Goal: Task Accomplishment & Management: Manage account settings

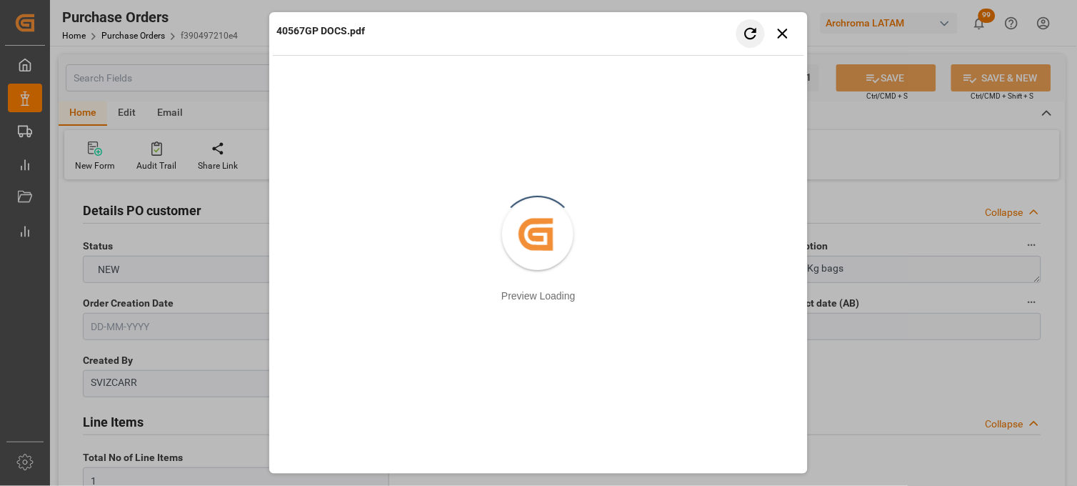
scroll to position [1032, 0]
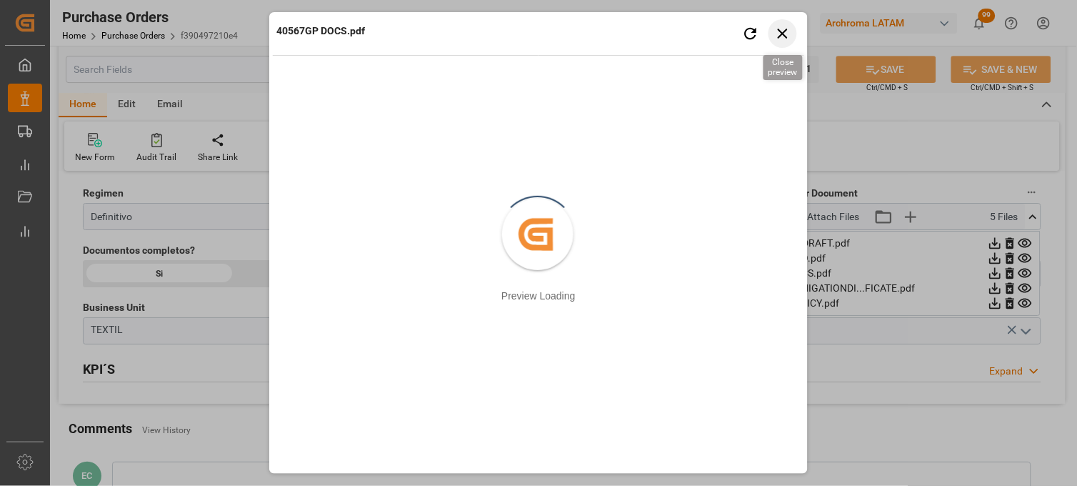
click at [782, 31] on icon "button" at bounding box center [783, 34] width 10 height 10
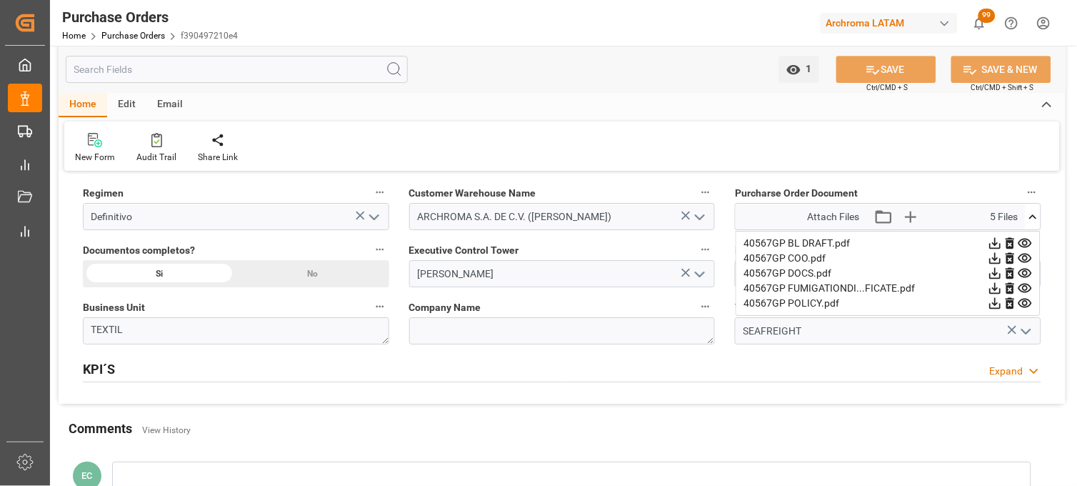
click at [1032, 218] on icon at bounding box center [1033, 216] width 15 height 15
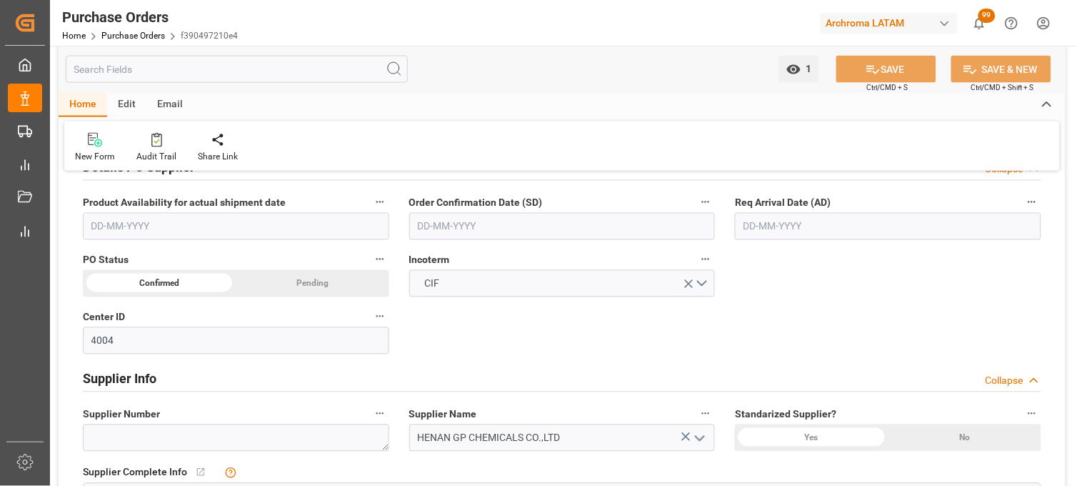
scroll to position [476, 0]
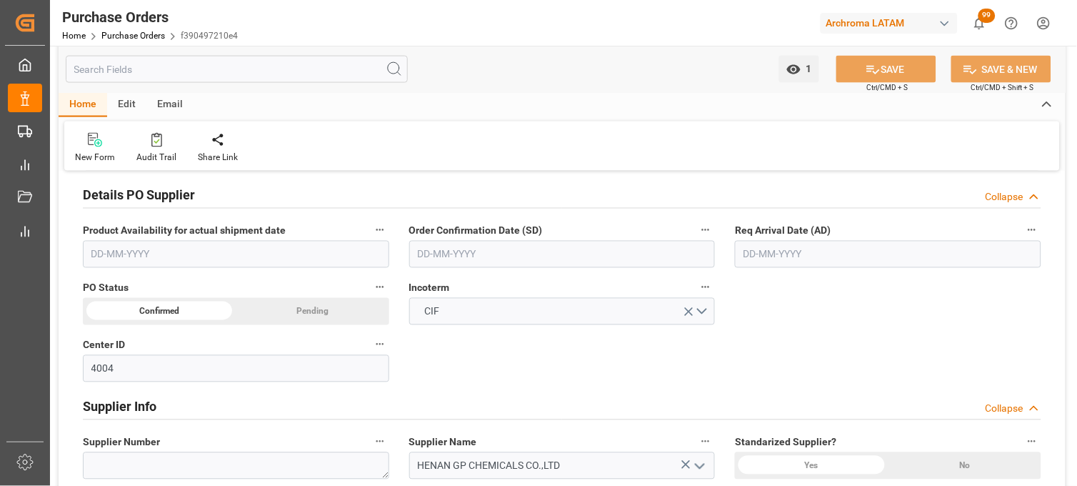
click at [812, 257] on input "text" at bounding box center [888, 254] width 307 height 27
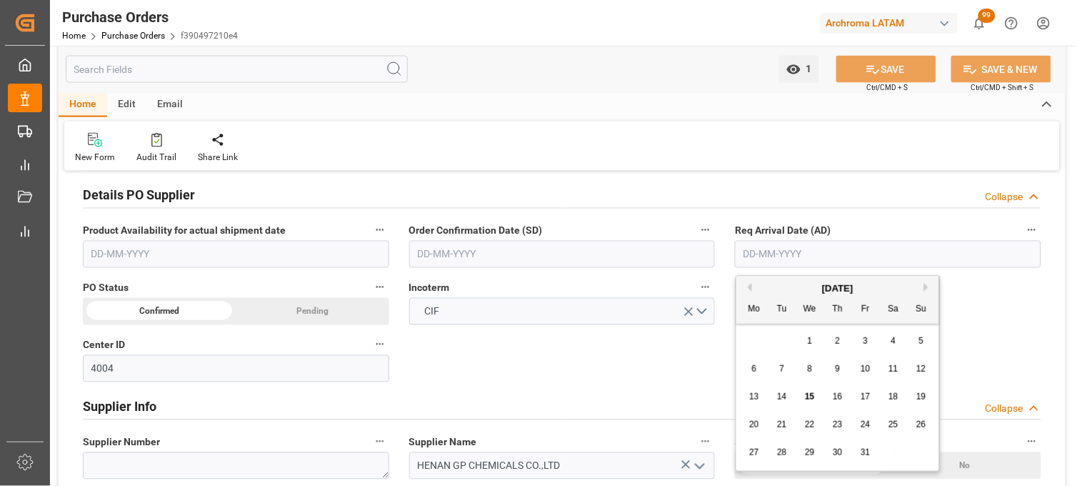
drag, startPoint x: 755, startPoint y: 340, endPoint x: 763, endPoint y: 347, distance: 10.6
click at [756, 341] on div "29 30 1 2 3 4 5" at bounding box center [838, 341] width 195 height 28
click at [918, 400] on span "19" at bounding box center [921, 397] width 9 height 10
type input "[DATE]"
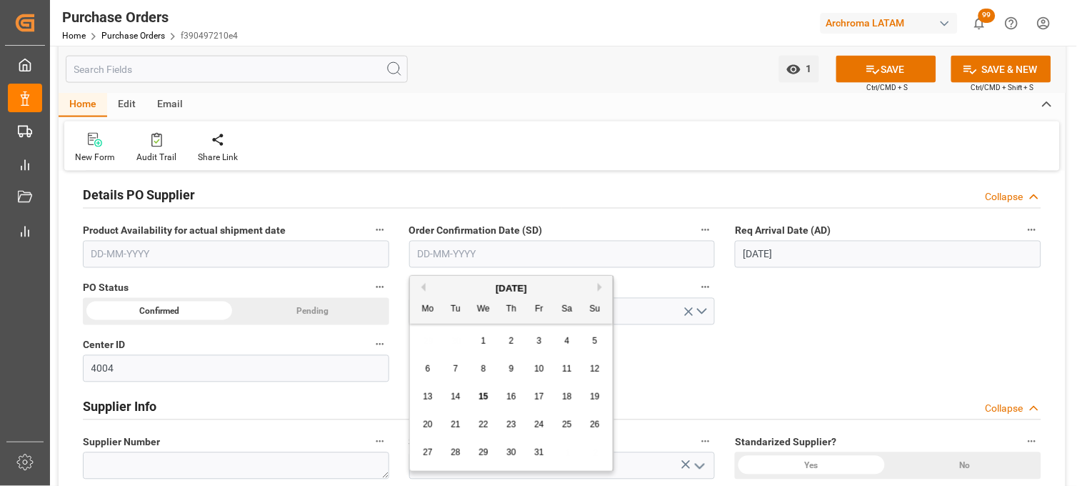
click at [574, 258] on input "text" at bounding box center [562, 254] width 307 height 27
click at [512, 343] on span "2" at bounding box center [511, 341] width 5 height 10
type input "02-10-2025"
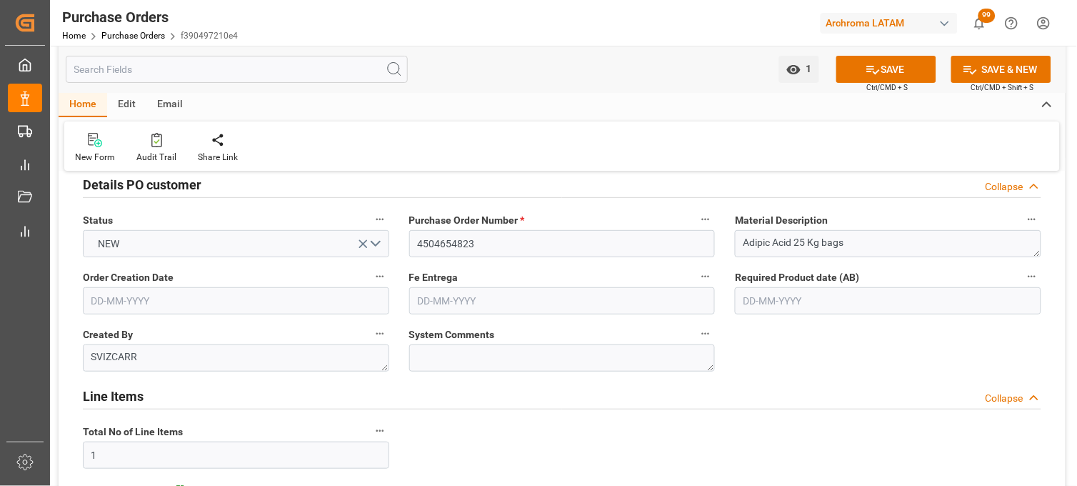
scroll to position [0, 0]
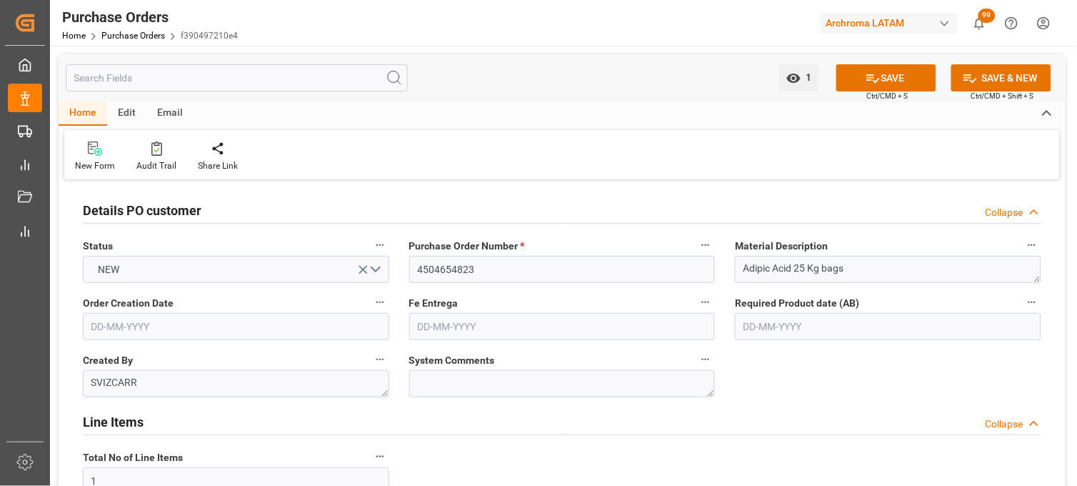
click at [581, 334] on input "text" at bounding box center [562, 326] width 307 height 27
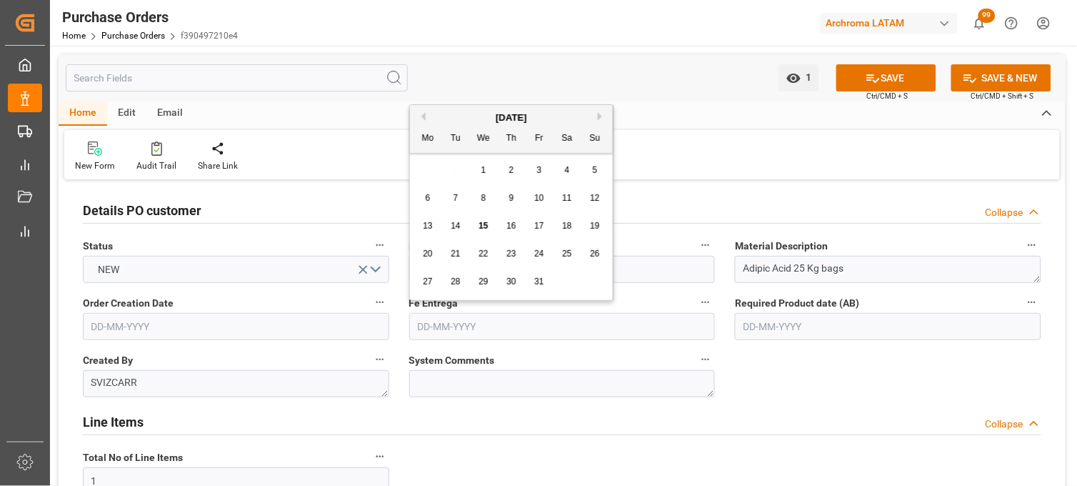
click at [427, 171] on div "29 30 1 2 3 4 5" at bounding box center [511, 170] width 195 height 28
click at [513, 284] on span "30" at bounding box center [511, 281] width 9 height 10
type input "30-10-2025"
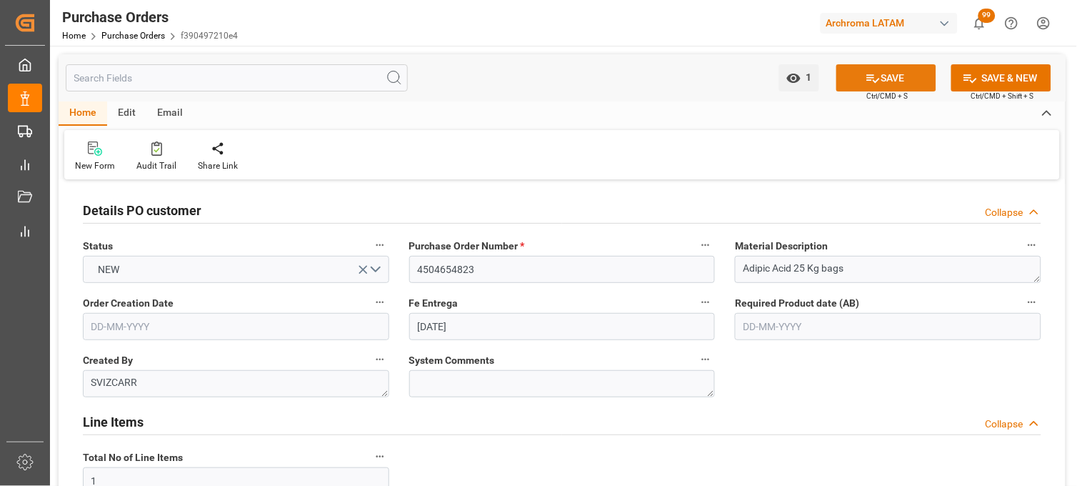
click at [869, 71] on icon at bounding box center [873, 78] width 15 height 15
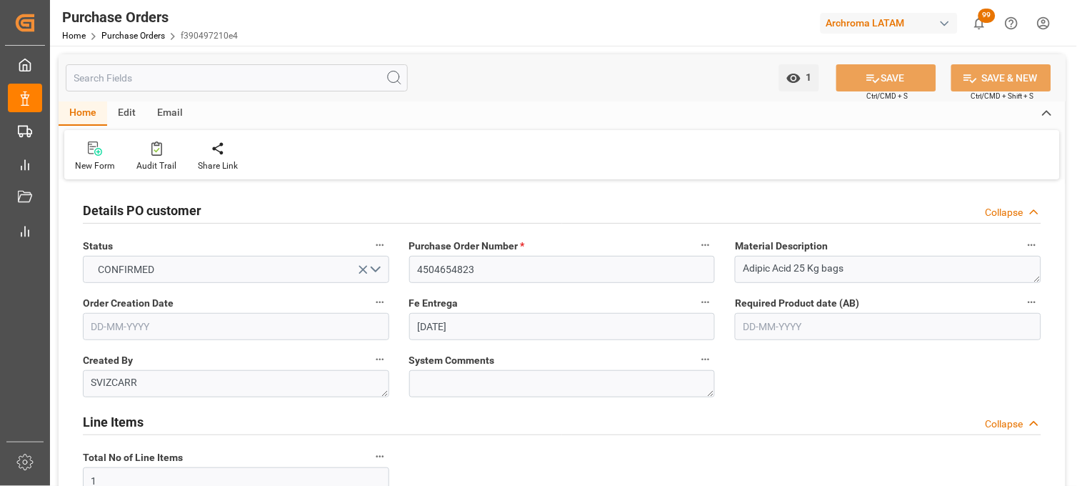
click at [759, 331] on input "text" at bounding box center [888, 326] width 307 height 27
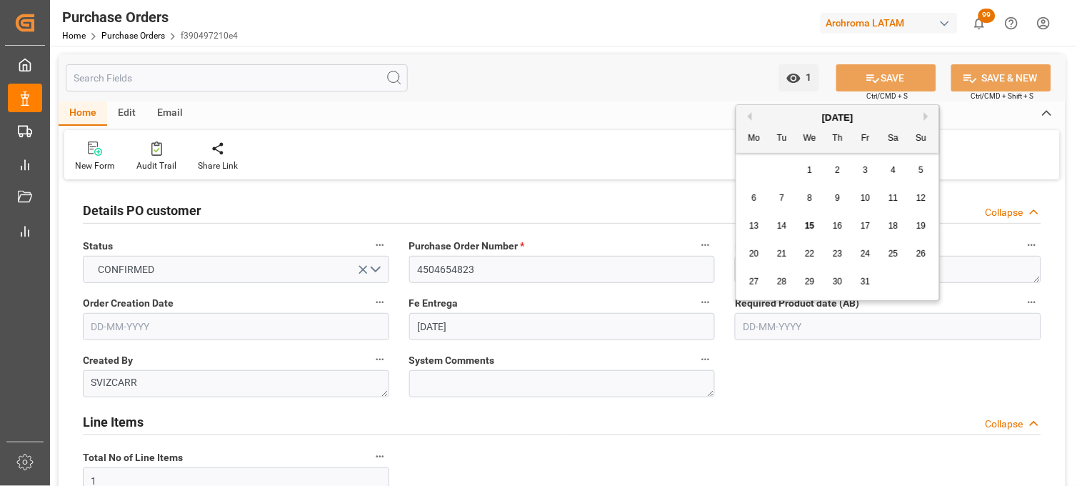
click at [927, 115] on button "Next Month" at bounding box center [929, 116] width 9 height 9
click at [780, 229] on span "11" at bounding box center [781, 226] width 9 height 10
type input "11-11-2025"
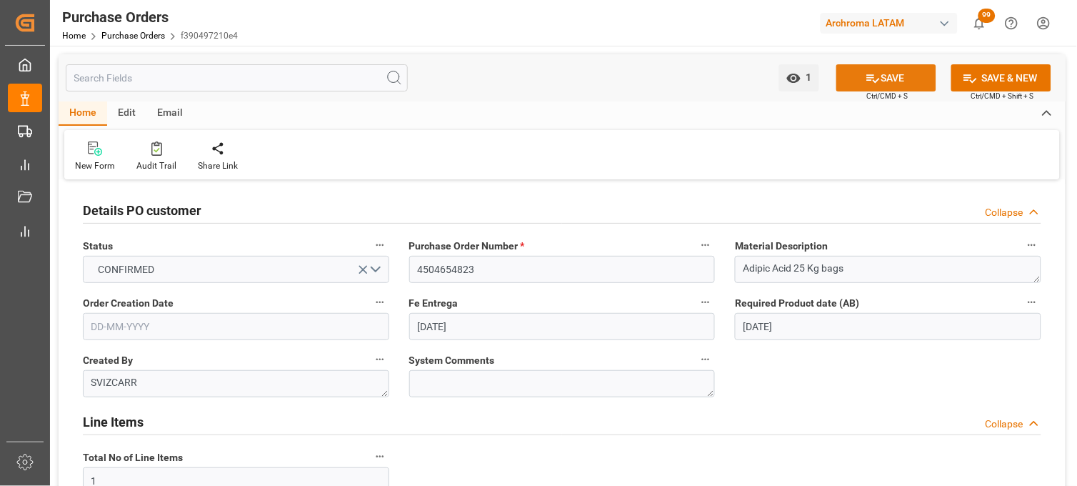
click at [857, 84] on button "SAVE" at bounding box center [887, 77] width 100 height 27
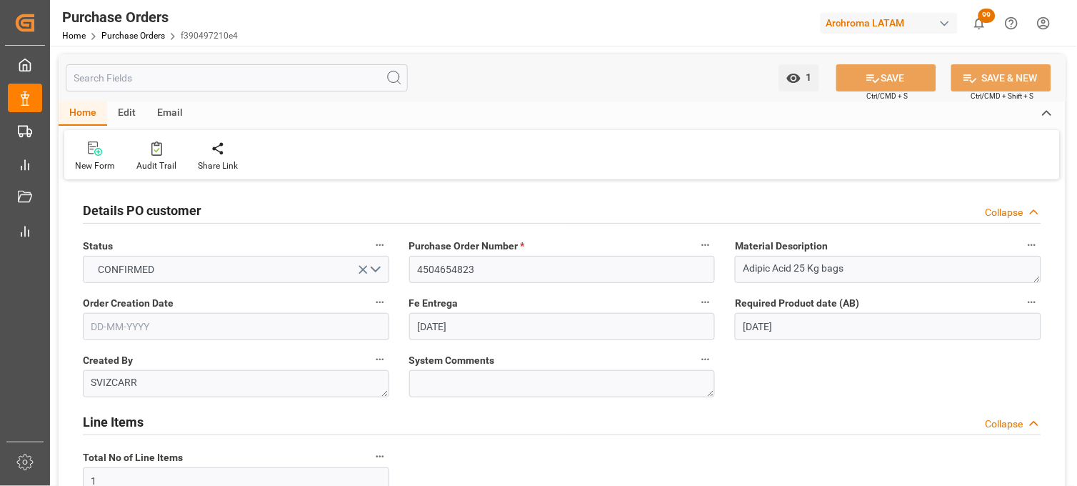
click at [169, 334] on input "text" at bounding box center [236, 326] width 307 height 27
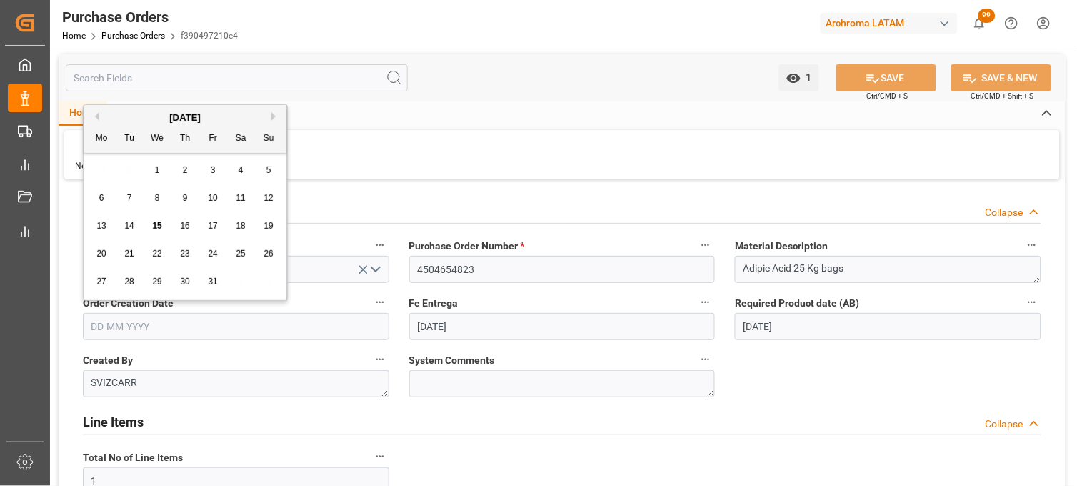
click at [98, 113] on button "Previous Month" at bounding box center [95, 116] width 9 height 9
click at [105, 284] on span "25" at bounding box center [100, 281] width 9 height 10
type input "[DATE]"
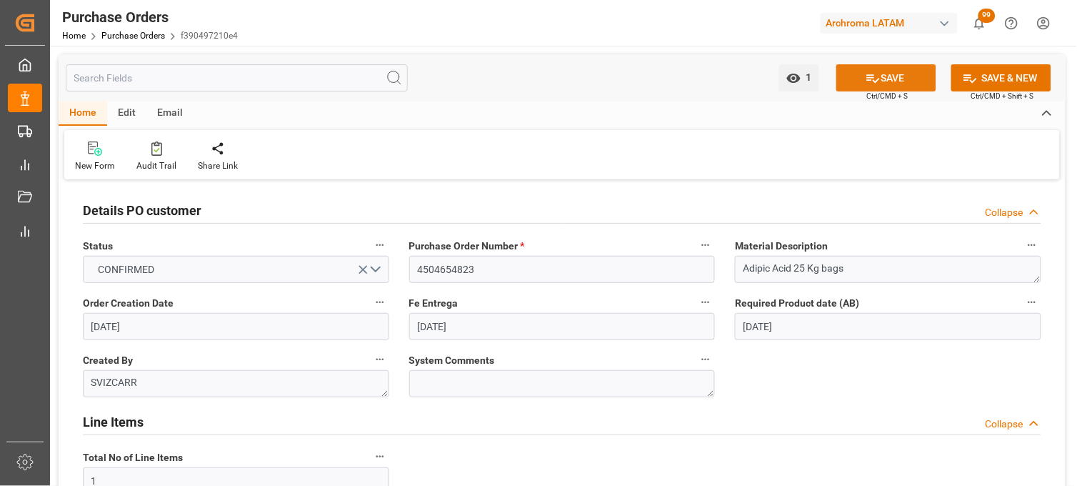
click at [868, 81] on icon at bounding box center [873, 78] width 15 height 15
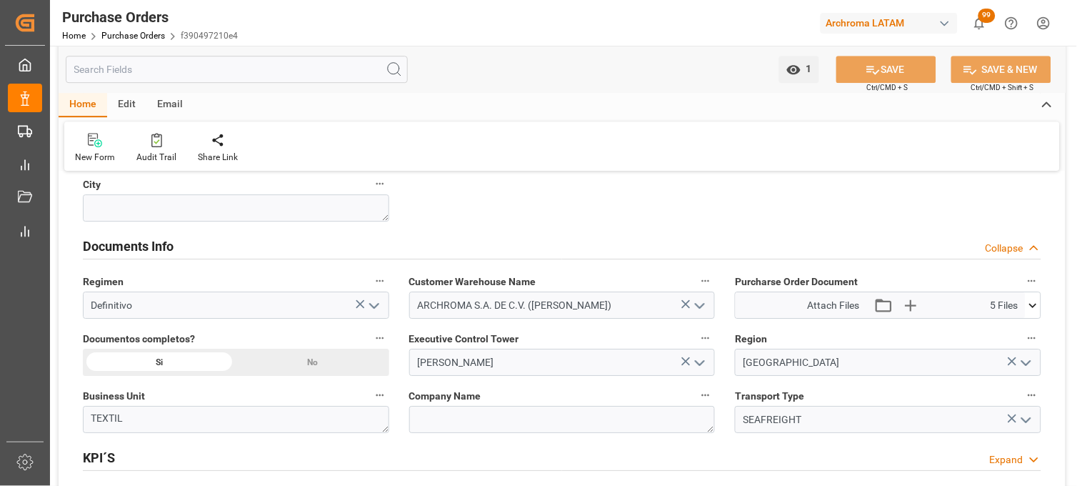
scroll to position [952, 0]
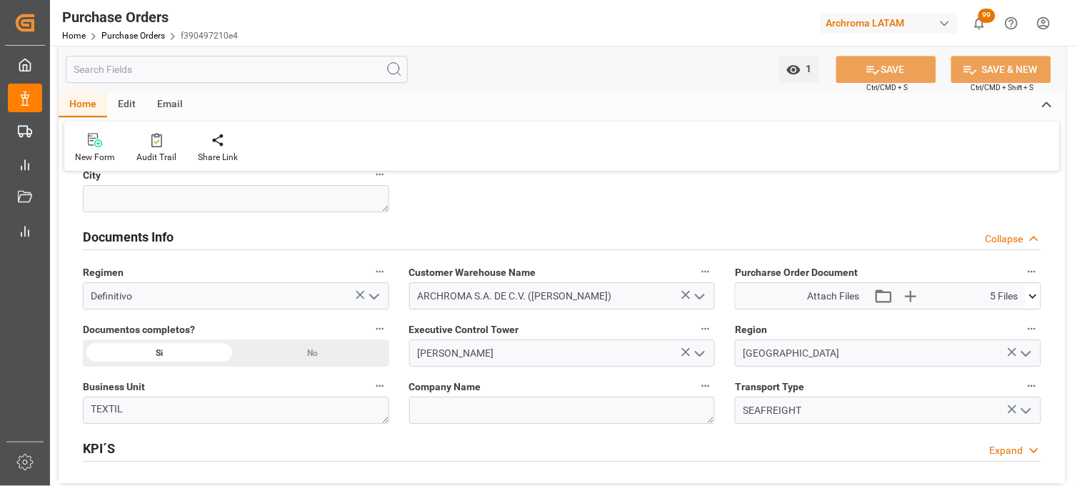
click at [1032, 296] on icon at bounding box center [1034, 296] width 8 height 4
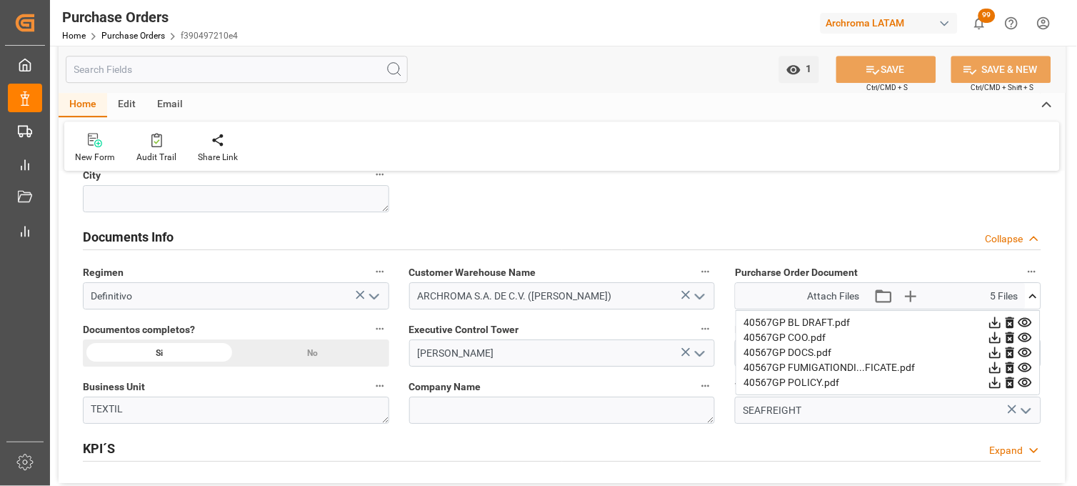
click at [1024, 320] on icon at bounding box center [1025, 322] width 15 height 15
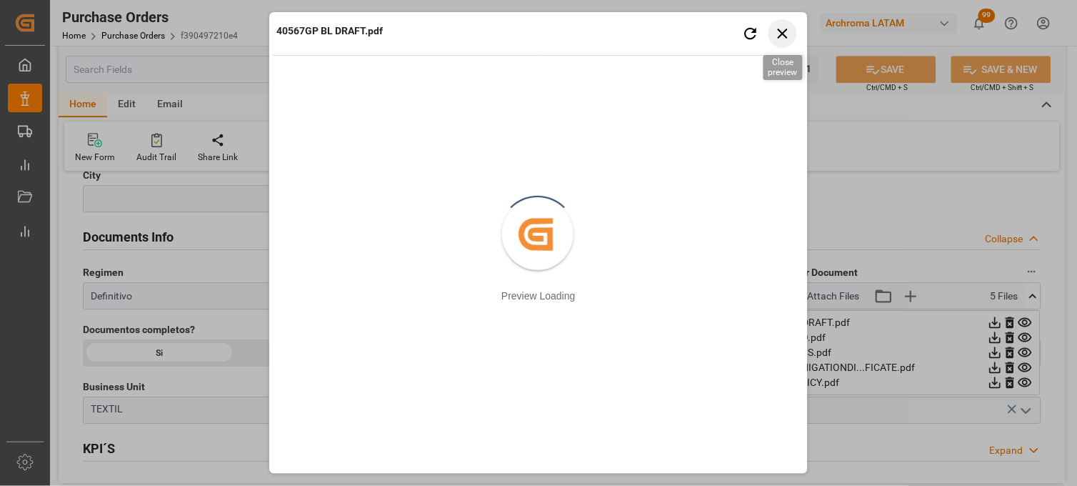
click at [780, 36] on icon "button" at bounding box center [783, 34] width 10 height 10
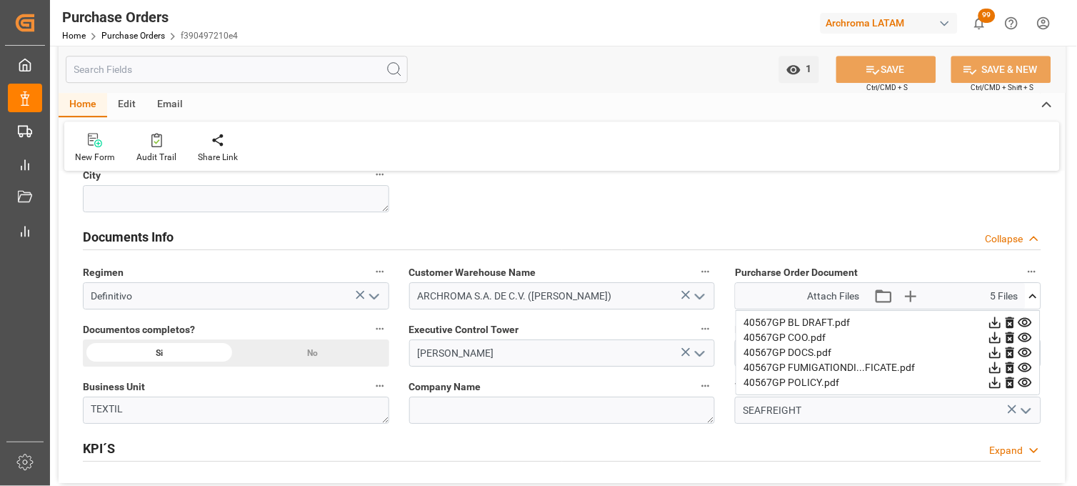
click at [1025, 353] on icon at bounding box center [1025, 352] width 15 height 15
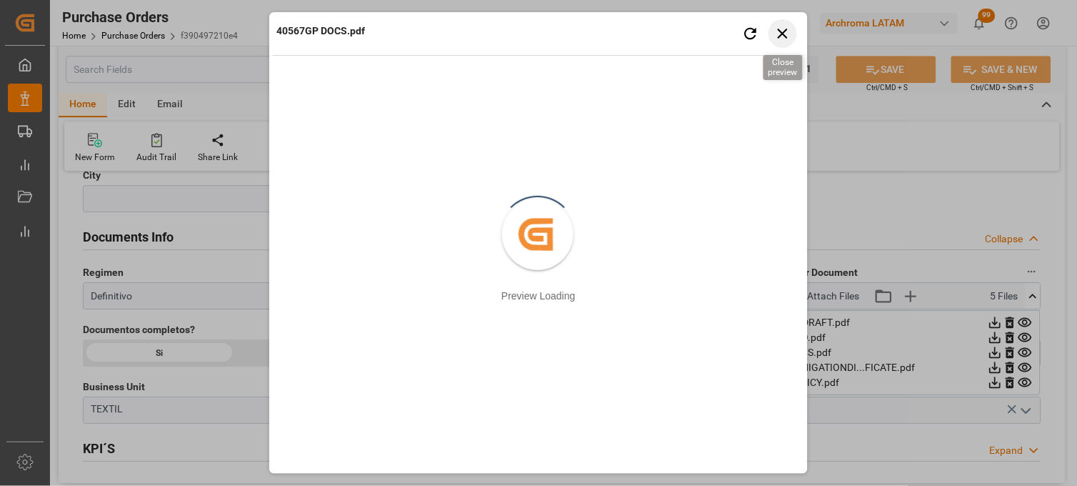
click at [788, 32] on icon "button" at bounding box center [783, 33] width 18 height 18
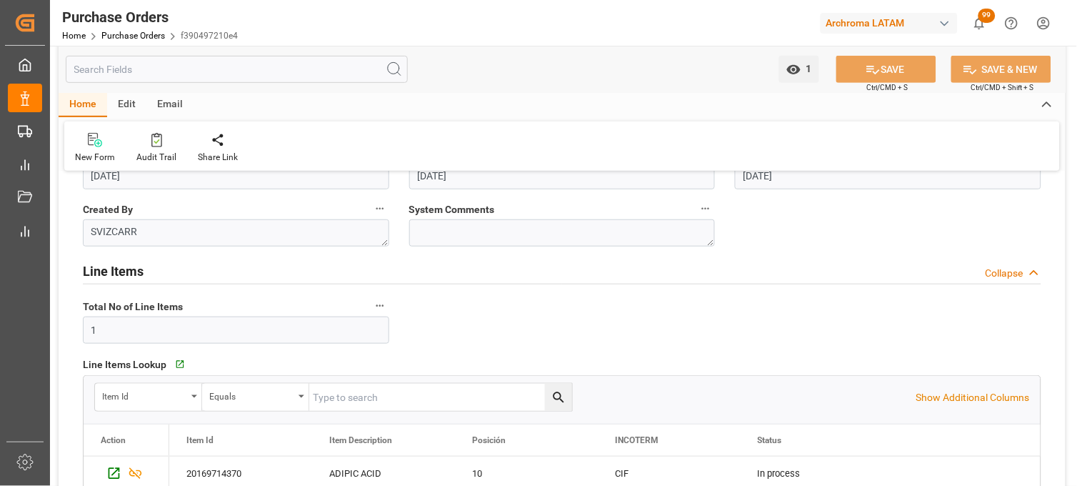
scroll to position [0, 0]
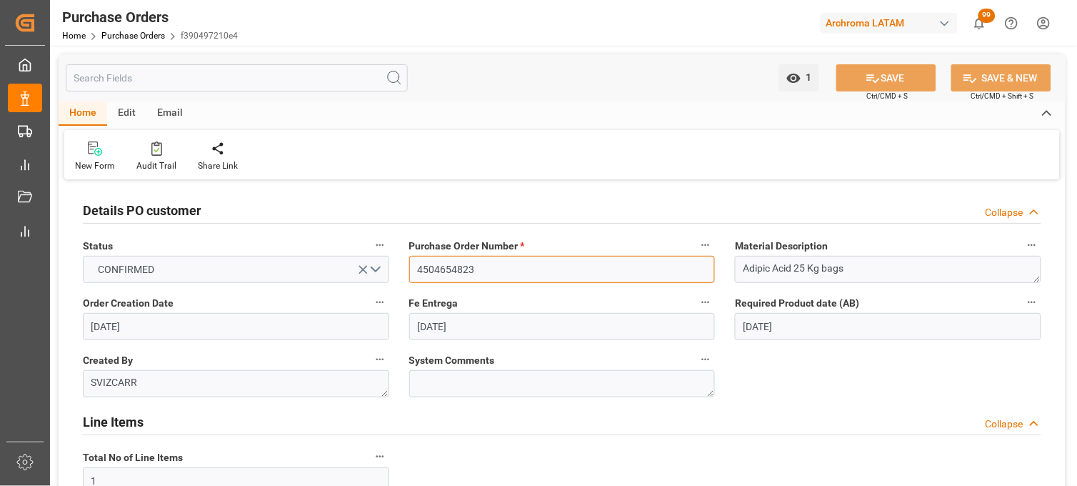
click at [469, 265] on input "4504654823" at bounding box center [562, 269] width 307 height 27
click at [133, 31] on link "Purchase Orders" at bounding box center [133, 36] width 64 height 10
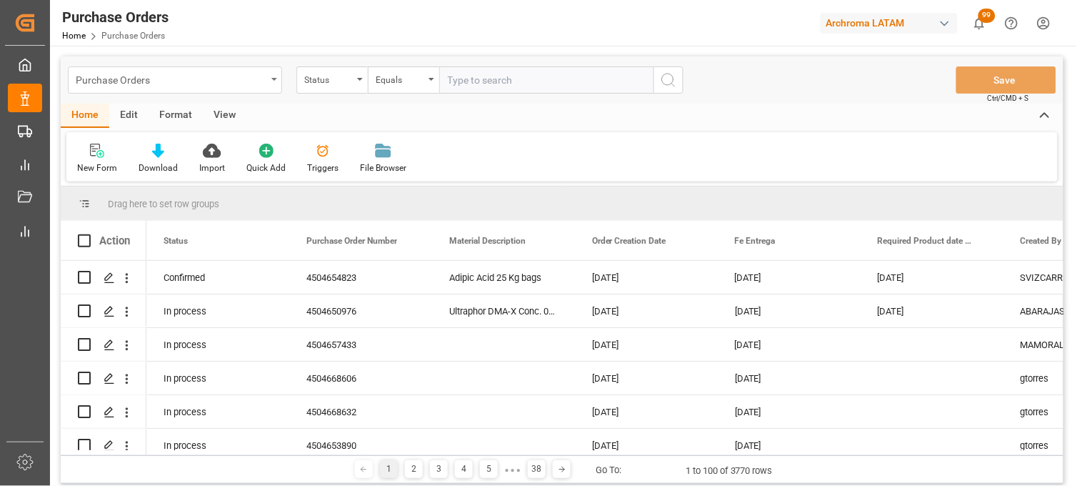
click at [274, 79] on icon "open menu" at bounding box center [274, 79] width 6 height 3
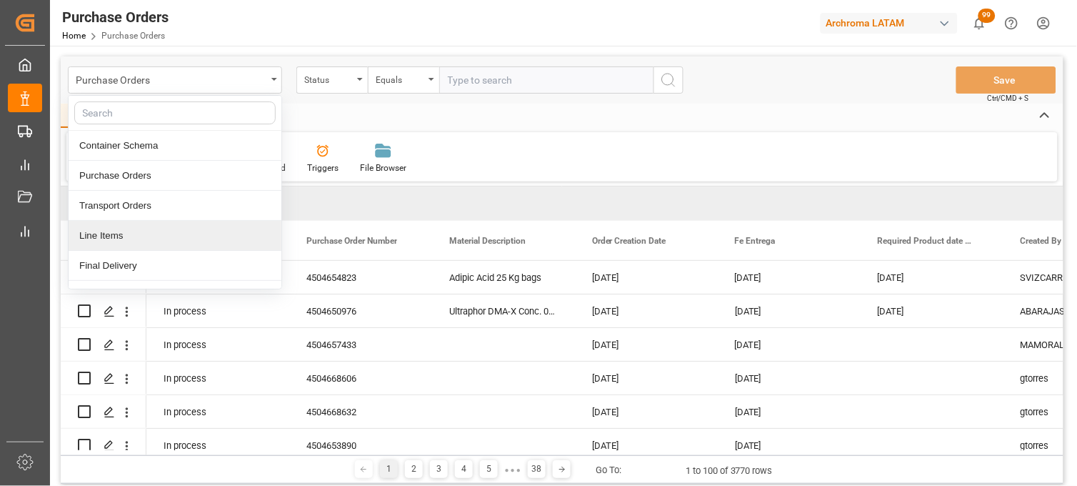
click at [148, 239] on div "Line Items" at bounding box center [175, 236] width 213 height 30
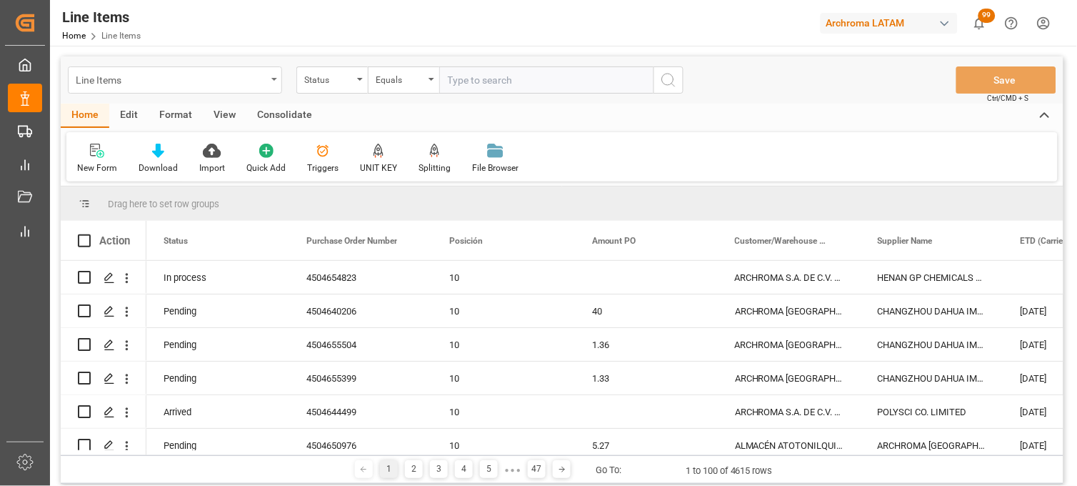
click at [261, 84] on div "Line Items" at bounding box center [171, 79] width 191 height 18
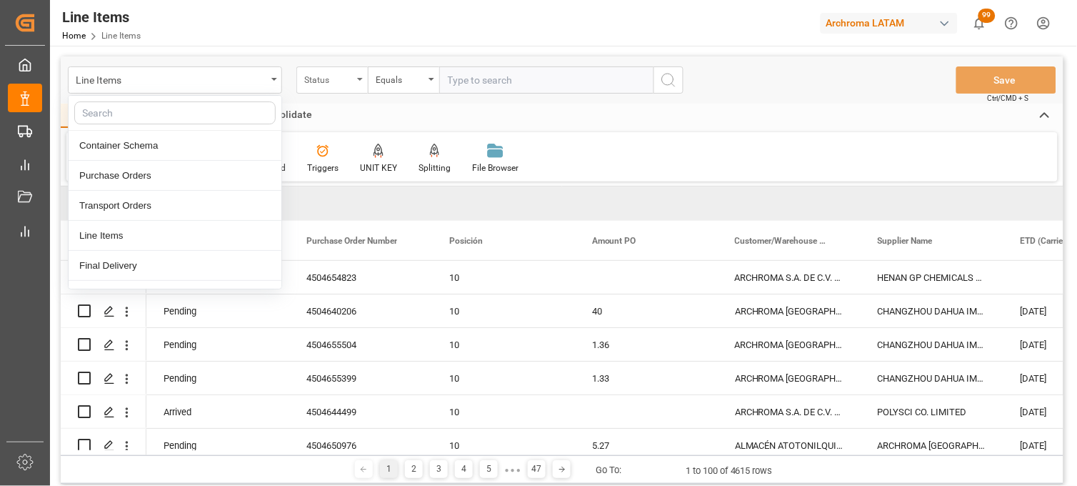
click at [355, 82] on div "Status" at bounding box center [331, 79] width 71 height 27
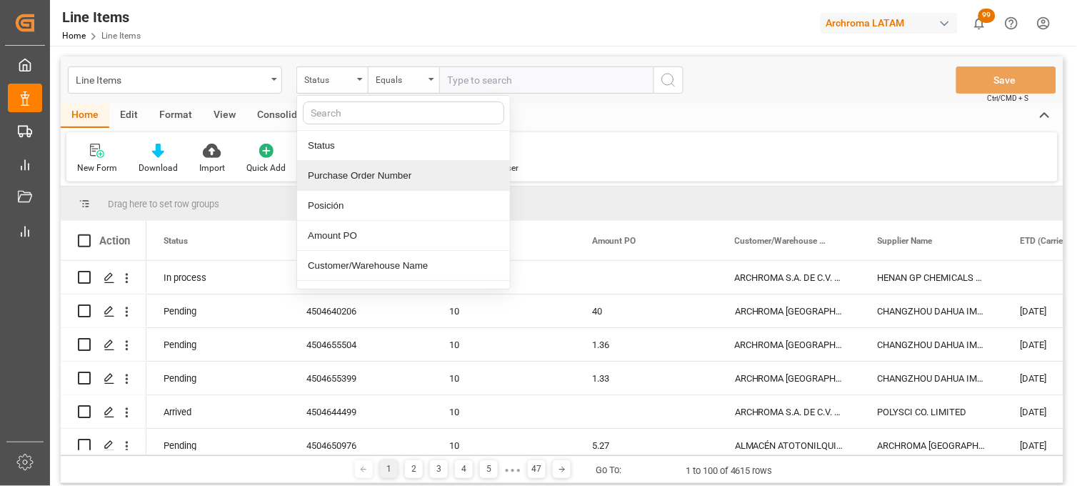
click at [338, 174] on div "Purchase Order Number" at bounding box center [403, 176] width 213 height 30
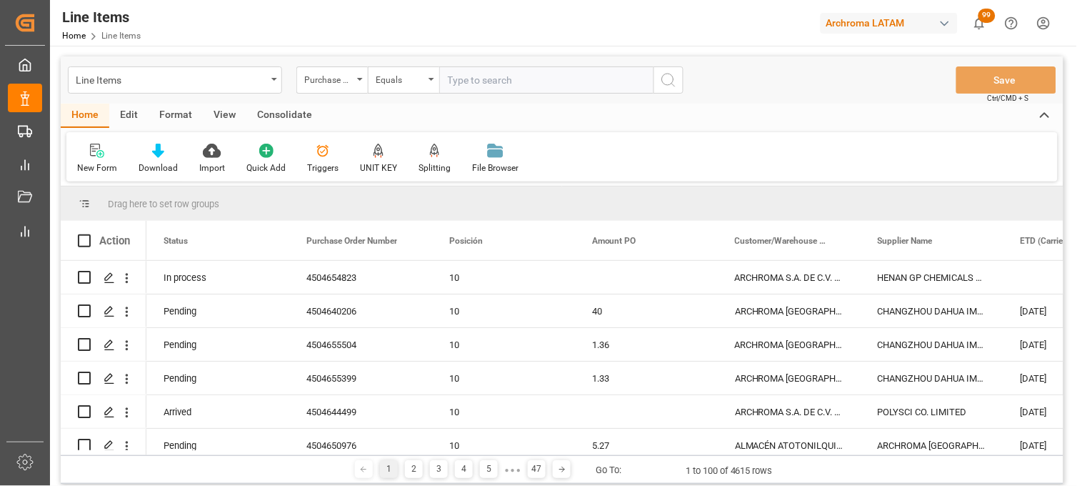
click at [489, 73] on input "text" at bounding box center [546, 79] width 214 height 27
paste input "4504654823"
type input "4504654823"
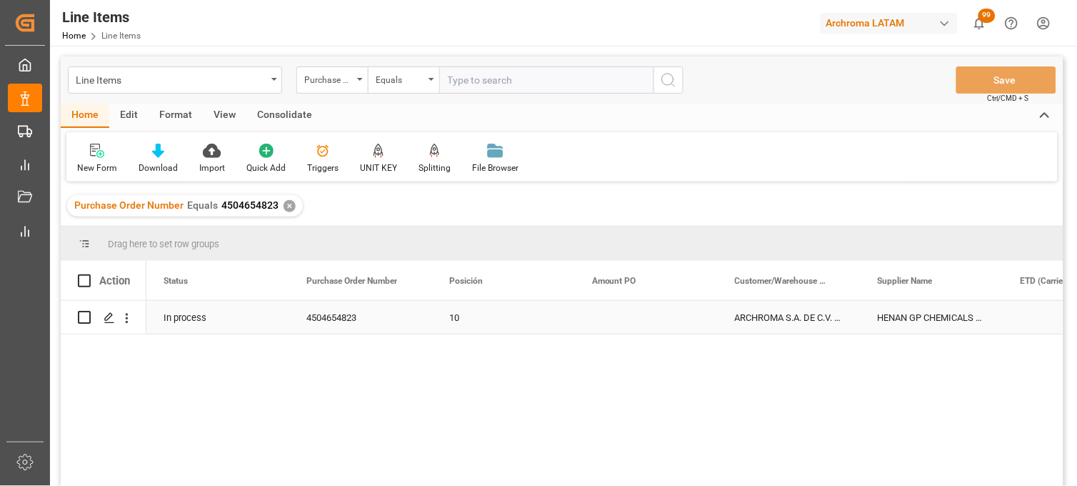
click at [617, 315] on div "Press SPACE to select this row." at bounding box center [646, 317] width 143 height 33
click at [617, 316] on input "Press SPACE to select this row." at bounding box center [647, 325] width 120 height 27
type input "1290"
click at [777, 312] on div "ARCHROMA S.A. DE C.V. (SALVATIERRA)" at bounding box center [789, 317] width 143 height 33
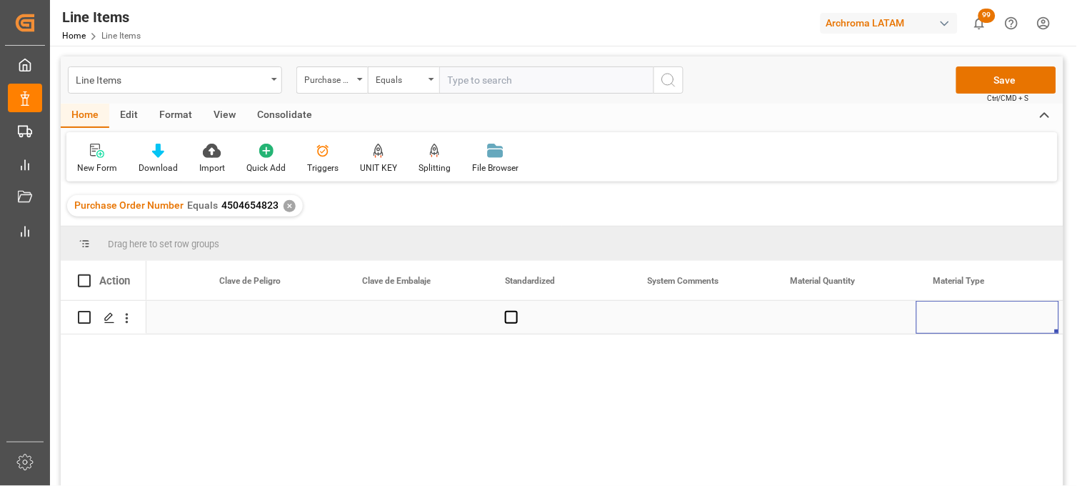
scroll to position [0, 1659]
click at [674, 319] on div "Press SPACE to select this row." at bounding box center [702, 317] width 143 height 33
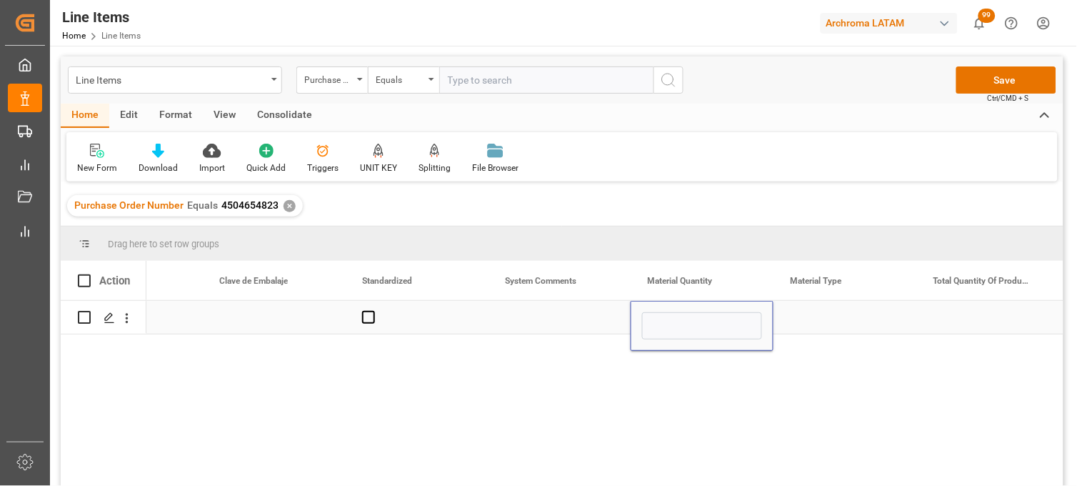
click at [674, 319] on input "Press SPACE to select this row." at bounding box center [702, 325] width 120 height 27
type input "800"
click at [839, 319] on div "Press SPACE to select this row." at bounding box center [845, 317] width 143 height 33
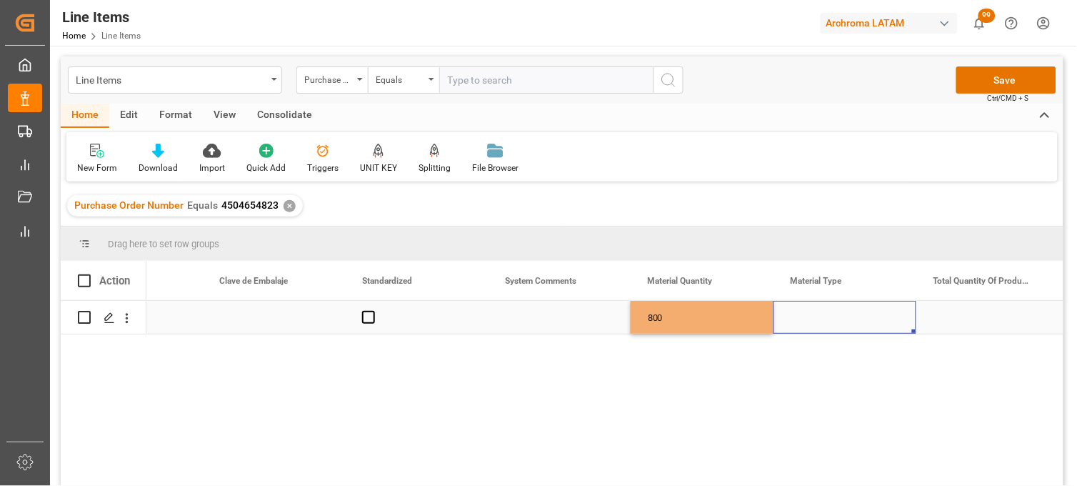
click at [826, 319] on div "Press SPACE to select this row." at bounding box center [845, 317] width 143 height 33
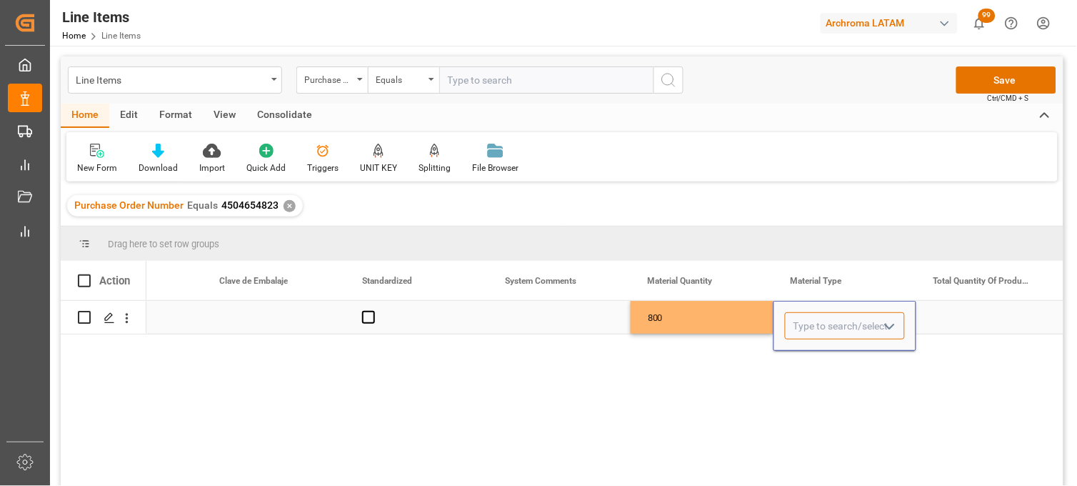
click at [825, 319] on input "Press SPACE to select this row." at bounding box center [845, 325] width 120 height 27
click at [823, 360] on div "BAG" at bounding box center [845, 367] width 119 height 50
type input "BAG"
click at [974, 324] on div "Press SPACE to select this row." at bounding box center [988, 317] width 143 height 33
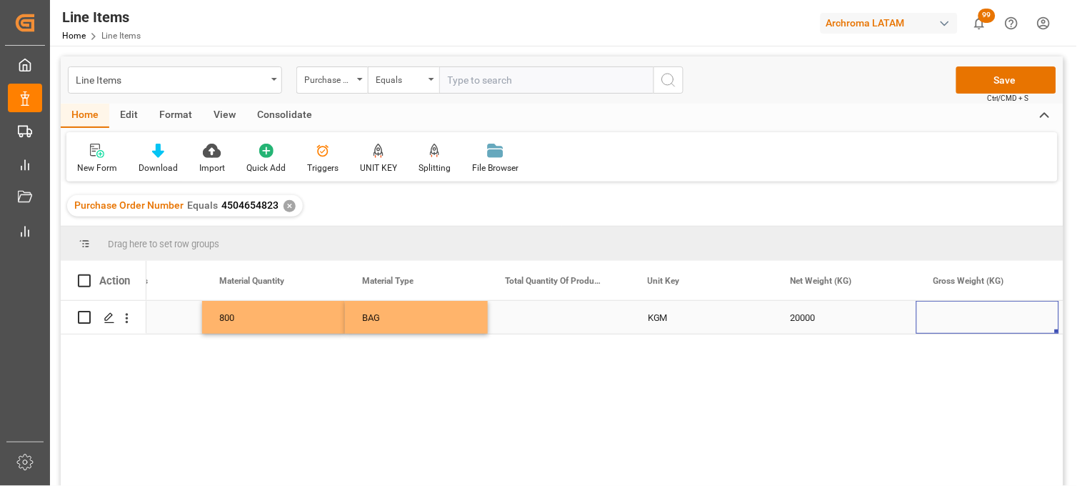
scroll to position [0, 2231]
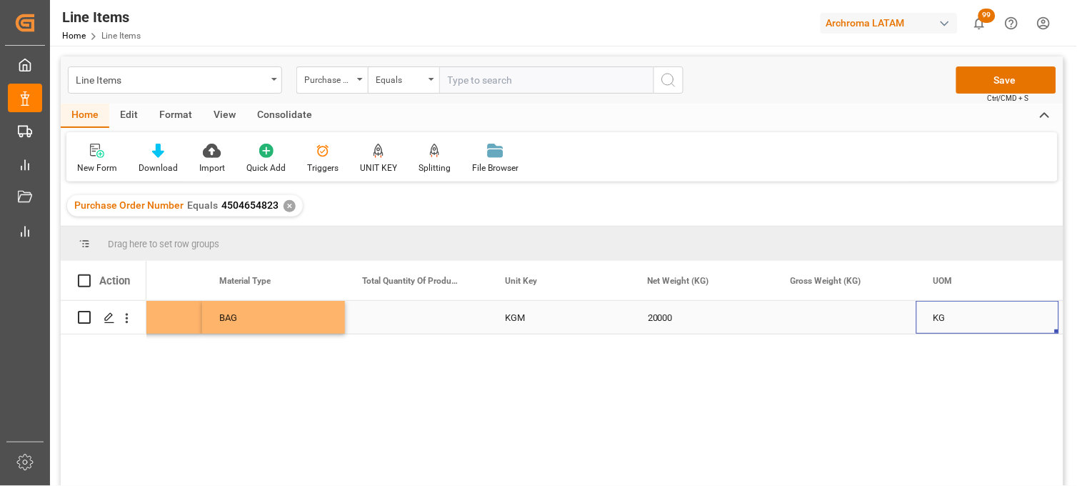
click at [823, 312] on div "Press SPACE to select this row." at bounding box center [845, 317] width 143 height 33
type input "20016"
click at [944, 317] on div "KG" at bounding box center [988, 317] width 143 height 33
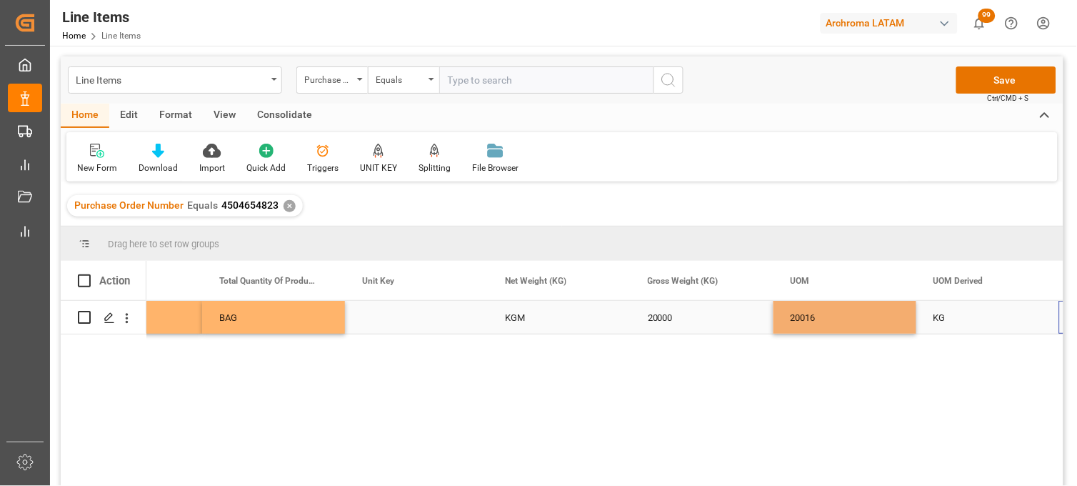
scroll to position [0, 0]
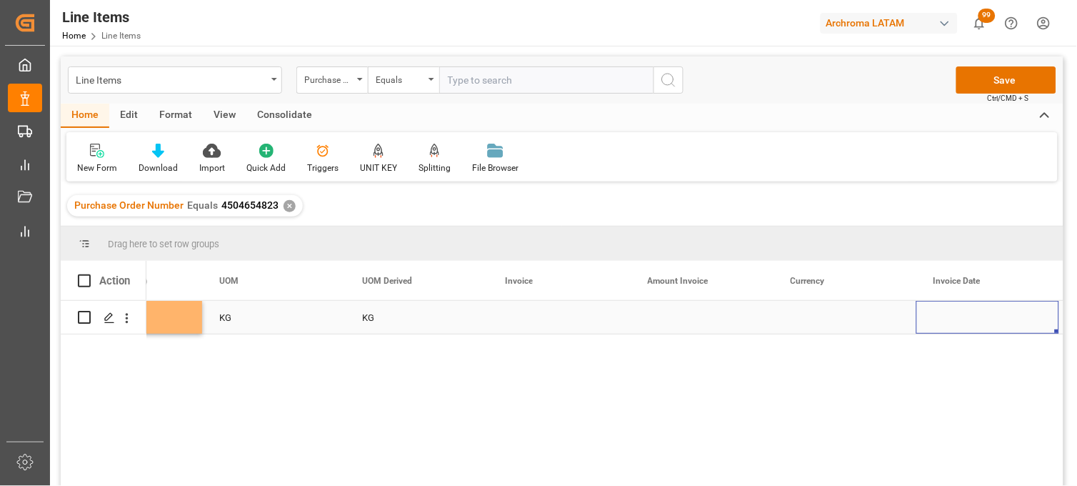
click at [519, 323] on div "Press SPACE to select this row." at bounding box center [559, 317] width 143 height 33
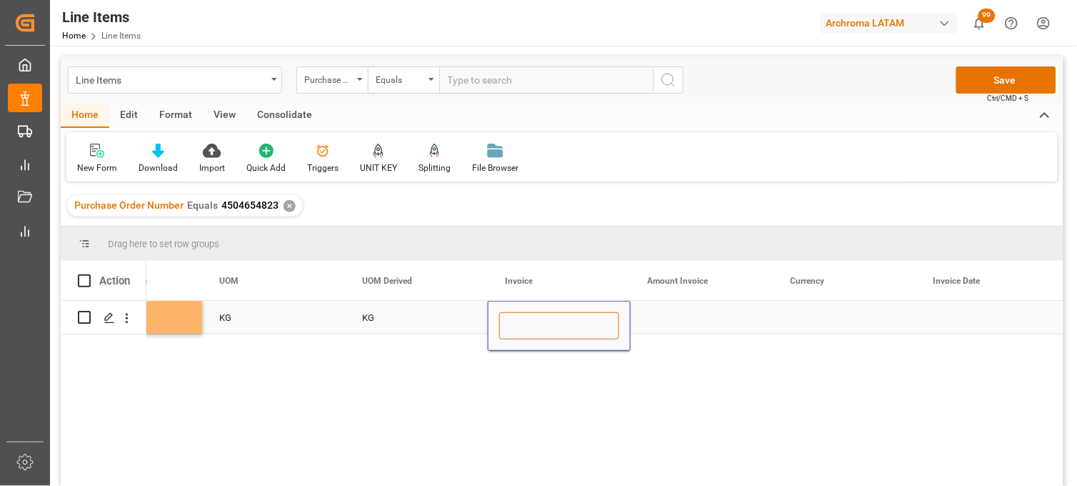
click at [519, 323] on input "Press SPACE to select this row." at bounding box center [559, 325] width 120 height 27
click at [512, 326] on input "45607" at bounding box center [559, 325] width 120 height 27
click at [534, 327] on input "405607" at bounding box center [559, 325] width 120 height 27
type input "40567GP"
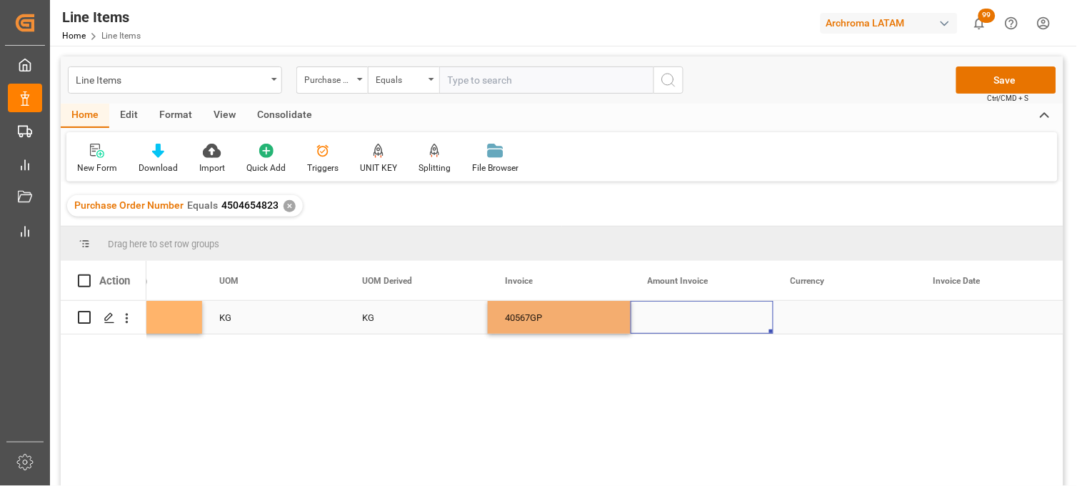
click at [677, 322] on div "Press SPACE to select this row." at bounding box center [702, 317] width 143 height 33
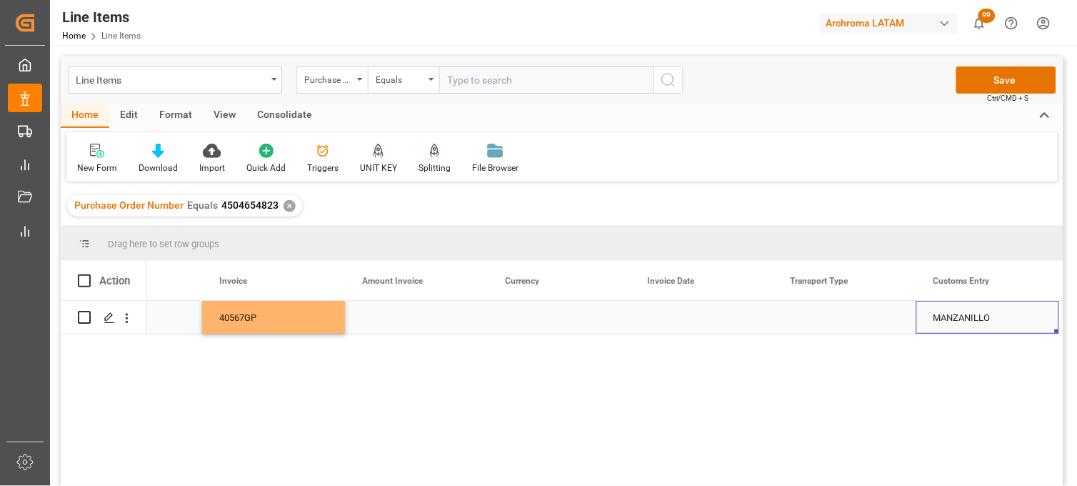
click at [404, 318] on div "Press SPACE to select this row." at bounding box center [416, 317] width 143 height 33
click at [386, 318] on div "Press SPACE to select this row." at bounding box center [416, 317] width 143 height 33
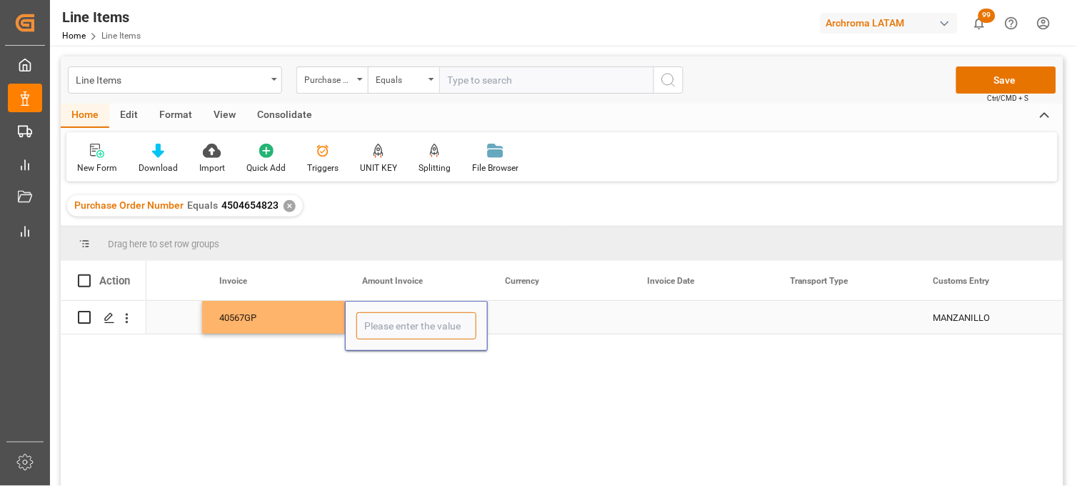
click at [386, 318] on input "Press SPACE to select this row." at bounding box center [417, 325] width 120 height 27
type input "25800"
click at [534, 316] on div "Press SPACE to select this row." at bounding box center [559, 317] width 143 height 33
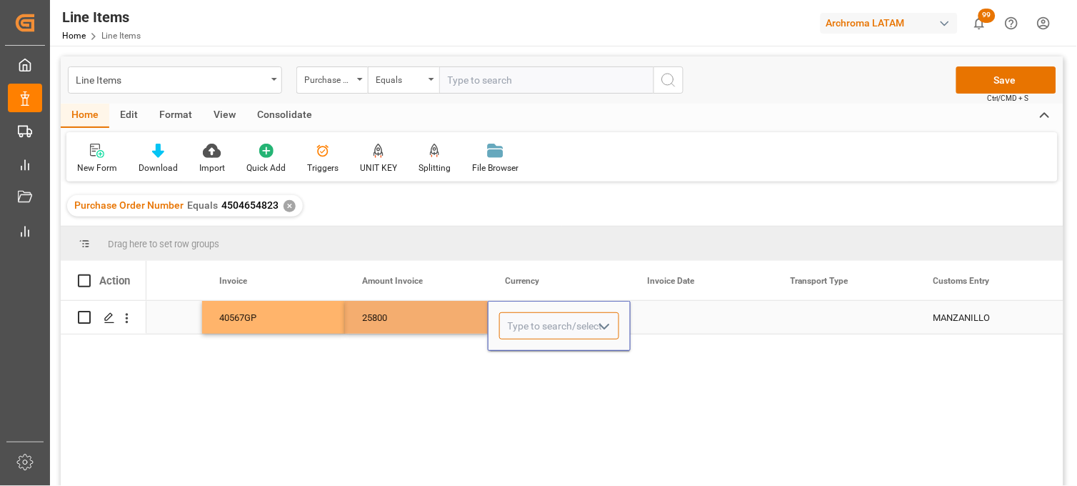
click at [531, 317] on input "Press SPACE to select this row." at bounding box center [559, 325] width 120 height 27
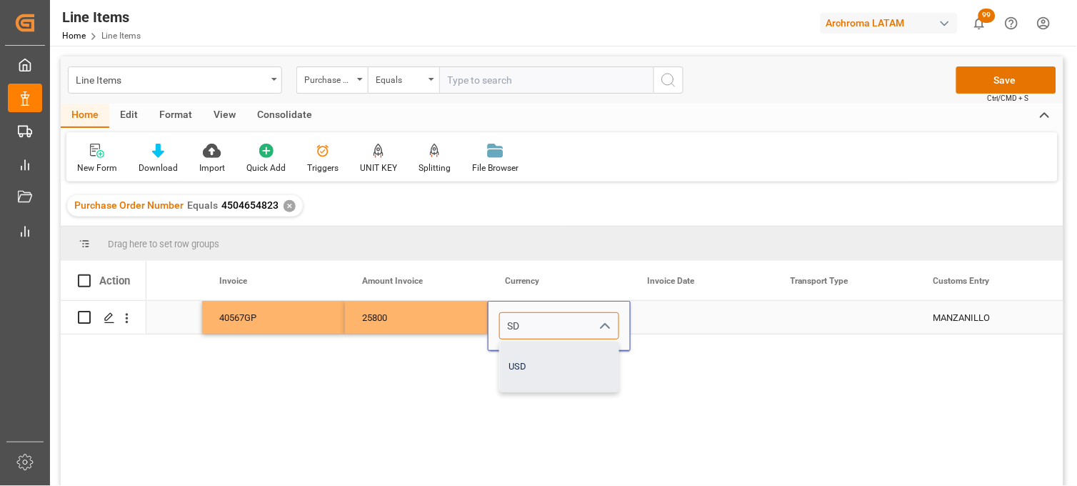
click at [524, 357] on div "USD" at bounding box center [559, 367] width 119 height 50
type input "USD"
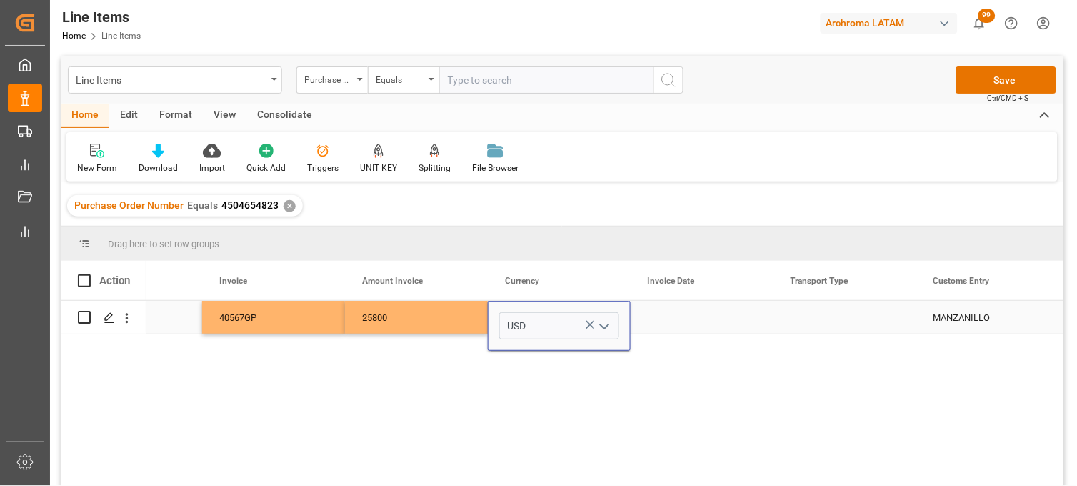
click at [655, 319] on div "Press SPACE to select this row." at bounding box center [702, 317] width 143 height 33
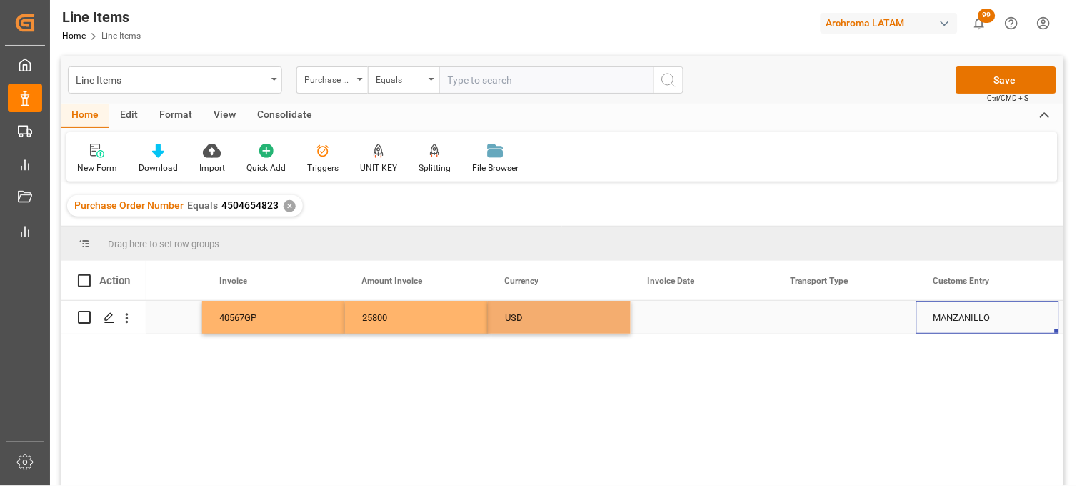
scroll to position [0, 3374]
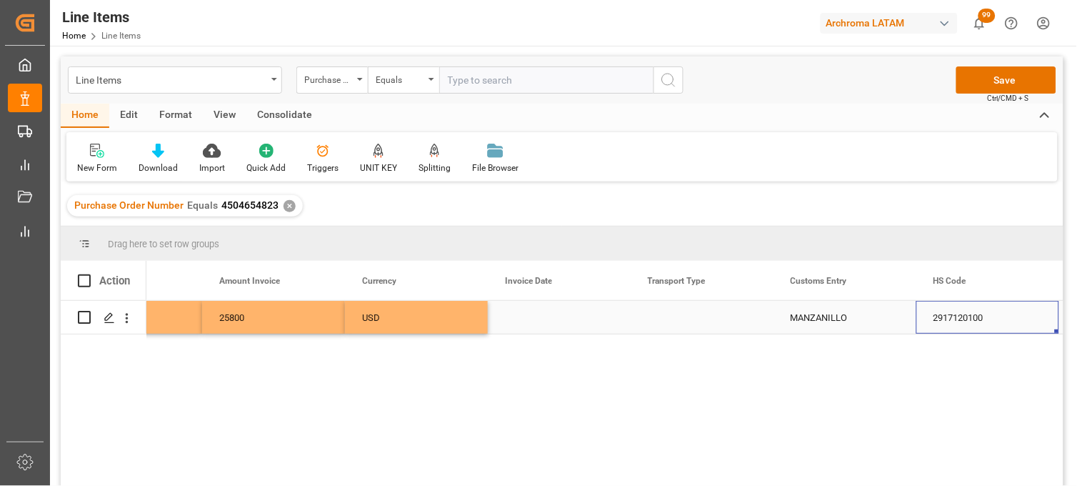
click at [529, 316] on div "Press SPACE to select this row." at bounding box center [559, 317] width 143 height 33
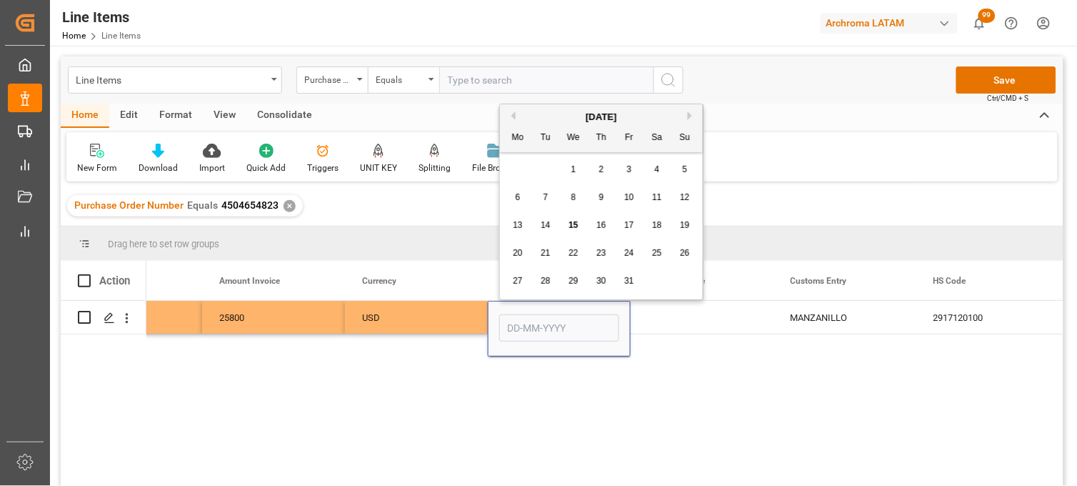
click at [627, 172] on span "3" at bounding box center [629, 169] width 5 height 10
type input "03-10-2025"
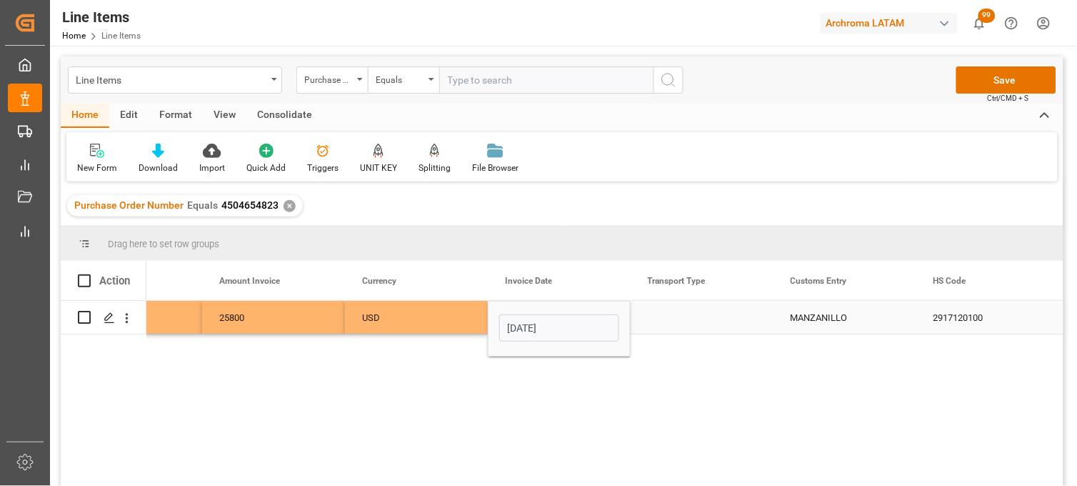
click at [672, 310] on div "Press SPACE to select this row." at bounding box center [702, 317] width 143 height 33
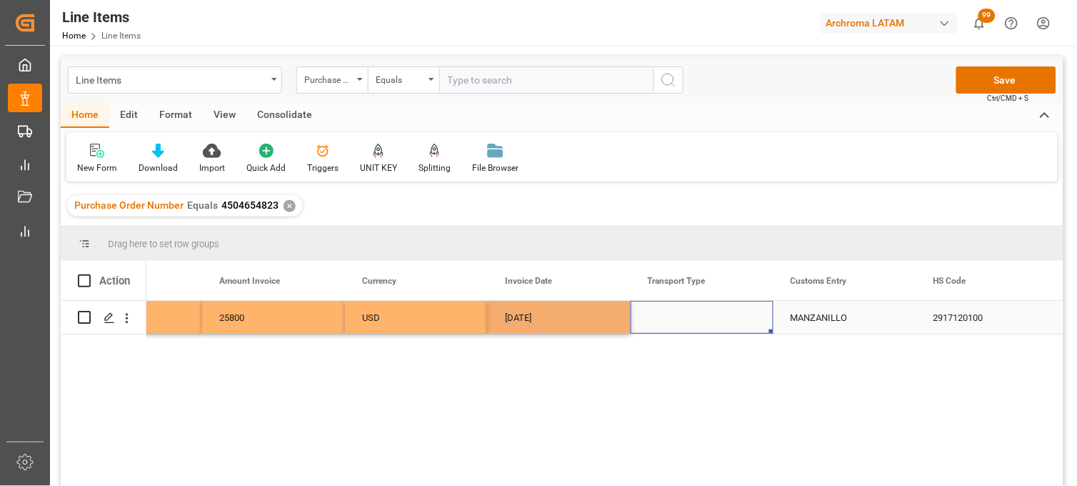
click at [672, 316] on div "Press SPACE to select this row." at bounding box center [702, 317] width 143 height 33
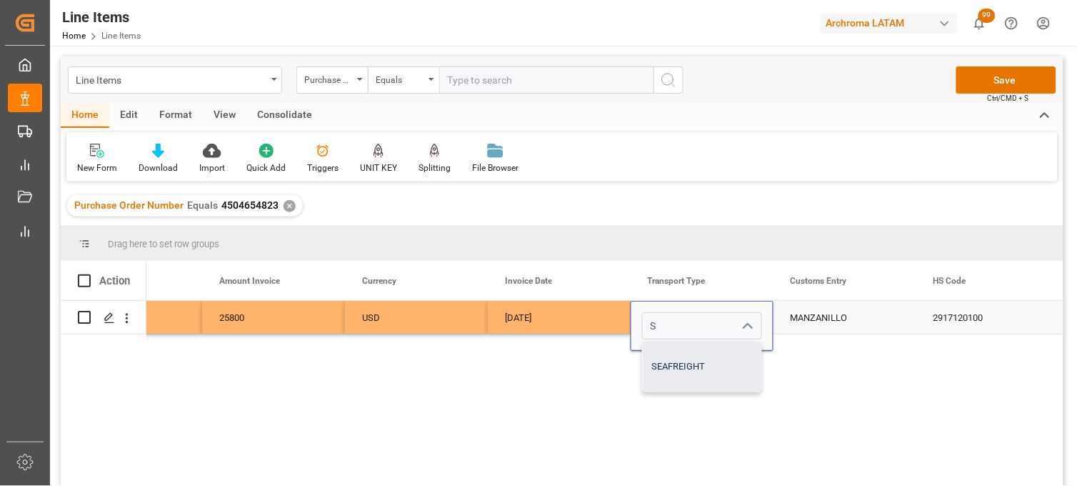
click at [687, 374] on div "SEAFREIGHT" at bounding box center [702, 367] width 119 height 50
type input "SEAFREIGHT"
click at [819, 324] on div "MANZANILLO" at bounding box center [845, 317] width 143 height 33
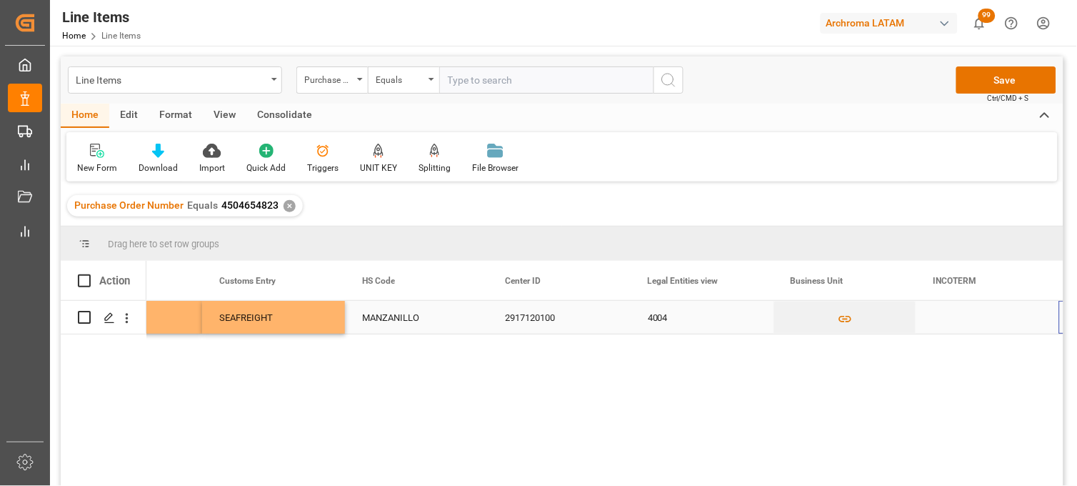
scroll to position [0, 3945]
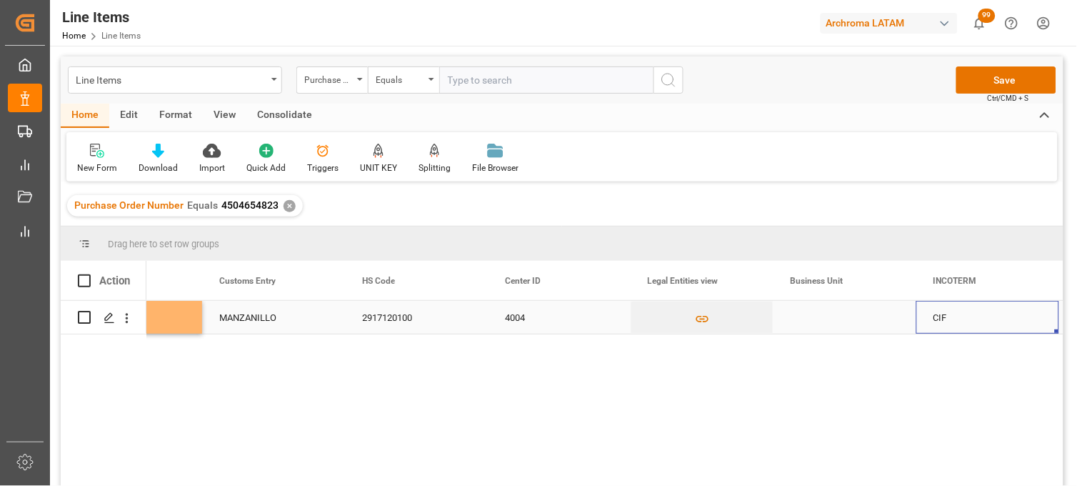
click at [811, 317] on div "Press SPACE to select this row." at bounding box center [845, 317] width 143 height 33
click at [811, 317] on input "Press SPACE to select this row." at bounding box center [845, 325] width 120 height 27
type input "TEXTIL"
click at [947, 313] on div "CIF" at bounding box center [988, 318] width 109 height 33
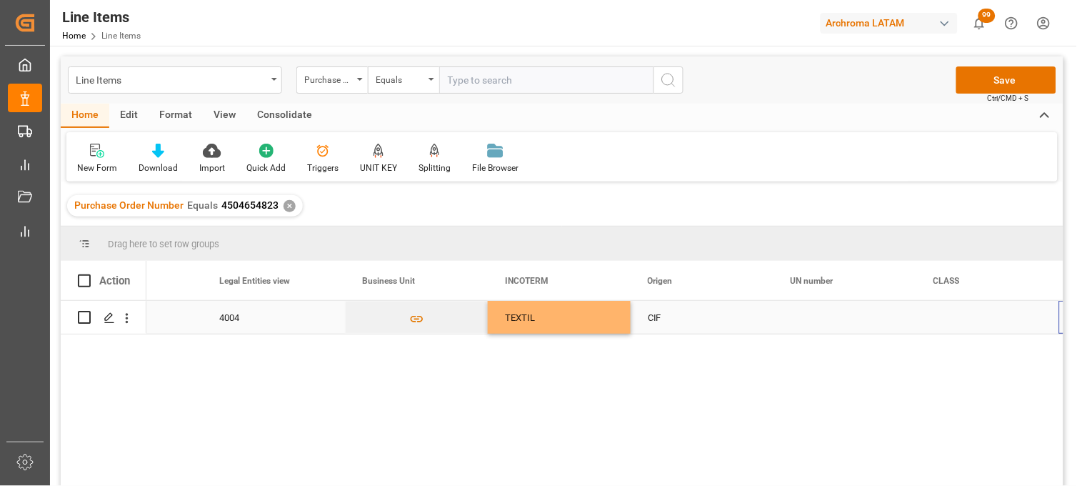
scroll to position [0, 4374]
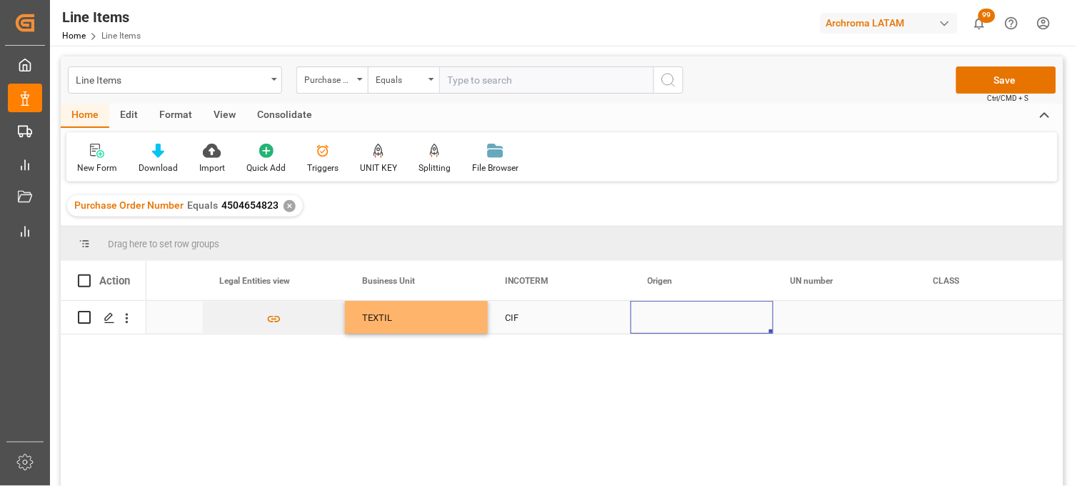
click at [665, 322] on div "Press SPACE to select this row." at bounding box center [702, 317] width 143 height 33
click at [665, 322] on input "Press SPACE to select this row." at bounding box center [702, 325] width 120 height 27
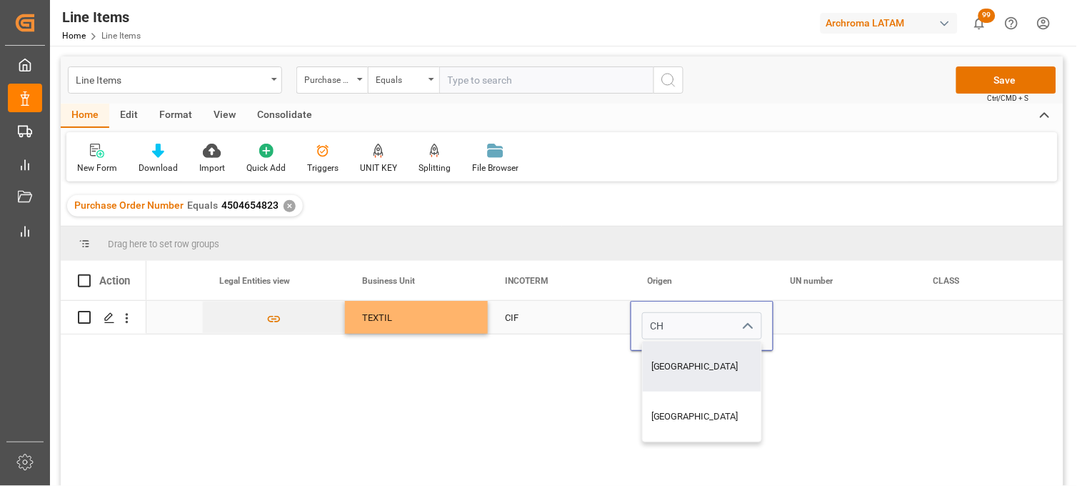
click at [673, 356] on div "CHINA" at bounding box center [702, 367] width 119 height 50
type input "CHINA"
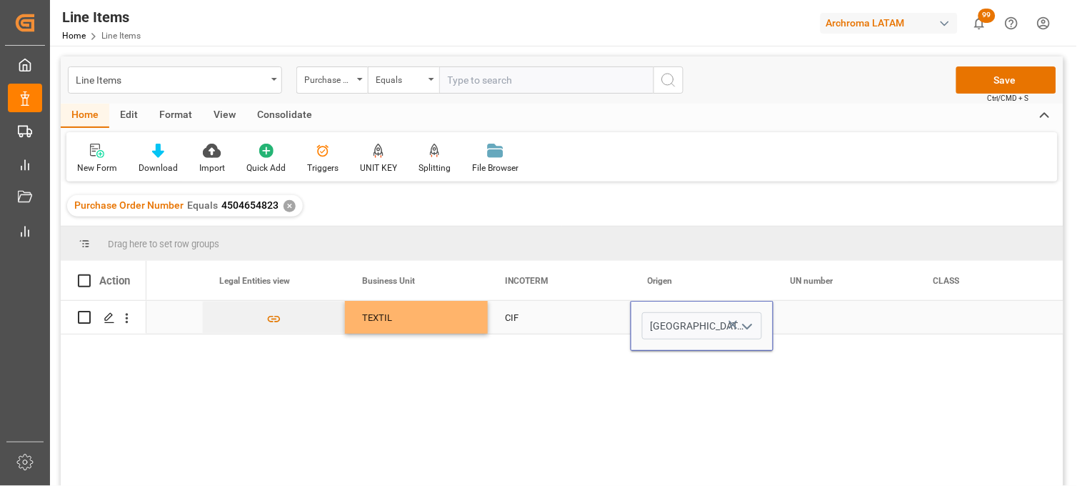
click at [818, 324] on div "Press SPACE to select this row." at bounding box center [845, 317] width 143 height 33
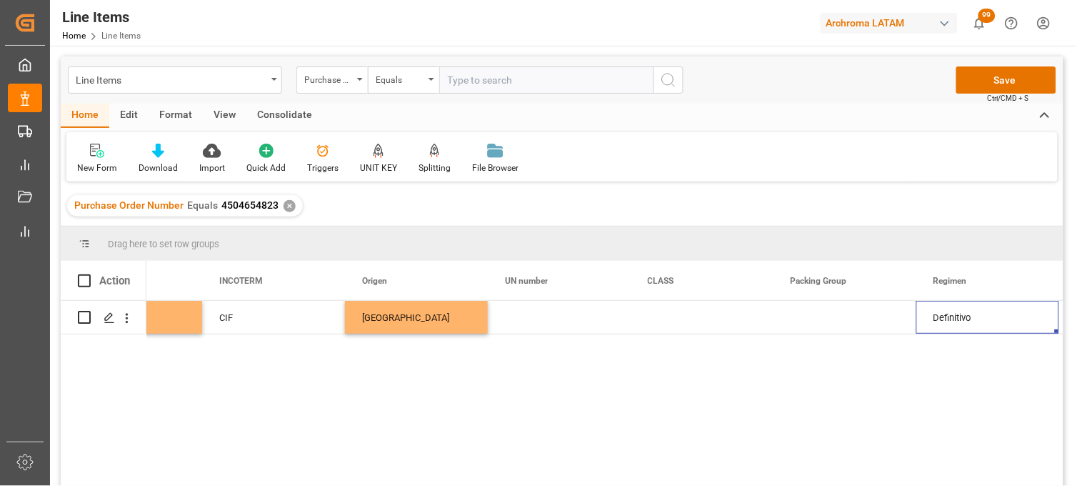
scroll to position [0, 4803]
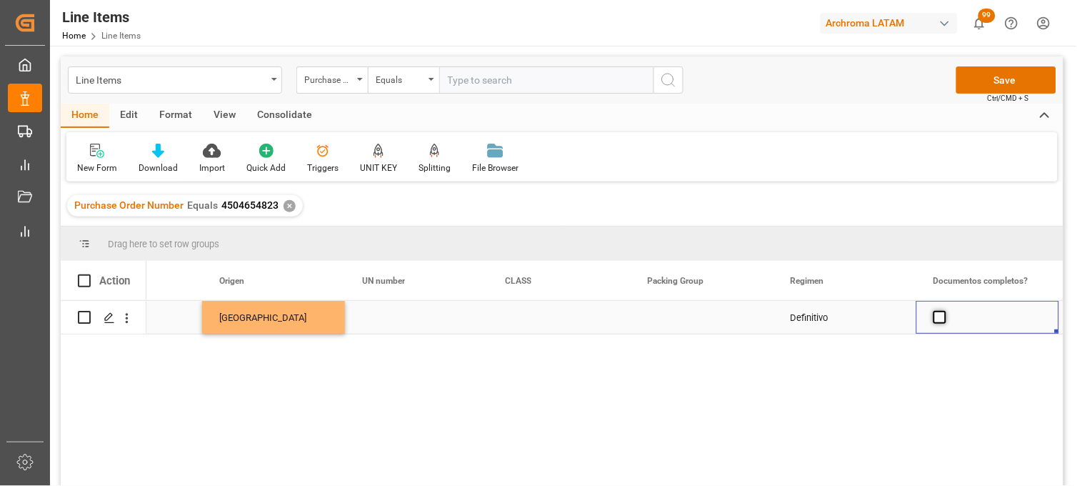
click at [934, 319] on span "Press SPACE to select this row." at bounding box center [940, 317] width 13 height 13
click at [945, 311] on input "Press SPACE to select this row." at bounding box center [945, 311] width 0 height 0
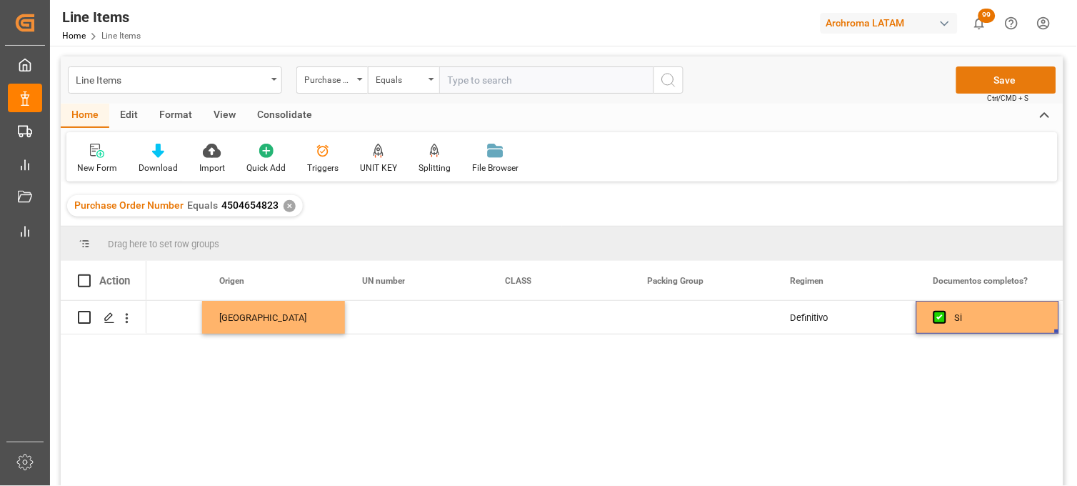
click at [969, 80] on button "Save" at bounding box center [1007, 79] width 100 height 27
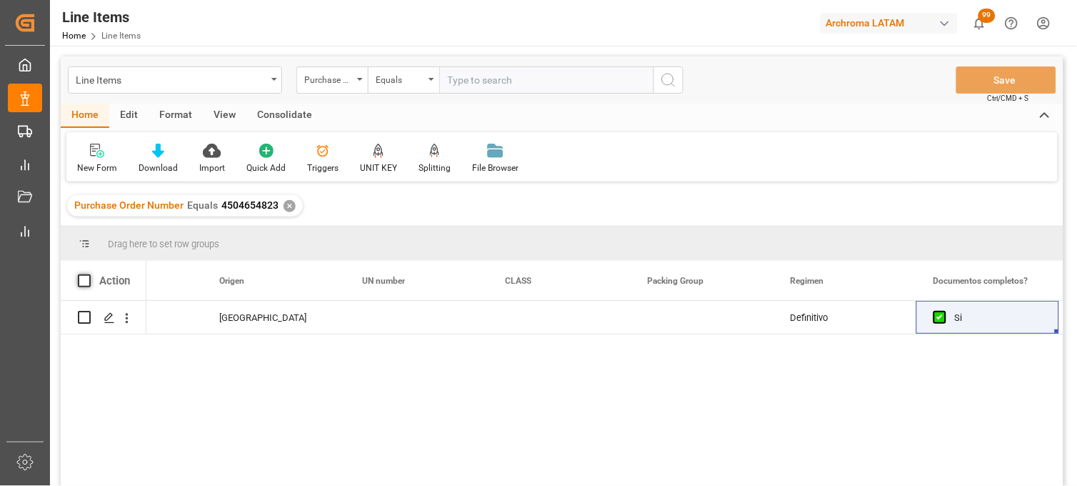
click at [84, 281] on span at bounding box center [84, 280] width 13 height 13
click at [89, 274] on input "checkbox" at bounding box center [89, 274] width 0 height 0
checkbox input "true"
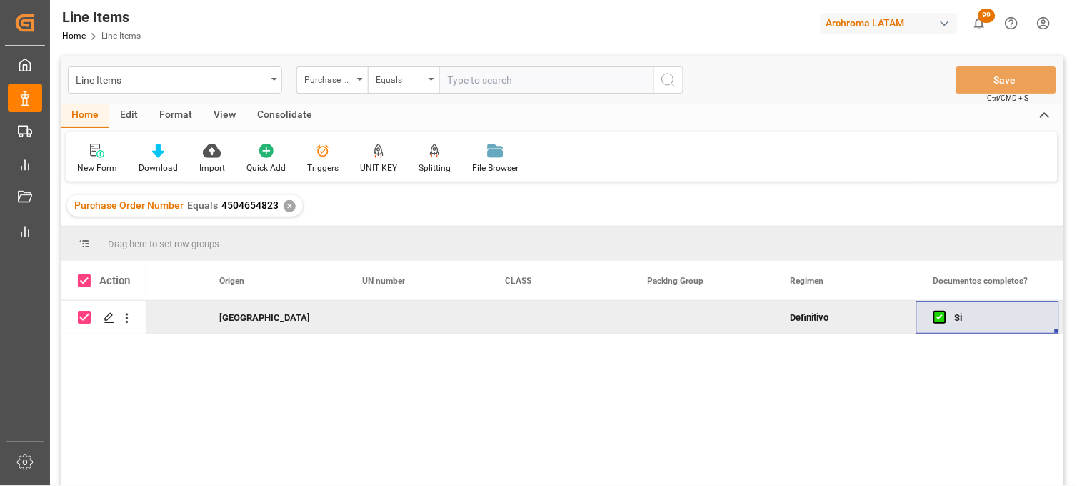
click at [284, 117] on div "Consolidate" at bounding box center [284, 116] width 76 height 24
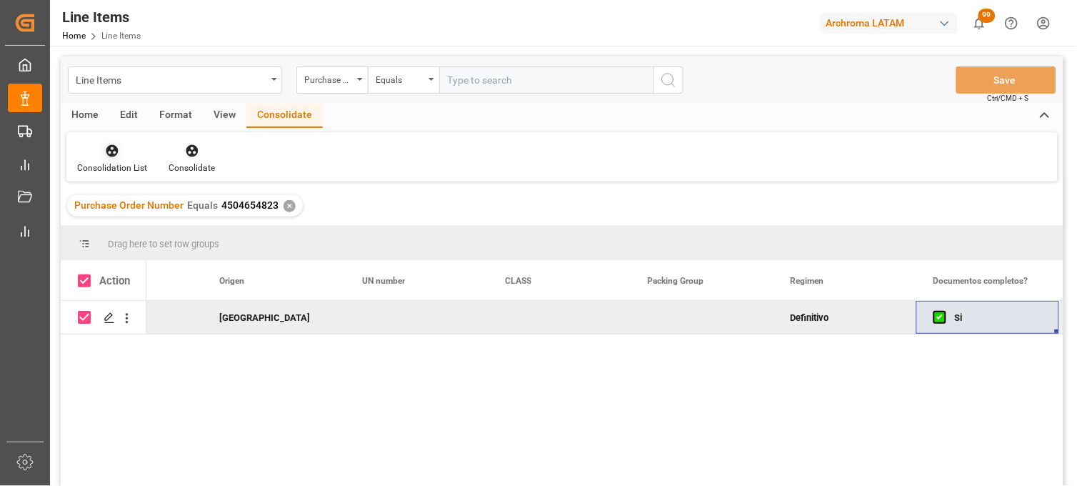
click at [123, 156] on div at bounding box center [112, 150] width 70 height 15
click at [108, 202] on div "Line Items Purchase Order Number Equals Save Ctrl/CMD + S Home Edit Format View…" at bounding box center [562, 289] width 1003 height 467
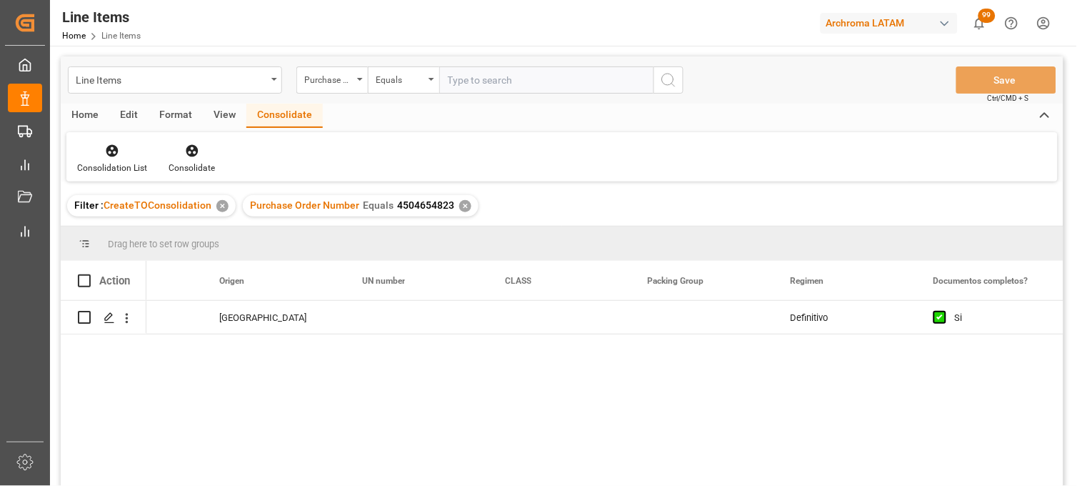
click at [91, 290] on div "Action" at bounding box center [104, 280] width 86 height 39
click at [89, 288] on div "Action" at bounding box center [104, 280] width 86 height 39
click at [88, 284] on span at bounding box center [84, 280] width 13 height 13
click at [89, 274] on input "checkbox" at bounding box center [89, 274] width 0 height 0
checkbox input "true"
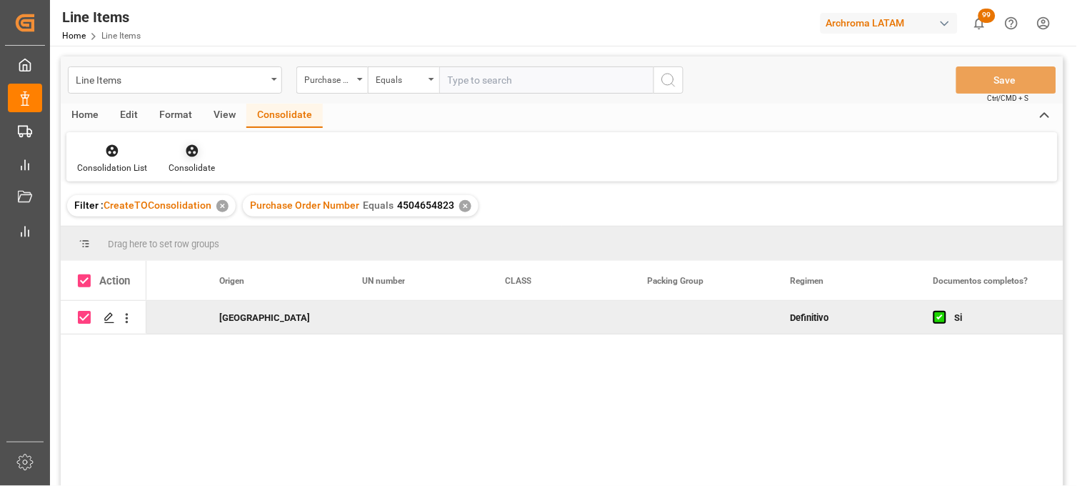
click at [187, 161] on div "Consolidate" at bounding box center [192, 167] width 46 height 13
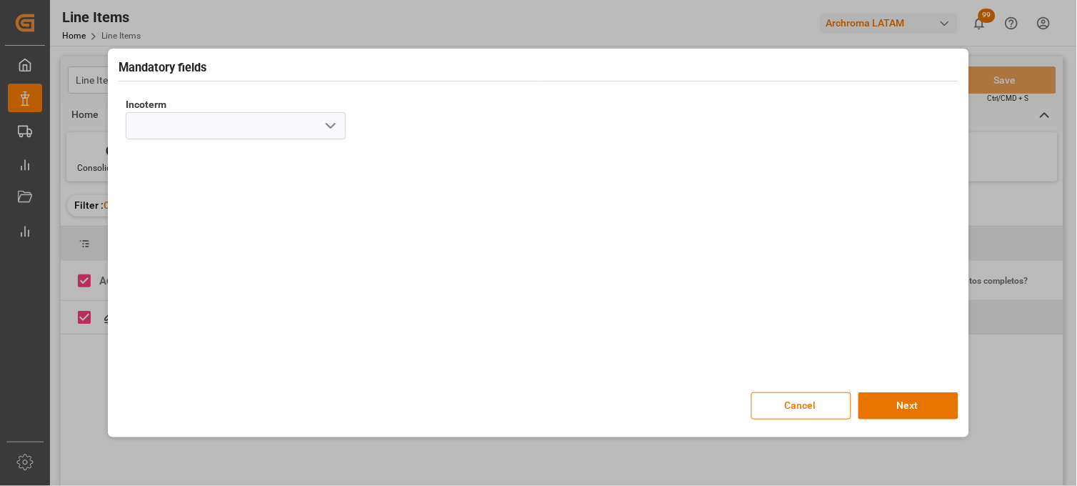
click at [327, 126] on polyline "open menu" at bounding box center [331, 126] width 9 height 4
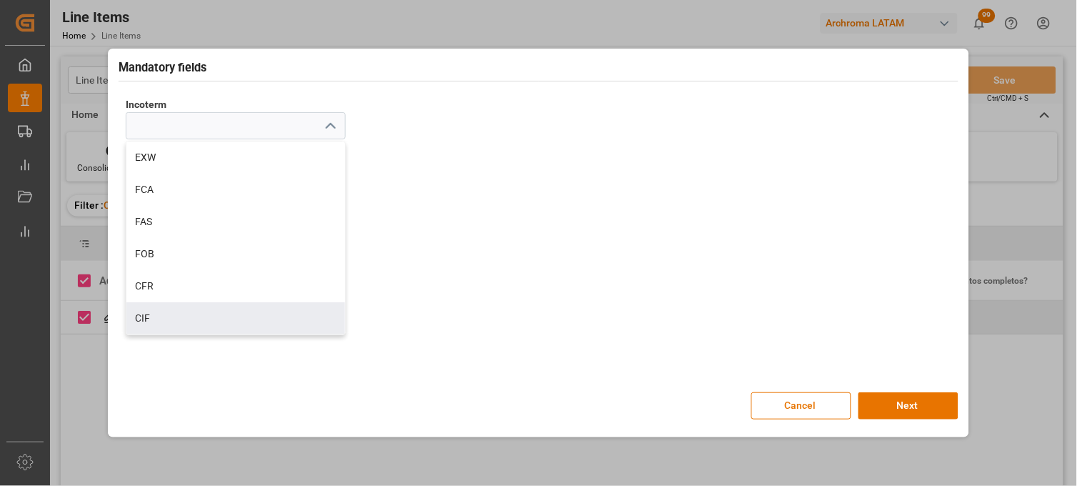
click at [148, 310] on div "CIF" at bounding box center [235, 318] width 219 height 32
type input "CIF"
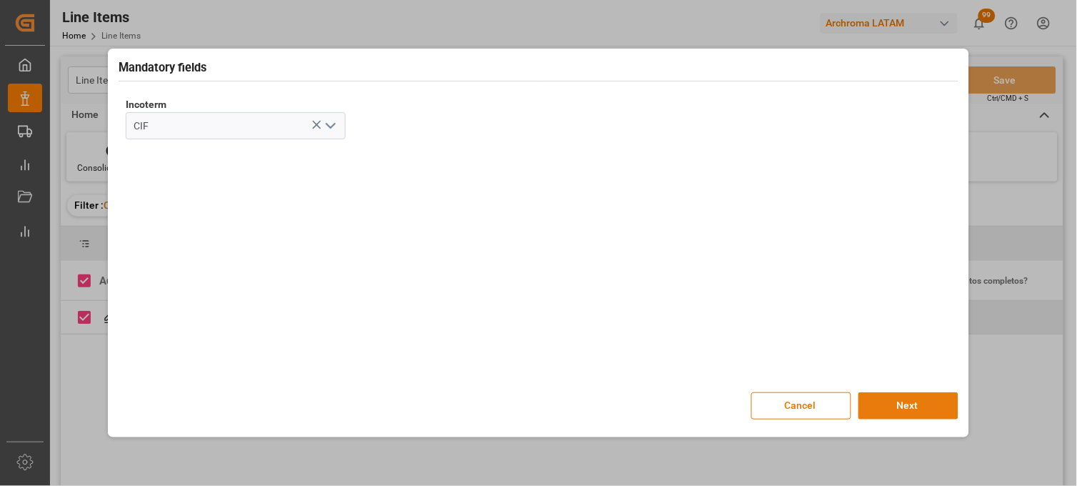
click at [897, 412] on button "Next" at bounding box center [909, 405] width 100 height 27
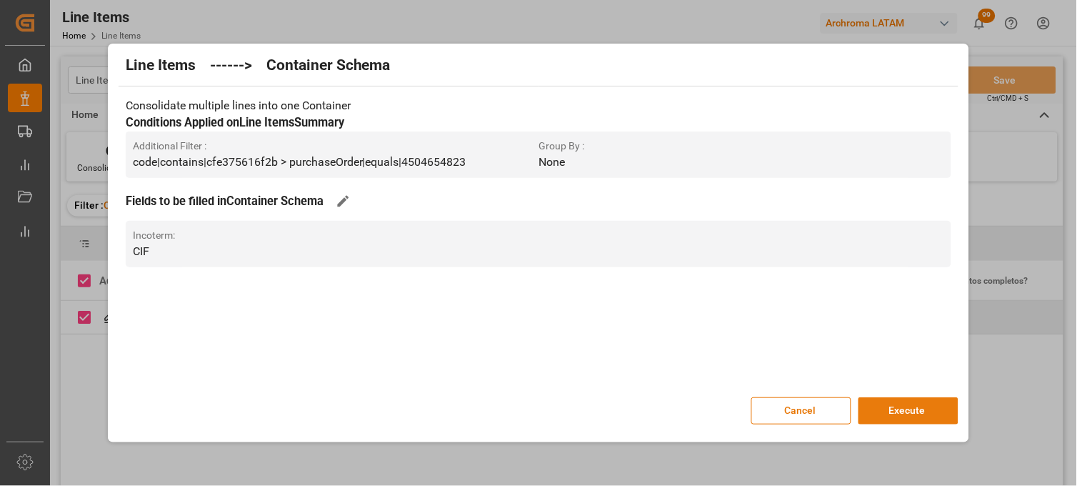
click at [924, 409] on button "Execute" at bounding box center [909, 410] width 100 height 27
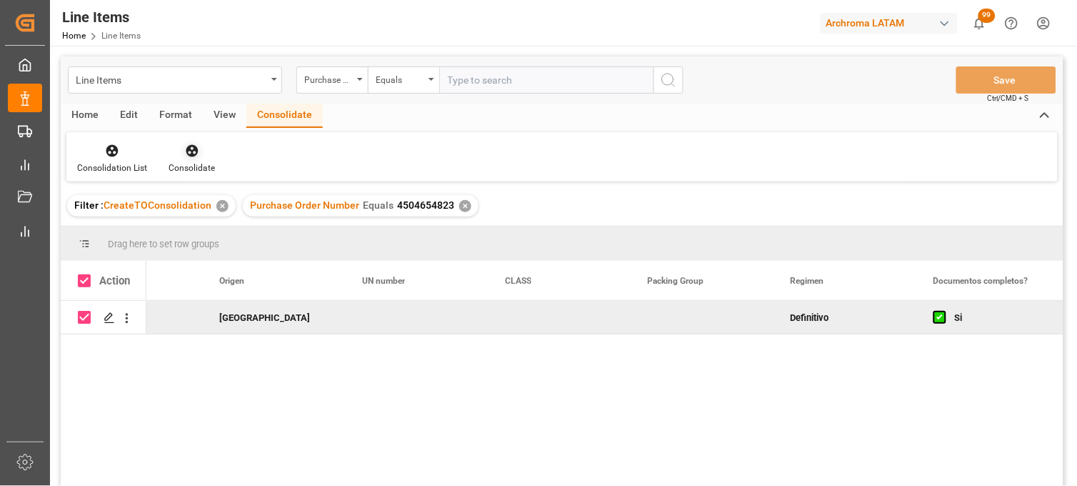
click at [195, 159] on div "Consolidate" at bounding box center [192, 158] width 68 height 31
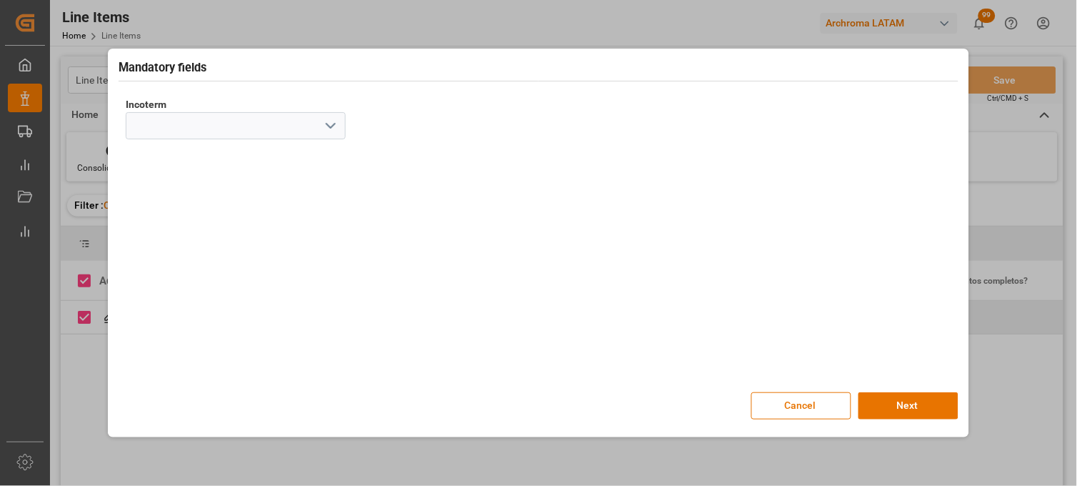
click at [820, 417] on button "Cancel" at bounding box center [802, 405] width 100 height 27
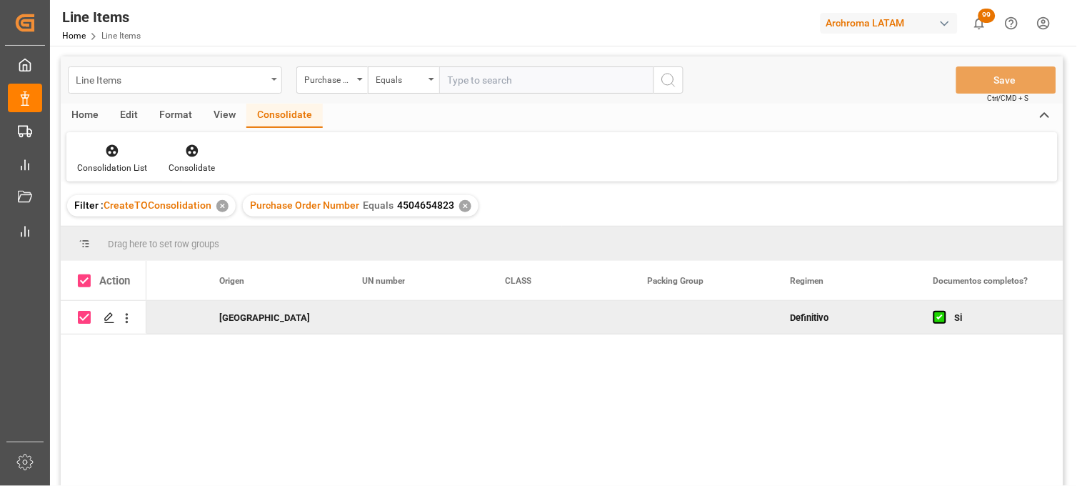
click at [163, 76] on div "Line Items" at bounding box center [171, 79] width 191 height 18
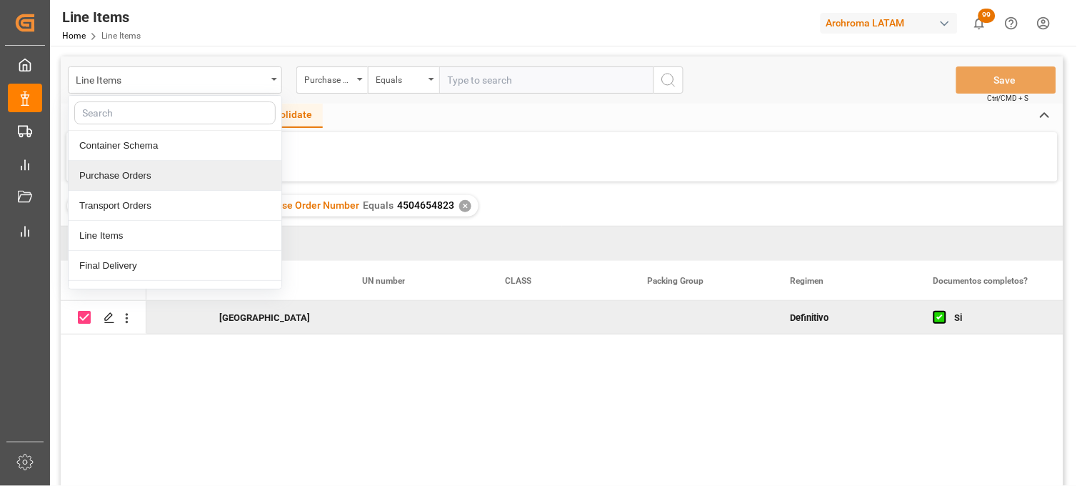
click at [136, 174] on div "Purchase Orders" at bounding box center [175, 176] width 213 height 30
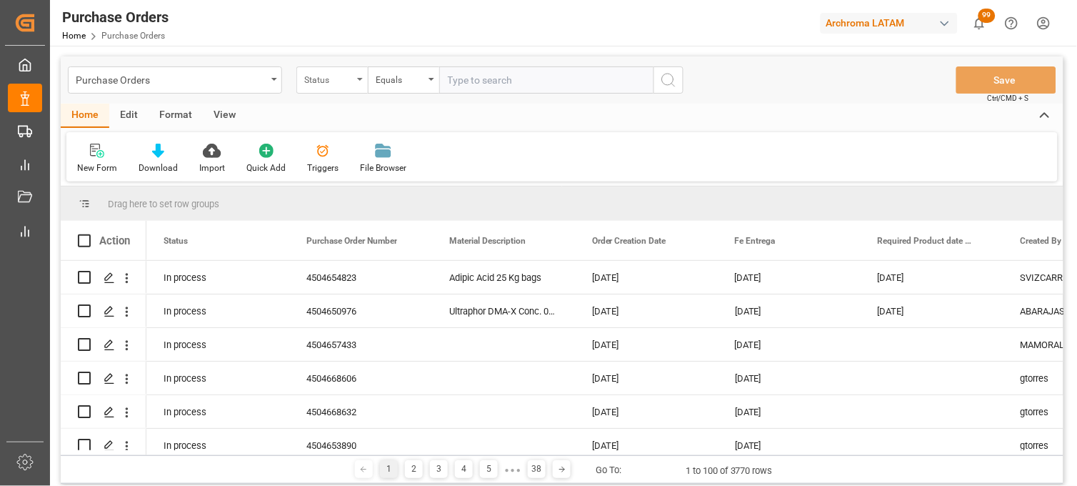
click at [332, 79] on div "Status" at bounding box center [328, 78] width 49 height 16
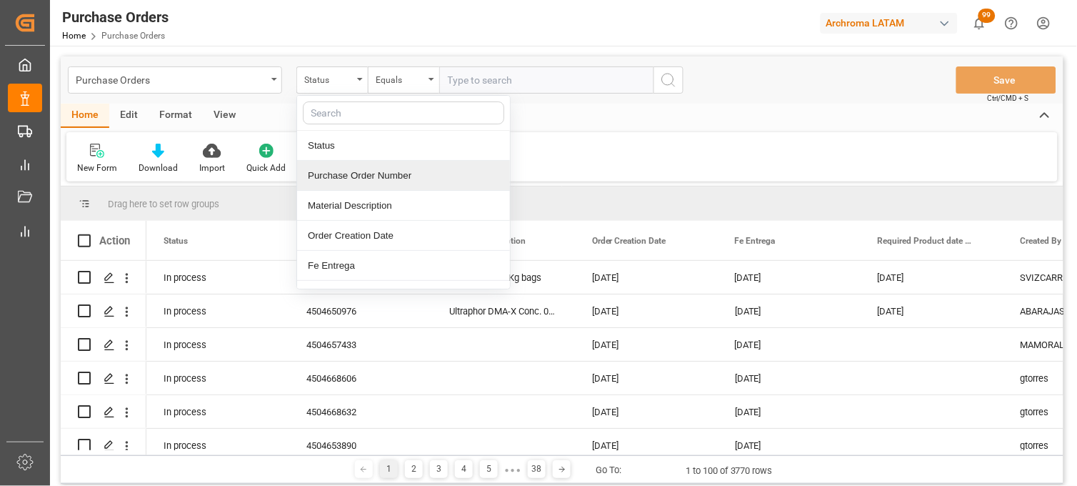
click at [363, 174] on div "Purchase Order Number" at bounding box center [403, 176] width 213 height 30
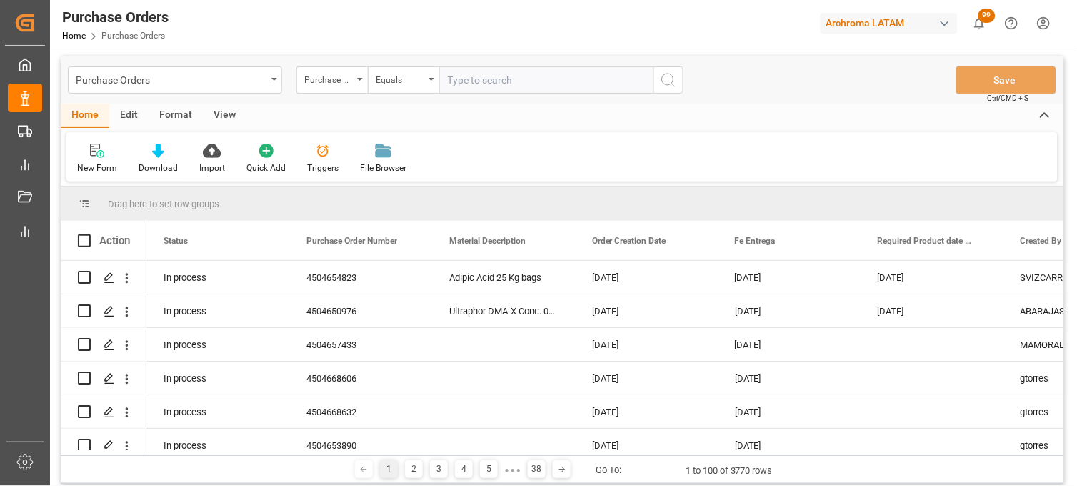
click at [457, 84] on input "text" at bounding box center [546, 79] width 214 height 27
paste input "4504646345"
type input "4504646345"
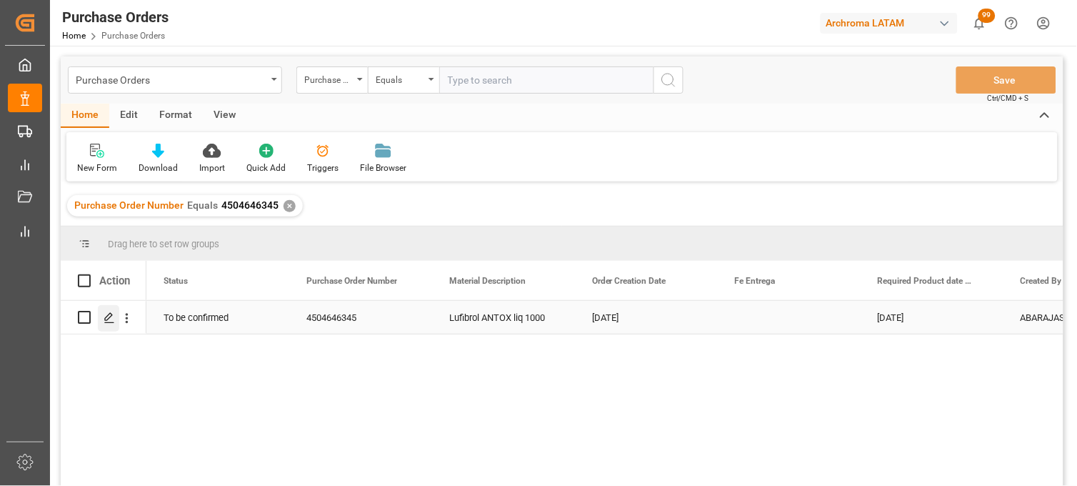
click at [109, 317] on icon "Press SPACE to select this row." at bounding box center [109, 317] width 11 height 11
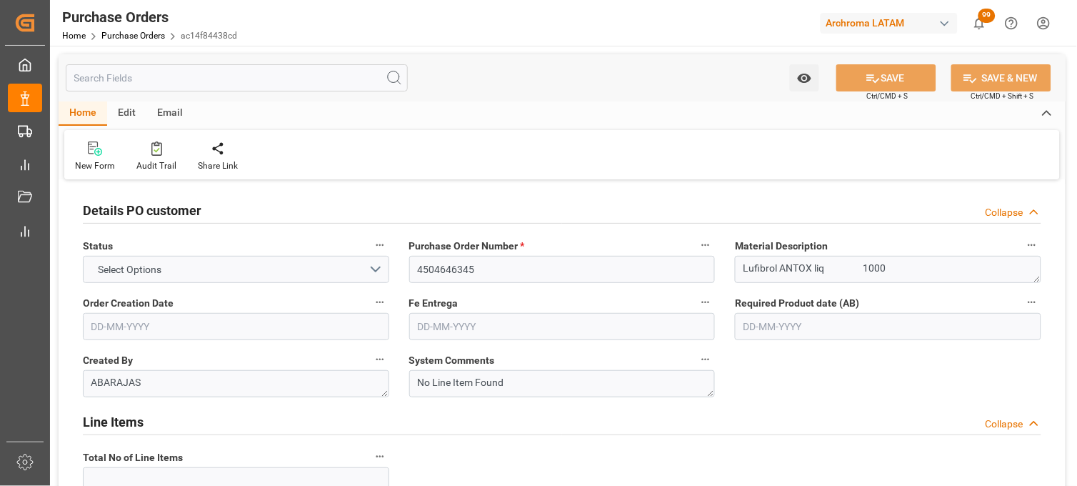
type input "1"
type input "21-07-2025"
type input "23-10-2025"
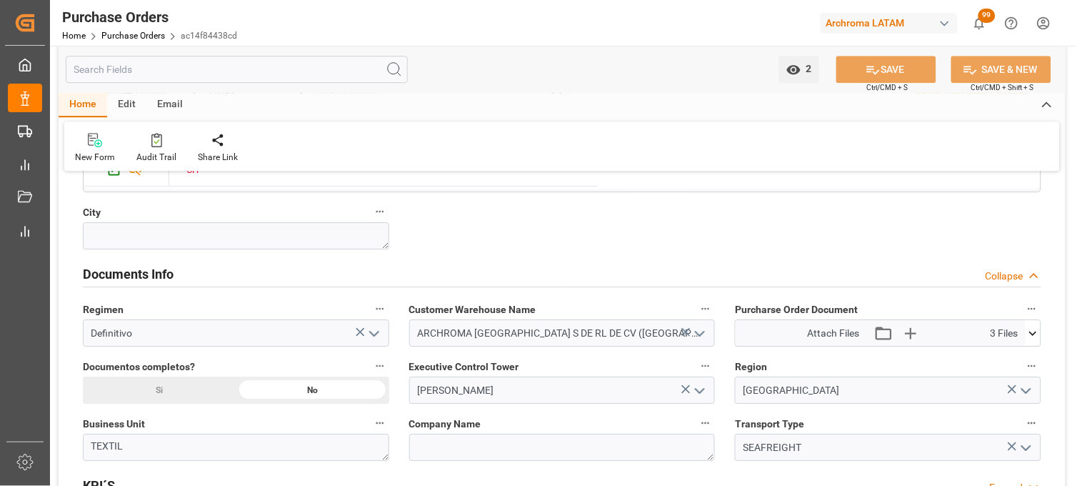
scroll to position [952, 0]
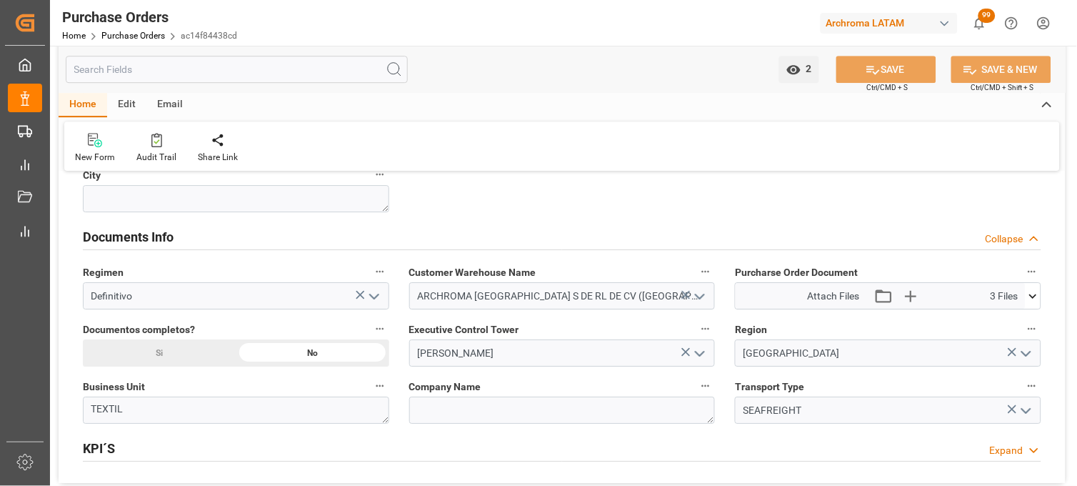
click at [1037, 296] on icon at bounding box center [1033, 296] width 15 height 15
click at [1024, 352] on icon at bounding box center [1026, 352] width 14 height 9
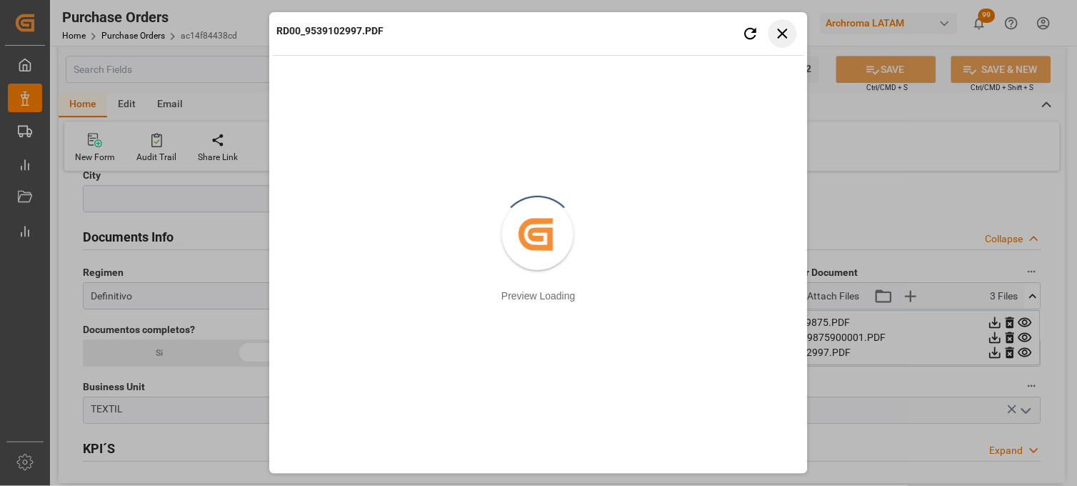
click at [789, 38] on icon "button" at bounding box center [783, 33] width 18 height 18
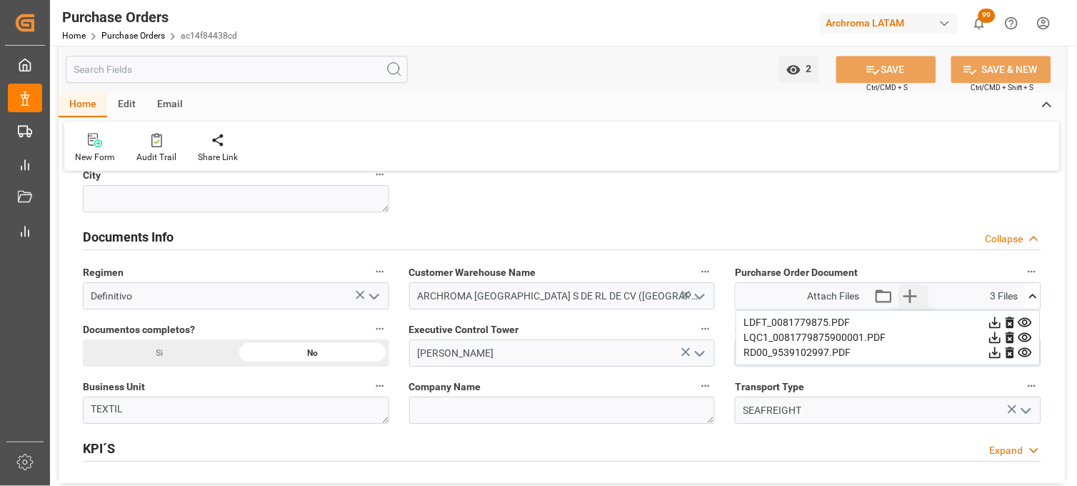
click at [910, 294] on icon "button" at bounding box center [910, 295] width 23 height 23
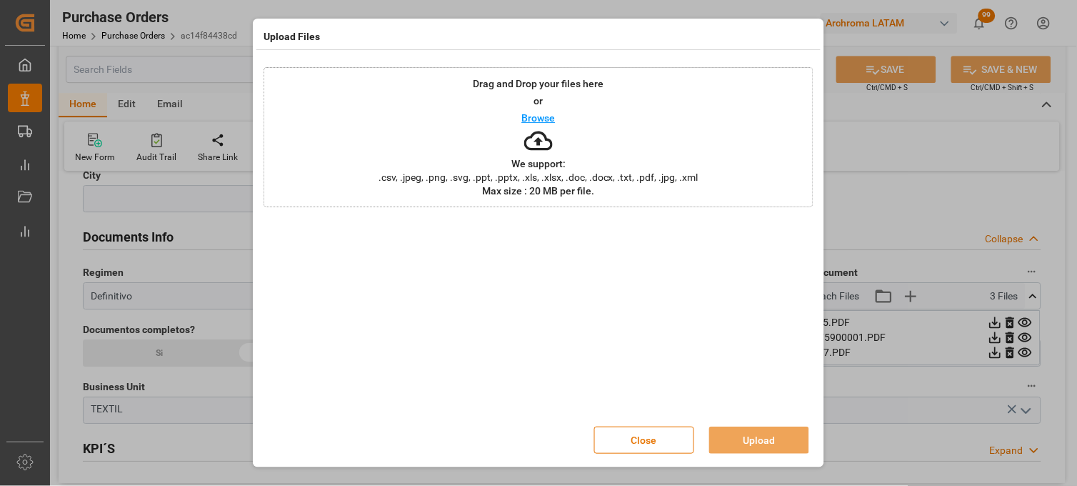
click at [553, 166] on p "We support:" at bounding box center [539, 164] width 54 height 10
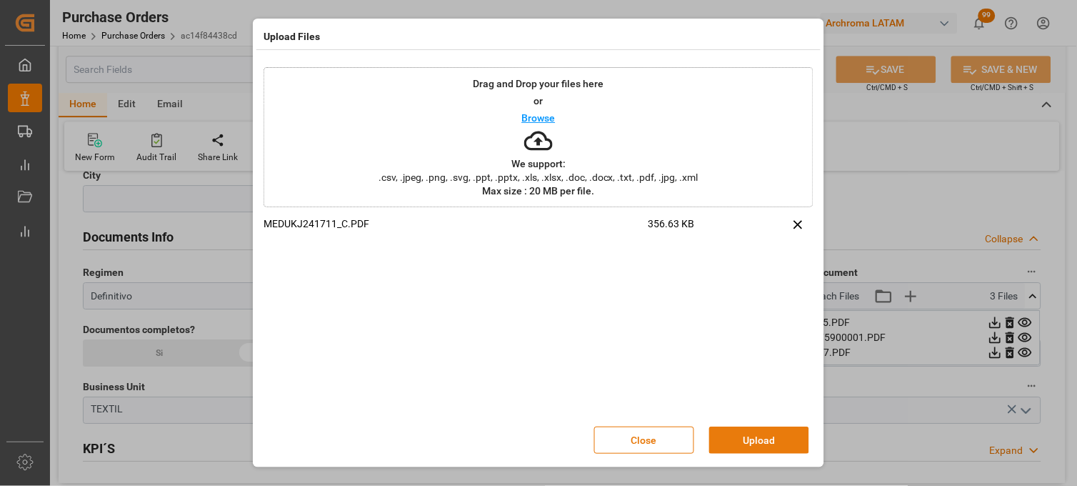
click at [739, 437] on button "Upload" at bounding box center [759, 440] width 100 height 27
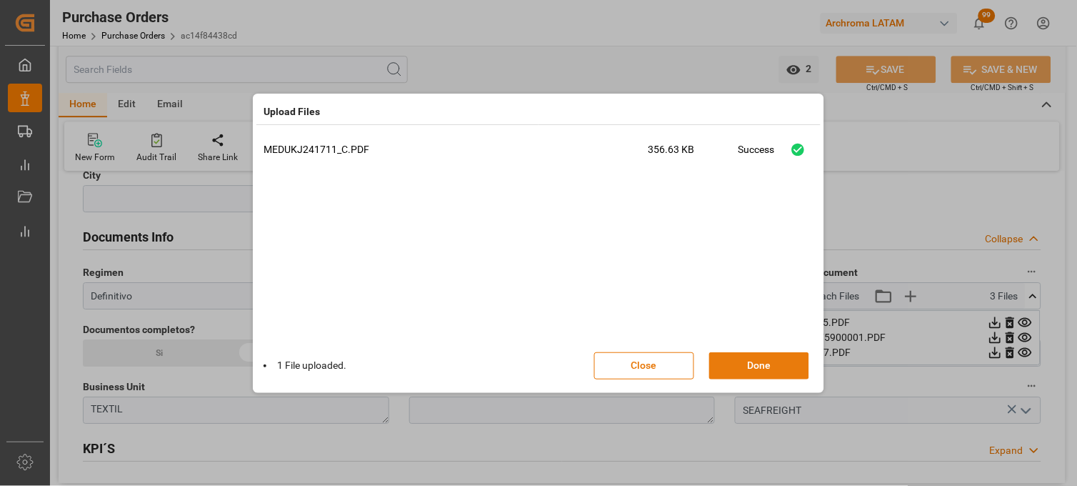
click at [765, 373] on button "Done" at bounding box center [759, 365] width 100 height 27
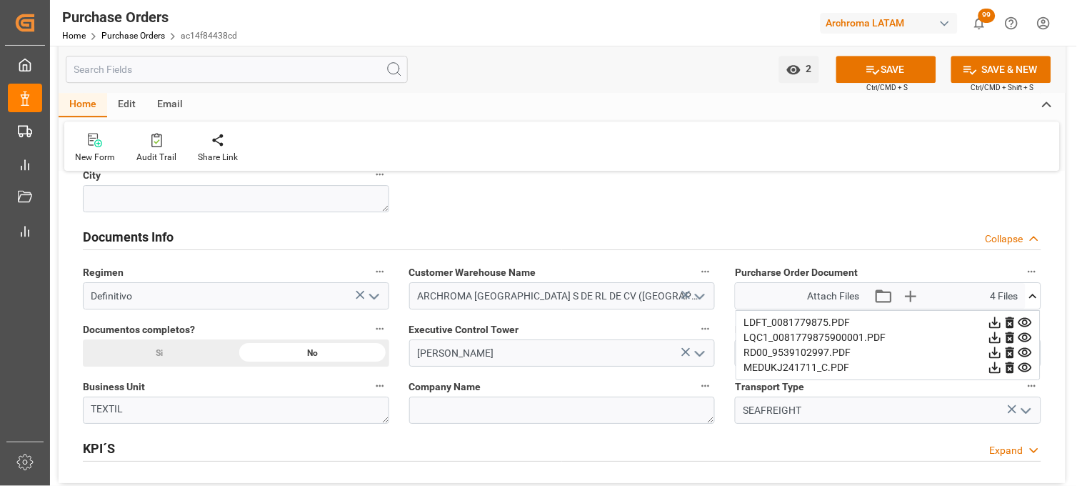
click at [187, 352] on div "Si" at bounding box center [159, 352] width 153 height 27
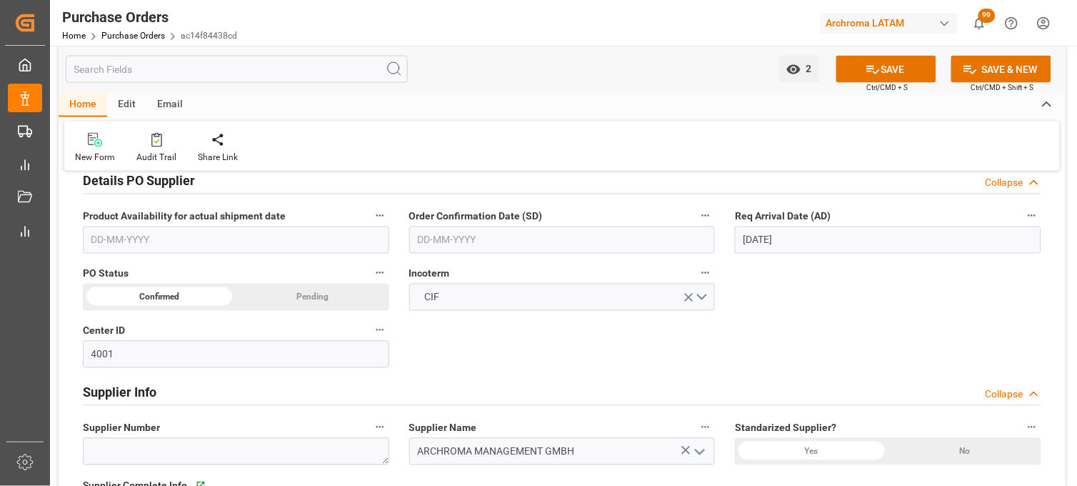
scroll to position [476, 0]
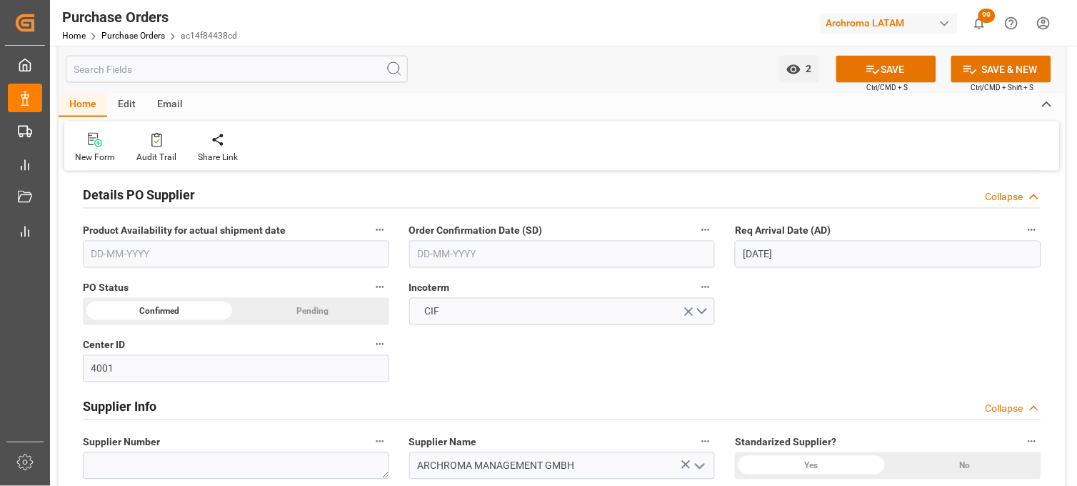
click at [751, 256] on input "09-10-2025" at bounding box center [888, 254] width 307 height 27
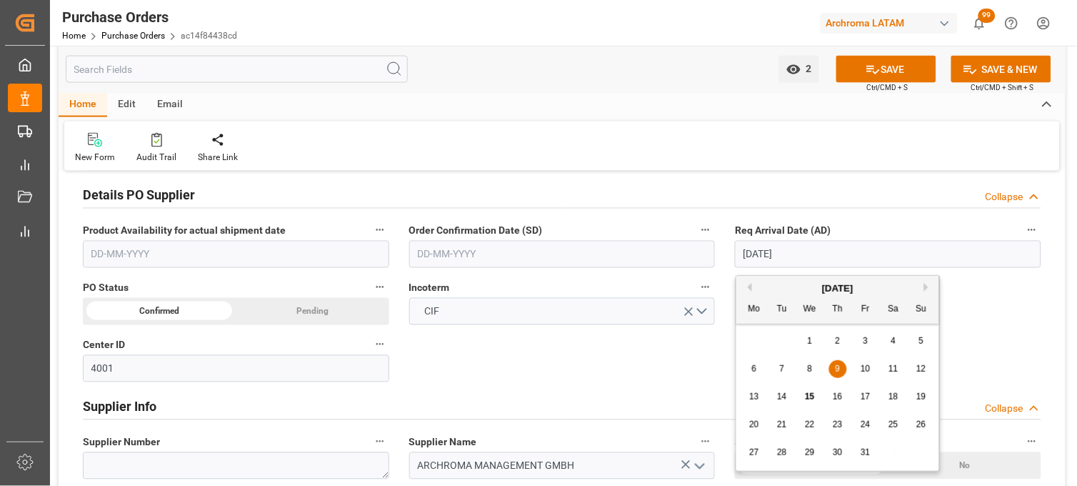
click at [808, 399] on span "15" at bounding box center [809, 397] width 9 height 10
type input "[DATE]"
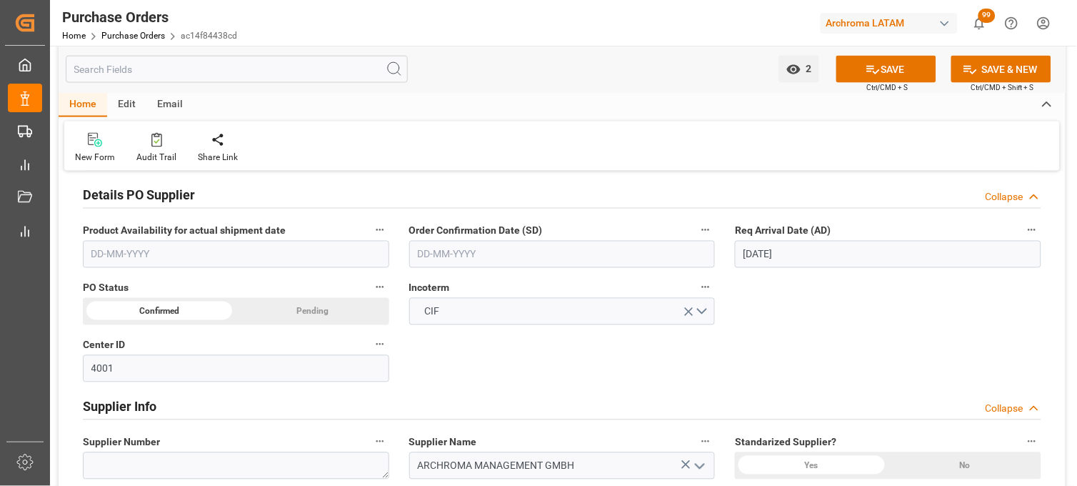
click at [482, 256] on input "text" at bounding box center [562, 254] width 307 height 27
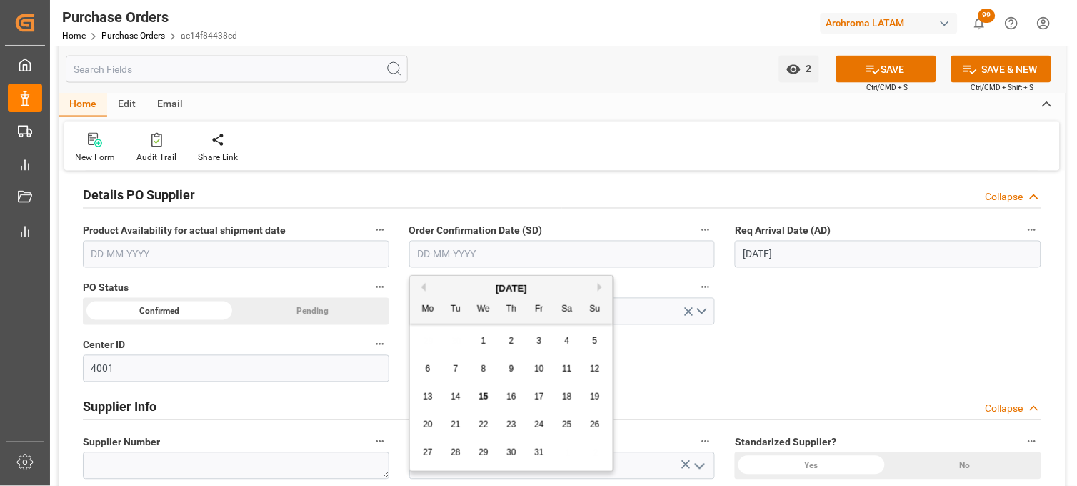
click at [484, 341] on span "1" at bounding box center [484, 341] width 5 height 10
type input "01-10-2025"
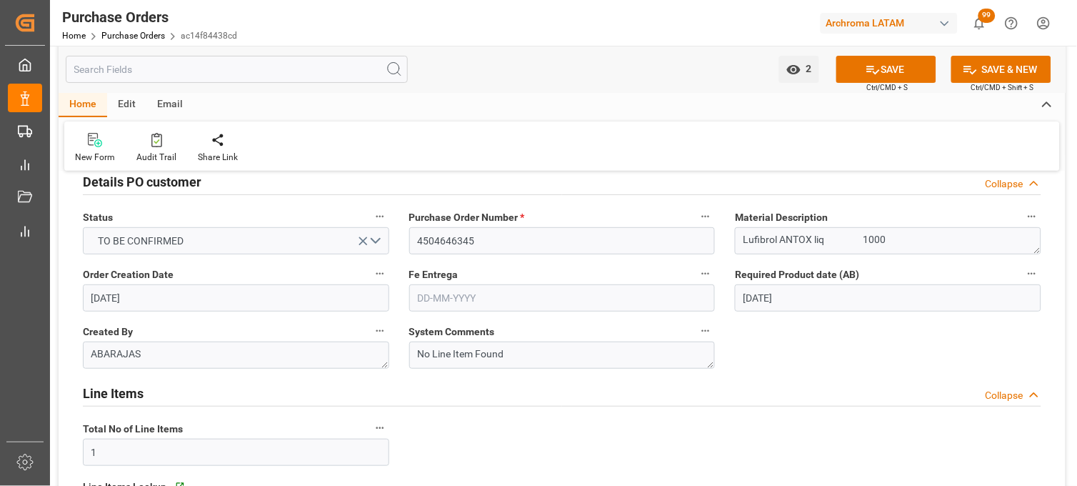
scroll to position [0, 0]
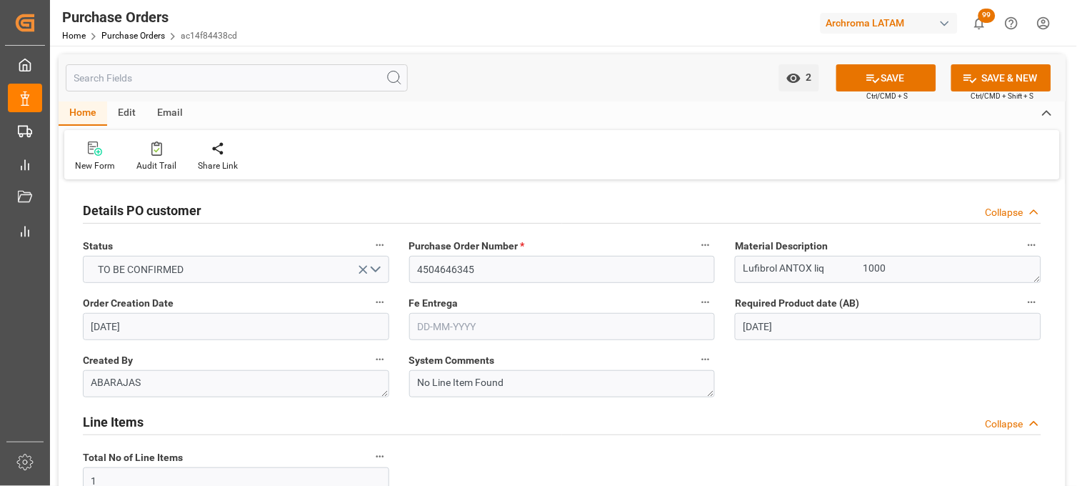
click at [425, 322] on input "text" at bounding box center [562, 326] width 307 height 27
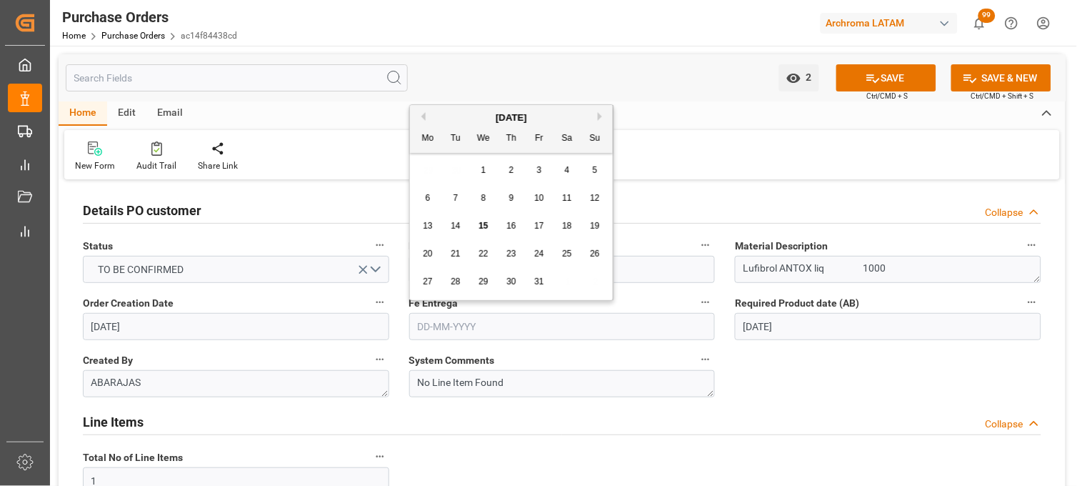
click at [577, 109] on div "October 2025 Mo Tu We Th Fr Sa Su" at bounding box center [511, 129] width 203 height 48
click at [534, 254] on span "24" at bounding box center [538, 254] width 9 height 10
type input "24-10-2025"
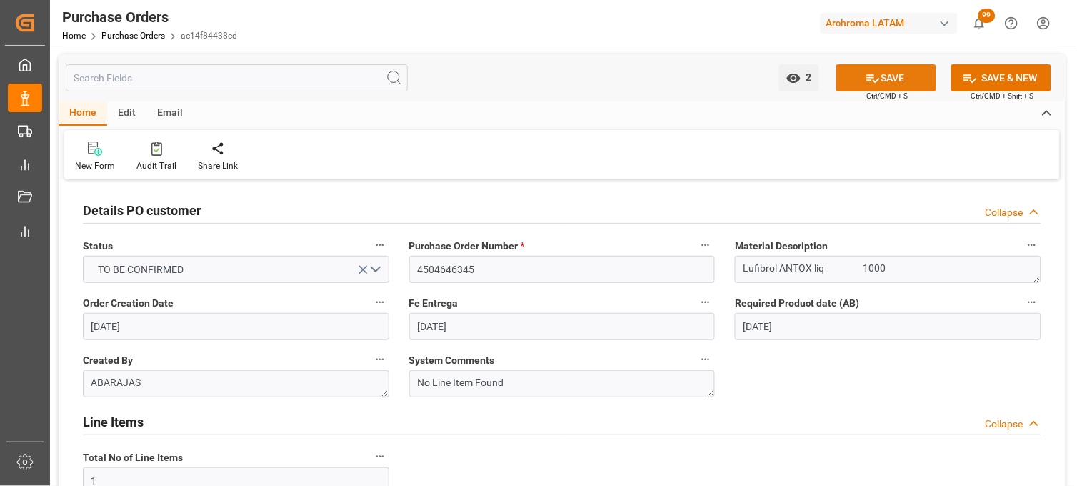
click at [869, 69] on button "SAVE" at bounding box center [887, 77] width 100 height 27
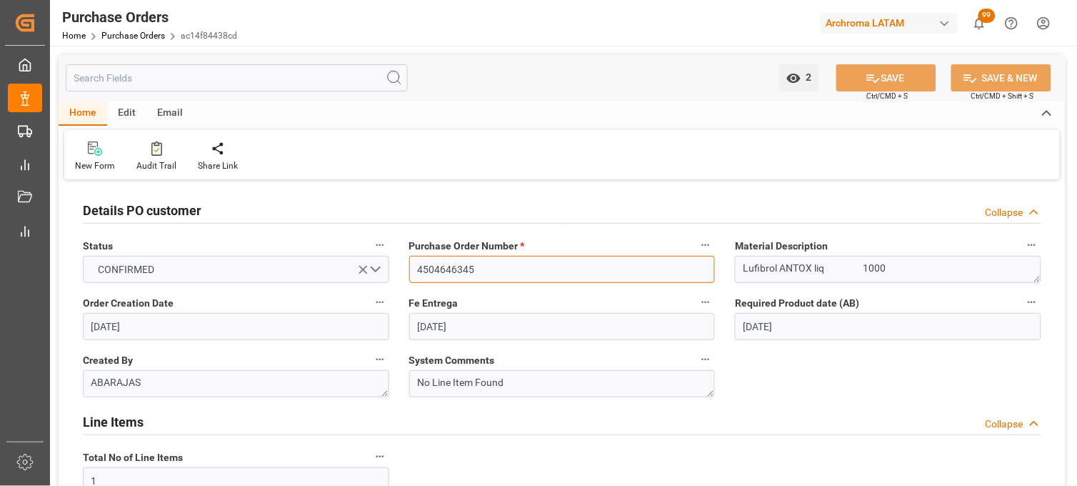
click at [430, 271] on input "4504646345" at bounding box center [562, 269] width 307 height 27
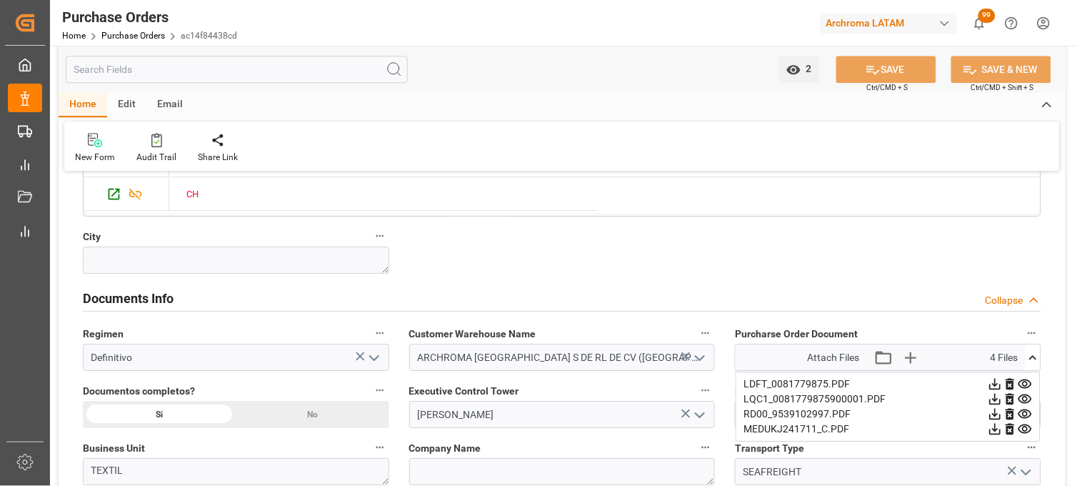
scroll to position [1111, 0]
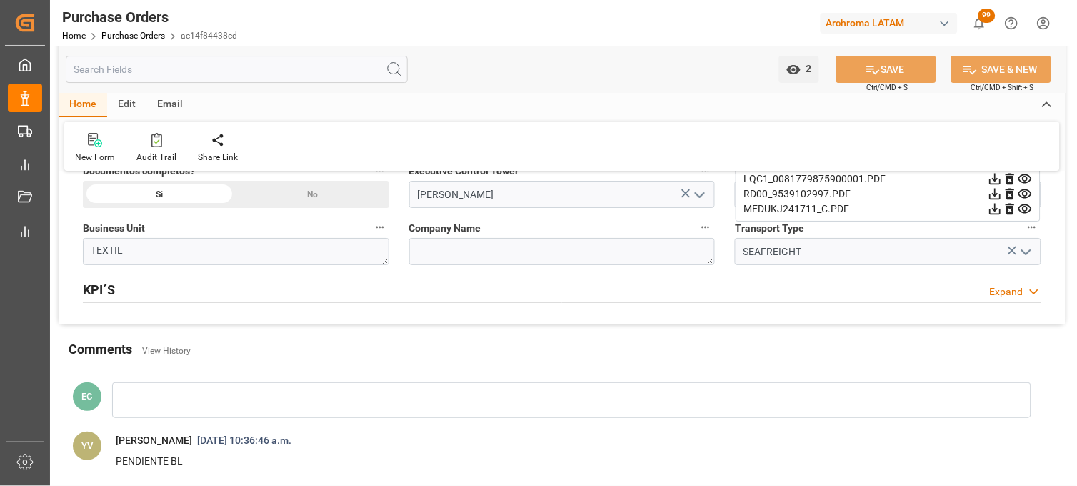
click at [1027, 209] on icon at bounding box center [1026, 208] width 14 height 9
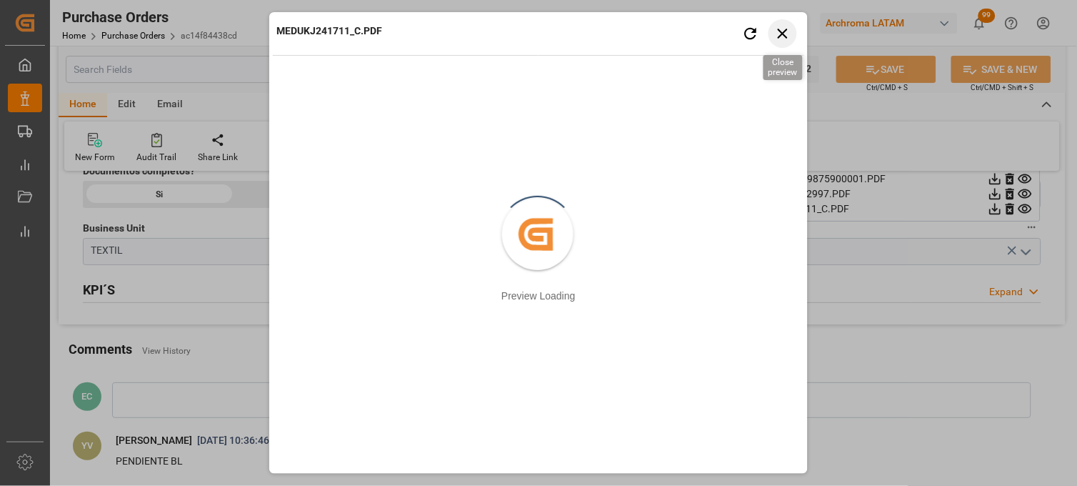
click at [779, 30] on icon "button" at bounding box center [783, 33] width 18 height 18
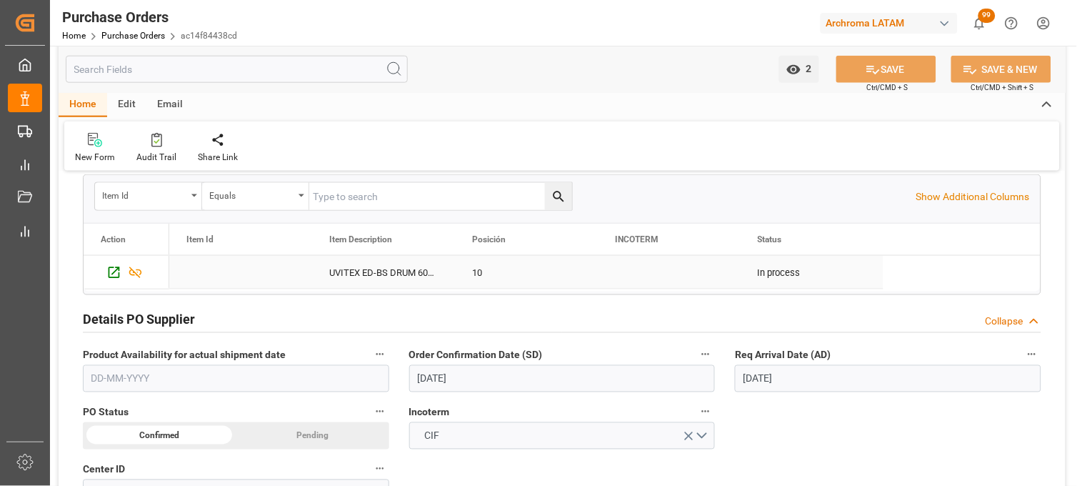
scroll to position [0, 0]
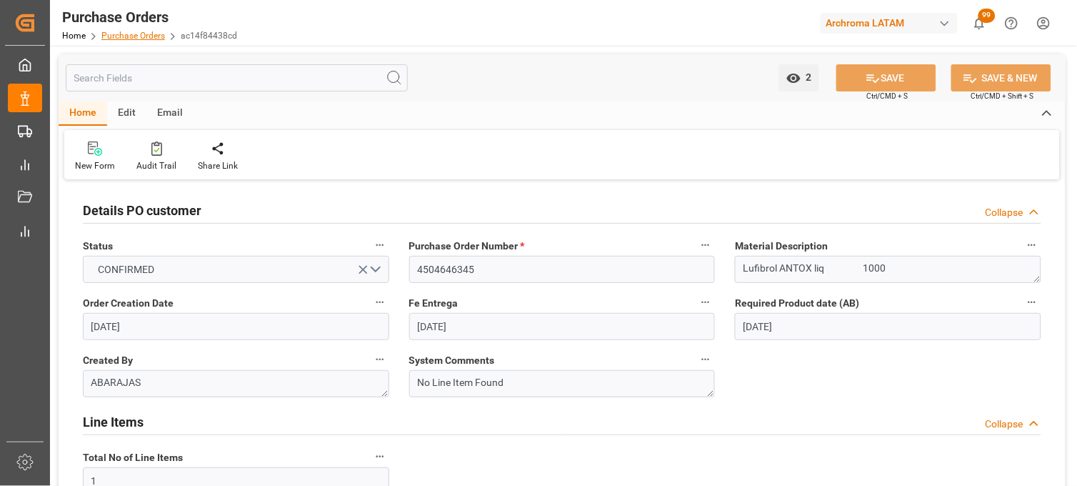
click at [122, 36] on link "Purchase Orders" at bounding box center [133, 36] width 64 height 10
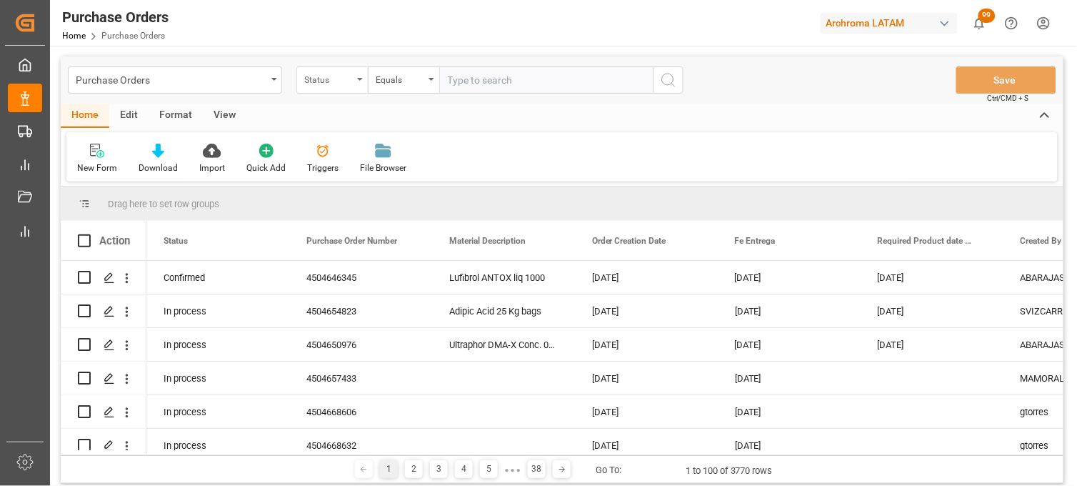
click at [331, 84] on div "Status" at bounding box center [328, 78] width 49 height 16
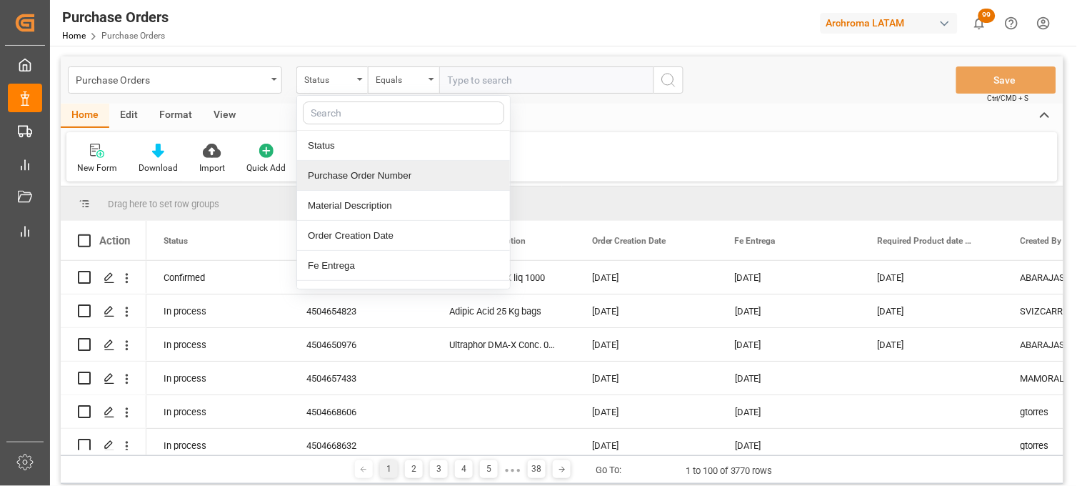
drag, startPoint x: 351, startPoint y: 174, endPoint x: 379, endPoint y: 144, distance: 40.9
click at [352, 174] on div "Purchase Order Number" at bounding box center [403, 176] width 213 height 30
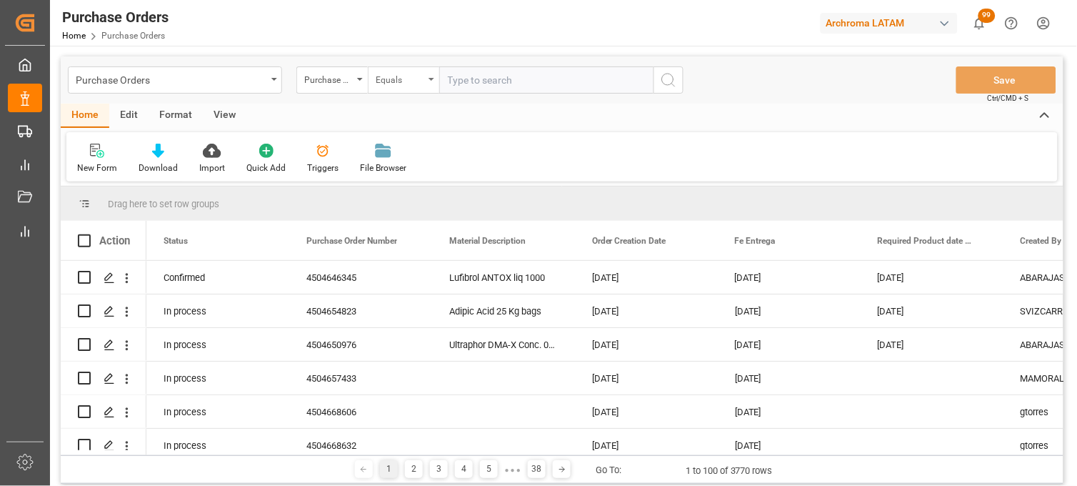
click at [422, 79] on div "Equals" at bounding box center [400, 78] width 49 height 16
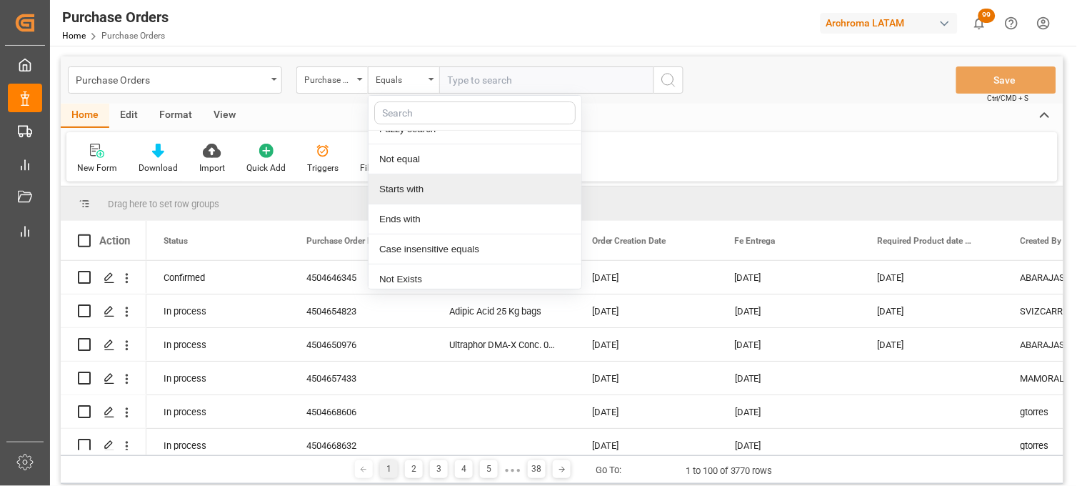
scroll to position [82, 0]
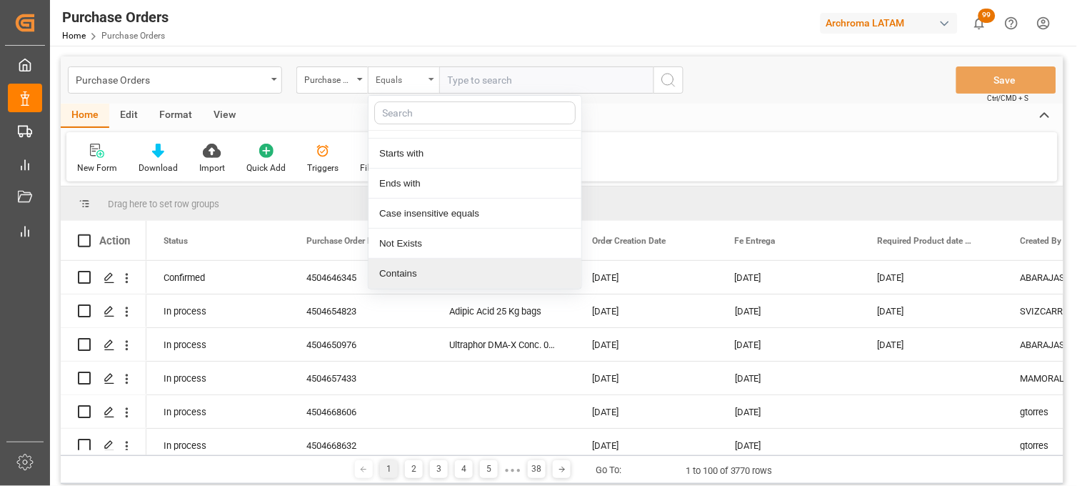
drag, startPoint x: 431, startPoint y: 279, endPoint x: 398, endPoint y: 87, distance: 195.0
click at [431, 277] on div "Contains" at bounding box center [475, 274] width 213 height 30
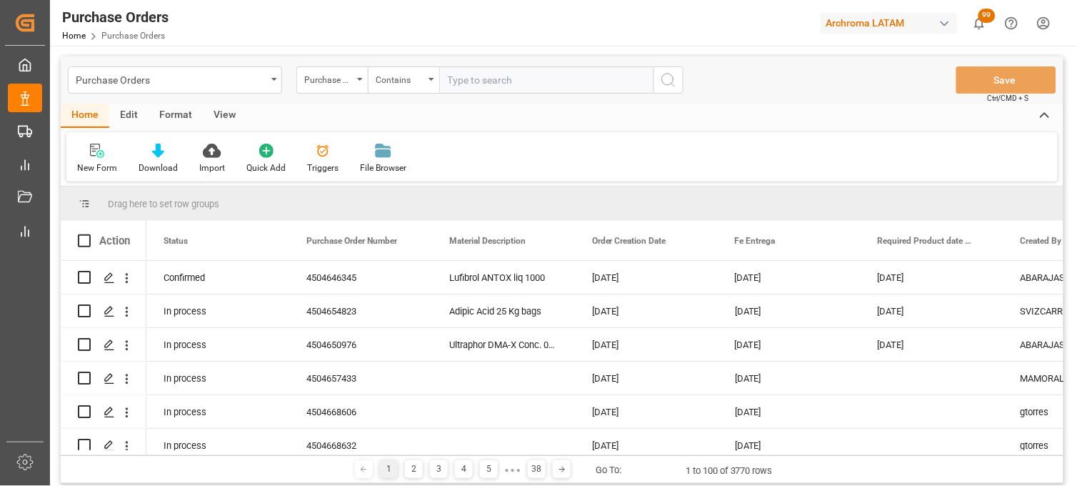
paste input "4504646345"
click at [547, 89] on input "4504646345," at bounding box center [546, 79] width 214 height 27
click at [543, 80] on input "4504646345," at bounding box center [546, 79] width 214 height 27
click at [537, 83] on input "4504646345," at bounding box center [546, 79] width 214 height 27
click at [538, 102] on div "Purchase Orders Purchase Order Number Contains 4504646345, Save Ctrl/CMD + S" at bounding box center [562, 79] width 1003 height 47
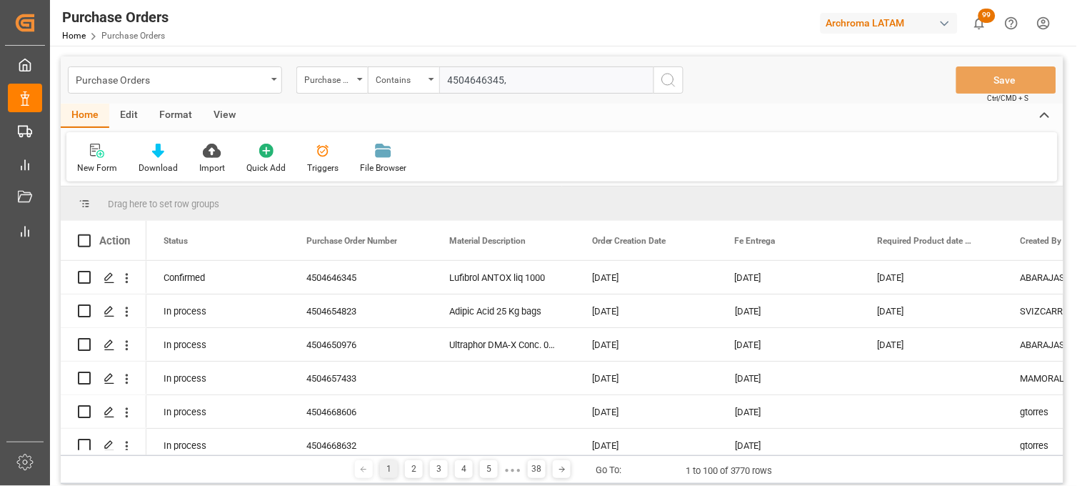
drag, startPoint x: 542, startPoint y: 102, endPoint x: 515, endPoint y: 88, distance: 30.0
click at [536, 102] on div "Purchase Orders Purchase Order Number Contains 4504646345, Save Ctrl/CMD + S" at bounding box center [562, 79] width 1003 height 47
drag, startPoint x: 515, startPoint y: 88, endPoint x: 489, endPoint y: 84, distance: 26.8
click at [513, 86] on input "4504646345," at bounding box center [546, 79] width 214 height 27
drag, startPoint x: 489, startPoint y: 84, endPoint x: 536, endPoint y: 82, distance: 47.2
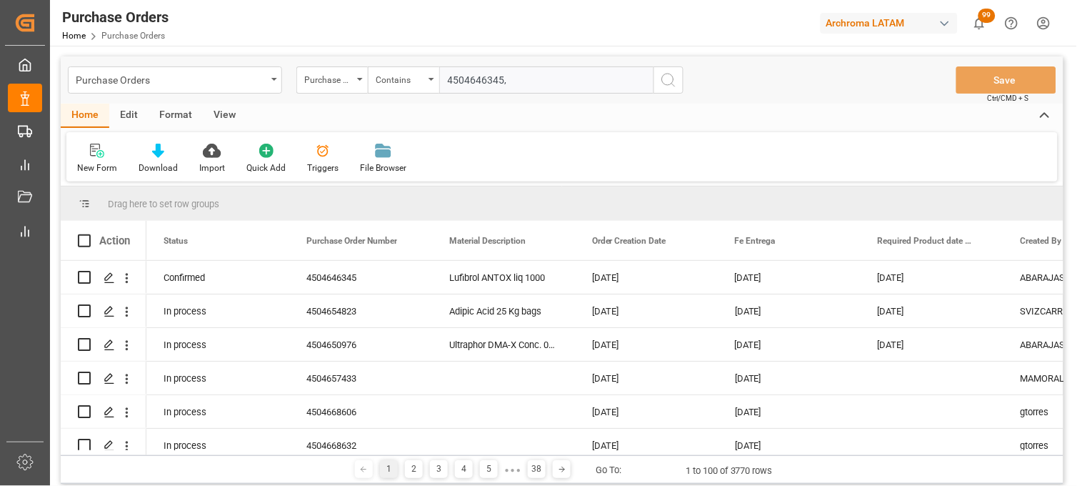
click at [534, 82] on input "4504646345," at bounding box center [546, 79] width 214 height 27
type input "4"
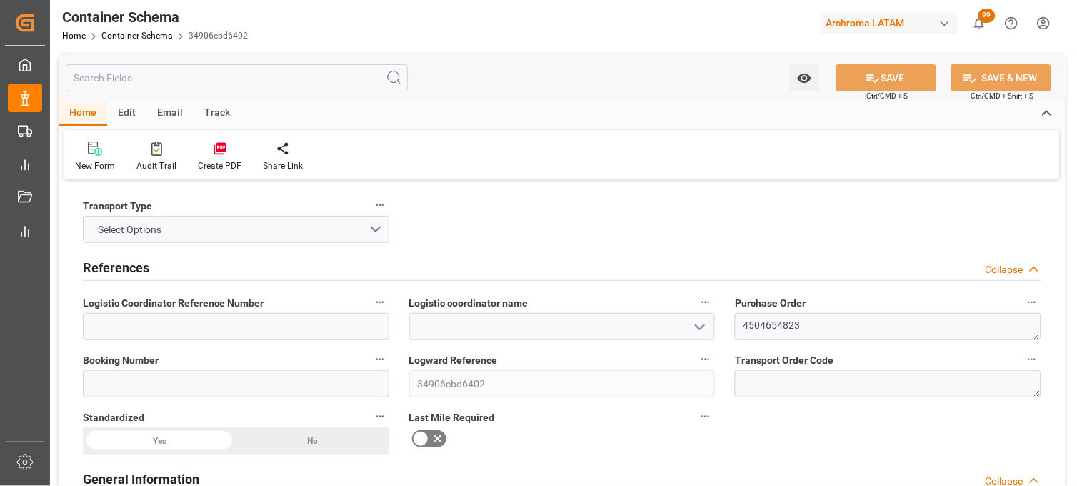
type input "0"
type input "1"
type input "800"
type input "20000"
type input "20016"
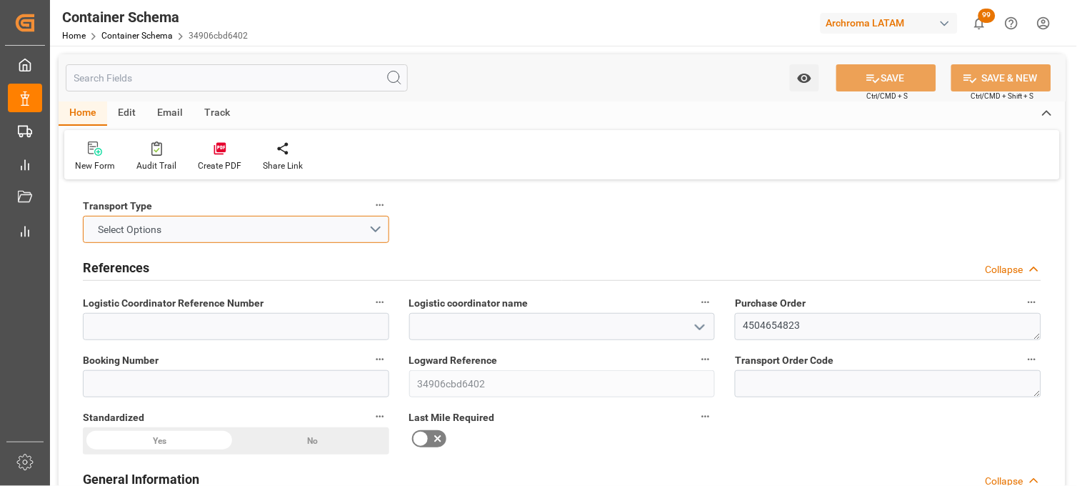
click at [229, 236] on button "Select Options" at bounding box center [236, 229] width 307 height 27
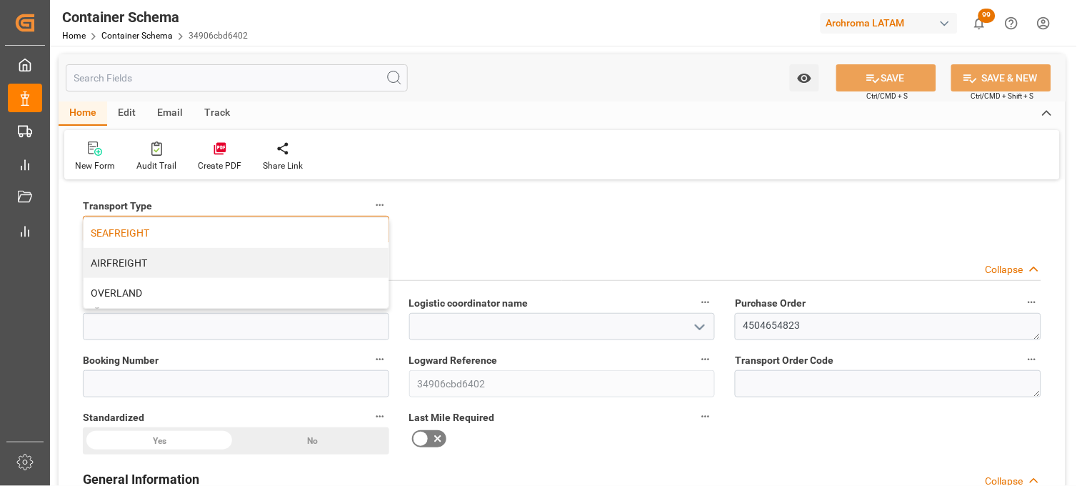
click at [231, 231] on div "SEAFREIGHT" at bounding box center [236, 233] width 305 height 30
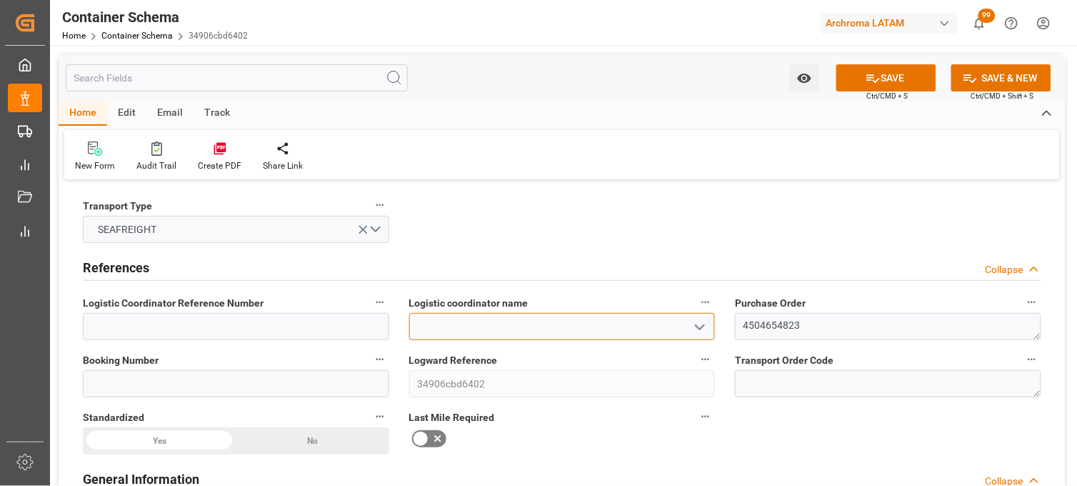
click at [492, 324] on input at bounding box center [562, 326] width 307 height 27
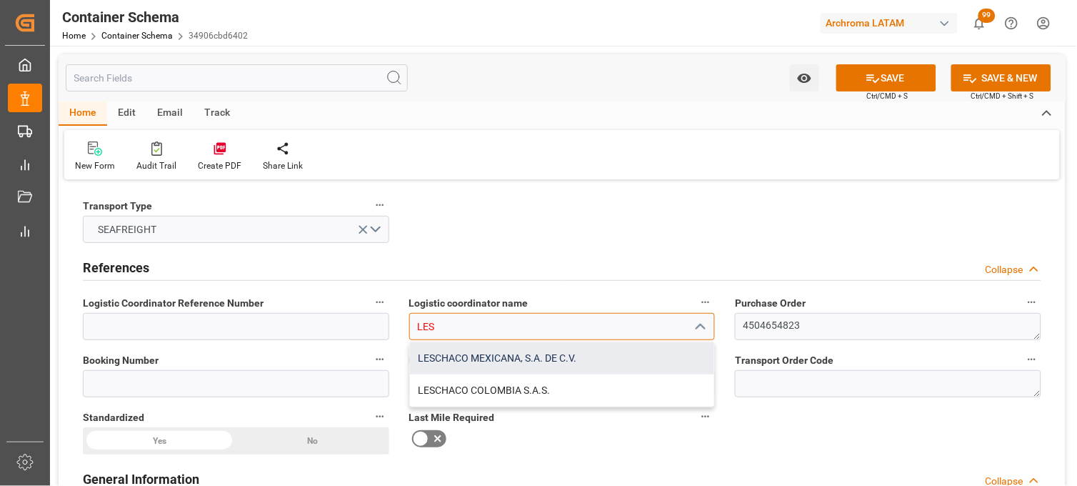
click at [487, 352] on div "LESCHACO MEXICANA, S.A. DE C.V." at bounding box center [562, 358] width 305 height 32
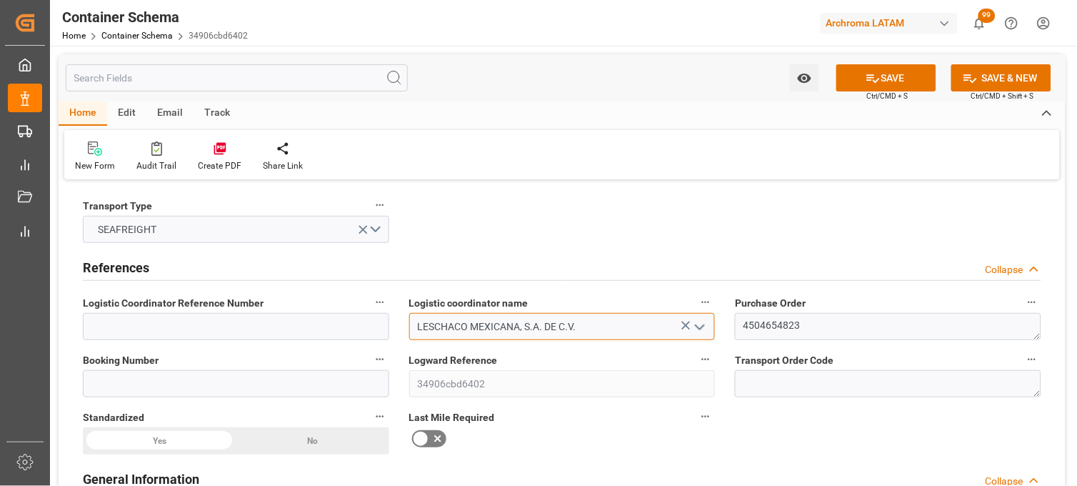
type input "LESCHACO MEXICANA, S.A. DE C.V."
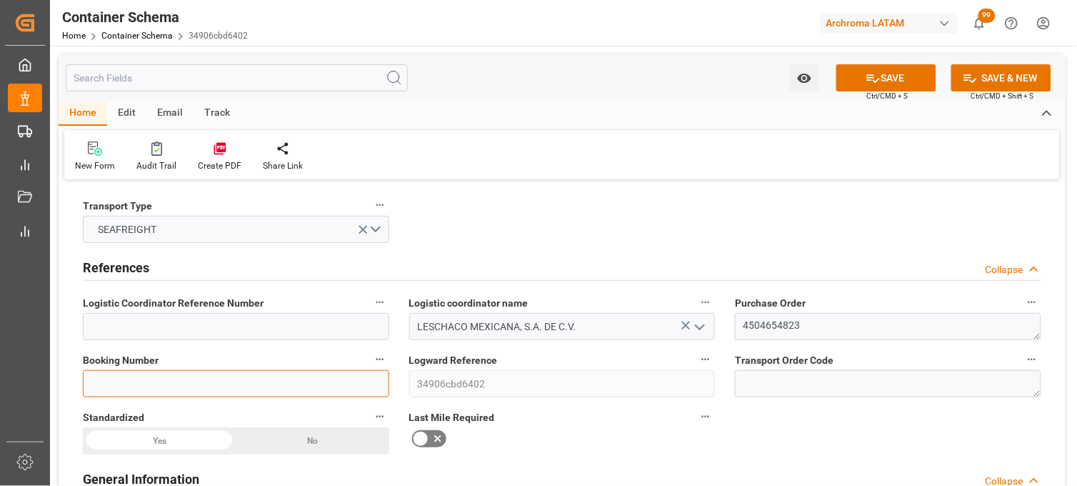
click at [305, 388] on input at bounding box center [236, 383] width 307 height 27
paste input "QGD2199687"
type input "QGD2199687"
drag, startPoint x: 431, startPoint y: 437, endPoint x: 590, endPoint y: 408, distance: 161.9
click at [432, 437] on icon at bounding box center [437, 438] width 17 height 17
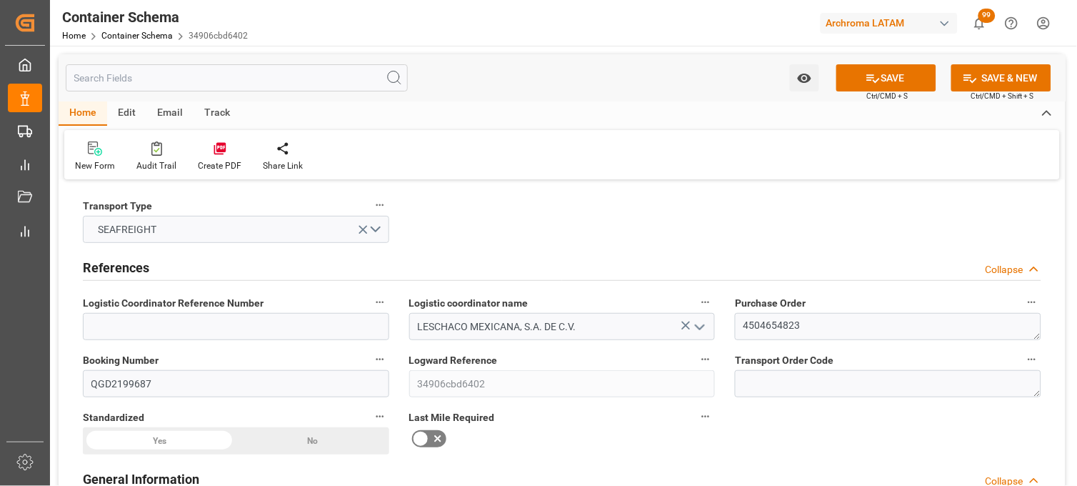
click at [0, 0] on input "checkbox" at bounding box center [0, 0] width 0 height 0
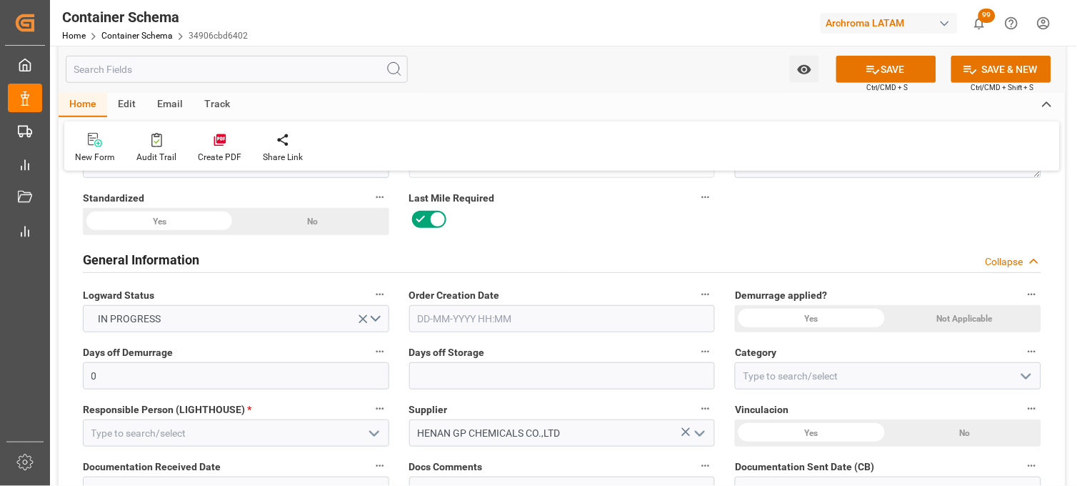
scroll to position [238, 0]
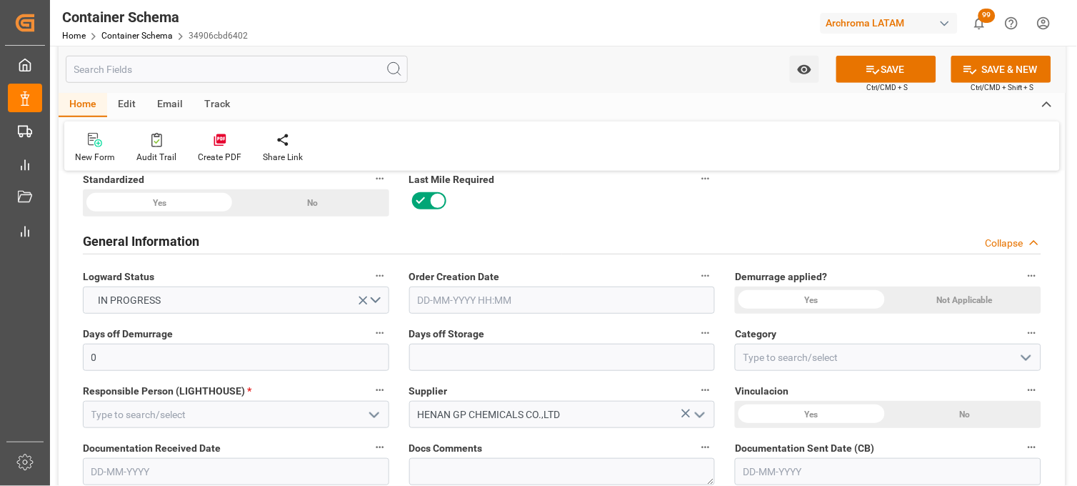
click at [482, 307] on input "text" at bounding box center [562, 299] width 307 height 27
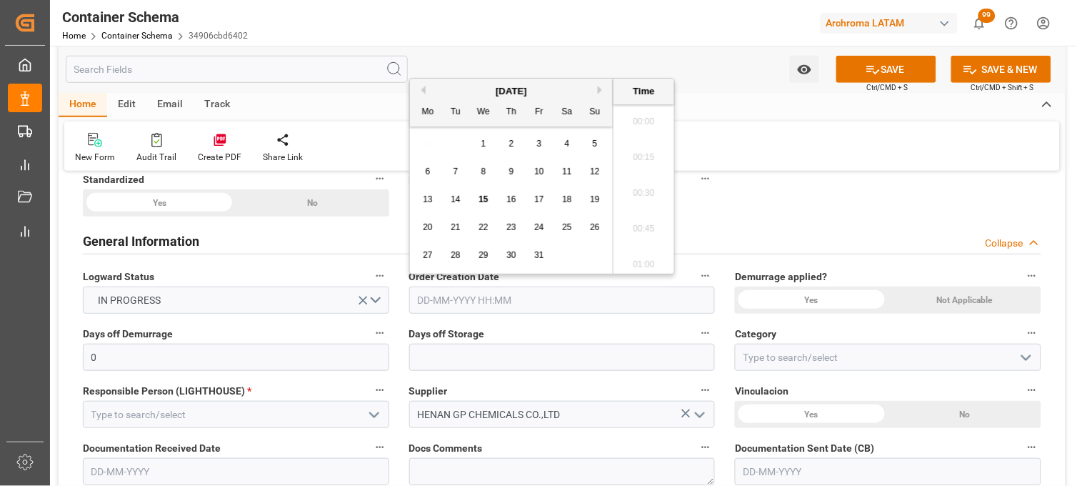
scroll to position [1219, 0]
click at [643, 194] on li "09:00" at bounding box center [644, 189] width 61 height 36
type input "[DATE] 09:00"
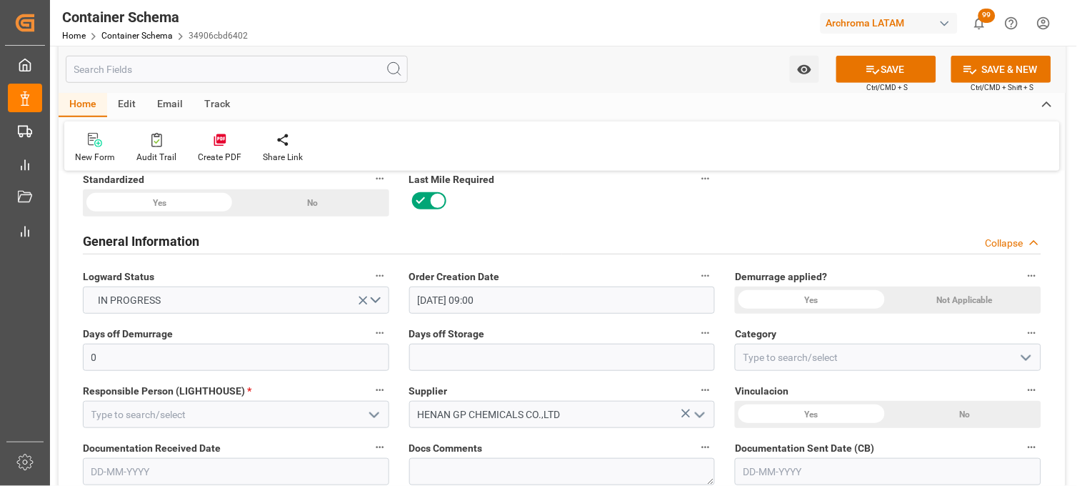
click at [802, 294] on div "Yes" at bounding box center [811, 299] width 153 height 27
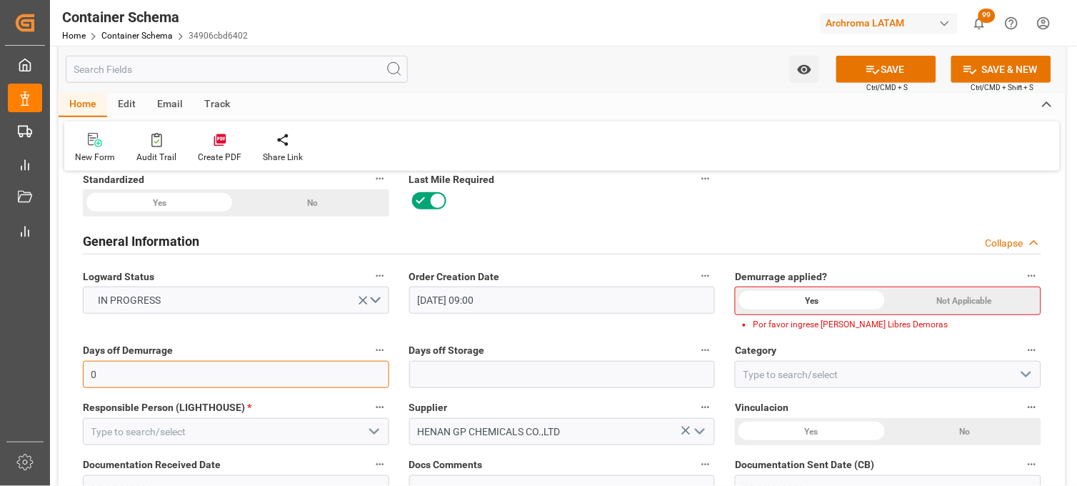
click at [309, 376] on input "0" at bounding box center [236, 374] width 307 height 27
type input "10"
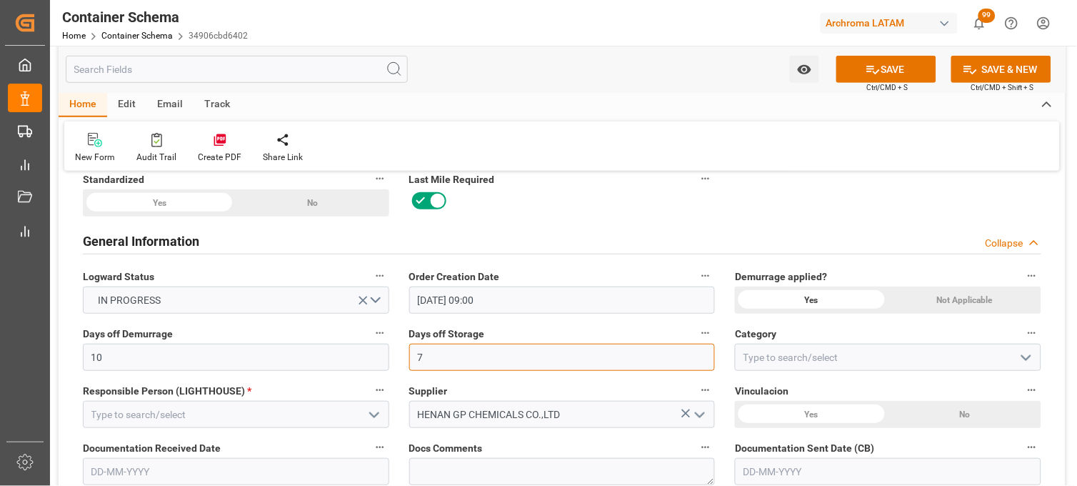
type input "7"
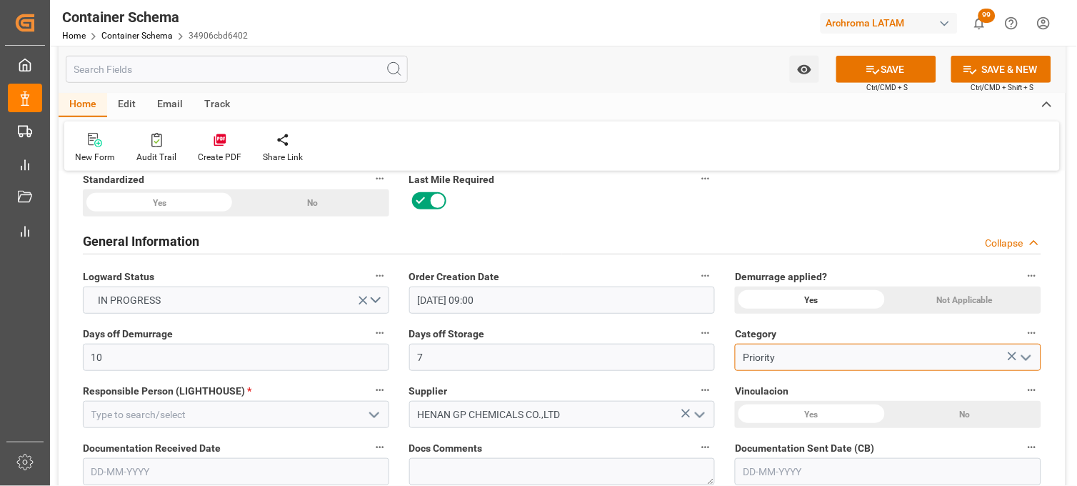
type input "Priority"
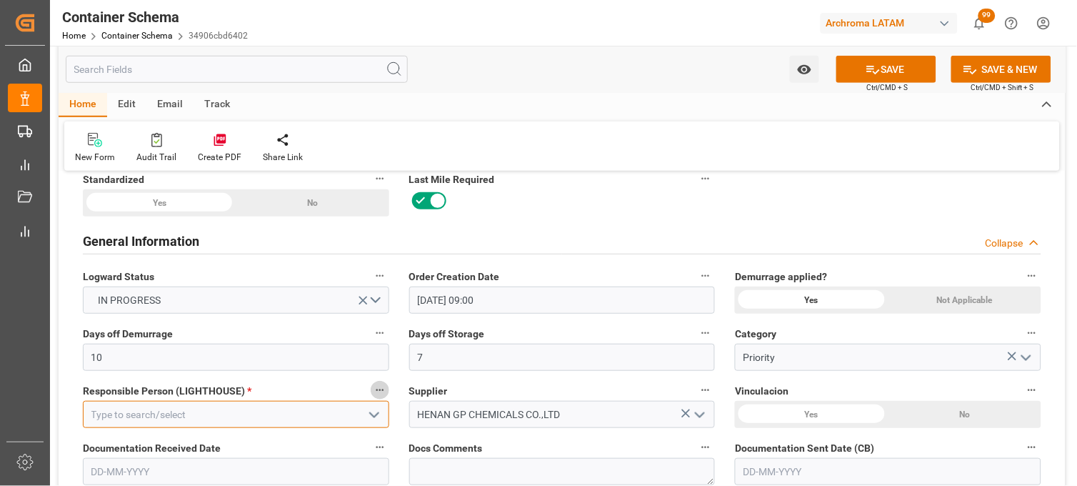
click at [274, 419] on input at bounding box center [236, 414] width 307 height 27
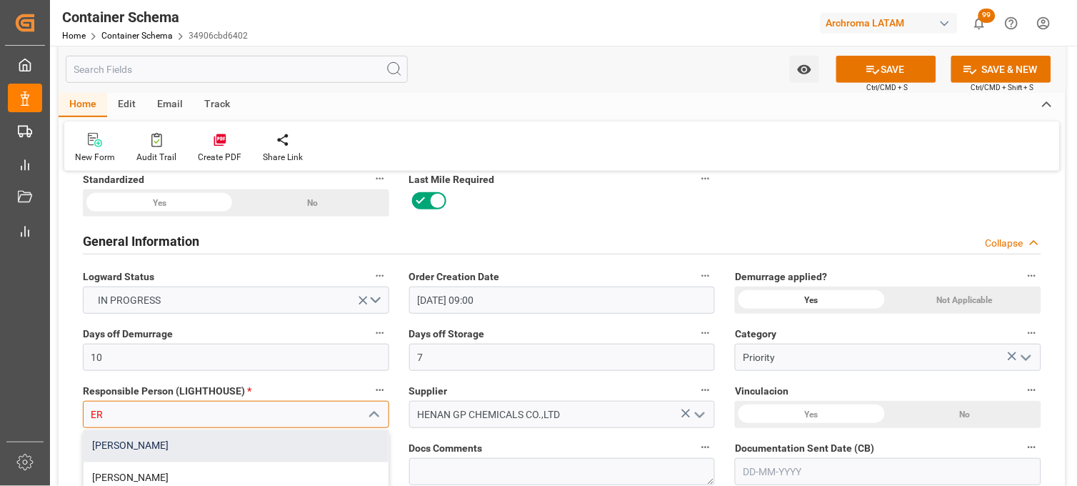
click at [231, 450] on div "[PERSON_NAME]" at bounding box center [236, 446] width 305 height 32
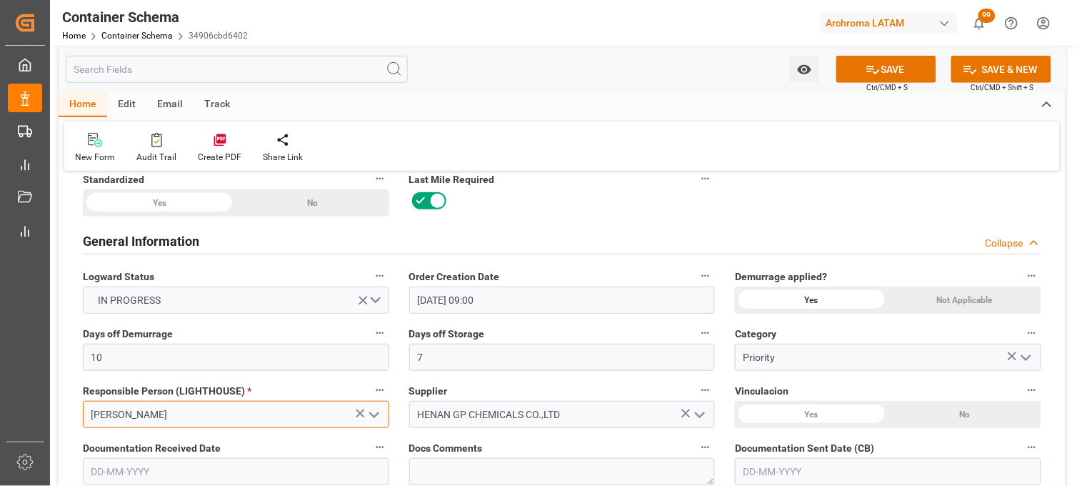
type input "[PERSON_NAME]"
click at [275, 466] on input "text" at bounding box center [236, 471] width 307 height 27
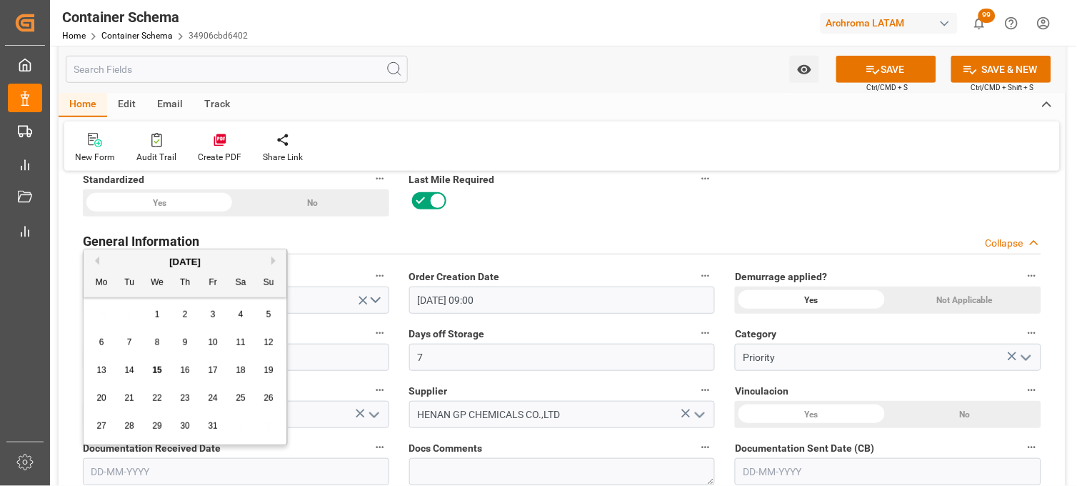
click at [93, 309] on div "29 30 1 2 3 4 5" at bounding box center [185, 315] width 195 height 28
click at [159, 369] on span "15" at bounding box center [156, 370] width 9 height 10
type input "[DATE]"
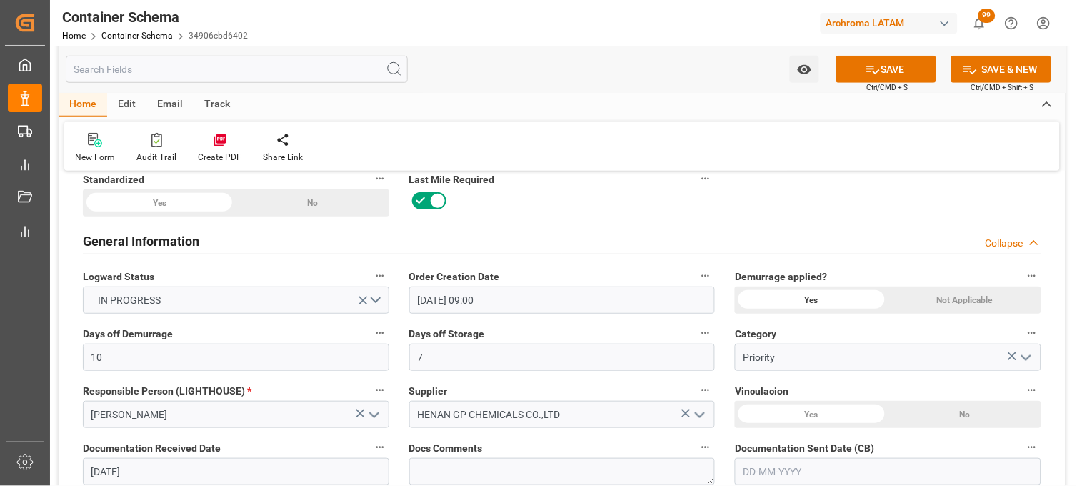
click at [858, 477] on input "text" at bounding box center [888, 471] width 307 height 27
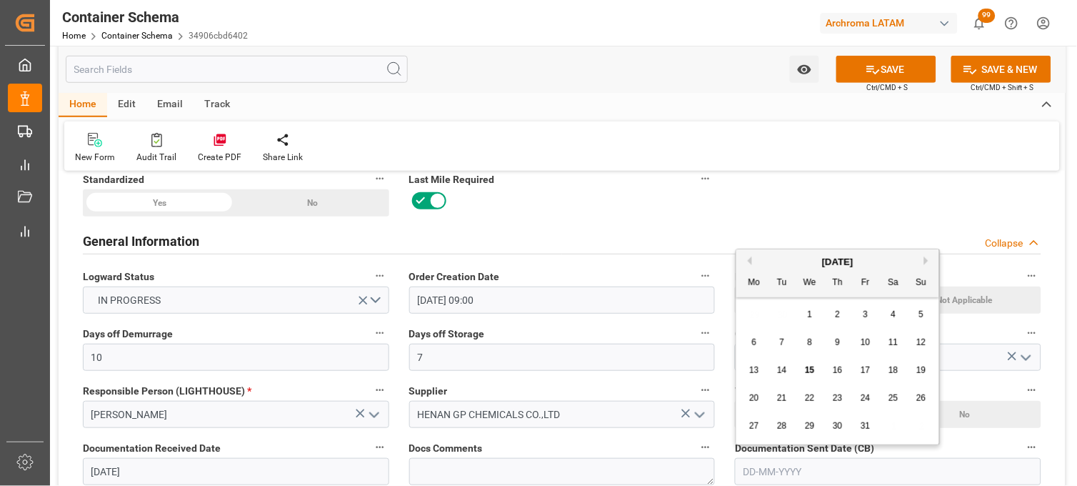
click at [747, 316] on div "29 30 1 2 3 4 5" at bounding box center [838, 315] width 195 height 28
click at [810, 369] on span "15" at bounding box center [809, 370] width 9 height 10
type input "[DATE]"
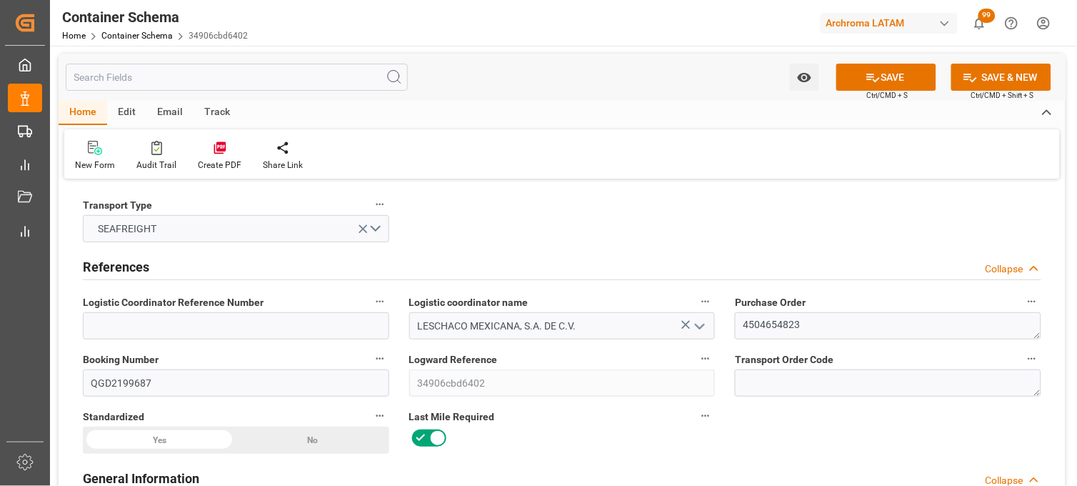
scroll to position [0, 0]
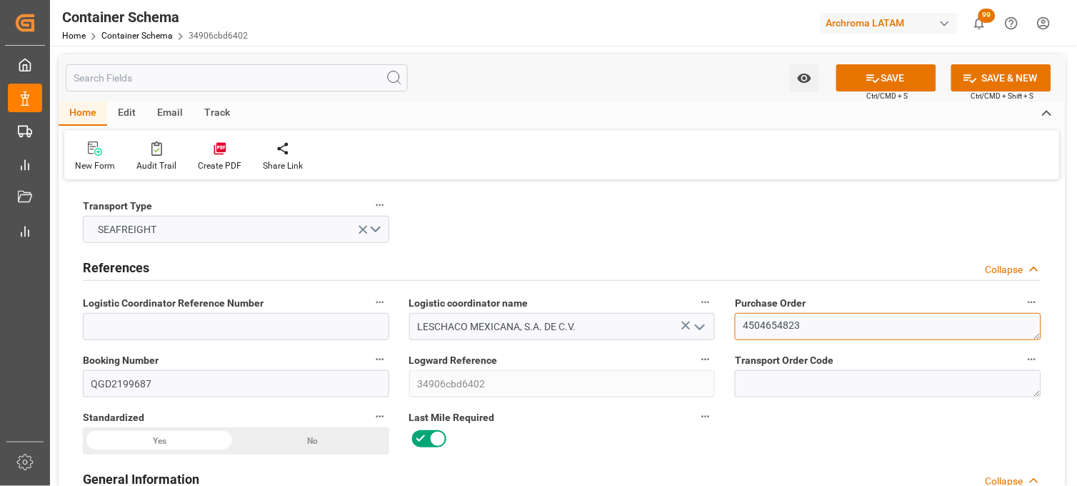
click at [765, 320] on textarea "4504654823" at bounding box center [888, 326] width 307 height 27
click at [764, 320] on textarea "4504654823" at bounding box center [888, 326] width 307 height 27
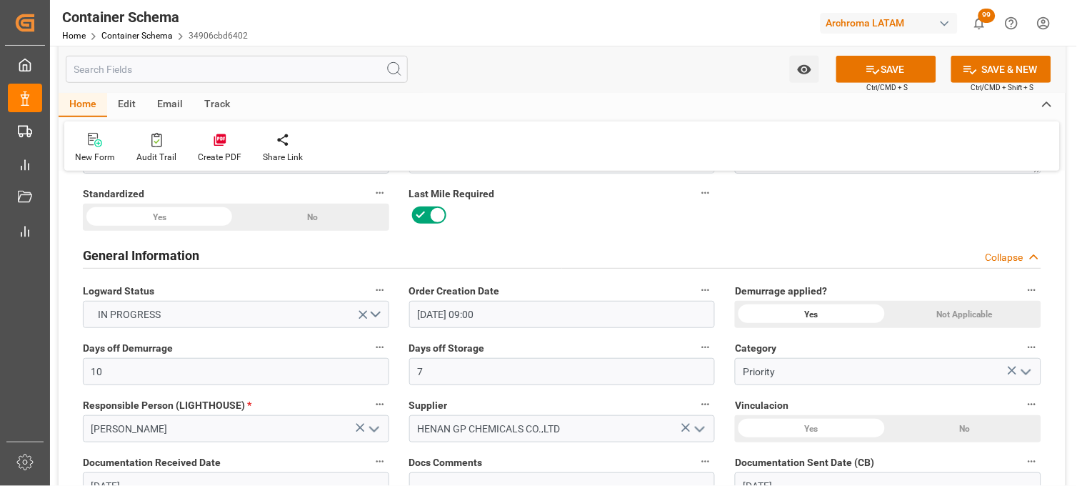
scroll to position [397, 0]
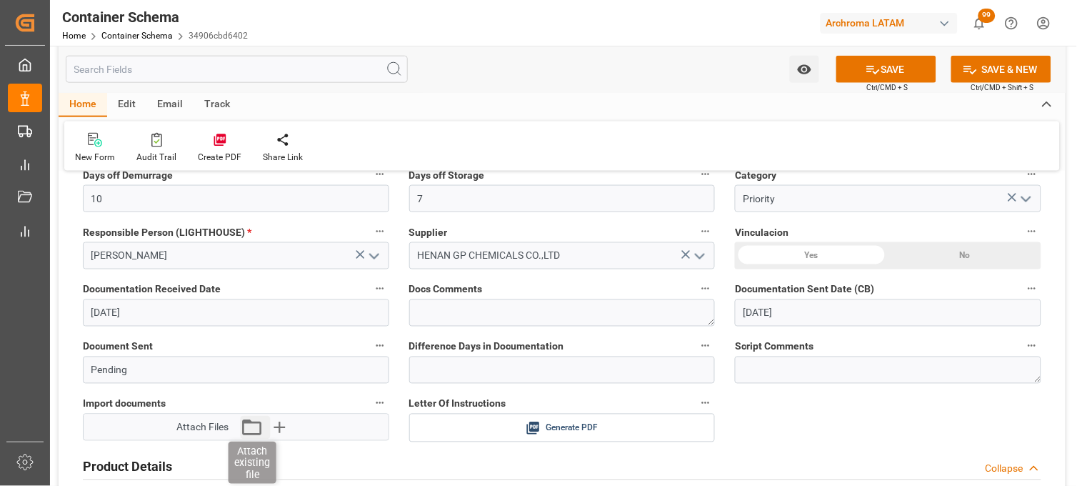
click at [253, 424] on icon "button" at bounding box center [252, 427] width 23 height 23
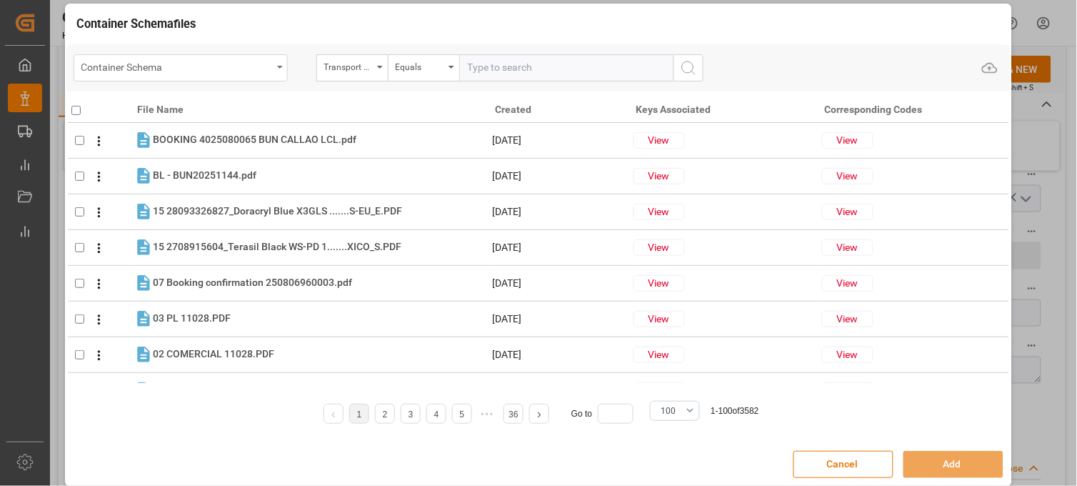
click at [273, 66] on div "Container Schema" at bounding box center [181, 67] width 214 height 27
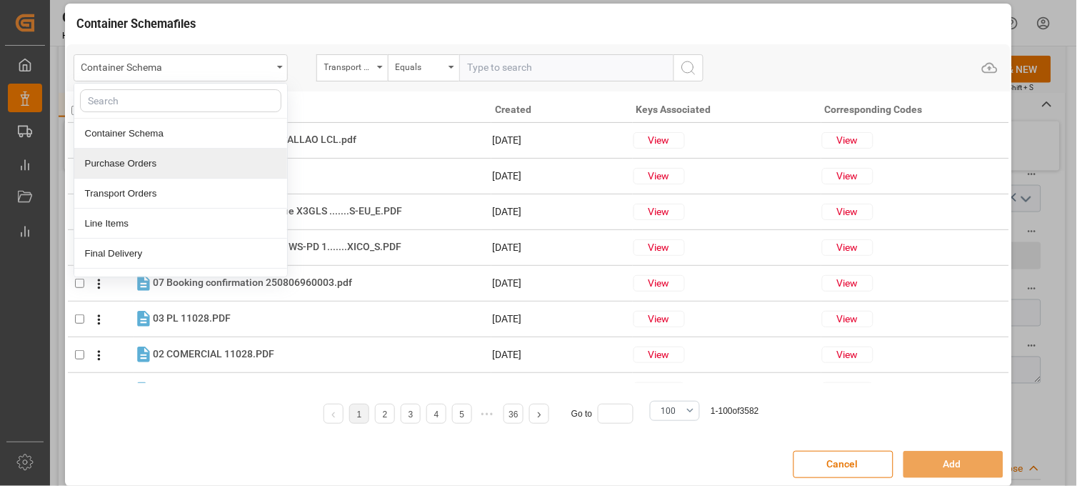
drag, startPoint x: 140, startPoint y: 169, endPoint x: 310, endPoint y: 75, distance: 194.1
click at [141, 169] on div "Purchase Orders" at bounding box center [180, 164] width 213 height 30
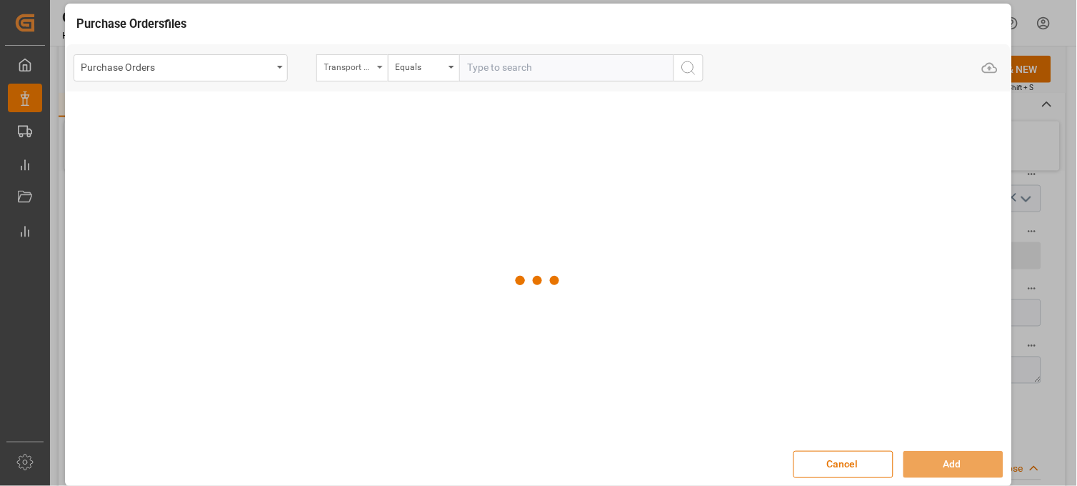
click at [329, 66] on div "Transport Type" at bounding box center [348, 65] width 49 height 16
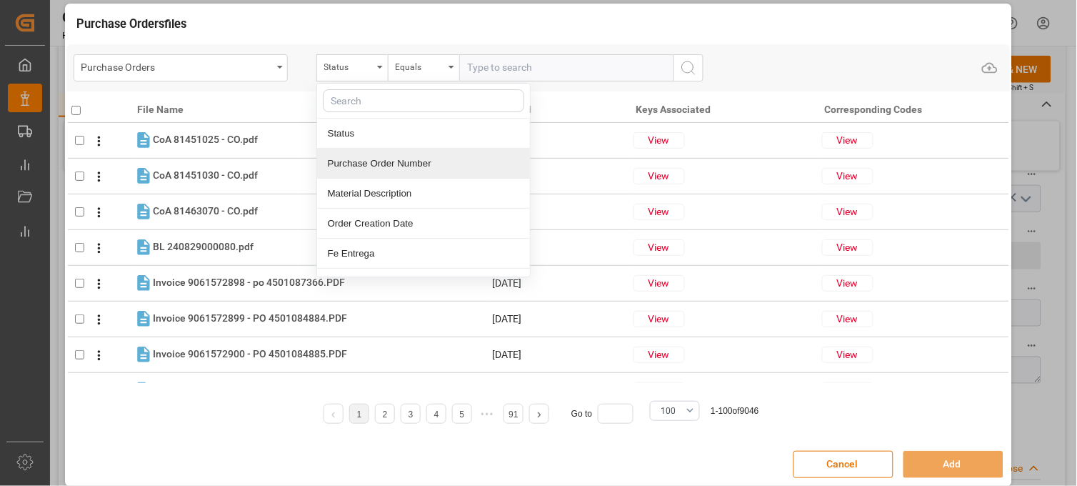
drag, startPoint x: 333, startPoint y: 159, endPoint x: 419, endPoint y: 98, distance: 105.5
click at [344, 156] on div "Purchase Order Number" at bounding box center [423, 164] width 213 height 30
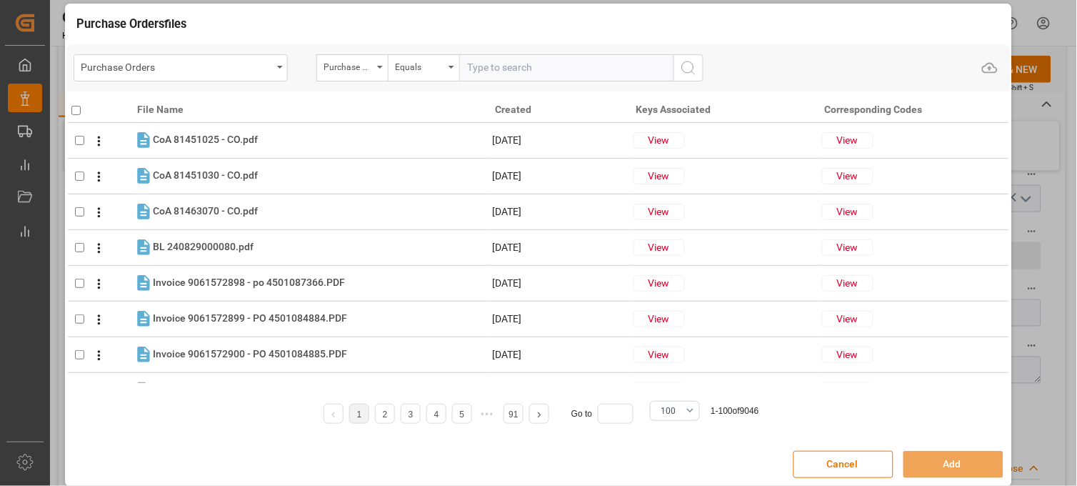
click at [477, 63] on input "text" at bounding box center [566, 67] width 214 height 27
paste input "4504654823"
type input "4504654823"
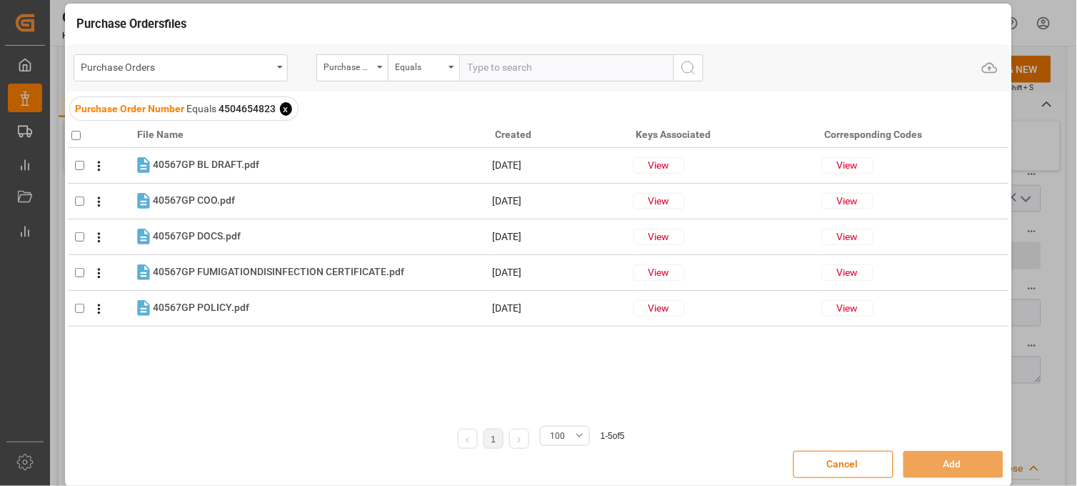
click at [76, 131] on input "checkbox" at bounding box center [75, 135] width 9 height 9
checkbox input "true"
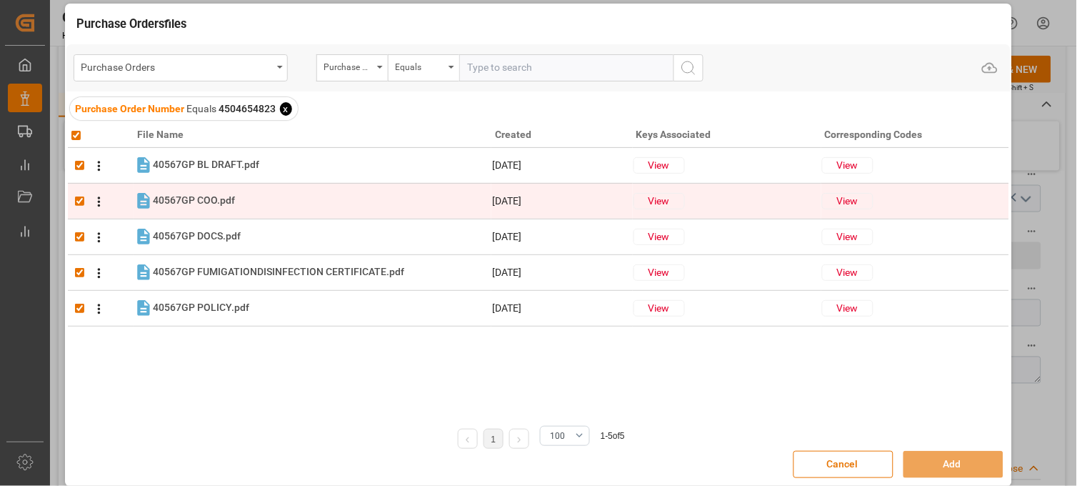
checkbox input "true"
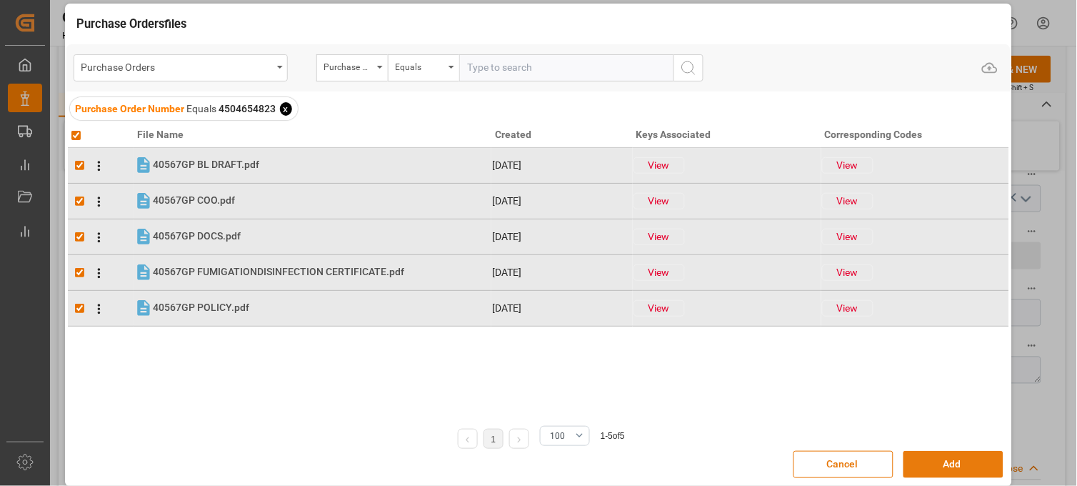
click at [925, 464] on button "Add" at bounding box center [954, 464] width 100 height 27
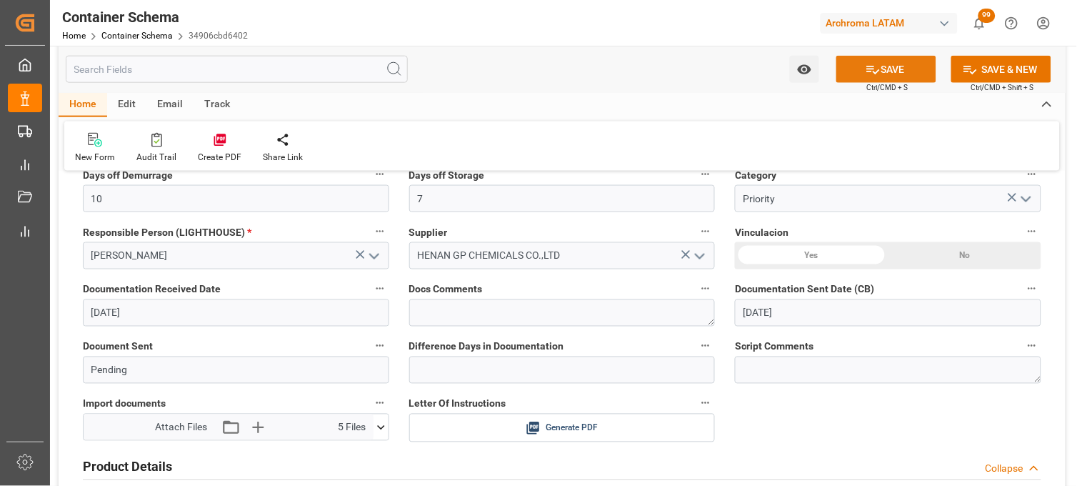
click at [872, 68] on icon at bounding box center [873, 70] width 13 height 9
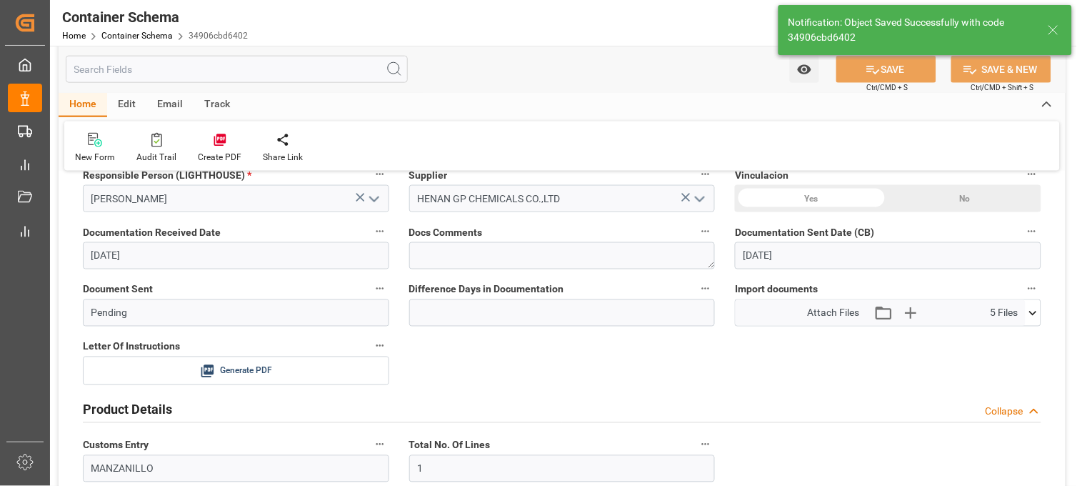
type input "Document Sent"
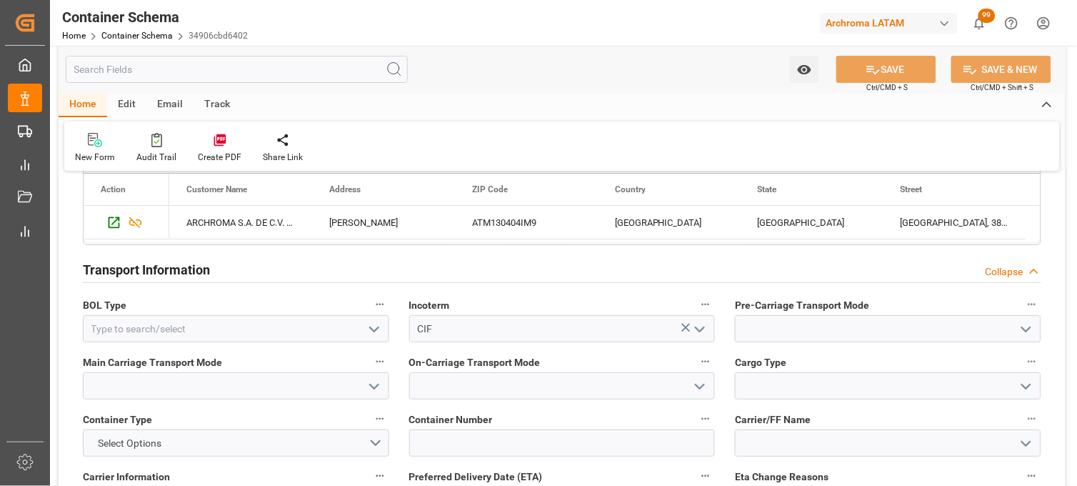
scroll to position [1190, 0]
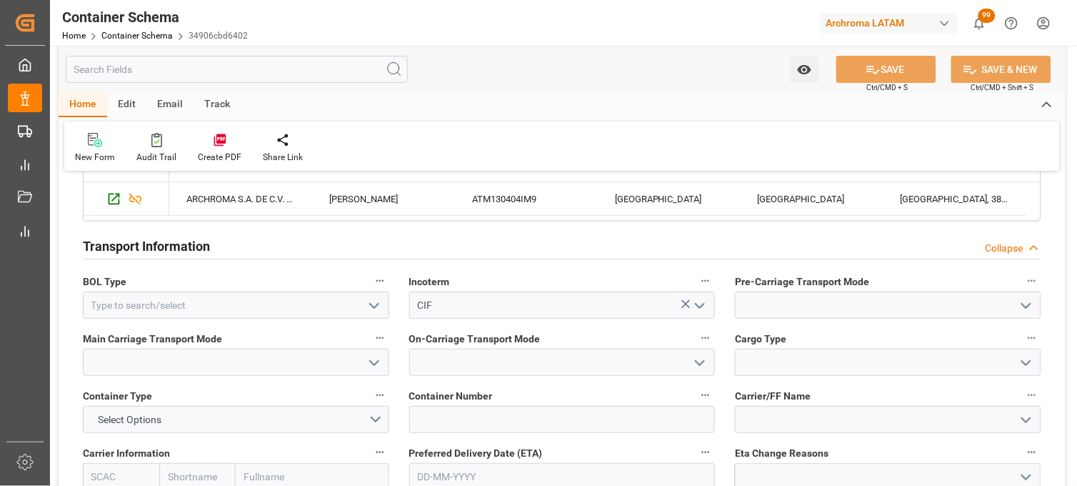
click at [374, 302] on icon "open menu" at bounding box center [374, 305] width 17 height 17
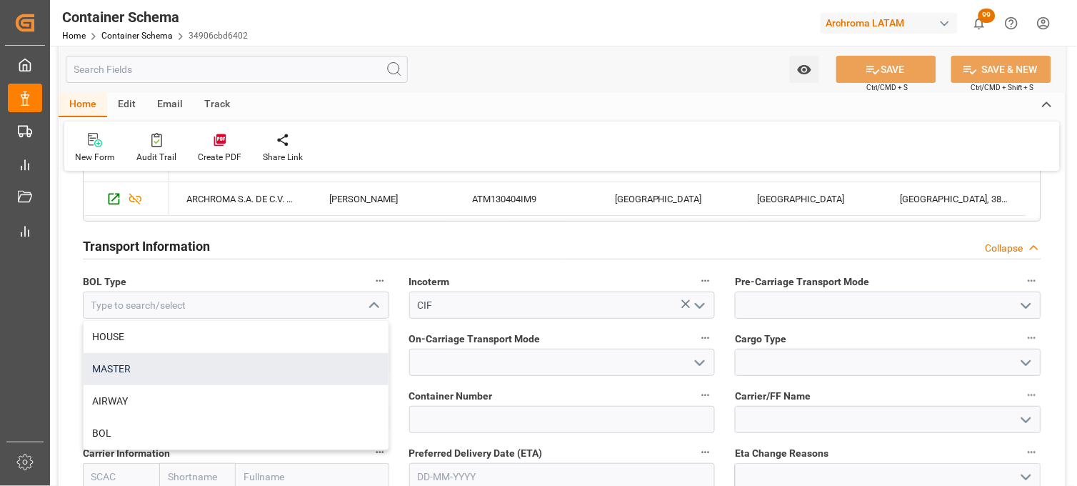
click at [283, 369] on div "MASTER" at bounding box center [236, 369] width 305 height 32
type input "MASTER"
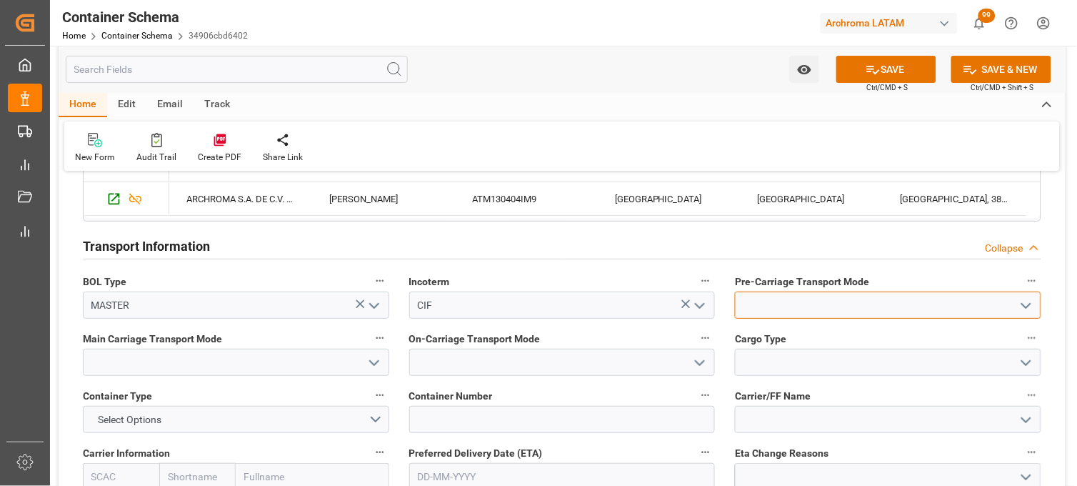
click at [769, 300] on input at bounding box center [888, 304] width 307 height 27
click at [762, 334] on div "Truck" at bounding box center [888, 337] width 305 height 32
type input "Truck"
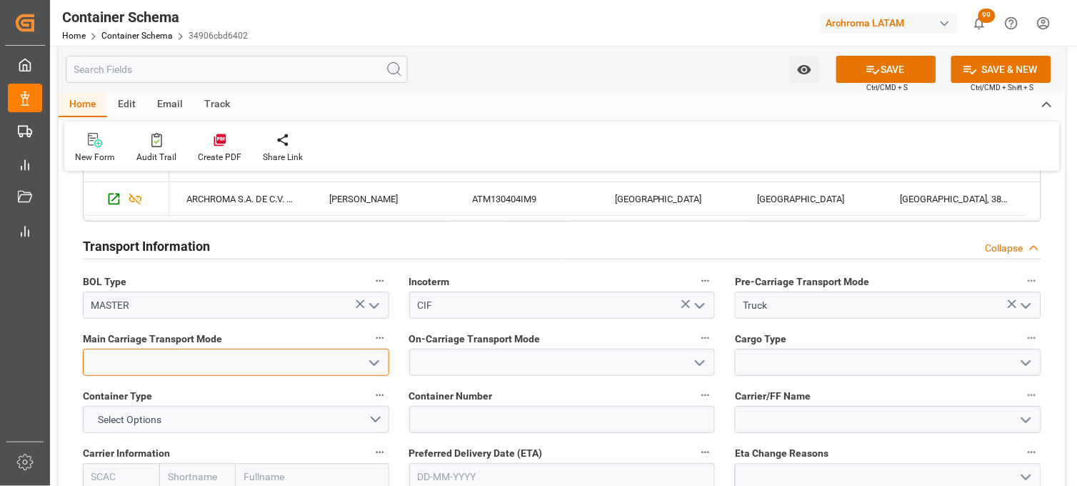
click at [259, 360] on input at bounding box center [236, 362] width 307 height 27
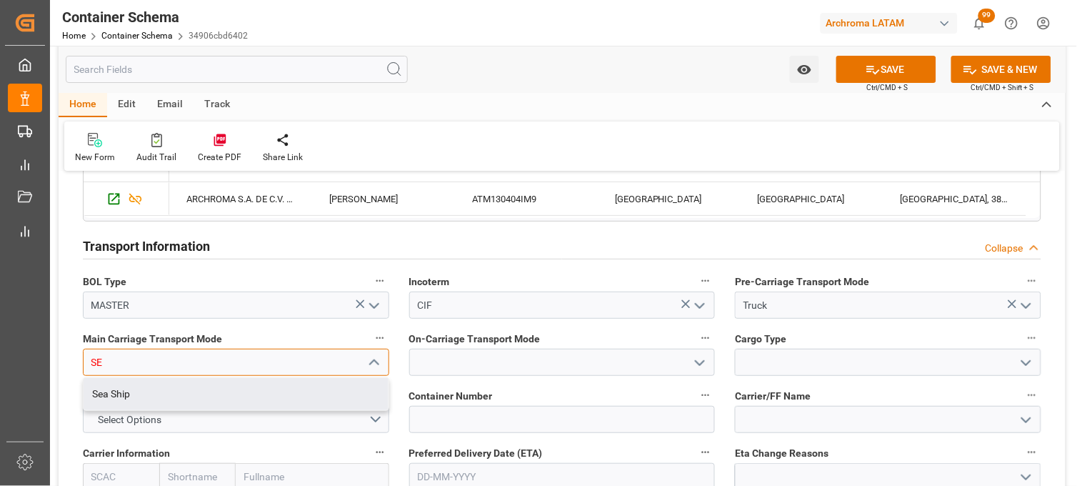
click at [243, 384] on div "Sea Ship" at bounding box center [236, 394] width 305 height 32
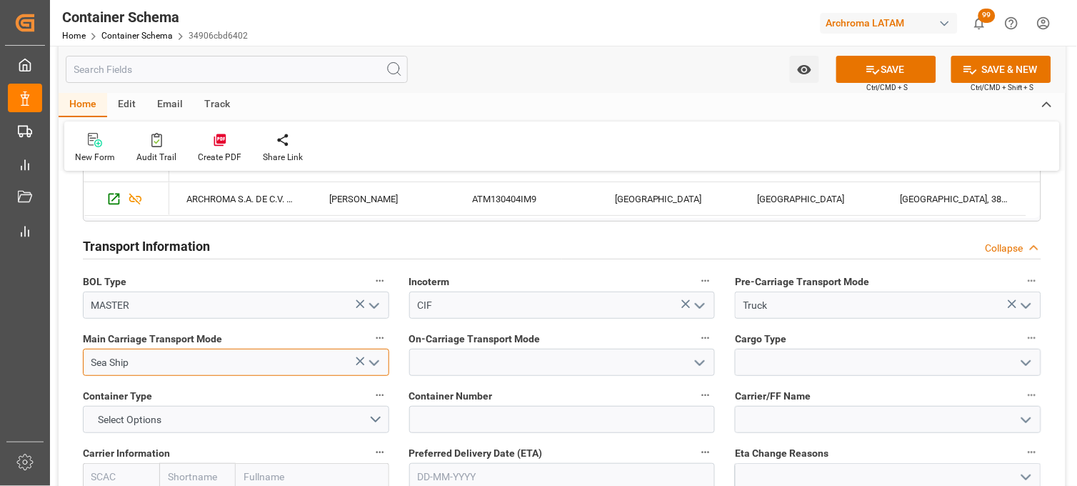
type input "Sea Ship"
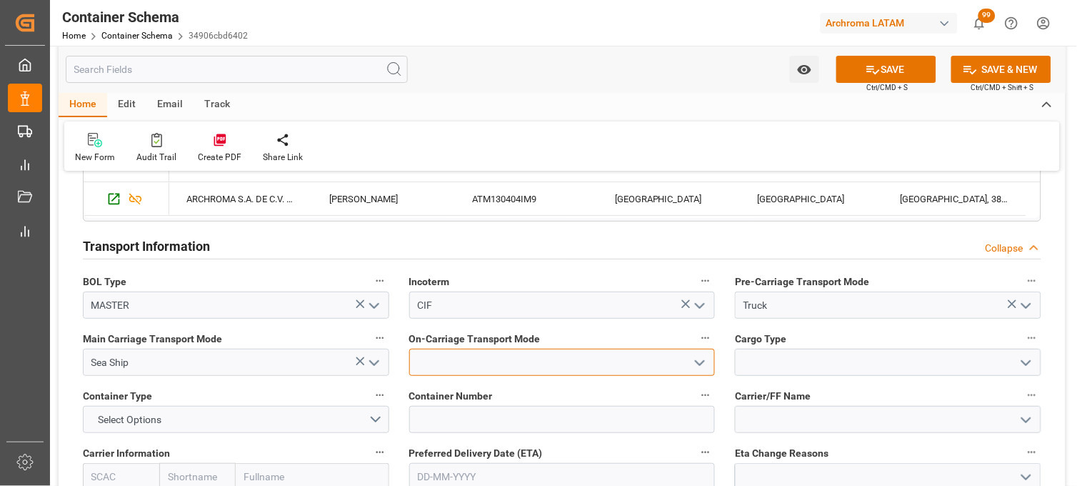
click at [452, 365] on input at bounding box center [562, 362] width 307 height 27
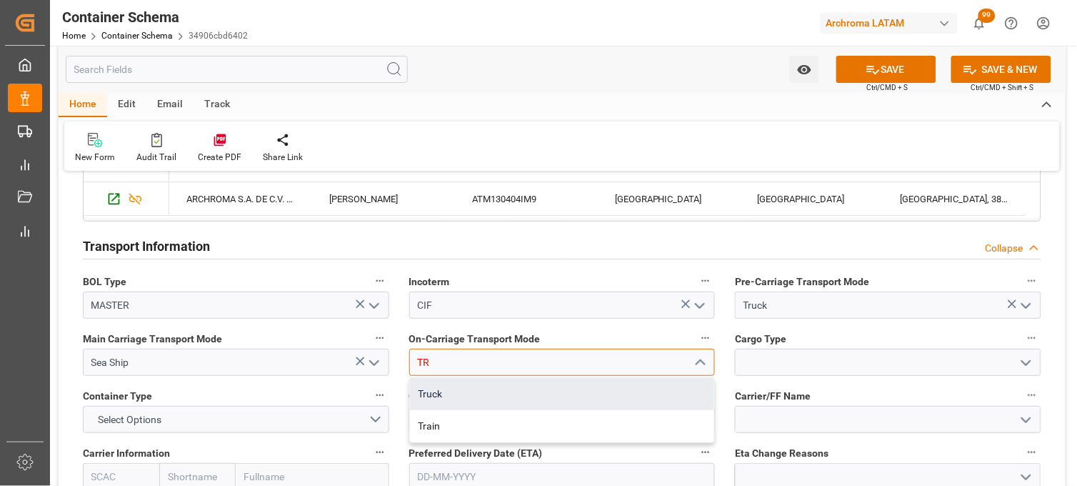
click at [441, 396] on div "Truck" at bounding box center [562, 394] width 305 height 32
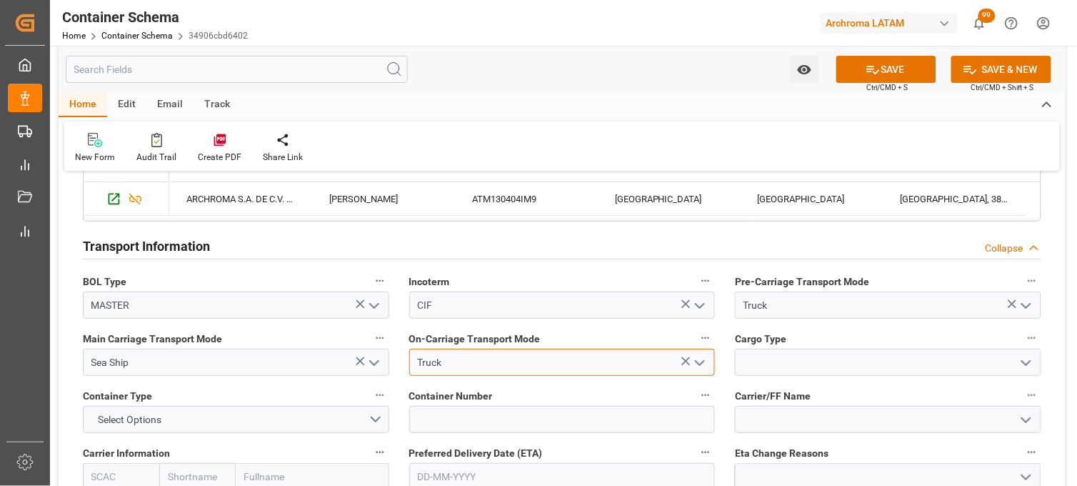
type input "Truck"
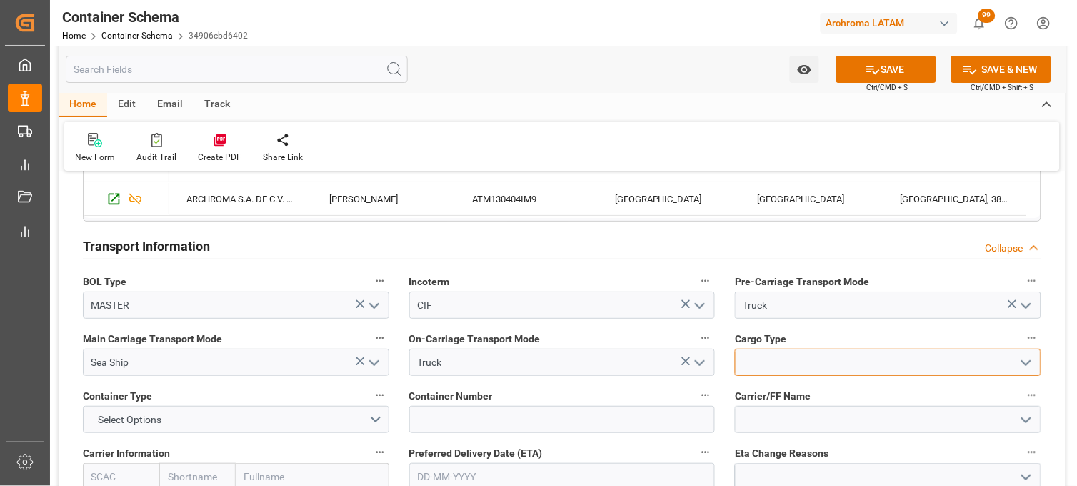
click at [795, 367] on input at bounding box center [888, 362] width 307 height 27
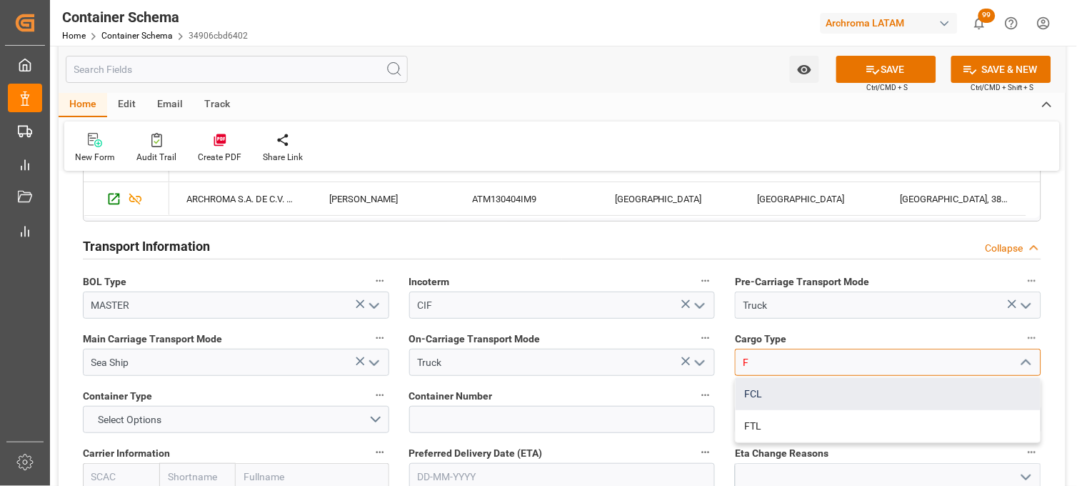
click at [767, 397] on div "FCL" at bounding box center [888, 394] width 305 height 32
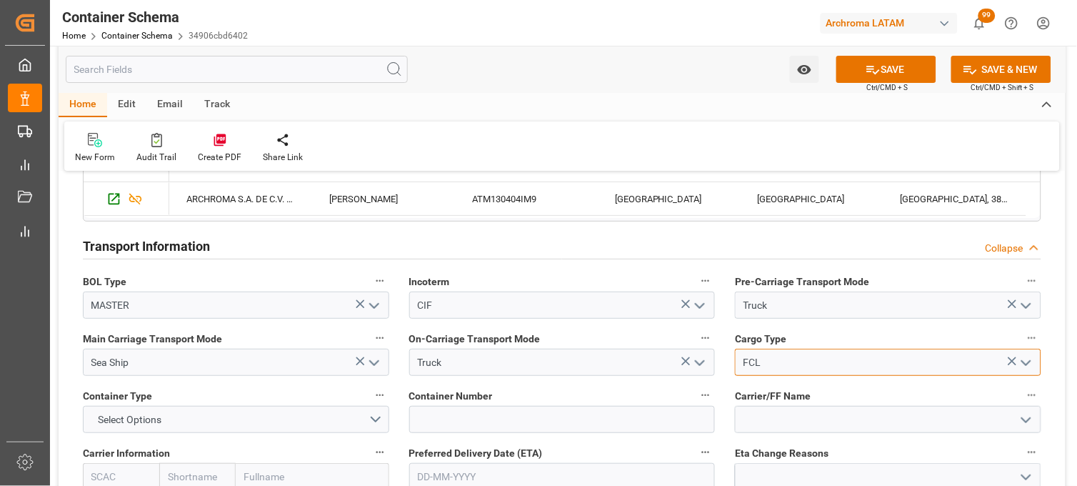
type input "FCL"
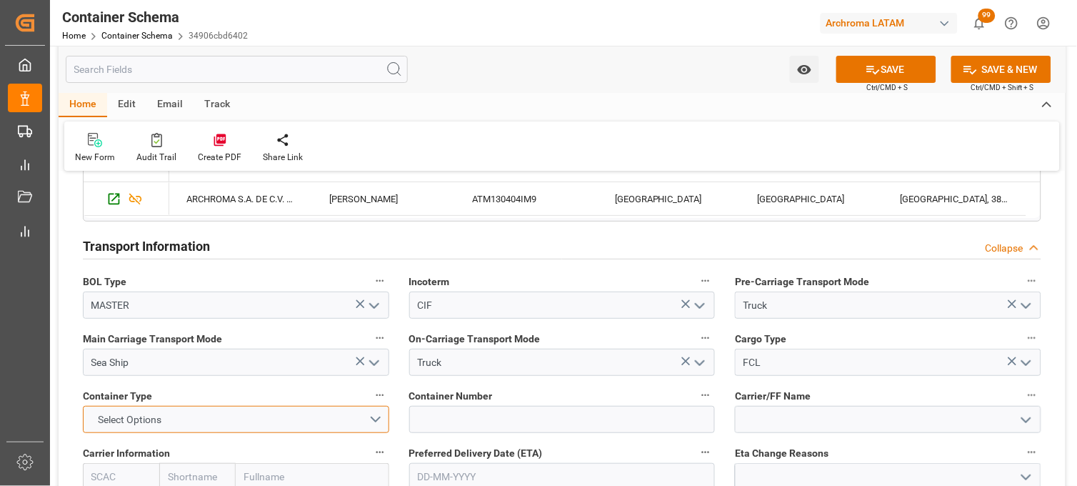
click at [190, 413] on button "Select Options" at bounding box center [236, 419] width 307 height 27
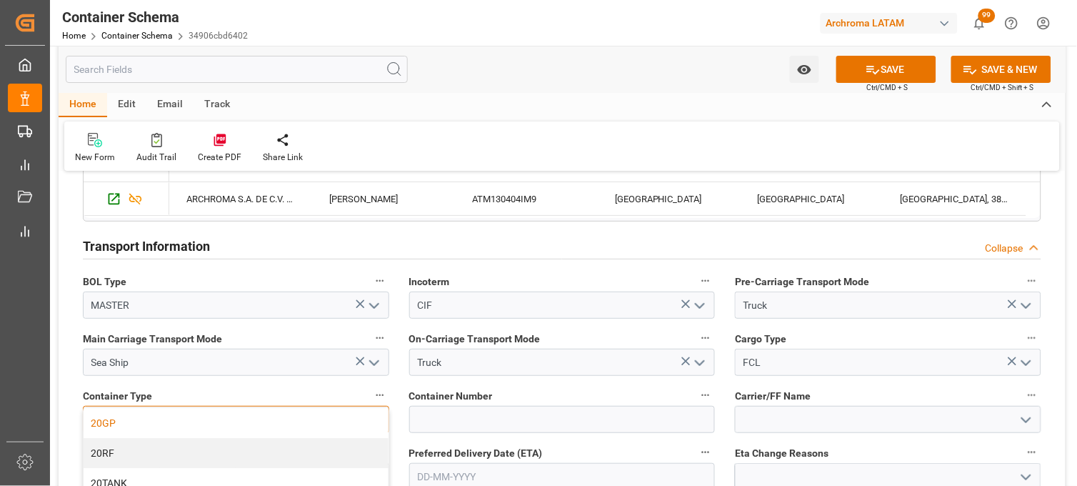
click at [177, 418] on div "20GP" at bounding box center [236, 423] width 305 height 30
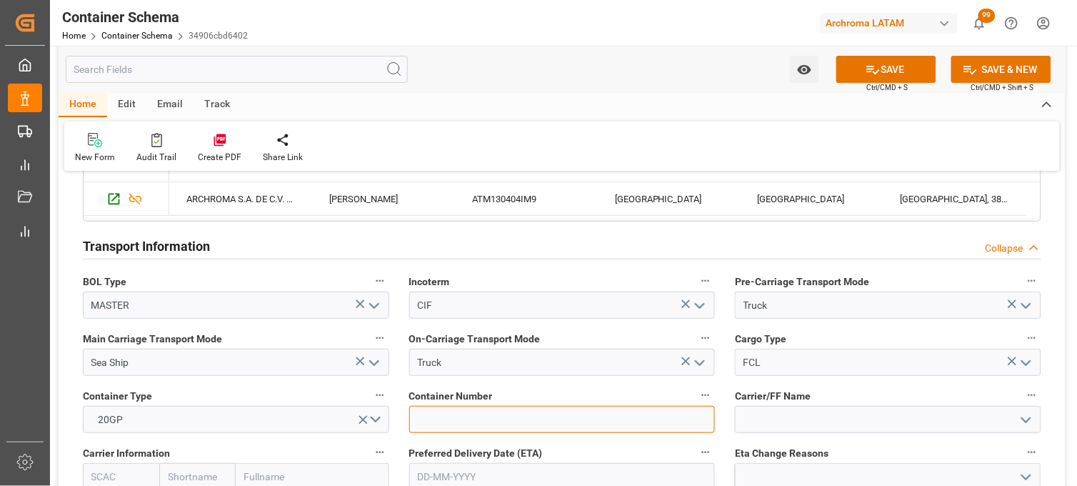
click at [424, 418] on input at bounding box center [562, 419] width 307 height 27
paste input "CMAU1399841"
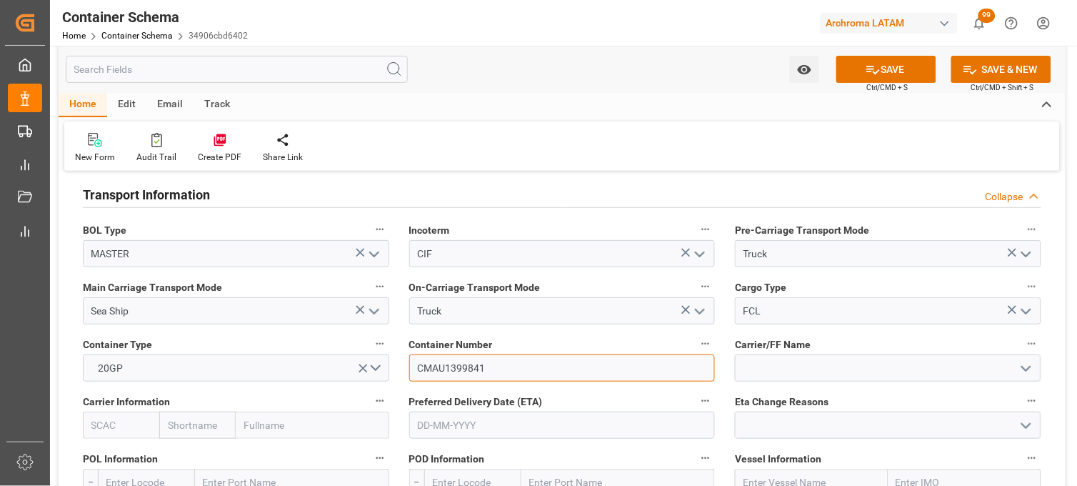
scroll to position [1270, 0]
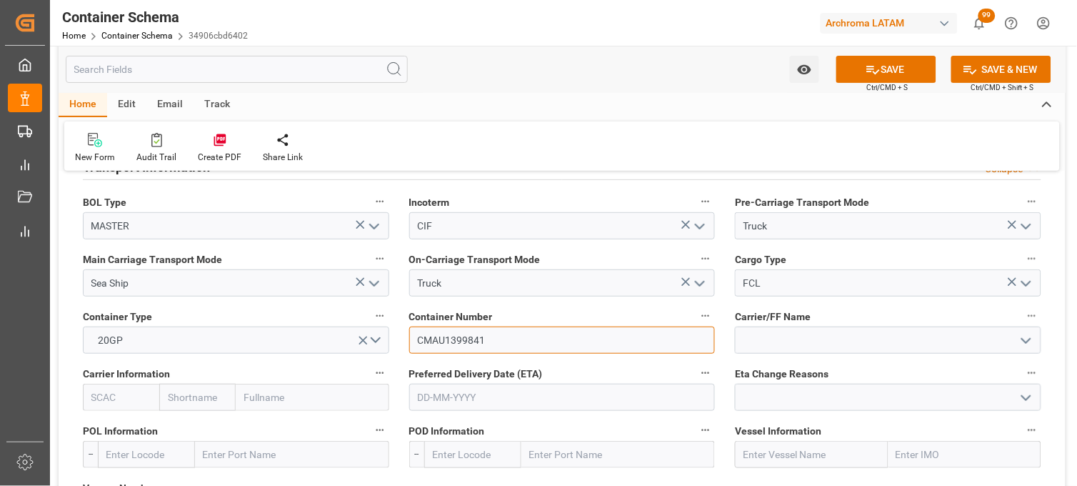
type input "CMAU1399841"
click at [199, 402] on input "text" at bounding box center [197, 397] width 76 height 27
type input "CMA"
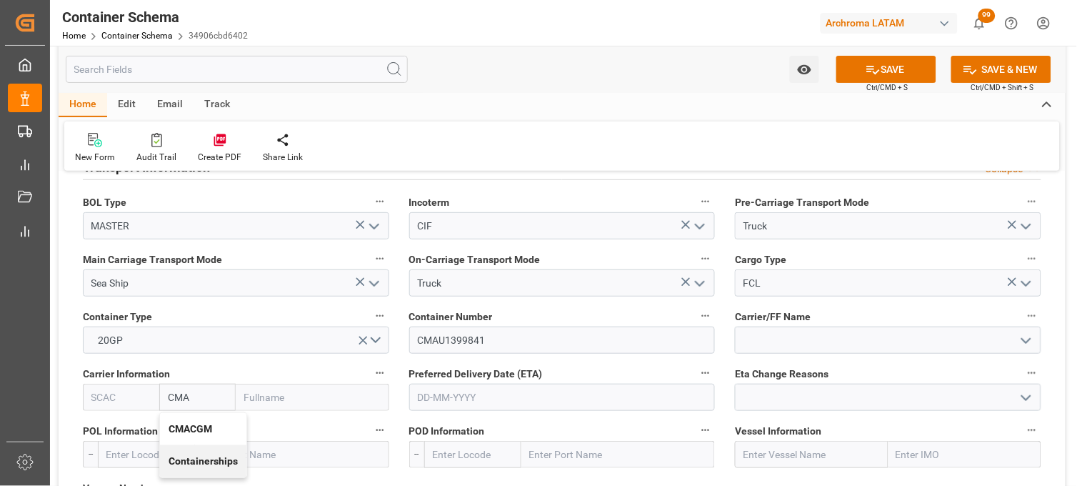
click at [189, 424] on b "CMACGM" at bounding box center [191, 428] width 44 height 11
type input "CMDU"
type input "CMACGM"
type input "CMA CGM Group"
type input "CMACGM"
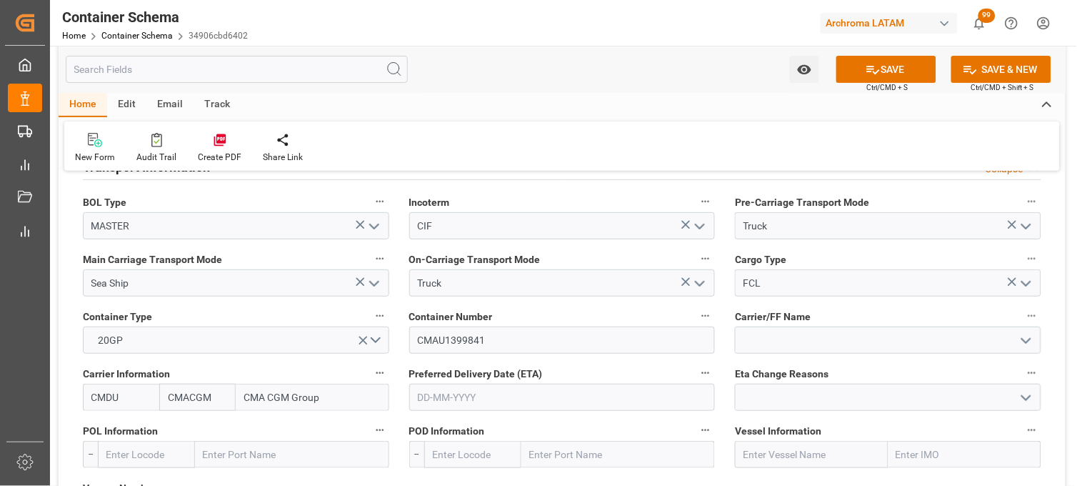
click at [440, 402] on input "text" at bounding box center [562, 397] width 307 height 27
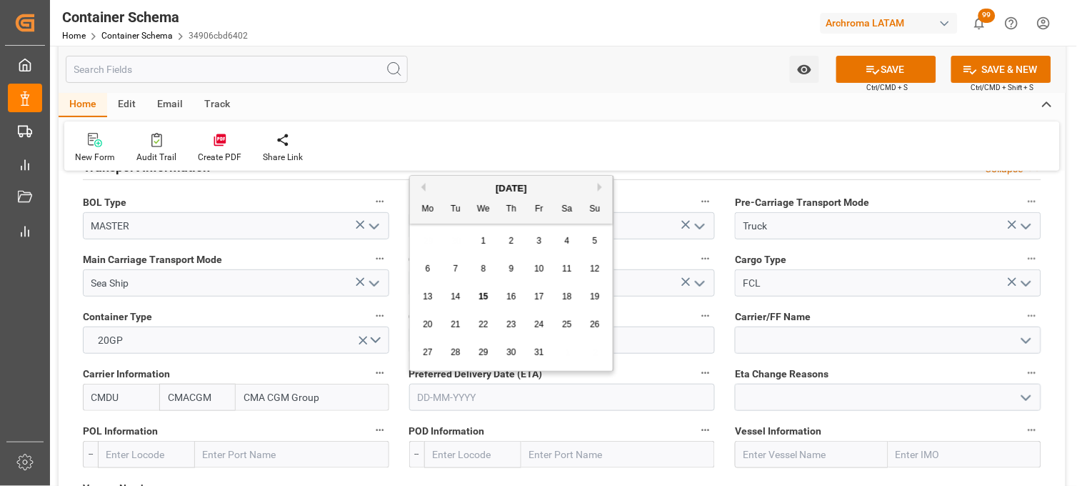
click at [431, 253] on div "29 30 1 2 3 4 5" at bounding box center [511, 241] width 195 height 28
click at [592, 297] on span "19" at bounding box center [594, 296] width 9 height 10
type input "19-10-2025"
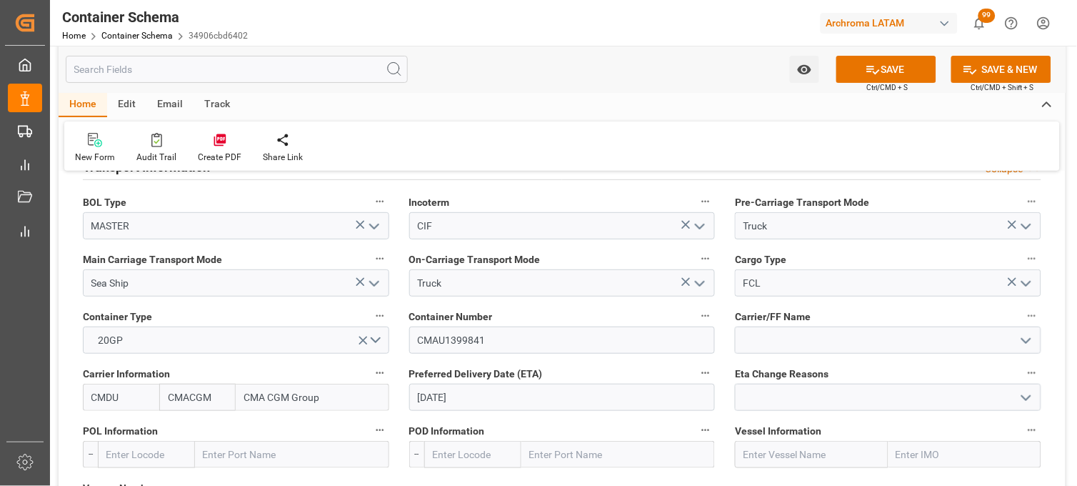
click at [205, 451] on input "text" at bounding box center [292, 454] width 194 height 27
type input "QINGD"
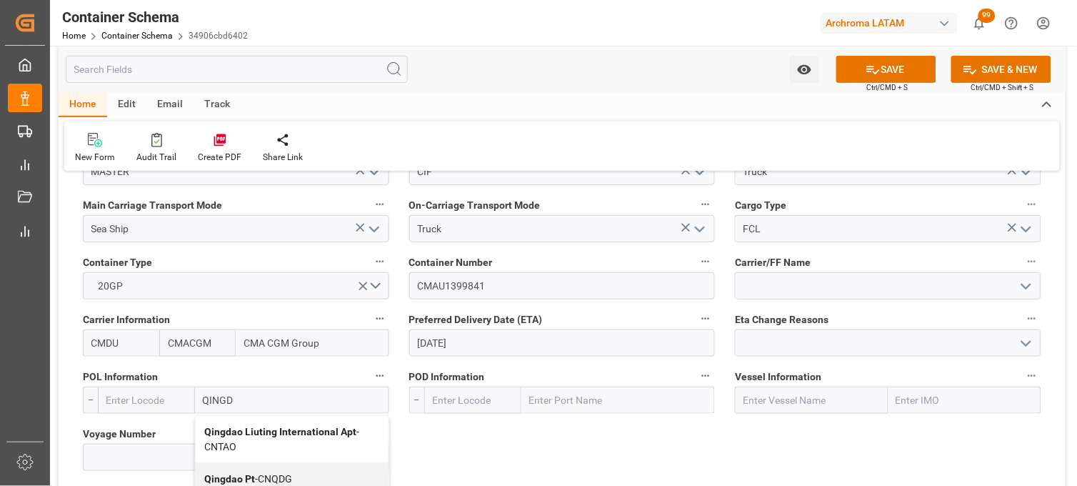
scroll to position [1349, 0]
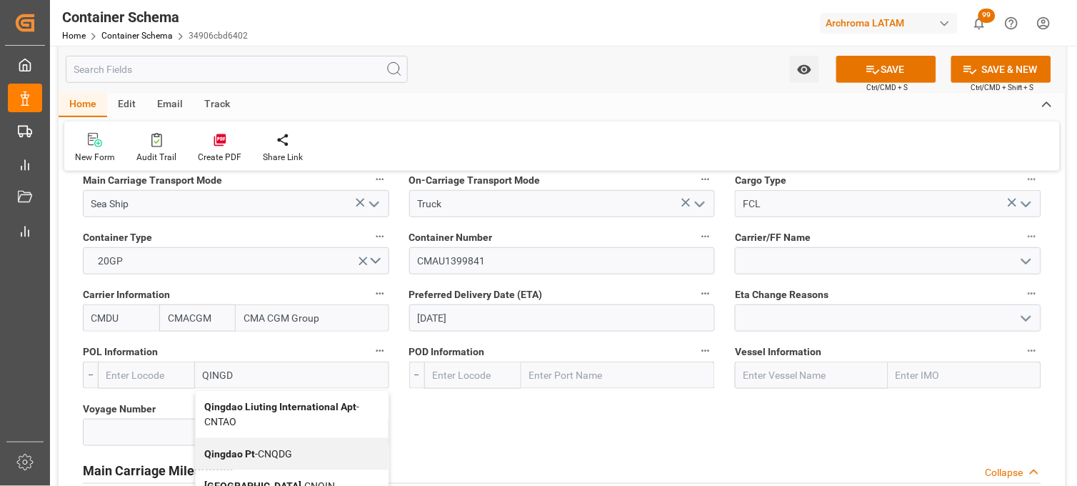
click at [211, 452] on b "Qingdao Pt" at bounding box center [229, 453] width 51 height 11
type input "CNQDG"
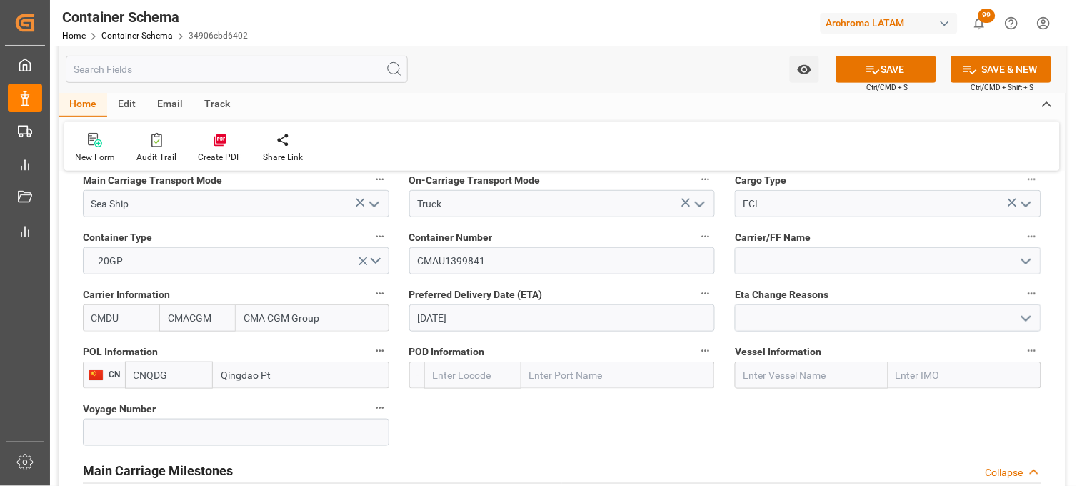
type input "Qingdao Pt"
click at [559, 383] on input "text" at bounding box center [619, 375] width 194 height 27
type input "MANZA"
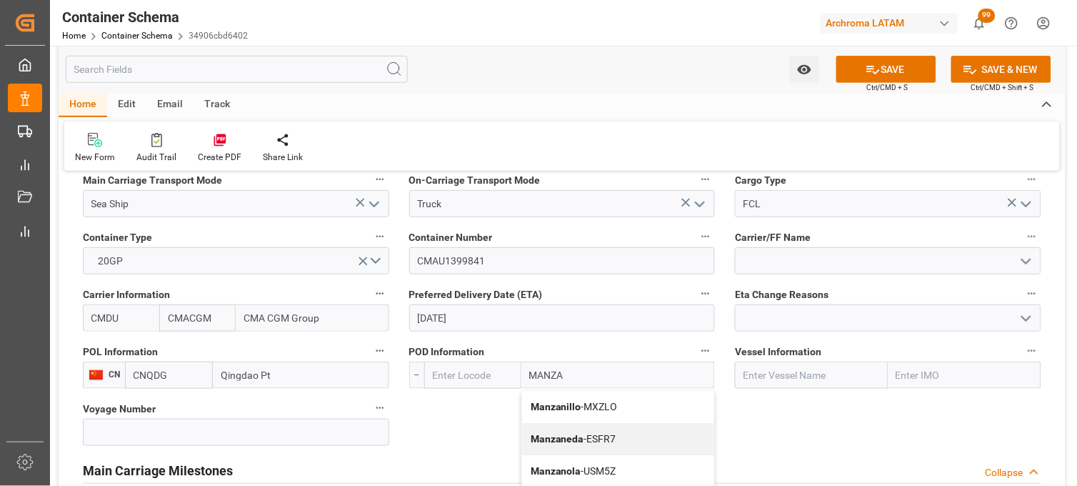
click at [561, 404] on b "Manzanillo" at bounding box center [556, 406] width 51 height 11
type input "MXZLO"
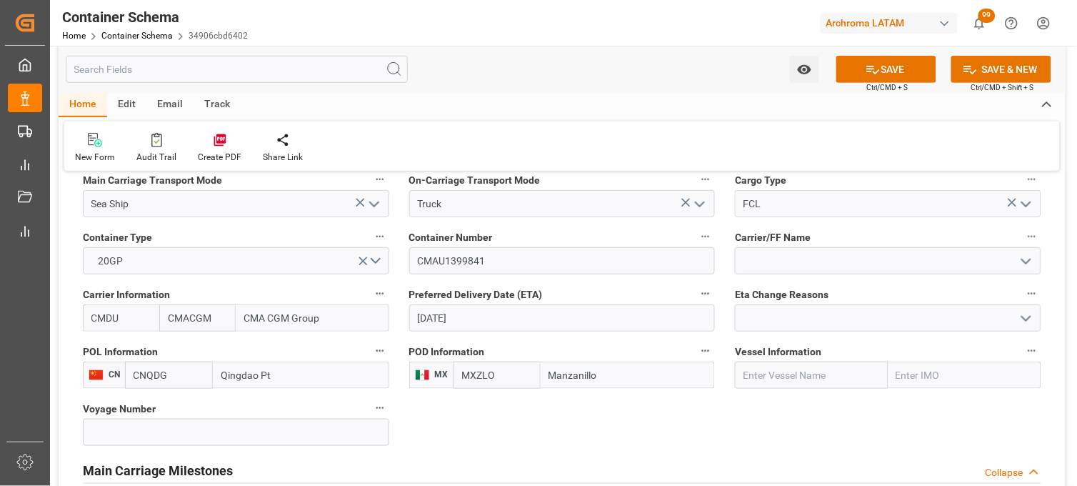
type input "Manzanillo"
click at [826, 382] on input "text" at bounding box center [811, 375] width 153 height 27
paste input "CMA CGM KIMBERLEY"
type input "CMA CGM KIMBERLEY"
click at [143, 426] on input at bounding box center [236, 432] width 307 height 27
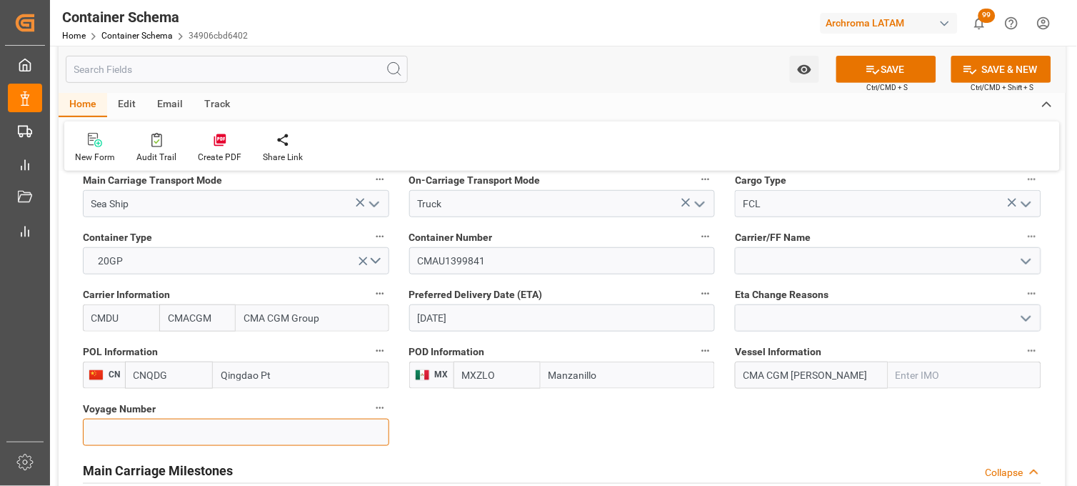
paste input "0WURTE2MA/0WURTE"
drag, startPoint x: 154, startPoint y: 430, endPoint x: 273, endPoint y: 431, distance: 118.6
click at [273, 431] on input "0WURTE2MA/0WURTE" at bounding box center [236, 432] width 307 height 27
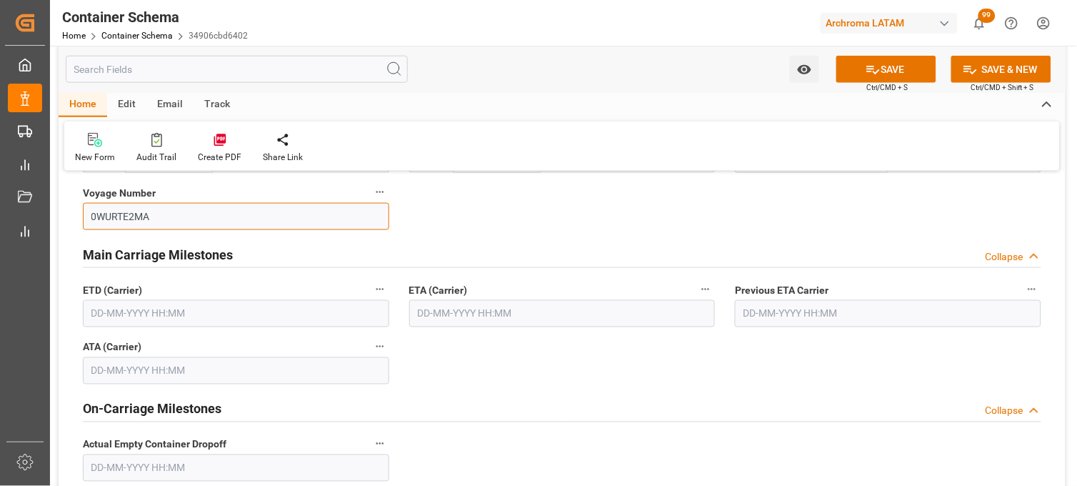
scroll to position [1588, 0]
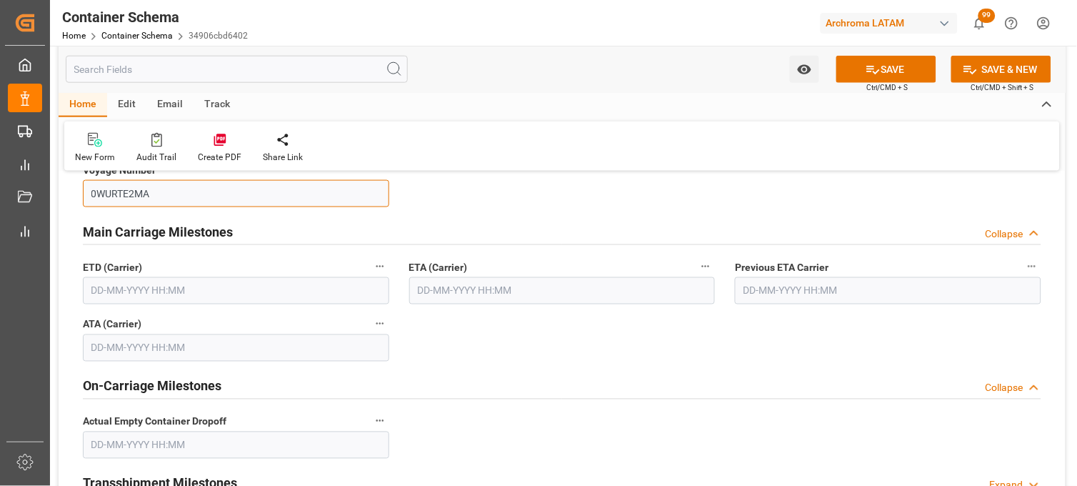
type input "0WURTE2MA"
click at [432, 289] on input "text" at bounding box center [562, 290] width 307 height 27
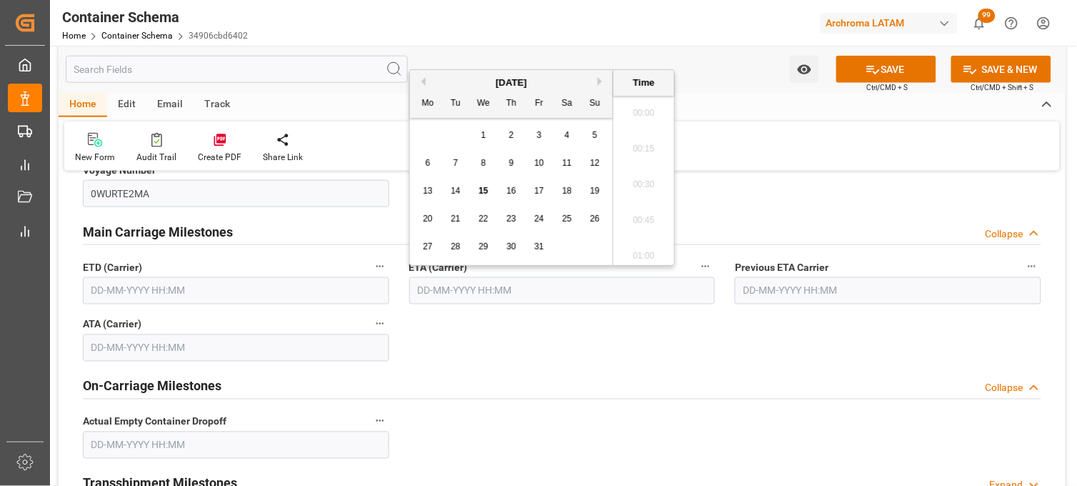
scroll to position [1219, 0]
drag, startPoint x: 427, startPoint y: 134, endPoint x: 438, endPoint y: 150, distance: 19.0
click at [427, 134] on div "29 30 1 2 3 4 5" at bounding box center [511, 135] width 195 height 28
click at [594, 190] on span "19" at bounding box center [594, 191] width 9 height 10
drag, startPoint x: 632, startPoint y: 214, endPoint x: 787, endPoint y: 148, distance: 168.7
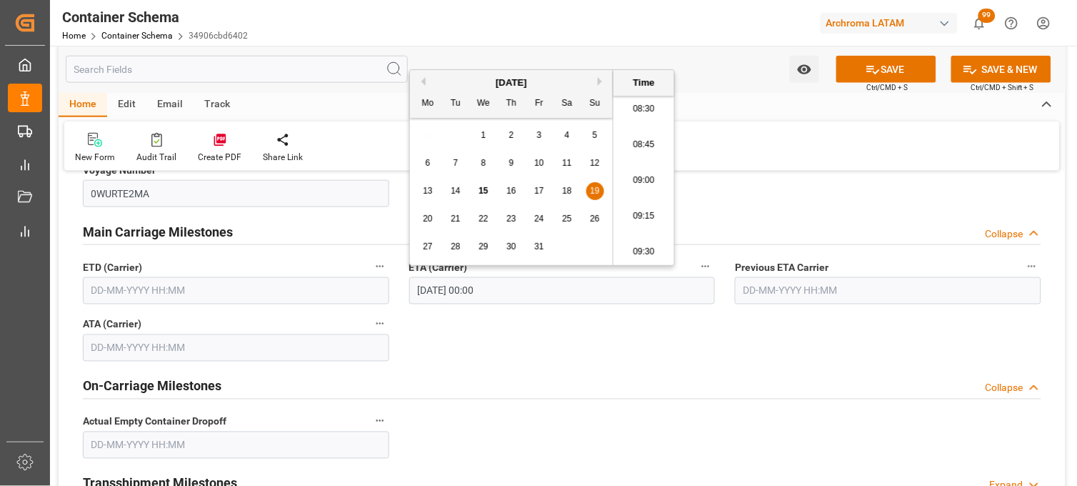
click at [634, 214] on li "09:15" at bounding box center [644, 217] width 61 height 36
type input "19-10-2025 09:15"
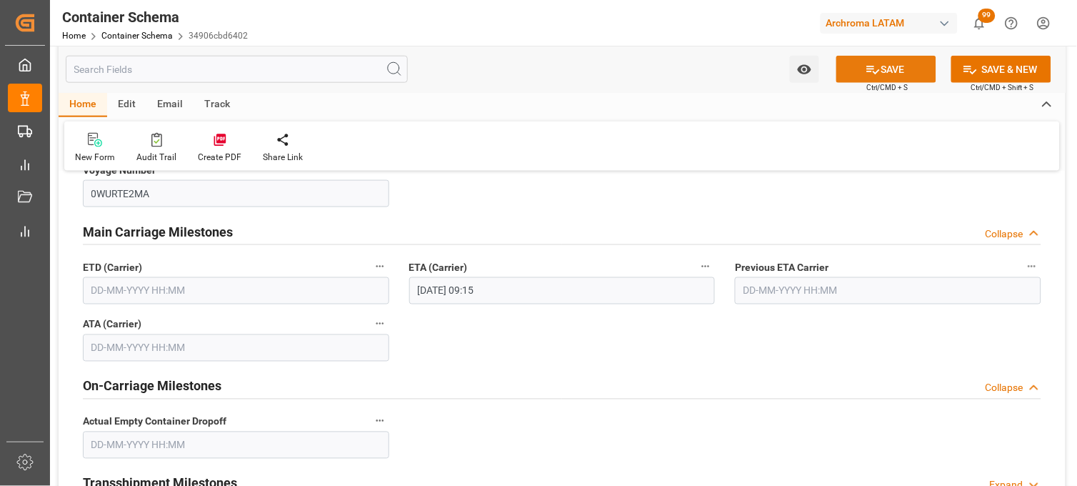
click at [903, 72] on button "SAVE" at bounding box center [887, 69] width 100 height 27
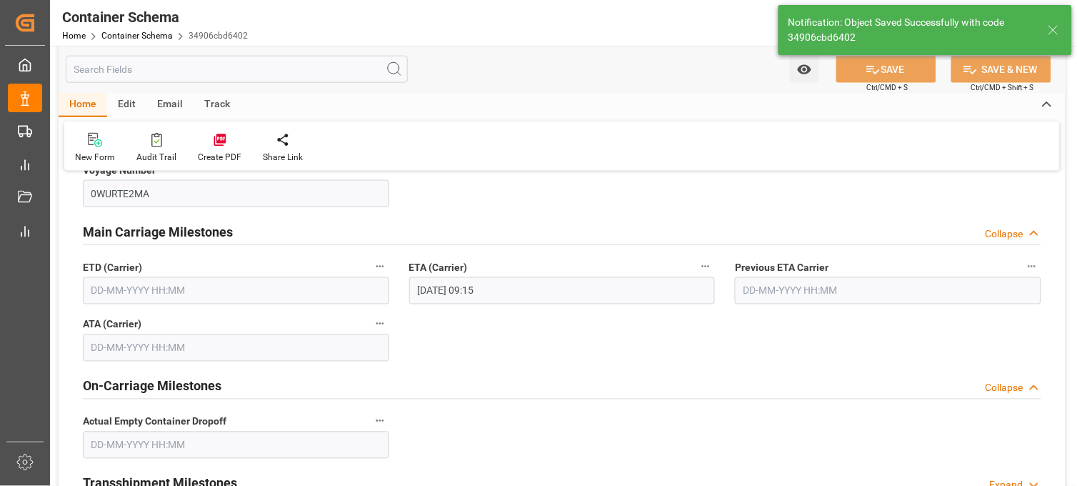
type input "9894973"
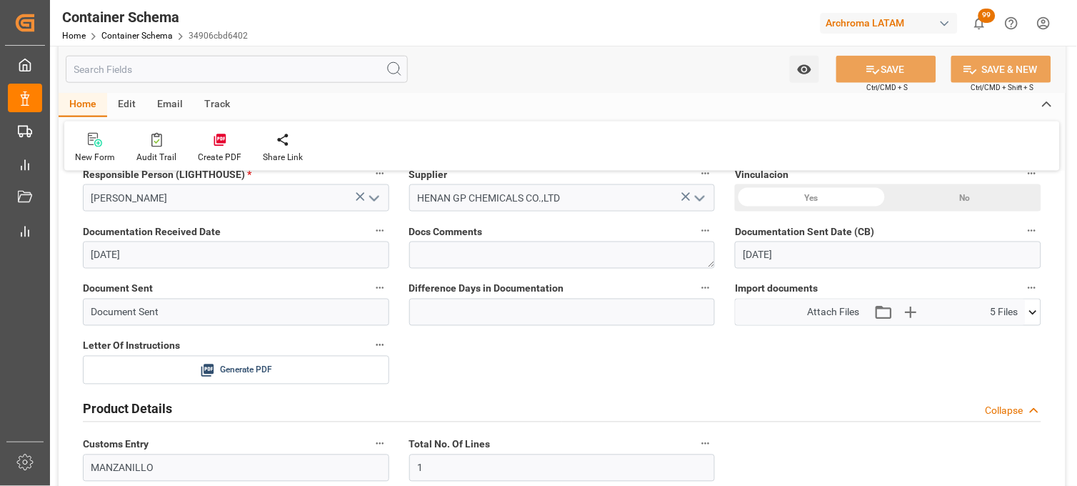
scroll to position [397, 0]
click at [208, 368] on icon at bounding box center [207, 371] width 15 height 15
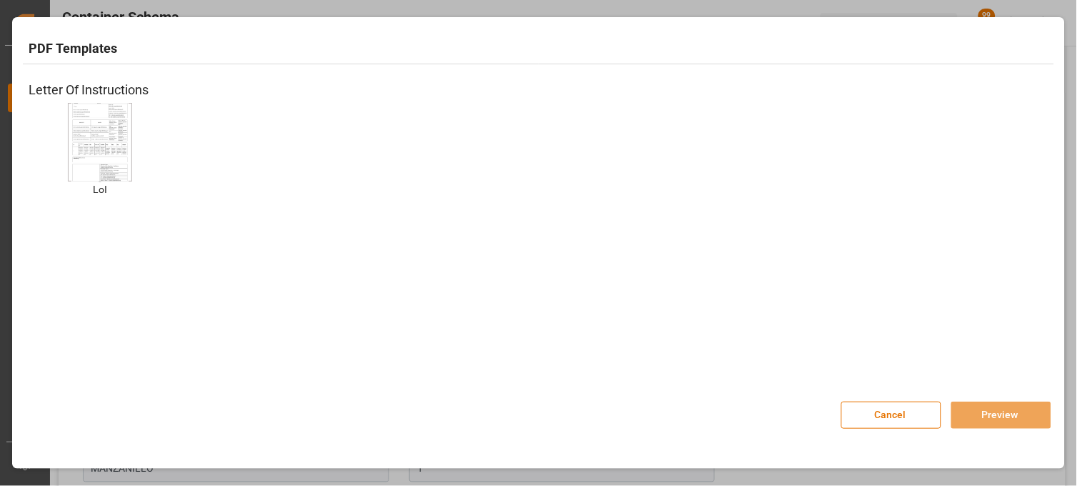
drag, startPoint x: 104, startPoint y: 144, endPoint x: 150, endPoint y: 190, distance: 65.2
click at [104, 146] on img at bounding box center [99, 141] width 57 height 81
click at [982, 419] on button "Preview" at bounding box center [1002, 415] width 100 height 27
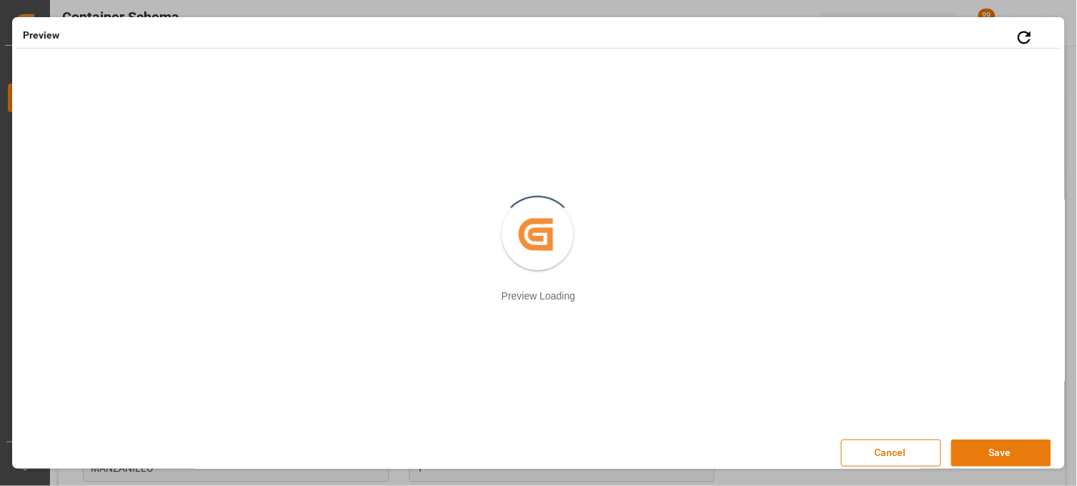
click at [968, 445] on button "Save" at bounding box center [1002, 452] width 100 height 27
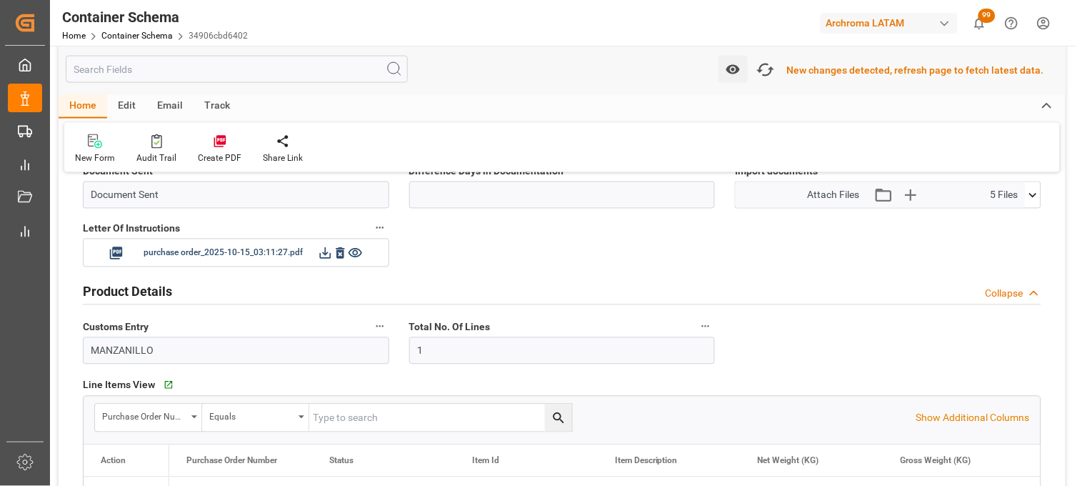
scroll to position [557, 0]
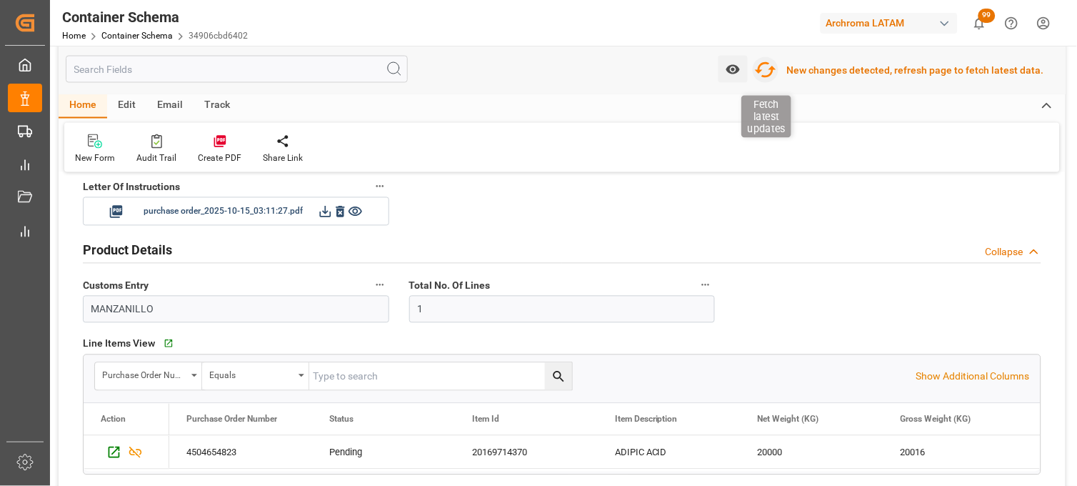
click at [774, 73] on icon "button" at bounding box center [765, 70] width 23 height 23
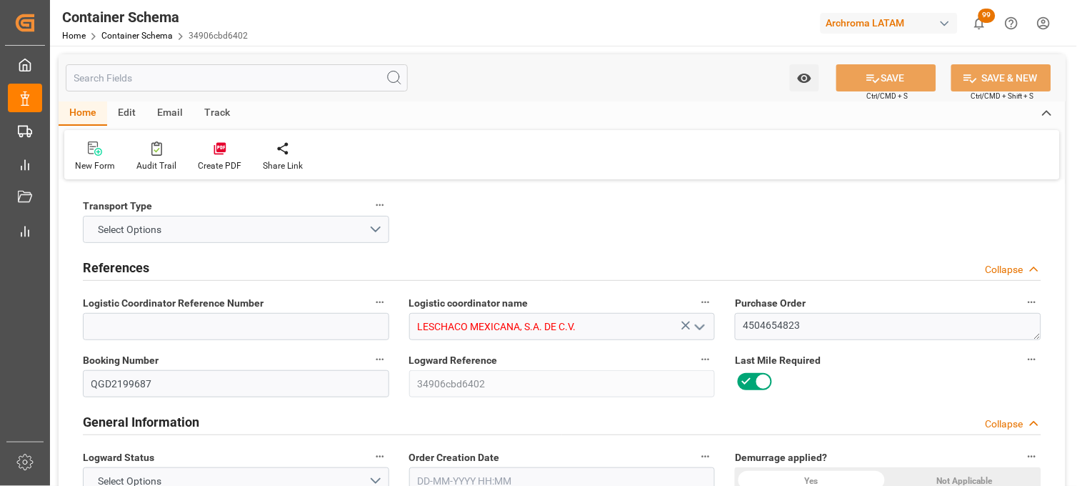
type input "10"
type input "7"
type input "1"
type input "800"
type input "20000"
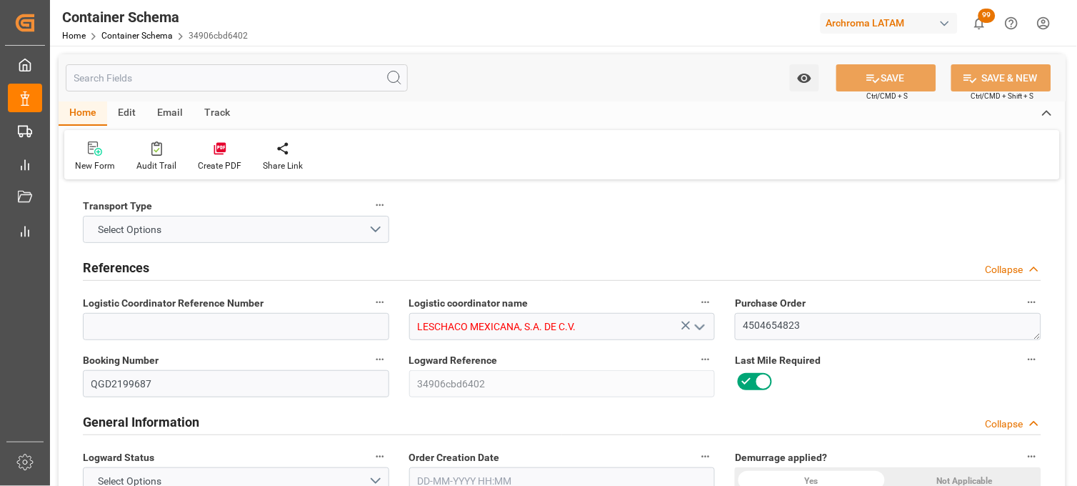
type input "20016"
type input "CMACGM"
type input "CMA CGM Group"
type input "CNQDG"
type input "MXZLO"
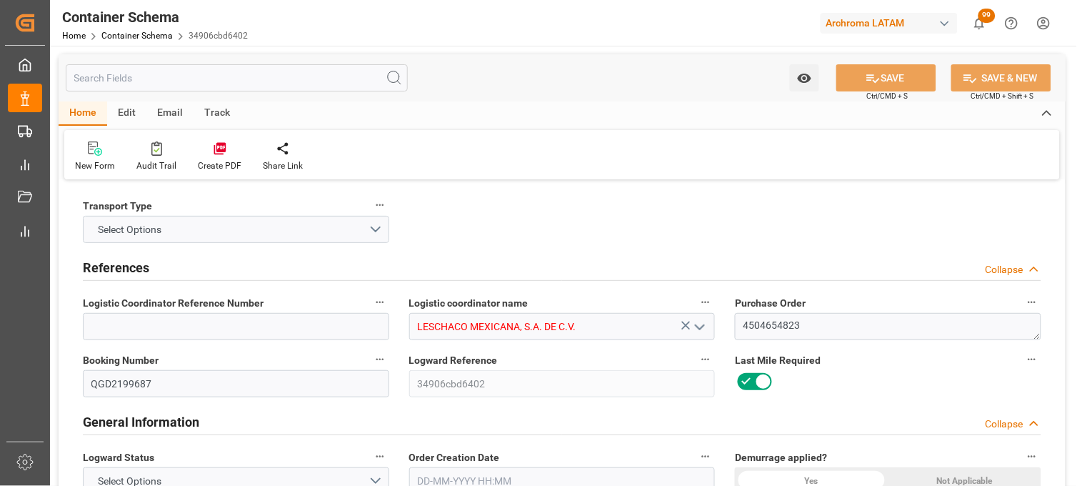
type input "9894973"
type input "15-10-2025 09:00"
type input "[DATE]"
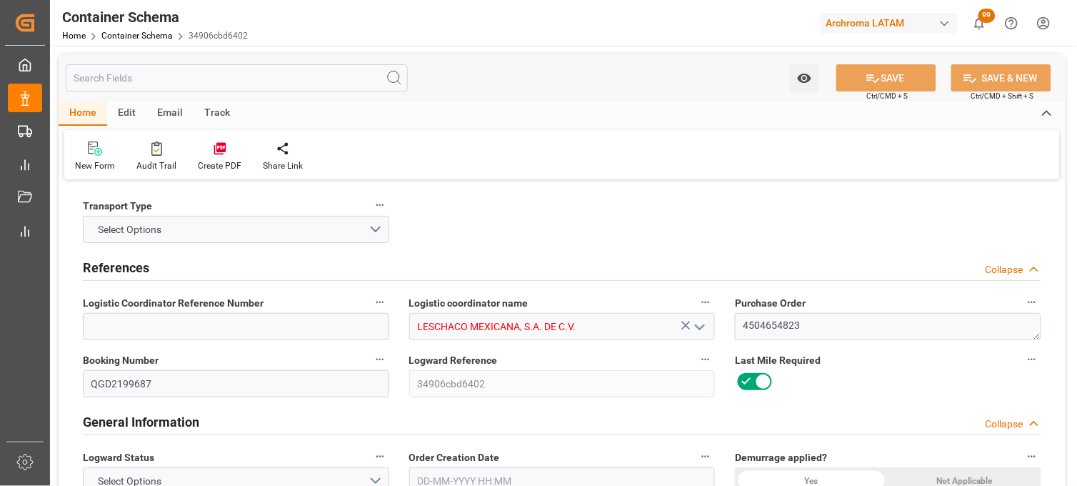
type input "19-10-2025 09:15"
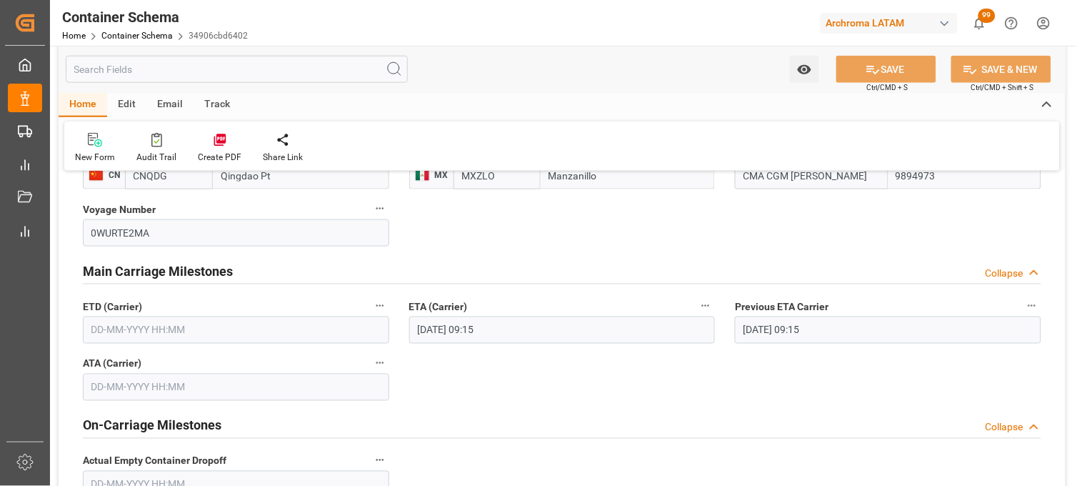
scroll to position [1508, 0]
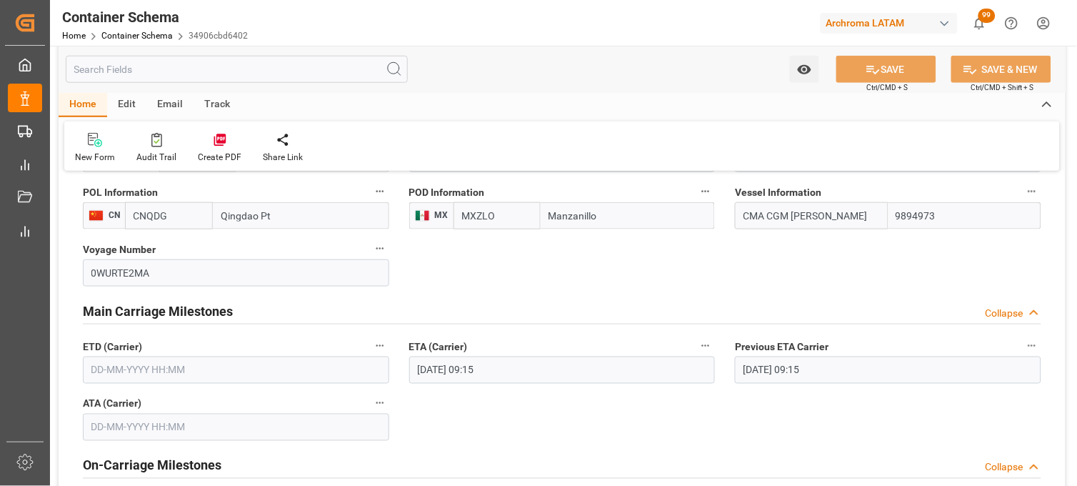
click at [134, 372] on input "text" at bounding box center [236, 370] width 307 height 27
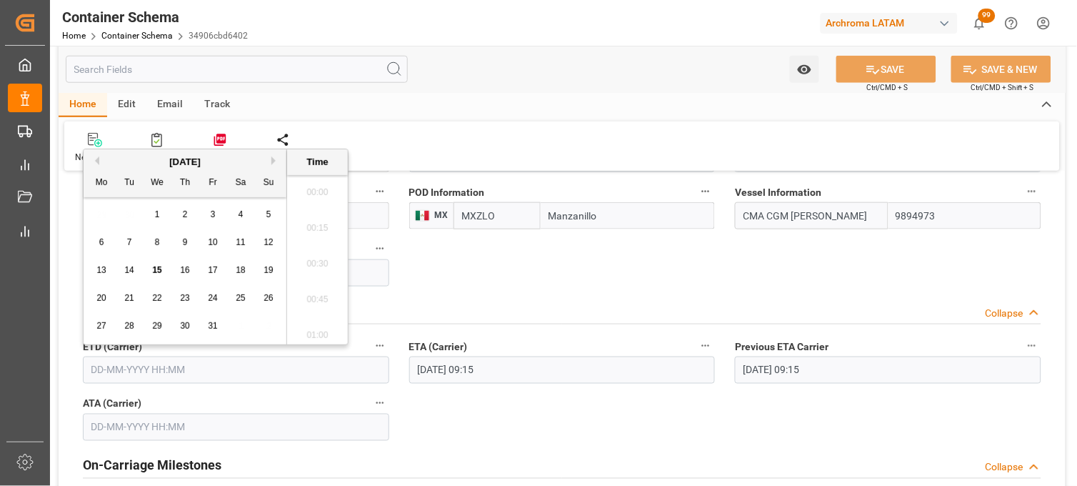
scroll to position [1219, 0]
click at [104, 215] on div "29 30 1 2 3 4 5" at bounding box center [185, 215] width 195 height 28
click at [238, 218] on div "4" at bounding box center [241, 214] width 18 height 17
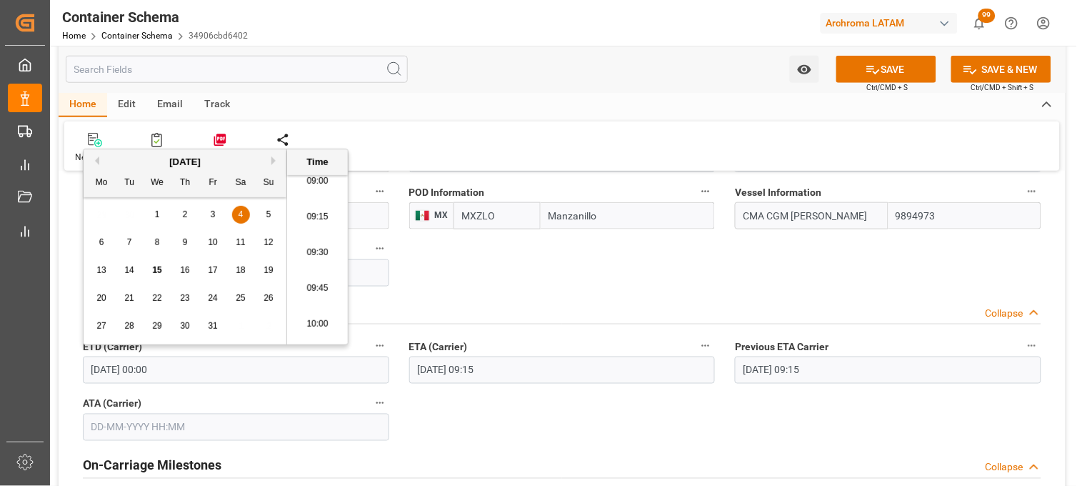
scroll to position [1298, 0]
click at [316, 319] on li "10:00" at bounding box center [317, 324] width 61 height 36
type input "04-10-2025 10:00"
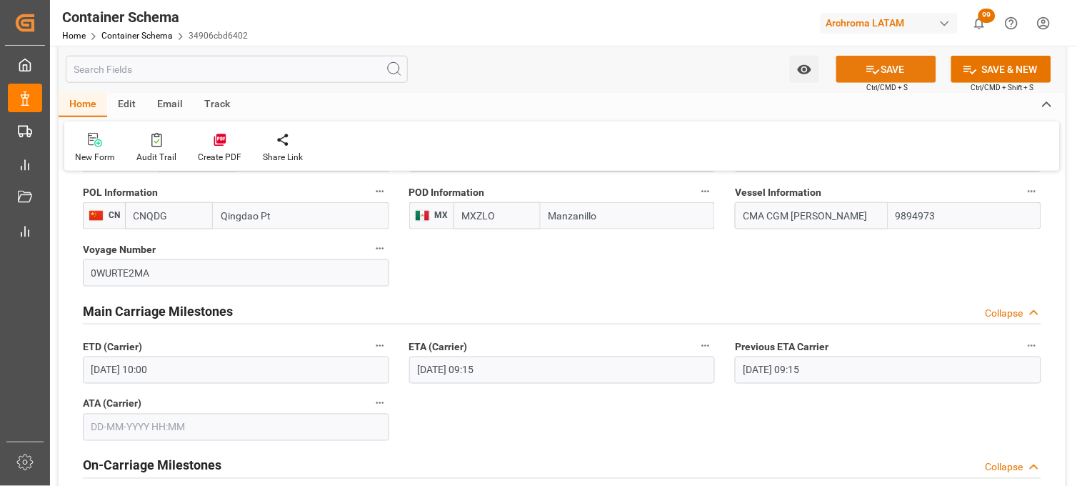
scroll to position [215, 0]
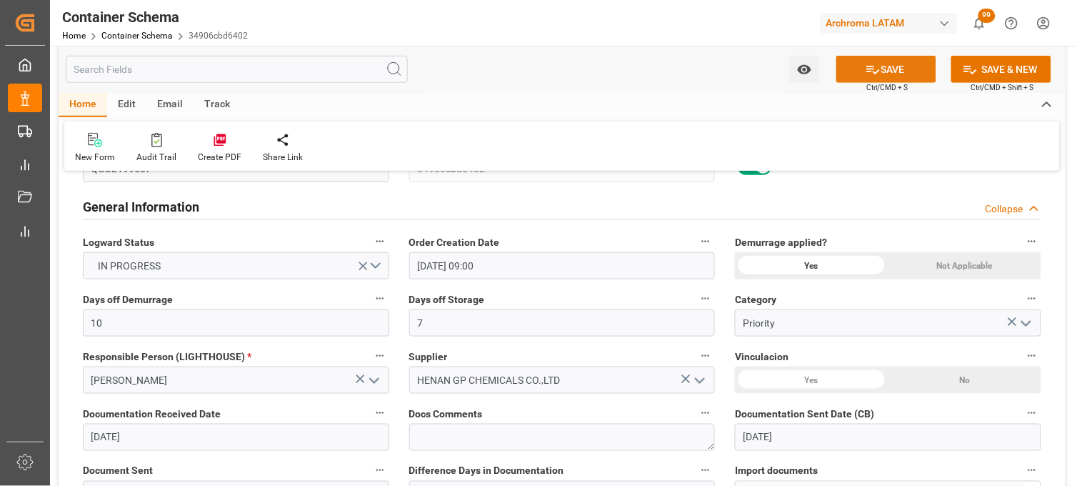
click at [857, 69] on button "SAVE" at bounding box center [887, 69] width 100 height 27
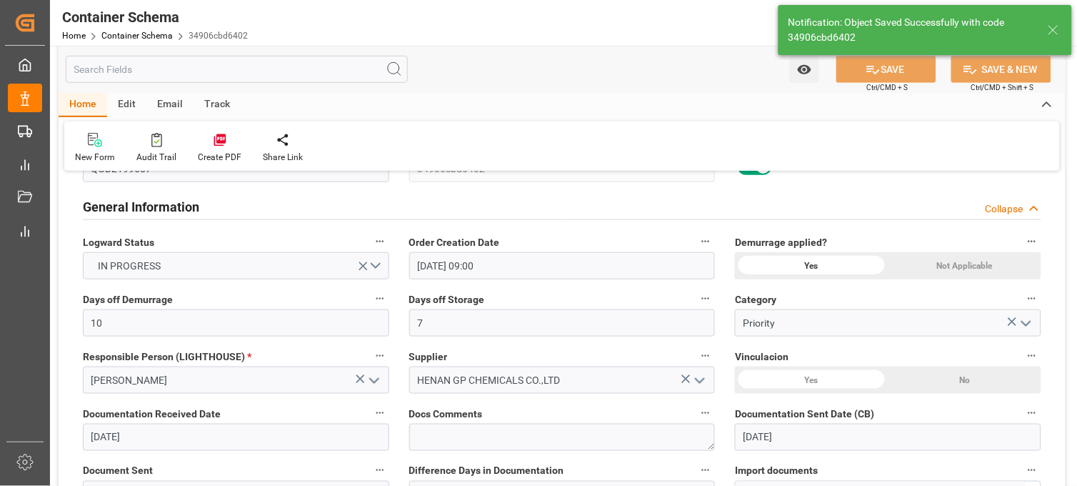
type input "19-10-2025 00:00"
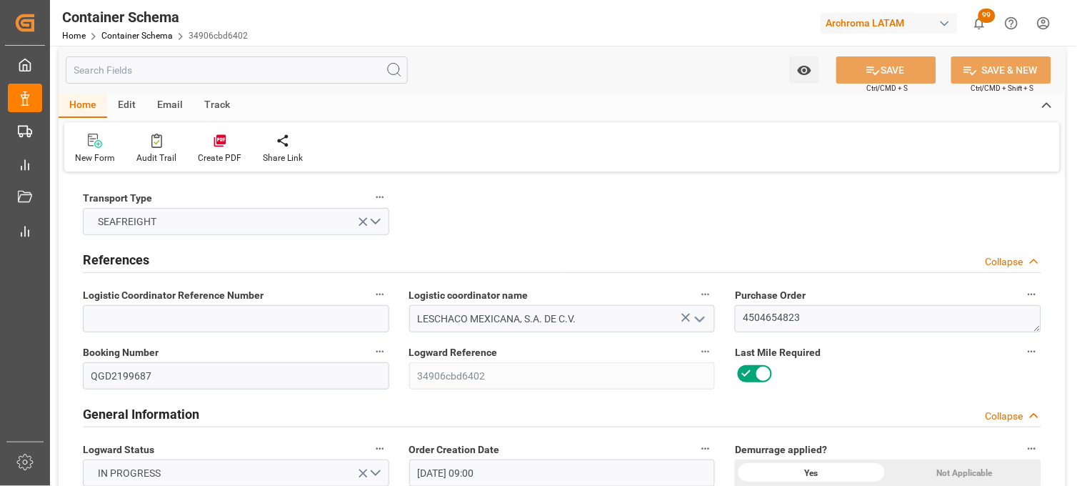
scroll to position [0, 0]
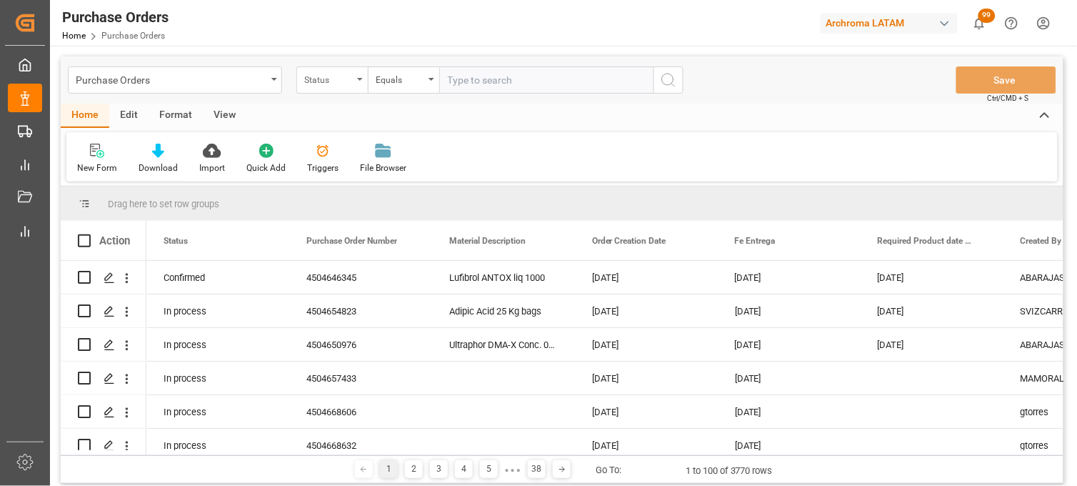
click at [363, 83] on div "Status" at bounding box center [331, 79] width 71 height 27
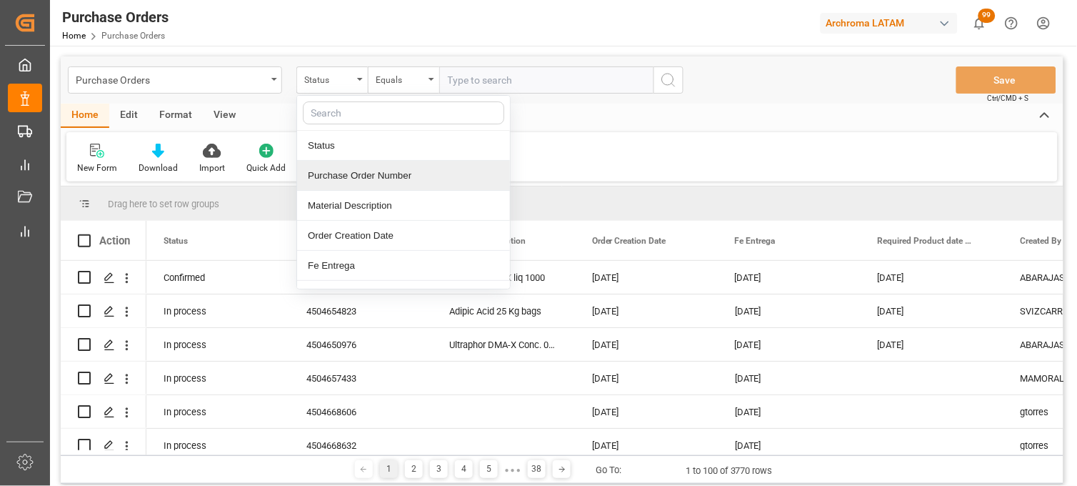
click at [340, 173] on div "Purchase Order Number" at bounding box center [403, 176] width 213 height 30
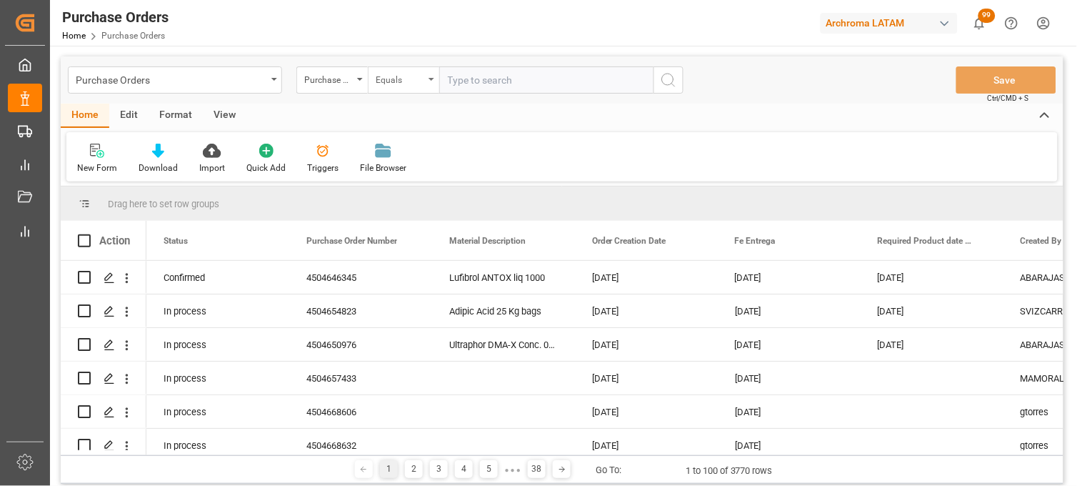
click at [423, 88] on div "Equals" at bounding box center [403, 79] width 71 height 27
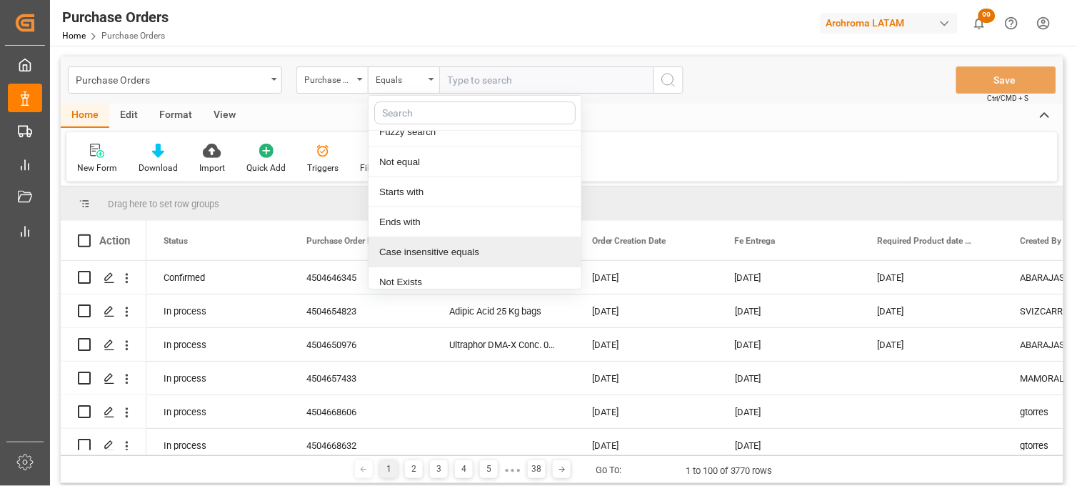
scroll to position [82, 0]
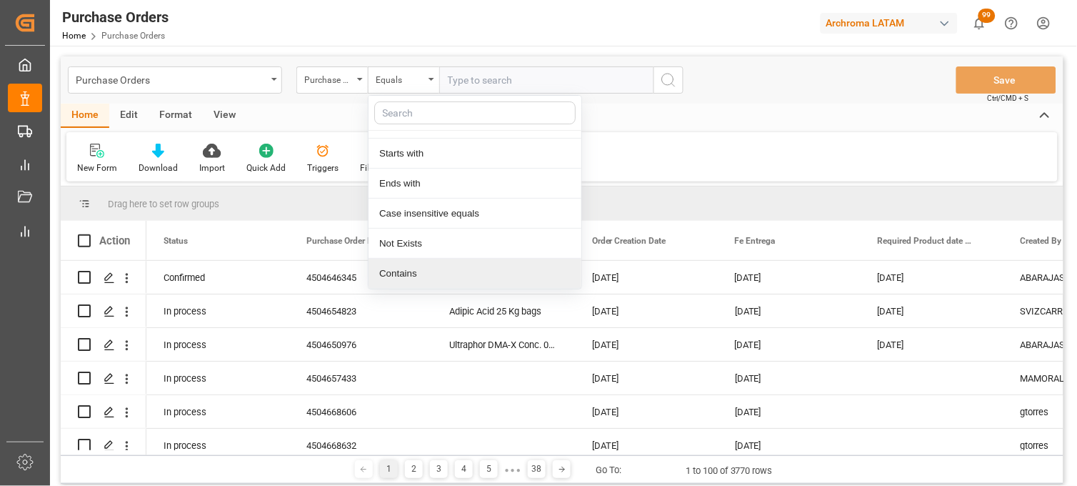
click at [413, 275] on div "Contains" at bounding box center [475, 274] width 213 height 30
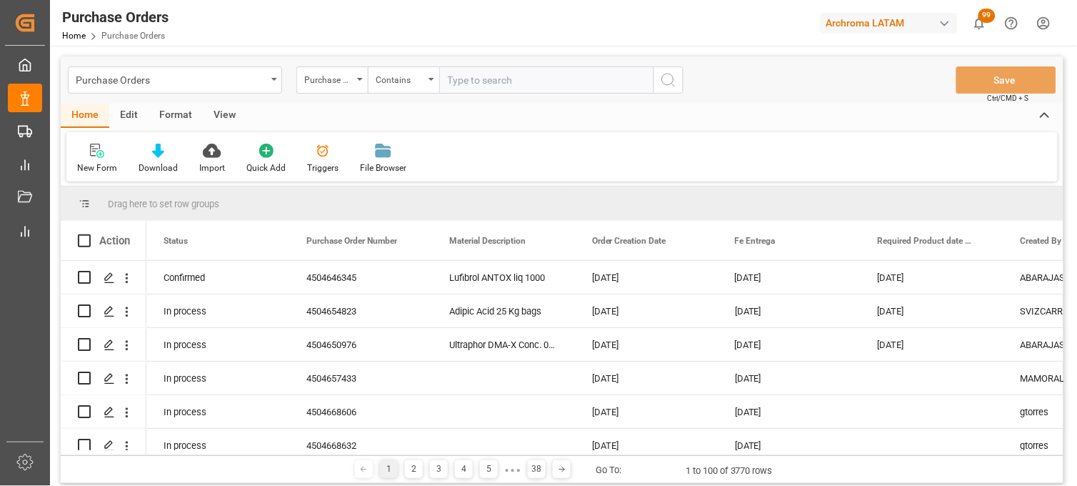
click at [477, 80] on input "text" at bounding box center [546, 79] width 214 height 27
paste input "s"
type input "saSAD"
drag, startPoint x: 905, startPoint y: 6, endPoint x: 842, endPoint y: 14, distance: 63.5
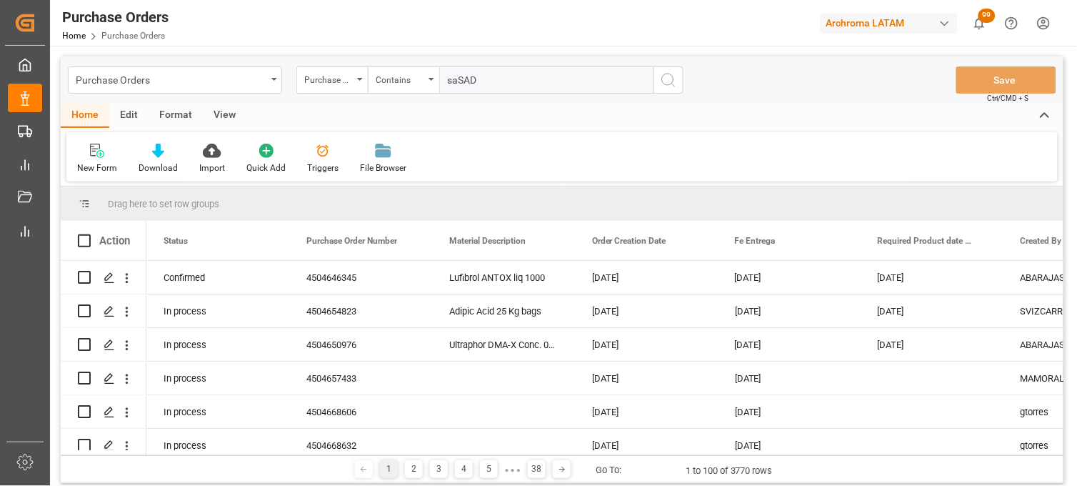
click at [905, 6] on div "Purchase Orders Home Purchase Orders Archroma LATAM 99 Notifications Only show …" at bounding box center [558, 23] width 1037 height 46
drag, startPoint x: 465, startPoint y: 80, endPoint x: 440, endPoint y: 83, distance: 25.2
click at [440, 83] on input "saSAD" at bounding box center [546, 79] width 214 height 27
click at [454, 79] on input "saSAD" at bounding box center [546, 79] width 214 height 27
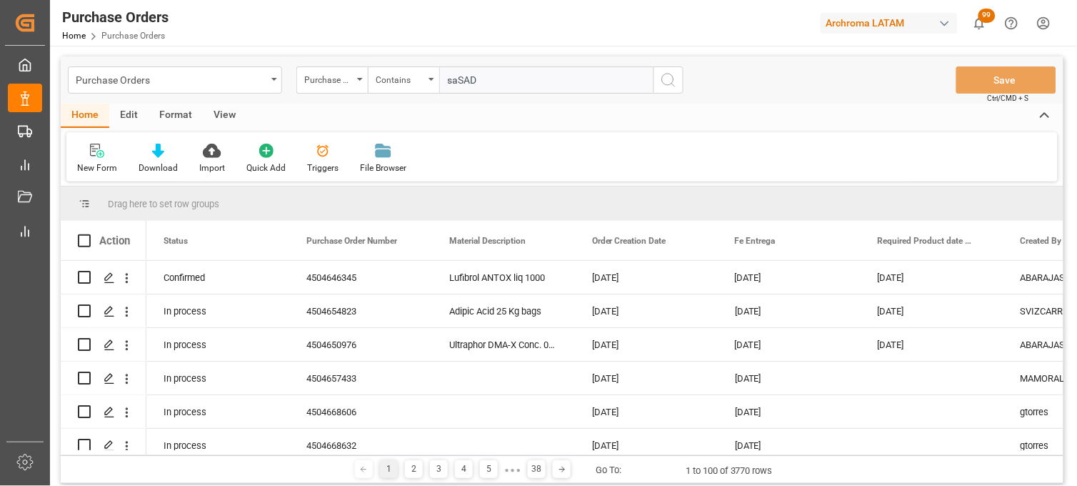
click at [454, 79] on input "saSAD" at bounding box center [546, 79] width 214 height 27
click at [448, 80] on input "saSAD" at bounding box center [546, 79] width 214 height 27
drag, startPoint x: 454, startPoint y: 84, endPoint x: 434, endPoint y: 100, distance: 26.4
click at [434, 100] on div "Purchase Orders Purchase Order Number Contains Save Ctrl/CMD + S" at bounding box center [562, 79] width 1003 height 47
click at [330, 90] on div "Purchase Order Number" at bounding box center [331, 79] width 71 height 27
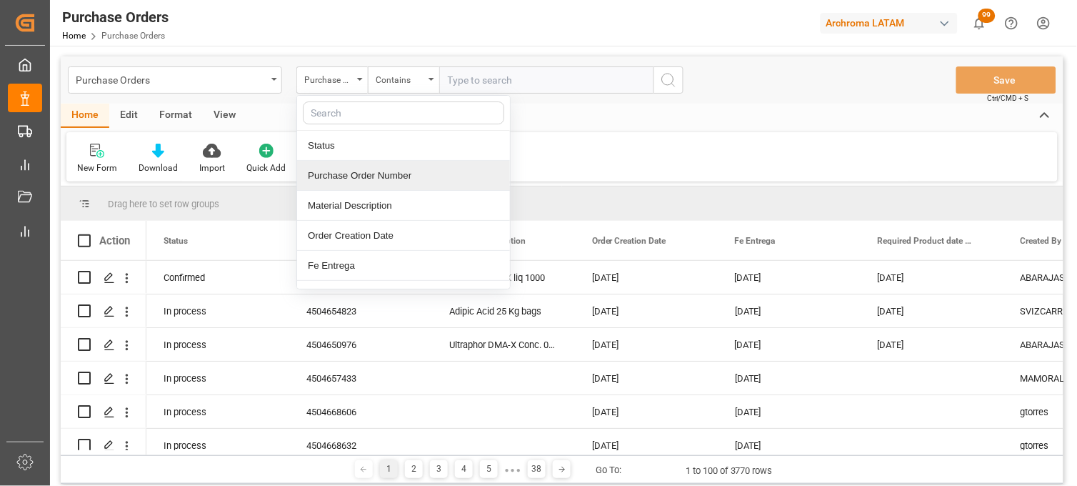
drag, startPoint x: 339, startPoint y: 181, endPoint x: 355, endPoint y: 163, distance: 24.3
click at [340, 176] on div "Purchase Order Number" at bounding box center [403, 176] width 213 height 30
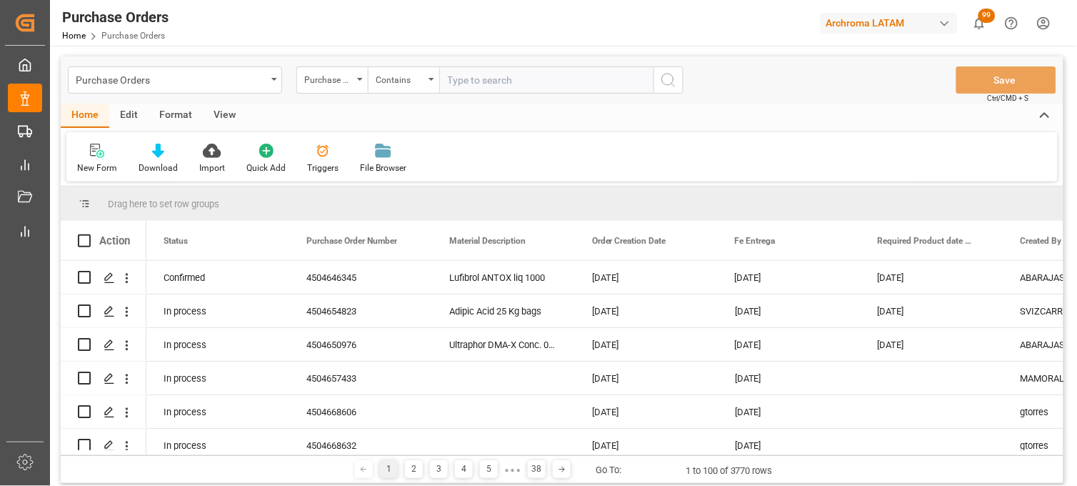
click at [454, 86] on input "text" at bounding box center [546, 79] width 214 height 27
click at [430, 86] on div "Contains" at bounding box center [403, 79] width 71 height 27
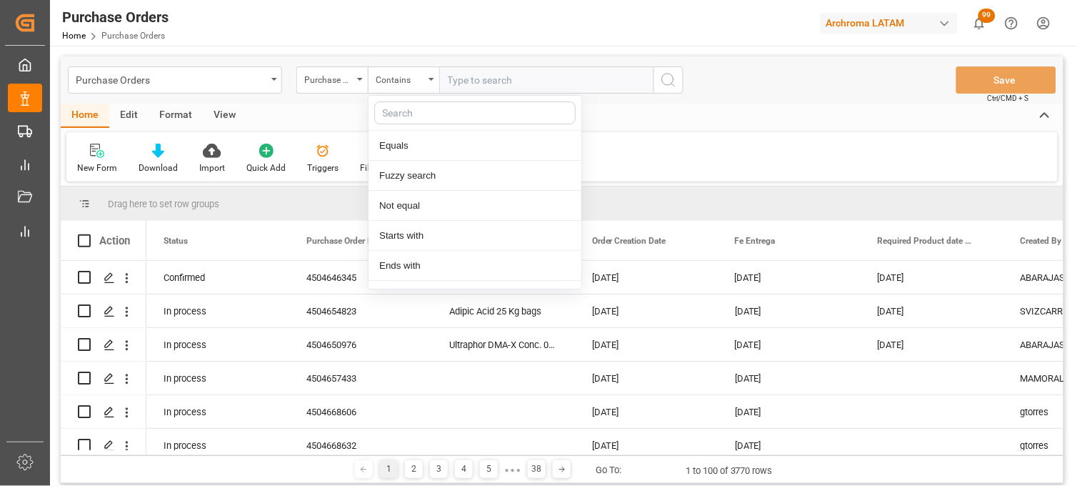
click at [447, 81] on input "text" at bounding box center [546, 79] width 214 height 27
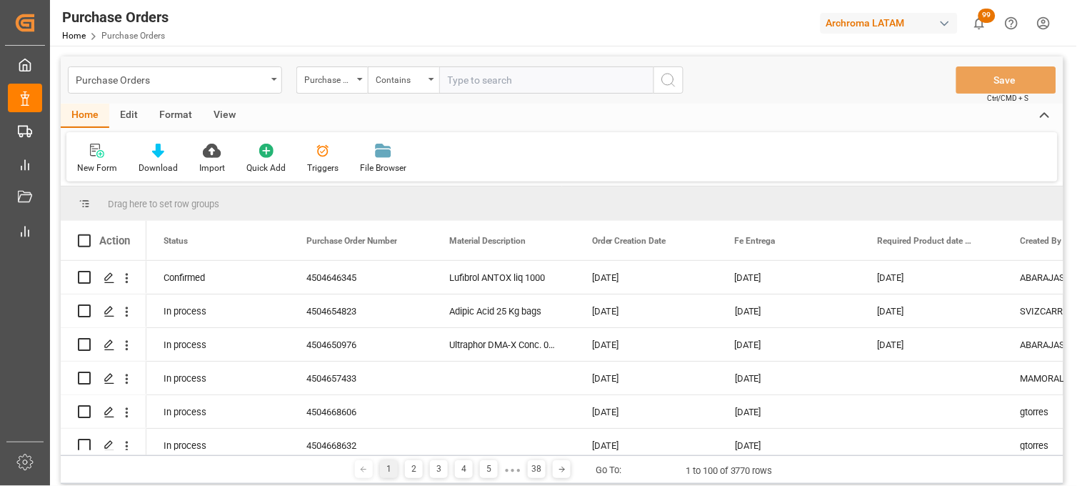
paste input "4504646345"
paste input "4504658629"
paste input "4504658630"
type input "4504646345,4504658629,4504658630"
click at [667, 81] on icon "search button" at bounding box center [668, 79] width 17 height 17
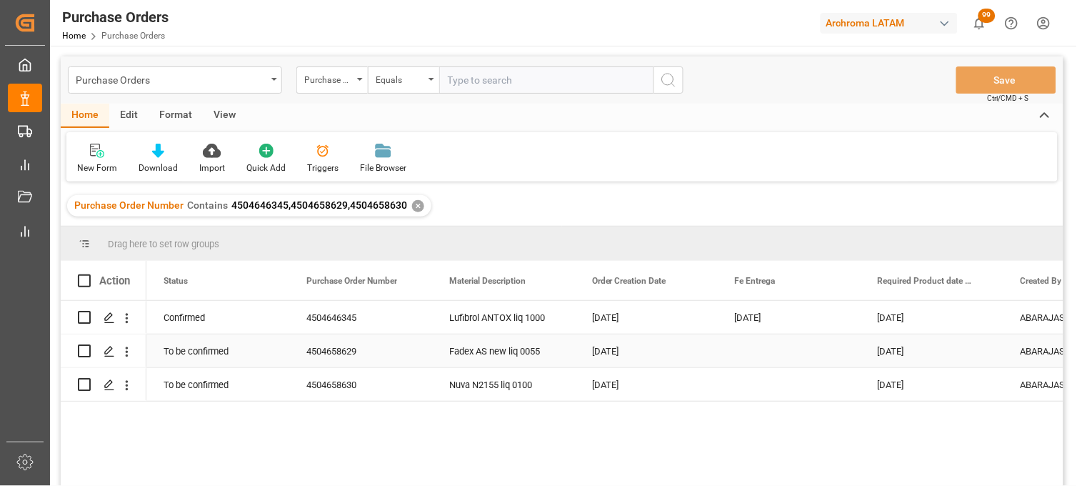
click at [762, 356] on div "Press SPACE to select this row." at bounding box center [789, 350] width 143 height 33
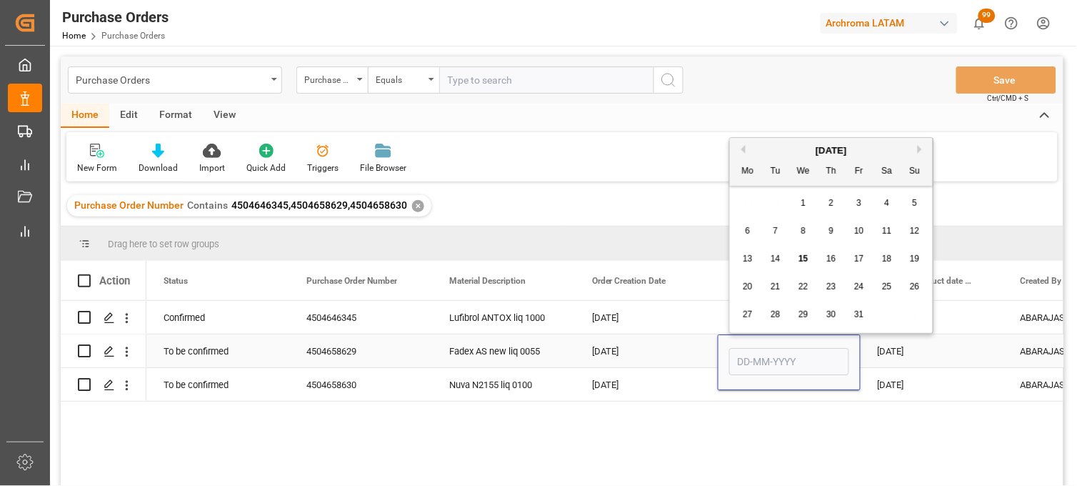
click at [760, 356] on input "Press SPACE to select this row." at bounding box center [789, 361] width 120 height 27
click at [858, 282] on span "24" at bounding box center [858, 286] width 9 height 10
type input "24-10-2025"
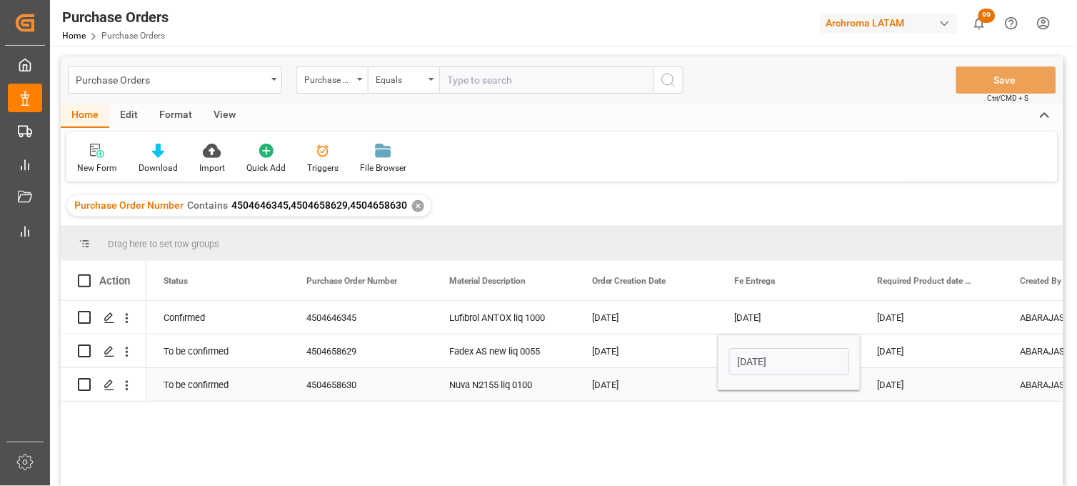
click at [764, 397] on div "Press SPACE to select this row." at bounding box center [789, 384] width 143 height 33
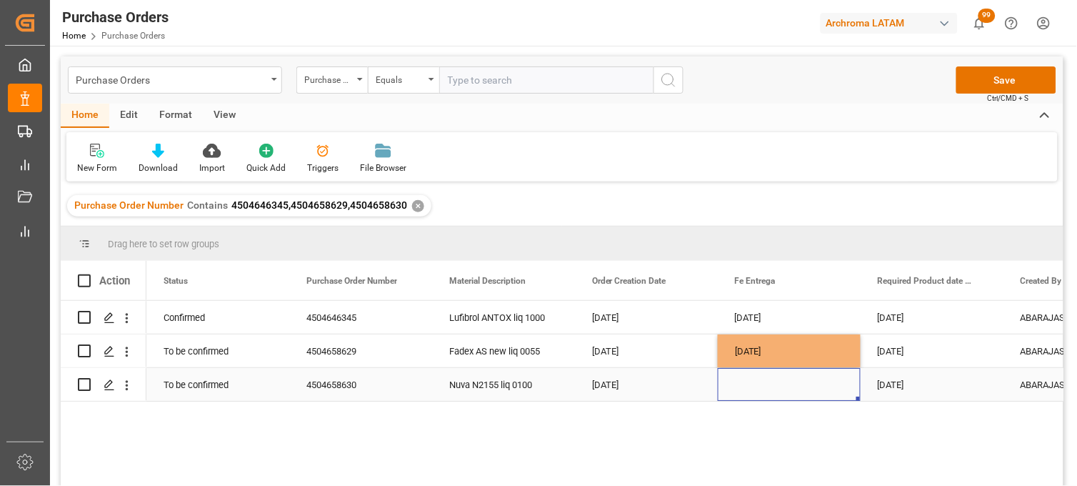
click at [747, 386] on div "Press SPACE to select this row." at bounding box center [789, 384] width 143 height 33
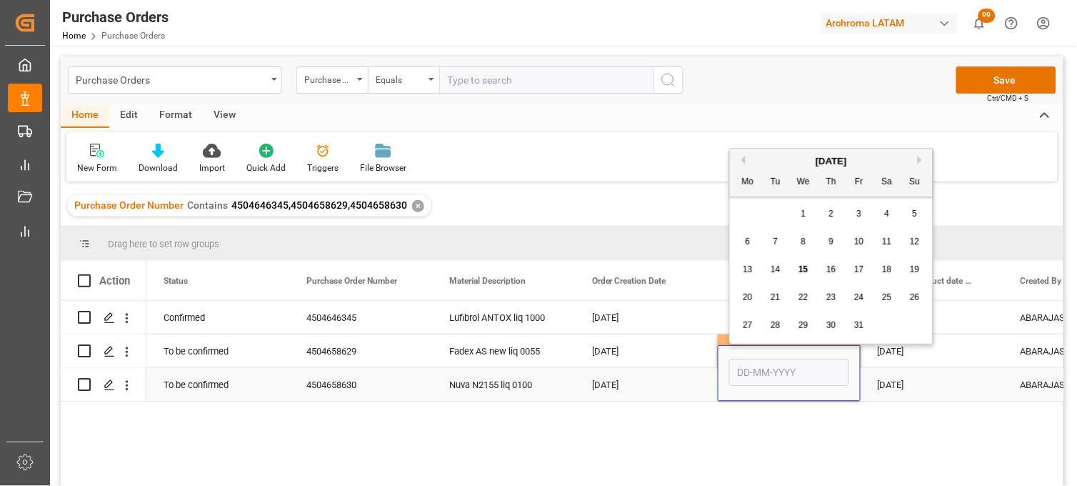
click at [747, 386] on div "Press SPACE to select this row." at bounding box center [789, 373] width 120 height 33
click at [747, 384] on input "Press SPACE to select this row." at bounding box center [789, 372] width 120 height 27
drag, startPoint x: 768, startPoint y: 369, endPoint x: 733, endPoint y: 372, distance: 35.1
click at [733, 372] on input "2" at bounding box center [789, 372] width 120 height 27
click at [859, 299] on span "24" at bounding box center [858, 297] width 9 height 10
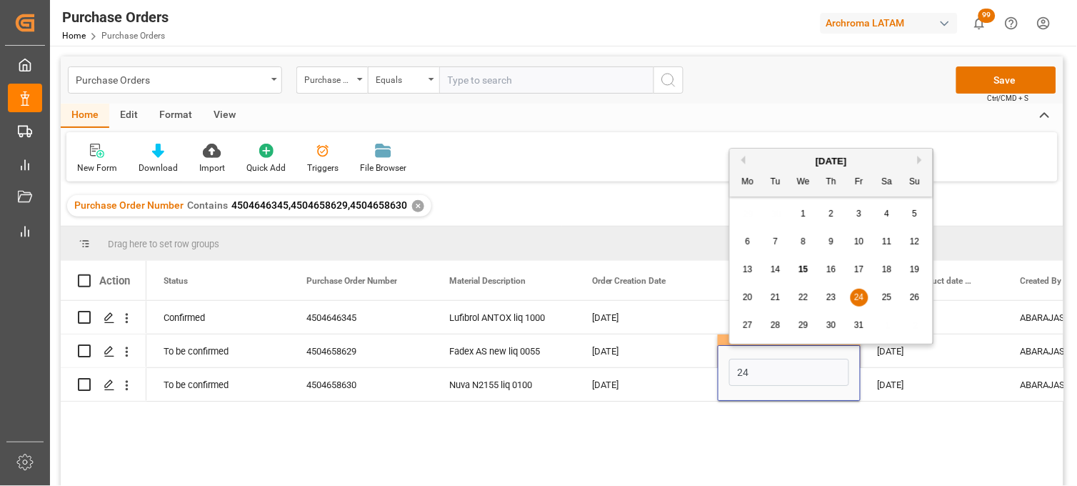
type input "24-10-2025"
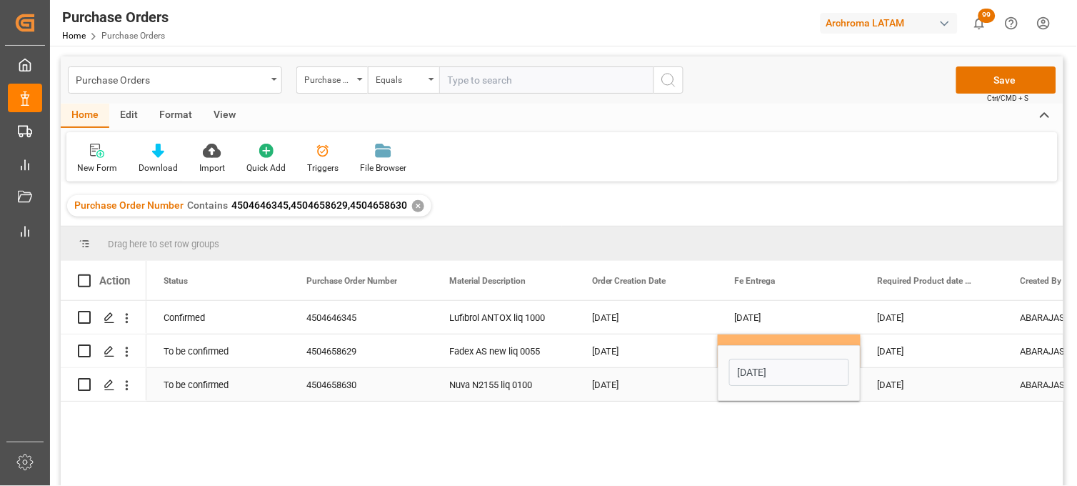
click at [899, 379] on div "24-11-2025" at bounding box center [932, 384] width 143 height 33
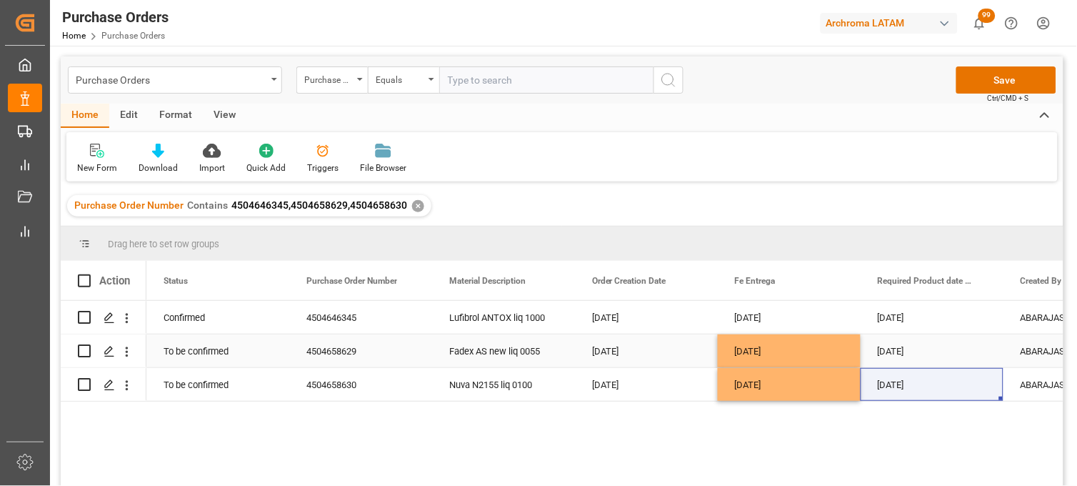
click at [767, 347] on div "24-10-2025" at bounding box center [789, 350] width 143 height 33
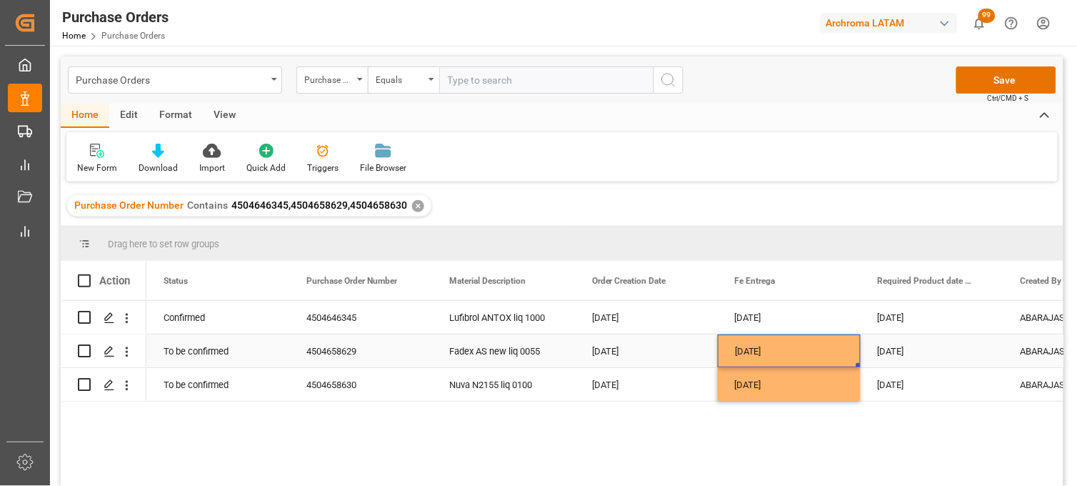
click at [893, 351] on div "22-11-2025" at bounding box center [932, 350] width 143 height 33
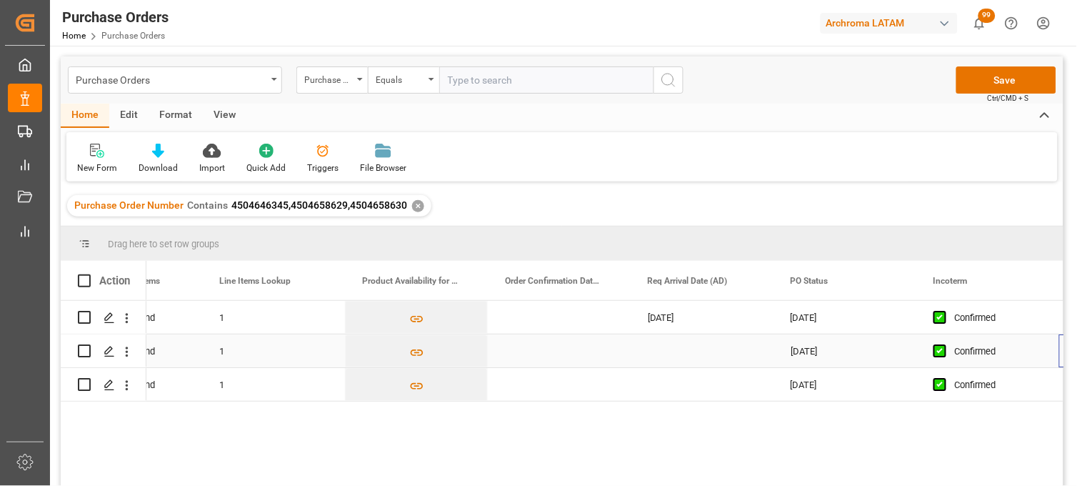
scroll to position [0, 1230]
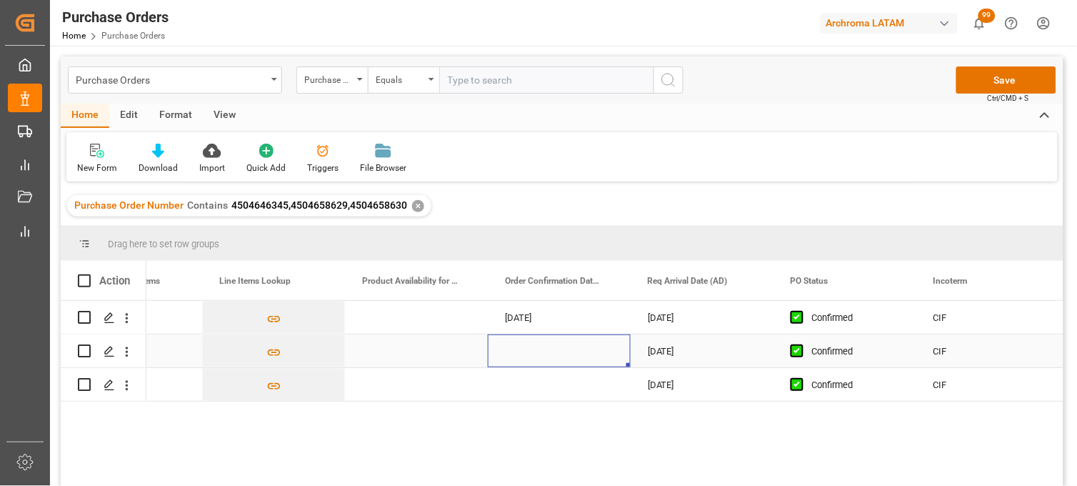
click at [522, 346] on div "Press SPACE to select this row." at bounding box center [559, 350] width 143 height 33
click at [517, 349] on div "Press SPACE to select this row." at bounding box center [559, 350] width 143 height 33
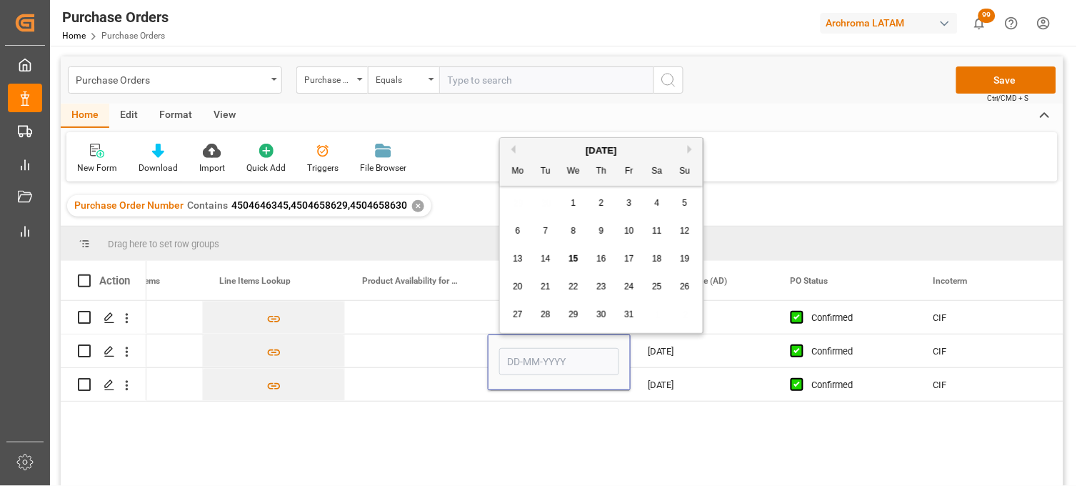
click at [574, 209] on div "1" at bounding box center [574, 203] width 18 height 17
type input "01-10-2025"
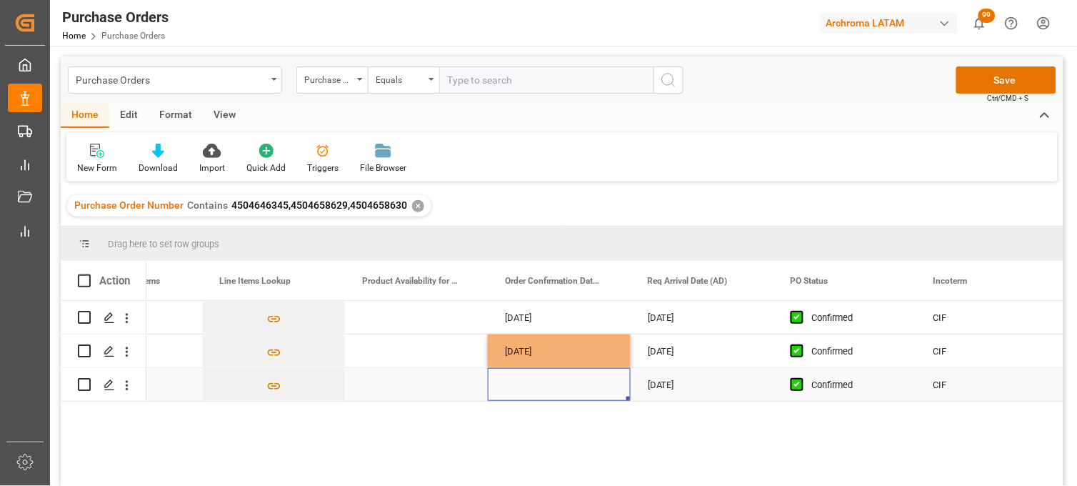
click at [532, 394] on div "Press SPACE to select this row." at bounding box center [559, 384] width 143 height 33
click at [518, 384] on div "Press SPACE to select this row." at bounding box center [559, 384] width 143 height 33
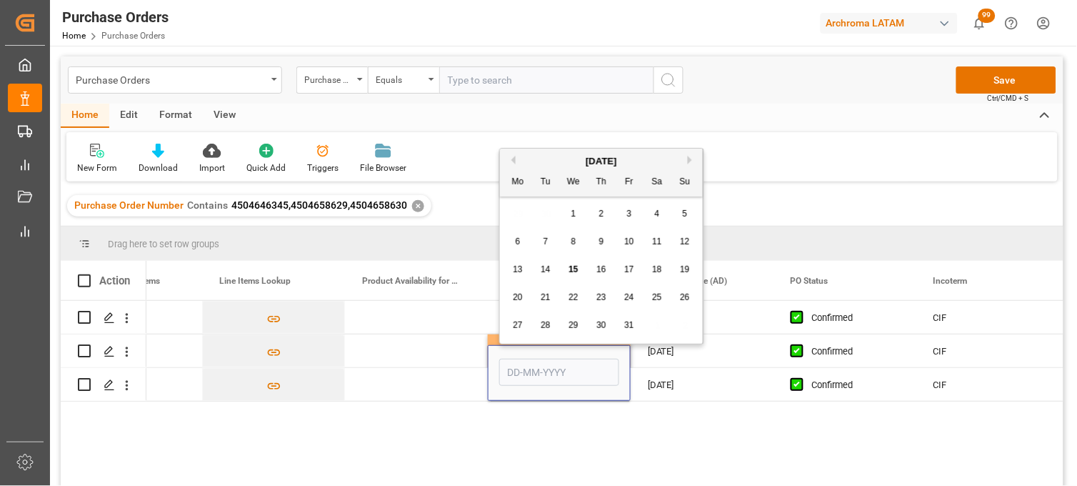
click at [579, 212] on div "1" at bounding box center [574, 214] width 18 height 17
type input "01-10-2025"
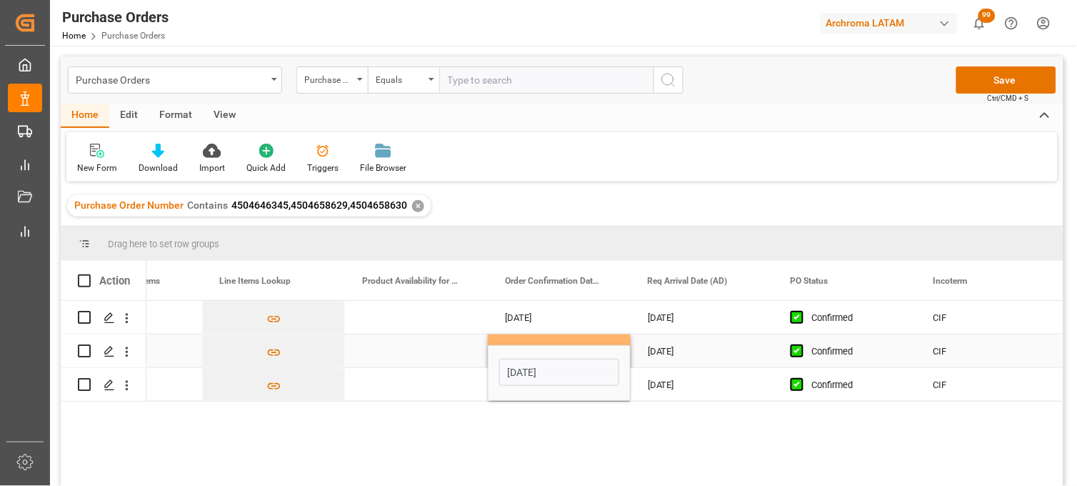
drag, startPoint x: 668, startPoint y: 348, endPoint x: 576, endPoint y: 169, distance: 201.6
click at [668, 349] on div "09-10-2025" at bounding box center [702, 350] width 143 height 33
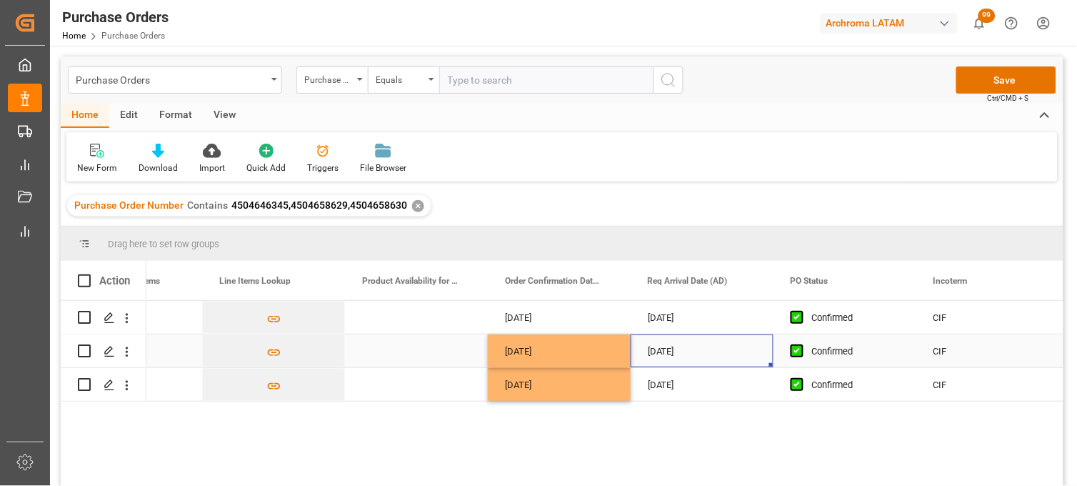
click at [824, 354] on div "Confirmed" at bounding box center [855, 351] width 87 height 33
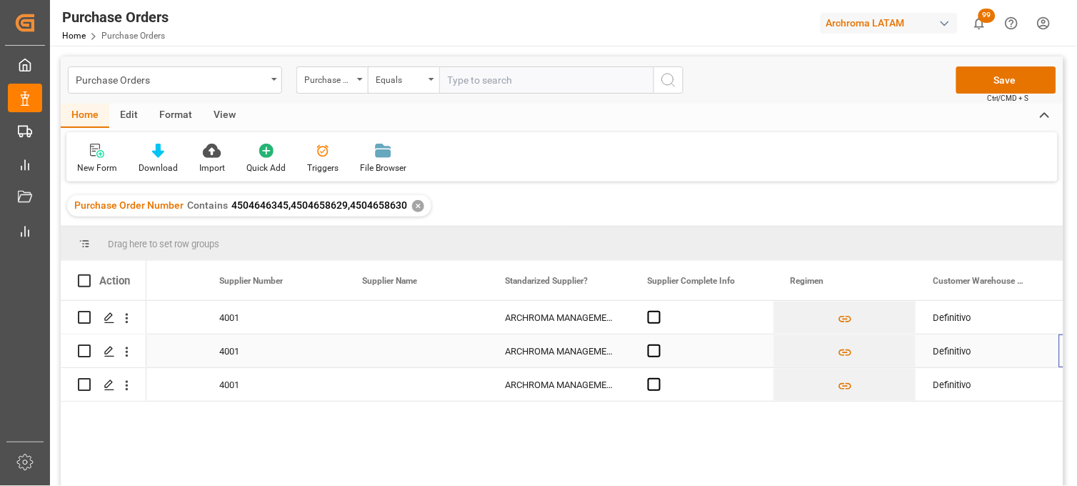
scroll to position [0, 0]
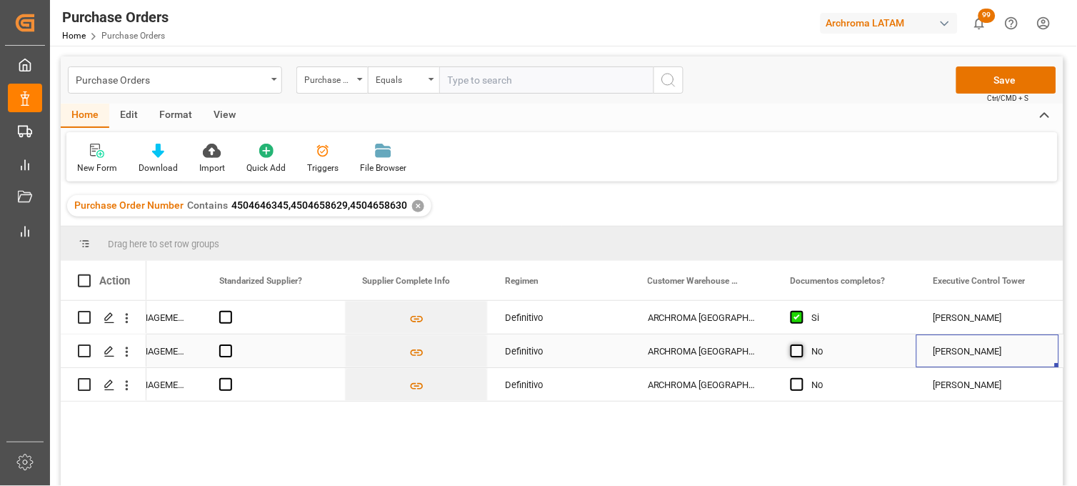
click at [791, 353] on span "Press SPACE to select this row." at bounding box center [797, 350] width 13 height 13
click at [802, 344] on input "Press SPACE to select this row." at bounding box center [802, 344] width 0 height 0
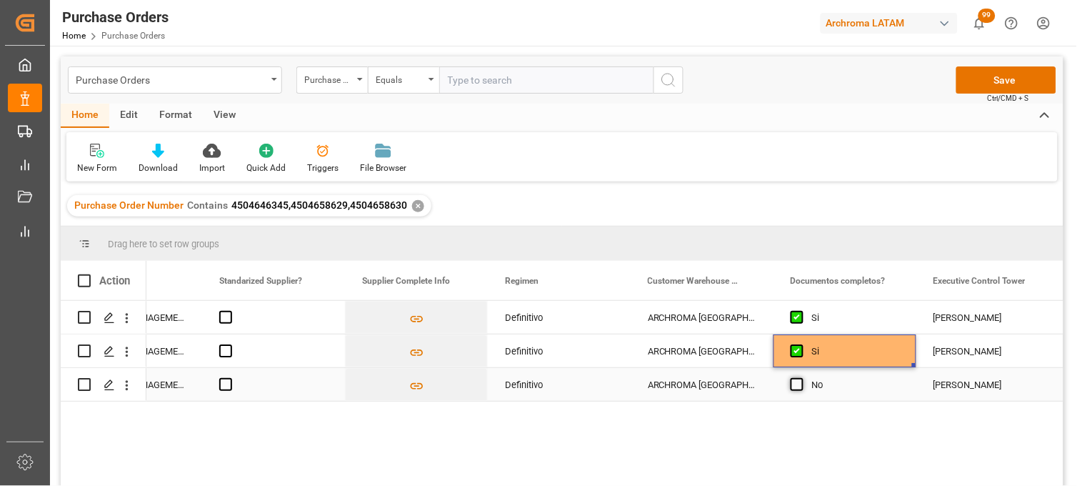
click at [801, 387] on span "Press SPACE to select this row." at bounding box center [797, 384] width 13 height 13
click at [802, 378] on input "Press SPACE to select this row." at bounding box center [802, 378] width 0 height 0
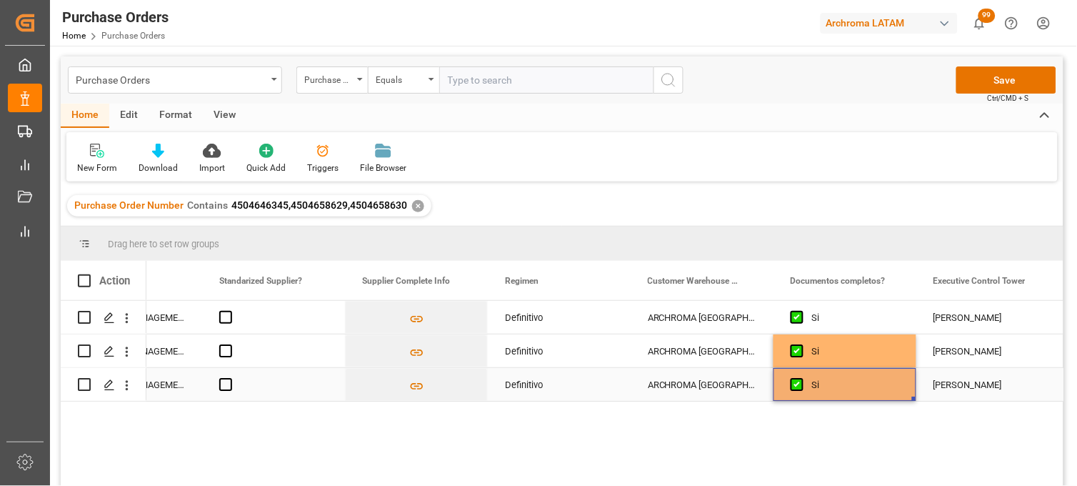
click at [952, 384] on div "[PERSON_NAME]" at bounding box center [988, 385] width 109 height 33
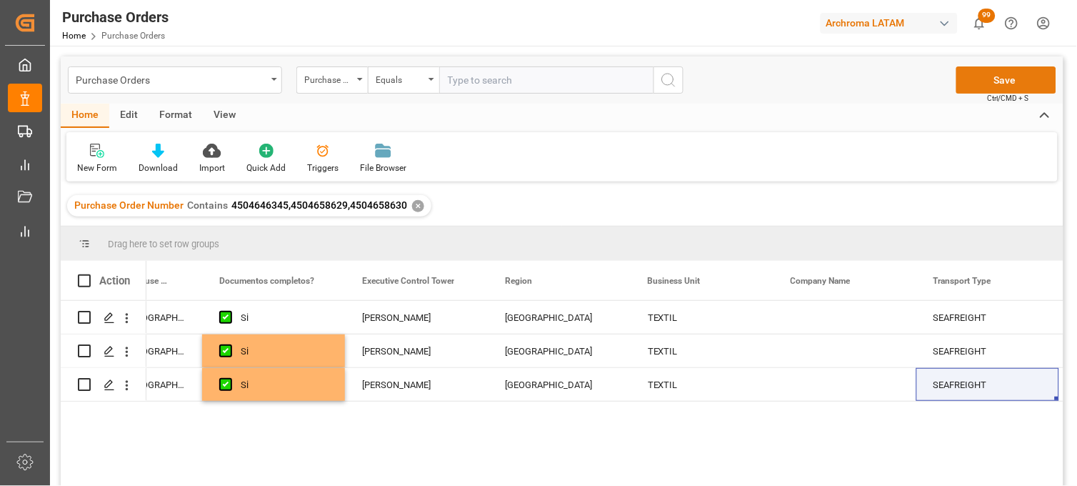
click at [980, 79] on button "Save" at bounding box center [1007, 79] width 100 height 27
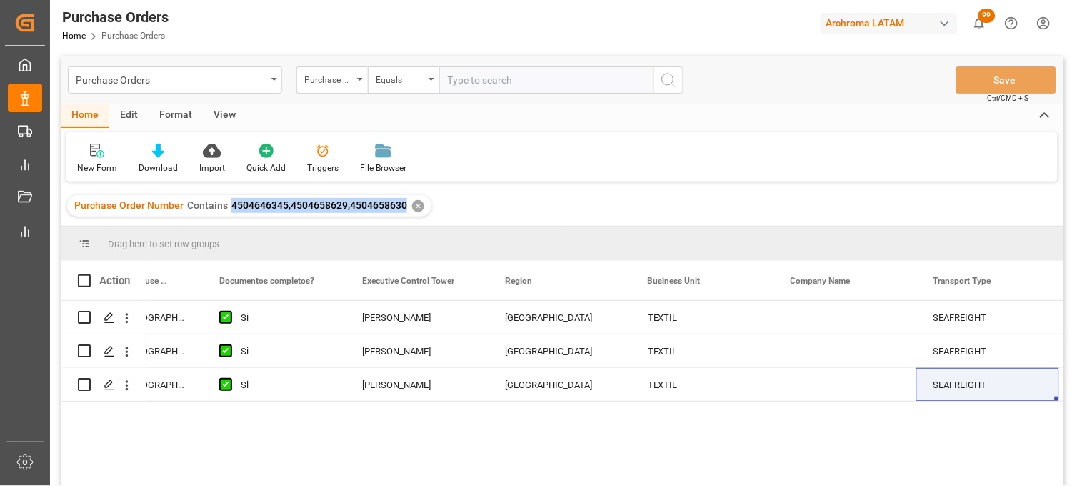
drag, startPoint x: 404, startPoint y: 204, endPoint x: 231, endPoint y: 204, distance: 172.9
click at [231, 204] on div "Purchase Order Number Contains 4504646345,4504658629,4504658630 ✕" at bounding box center [249, 205] width 364 height 21
copy span "4504646345,4504658629,4504658630"
click at [184, 83] on div "Purchase Orders" at bounding box center [171, 79] width 191 height 18
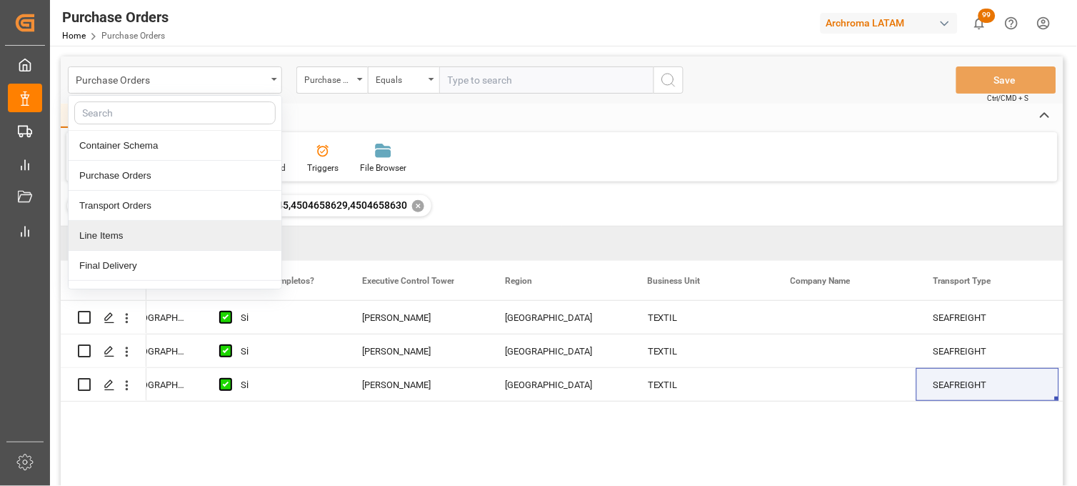
click at [144, 236] on div "Line Items" at bounding box center [175, 236] width 213 height 30
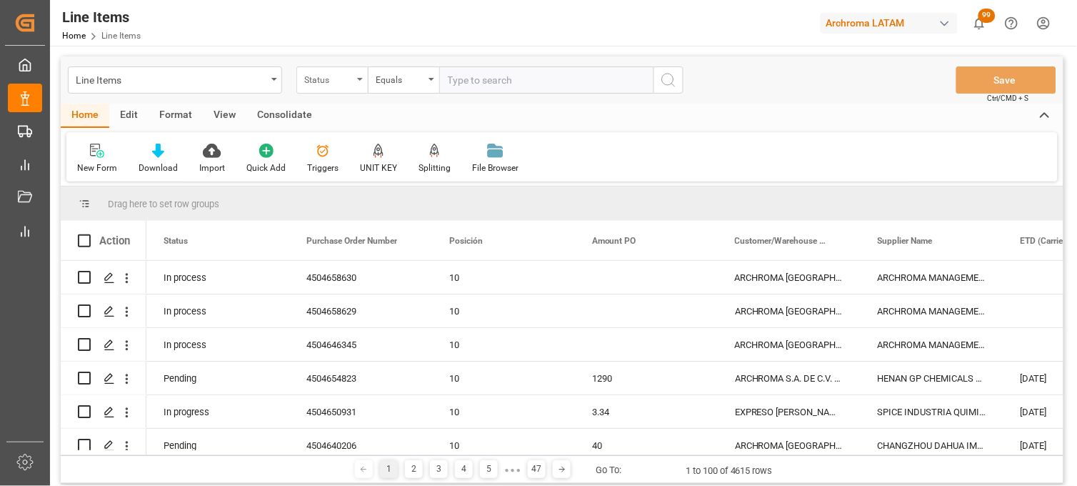
click at [329, 80] on div "Status" at bounding box center [328, 78] width 49 height 16
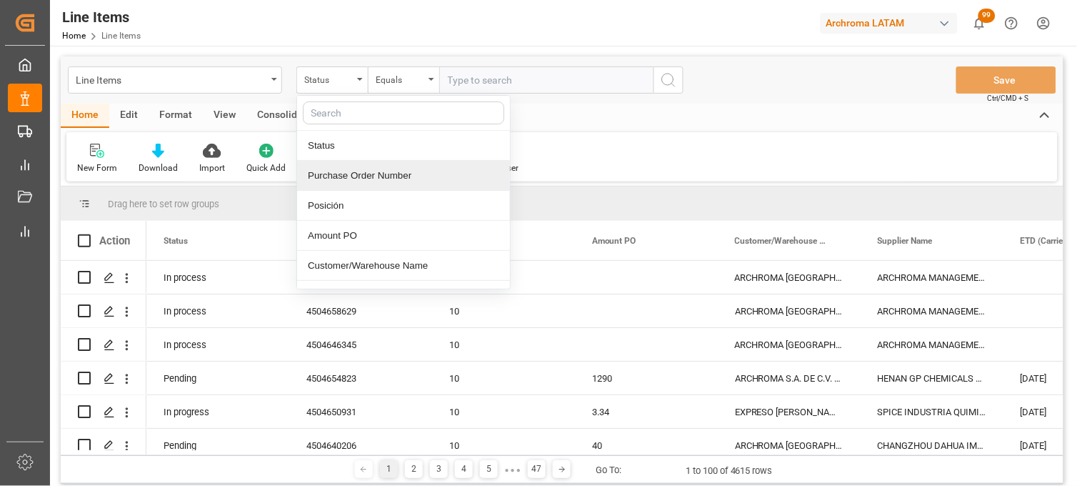
click at [364, 180] on div "Purchase Order Number" at bounding box center [403, 176] width 213 height 30
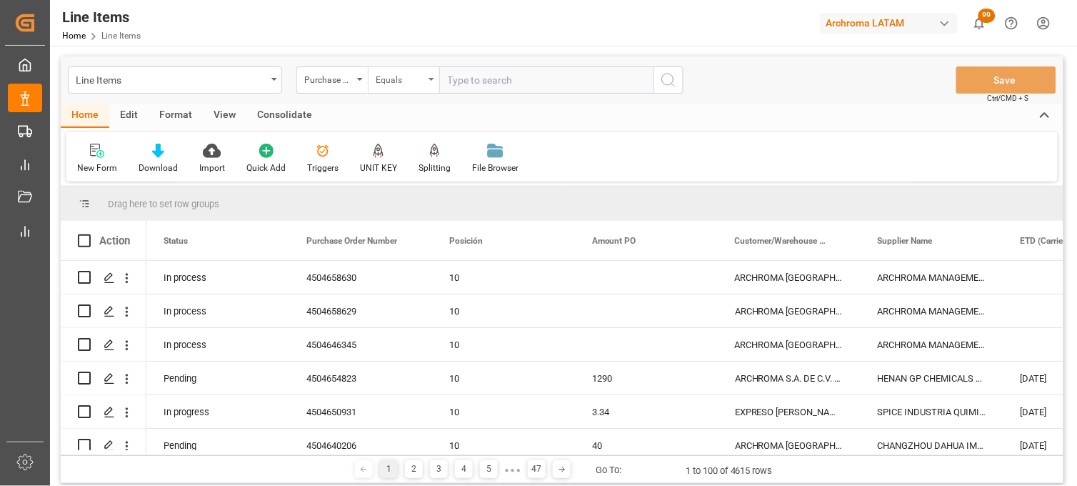
click at [416, 84] on div "Equals" at bounding box center [400, 78] width 49 height 16
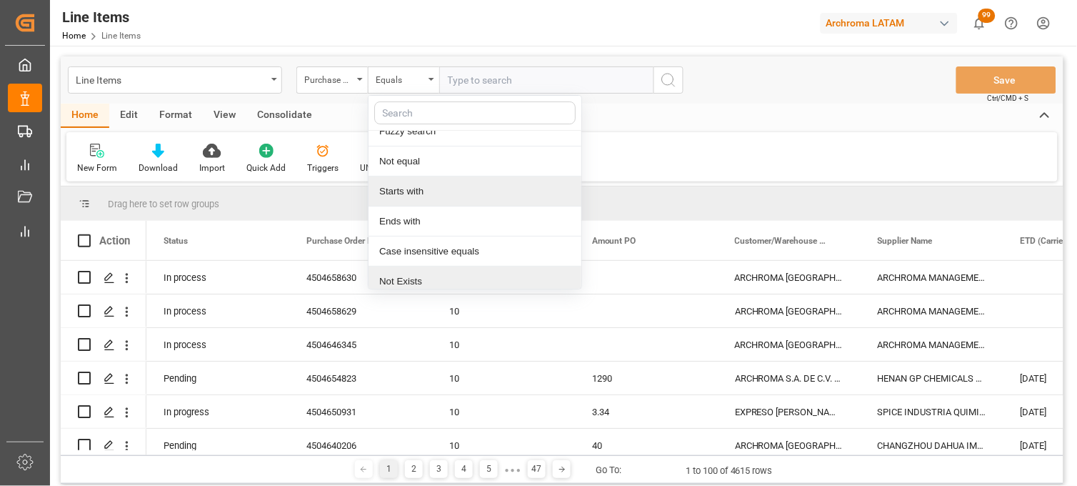
scroll to position [82, 0]
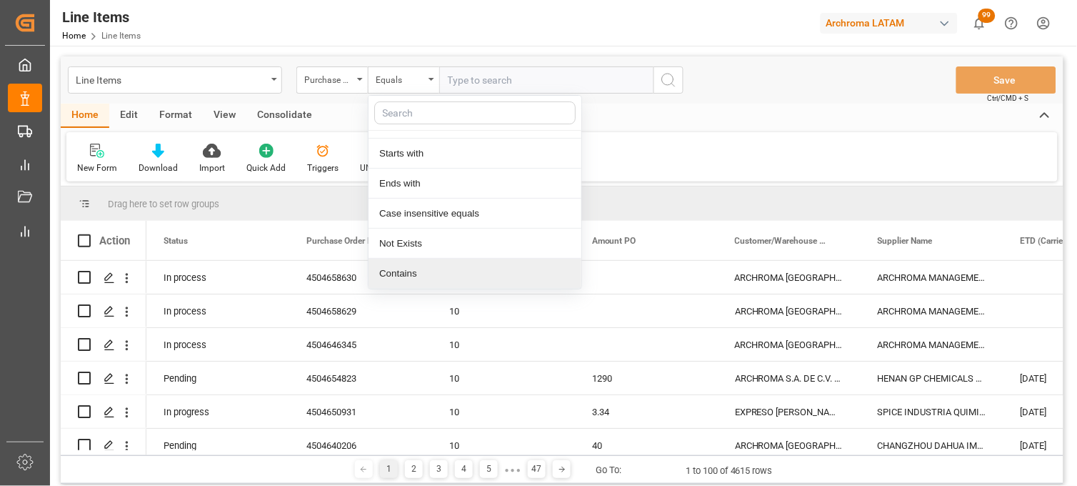
drag, startPoint x: 437, startPoint y: 279, endPoint x: 464, endPoint y: 141, distance: 140.5
click at [445, 274] on div "Contains" at bounding box center [475, 274] width 213 height 30
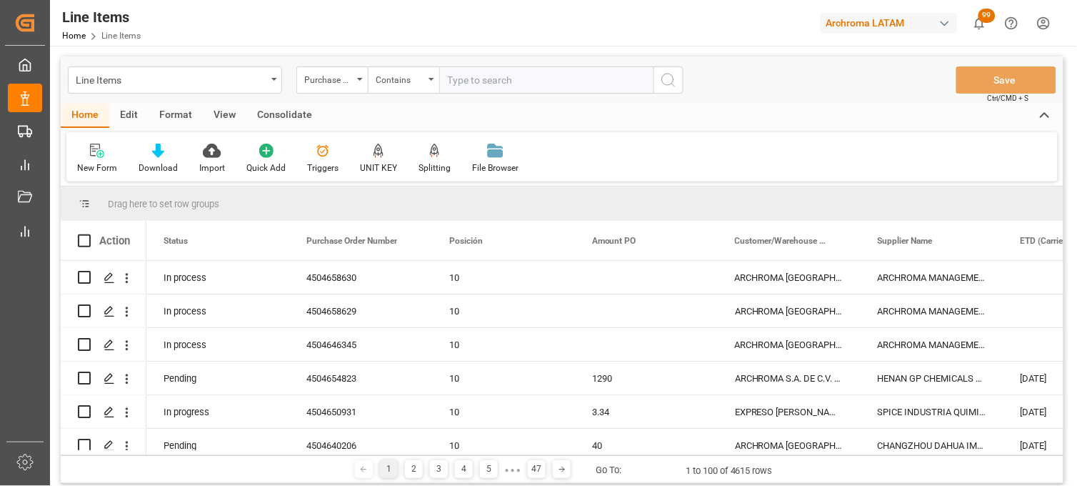
paste input "4504646345,4504658629,4504658630"
type input "4504646345,4504658629,4504658630"
click at [679, 81] on button "search button" at bounding box center [669, 79] width 30 height 27
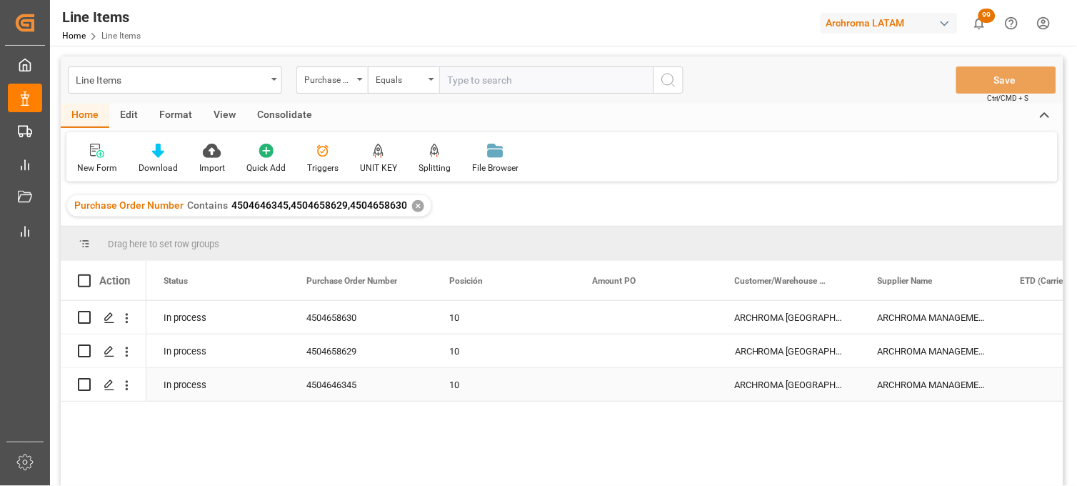
click at [604, 387] on div "Press SPACE to select this row." at bounding box center [646, 384] width 143 height 33
type input "2.69"
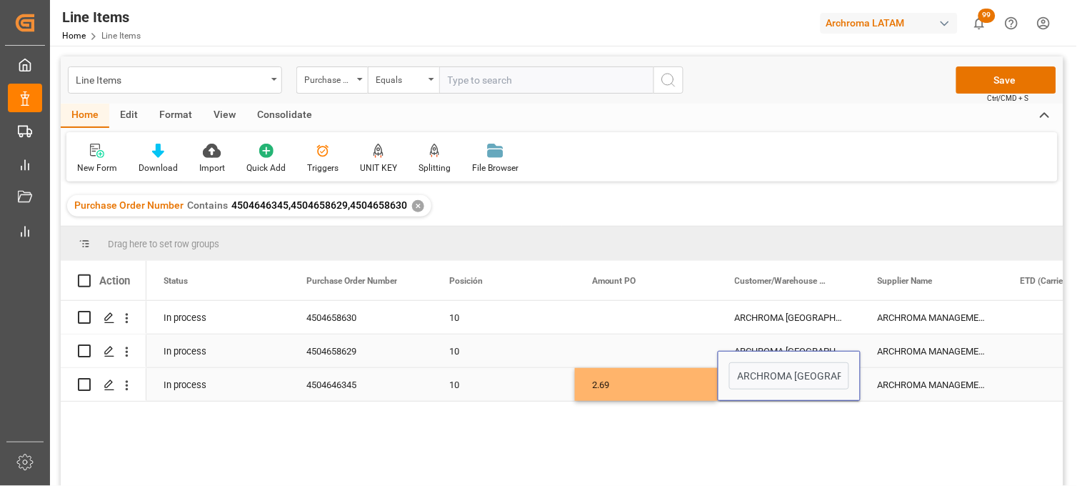
click at [622, 359] on div "Press SPACE to select this row." at bounding box center [646, 350] width 143 height 33
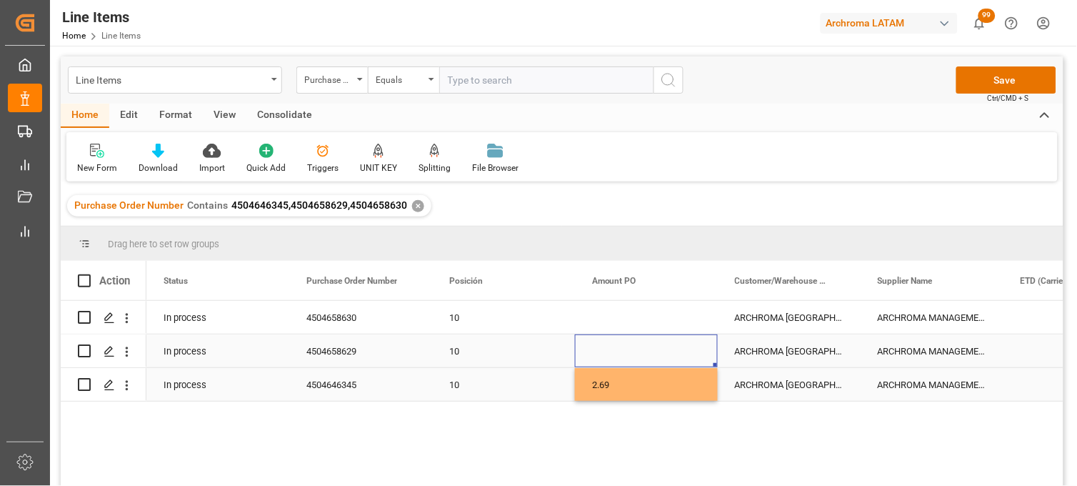
click at [615, 352] on div "Press SPACE to select this row." at bounding box center [646, 350] width 143 height 33
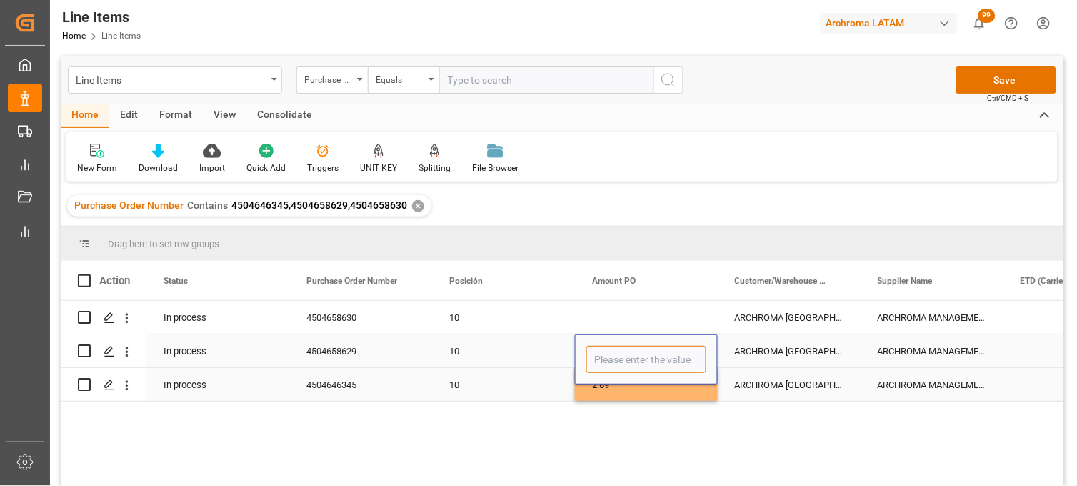
click at [615, 352] on input "Press SPACE to select this row." at bounding box center [647, 359] width 120 height 27
type input "19.61"
click at [615, 323] on div "Press SPACE to select this row." at bounding box center [646, 317] width 143 height 33
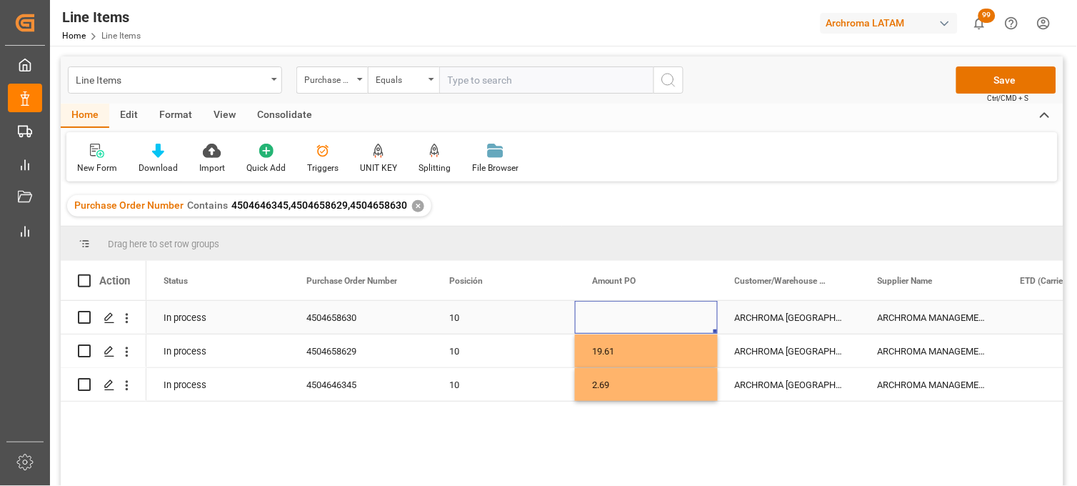
click at [607, 313] on div "Press SPACE to select this row." at bounding box center [646, 317] width 143 height 33
click at [611, 317] on input "Press SPACE to select this row." at bounding box center [647, 325] width 120 height 27
type input "13.33"
click at [751, 316] on div "ARCHROMA [GEOGRAPHIC_DATA] S DE RL DE CV ([GEOGRAPHIC_DATA][PERSON_NAME])" at bounding box center [789, 317] width 143 height 33
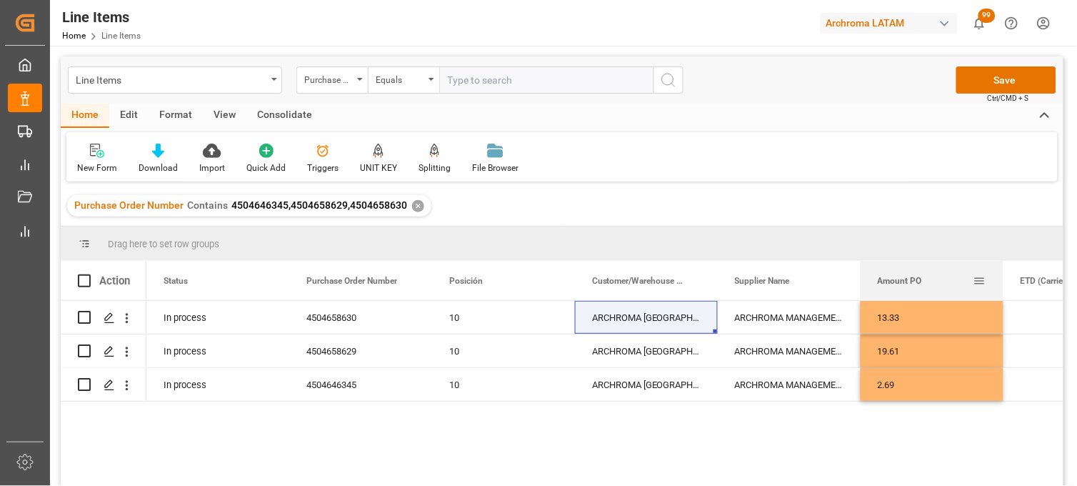
drag, startPoint x: 624, startPoint y: 280, endPoint x: 902, endPoint y: 281, distance: 278.6
click at [902, 281] on span "Amount PO" at bounding box center [900, 281] width 44 height 10
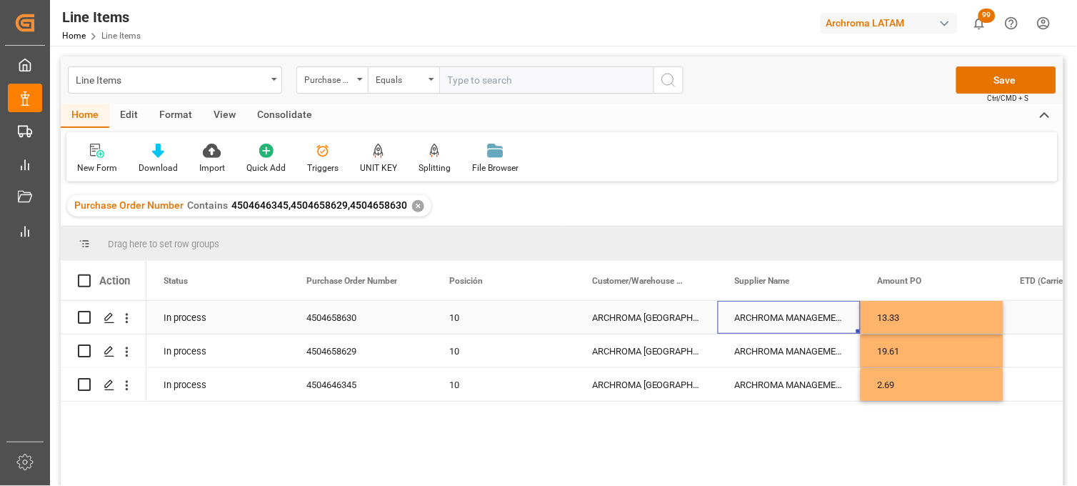
click at [798, 312] on div "ARCHROMA MANAGEMENT GMBH" at bounding box center [789, 317] width 143 height 33
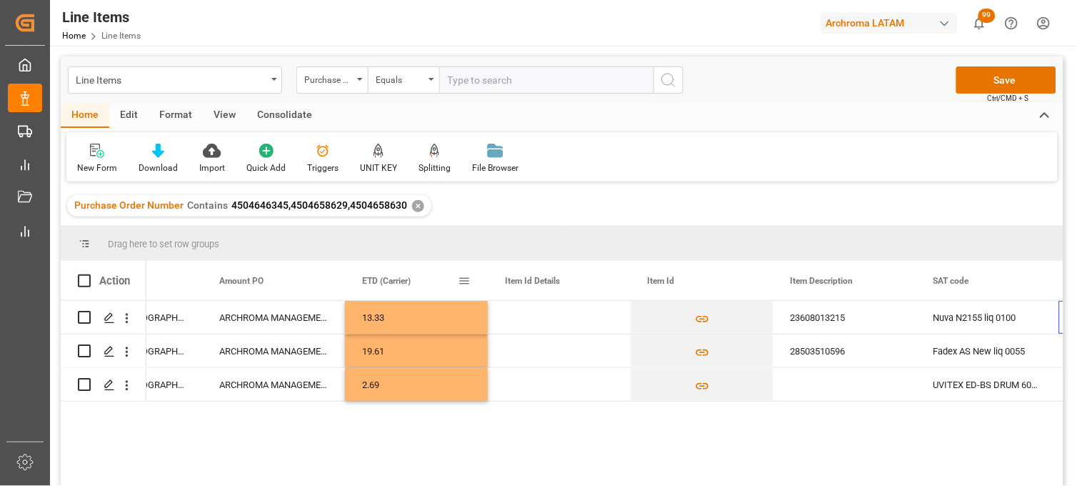
scroll to position [0, 659]
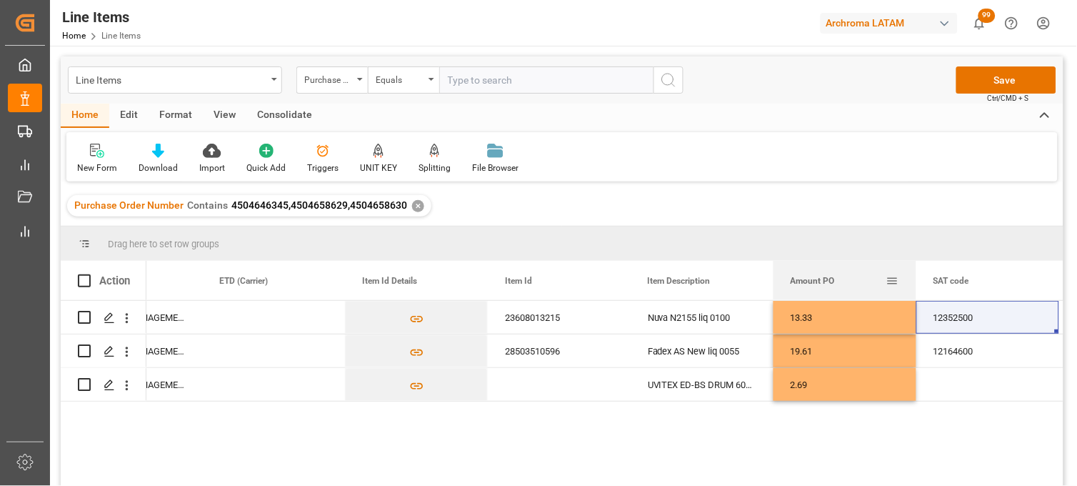
drag, startPoint x: 326, startPoint y: 277, endPoint x: 791, endPoint y: 277, distance: 465.1
click at [791, 277] on span "Amount PO" at bounding box center [813, 281] width 44 height 10
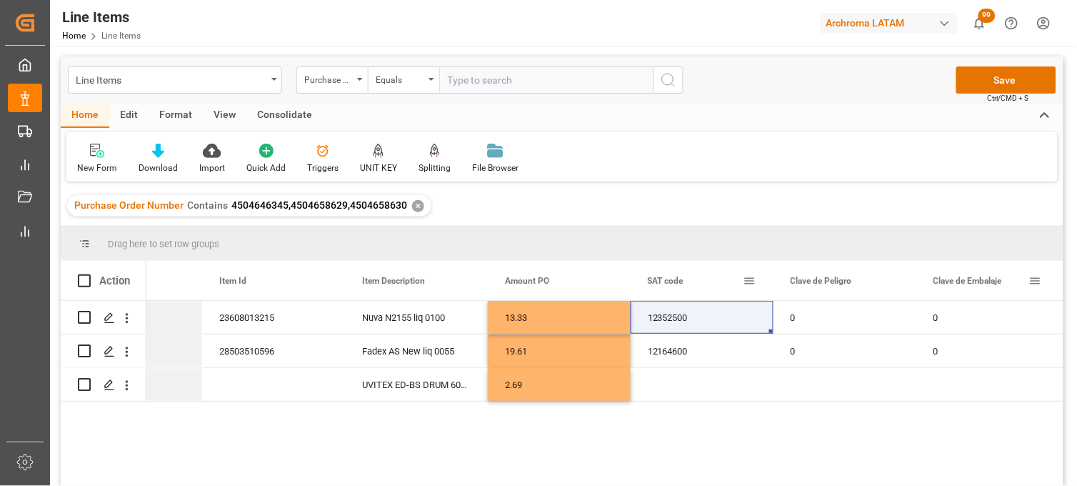
scroll to position [0, 1087]
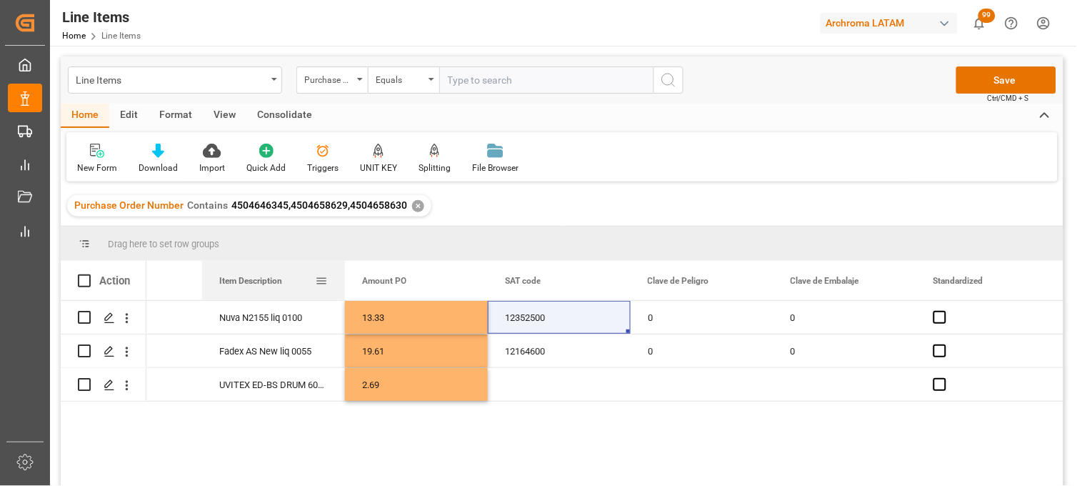
drag, startPoint x: 252, startPoint y: 283, endPoint x: 263, endPoint y: 283, distance: 10.7
click at [263, 283] on span "Item Description" at bounding box center [250, 281] width 63 height 10
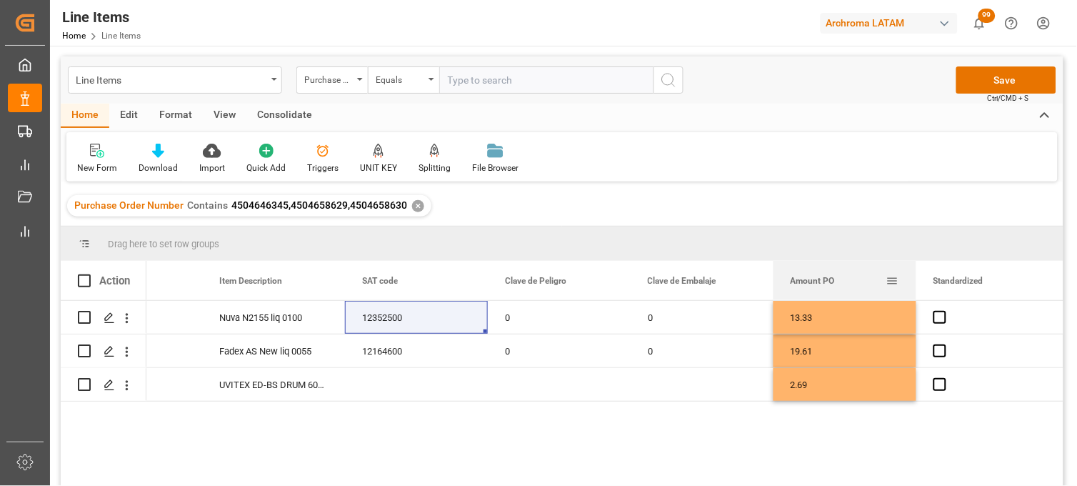
drag, startPoint x: 387, startPoint y: 280, endPoint x: 905, endPoint y: 283, distance: 518.7
click at [905, 283] on div "Amount PO" at bounding box center [845, 280] width 143 height 39
click at [676, 318] on div "0" at bounding box center [702, 317] width 143 height 33
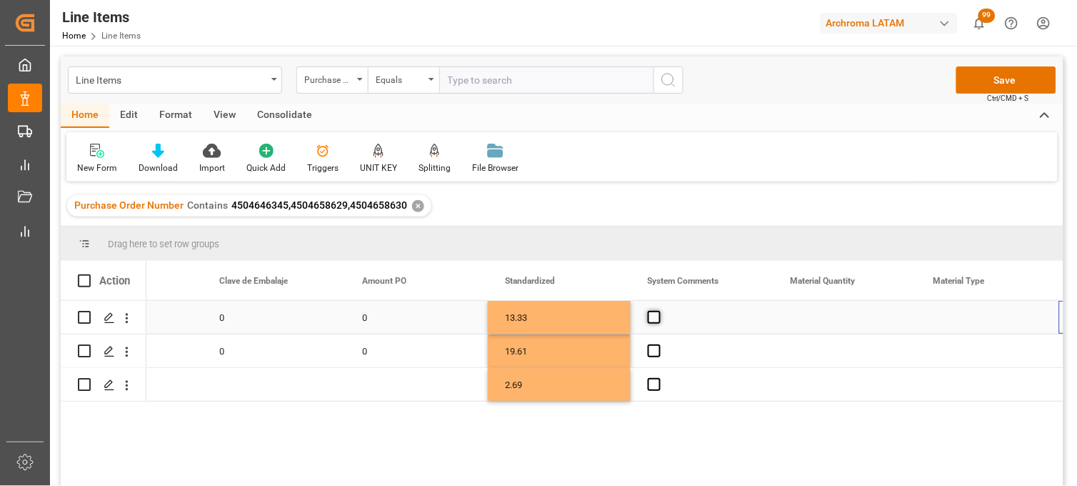
scroll to position [0, 1516]
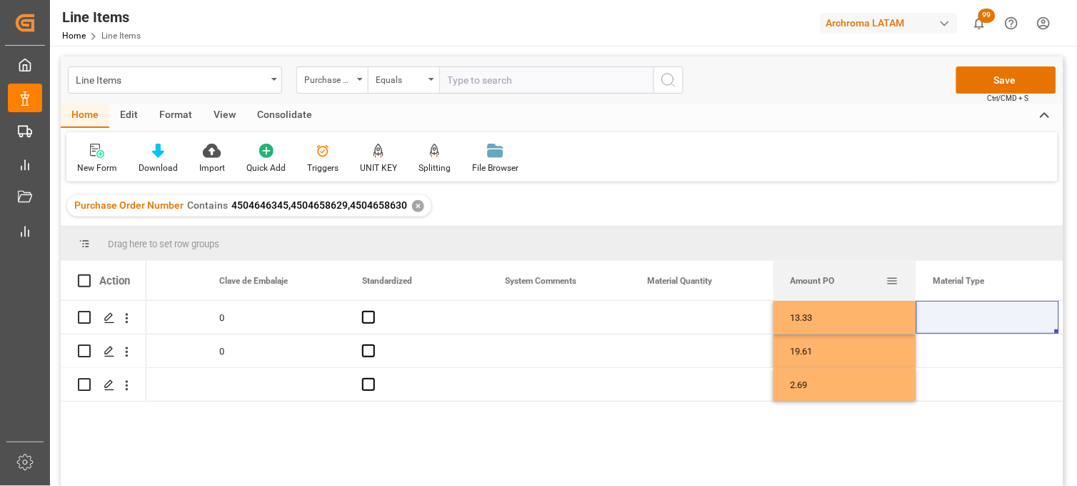
drag, startPoint x: 382, startPoint y: 281, endPoint x: 884, endPoint y: 298, distance: 503.3
click at [884, 298] on div "Amount PO" at bounding box center [839, 280] width 96 height 39
click at [824, 322] on div "13.33" at bounding box center [845, 317] width 143 height 33
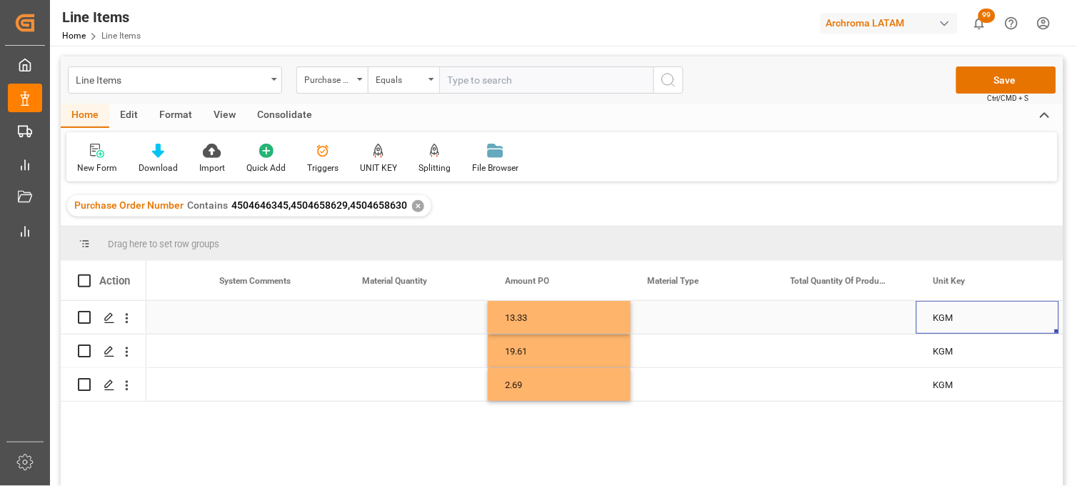
scroll to position [0, 1945]
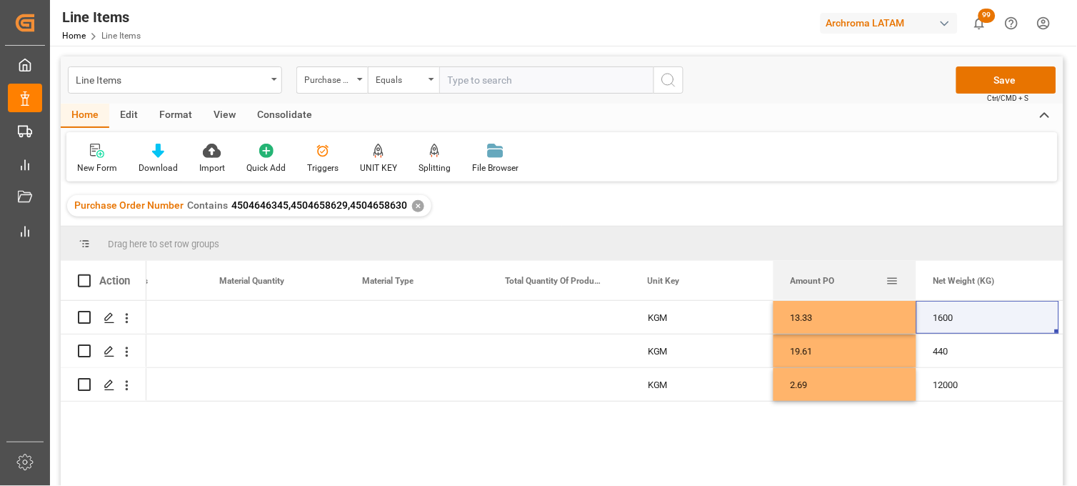
drag, startPoint x: 382, startPoint y: 276, endPoint x: 915, endPoint y: 296, distance: 532.6
click at [915, 296] on div "Amount PO" at bounding box center [845, 280] width 143 height 39
click at [813, 315] on div "13.33" at bounding box center [845, 317] width 143 height 33
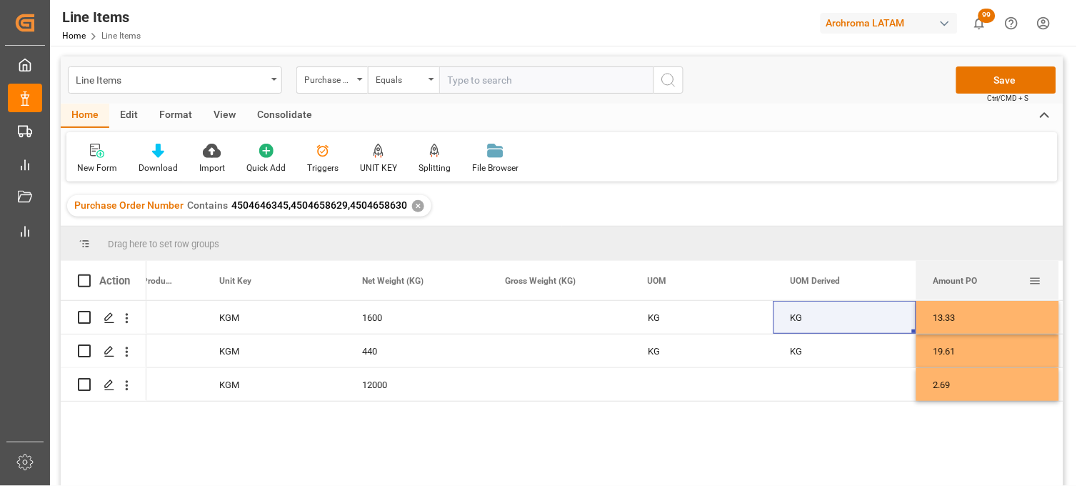
drag, startPoint x: 377, startPoint y: 280, endPoint x: 974, endPoint y: 279, distance: 596.6
click at [974, 279] on span "Amount PO" at bounding box center [956, 281] width 44 height 10
click at [823, 319] on div "KG" at bounding box center [845, 317] width 143 height 33
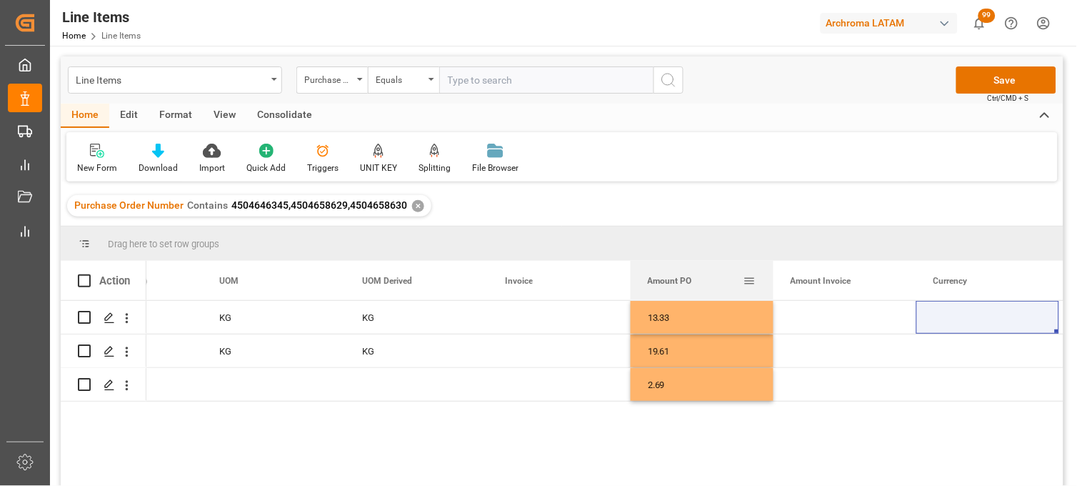
drag, startPoint x: 527, startPoint y: 277, endPoint x: 674, endPoint y: 282, distance: 148.0
click at [674, 282] on span "Amount PO" at bounding box center [670, 281] width 44 height 10
click at [534, 319] on div "Press SPACE to select this row." at bounding box center [559, 317] width 143 height 33
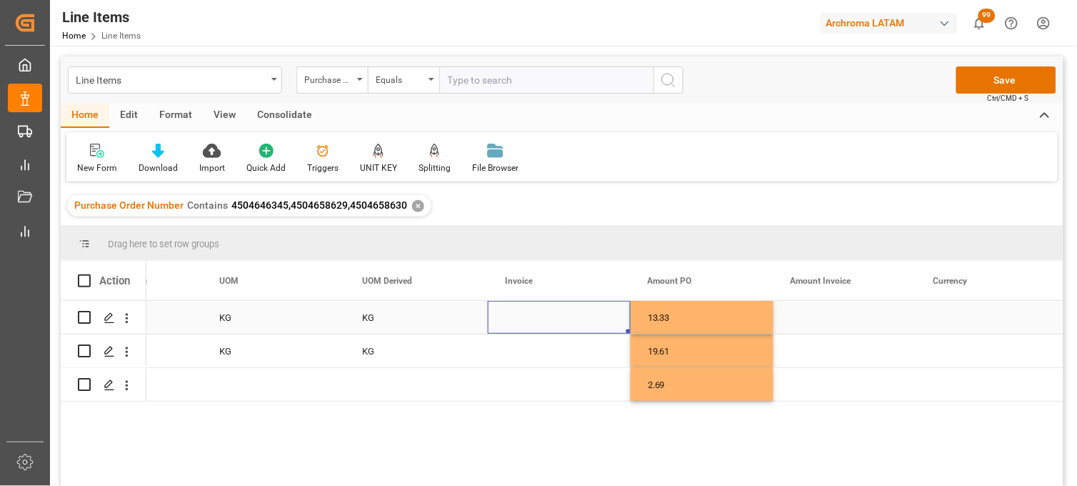
click at [526, 311] on div "Press SPACE to select this row." at bounding box center [559, 317] width 143 height 33
click at [522, 317] on input "Press SPACE to select this row." at bounding box center [559, 325] width 120 height 27
paste input "9539102997"
type input "9539102997"
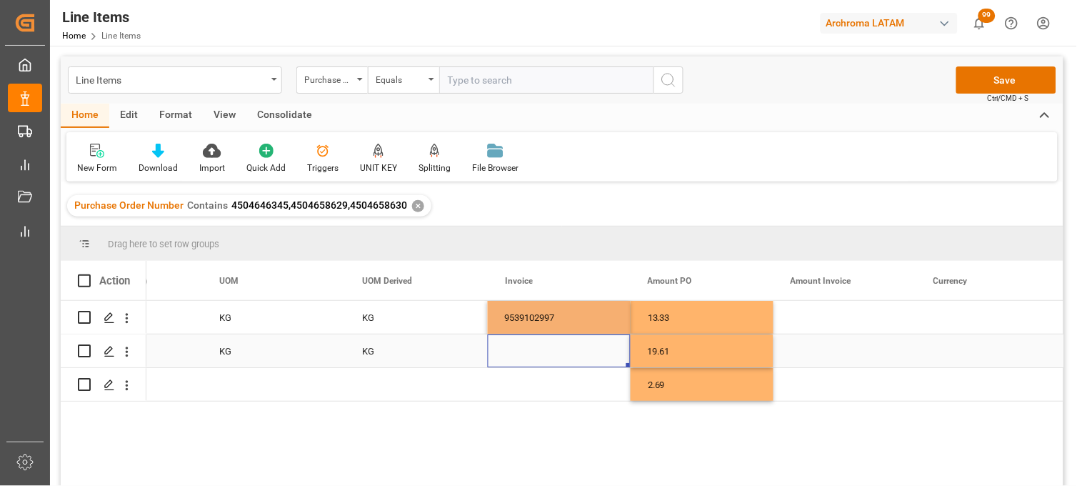
click at [527, 359] on div "Press SPACE to select this row." at bounding box center [559, 350] width 143 height 33
click at [527, 356] on div "Press SPACE to select this row." at bounding box center [559, 350] width 143 height 33
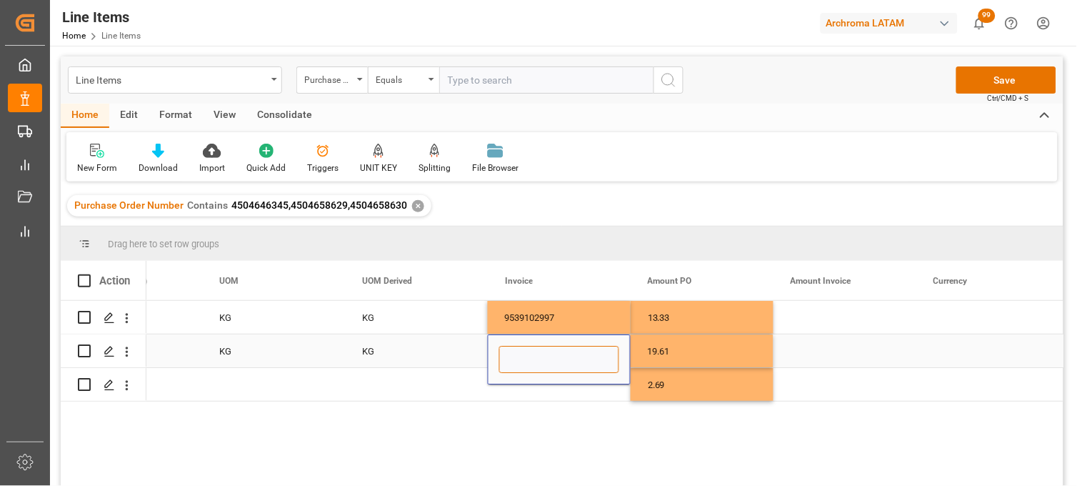
click at [523, 351] on input "Press SPACE to select this row." at bounding box center [559, 359] width 120 height 27
paste input "9539102997"
type input "9539102997"
click at [523, 390] on div "Press SPACE to select this row." at bounding box center [559, 384] width 143 height 33
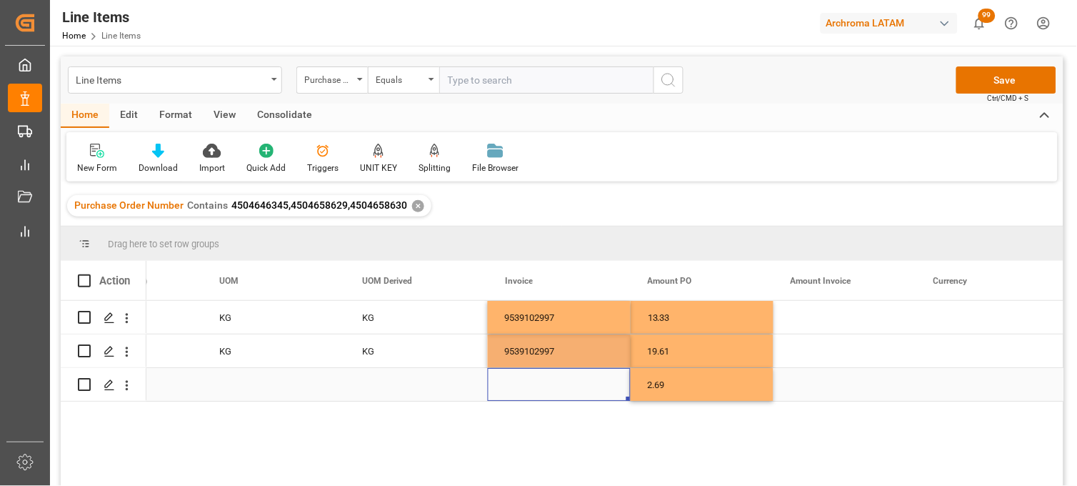
click at [525, 386] on div "Press SPACE to select this row." at bounding box center [559, 384] width 143 height 33
click at [525, 386] on input "Press SPACE to select this row." at bounding box center [559, 375] width 120 height 27
paste input "9539102997"
type input "9539102997"
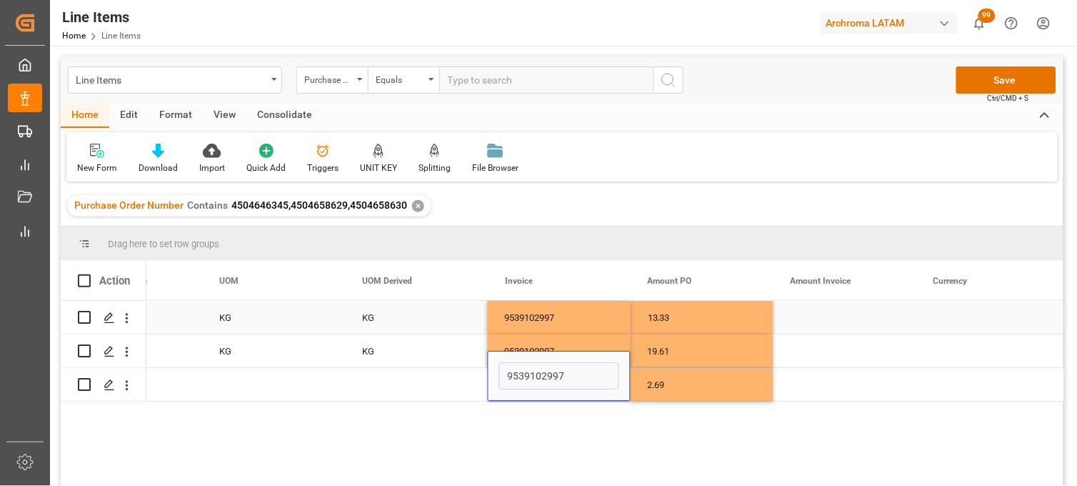
click at [809, 311] on div "Press SPACE to select this row." at bounding box center [845, 317] width 143 height 33
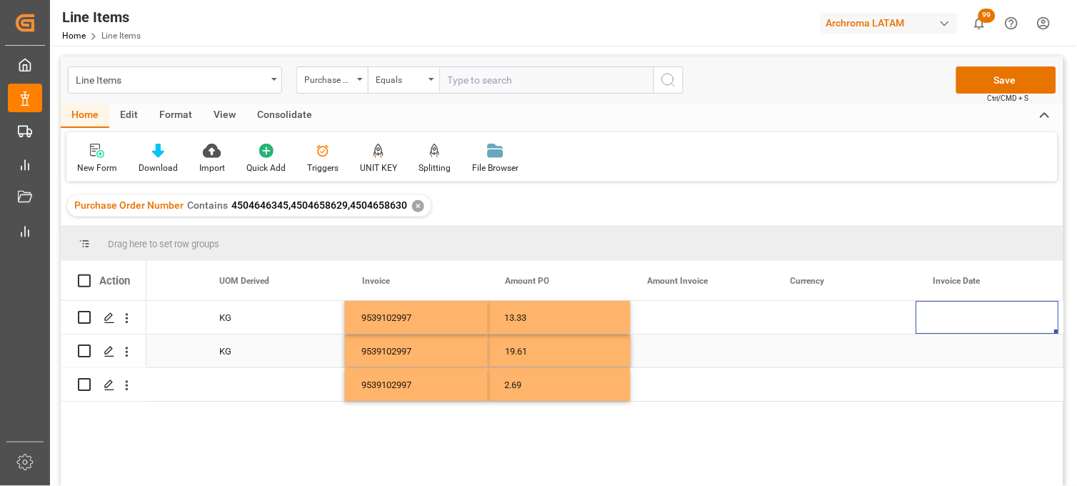
scroll to position [0, 3088]
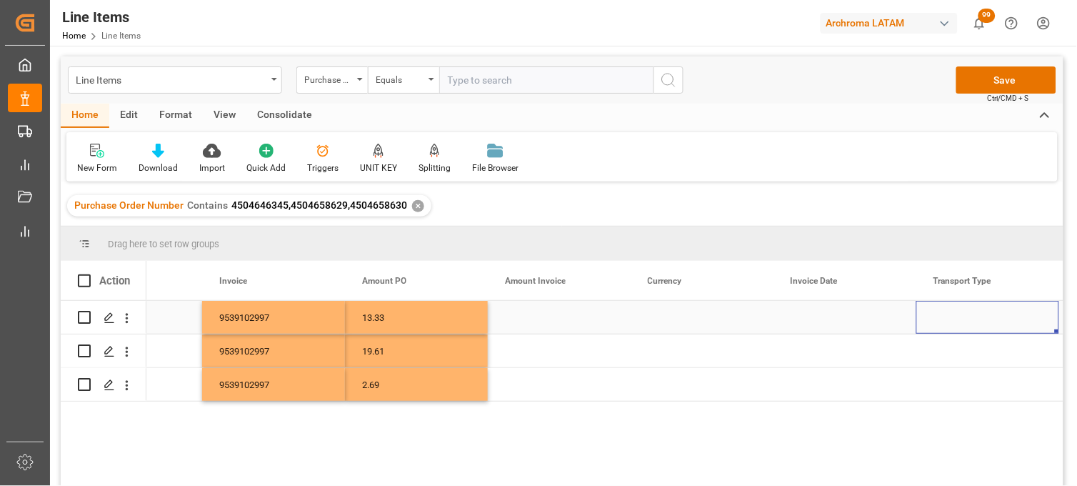
click at [649, 319] on div "Press SPACE to select this row." at bounding box center [702, 317] width 143 height 33
click at [658, 319] on div "Press SPACE to select this row." at bounding box center [702, 317] width 143 height 33
click at [660, 319] on div "Press SPACE to select this row." at bounding box center [702, 317] width 143 height 33
click at [662, 319] on div "Press SPACE to select this row." at bounding box center [702, 317] width 143 height 33
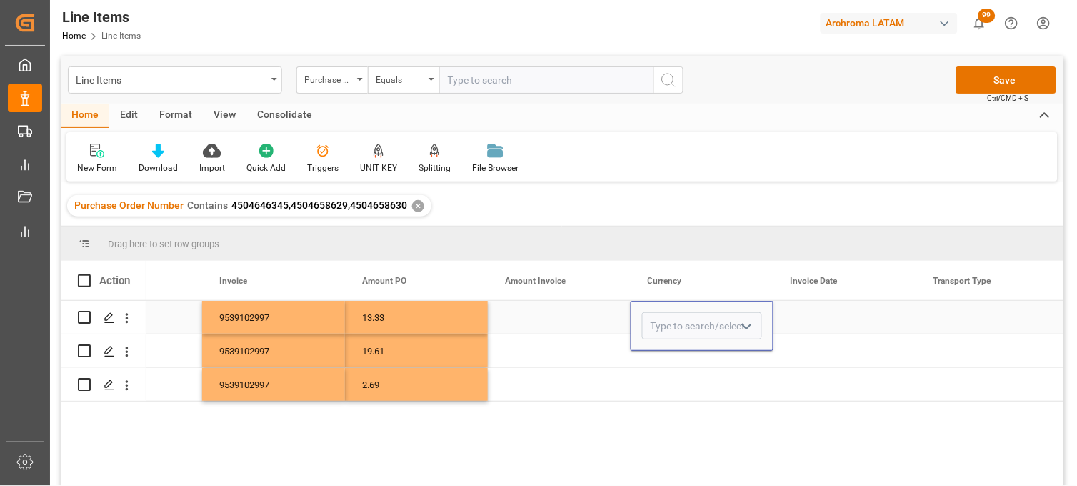
click at [662, 319] on input "Press SPACE to select this row." at bounding box center [702, 325] width 120 height 27
click at [669, 357] on div "USD" at bounding box center [702, 367] width 119 height 50
type input "USD"
click at [667, 350] on div "USD" at bounding box center [702, 326] width 143 height 50
click at [659, 353] on div "Press SPACE to select this row." at bounding box center [702, 350] width 143 height 33
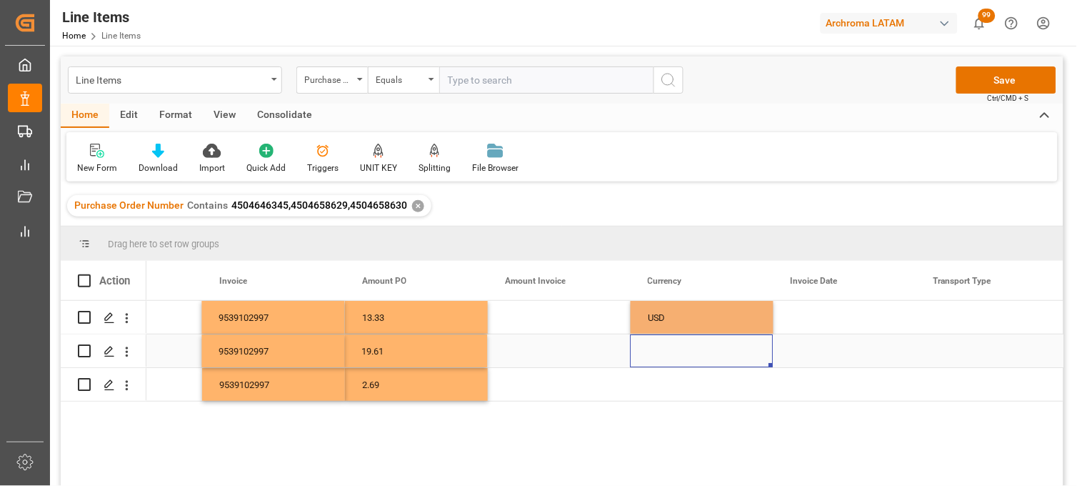
click at [659, 353] on div "Press SPACE to select this row." at bounding box center [702, 350] width 143 height 33
click at [659, 352] on input "Press SPACE to select this row." at bounding box center [702, 359] width 120 height 27
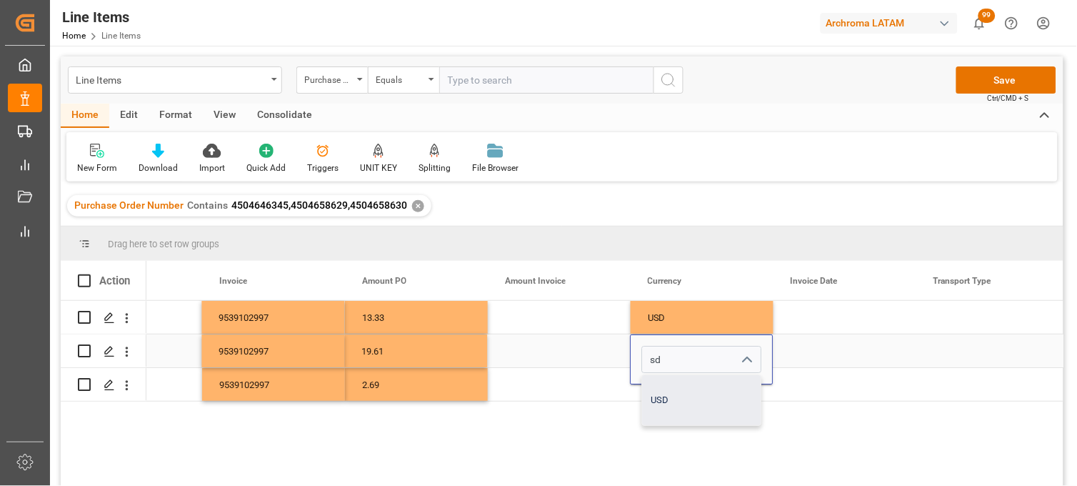
click at [663, 393] on div "USD" at bounding box center [702, 400] width 119 height 50
type input "USD"
click at [662, 389] on div "Press SPACE to select this row." at bounding box center [702, 384] width 143 height 33
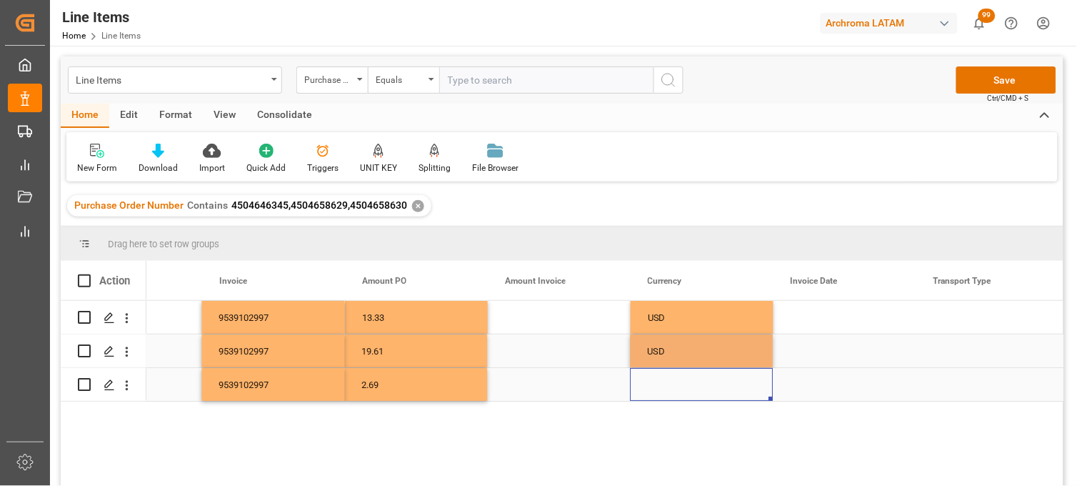
click at [662, 389] on div "Press SPACE to select this row." at bounding box center [702, 384] width 143 height 33
click at [662, 386] on input "Press SPACE to select this row." at bounding box center [702, 375] width 120 height 27
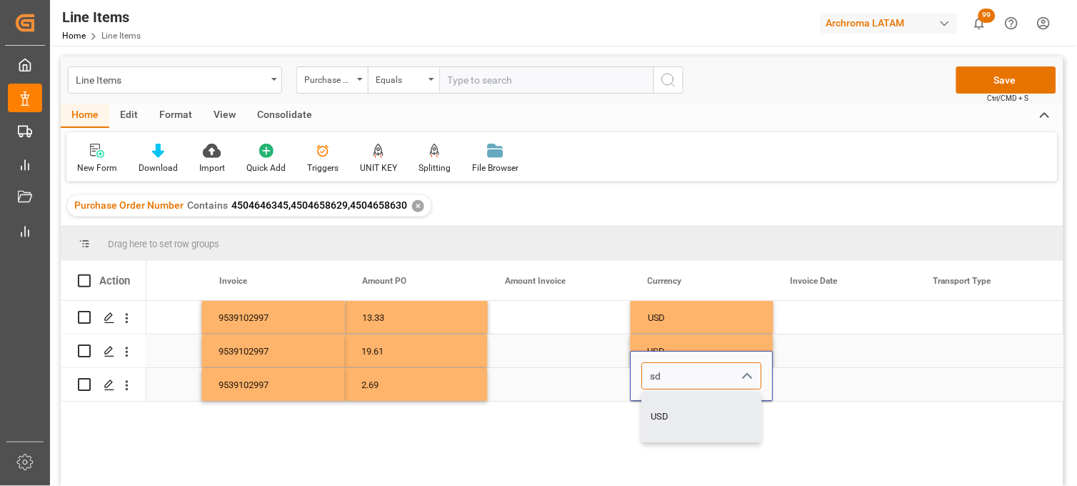
click at [672, 416] on div "USD" at bounding box center [702, 417] width 119 height 50
type input "USD"
click at [812, 319] on div "Press SPACE to select this row." at bounding box center [845, 317] width 143 height 33
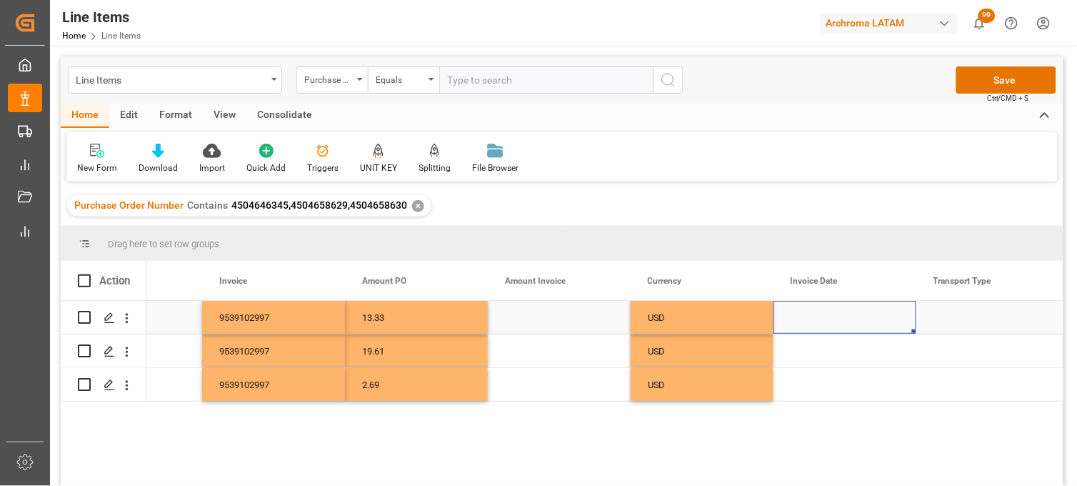
click at [813, 317] on div "Press SPACE to select this row." at bounding box center [845, 317] width 143 height 33
click at [812, 318] on div "Press SPACE to select this row." at bounding box center [845, 317] width 143 height 33
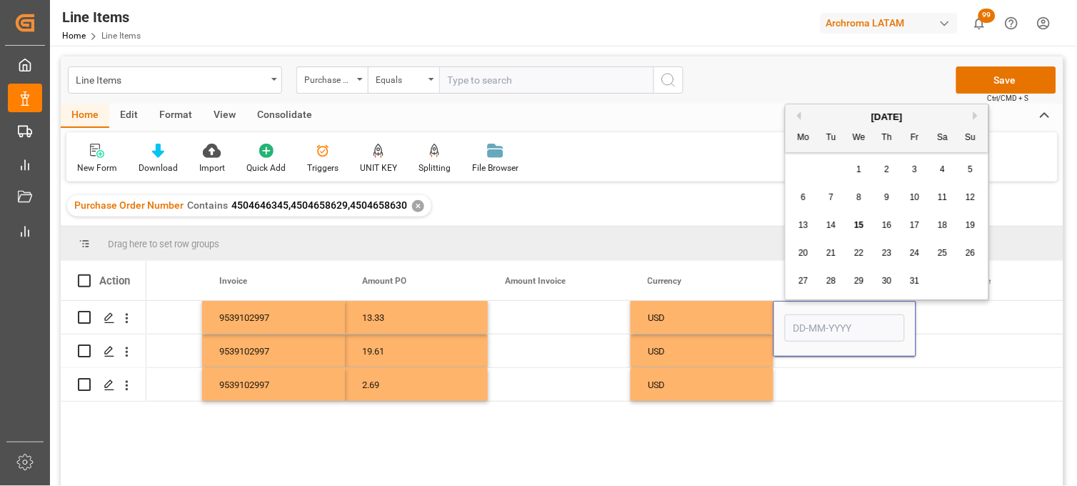
click at [794, 114] on button "Previous Month" at bounding box center [797, 115] width 9 height 9
click at [887, 231] on div "18" at bounding box center [888, 225] width 18 height 17
type input "18-09-2025"
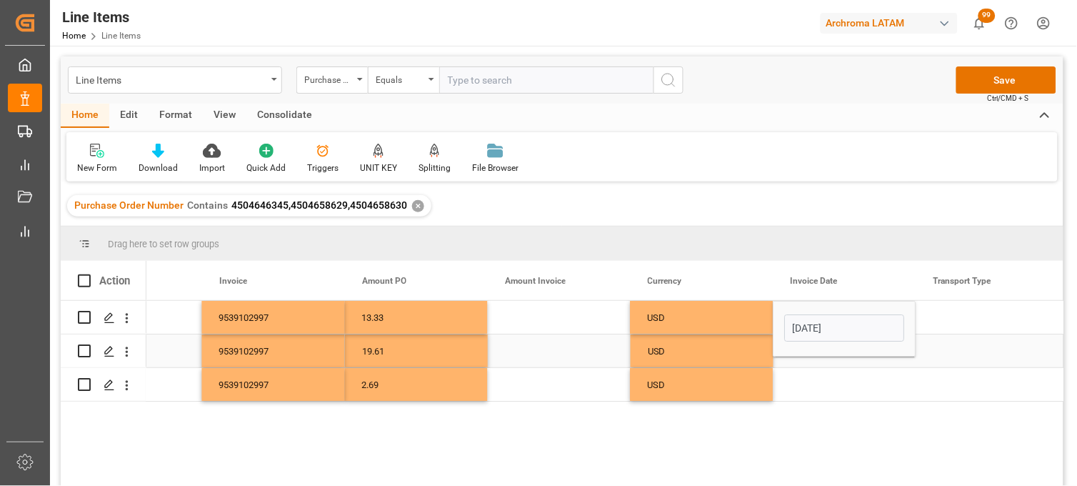
click at [804, 362] on div "Press SPACE to select this row." at bounding box center [845, 350] width 143 height 33
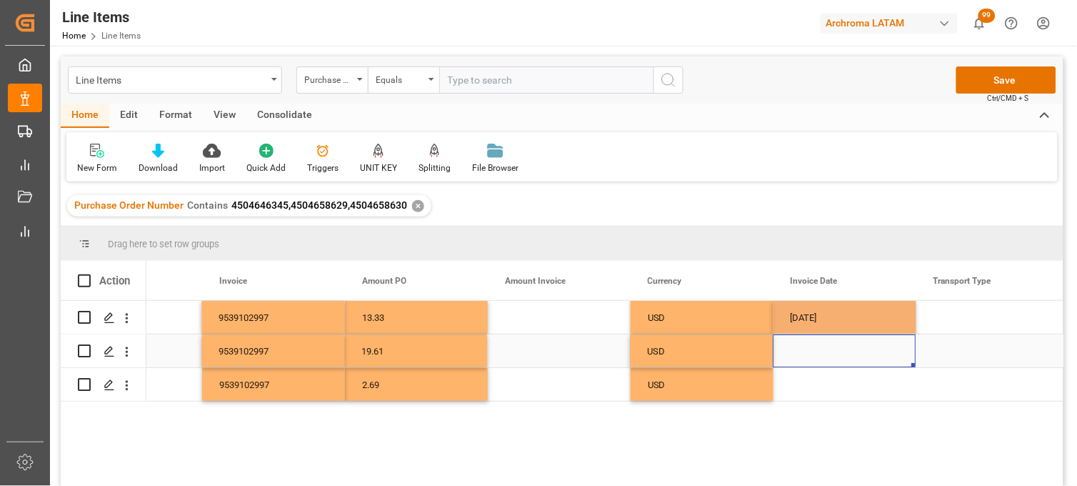
click at [804, 352] on div "Press SPACE to select this row." at bounding box center [845, 350] width 143 height 33
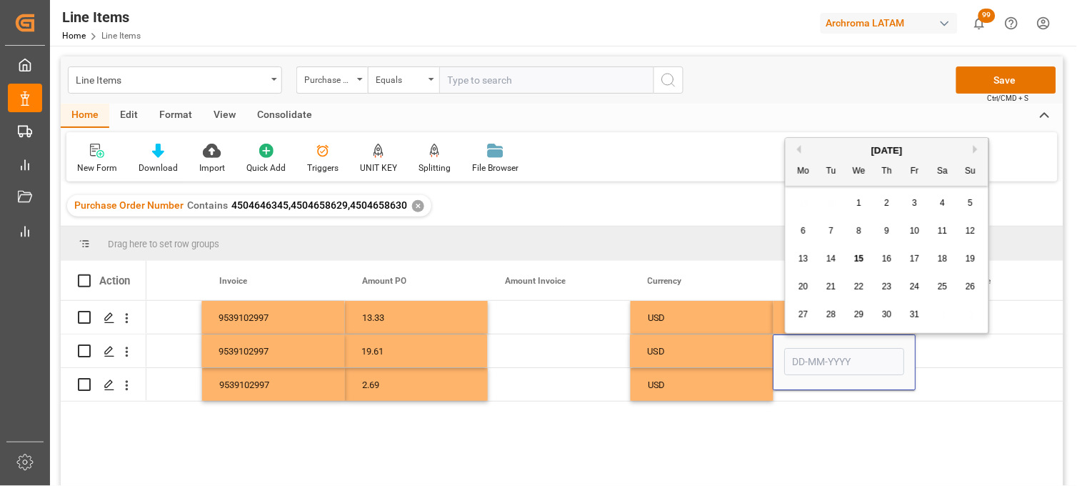
click at [794, 146] on button "Previous Month" at bounding box center [797, 149] width 9 height 9
drag, startPoint x: 883, startPoint y: 255, endPoint x: 847, endPoint y: 286, distance: 47.1
click at [883, 257] on span "18" at bounding box center [886, 259] width 9 height 10
type input "18-09-2025"
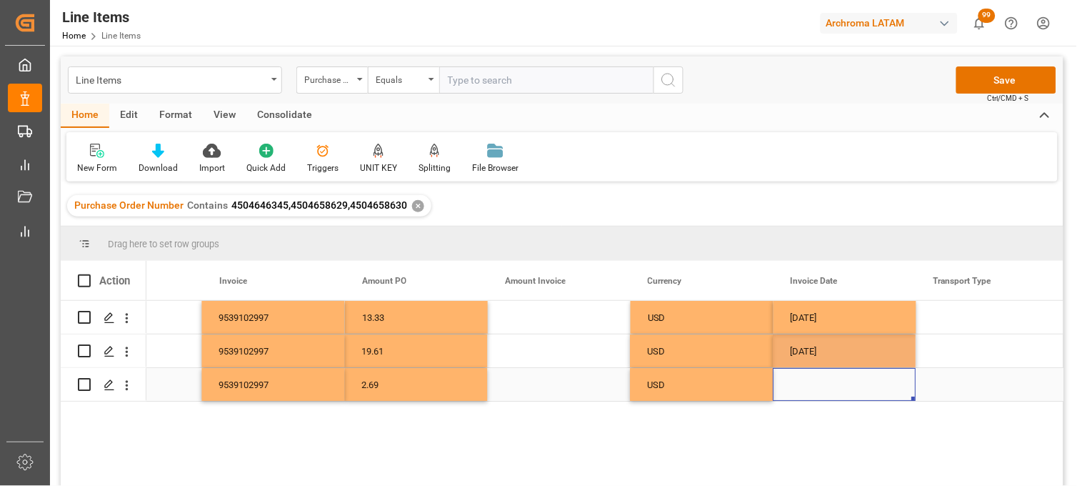
click at [811, 395] on div "Press SPACE to select this row." at bounding box center [845, 384] width 143 height 33
click at [819, 390] on div "Press SPACE to select this row." at bounding box center [845, 384] width 143 height 33
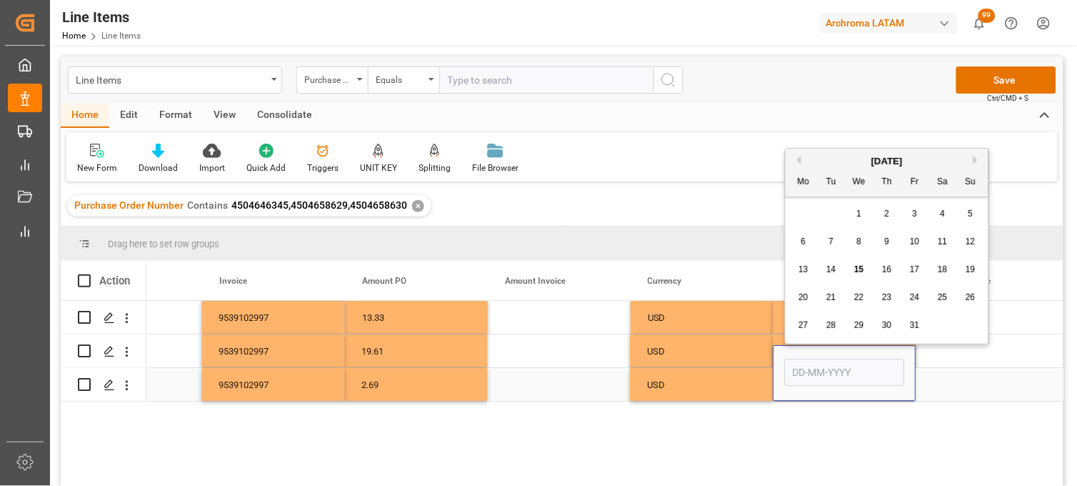
click at [819, 390] on div "Press SPACE to select this row." at bounding box center [845, 373] width 143 height 56
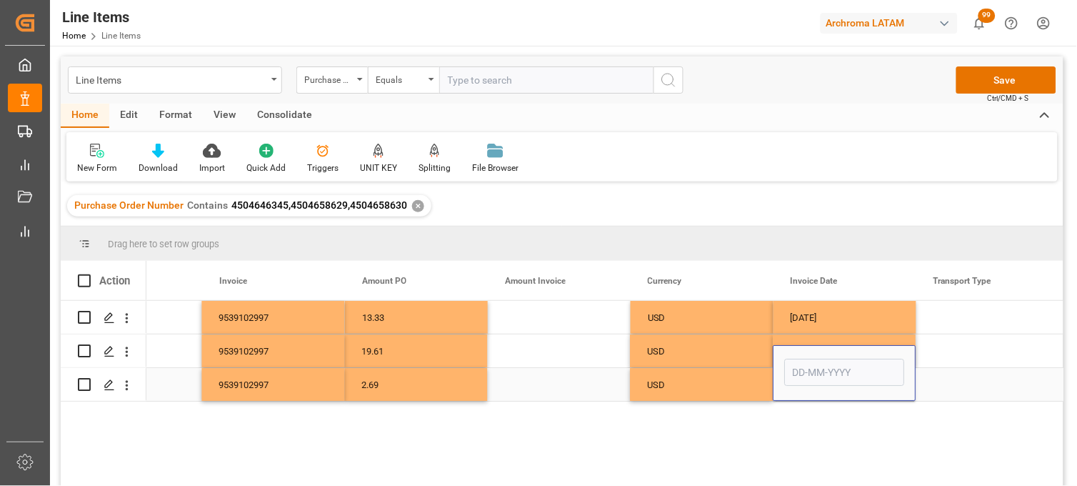
click at [822, 391] on div "Press SPACE to select this row." at bounding box center [845, 373] width 143 height 56
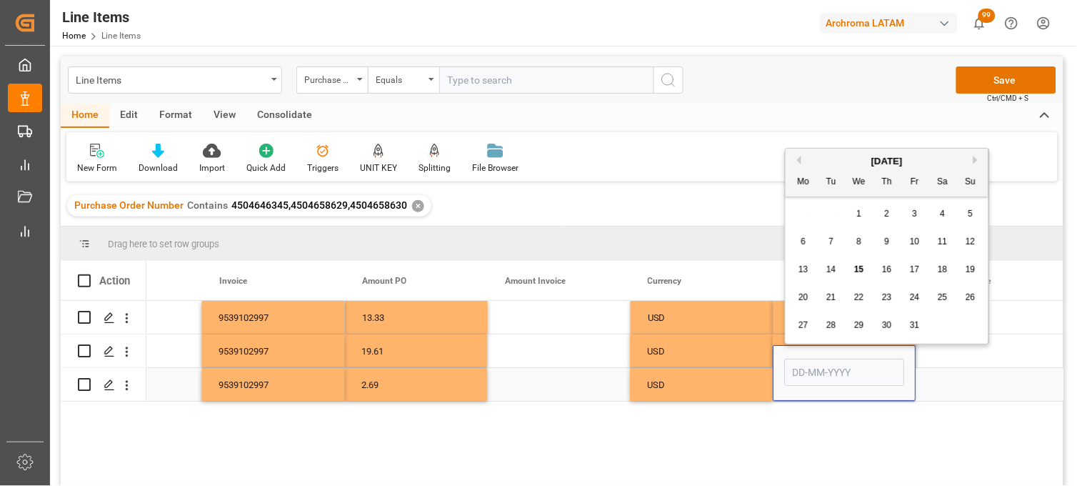
click at [812, 377] on input "Press SPACE to select this row." at bounding box center [845, 372] width 120 height 27
click at [799, 161] on button "Previous Month" at bounding box center [797, 160] width 9 height 9
drag, startPoint x: 888, startPoint y: 270, endPoint x: 890, endPoint y: 313, distance: 42.9
click at [889, 274] on span "18" at bounding box center [886, 269] width 9 height 10
type input "18-09-2025"
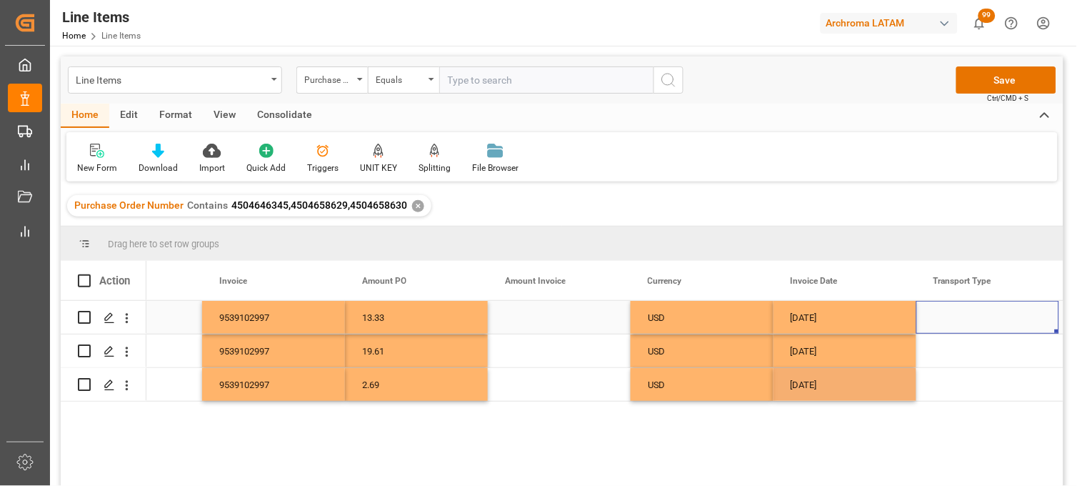
click at [955, 317] on div "Press SPACE to select this row." at bounding box center [988, 317] width 143 height 33
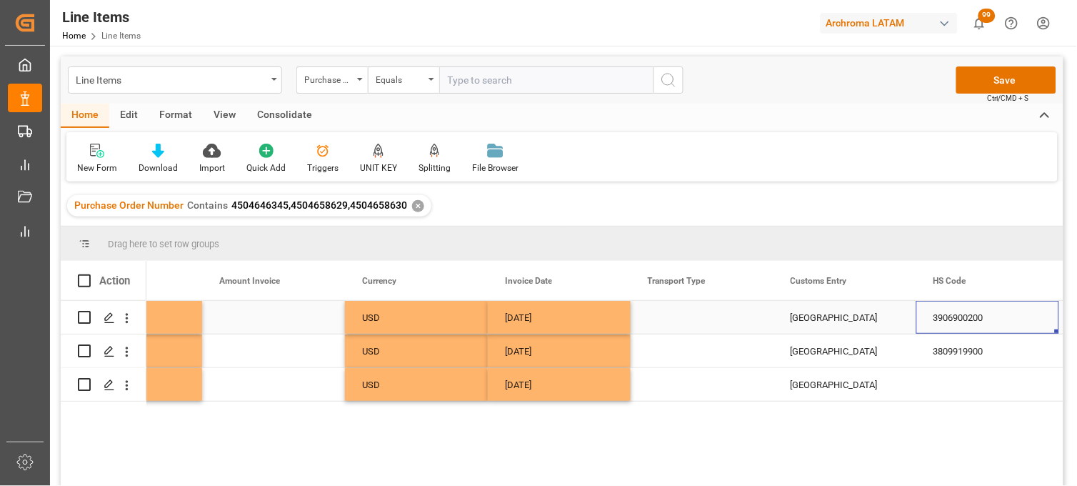
scroll to position [0, 3517]
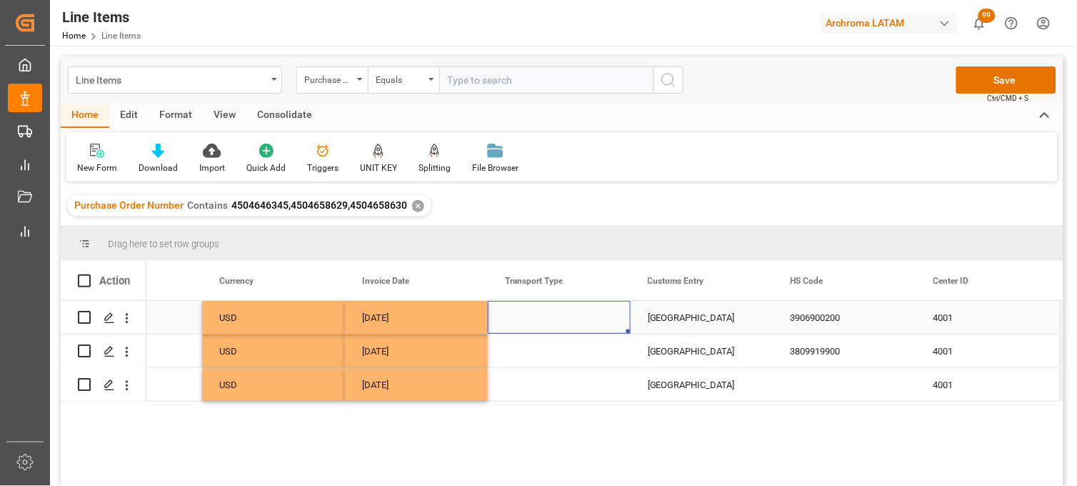
click at [537, 317] on div "Press SPACE to select this row." at bounding box center [559, 317] width 143 height 33
click at [537, 317] on input "Press SPACE to select this row." at bounding box center [559, 325] width 120 height 27
type input "a"
click at [522, 351] on div "SEAFREIGHT" at bounding box center [559, 367] width 119 height 50
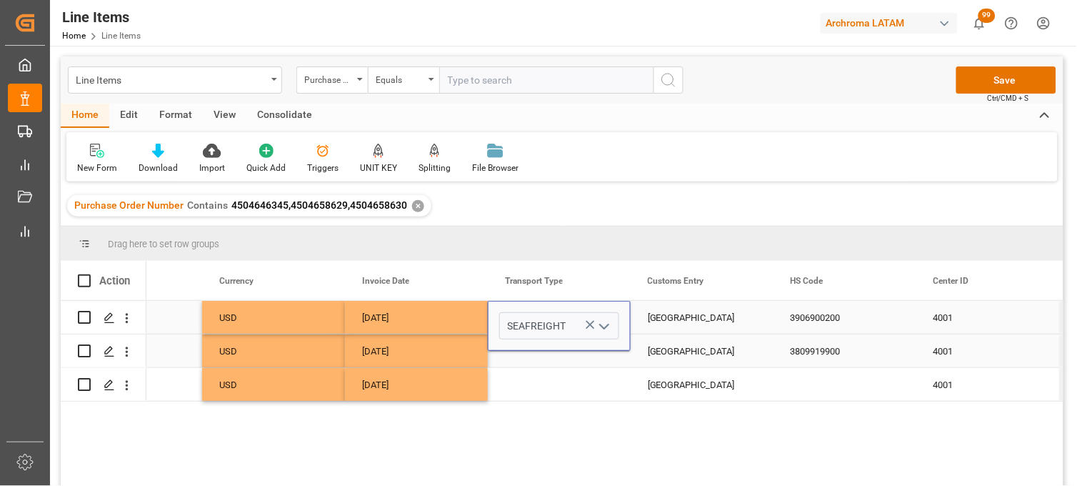
type input "SEAFREIGHT"
click at [522, 348] on div "SEAFREIGHT" at bounding box center [559, 326] width 143 height 50
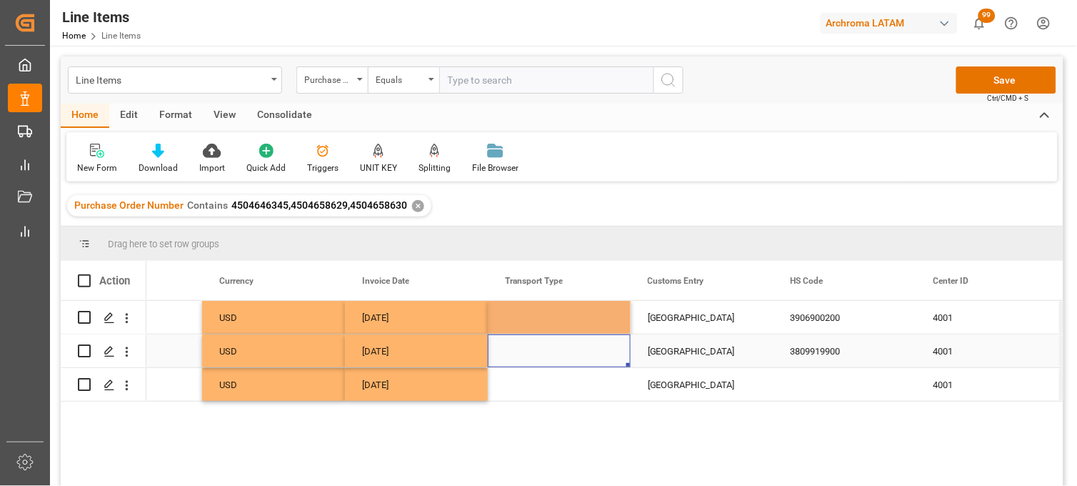
click at [518, 354] on div "Press SPACE to select this row." at bounding box center [559, 350] width 143 height 33
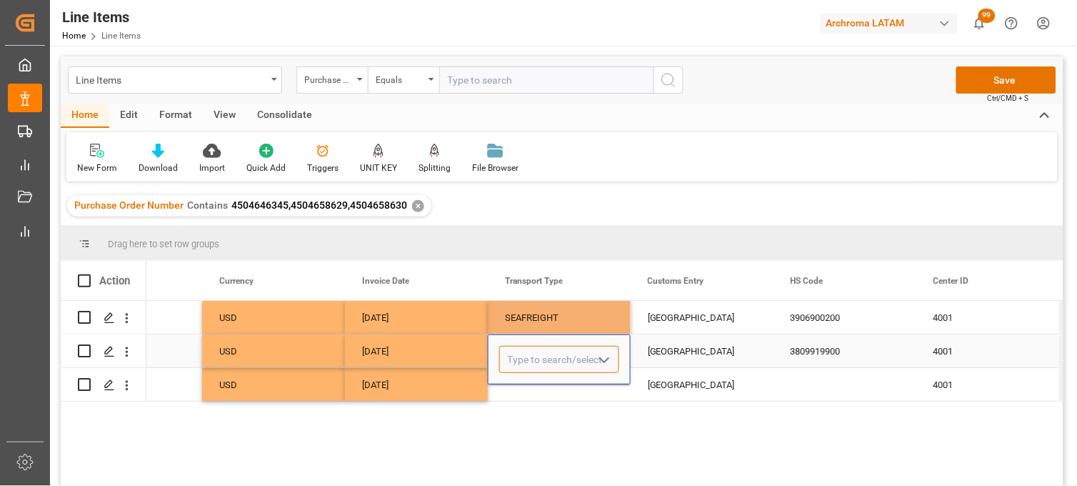
click at [518, 354] on input "Press SPACE to select this row." at bounding box center [559, 359] width 120 height 27
click at [517, 353] on input "Press SPACE to select this row." at bounding box center [559, 359] width 120 height 27
click at [531, 399] on div "SEAFREIGHT" at bounding box center [559, 400] width 119 height 50
type input "SEAFREIGHT"
click at [529, 388] on div "Press SPACE to select this row." at bounding box center [559, 384] width 143 height 33
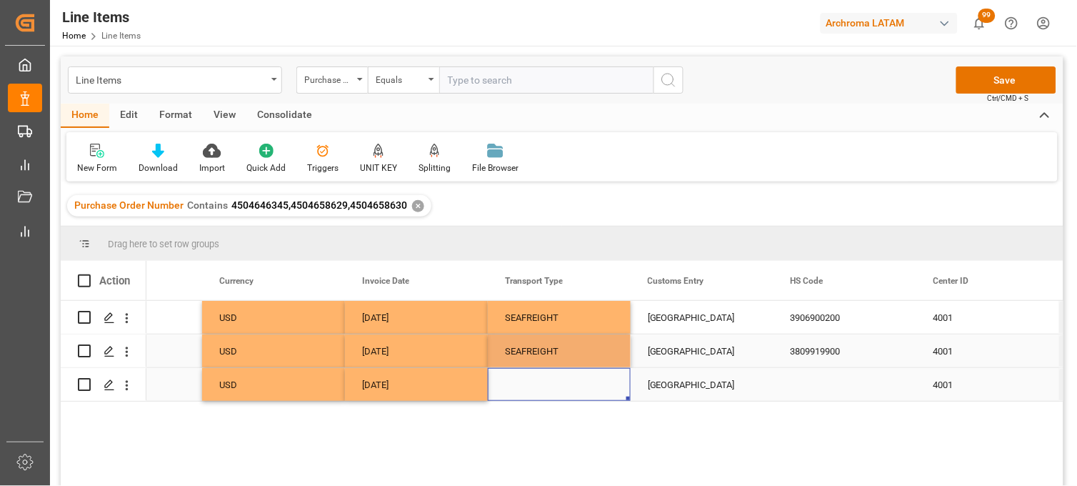
click at [527, 387] on div "Press SPACE to select this row." at bounding box center [559, 384] width 143 height 33
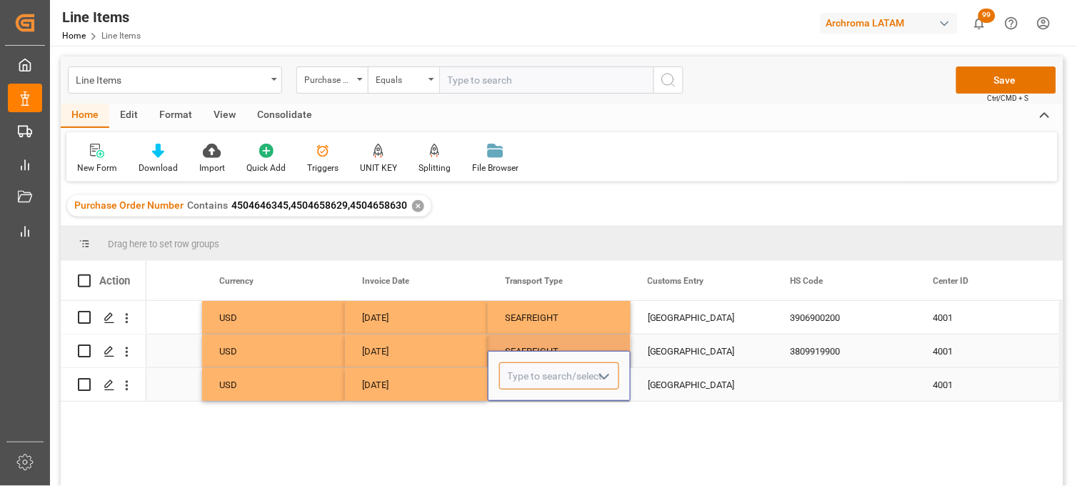
click at [527, 387] on input "Press SPACE to select this row." at bounding box center [559, 375] width 120 height 27
click at [524, 380] on input "Press SPACE to select this row." at bounding box center [559, 375] width 120 height 27
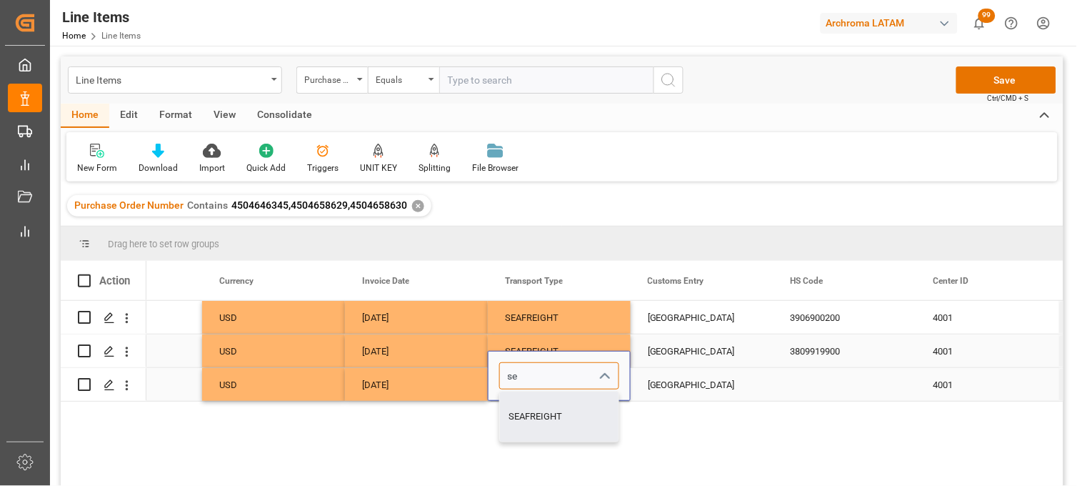
drag, startPoint x: 540, startPoint y: 422, endPoint x: 569, endPoint y: 405, distance: 33.3
click at [542, 422] on div "SEAFREIGHT" at bounding box center [559, 417] width 119 height 50
type input "SEAFREIGHT"
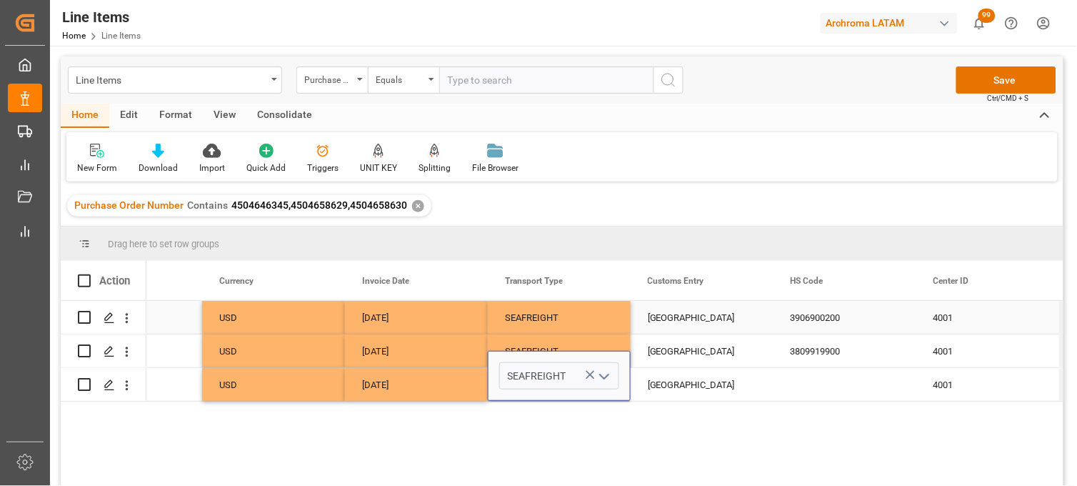
click at [674, 327] on div "[GEOGRAPHIC_DATA]" at bounding box center [702, 317] width 143 height 33
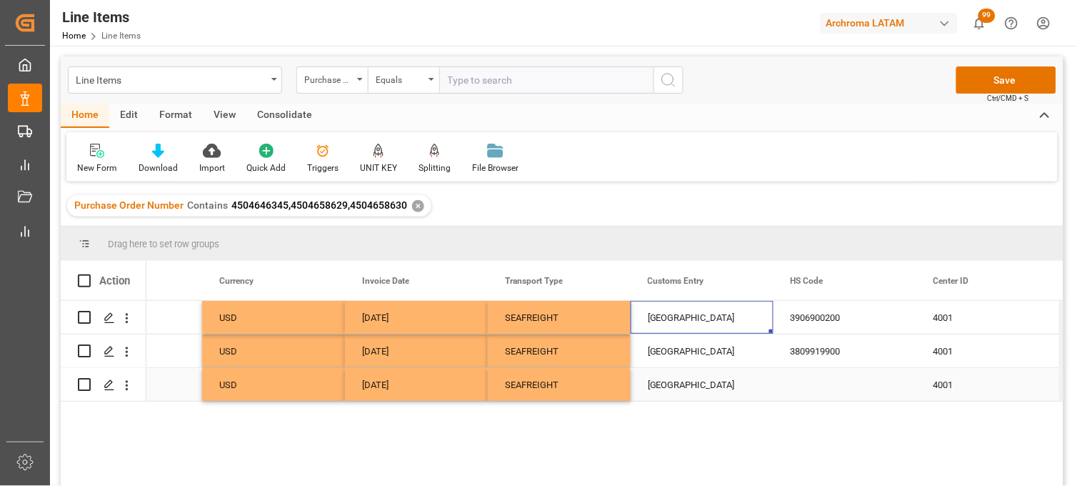
click at [695, 387] on div "[GEOGRAPHIC_DATA]" at bounding box center [702, 384] width 143 height 33
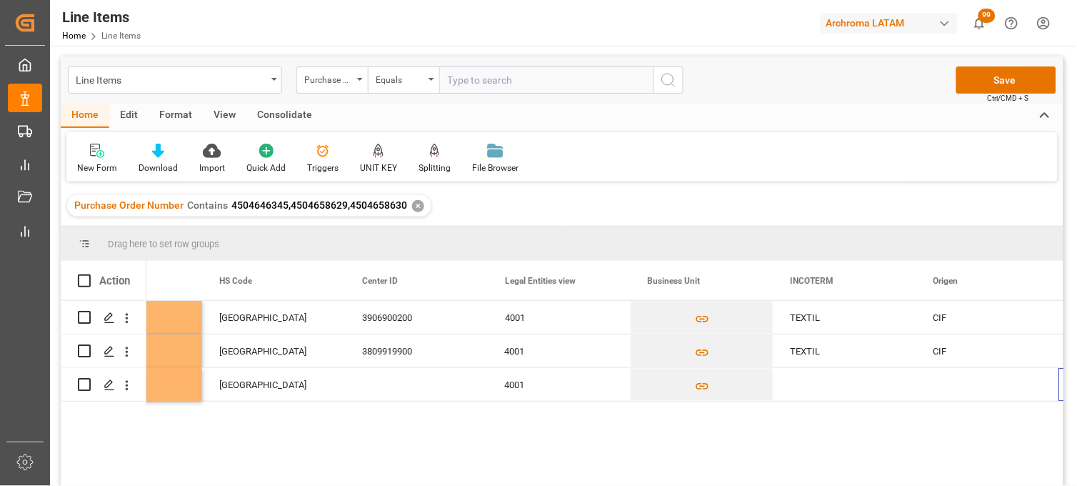
scroll to position [0, 4088]
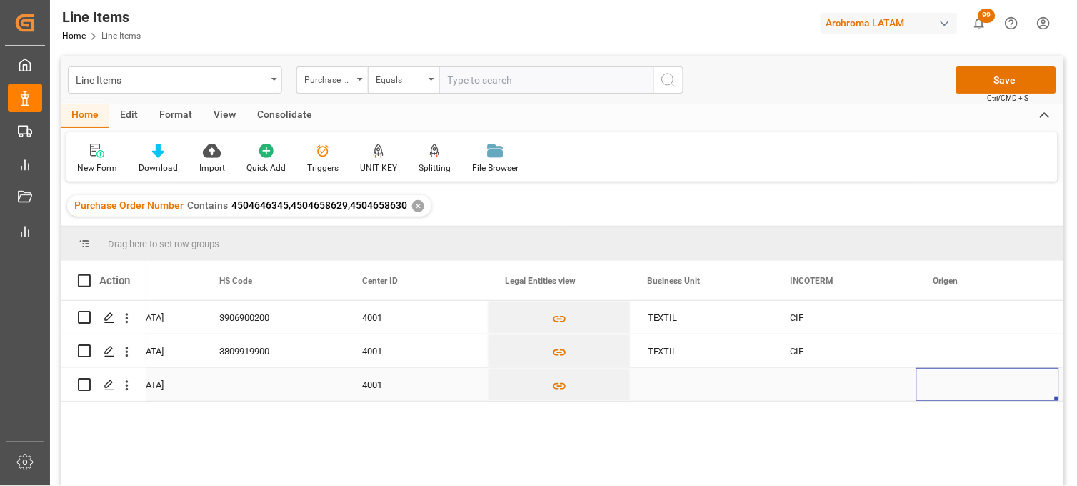
click at [659, 387] on div "Press SPACE to select this row." at bounding box center [702, 384] width 143 height 33
click at [659, 387] on input "Press SPACE to select this row." at bounding box center [702, 375] width 120 height 27
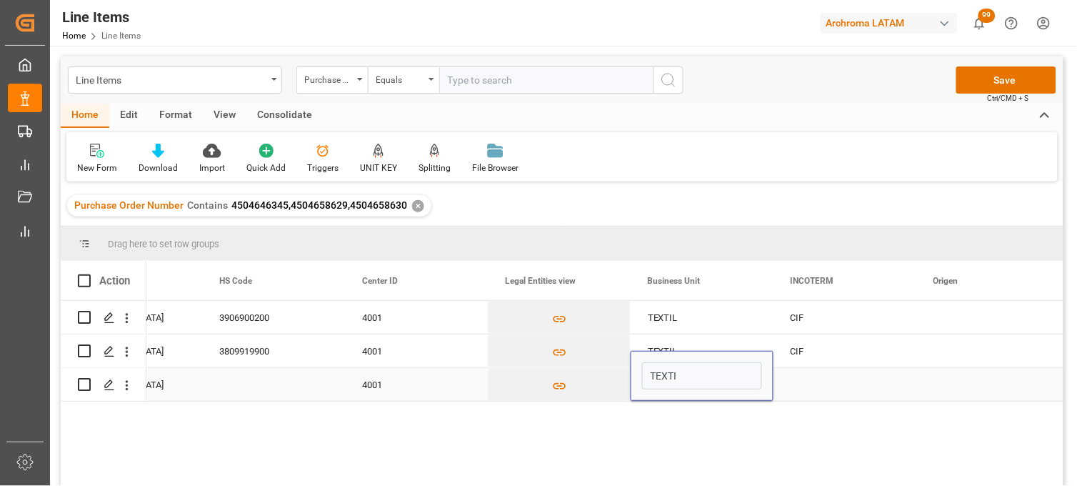
type input "TEXTIL"
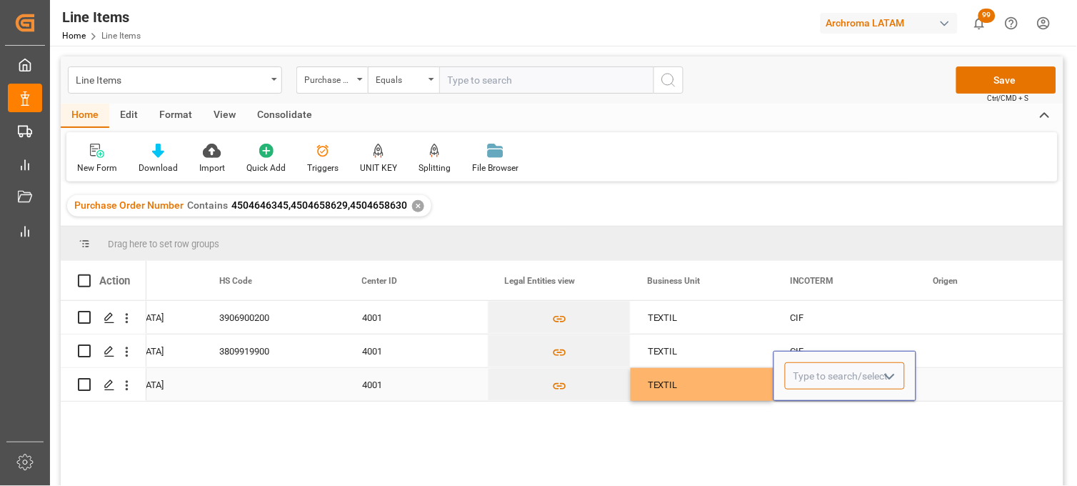
click at [829, 379] on input "Press SPACE to select this row." at bounding box center [845, 375] width 120 height 27
click at [822, 419] on div "CIF" at bounding box center [845, 417] width 119 height 50
type input "CIF"
click at [951, 379] on div "Press SPACE to select this row." at bounding box center [988, 384] width 143 height 33
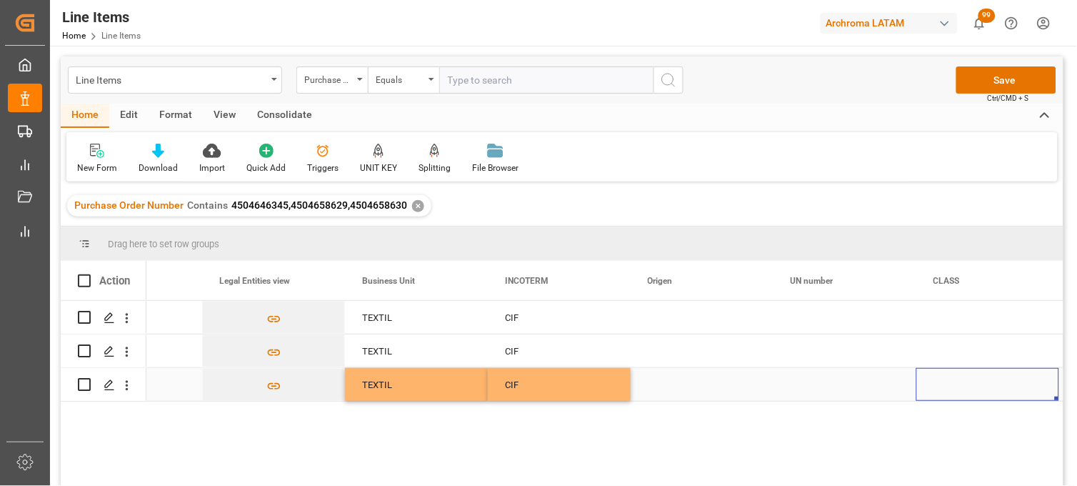
scroll to position [0, 4374]
click at [665, 319] on div "Press SPACE to select this row." at bounding box center [702, 317] width 143 height 33
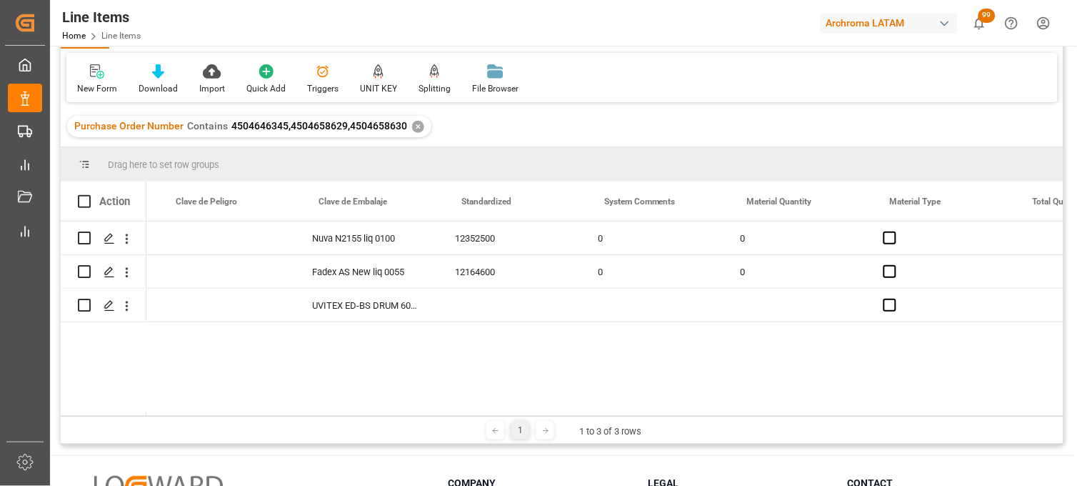
scroll to position [0, 75]
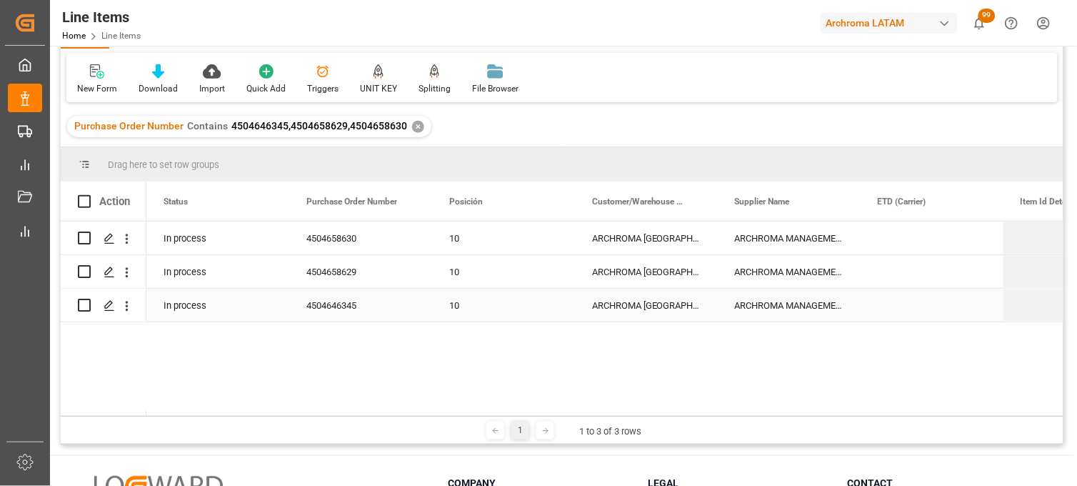
click at [327, 309] on div "4504646345" at bounding box center [360, 305] width 143 height 33
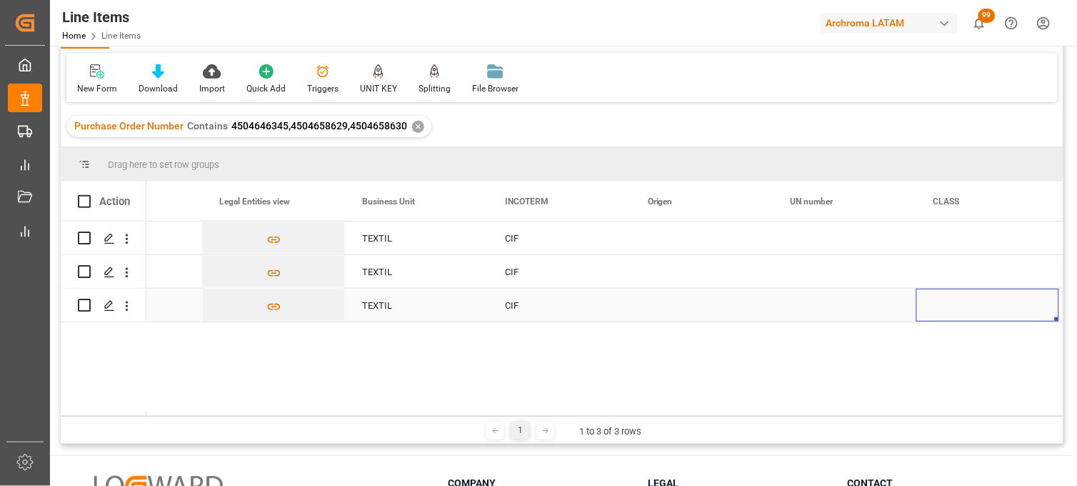
click at [665, 304] on div "Press SPACE to select this row." at bounding box center [702, 305] width 143 height 33
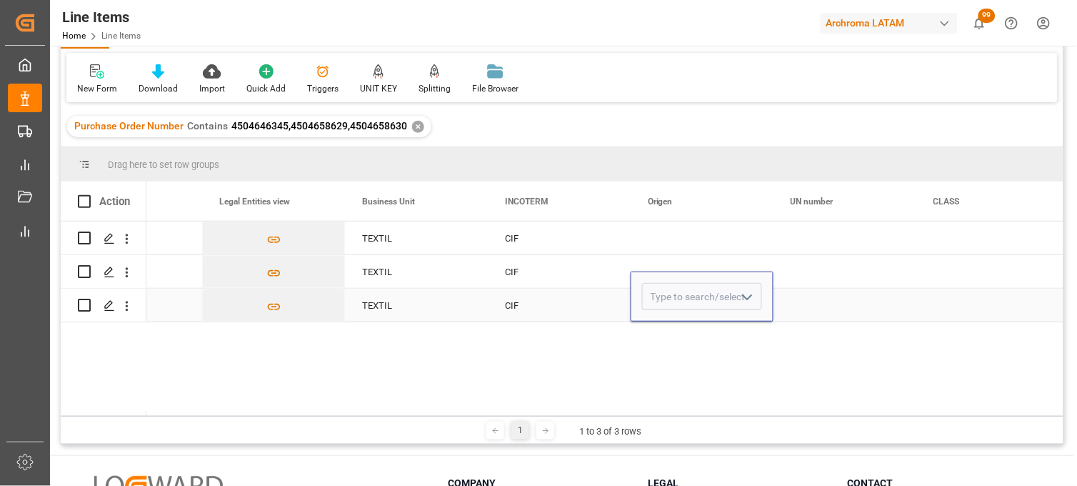
click at [665, 304] on input "Press SPACE to select this row." at bounding box center [702, 296] width 120 height 27
click at [670, 333] on div "FRANCIA" at bounding box center [702, 337] width 119 height 50
type input "FRANCIA"
click at [660, 266] on div "Press SPACE to select this row." at bounding box center [702, 271] width 143 height 33
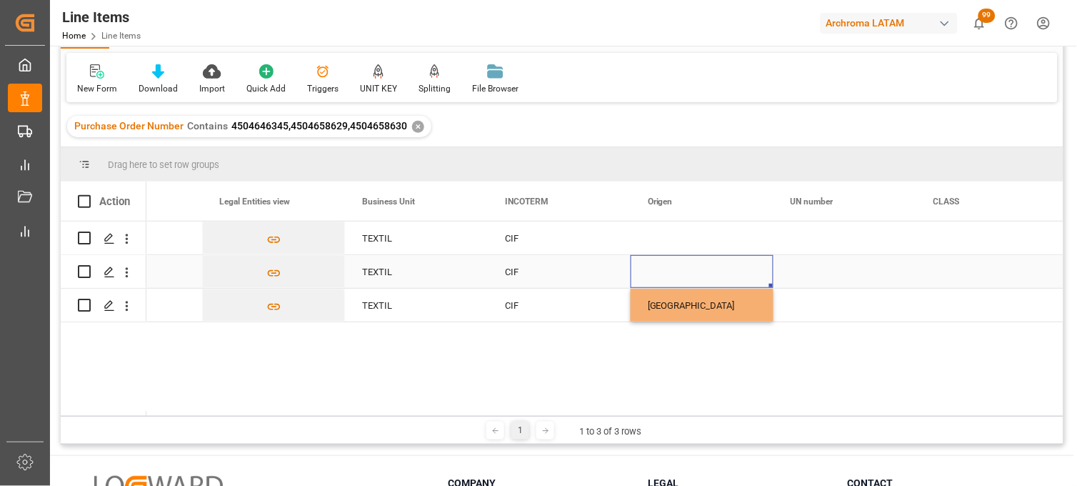
click at [653, 272] on div "Press SPACE to select this row." at bounding box center [702, 271] width 143 height 33
click at [653, 272] on input "Press SPACE to select this row." at bounding box center [702, 279] width 120 height 27
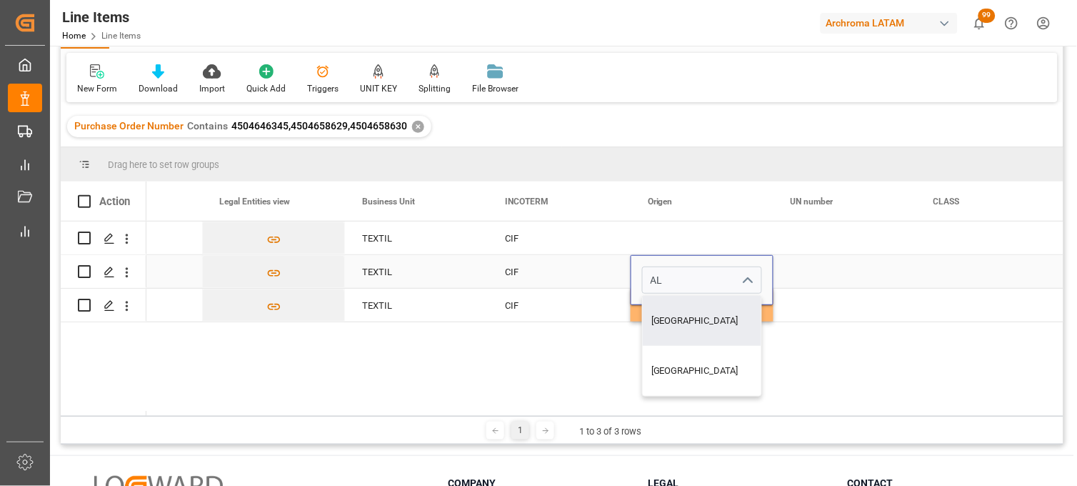
drag, startPoint x: 667, startPoint y: 317, endPoint x: 665, endPoint y: 300, distance: 17.2
click at [667, 317] on div "ALEMANIA" at bounding box center [702, 321] width 119 height 50
type input "ALEMANIA"
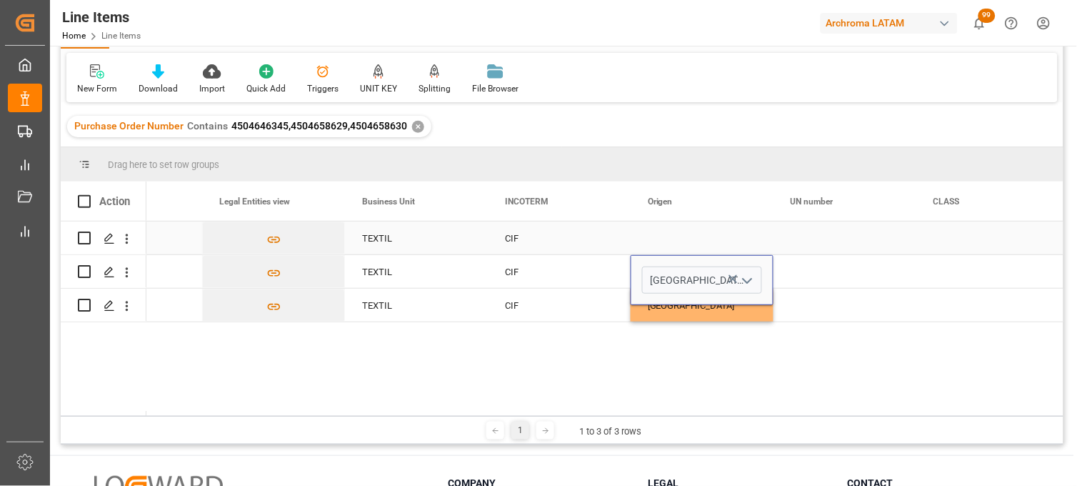
click at [653, 246] on div "Press SPACE to select this row." at bounding box center [702, 237] width 143 height 33
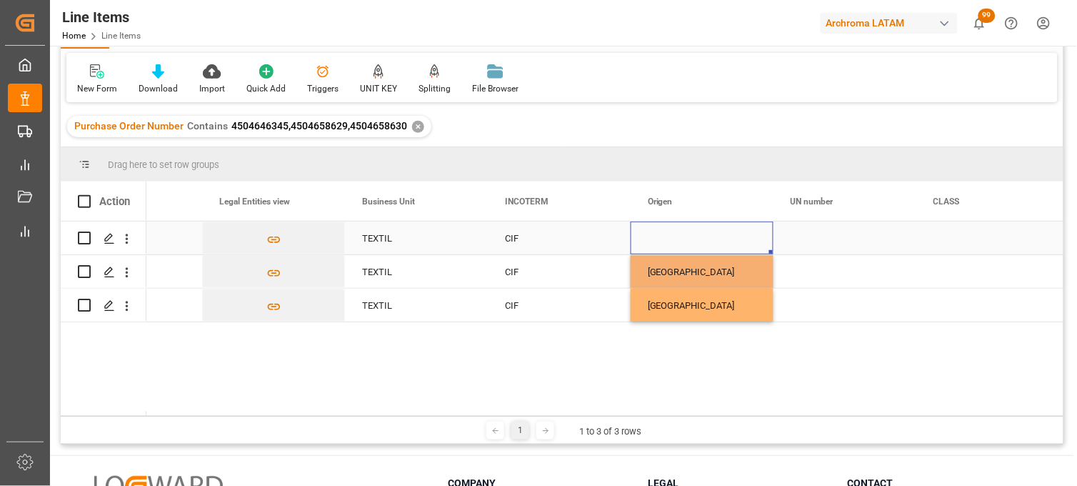
click at [653, 246] on div "Press SPACE to select this row." at bounding box center [702, 237] width 143 height 33
click at [654, 244] on input "Press SPACE to select this row." at bounding box center [702, 246] width 120 height 27
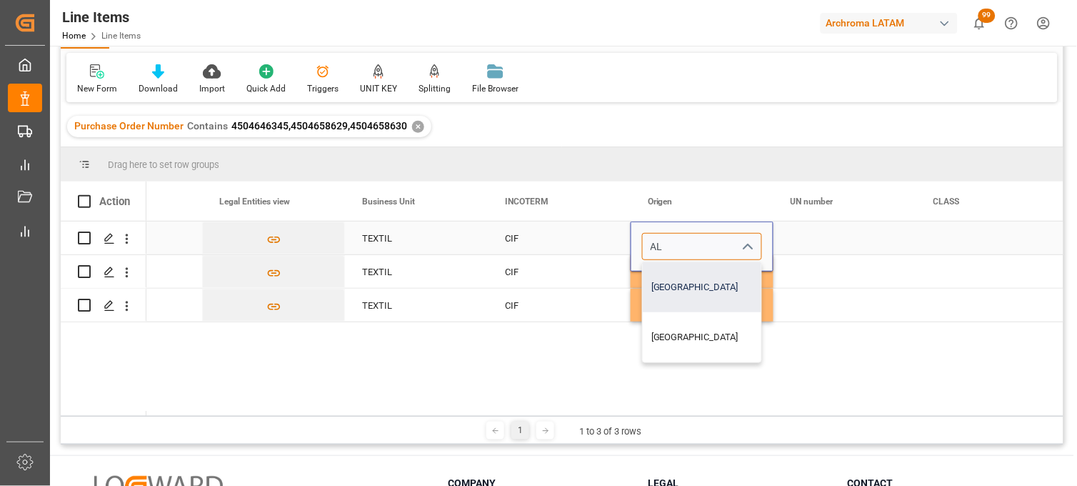
click at [681, 275] on div "ALEMANIA" at bounding box center [702, 287] width 119 height 50
type input "ALEMANIA"
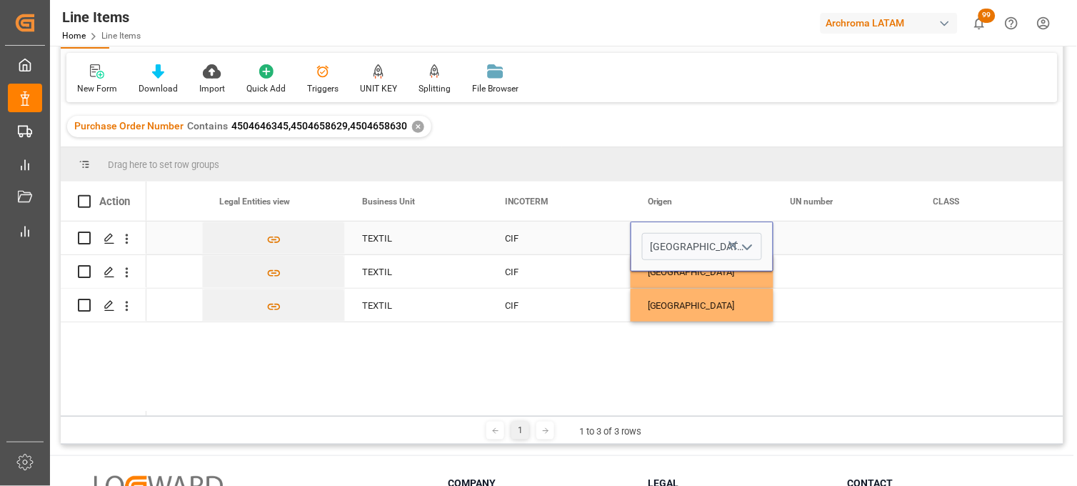
click at [818, 243] on div "Press SPACE to select this row." at bounding box center [845, 237] width 143 height 33
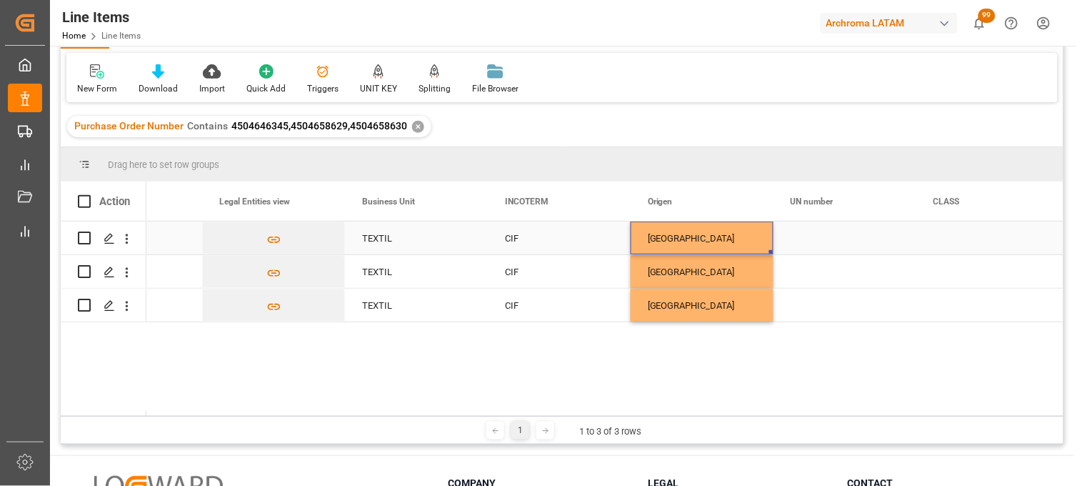
click at [672, 241] on div "ALEMANIA" at bounding box center [702, 238] width 109 height 33
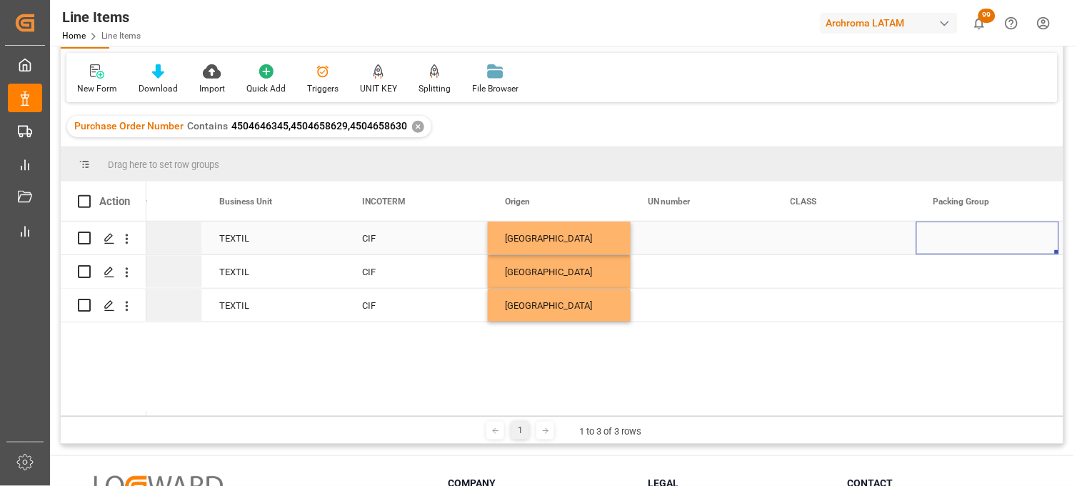
click at [659, 244] on div "Press SPACE to select this row." at bounding box center [702, 237] width 143 height 33
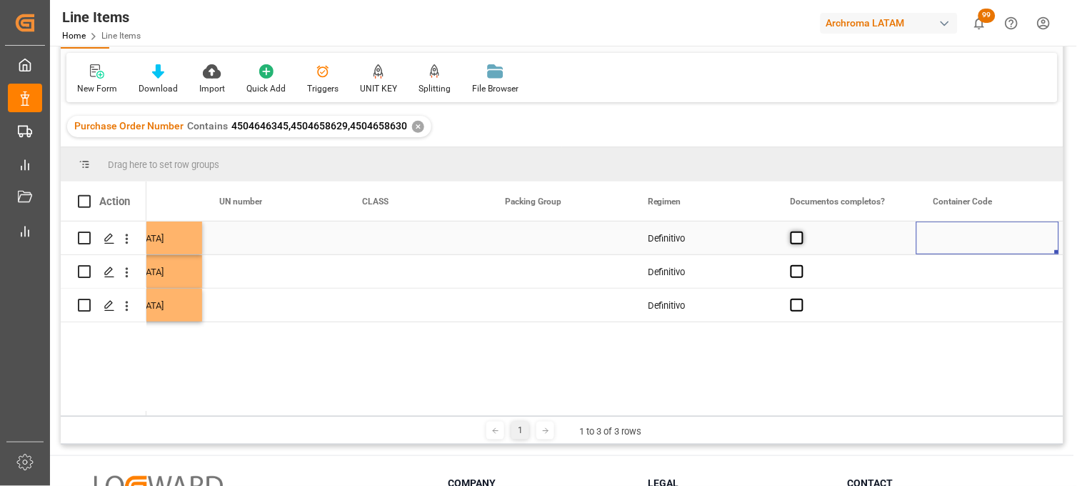
click at [799, 236] on span "Press SPACE to select this row." at bounding box center [797, 237] width 13 height 13
click at [802, 231] on input "Press SPACE to select this row." at bounding box center [802, 231] width 0 height 0
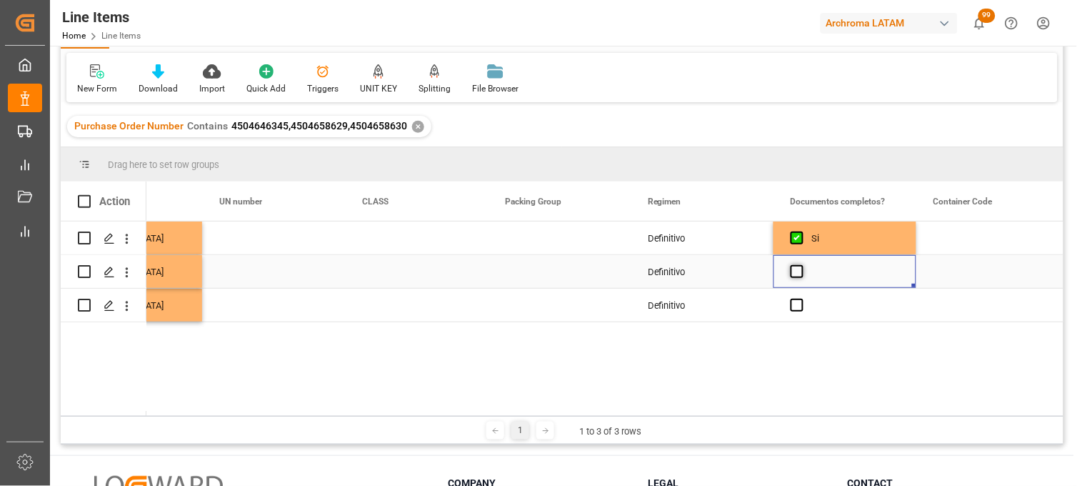
click at [801, 272] on span "Press SPACE to select this row." at bounding box center [797, 271] width 13 height 13
click at [802, 265] on input "Press SPACE to select this row." at bounding box center [802, 265] width 0 height 0
click at [799, 309] on span "Press SPACE to select this row." at bounding box center [797, 305] width 13 height 13
click at [802, 299] on input "Press SPACE to select this row." at bounding box center [802, 299] width 0 height 0
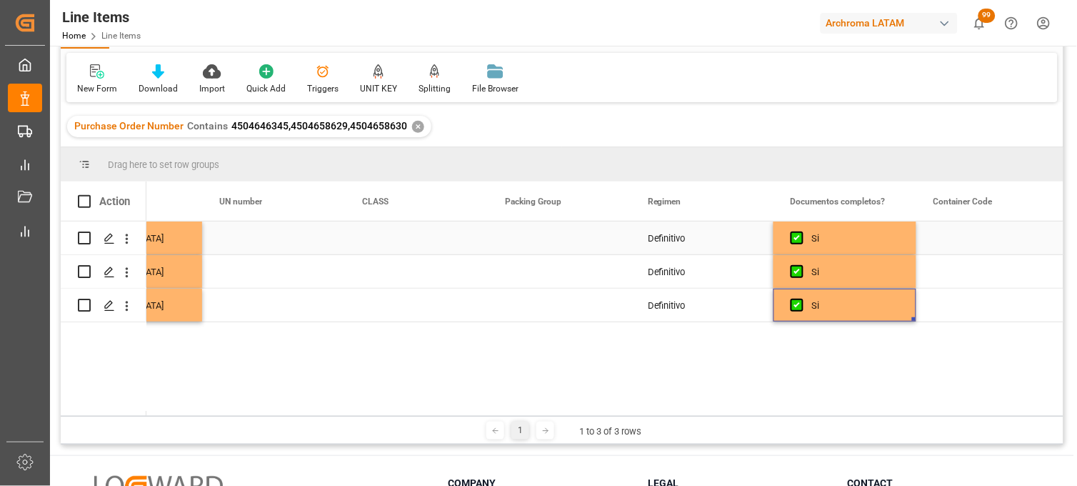
click at [564, 245] on div "Press SPACE to select this row." at bounding box center [559, 237] width 143 height 33
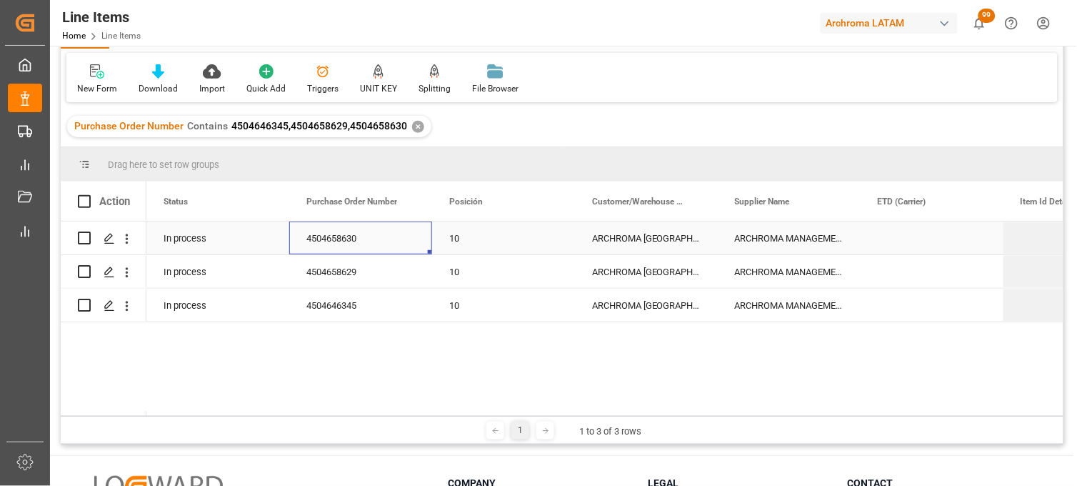
click at [359, 239] on div "4504658630" at bounding box center [360, 237] width 143 height 33
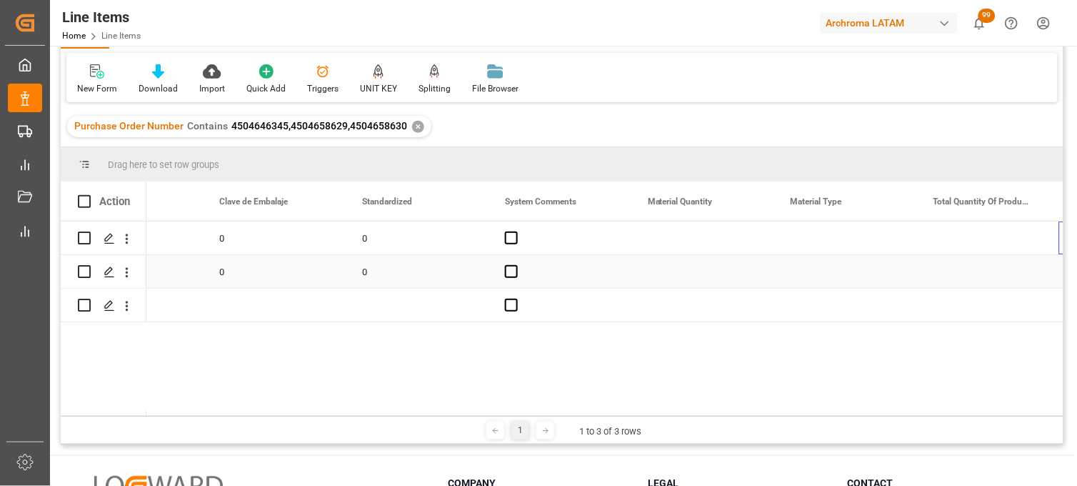
scroll to position [0, 1516]
click at [693, 237] on div "Press SPACE to select this row." at bounding box center [702, 237] width 143 height 33
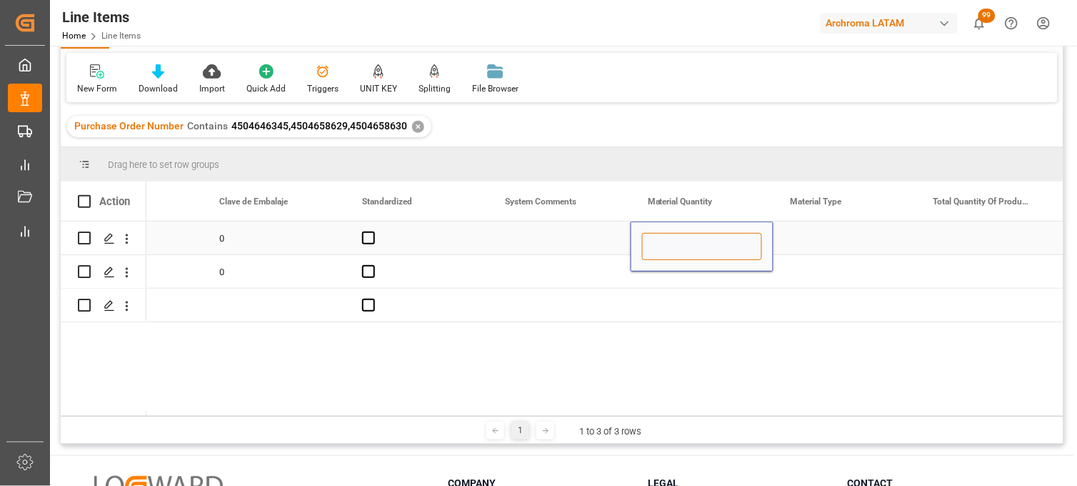
click at [691, 238] on input "Press SPACE to select this row." at bounding box center [702, 246] width 120 height 27
type input "16"
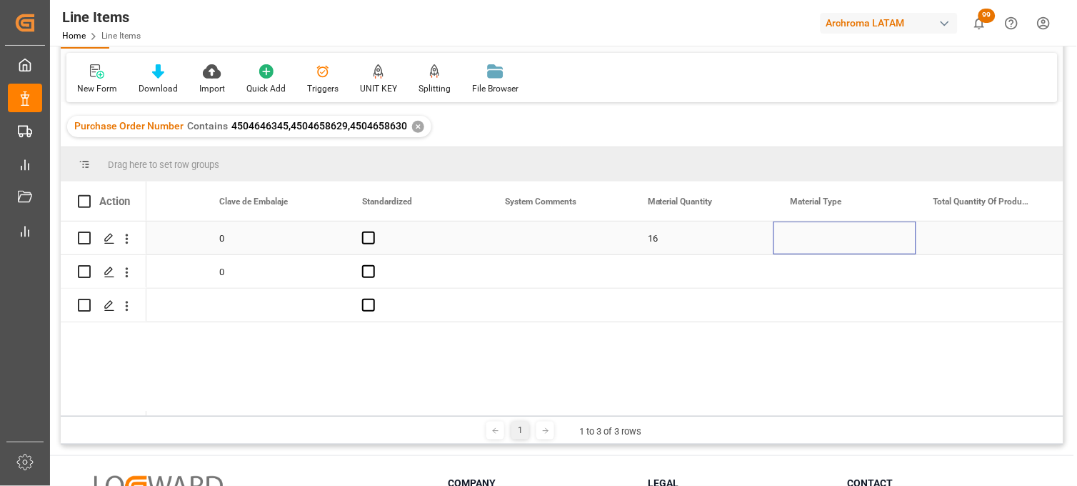
click at [806, 239] on div "Press SPACE to select this row." at bounding box center [845, 237] width 143 height 33
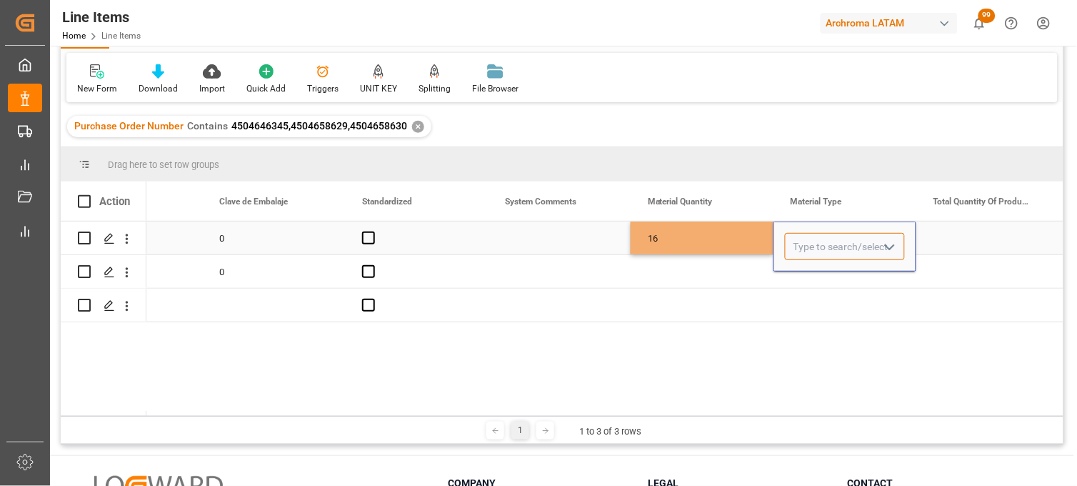
click at [806, 240] on input "Press SPACE to select this row." at bounding box center [845, 246] width 120 height 27
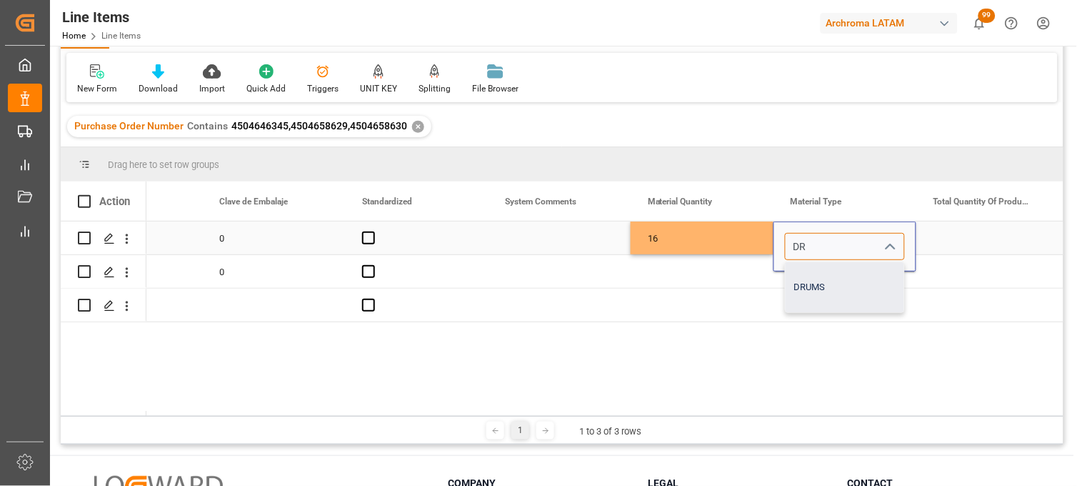
click at [816, 280] on div "DRUMS" at bounding box center [845, 287] width 119 height 50
type input "DRUMS"
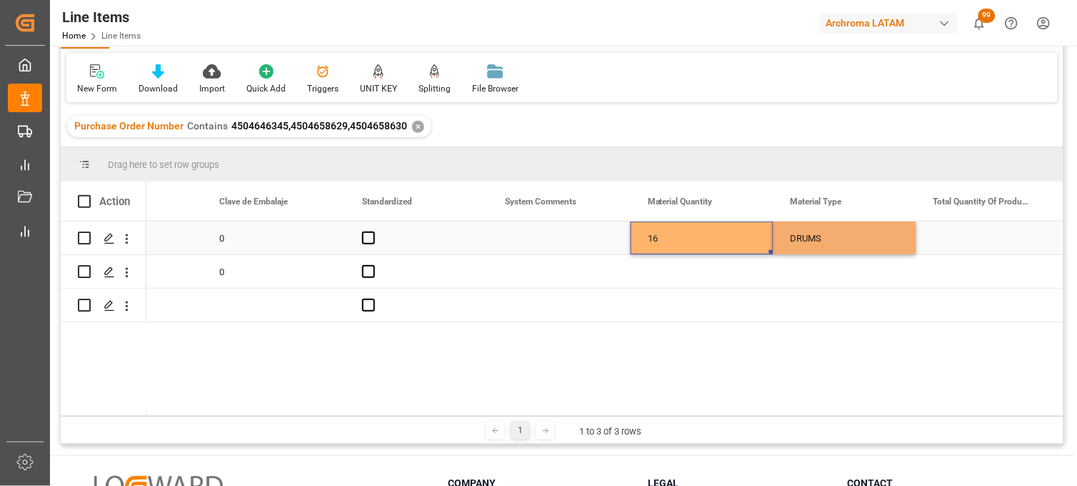
click at [705, 246] on div "16" at bounding box center [702, 237] width 143 height 33
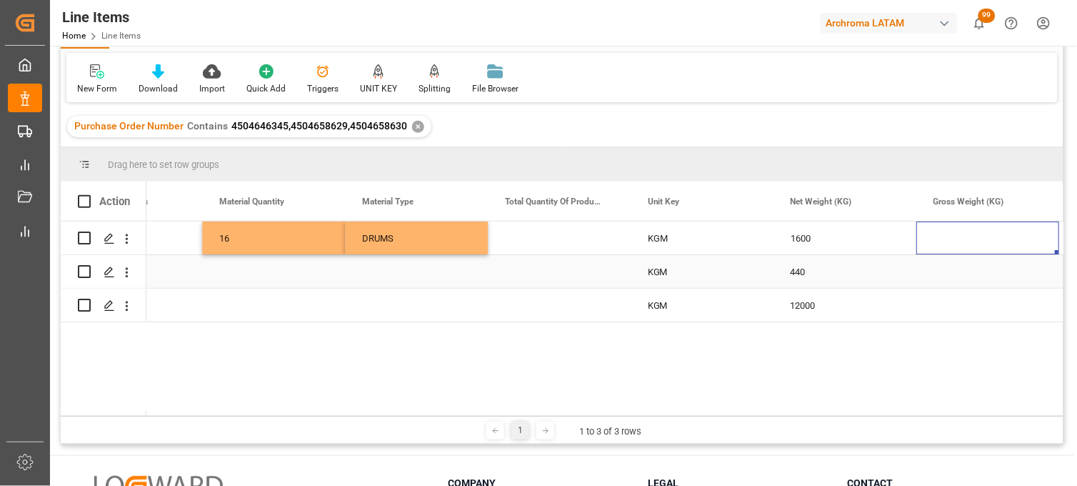
scroll to position [0, 2088]
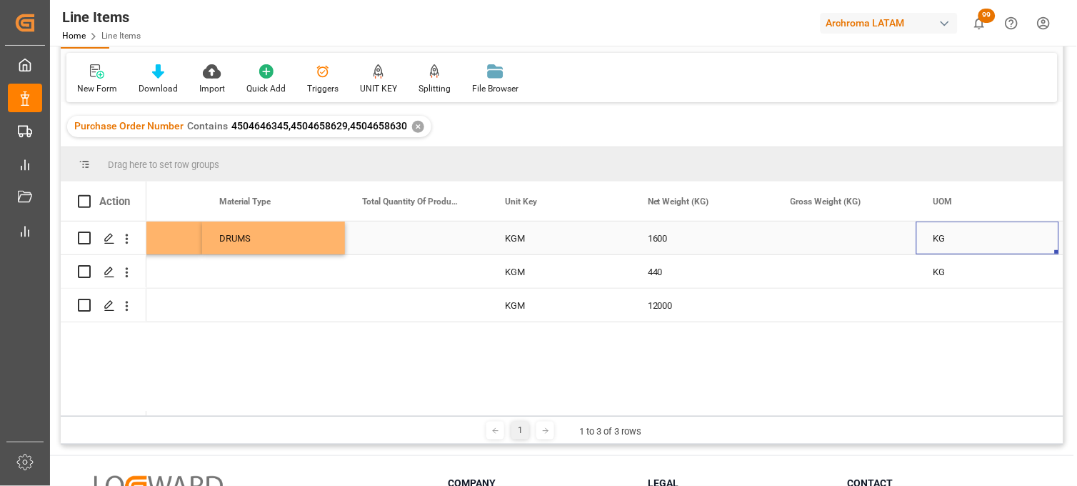
click at [819, 246] on div "Press SPACE to select this row." at bounding box center [845, 237] width 143 height 33
click at [819, 246] on input "Press SPACE to select this row." at bounding box center [845, 246] width 120 height 27
type input "1688"
click at [665, 240] on div "1600" at bounding box center [702, 237] width 143 height 33
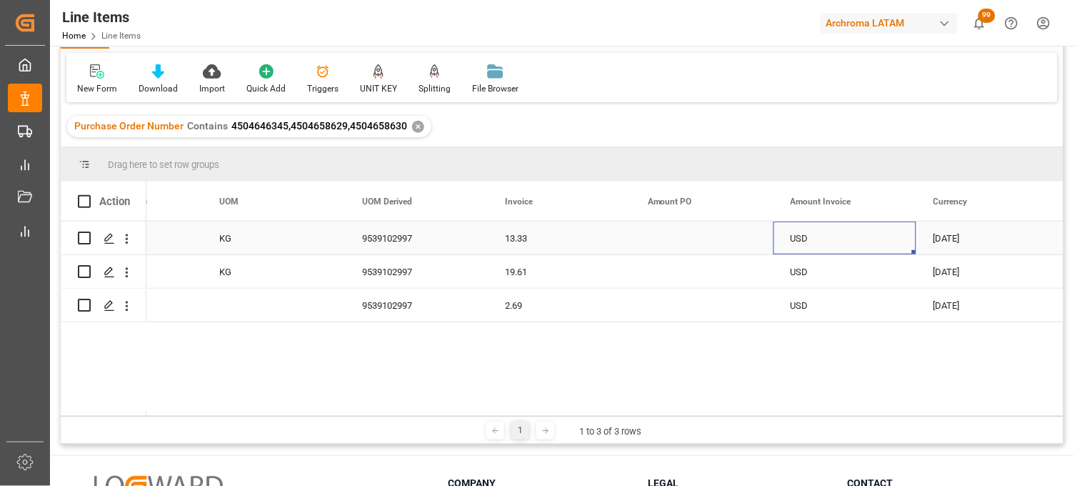
scroll to position [0, 2945]
click at [682, 237] on div "Press SPACE to select this row." at bounding box center [702, 237] width 143 height 33
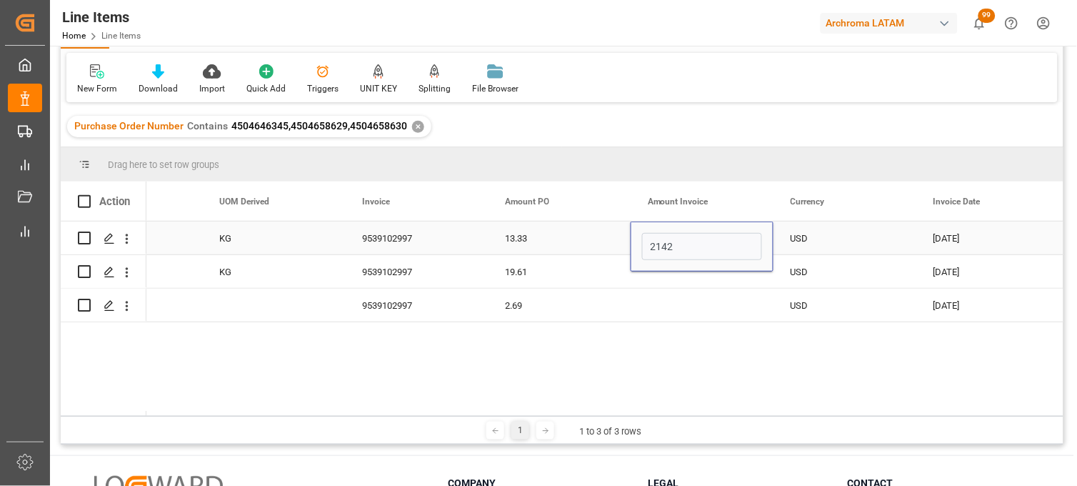
type input "21428"
click at [536, 240] on div "13.33" at bounding box center [559, 237] width 143 height 33
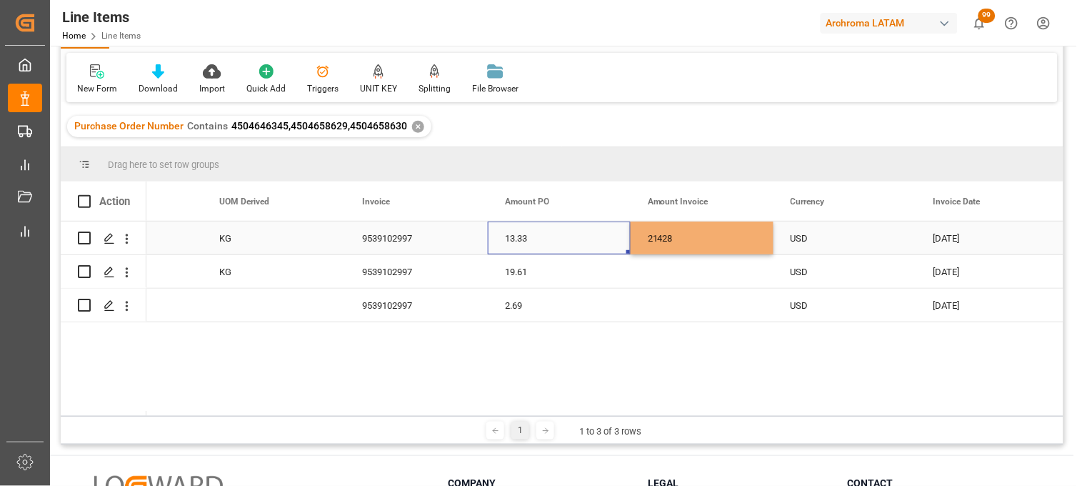
click at [412, 240] on div "9539102997" at bounding box center [416, 237] width 143 height 33
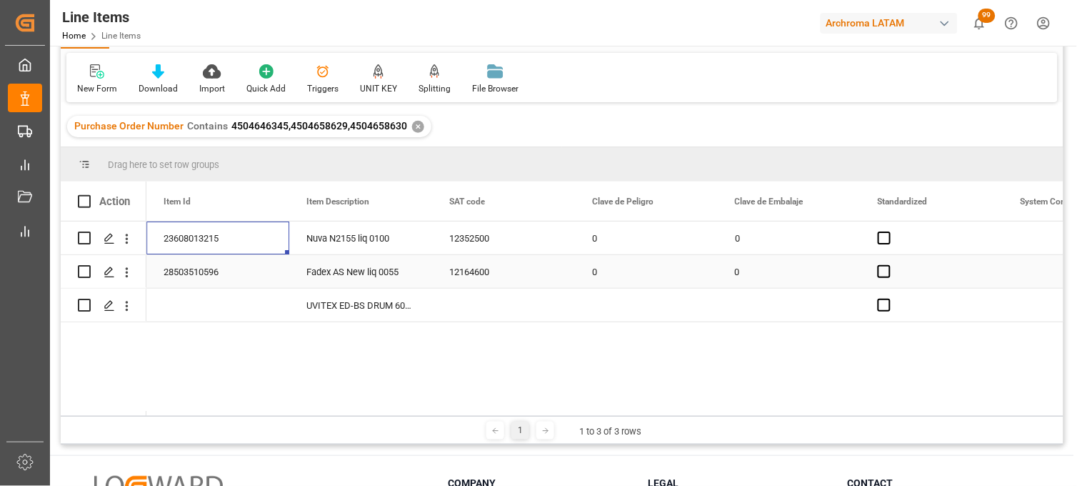
click at [373, 267] on div "Fadex AS New liq 0055" at bounding box center [360, 271] width 143 height 33
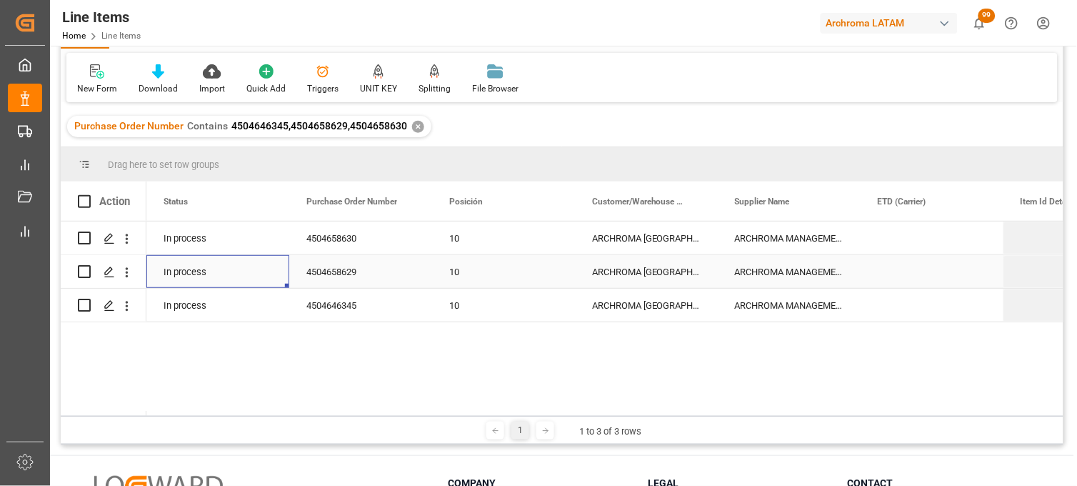
click at [362, 276] on div "4504658629" at bounding box center [360, 271] width 143 height 33
click at [624, 274] on div "ARCHROMA [GEOGRAPHIC_DATA] S DE RL DE CV ([GEOGRAPHIC_DATA][PERSON_NAME])" at bounding box center [646, 271] width 143 height 33
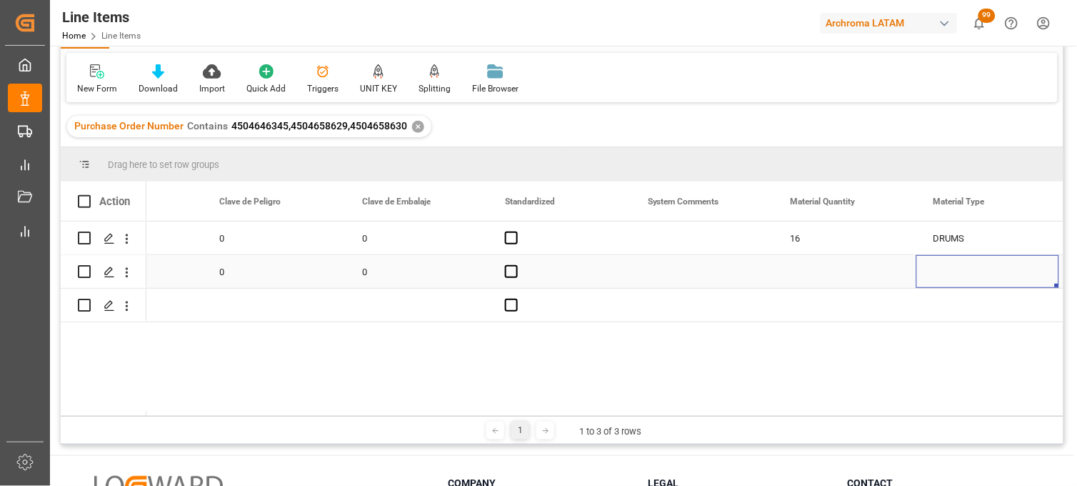
click at [796, 272] on div "Press SPACE to select this row." at bounding box center [845, 271] width 143 height 33
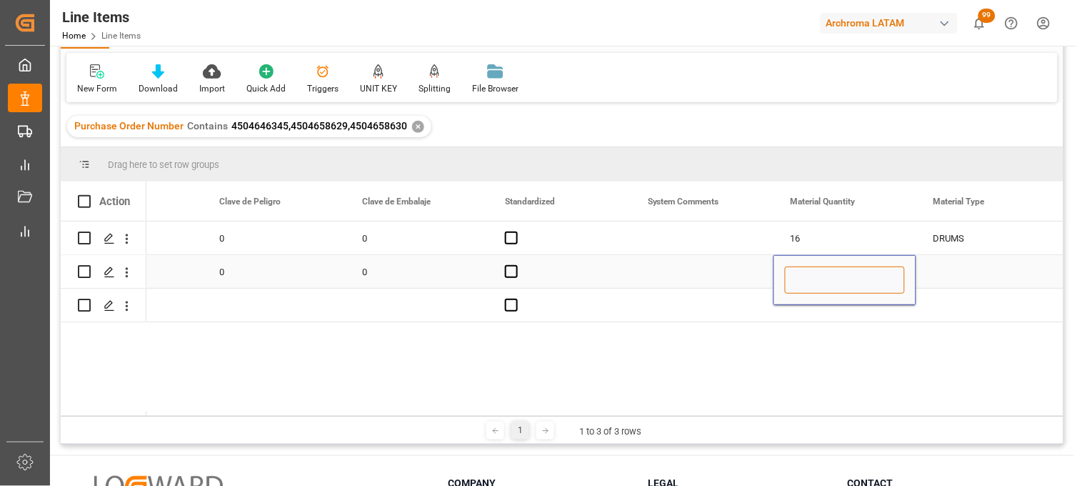
click at [796, 272] on input "Press SPACE to select this row." at bounding box center [845, 279] width 120 height 27
type input "8"
click at [951, 274] on div "Press SPACE to select this row." at bounding box center [988, 271] width 143 height 33
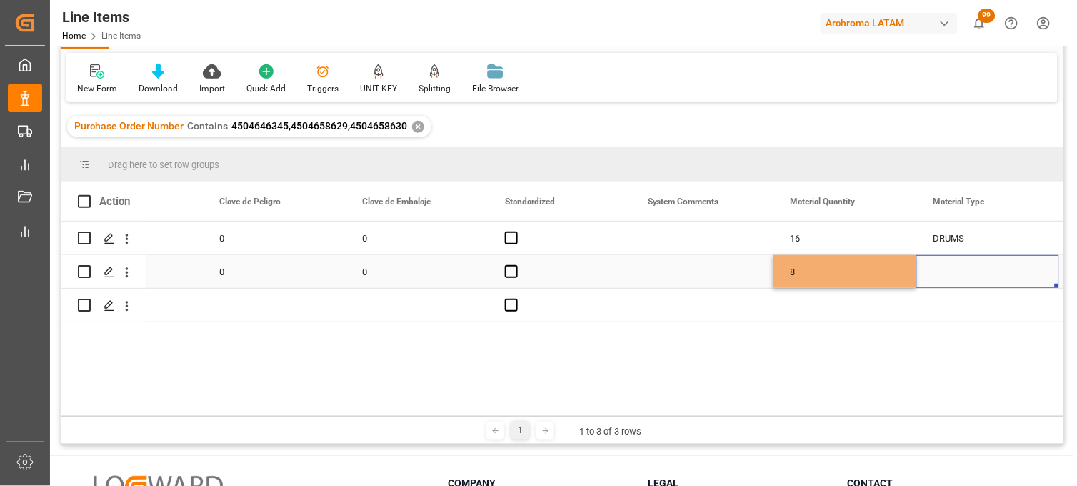
click at [951, 274] on div "Press SPACE to select this row." at bounding box center [988, 271] width 143 height 33
click at [951, 274] on input "Press SPACE to select this row." at bounding box center [988, 279] width 120 height 27
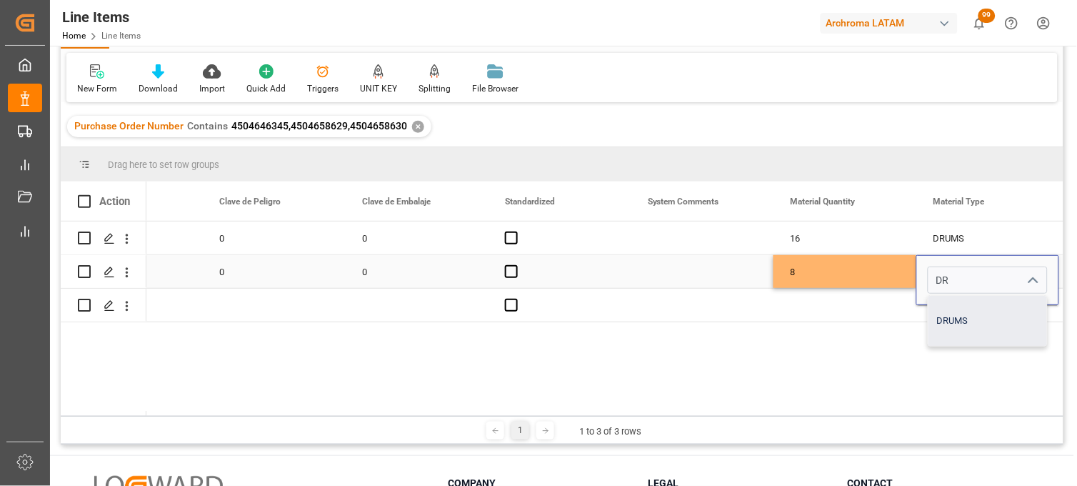
click at [951, 302] on div "DRUMS" at bounding box center [988, 321] width 119 height 50
type input "DRUMS"
click at [816, 272] on div "8" at bounding box center [845, 271] width 143 height 33
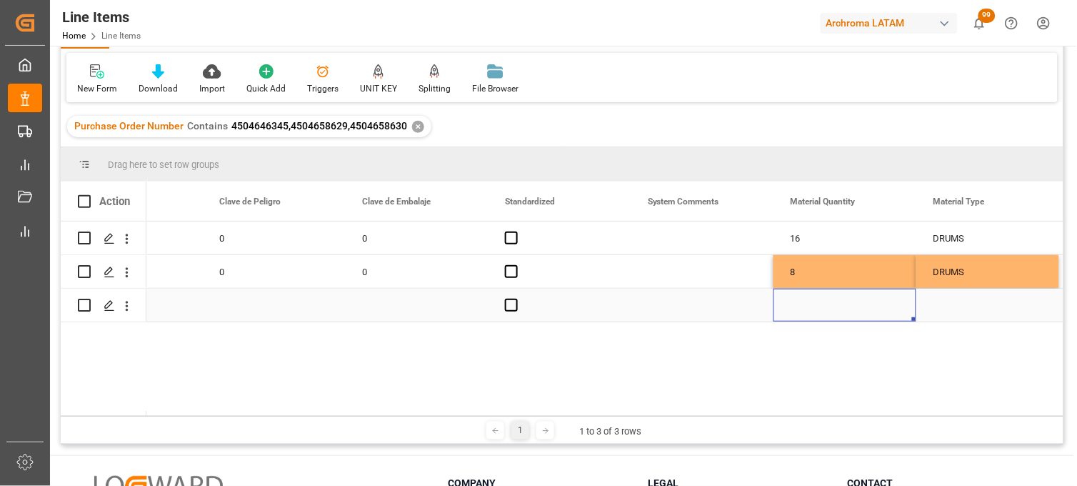
click at [809, 304] on div "Press SPACE to select this row." at bounding box center [845, 305] width 143 height 33
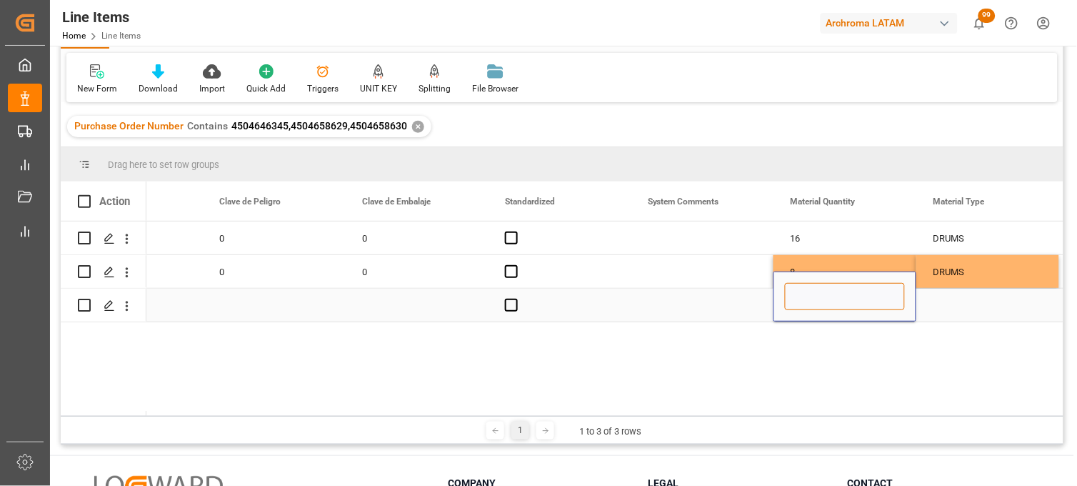
click at [809, 304] on input "Press SPACE to select this row." at bounding box center [845, 296] width 120 height 27
type input "12"
click at [950, 308] on div "Press SPACE to select this row." at bounding box center [988, 305] width 143 height 33
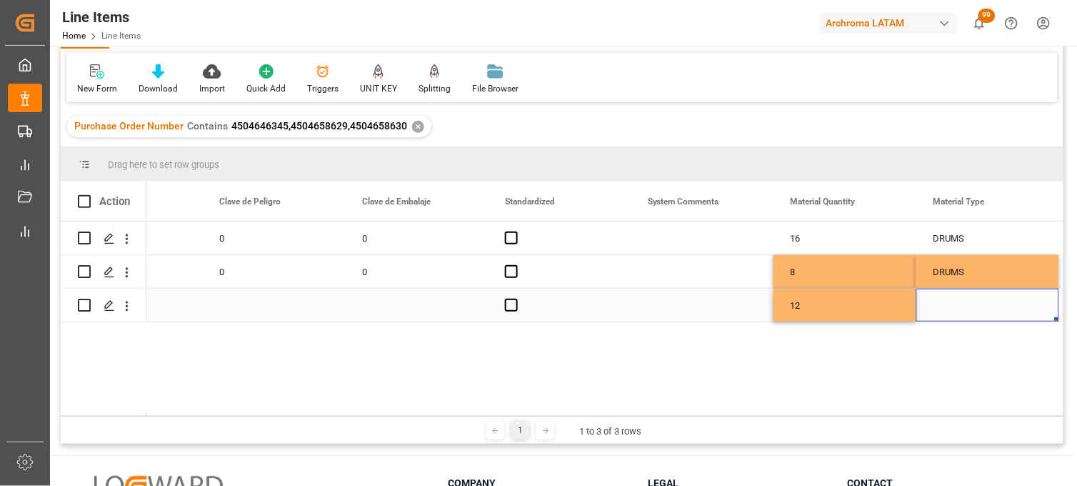
click at [945, 311] on div "Press SPACE to select this row." at bounding box center [988, 305] width 143 height 33
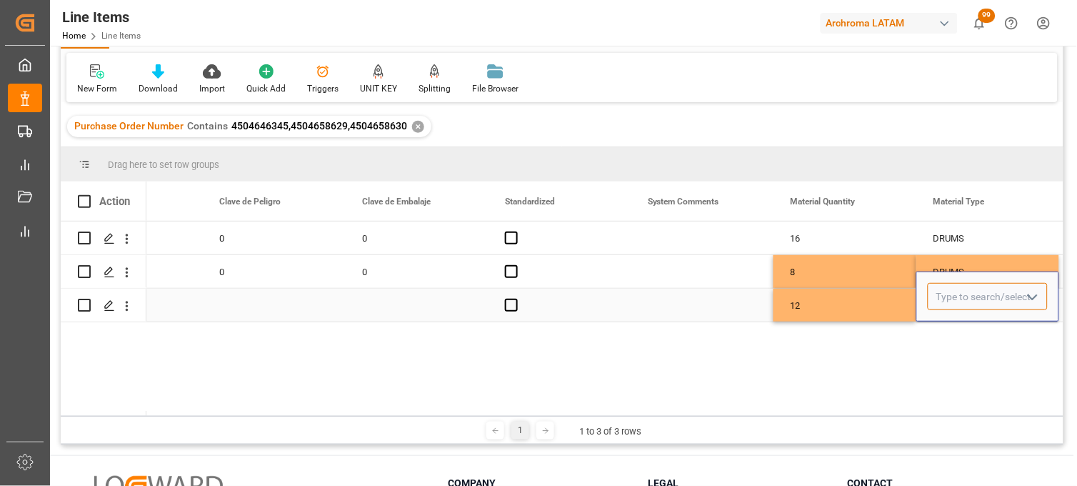
click at [944, 301] on input "Press SPACE to select this row." at bounding box center [988, 296] width 120 height 27
click at [953, 333] on div "IBC" at bounding box center [988, 337] width 119 height 50
type input "IBC"
click at [837, 306] on div "12" at bounding box center [845, 305] width 143 height 33
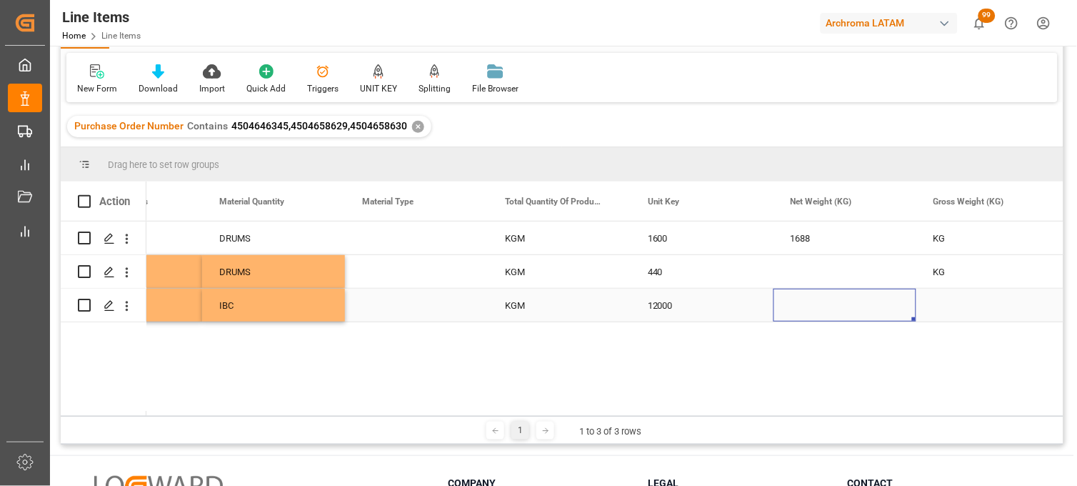
scroll to position [0, 2088]
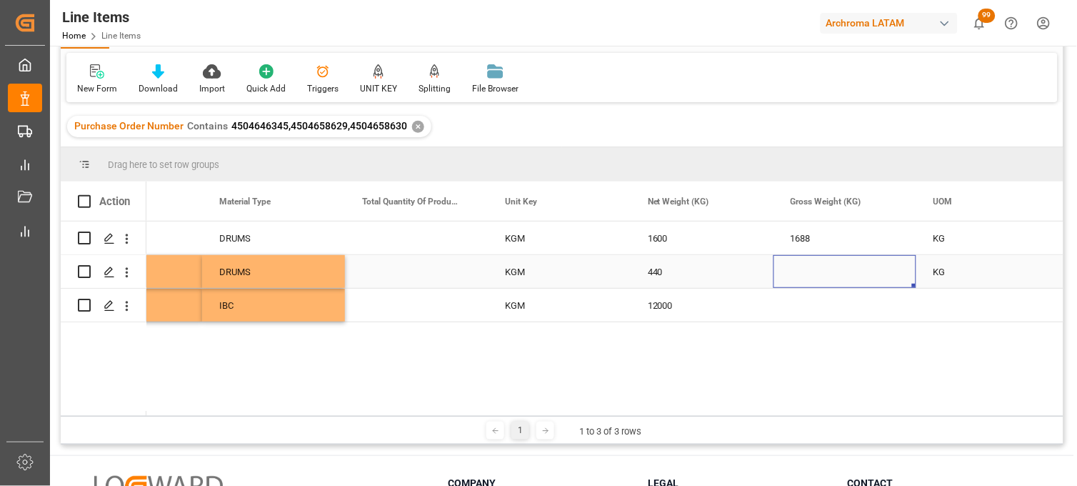
click at [793, 274] on div "Press SPACE to select this row." at bounding box center [845, 271] width 143 height 33
click at [808, 276] on div "Press SPACE to select this row." at bounding box center [845, 271] width 143 height 33
click at [807, 276] on input "Press SPACE to select this row." at bounding box center [845, 279] width 120 height 27
type input "468.160"
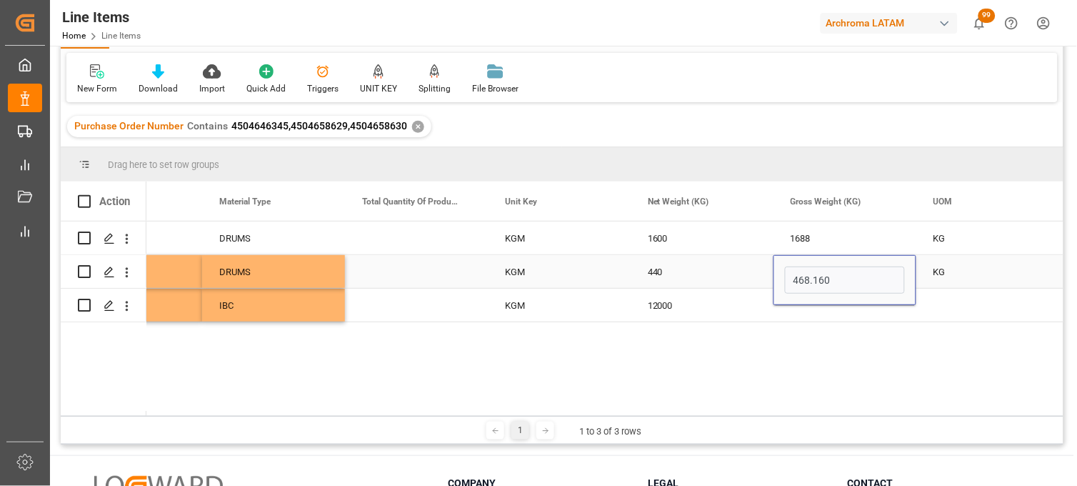
click at [674, 271] on div "440" at bounding box center [702, 271] width 143 height 33
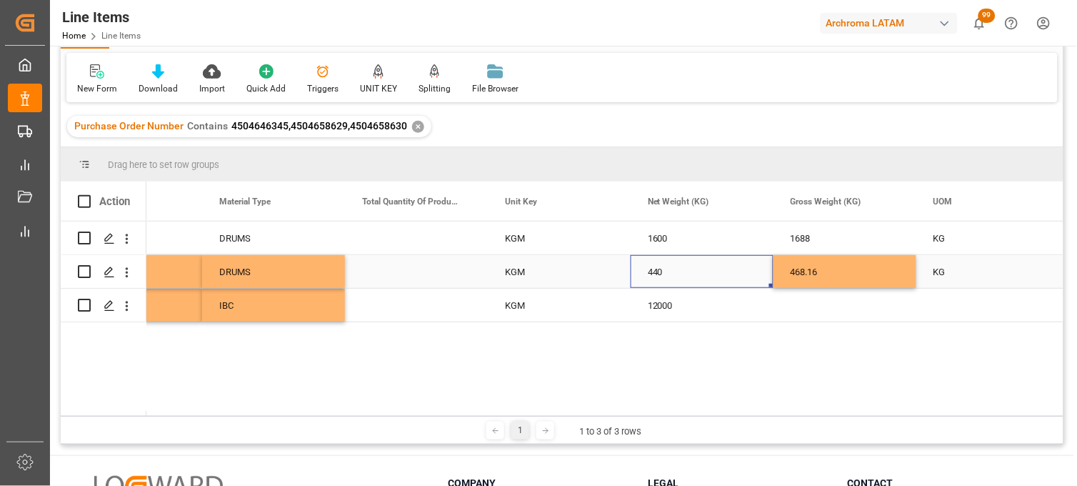
click at [234, 277] on div "DRUMS" at bounding box center [273, 272] width 109 height 33
click at [825, 309] on div "Press SPACE to select this row." at bounding box center [845, 305] width 143 height 33
click at [803, 306] on div "Press SPACE to select this row." at bounding box center [845, 305] width 143 height 33
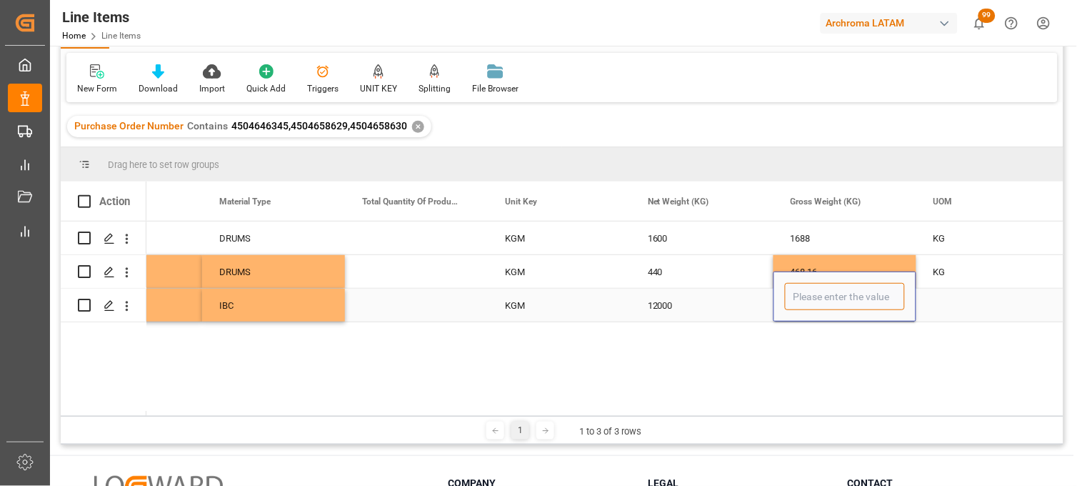
click at [803, 306] on input "Press SPACE to select this row." at bounding box center [845, 296] width 120 height 27
type input "12768"
click at [702, 302] on div "12000" at bounding box center [702, 305] width 143 height 33
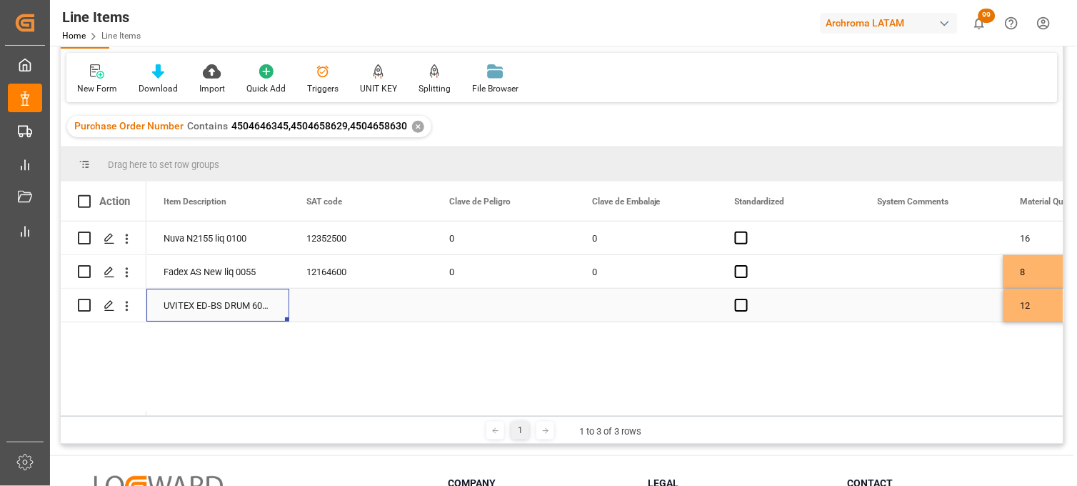
scroll to position [0, 1000]
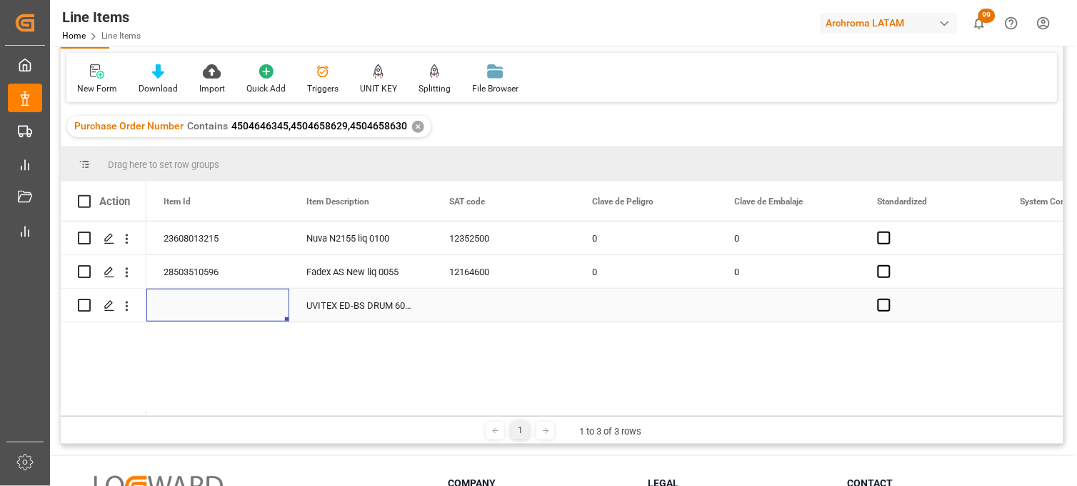
click at [204, 305] on div "Press SPACE to select this row." at bounding box center [217, 305] width 143 height 33
click at [204, 305] on input "Press SPACE to select this row." at bounding box center [218, 296] width 120 height 27
paste input "21173413195"
type input "21173413195"
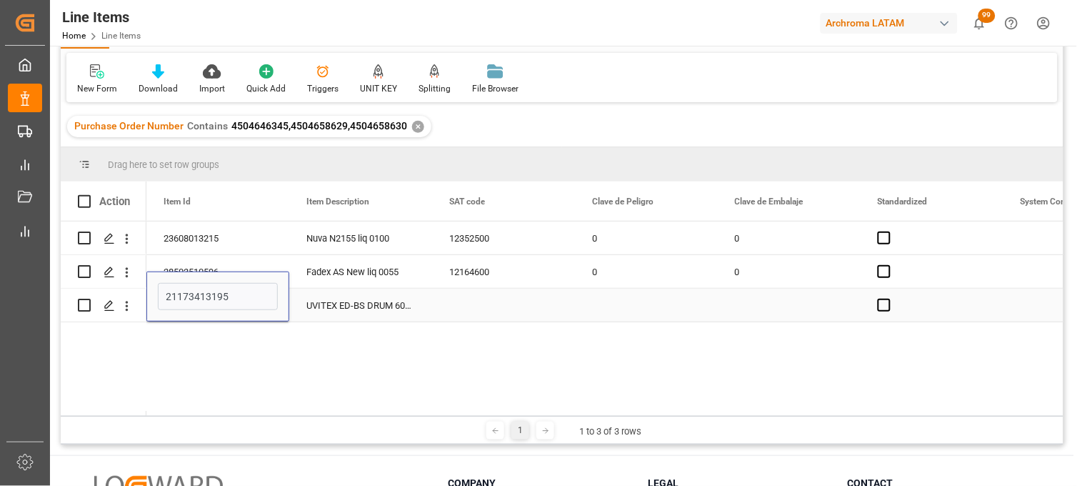
click at [477, 305] on div "Press SPACE to select this row." at bounding box center [503, 305] width 143 height 33
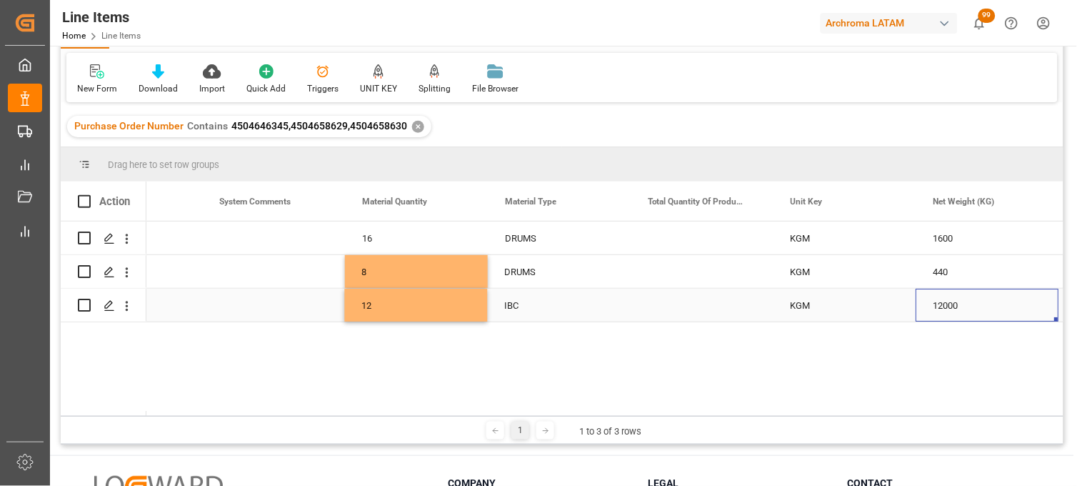
scroll to position [0, 1945]
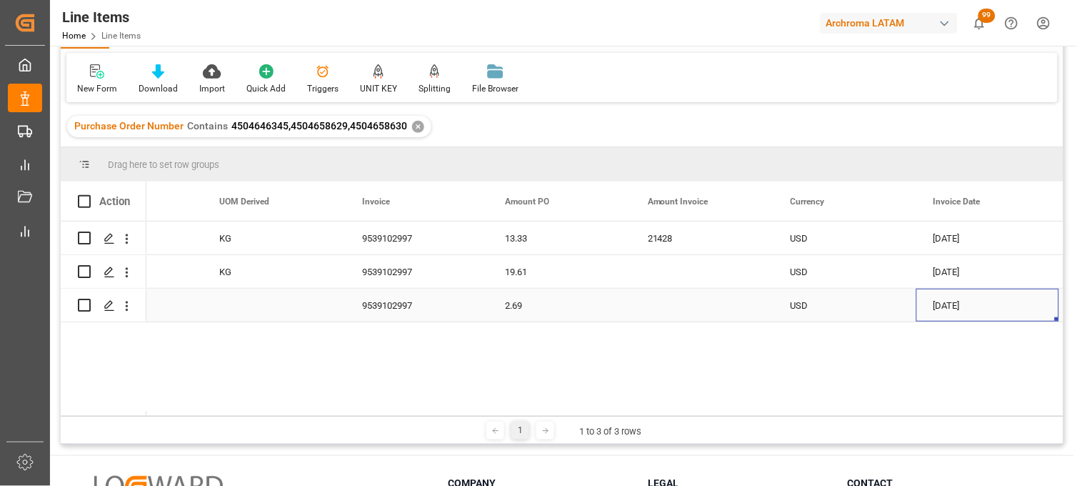
click at [675, 305] on div "Press SPACE to select this row." at bounding box center [702, 305] width 143 height 33
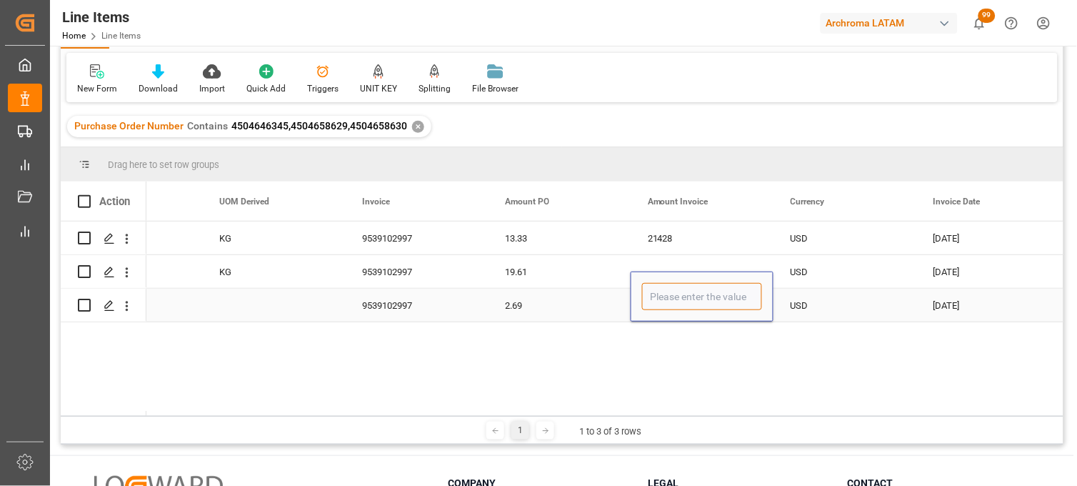
click at [675, 305] on input "Press SPACE to select this row." at bounding box center [702, 296] width 120 height 27
type input "32280"
click at [536, 305] on div "2.69" at bounding box center [559, 305] width 143 height 33
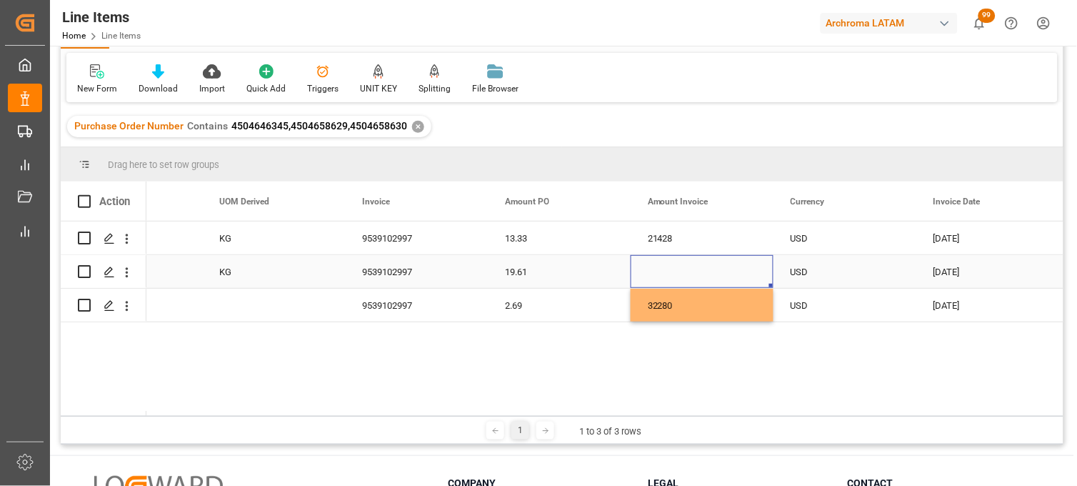
drag, startPoint x: 691, startPoint y: 273, endPoint x: 681, endPoint y: 274, distance: 10.1
click at [688, 273] on div "Press SPACE to select this row." at bounding box center [702, 271] width 143 height 33
click at [686, 267] on div "Press SPACE to select this row." at bounding box center [702, 271] width 143 height 33
click at [680, 272] on input "Press SPACE to select this row." at bounding box center [702, 279] width 120 height 27
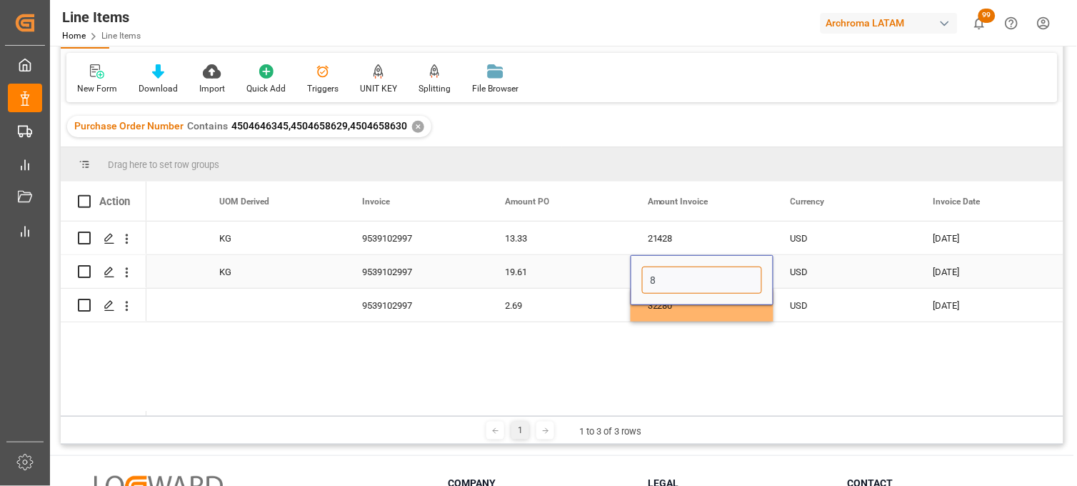
click at [672, 284] on input "8" at bounding box center [702, 279] width 120 height 27
type input "8628.40"
click at [539, 270] on div "19.61" at bounding box center [559, 271] width 143 height 33
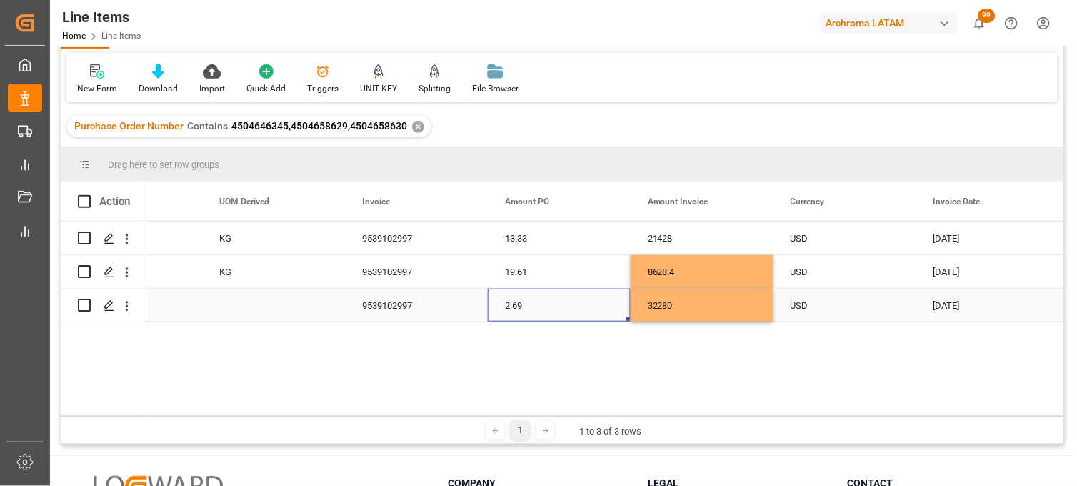
click at [501, 302] on div "2.69" at bounding box center [559, 305] width 143 height 33
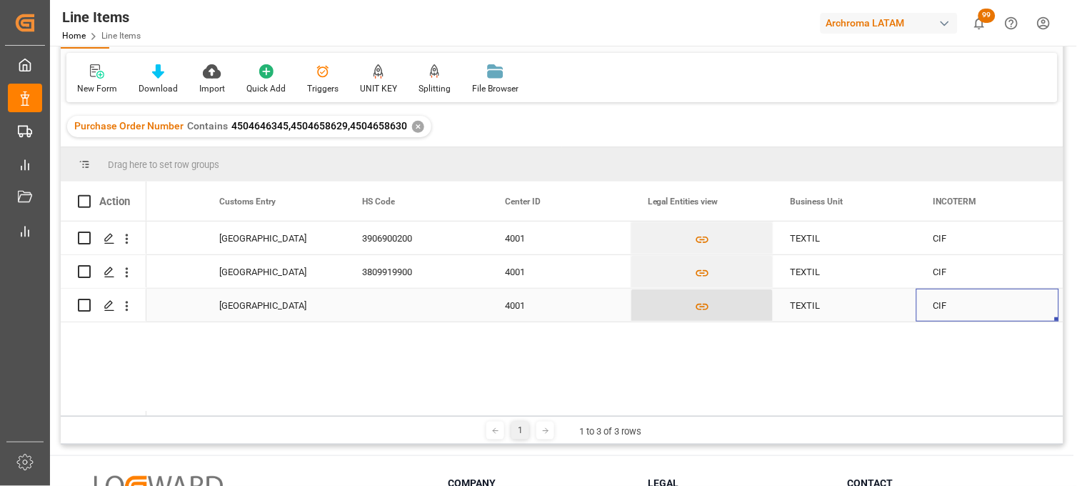
scroll to position [0, 4088]
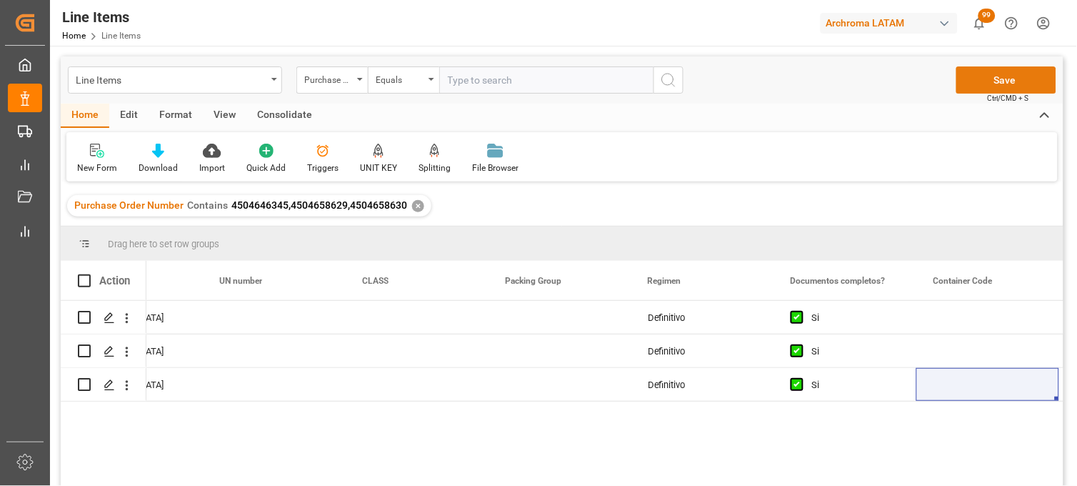
click at [990, 80] on button "Save" at bounding box center [1007, 79] width 100 height 27
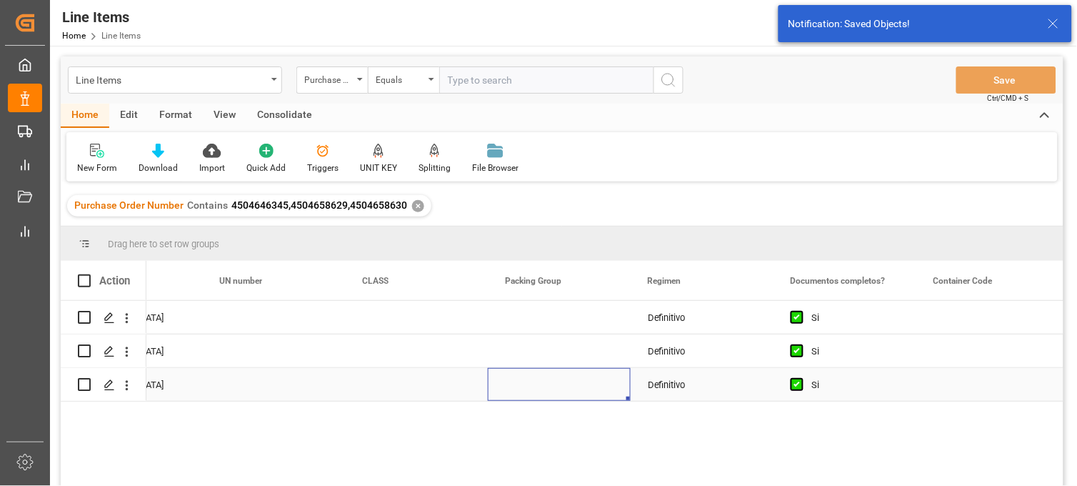
click at [533, 384] on div "Press SPACE to select this row." at bounding box center [559, 384] width 143 height 33
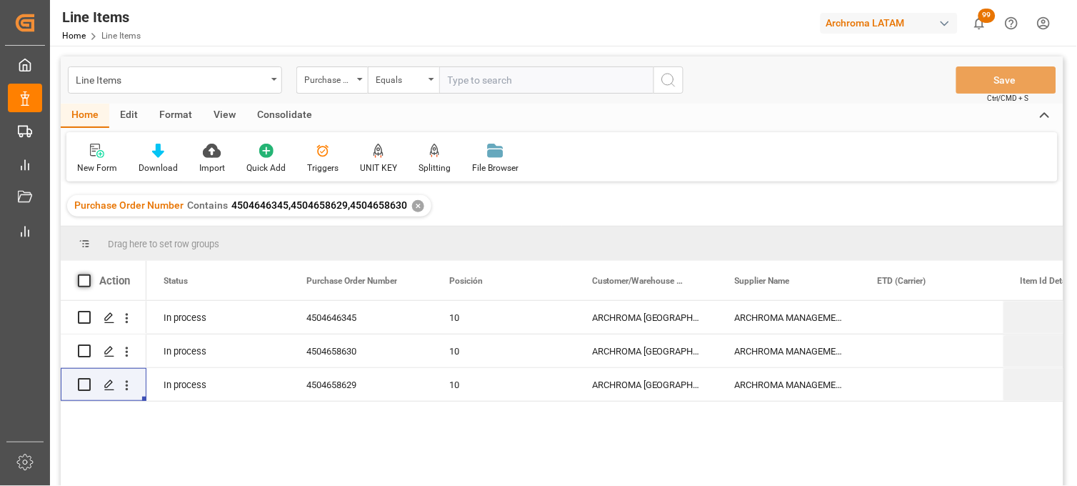
click at [80, 276] on span at bounding box center [84, 280] width 13 height 13
click at [89, 274] on input "checkbox" at bounding box center [89, 274] width 0 height 0
checkbox input "true"
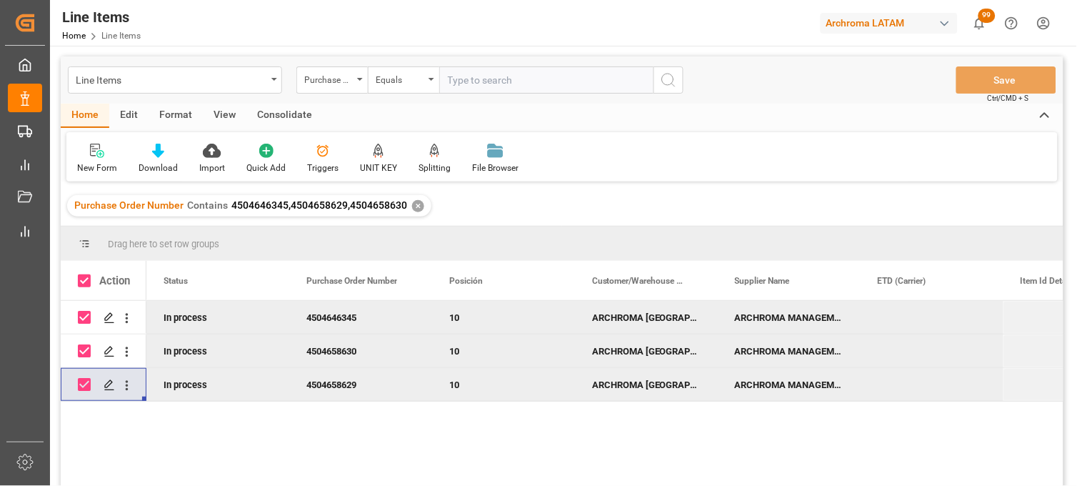
click at [268, 111] on div "Consolidate" at bounding box center [284, 116] width 76 height 24
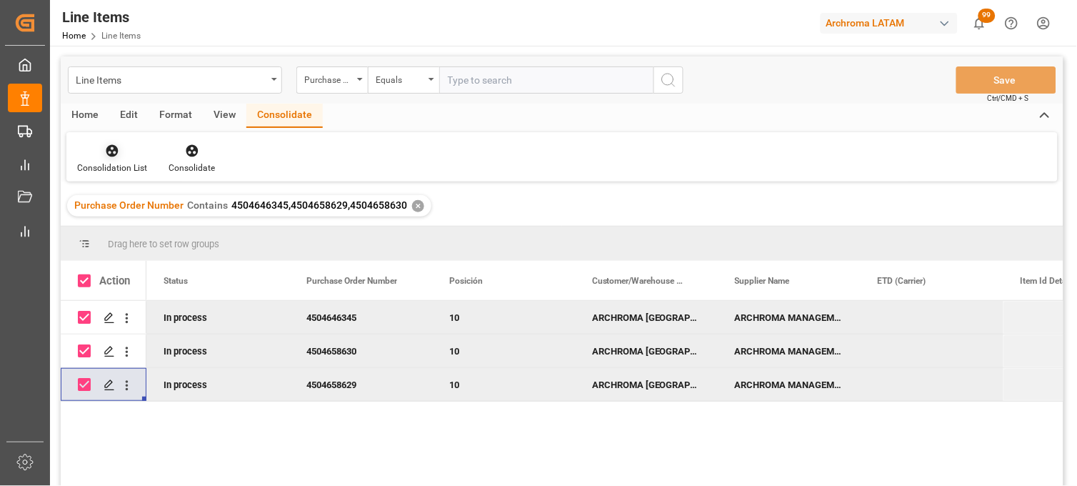
click at [119, 162] on div "Consolidation List" at bounding box center [112, 167] width 70 height 13
click at [105, 204] on div "Line Items Purchase Order Number Equals Save Ctrl/CMD + S Home Edit Format View…" at bounding box center [562, 289] width 1003 height 467
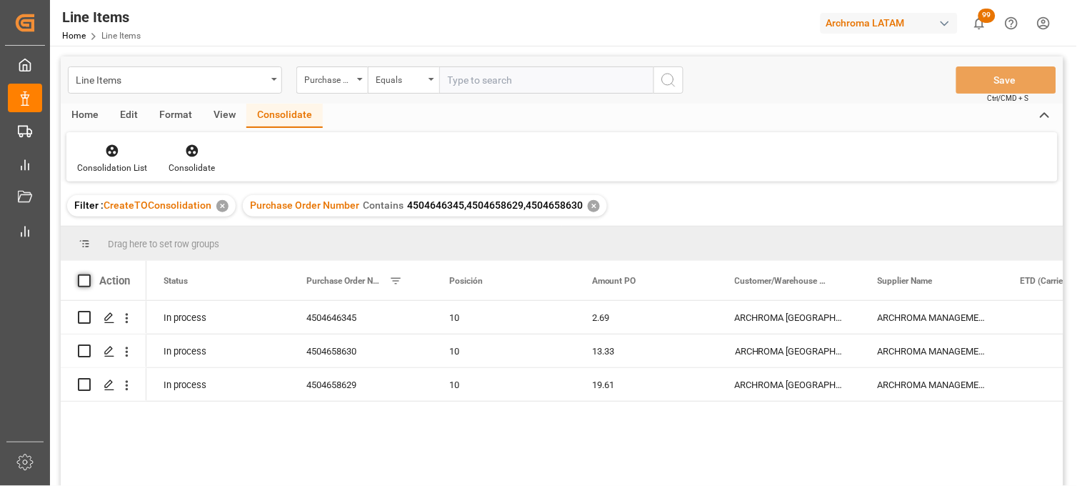
click at [81, 281] on span at bounding box center [84, 280] width 13 height 13
click at [89, 274] on input "checkbox" at bounding box center [89, 274] width 0 height 0
checkbox input "true"
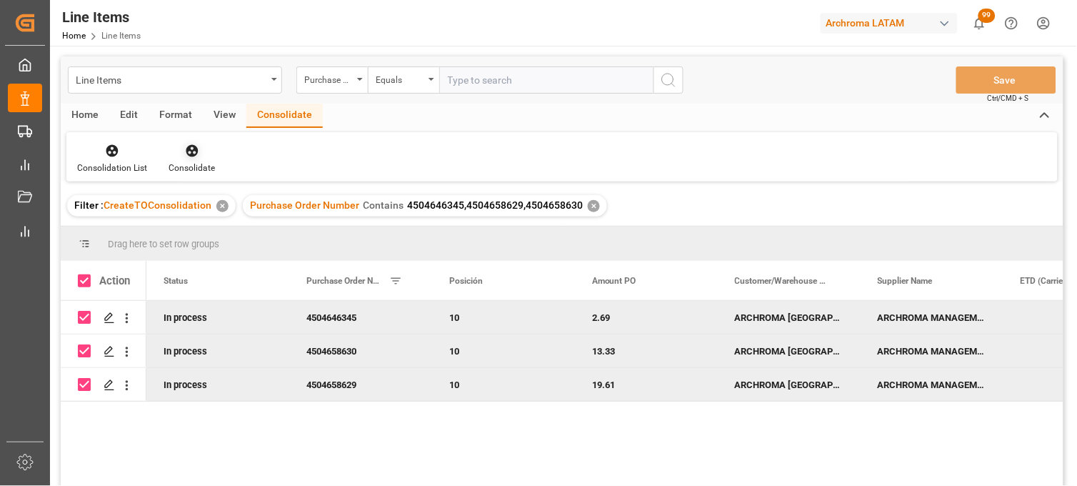
click at [186, 159] on div "Consolidate" at bounding box center [192, 158] width 68 height 31
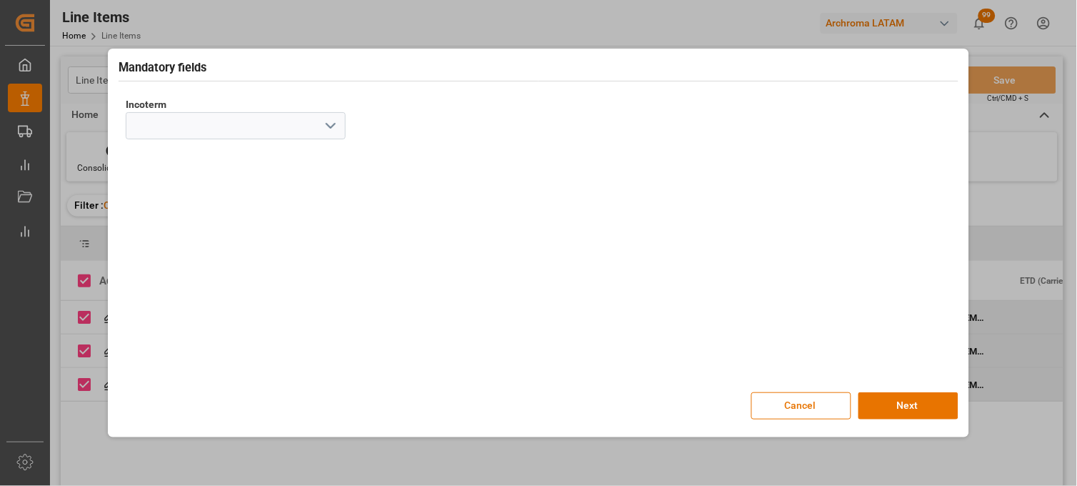
click at [330, 126] on polyline "open menu" at bounding box center [331, 126] width 9 height 4
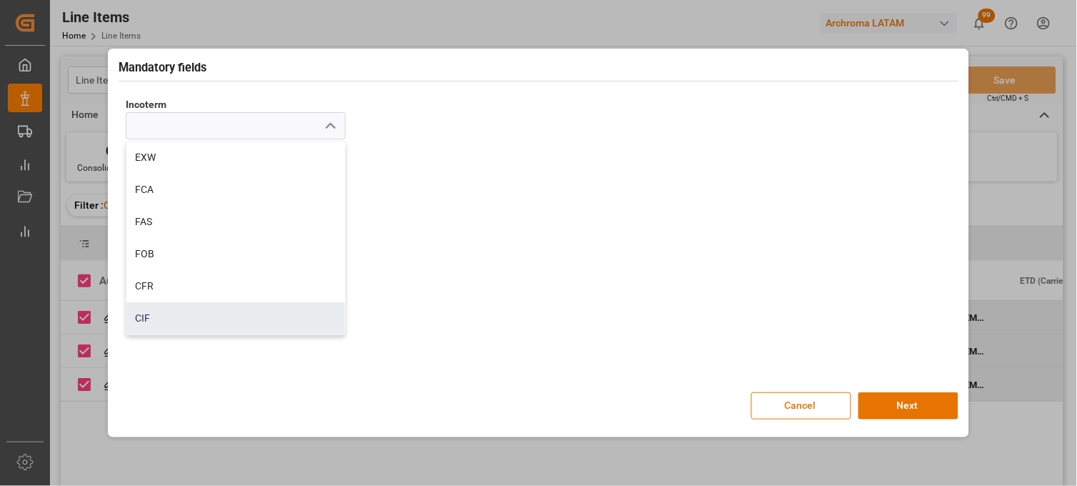
click at [153, 312] on div "CIF" at bounding box center [235, 318] width 219 height 32
type input "CIF"
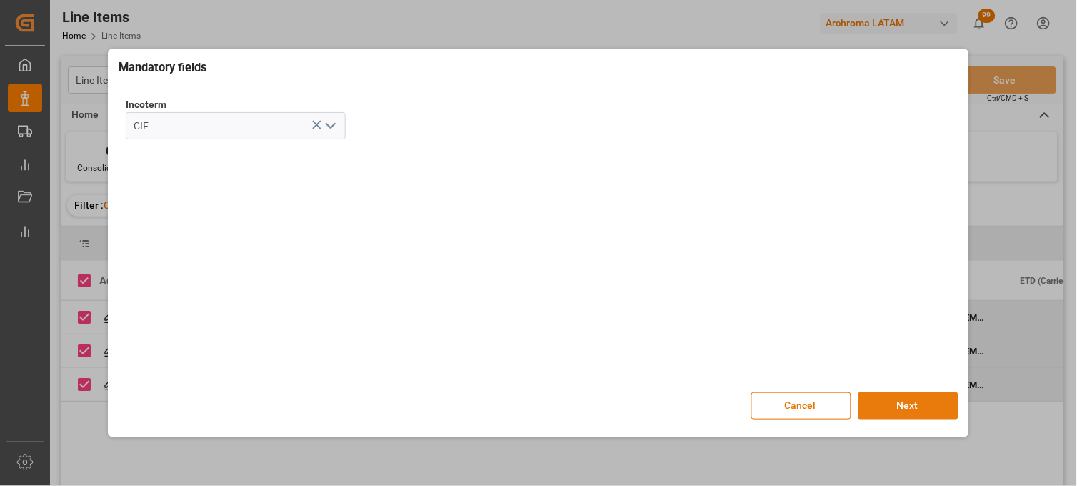
click at [905, 405] on button "Next" at bounding box center [909, 405] width 100 height 27
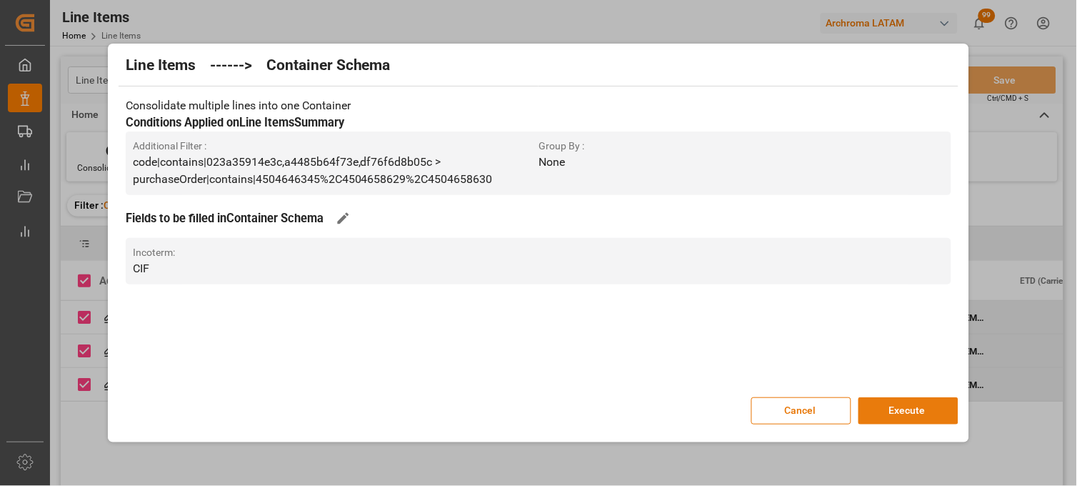
click at [902, 412] on button "Execute" at bounding box center [909, 410] width 100 height 27
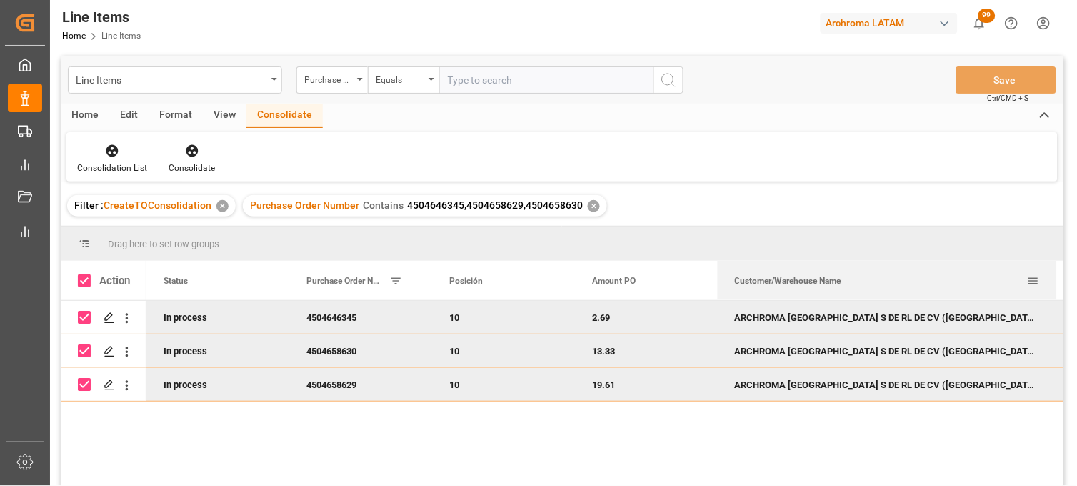
drag, startPoint x: 857, startPoint y: 264, endPoint x: 1054, endPoint y: 271, distance: 196.6
click at [1055, 271] on div at bounding box center [1058, 280] width 6 height 39
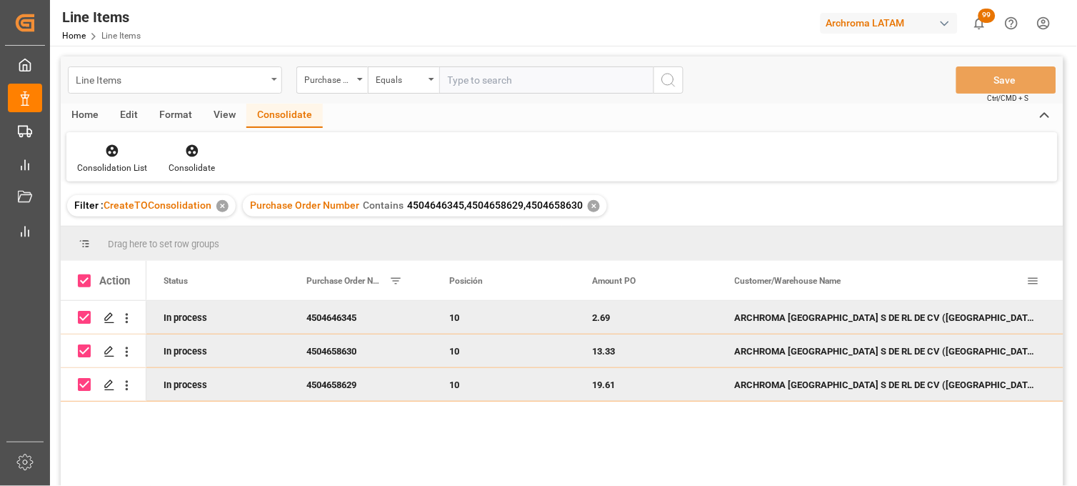
click at [136, 86] on div "Line Items" at bounding box center [171, 79] width 191 height 18
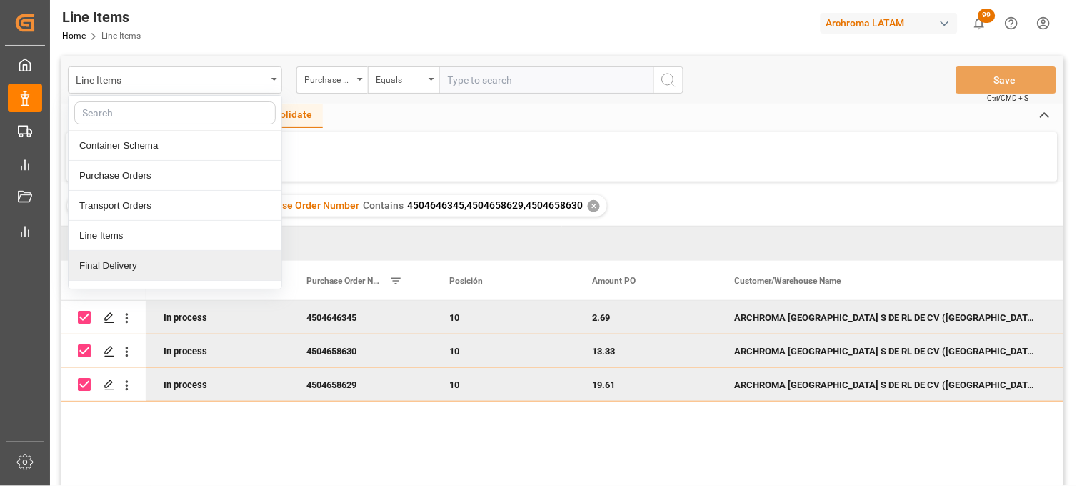
click at [130, 264] on div "Final Delivery" at bounding box center [175, 266] width 213 height 30
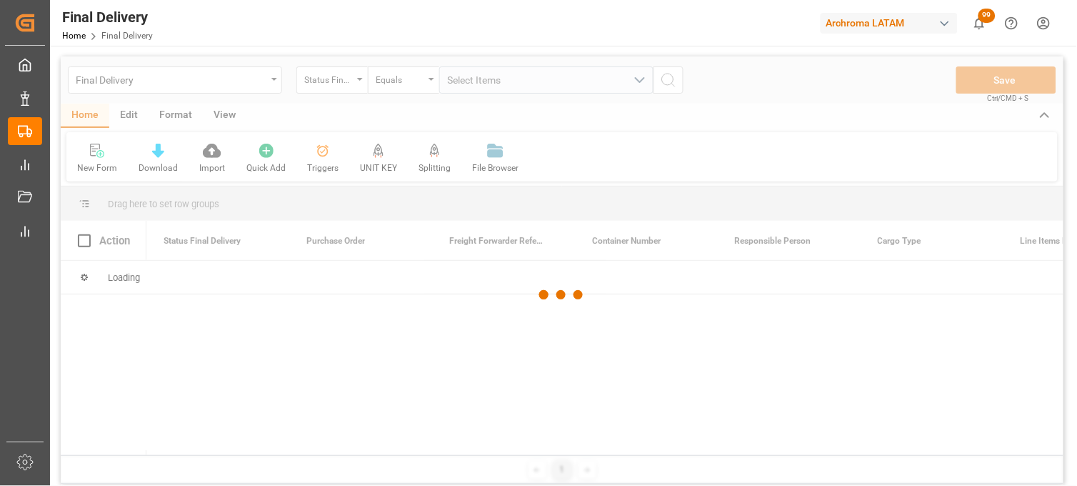
click at [352, 86] on div at bounding box center [562, 294] width 1003 height 477
click at [352, 84] on div at bounding box center [562, 294] width 1003 height 477
click at [359, 86] on div at bounding box center [562, 294] width 1003 height 477
click at [359, 84] on div "Status Final Delivery" at bounding box center [331, 79] width 71 height 27
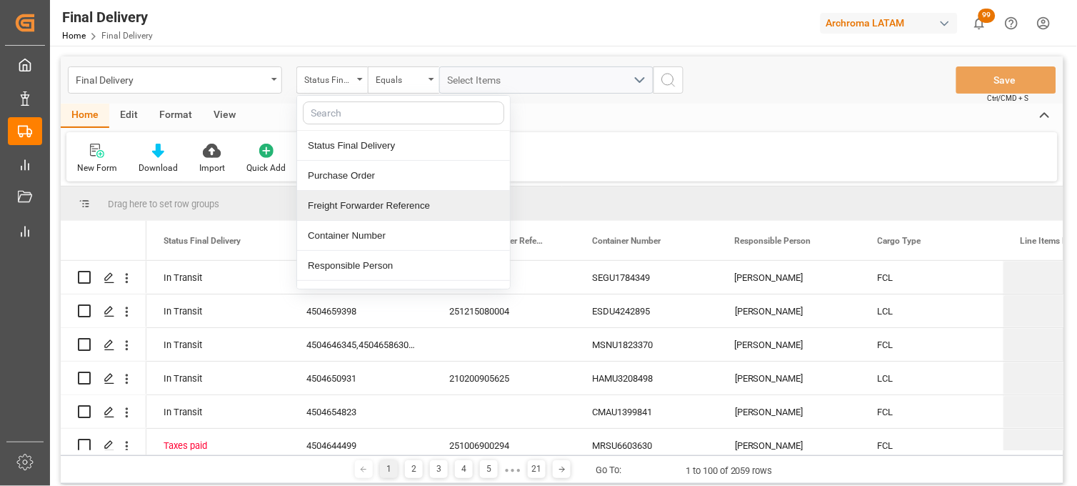
drag, startPoint x: 374, startPoint y: 209, endPoint x: 382, endPoint y: 201, distance: 10.6
click at [373, 208] on div "Freight Forwarder Reference" at bounding box center [403, 206] width 213 height 30
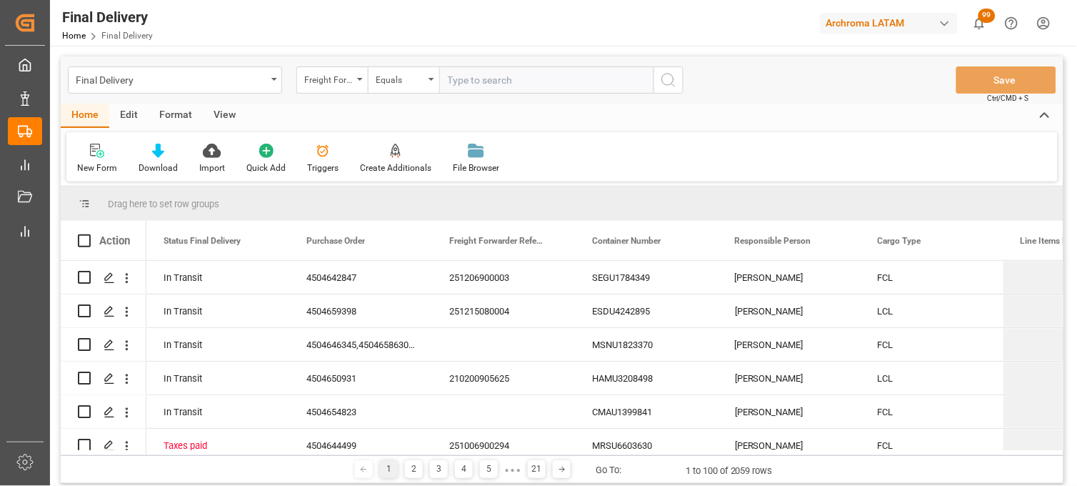
click at [457, 87] on input "text" at bounding box center [546, 79] width 214 height 27
type input "251006900612"
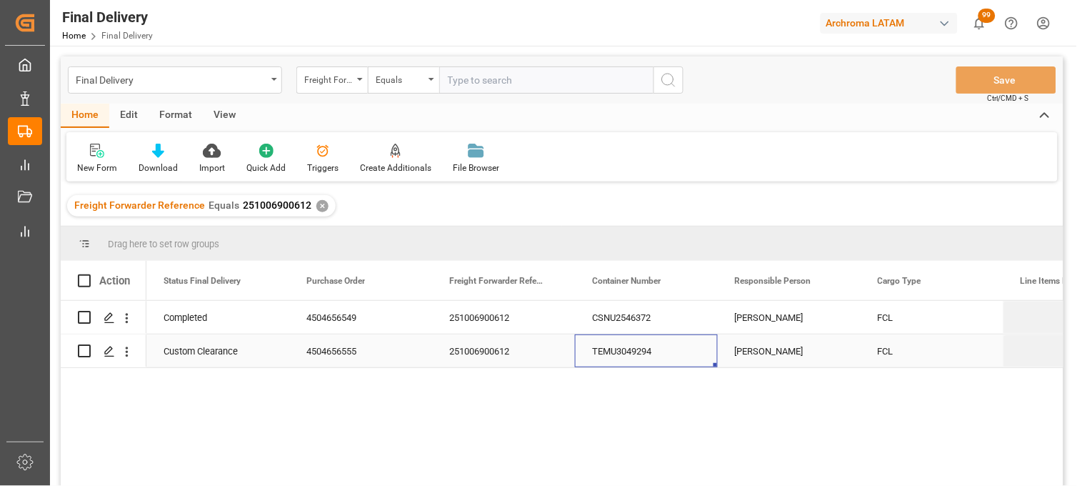
click at [654, 351] on div "TEMU3049294" at bounding box center [646, 350] width 143 height 33
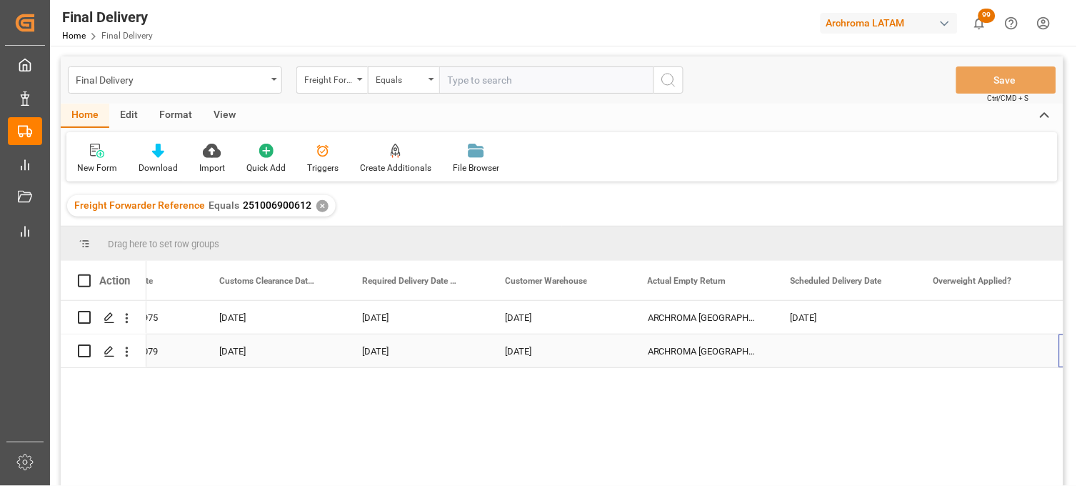
scroll to position [0, 2088]
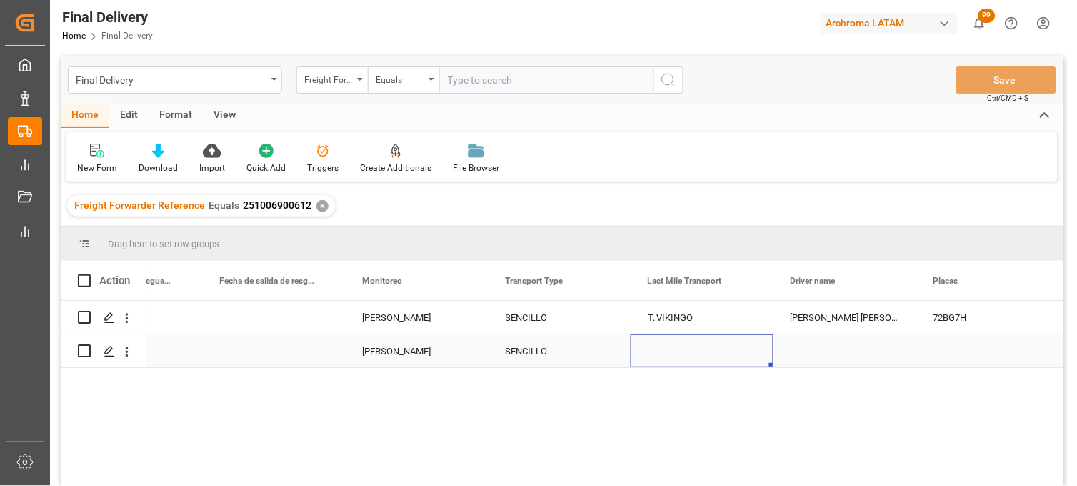
click at [673, 354] on div "Press SPACE to select this row." at bounding box center [702, 350] width 143 height 33
click at [672, 354] on input "Press SPACE to select this row." at bounding box center [702, 342] width 120 height 27
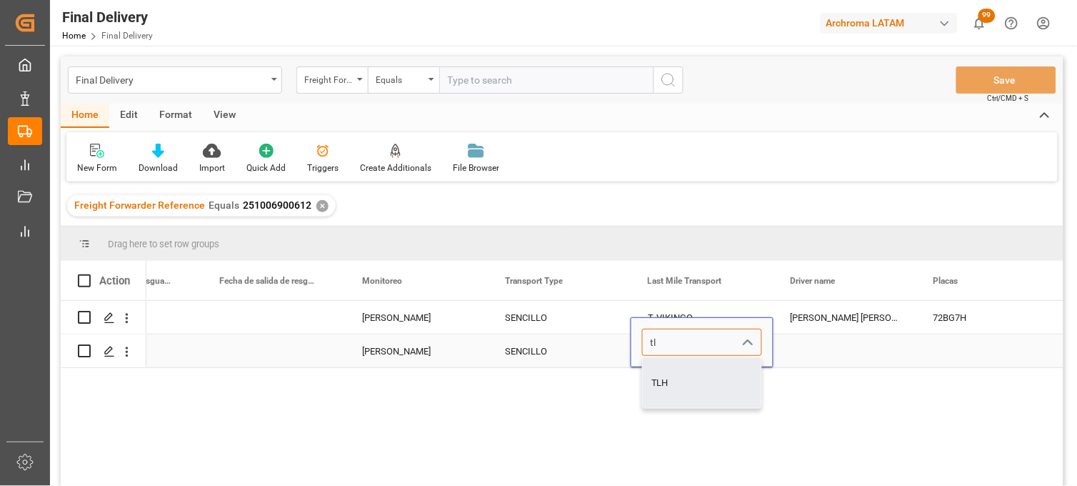
click at [664, 377] on div "TLH" at bounding box center [702, 383] width 119 height 50
type input "TLH"
click at [839, 347] on div "Press SPACE to select this row." at bounding box center [845, 350] width 143 height 33
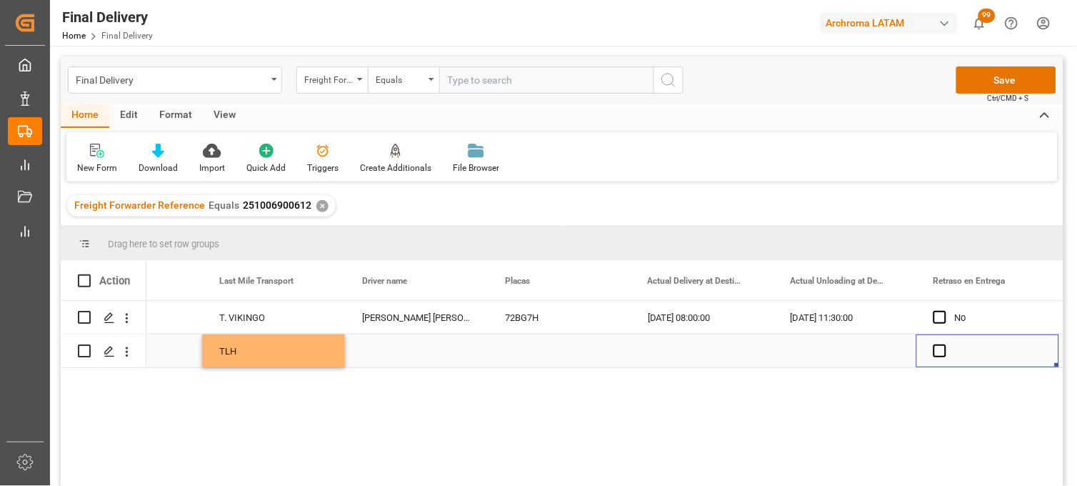
click at [418, 352] on div "Press SPACE to select this row." at bounding box center [416, 350] width 143 height 33
type input "SAMUEL RUIZ JACOME"
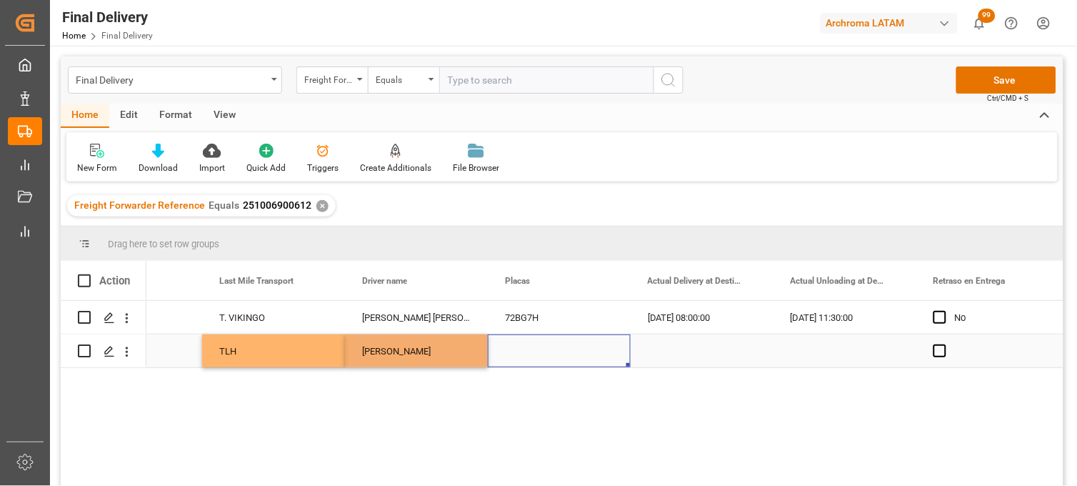
click at [537, 350] on div "Press SPACE to select this row." at bounding box center [559, 350] width 143 height 33
click at [527, 348] on div "Press SPACE to select this row." at bounding box center [559, 350] width 143 height 33
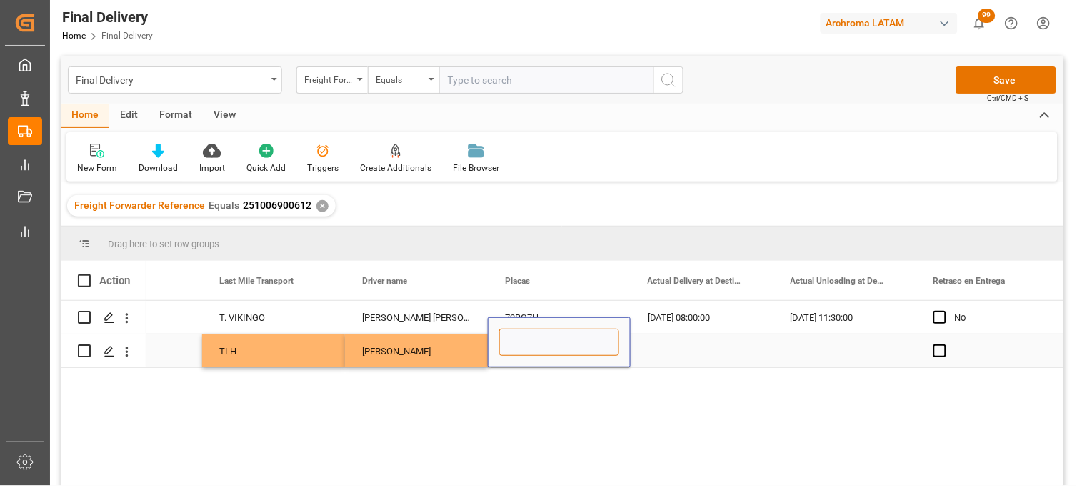
click at [527, 348] on input "Press SPACE to select this row." at bounding box center [559, 342] width 120 height 27
paste input "95BF3R"
type input "95BF3R"
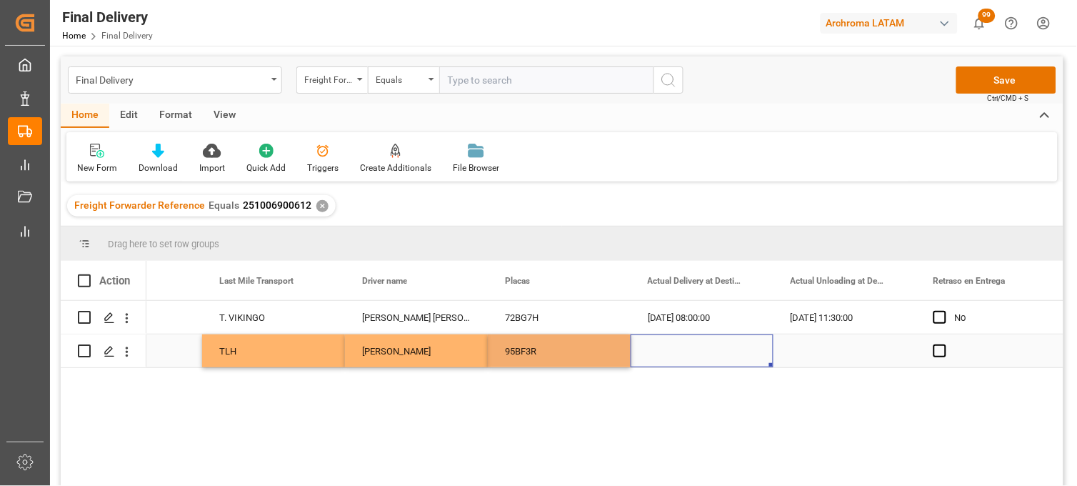
click at [702, 344] on div "Press SPACE to select this row." at bounding box center [702, 350] width 143 height 33
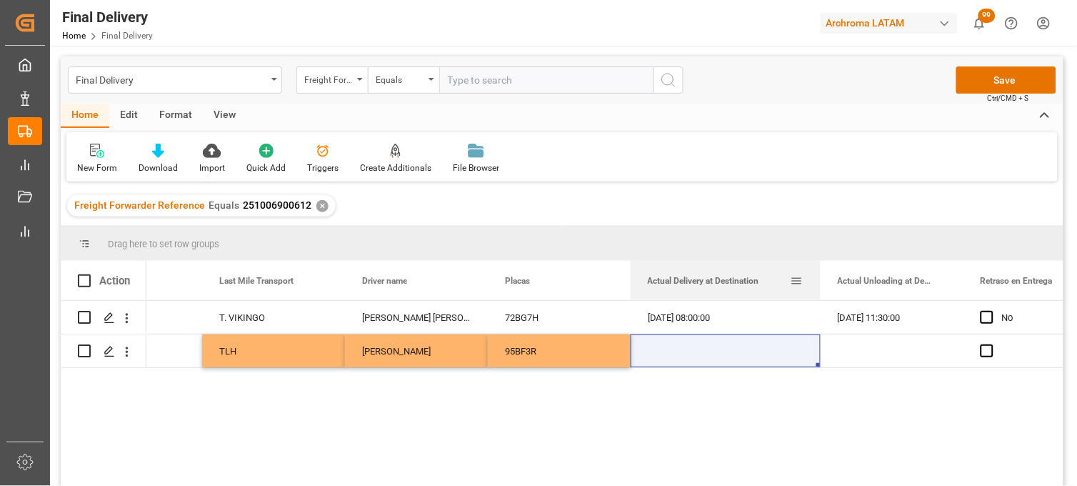
drag, startPoint x: 773, startPoint y: 274, endPoint x: 820, endPoint y: 280, distance: 47.5
click at [820, 280] on div at bounding box center [821, 280] width 6 height 39
click at [675, 351] on div "Press SPACE to select this row." at bounding box center [726, 350] width 190 height 33
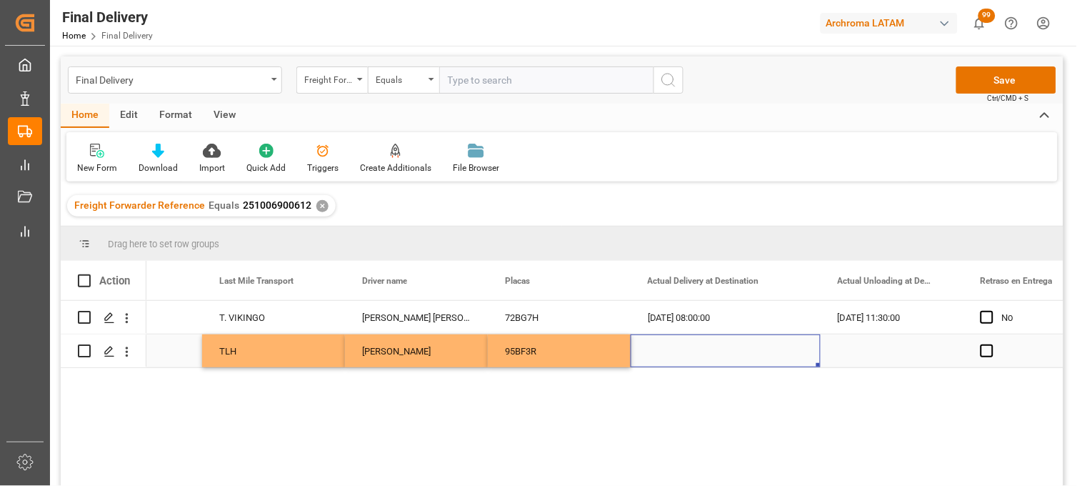
click at [675, 351] on div "Press SPACE to select this row." at bounding box center [726, 350] width 190 height 33
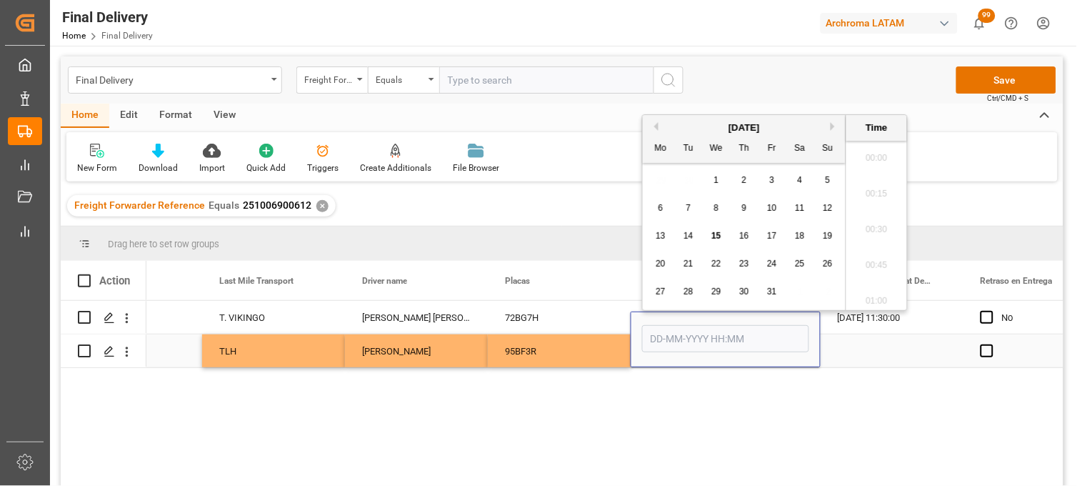
click at [675, 351] on input "Press SPACE to select this row." at bounding box center [725, 338] width 167 height 27
click at [667, 339] on input "Press SPACE to select this row." at bounding box center [725, 338] width 167 height 27
click at [663, 189] on div "29 30 1 2 3 4 5" at bounding box center [744, 180] width 195 height 28
click at [714, 238] on span "15" at bounding box center [716, 236] width 9 height 10
click at [877, 241] on li "07:30" at bounding box center [877, 229] width 61 height 36
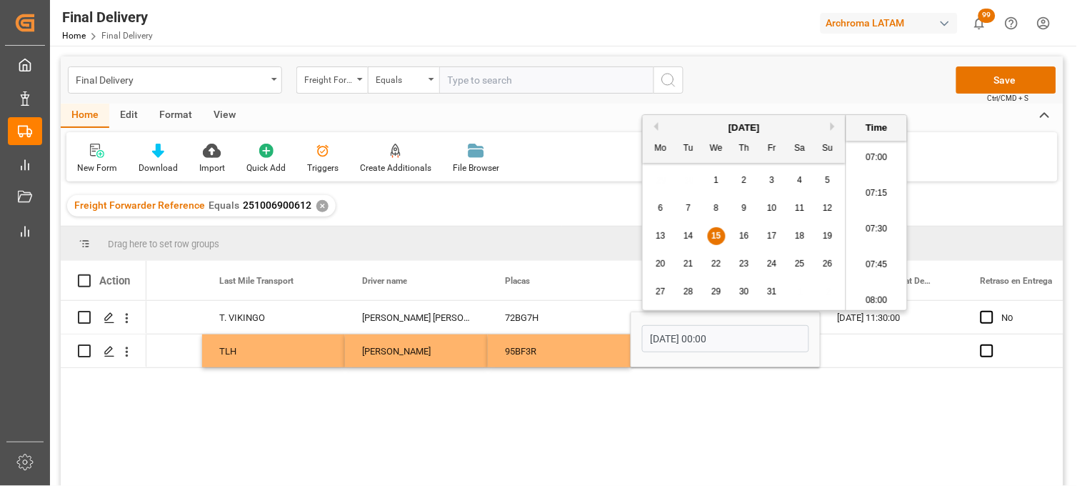
type input "15-10-2025 07:30"
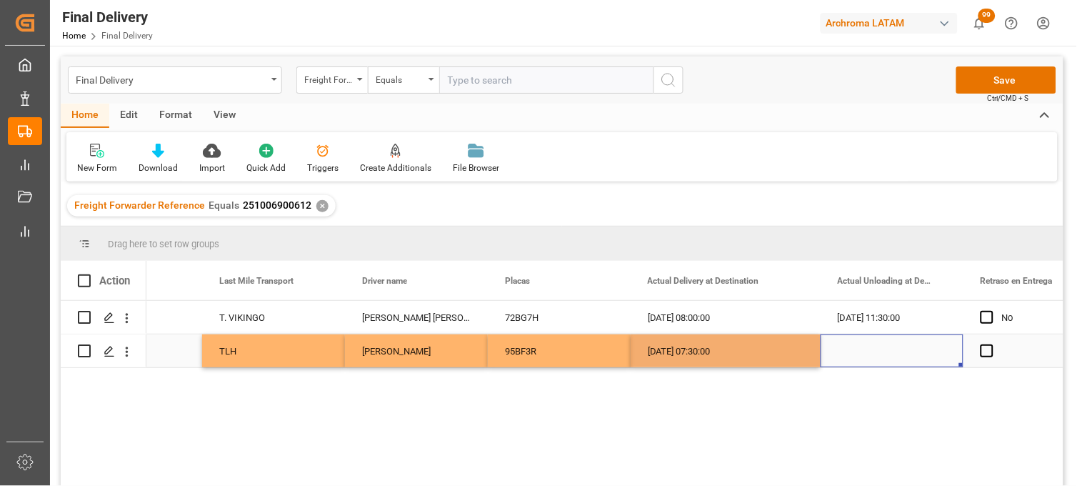
click at [870, 339] on div "Press SPACE to select this row." at bounding box center [892, 350] width 143 height 33
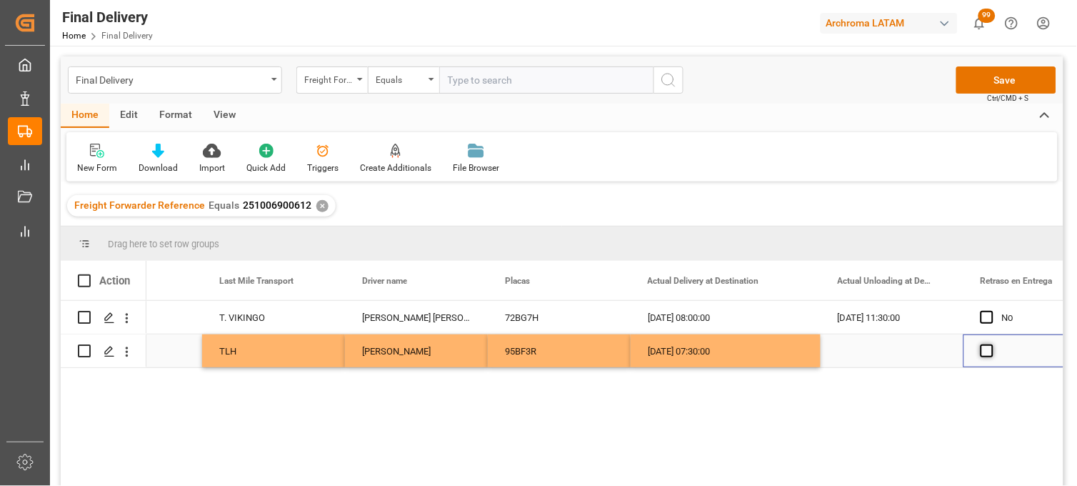
click at [991, 351] on span "Press SPACE to select this row." at bounding box center [987, 350] width 13 height 13
click at [992, 344] on input "Press SPACE to select this row." at bounding box center [992, 344] width 0 height 0
click at [991, 351] on span "Press SPACE to select this row." at bounding box center [987, 350] width 13 height 13
click at [992, 344] on input "Press SPACE to select this row." at bounding box center [992, 344] width 0 height 0
click at [889, 354] on div "Press SPACE to select this row." at bounding box center [892, 350] width 143 height 33
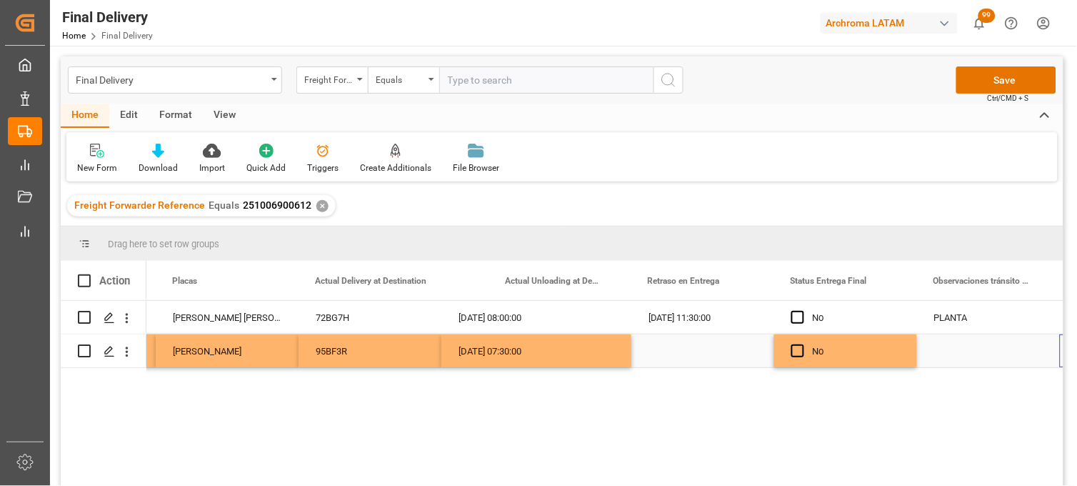
scroll to position [0, 4135]
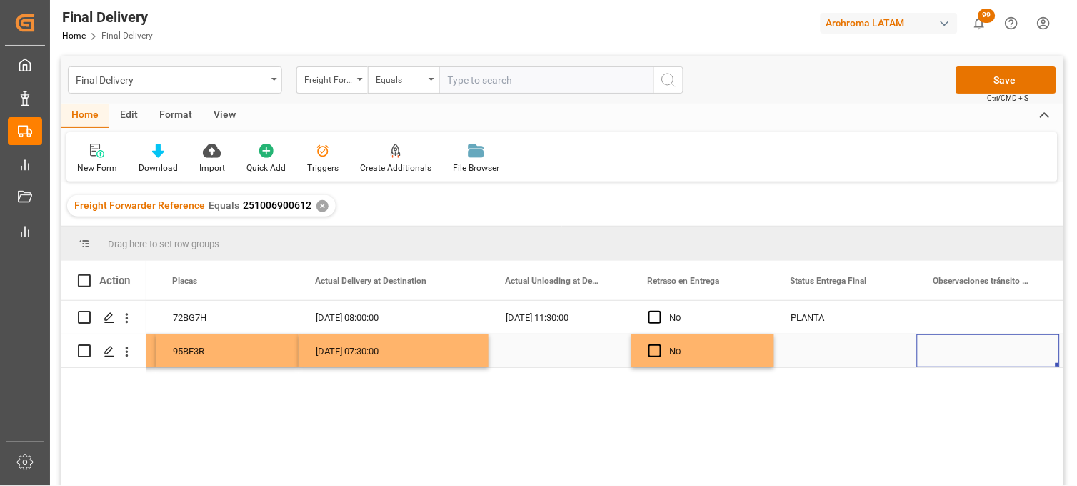
click at [825, 357] on div "Press SPACE to select this row." at bounding box center [845, 350] width 143 height 33
click at [826, 357] on div "Press SPACE to select this row." at bounding box center [845, 350] width 143 height 33
click at [825, 356] on div "Press SPACE to select this row." at bounding box center [845, 342] width 143 height 50
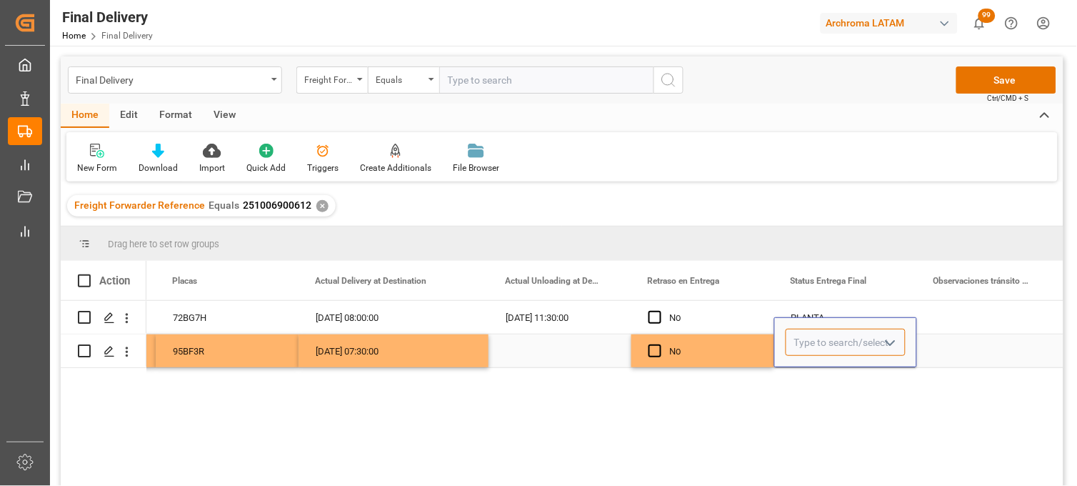
click at [812, 342] on input "Press SPACE to select this row." at bounding box center [846, 342] width 120 height 27
click at [810, 359] on div "PLANTA" at bounding box center [846, 383] width 119 height 50
type input "PLANTA"
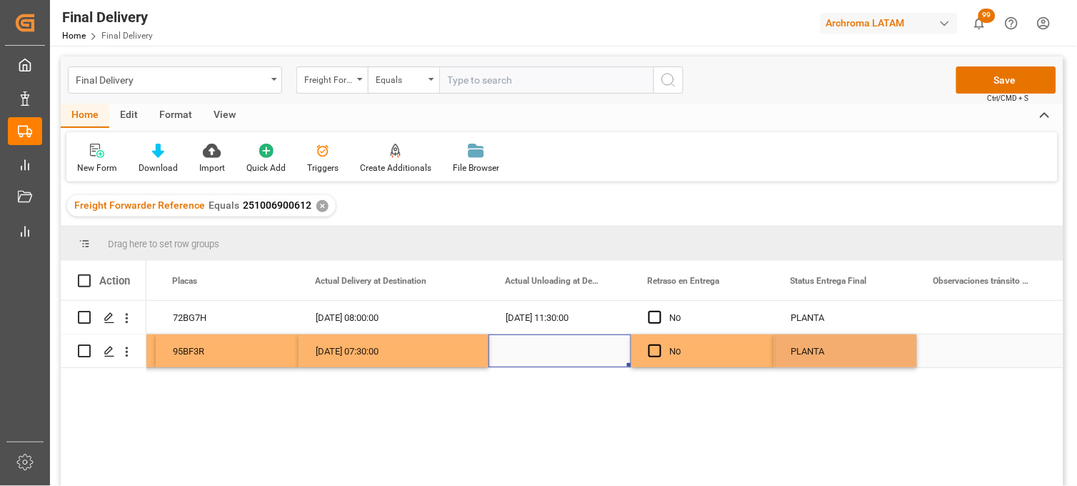
click at [564, 353] on div "Press SPACE to select this row." at bounding box center [560, 350] width 143 height 33
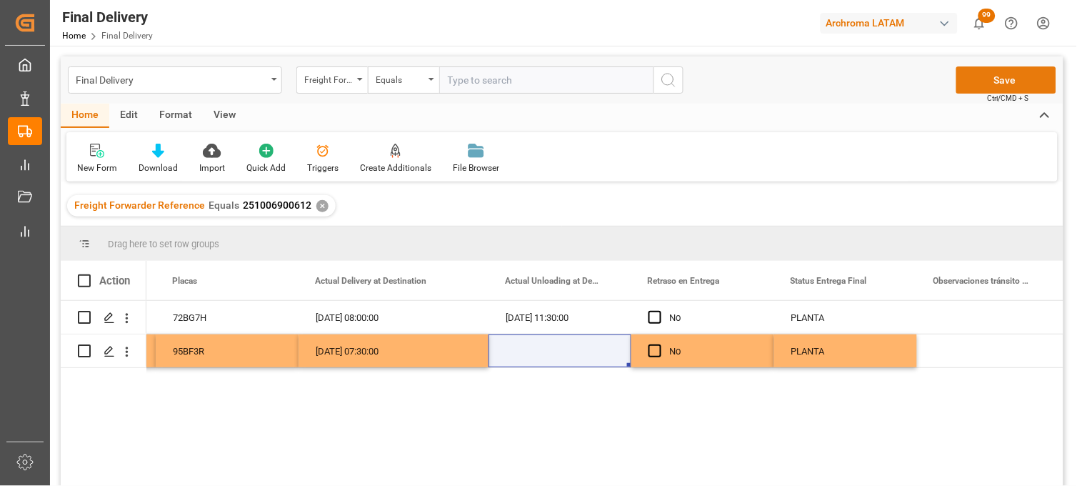
click at [967, 81] on button "Save" at bounding box center [1007, 79] width 100 height 27
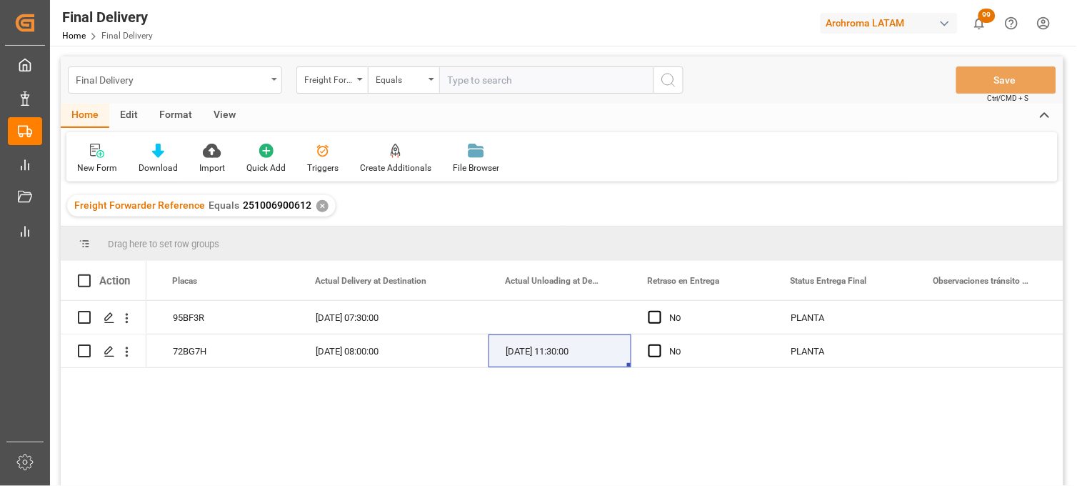
click at [146, 82] on div "Final Delivery" at bounding box center [171, 79] width 191 height 18
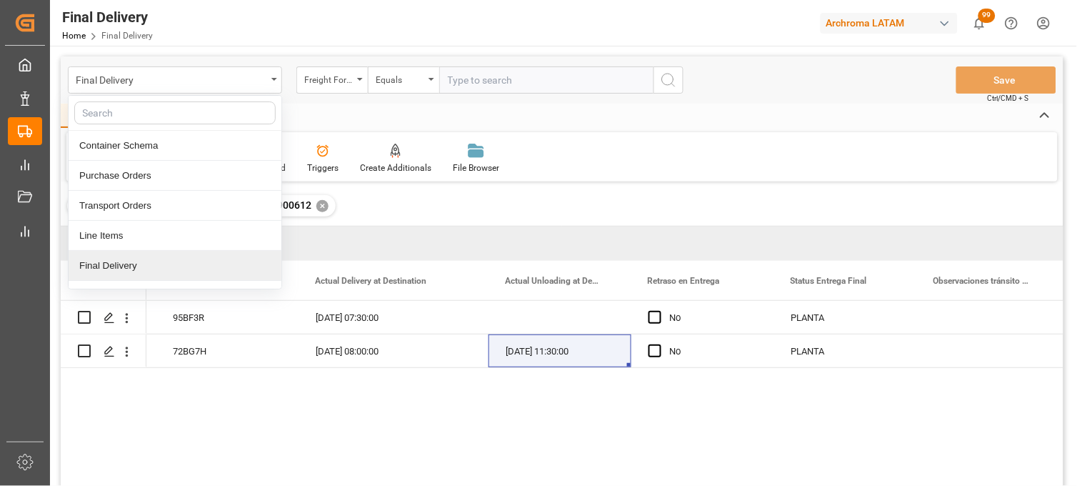
click at [154, 266] on div "Final Delivery" at bounding box center [175, 266] width 213 height 30
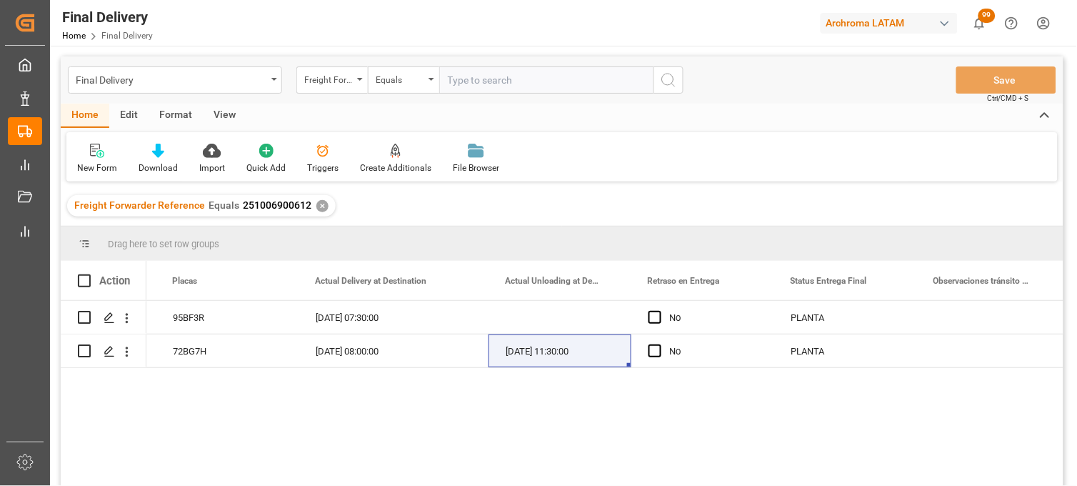
click at [317, 202] on div "✕" at bounding box center [323, 206] width 12 height 12
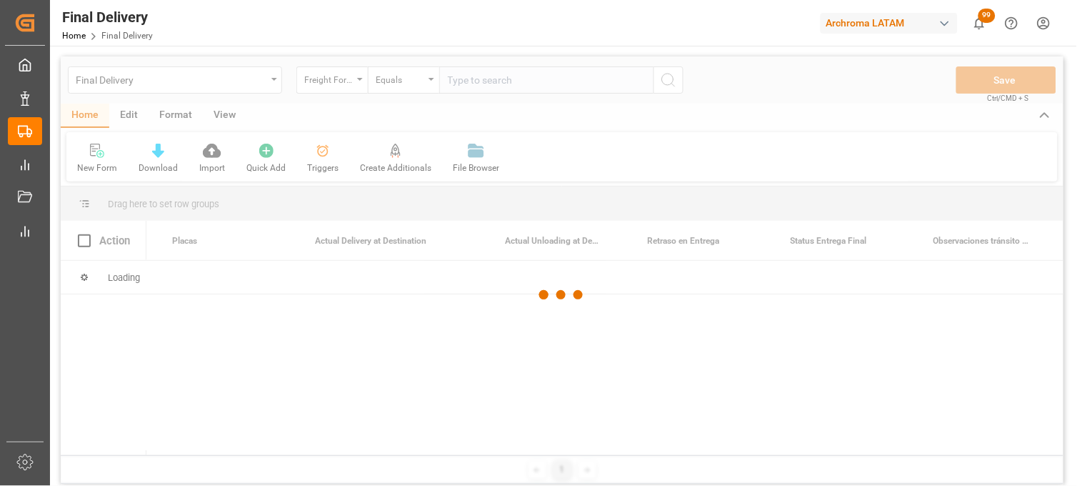
click at [473, 79] on div at bounding box center [562, 294] width 1003 height 477
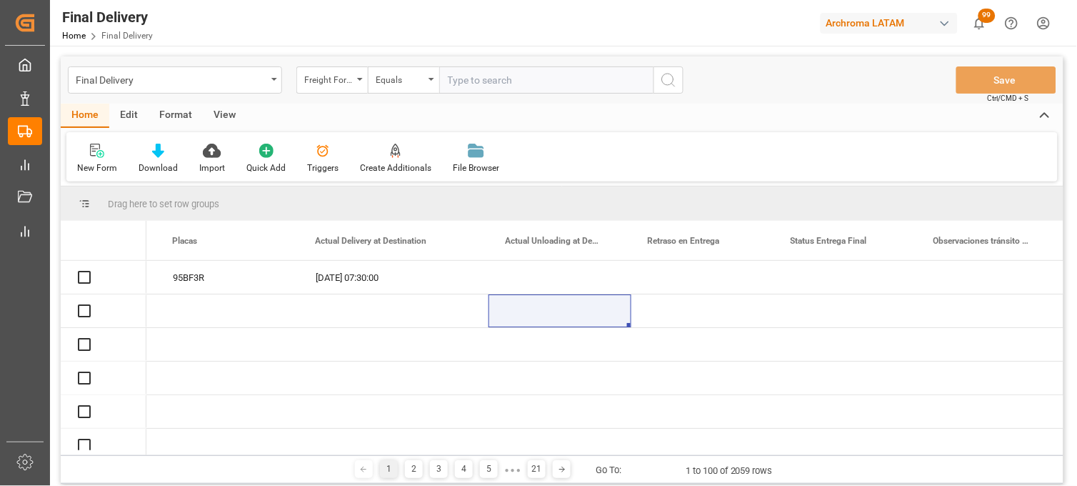
click at [473, 79] on input "text" at bounding box center [546, 79] width 214 height 27
click at [455, 79] on input "text" at bounding box center [546, 79] width 214 height 27
paste input "FCIU4050355"
type input "FCIU4050355"
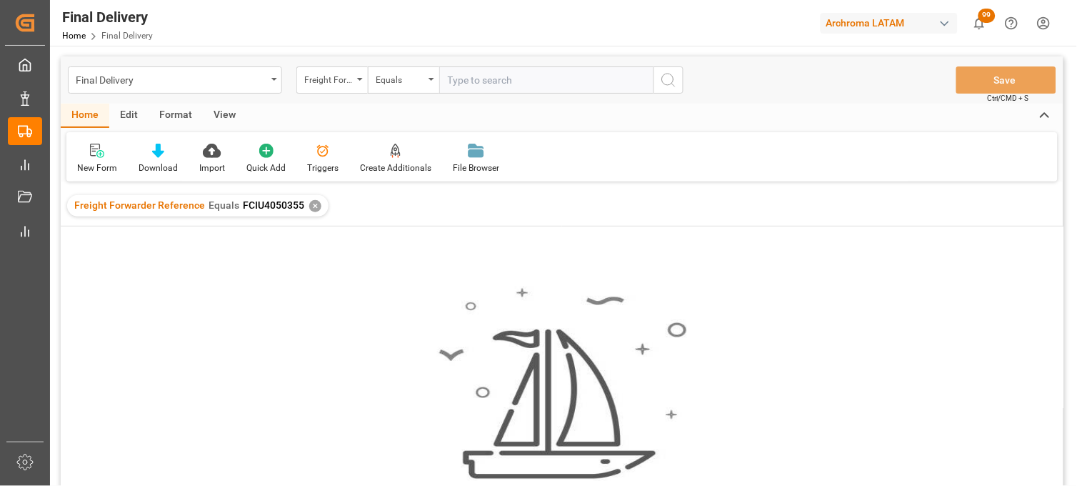
click at [309, 207] on div "✕" at bounding box center [315, 206] width 12 height 12
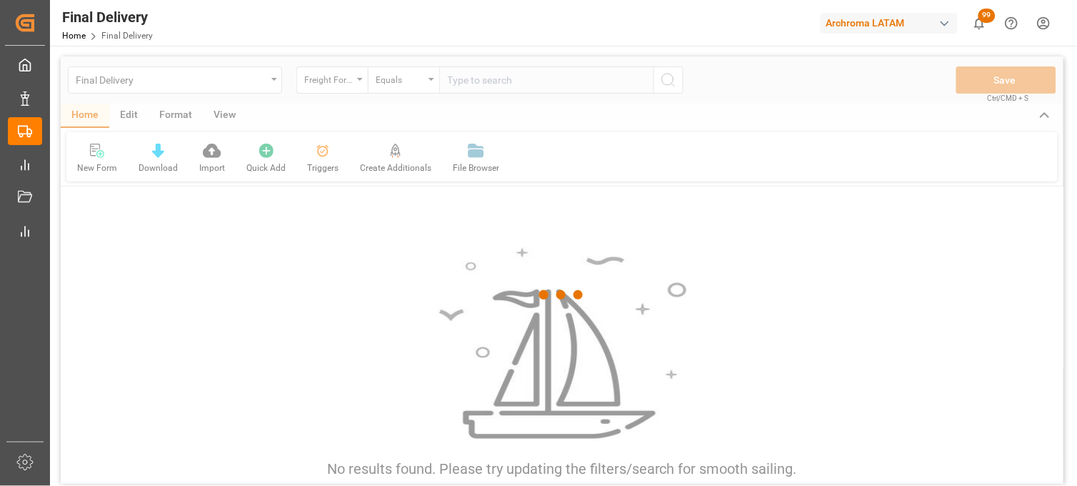
click at [324, 77] on div at bounding box center [562, 294] width 1003 height 477
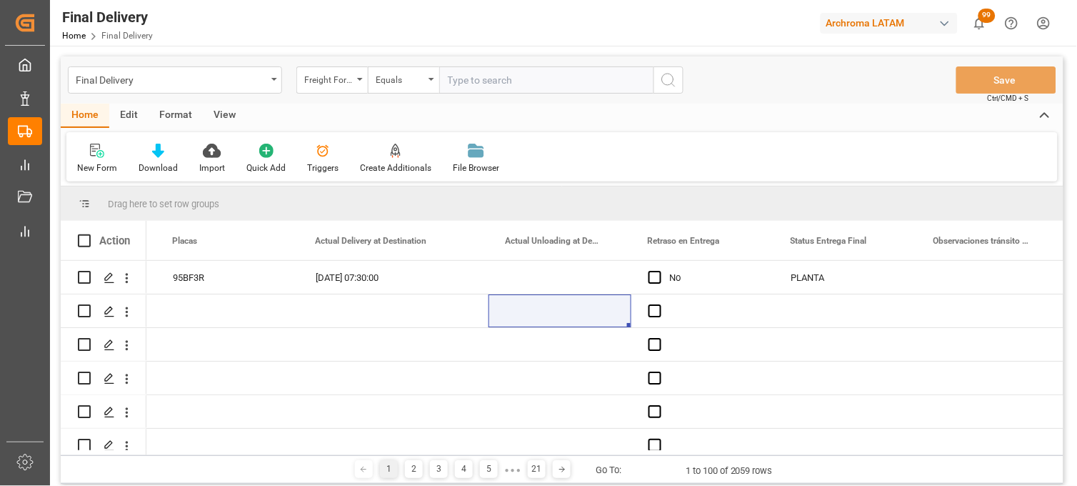
click at [324, 77] on div "Freight Forwarder Reference" at bounding box center [328, 78] width 49 height 16
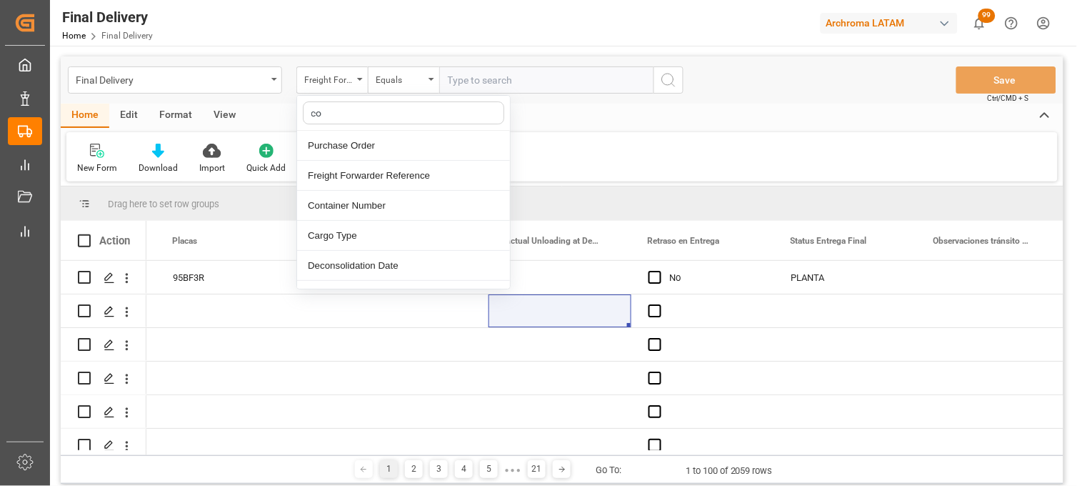
type input "con"
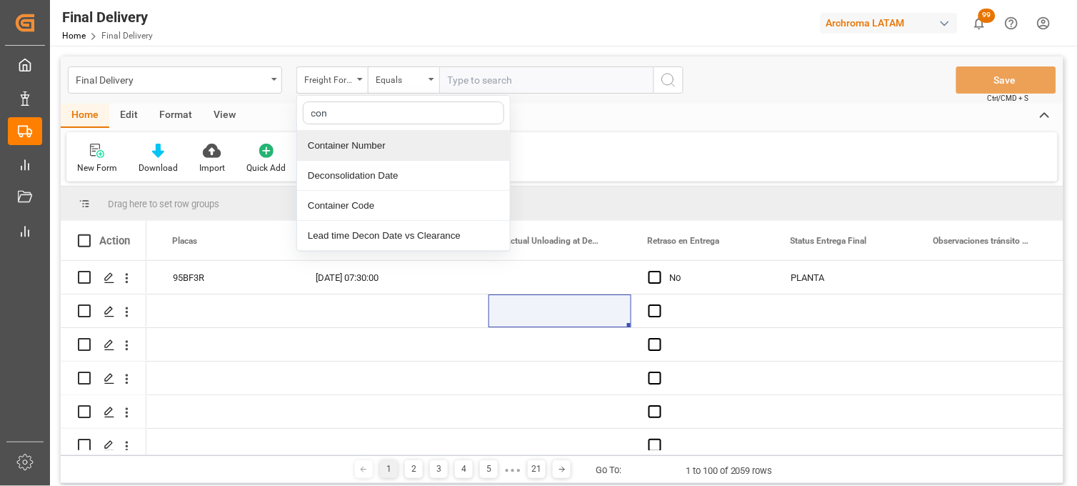
drag, startPoint x: 346, startPoint y: 143, endPoint x: 354, endPoint y: 138, distance: 9.3
click at [347, 143] on div "Container Number" at bounding box center [403, 146] width 213 height 30
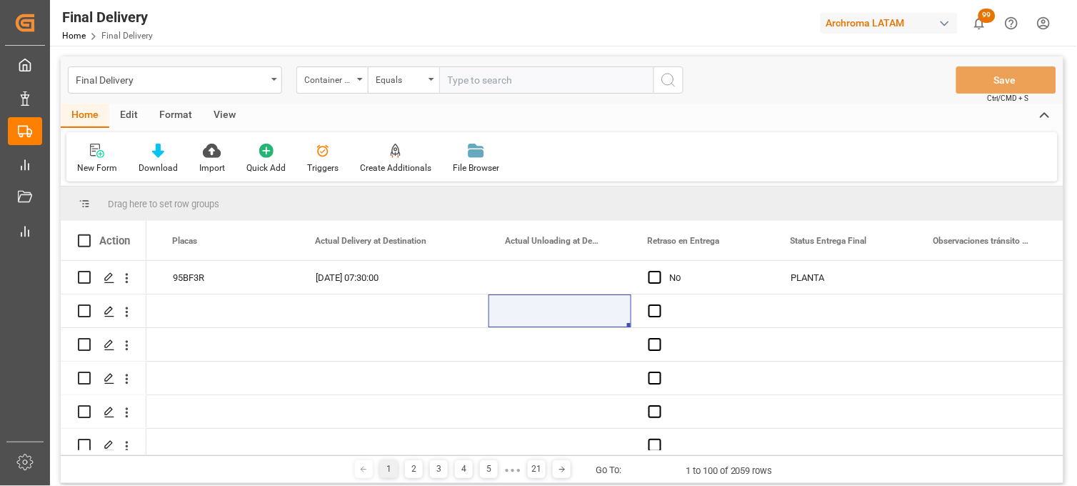
click at [472, 84] on input "text" at bounding box center [546, 79] width 214 height 27
paste input "FCIU4050355"
type input "FCIU4050355"
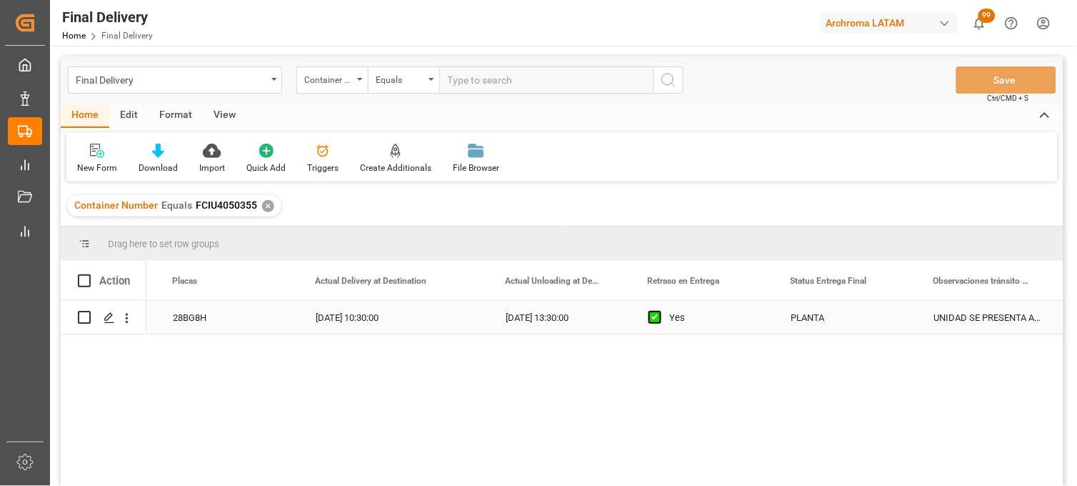
drag, startPoint x: 894, startPoint y: 332, endPoint x: 439, endPoint y: 404, distance: 460.1
click at [439, 404] on div "TRANSPORTES BELCHEZ SA DE CV APPLETON VALENZUELA JUAN ENRIQUE 28BG8H 10-10-2025…" at bounding box center [604, 398] width 917 height 194
click at [81, 279] on span at bounding box center [84, 280] width 13 height 13
click at [89, 274] on input "checkbox" at bounding box center [89, 274] width 0 height 0
checkbox input "true"
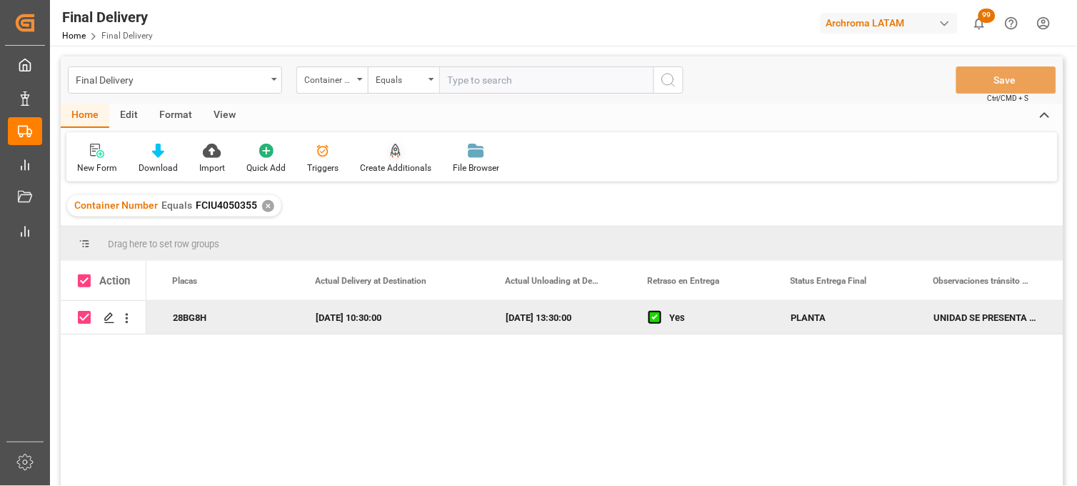
click at [392, 160] on div "Create Additionals" at bounding box center [395, 158] width 93 height 31
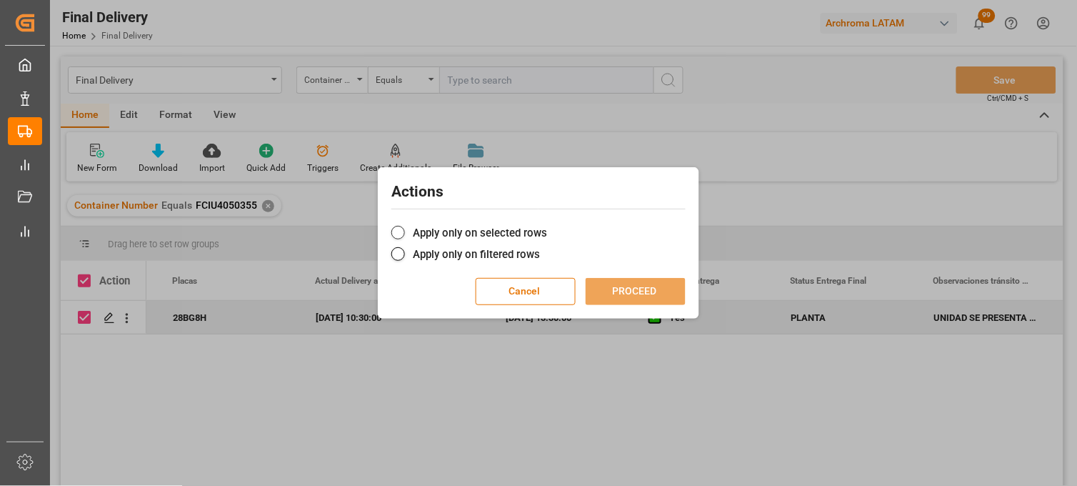
drag, startPoint x: 397, startPoint y: 231, endPoint x: 422, endPoint y: 231, distance: 25.7
click at [397, 231] on span at bounding box center [399, 233] width 14 height 14
click at [547, 225] on input "Apply only on selected rows" at bounding box center [547, 225] width 0 height 0
click at [633, 288] on button "PROCEED" at bounding box center [636, 291] width 100 height 27
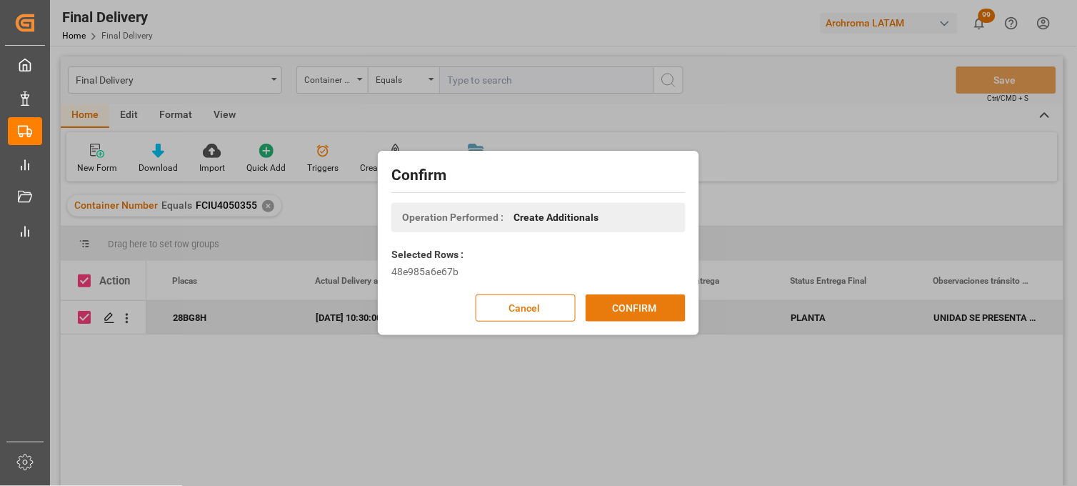
click at [629, 302] on button "CONFIRM" at bounding box center [636, 307] width 100 height 27
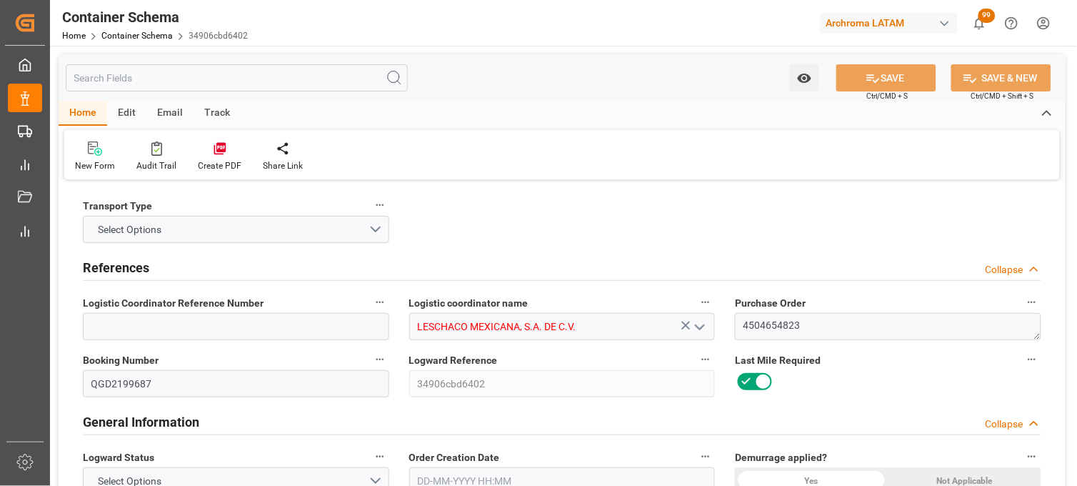
type input "10"
type input "7"
type input "1"
type input "800"
type input "20000"
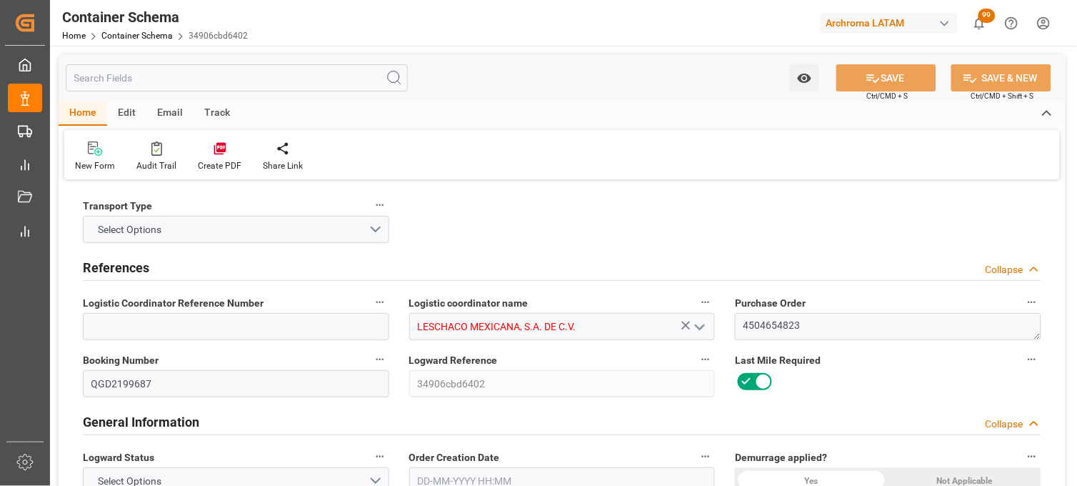
type input "20016"
type input "CMACGM"
type input "CMA CGM Group"
type input "CNQDG"
type input "MXZLO"
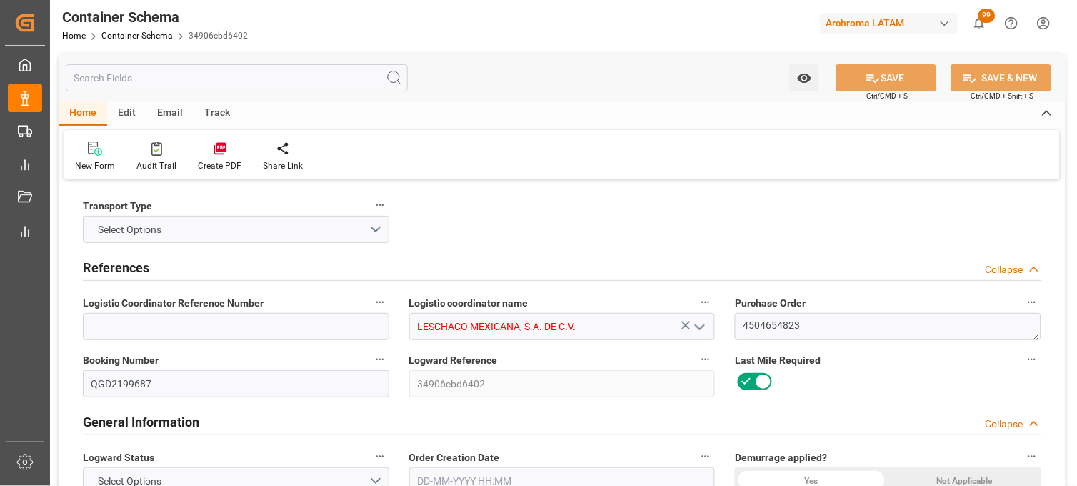
type input "9894973"
type input "[DATE] 09:00"
type input "[DATE]"
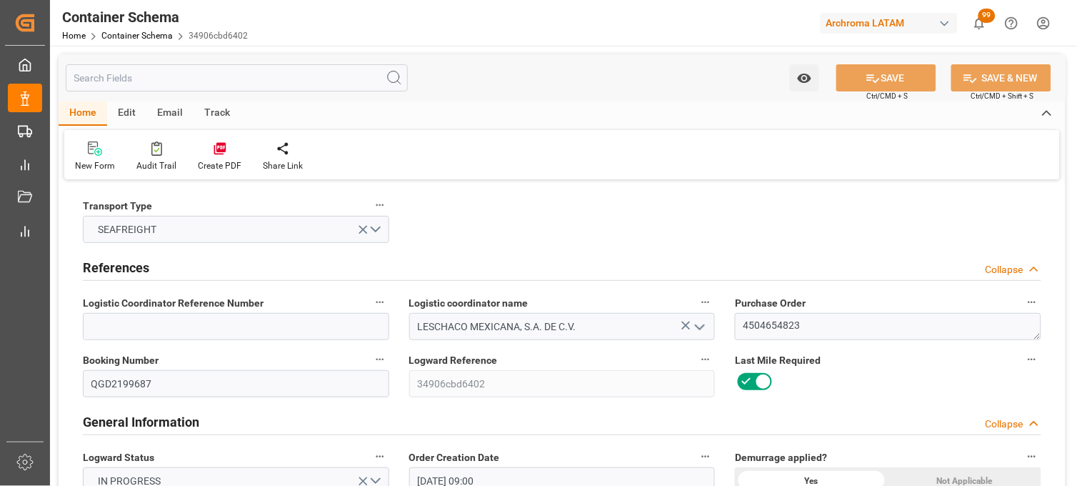
type input "[DATE] 10:00"
type input "[DATE] 00:00"
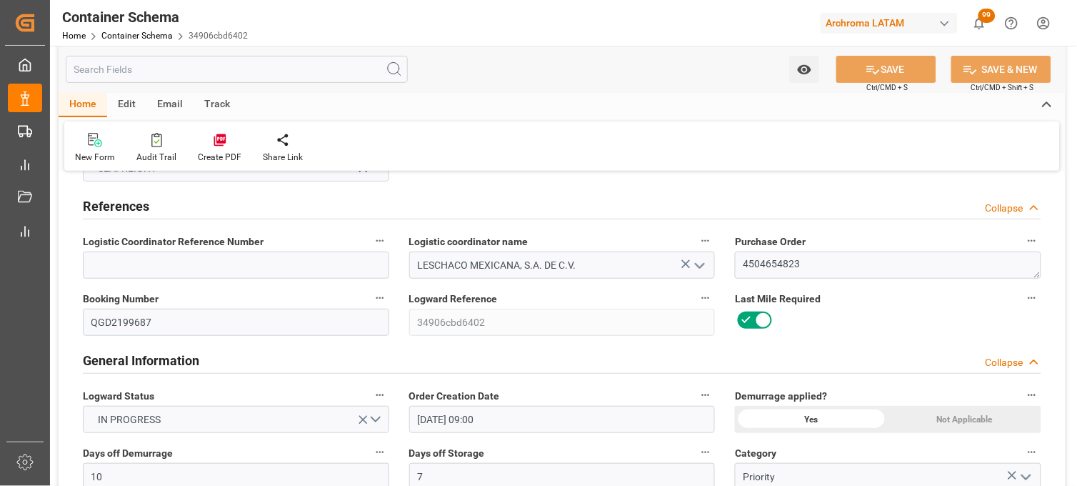
scroll to position [79, 0]
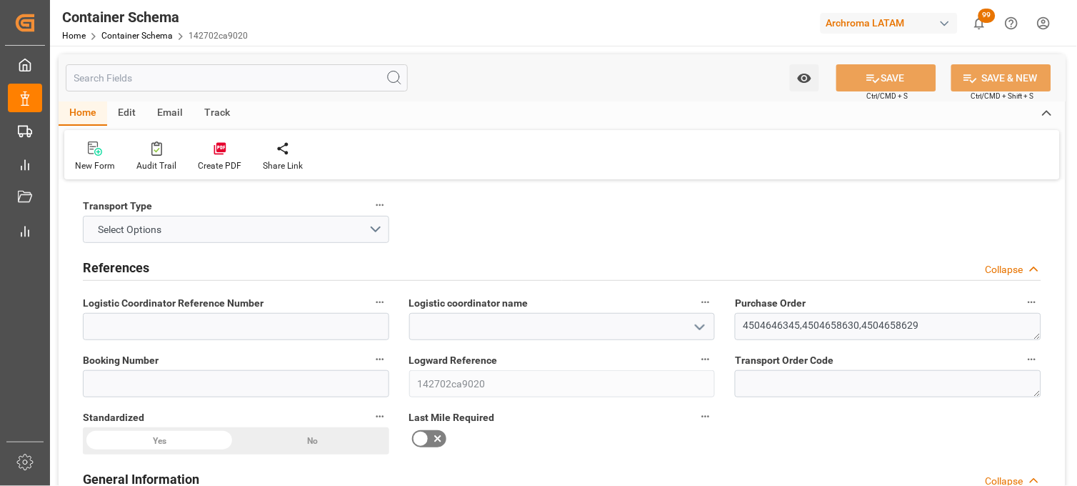
type input "0"
type input "3"
type input "36"
type input "14040"
type input "14924.16"
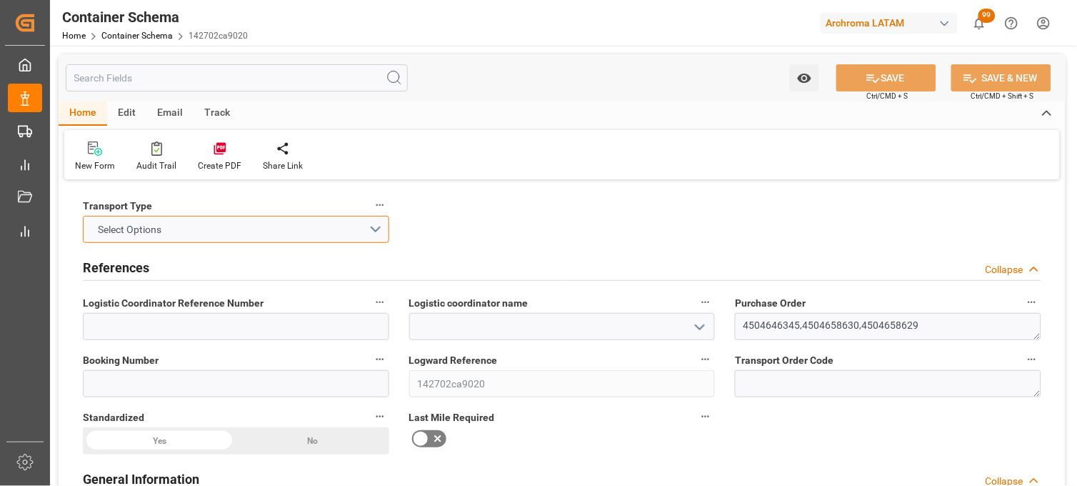
click at [204, 229] on button "Select Options" at bounding box center [236, 229] width 307 height 27
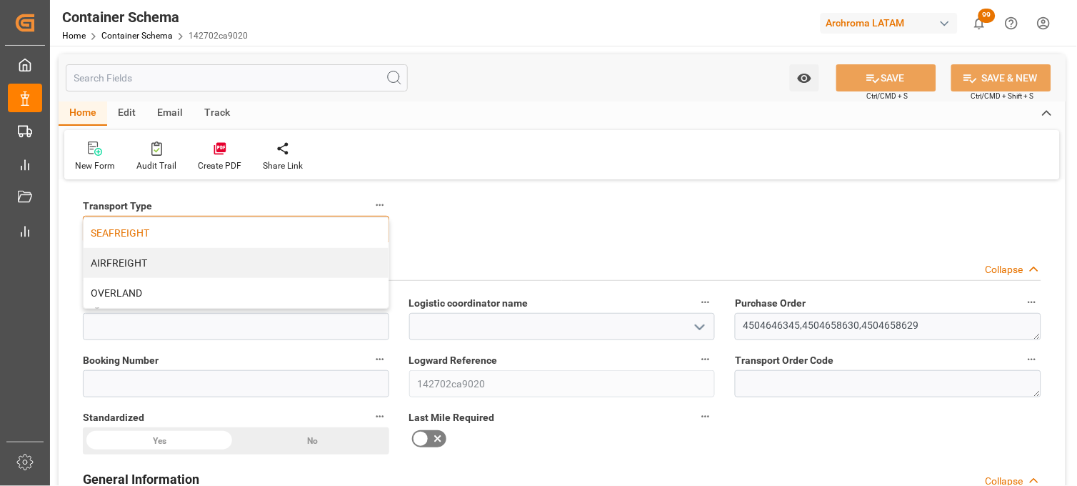
click at [203, 229] on div "SEAFREIGHT" at bounding box center [236, 233] width 305 height 30
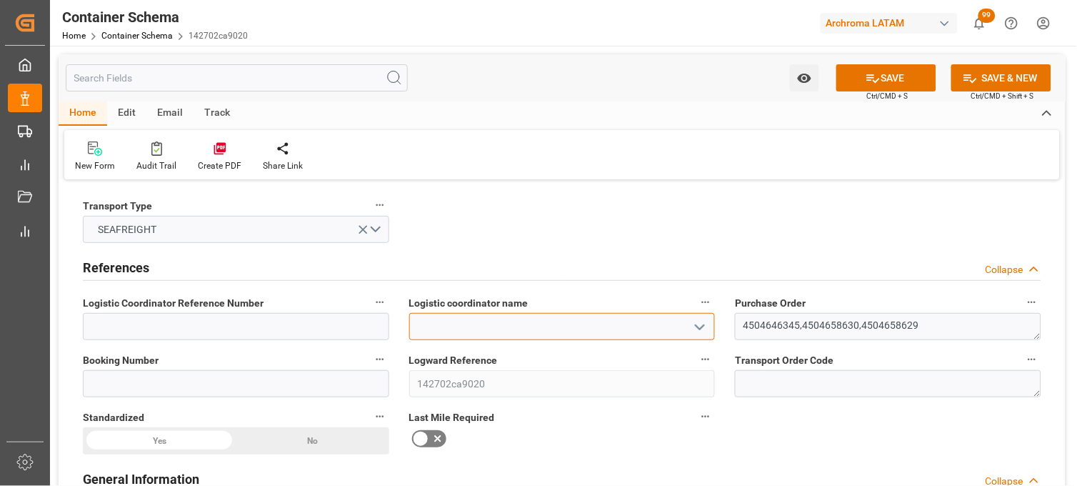
click at [437, 326] on input at bounding box center [562, 326] width 307 height 27
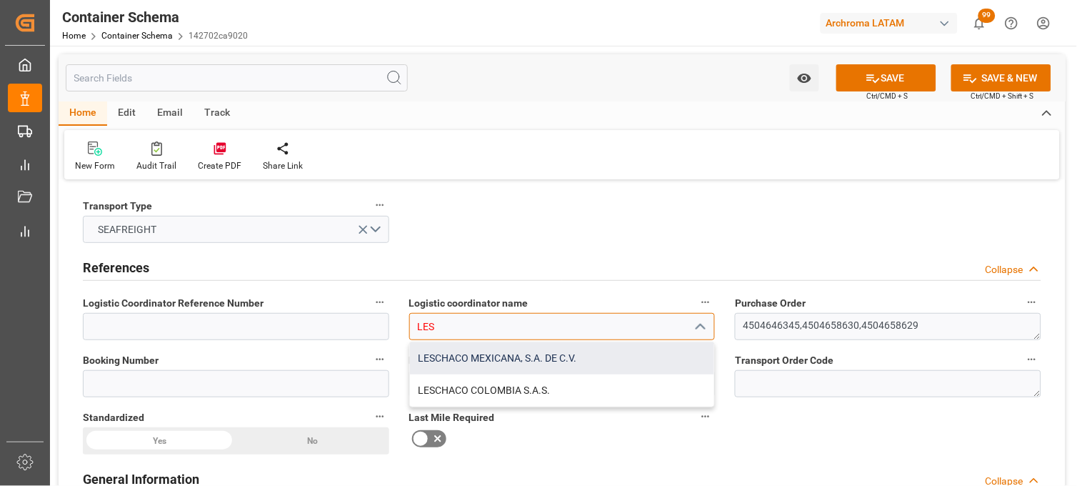
click at [457, 348] on div "LESCHACO MEXICANA, S.A. DE C.V." at bounding box center [562, 358] width 305 height 32
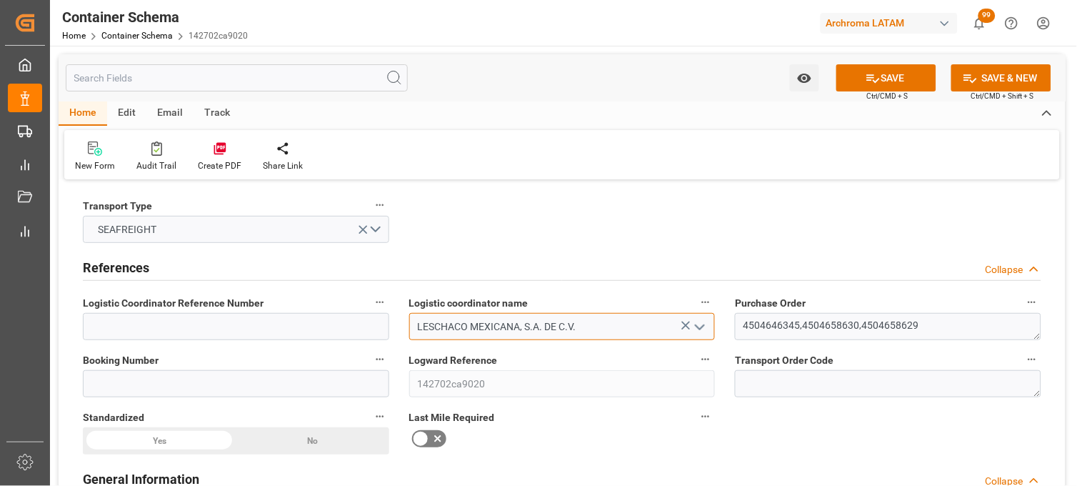
type input "LESCHACO MEXICANA, S.A. DE C.V."
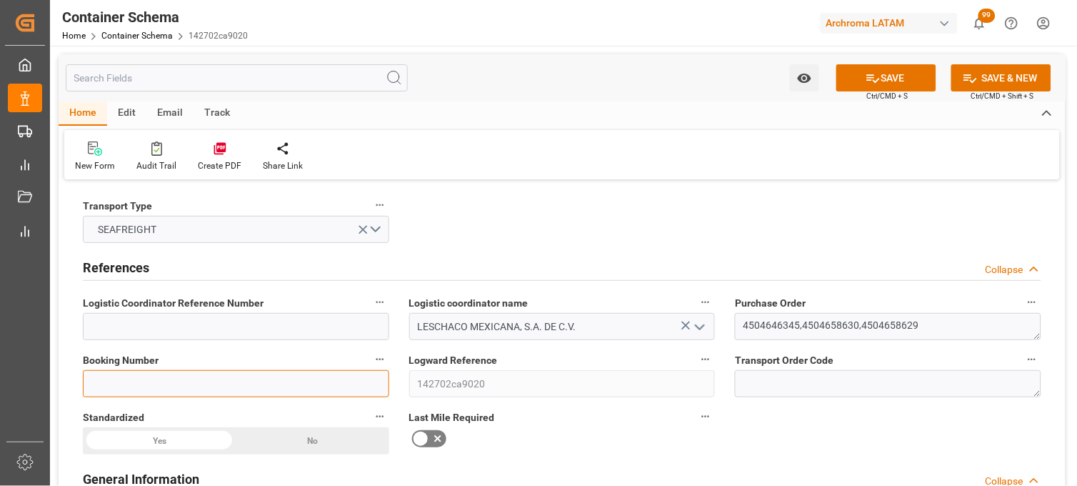
click at [256, 384] on input at bounding box center [236, 383] width 307 height 27
paste input "MEDUKJ241711"
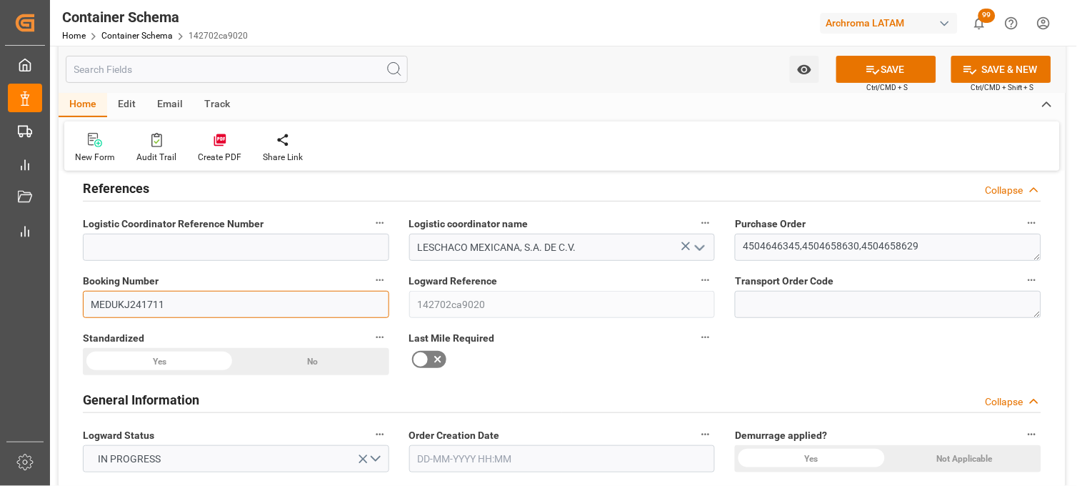
type input "MEDUKJ241711"
click at [431, 355] on icon at bounding box center [437, 359] width 17 height 17
click at [0, 0] on input "checkbox" at bounding box center [0, 0] width 0 height 0
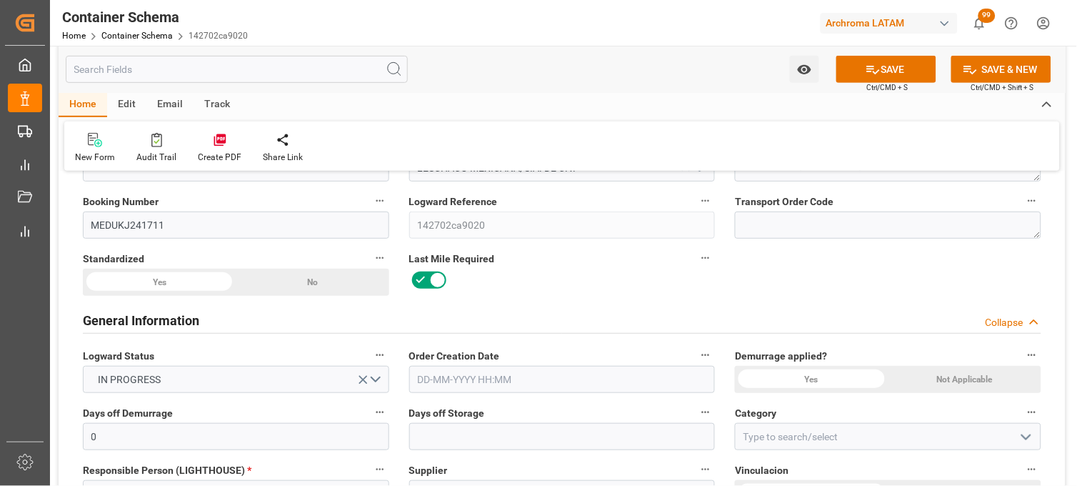
scroll to position [238, 0]
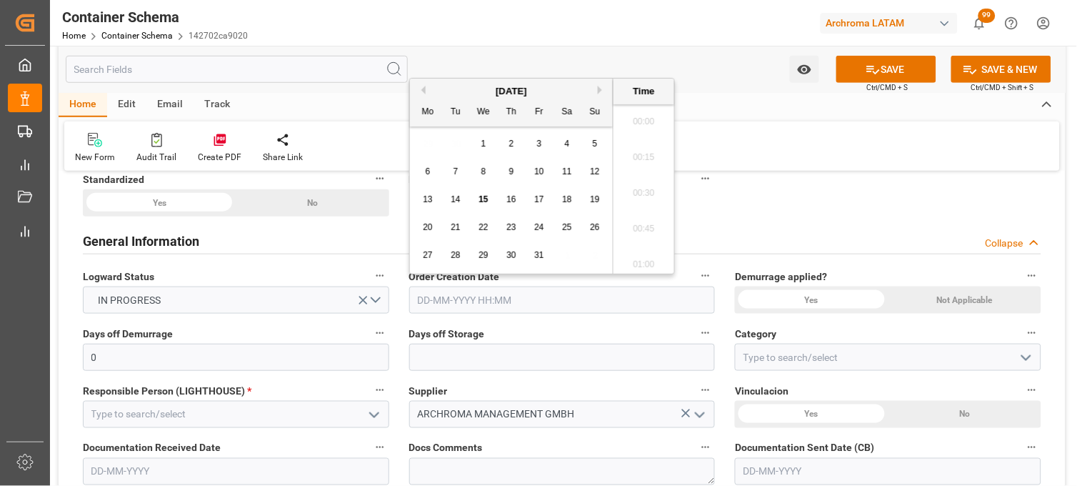
click at [444, 302] on input "text" at bounding box center [562, 299] width 307 height 27
click at [423, 146] on div "29 30 1 2 3 4 5" at bounding box center [511, 144] width 195 height 28
click at [487, 200] on span "15" at bounding box center [483, 199] width 9 height 10
click at [647, 191] on li "10:00" at bounding box center [644, 189] width 61 height 36
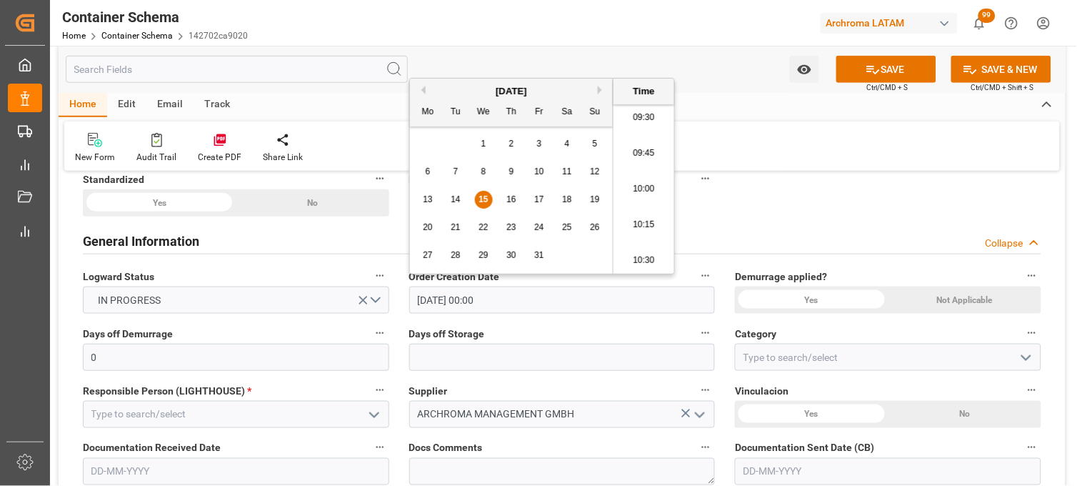
type input "[DATE] 10:00"
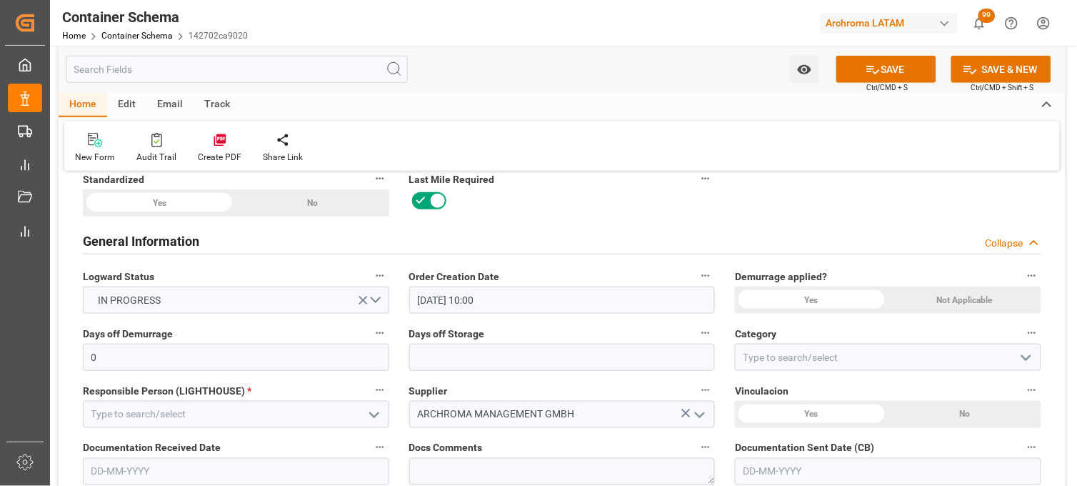
click at [820, 302] on div "Yes" at bounding box center [811, 299] width 153 height 27
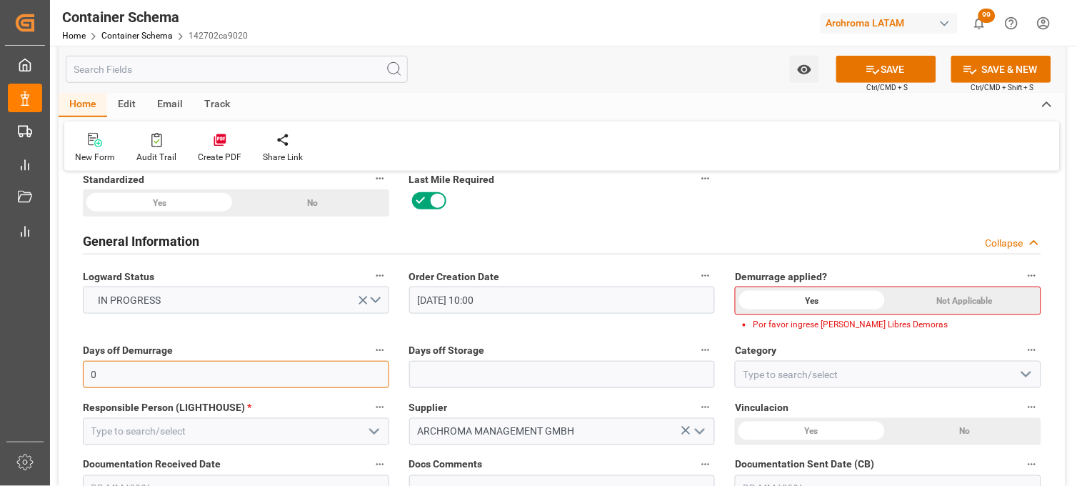
click at [297, 367] on input "0" at bounding box center [236, 374] width 307 height 27
type input "10"
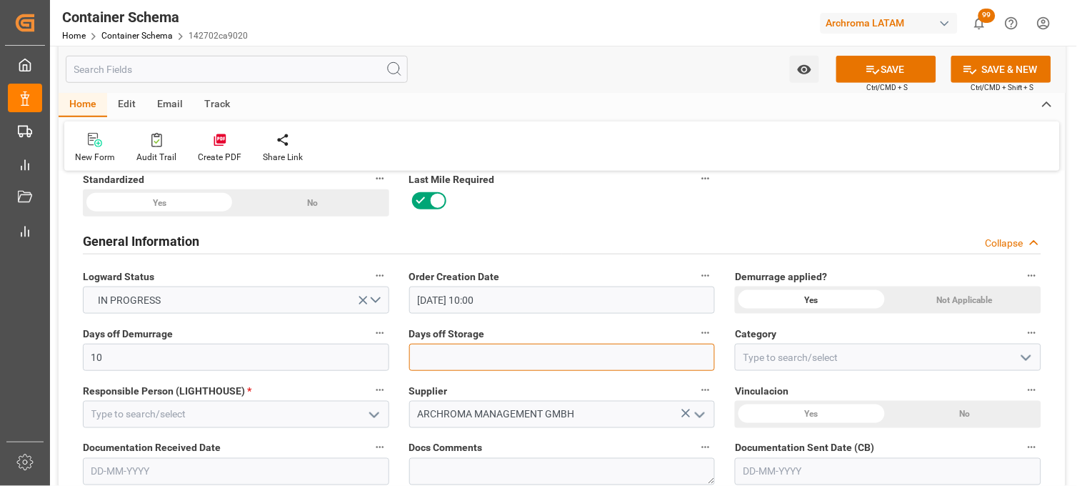
click at [437, 354] on input "text" at bounding box center [562, 357] width 307 height 27
drag, startPoint x: 714, startPoint y: 358, endPoint x: 730, endPoint y: 359, distance: 15.7
type input "7"
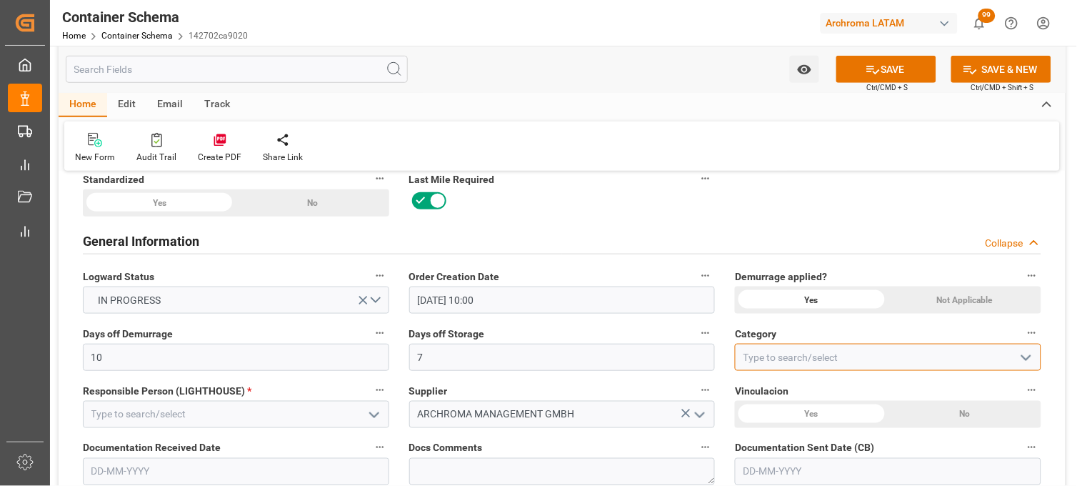
click at [744, 359] on input at bounding box center [888, 357] width 307 height 27
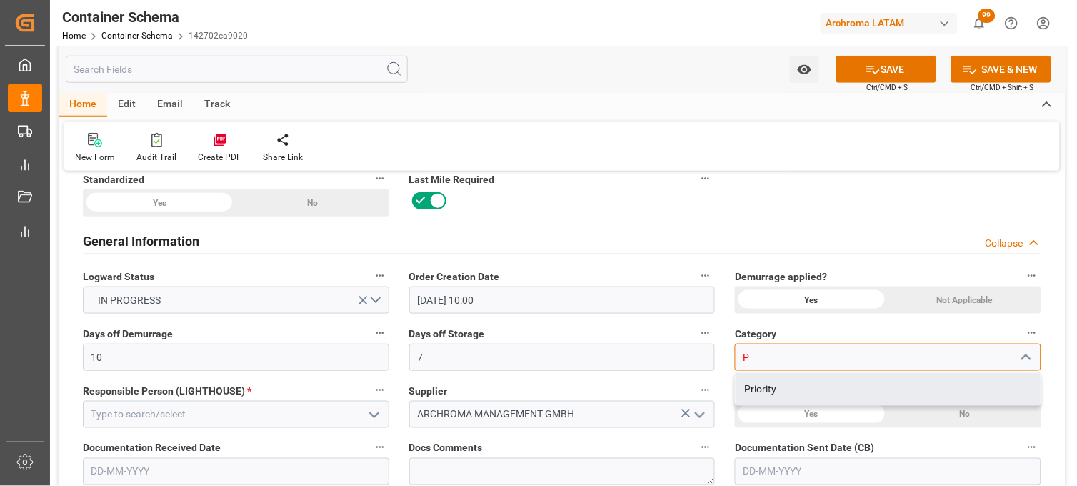
drag, startPoint x: 761, startPoint y: 382, endPoint x: 689, endPoint y: 386, distance: 71.5
click at [755, 386] on div "Priority" at bounding box center [888, 389] width 305 height 32
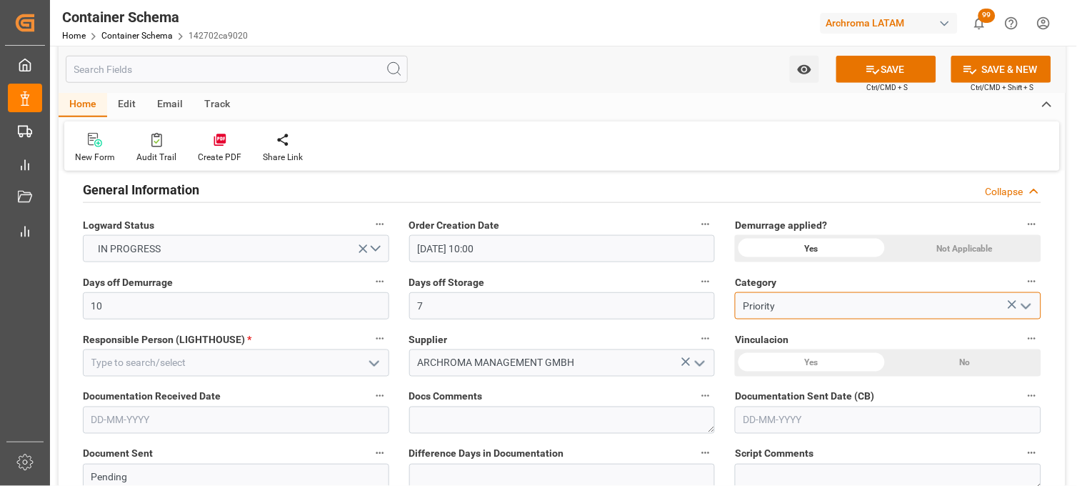
scroll to position [317, 0]
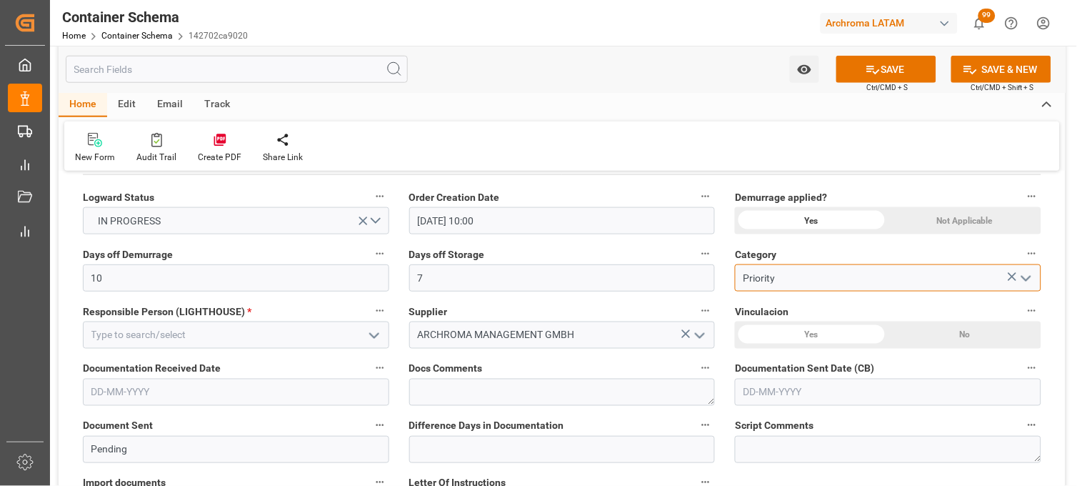
type input "Priority"
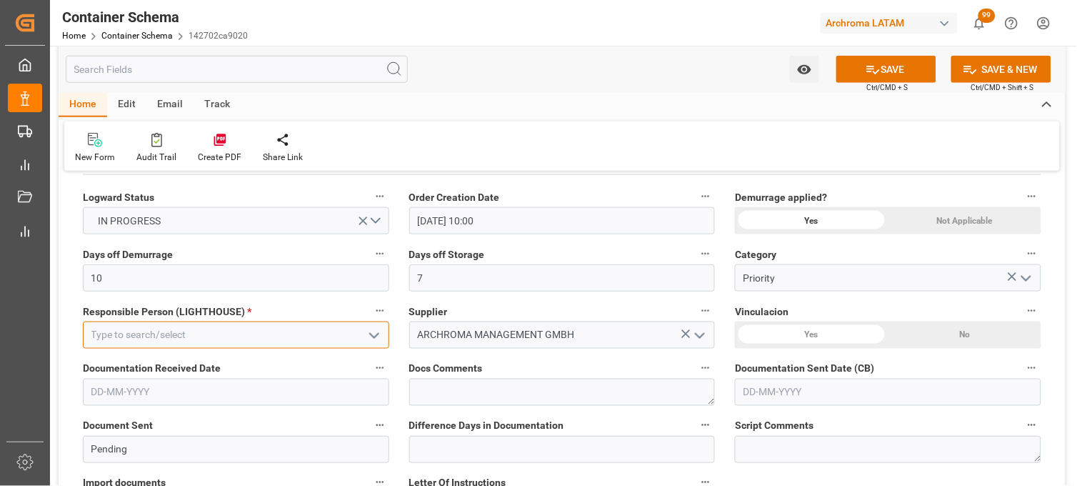
click at [212, 338] on input at bounding box center [236, 335] width 307 height 27
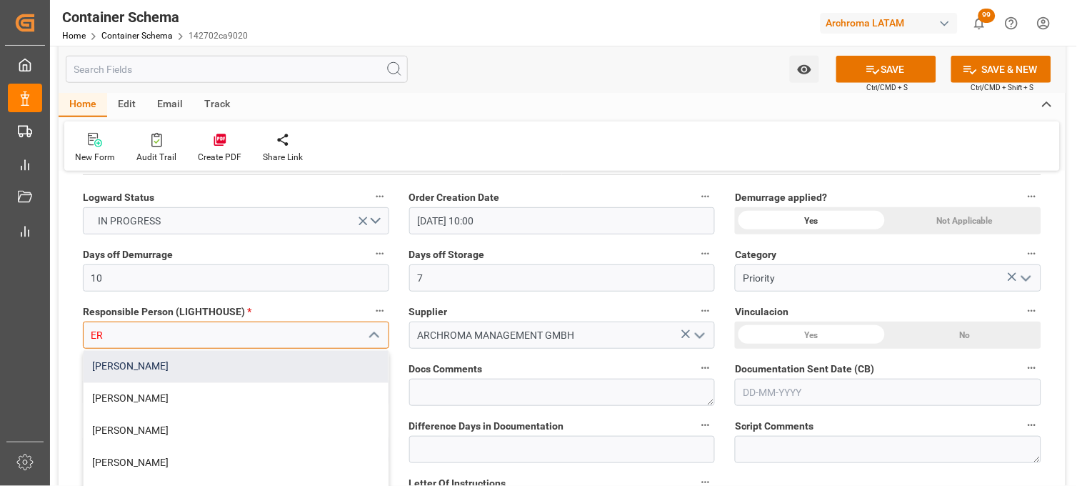
drag, startPoint x: 202, startPoint y: 361, endPoint x: 372, endPoint y: 353, distance: 170.2
click at [203, 361] on div "[PERSON_NAME]" at bounding box center [236, 367] width 305 height 32
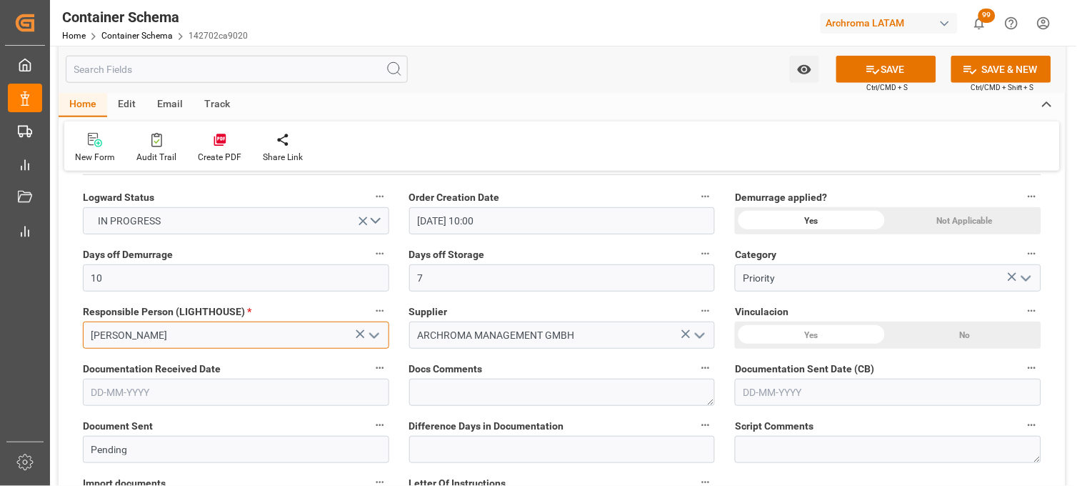
type input "[PERSON_NAME]"
click at [229, 384] on input "text" at bounding box center [236, 392] width 307 height 27
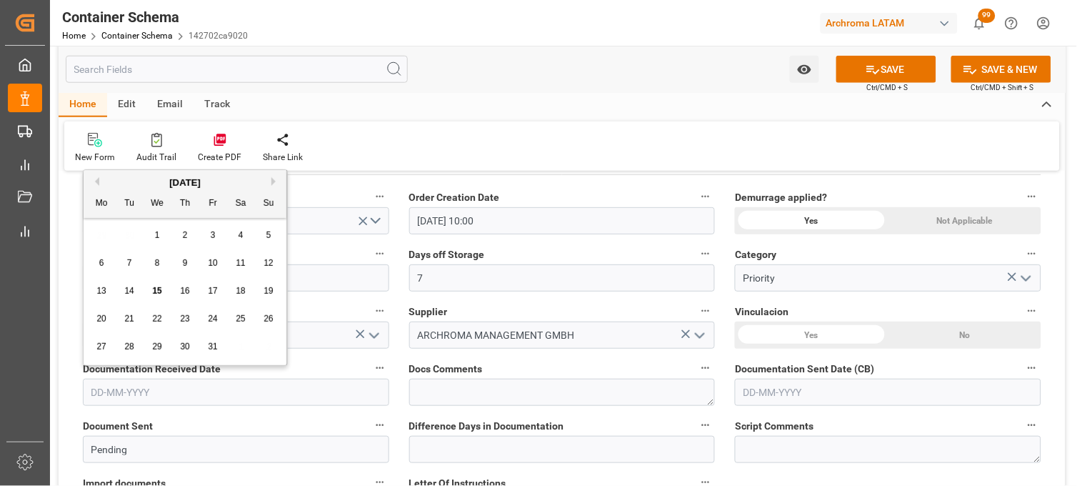
drag, startPoint x: 96, startPoint y: 240, endPoint x: 103, endPoint y: 246, distance: 8.6
click at [101, 245] on div "29 30 1 2 3 4 5" at bounding box center [185, 235] width 195 height 28
drag, startPoint x: 103, startPoint y: 246, endPoint x: 163, endPoint y: 293, distance: 76.3
click at [156, 291] on span "15" at bounding box center [156, 291] width 9 height 10
type input "[DATE]"
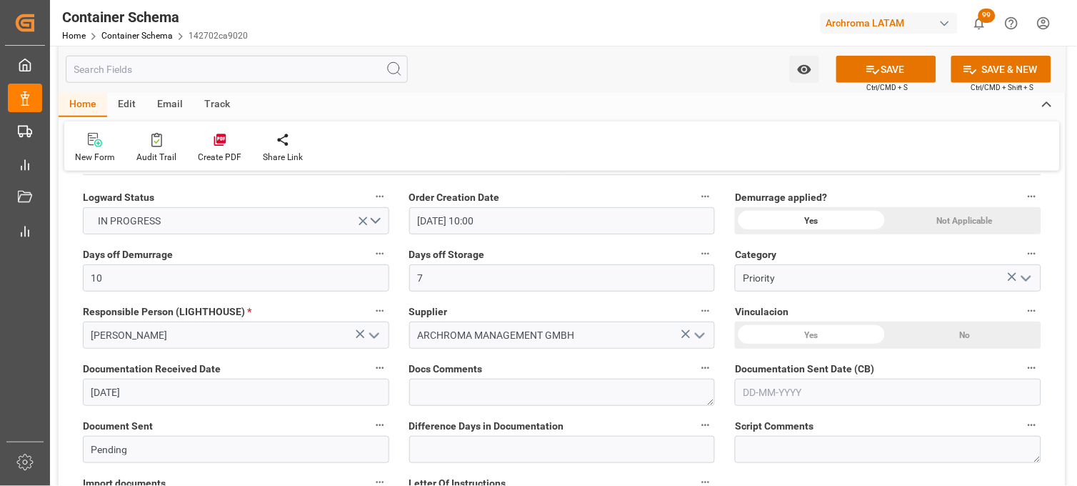
click at [764, 394] on input "text" at bounding box center [888, 392] width 307 height 27
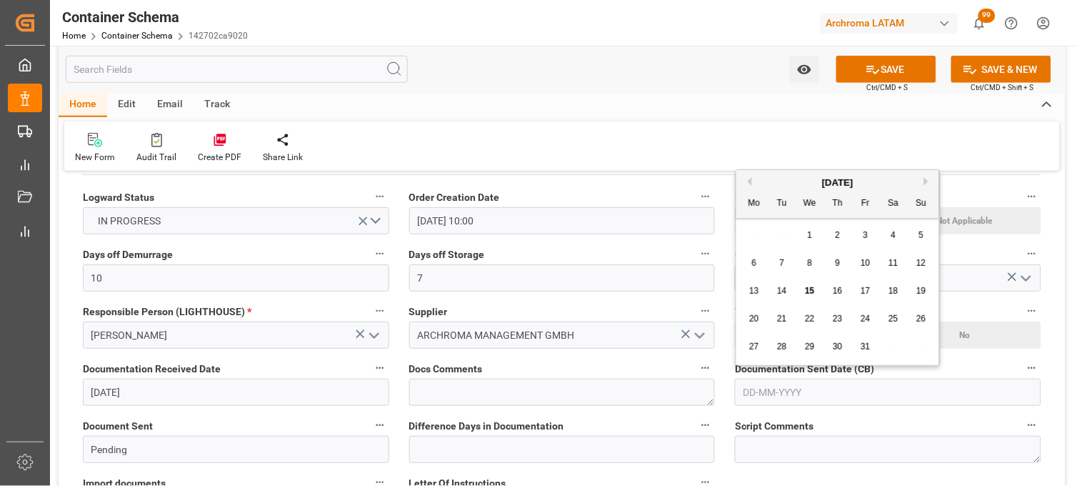
click at [751, 239] on div "29 30 1 2 3 4 5" at bounding box center [838, 235] width 195 height 28
click at [805, 289] on span "15" at bounding box center [809, 291] width 9 height 10
type input "[DATE]"
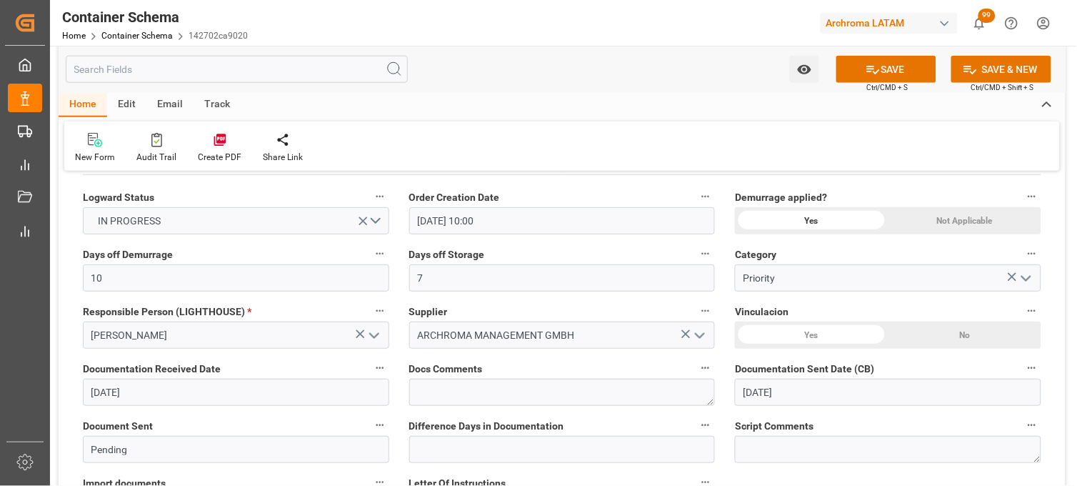
scroll to position [0, 0]
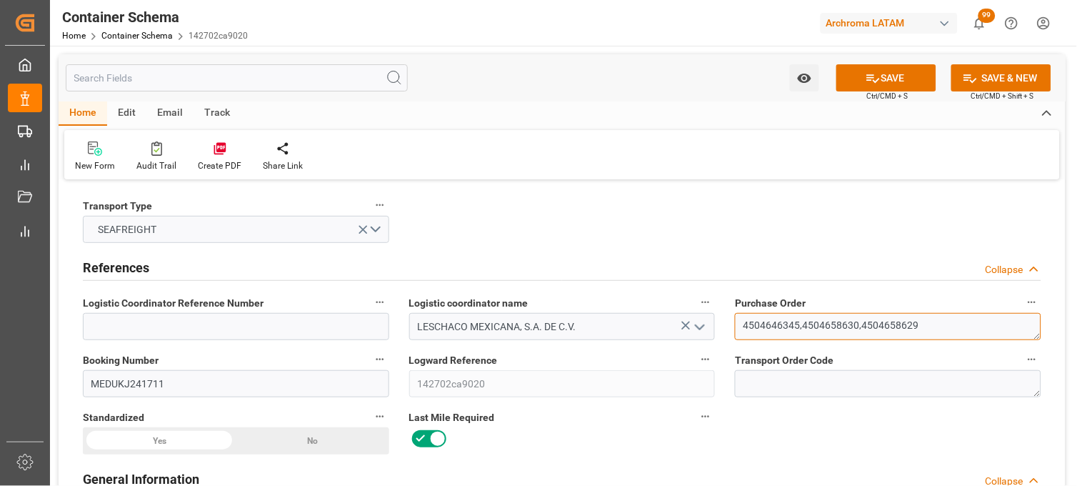
drag, startPoint x: 918, startPoint y: 325, endPoint x: 862, endPoint y: 331, distance: 56.0
click at [862, 331] on textarea "4504646345,4504658630,4504658629" at bounding box center [888, 326] width 307 height 27
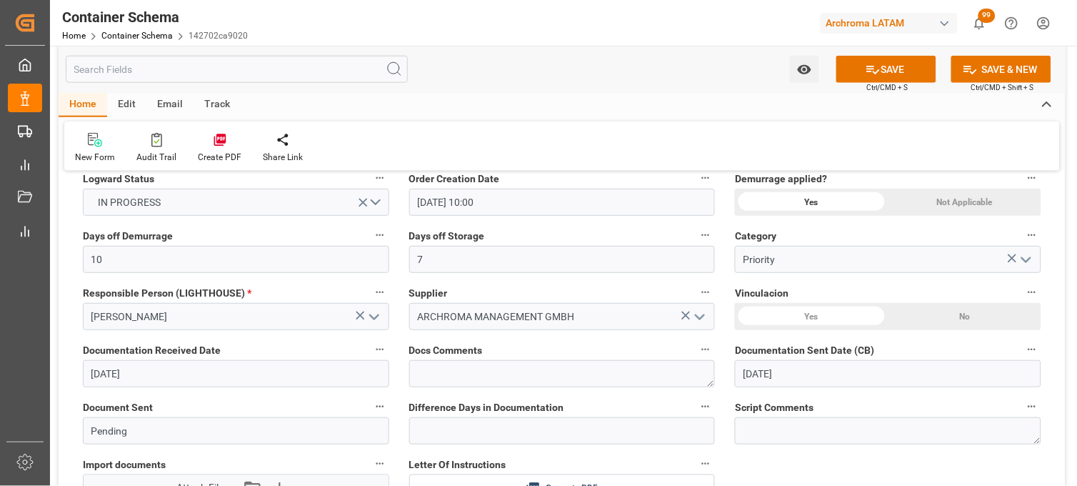
scroll to position [397, 0]
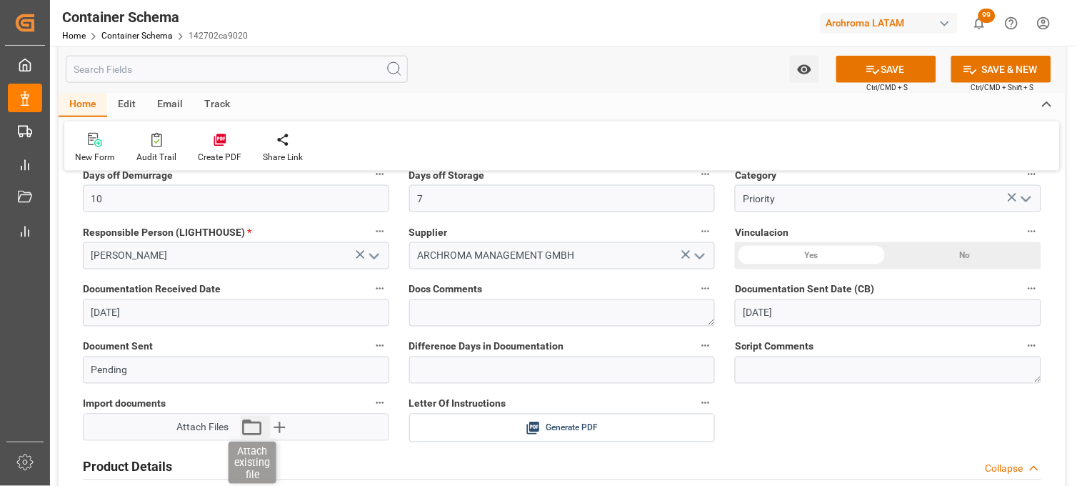
click at [253, 424] on icon "button" at bounding box center [252, 427] width 23 height 23
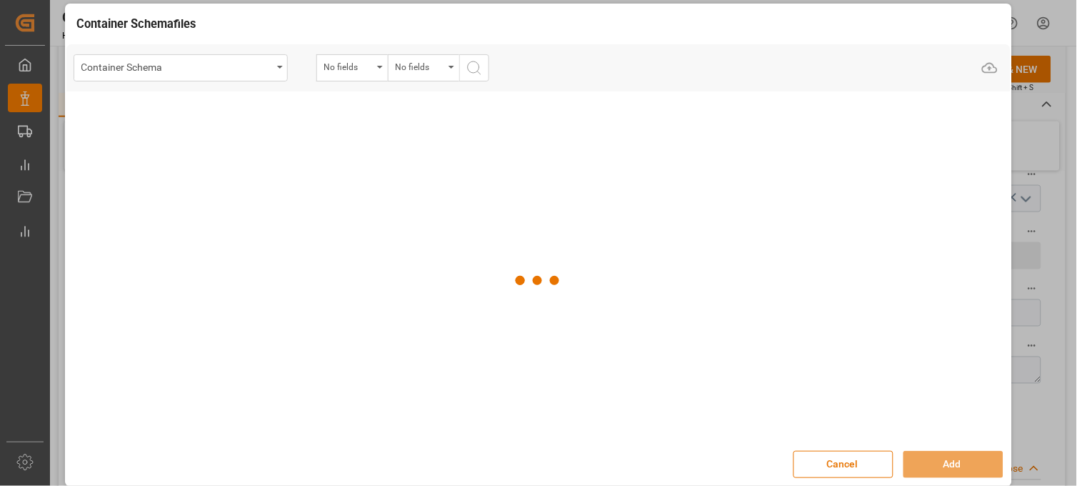
click at [249, 62] on div "Container Schema" at bounding box center [176, 66] width 191 height 18
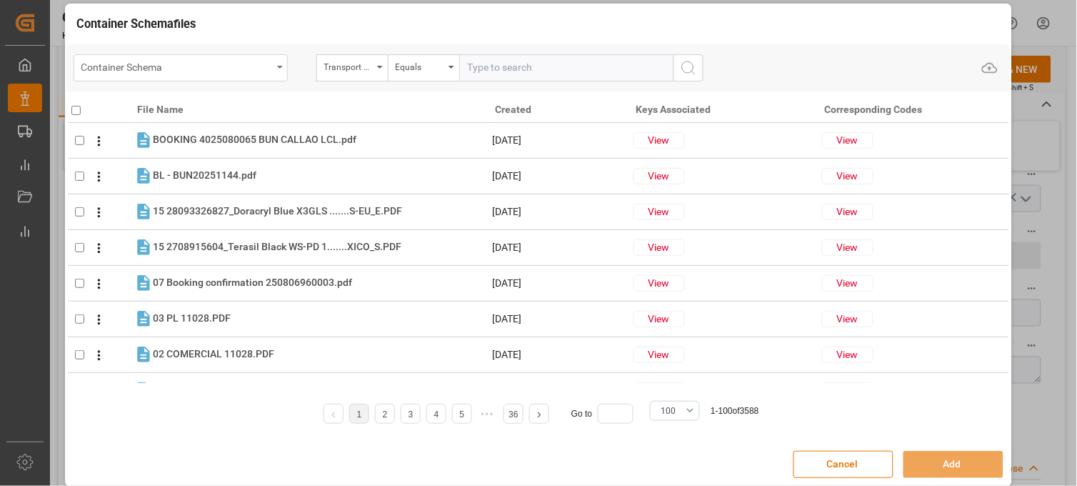
click at [126, 73] on div "Container Schema" at bounding box center [176, 66] width 191 height 18
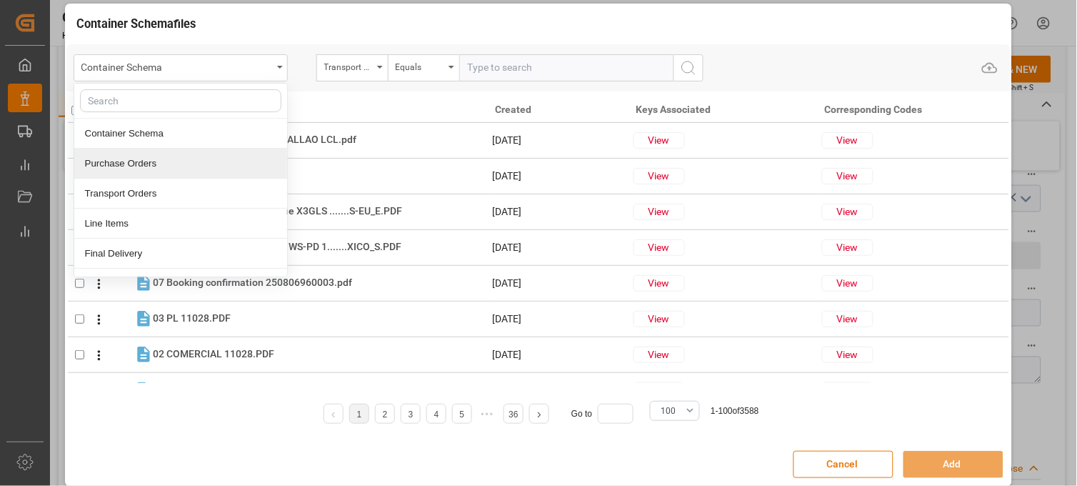
click at [114, 154] on div "Purchase Orders" at bounding box center [180, 164] width 213 height 30
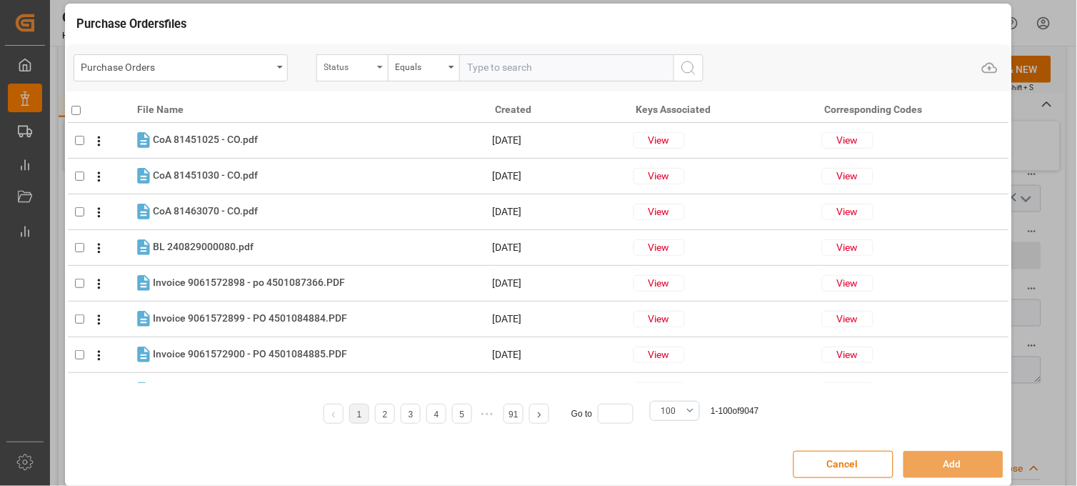
click at [339, 68] on div "Status" at bounding box center [348, 65] width 49 height 16
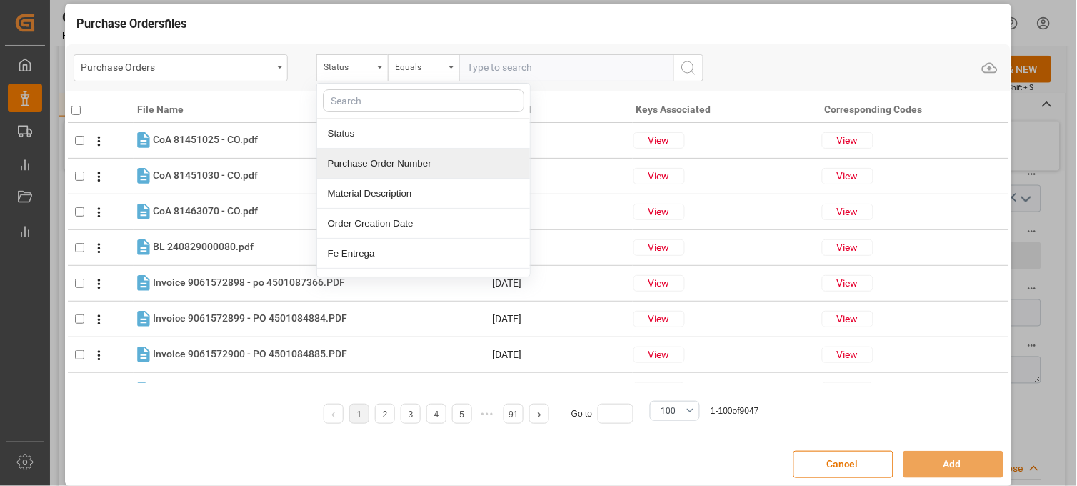
drag, startPoint x: 352, startPoint y: 168, endPoint x: 434, endPoint y: 108, distance: 101.2
click at [356, 164] on div "Purchase Order Number" at bounding box center [423, 164] width 213 height 30
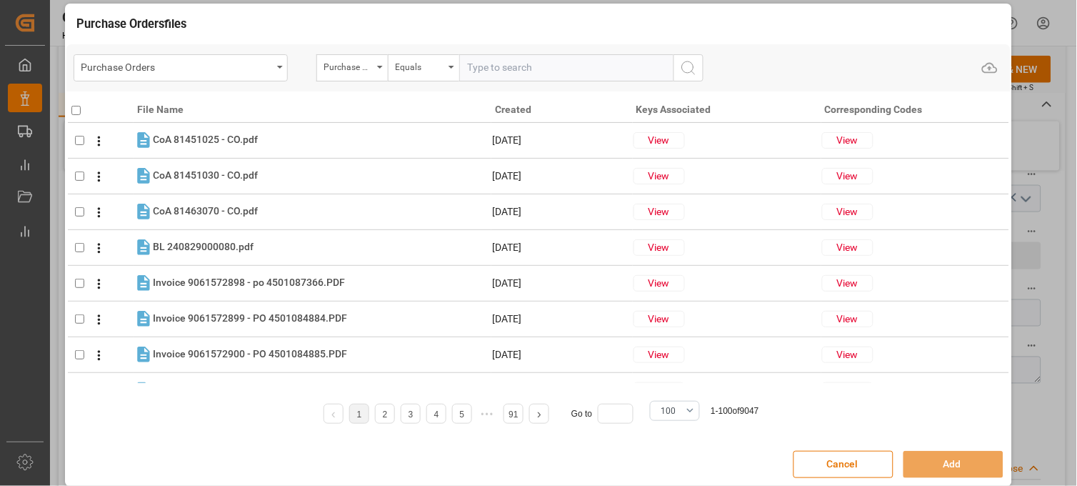
click at [493, 66] on input "text" at bounding box center [566, 67] width 214 height 27
paste input "4504658629"
type input "4504658629"
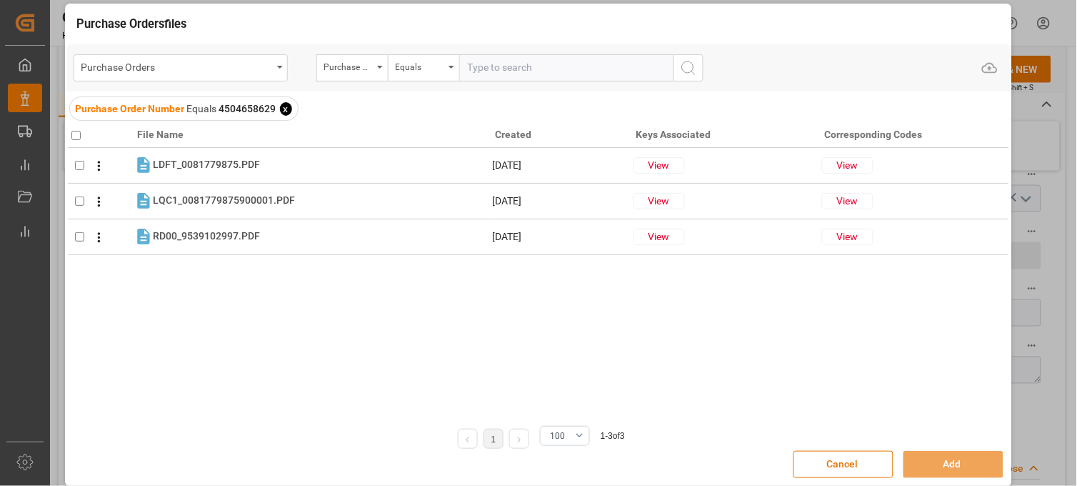
click at [73, 134] on input "checkbox" at bounding box center [75, 135] width 9 height 9
checkbox input "true"
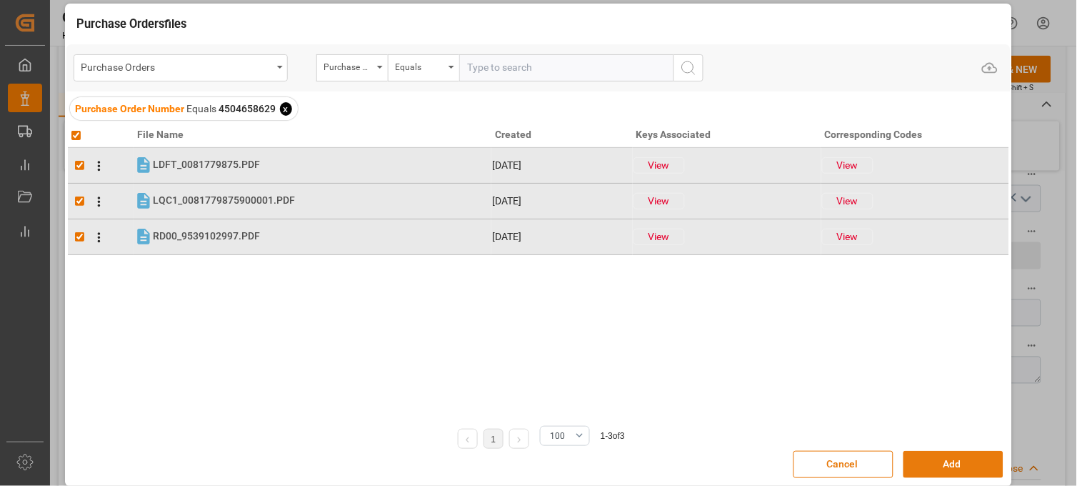
click at [919, 464] on button "Add" at bounding box center [954, 464] width 100 height 27
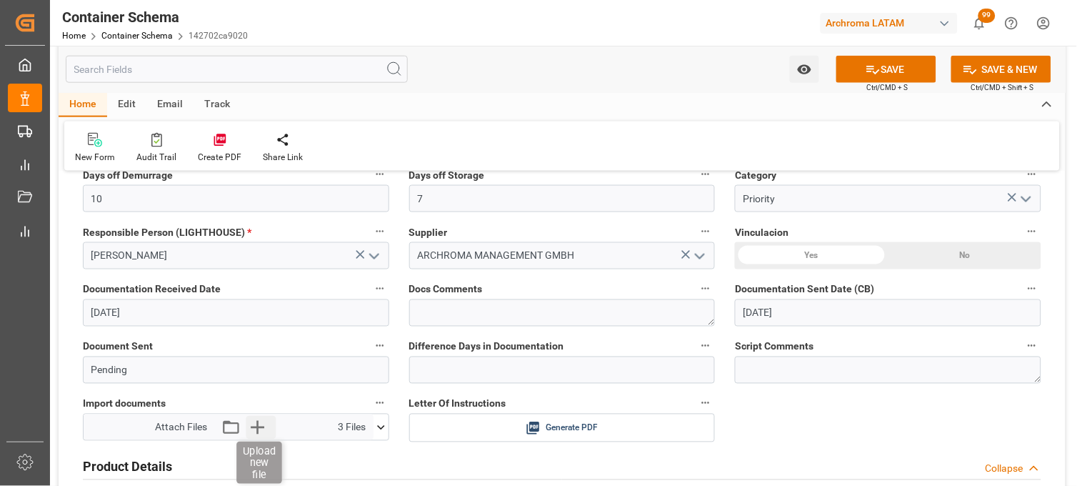
click at [257, 426] on icon "button" at bounding box center [258, 428] width 14 height 14
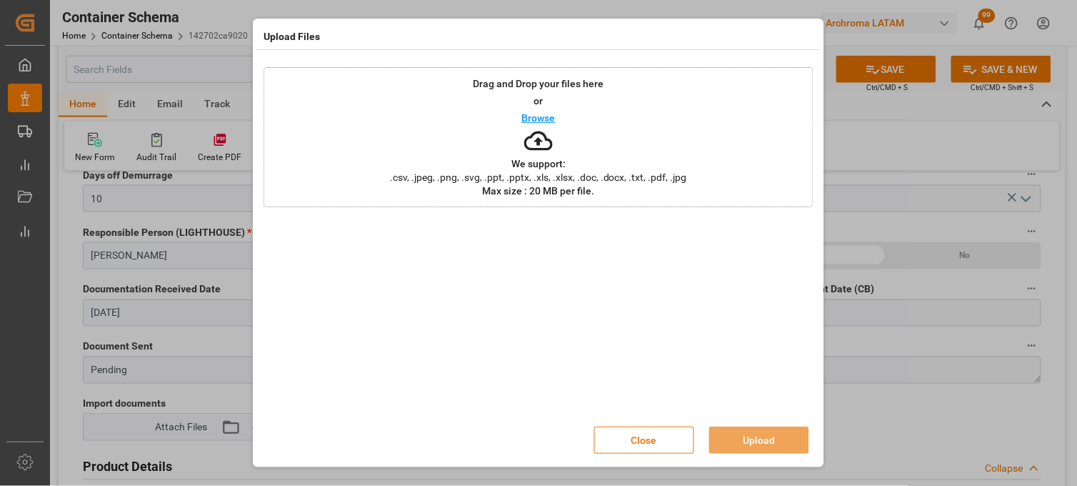
click at [450, 179] on span ".csv, .jpeg, .png, .svg, .ppt, .pptx, .xls, .xlsx, .doc, .docx, .txt, .pdf, .jpg" at bounding box center [539, 177] width 316 height 10
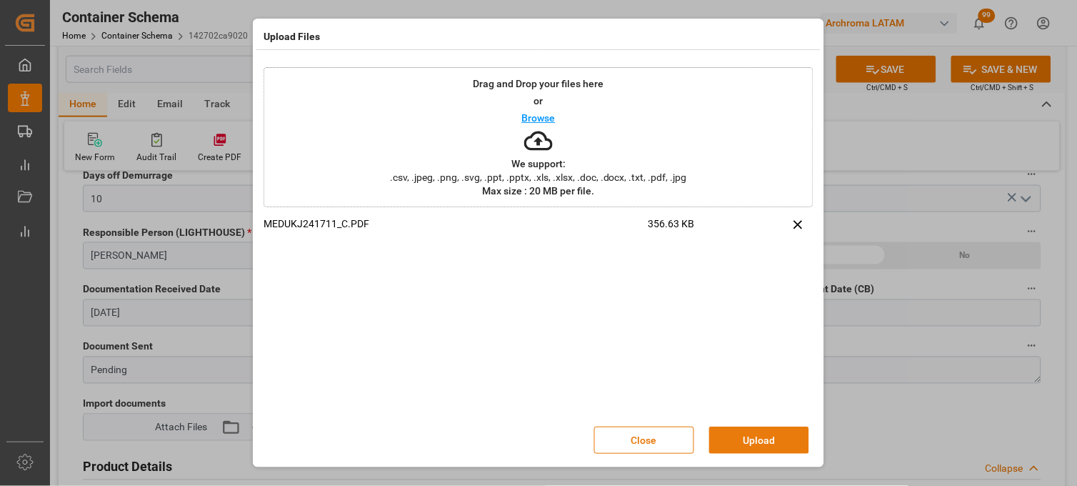
click at [743, 443] on button "Upload" at bounding box center [759, 440] width 100 height 27
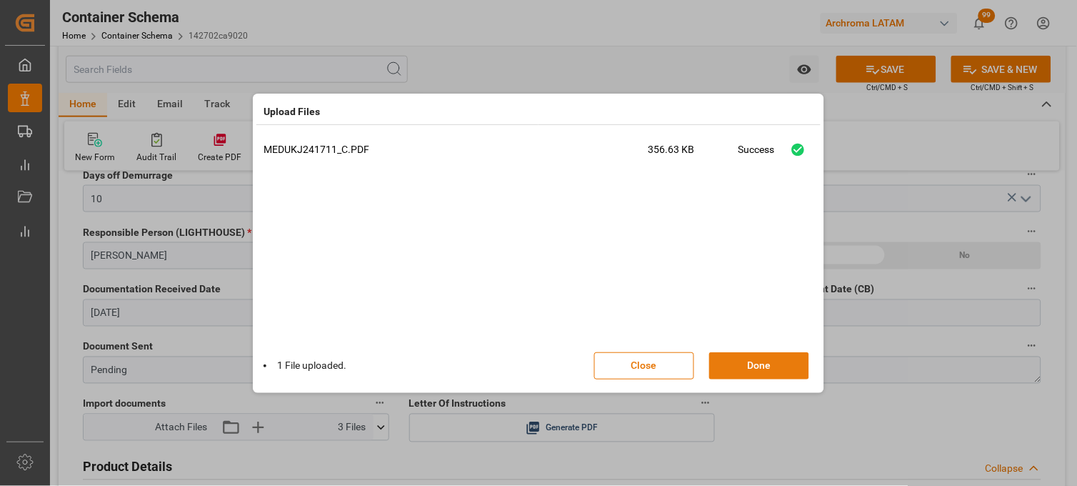
click at [737, 368] on button "Done" at bounding box center [759, 365] width 100 height 27
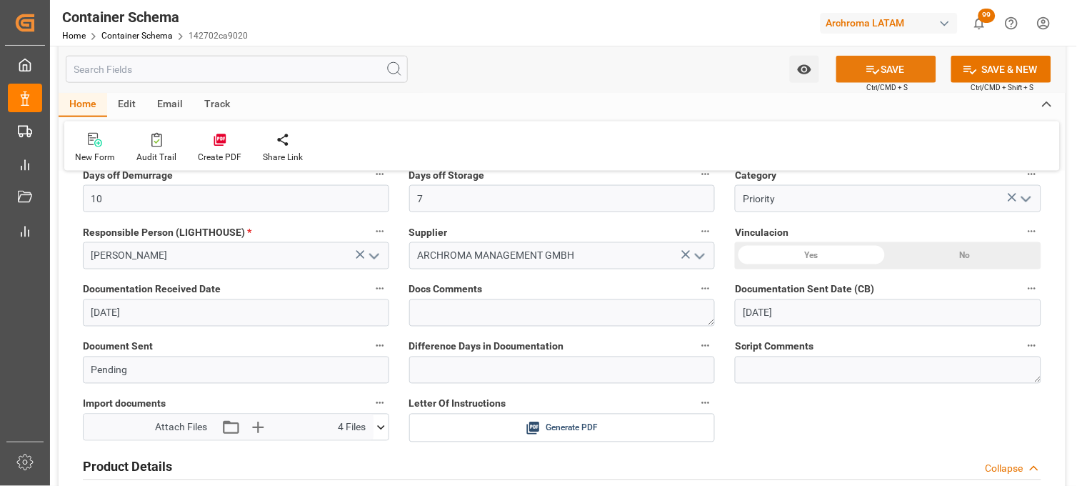
click at [867, 76] on icon at bounding box center [873, 69] width 15 height 15
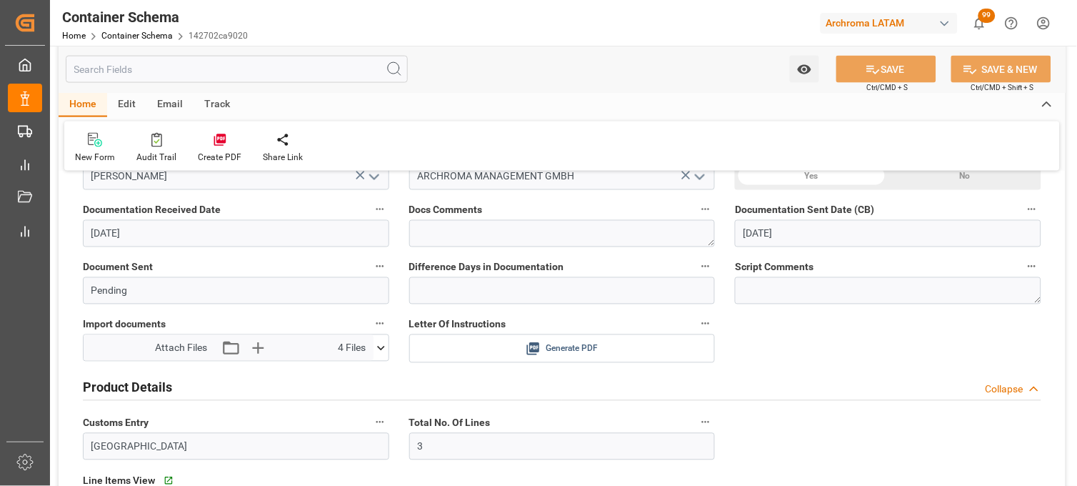
scroll to position [555, 0]
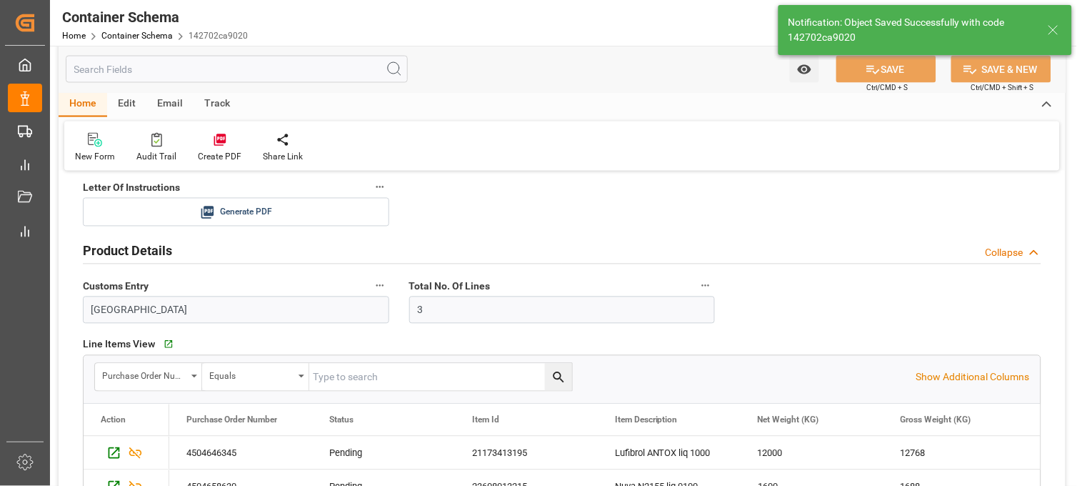
type input "Document Sent"
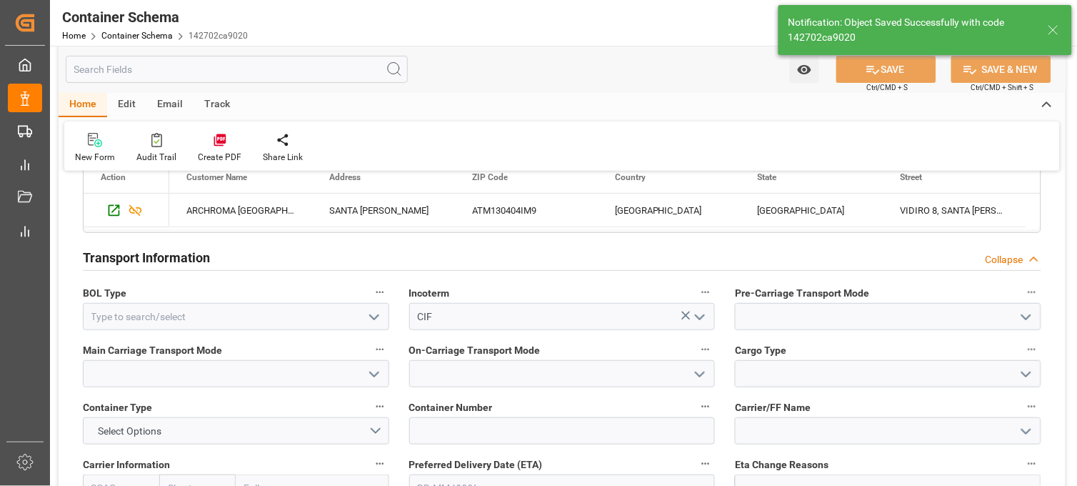
scroll to position [1292, 0]
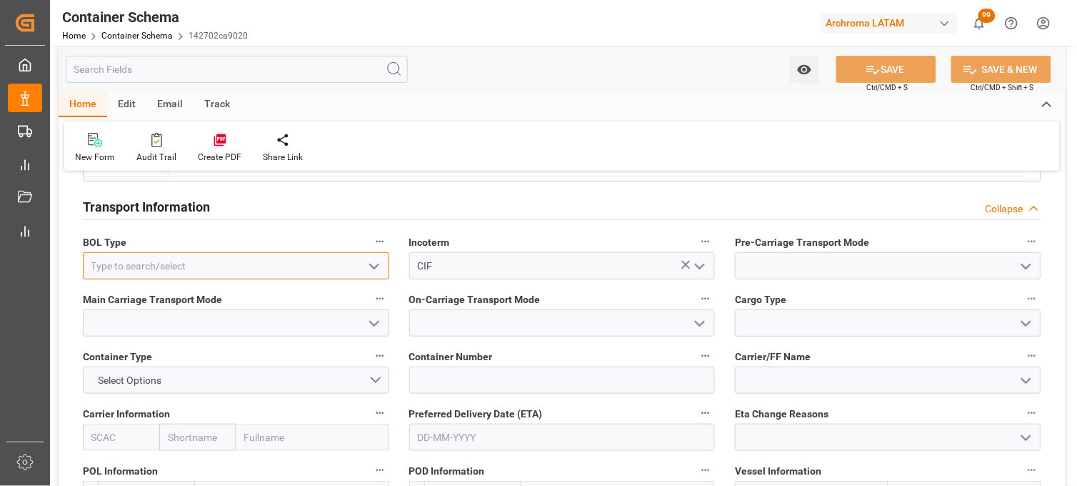
click at [193, 262] on input at bounding box center [236, 265] width 307 height 27
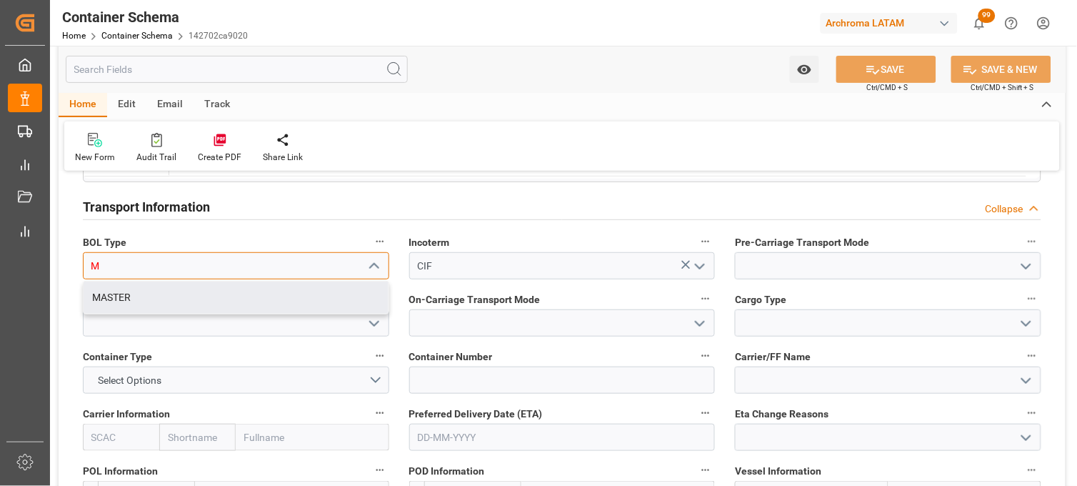
click at [171, 286] on div "MASTER" at bounding box center [236, 297] width 305 height 32
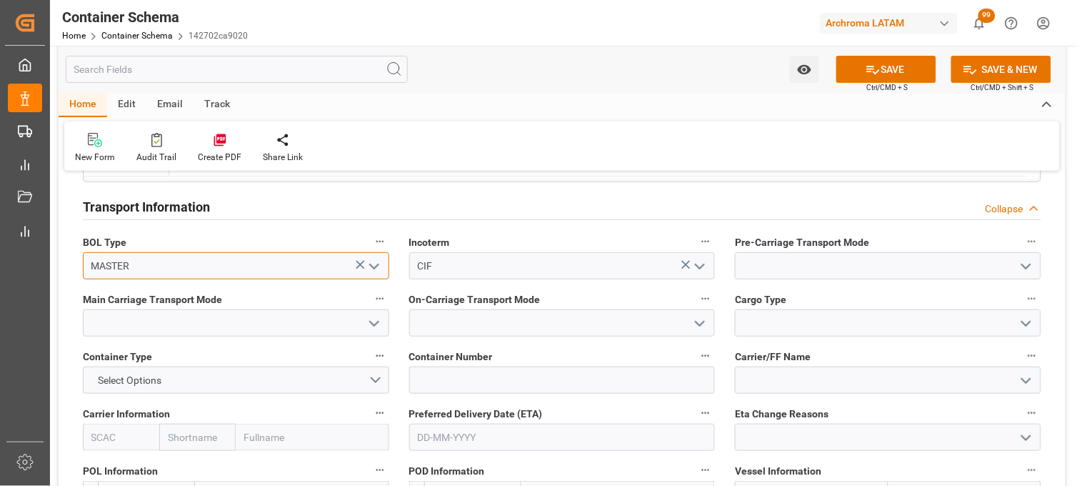
type input "MASTER"
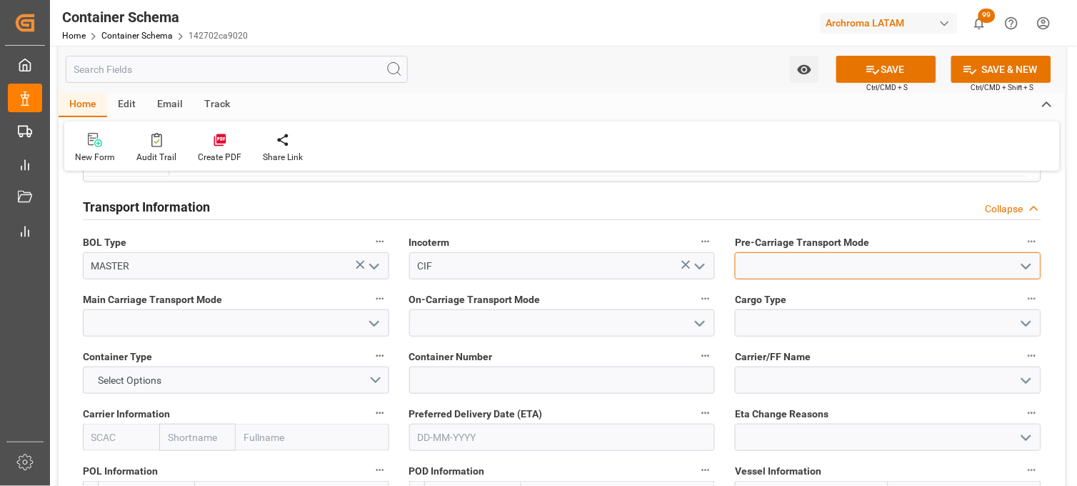
click at [780, 263] on input at bounding box center [888, 265] width 307 height 27
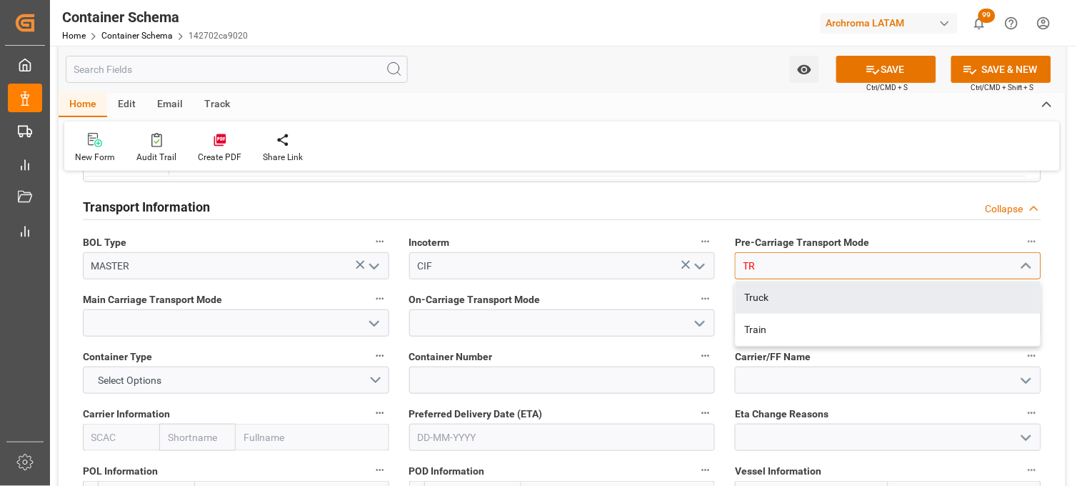
click at [780, 293] on div "Truck" at bounding box center [888, 297] width 305 height 32
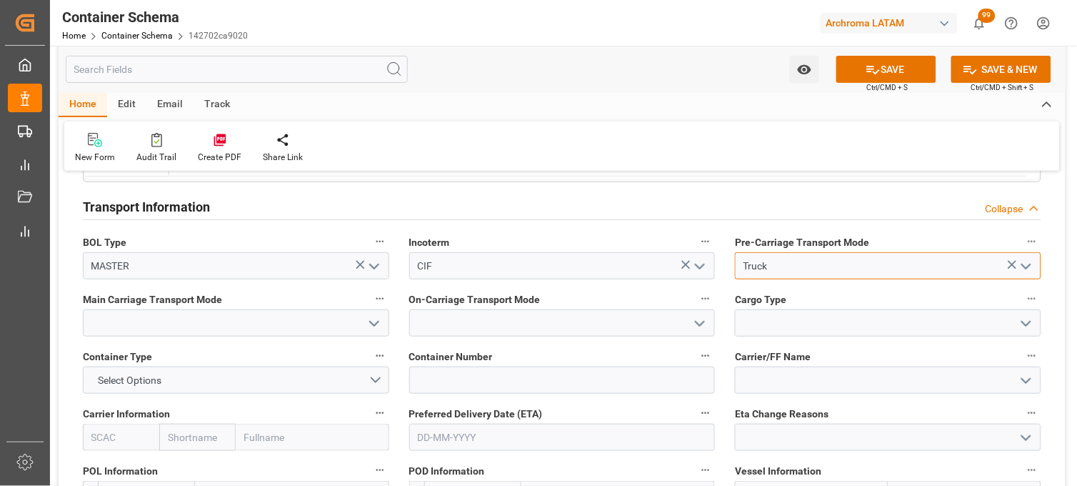
type input "Truck"
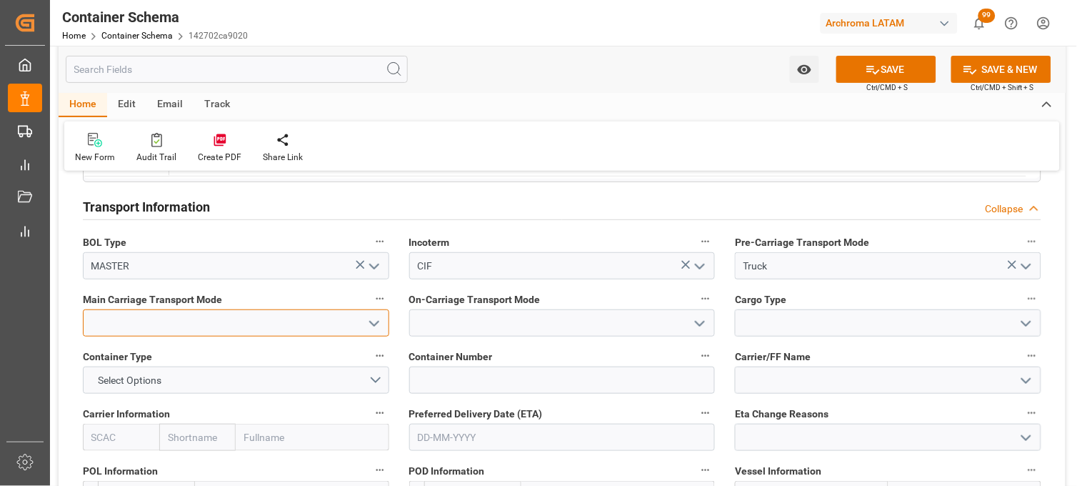
click at [208, 332] on input at bounding box center [236, 322] width 307 height 27
click at [210, 352] on div "Sea Ship" at bounding box center [236, 355] width 305 height 32
type input "Sea Ship"
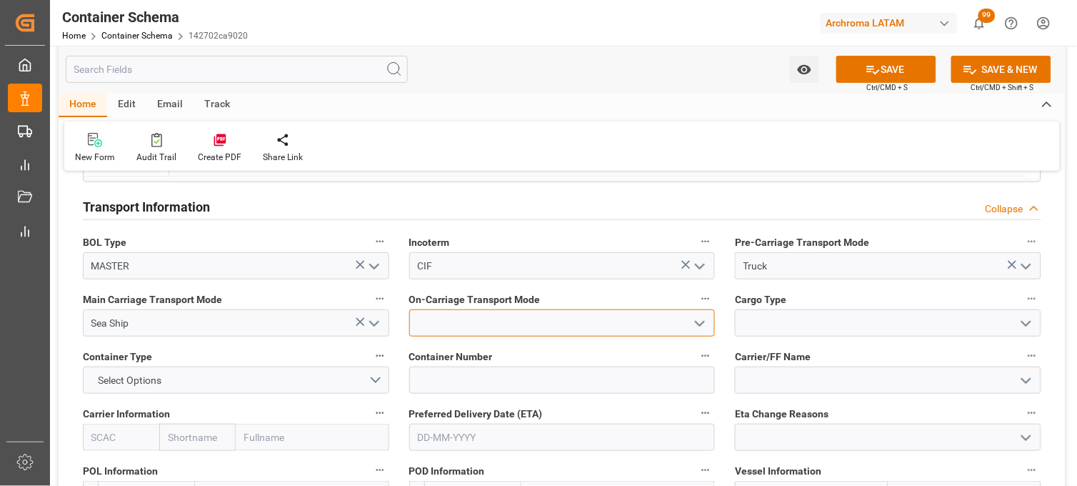
click at [452, 327] on input at bounding box center [562, 322] width 307 height 27
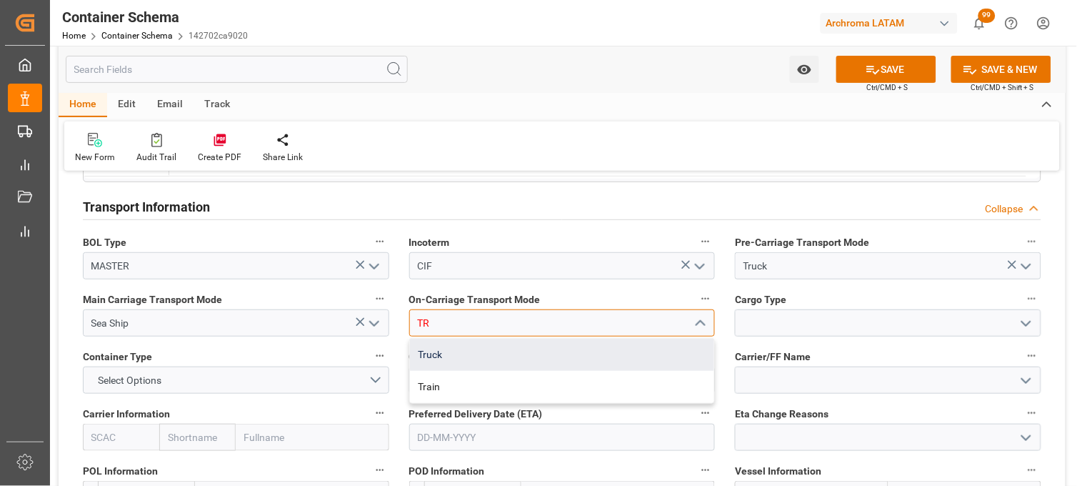
click at [447, 355] on div "Truck" at bounding box center [562, 355] width 305 height 32
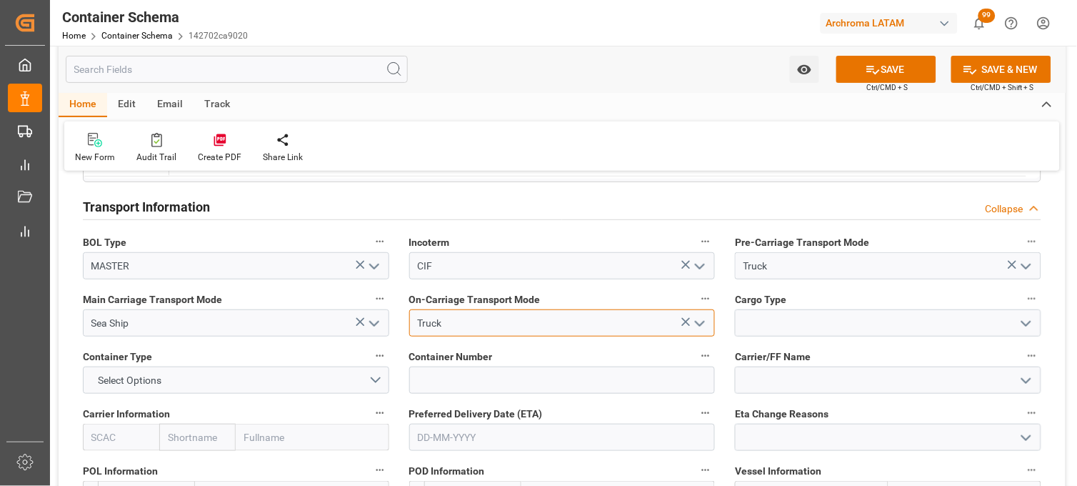
type input "Truck"
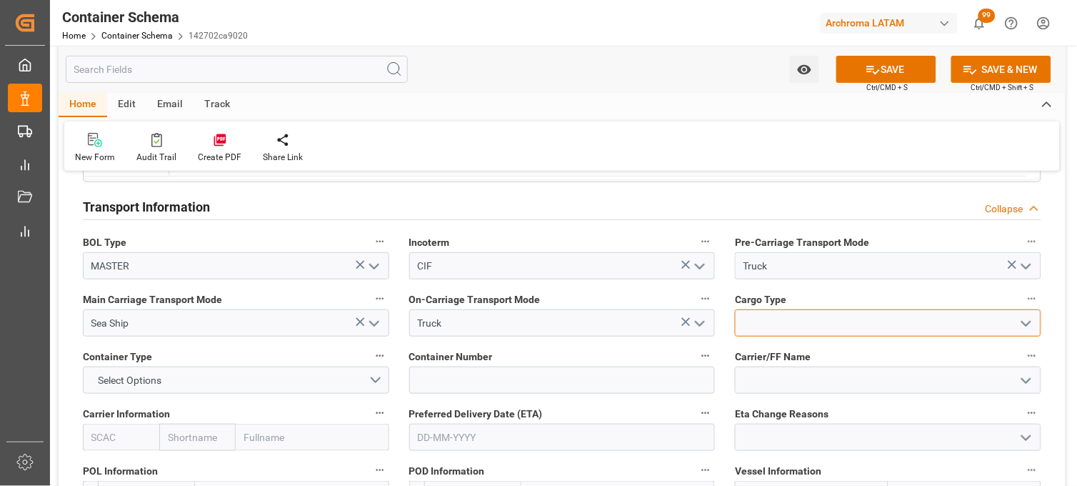
click at [769, 323] on input at bounding box center [888, 322] width 307 height 27
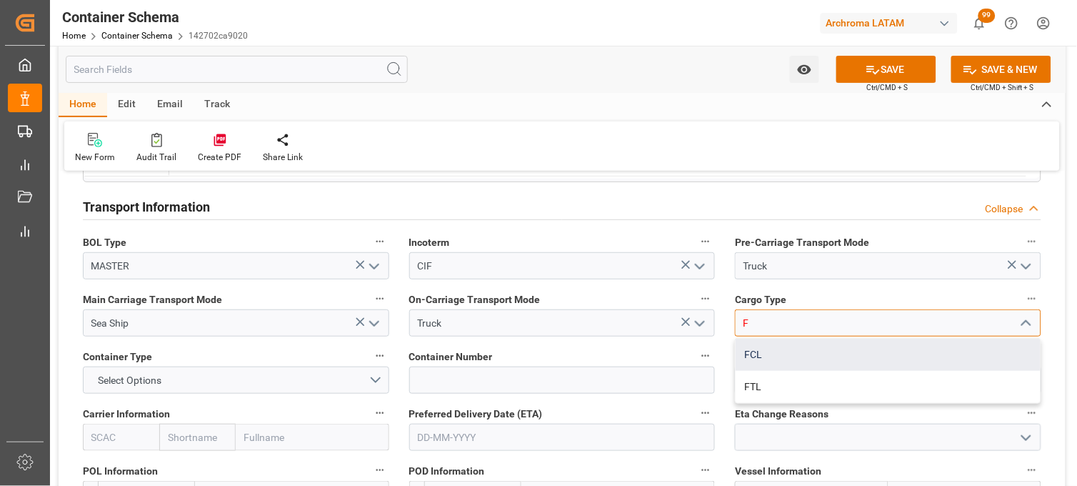
click at [747, 347] on div "FCL" at bounding box center [888, 355] width 305 height 32
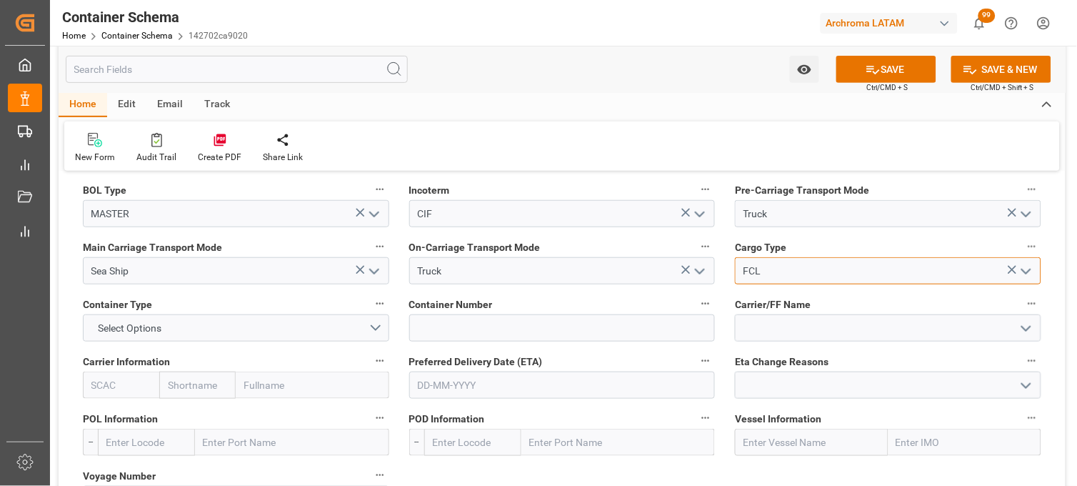
scroll to position [1372, 0]
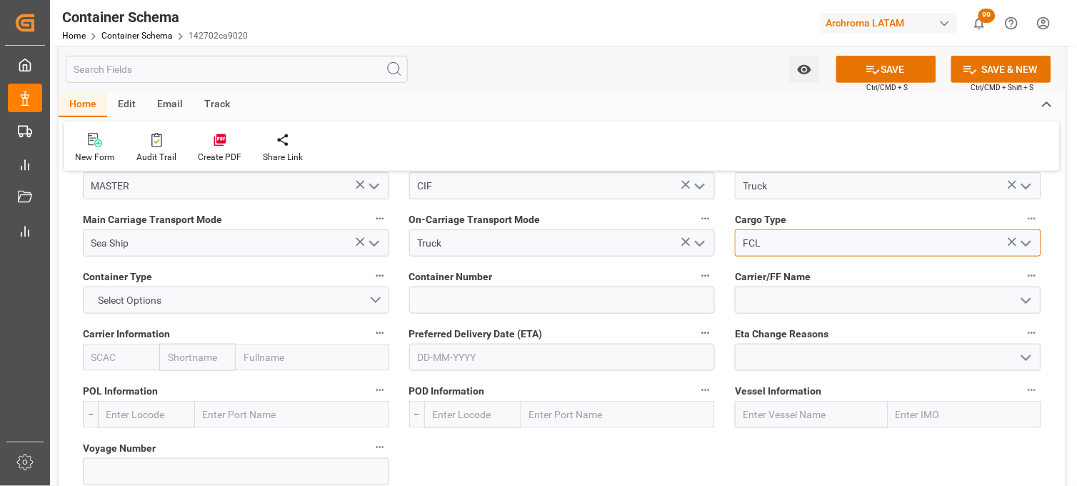
type input "FCL"
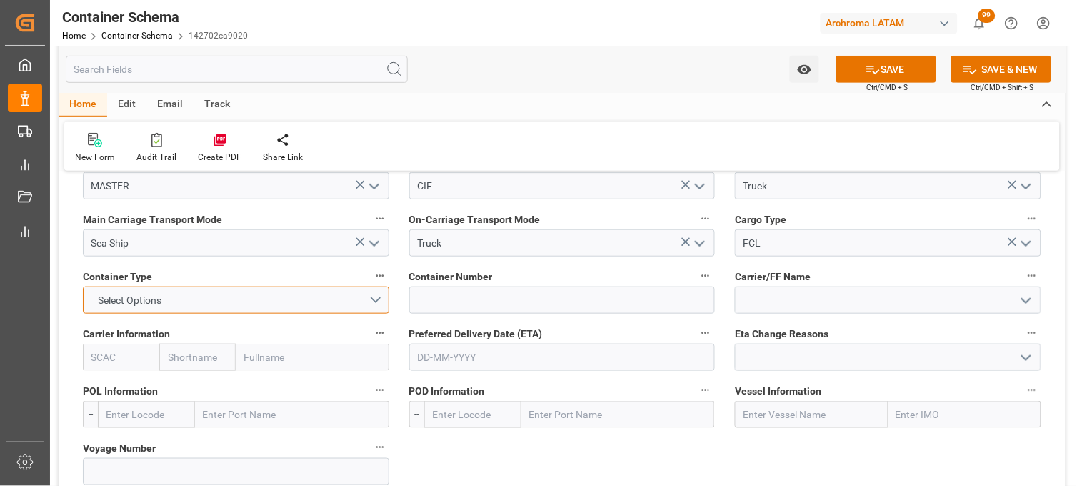
click at [372, 301] on button "Select Options" at bounding box center [236, 299] width 307 height 27
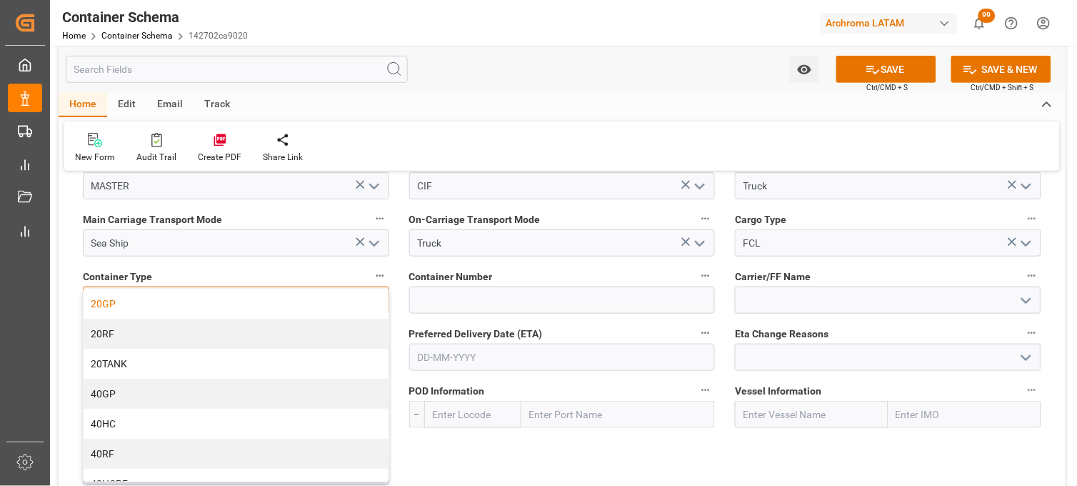
click at [240, 300] on div "20GP" at bounding box center [236, 304] width 305 height 30
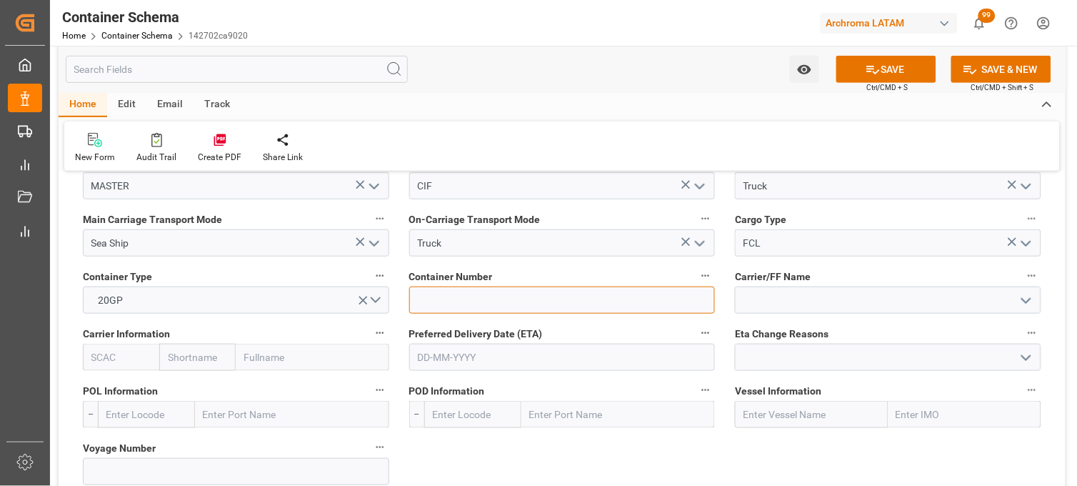
click at [423, 305] on input at bounding box center [562, 299] width 307 height 27
paste input "MSNU1823370"
type input "MSNU1823370"
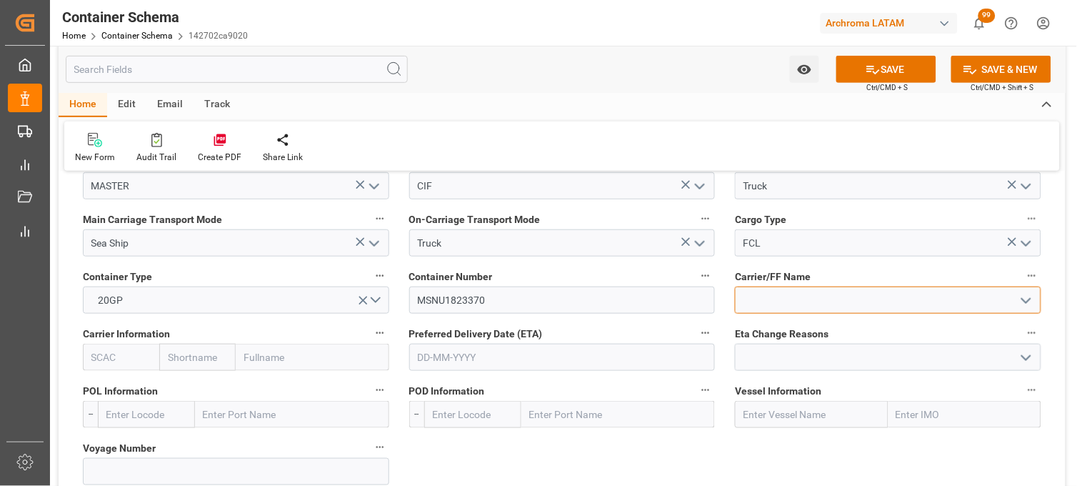
click at [781, 295] on input at bounding box center [888, 299] width 307 height 27
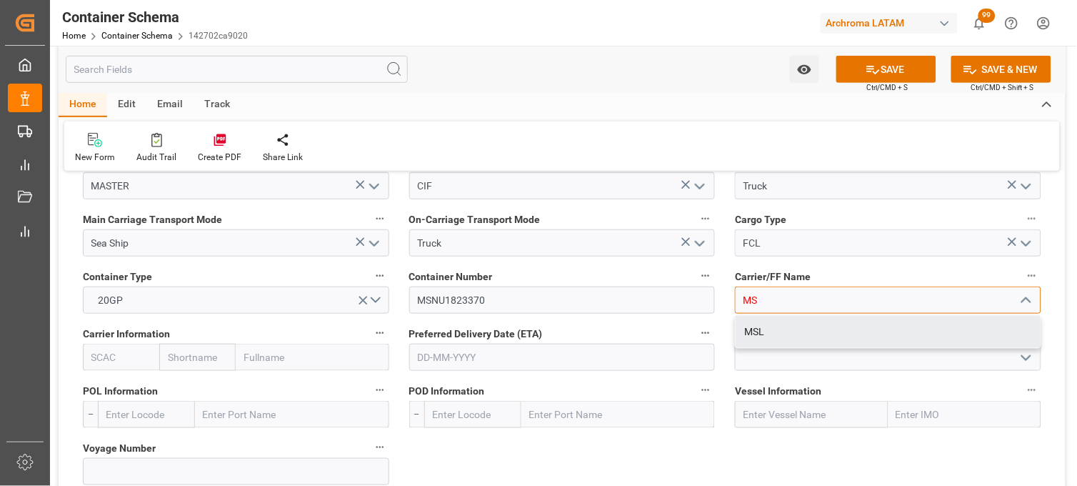
type input "M"
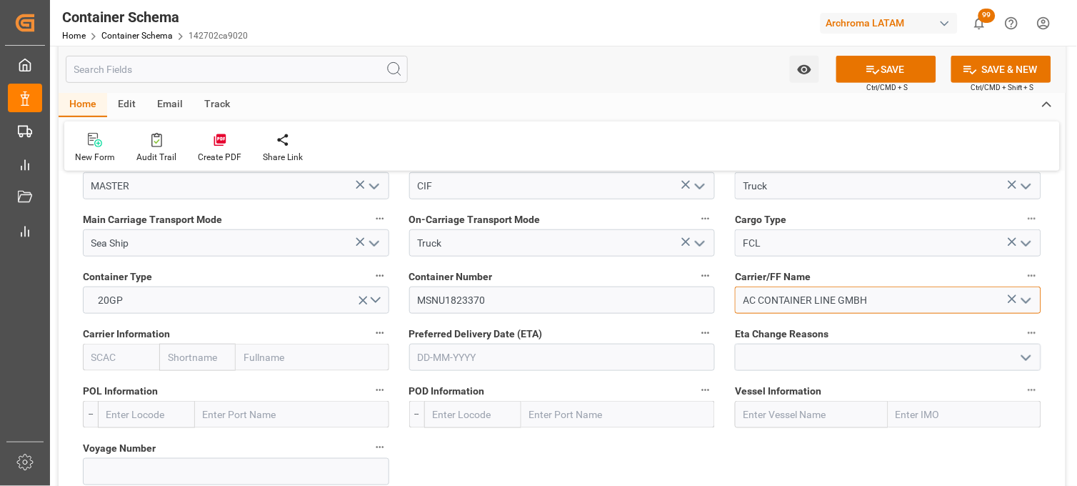
type input "AC CONTAINER LINE GMBH"
click at [191, 356] on input "text" at bounding box center [197, 357] width 76 height 27
type input "MSC"
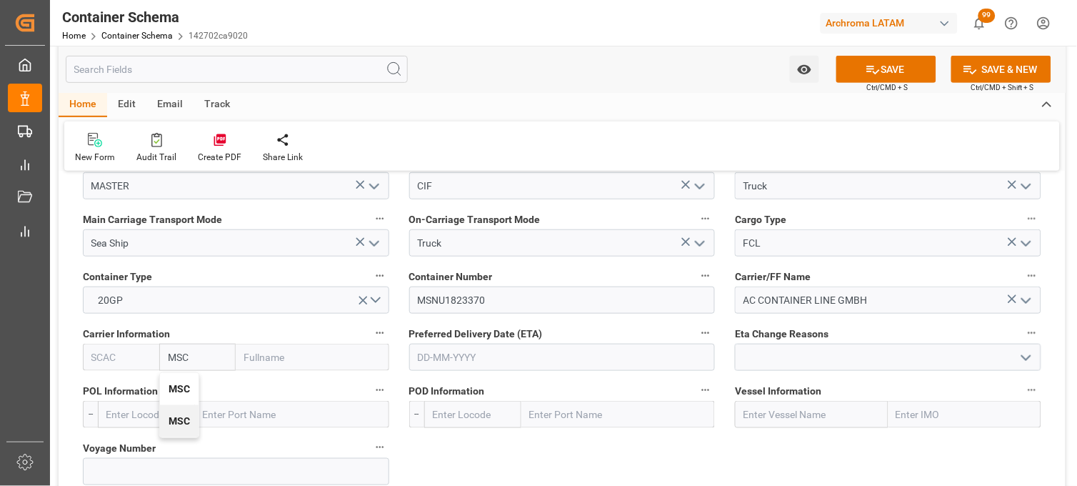
type input "MSCU"
type input "Mediterranean Shipping Company"
type input "MSC"
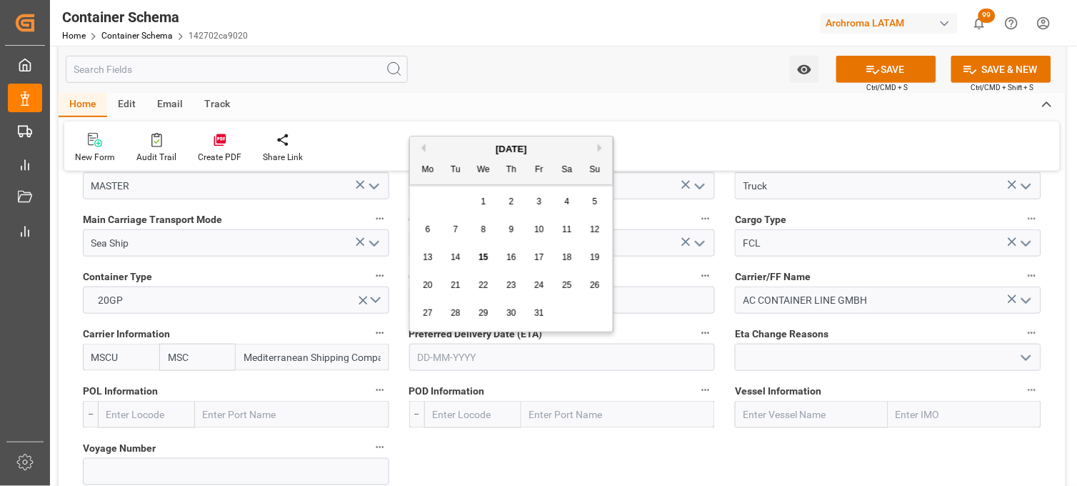
drag, startPoint x: 554, startPoint y: 367, endPoint x: 551, endPoint y: 357, distance: 10.0
click at [554, 367] on input "text" at bounding box center [562, 357] width 307 height 27
drag, startPoint x: 437, startPoint y: 198, endPoint x: 437, endPoint y: 218, distance: 20.0
click at [437, 198] on div "29 30 1 2 3 4 5" at bounding box center [511, 202] width 195 height 28
drag, startPoint x: 482, startPoint y: 256, endPoint x: 496, endPoint y: 234, distance: 25.4
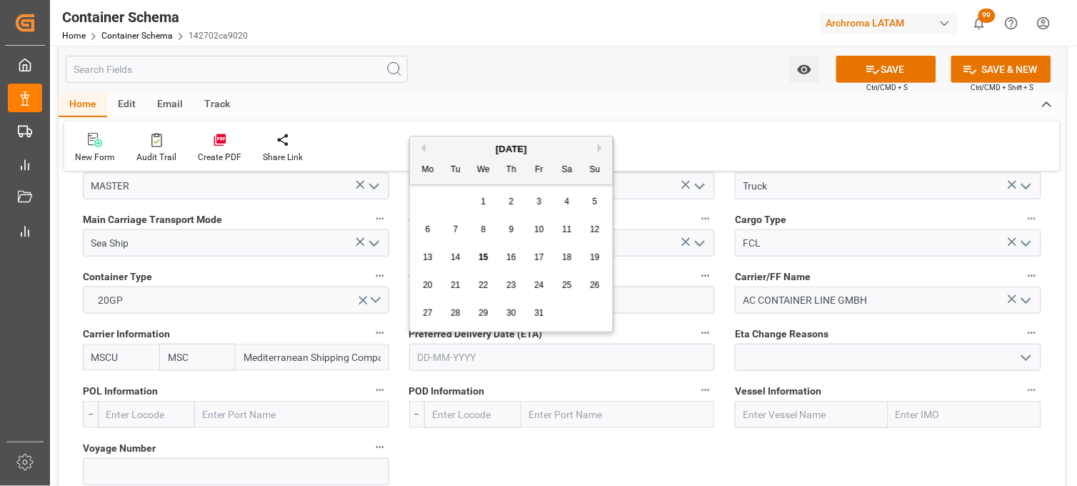
click at [482, 254] on span "15" at bounding box center [483, 257] width 9 height 10
type input "[DATE]"
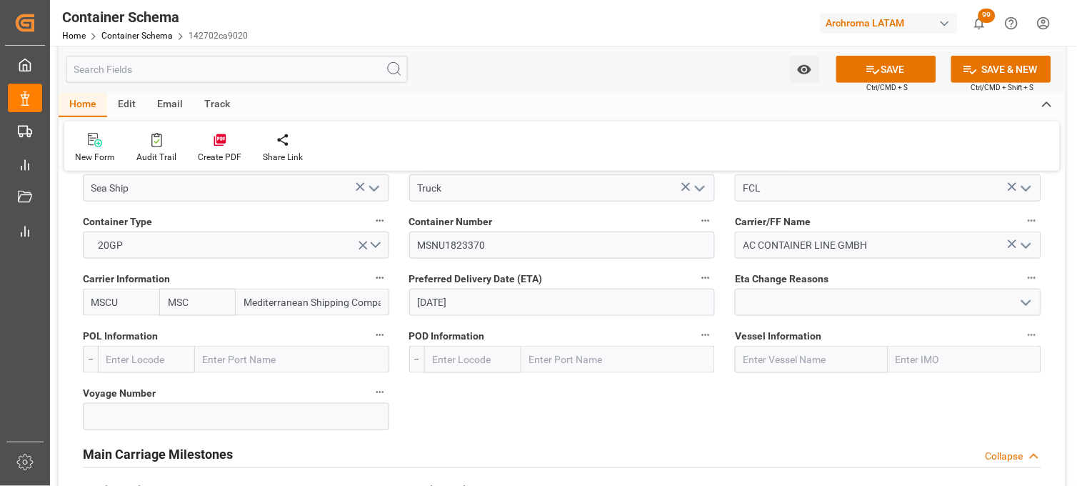
scroll to position [1451, 0]
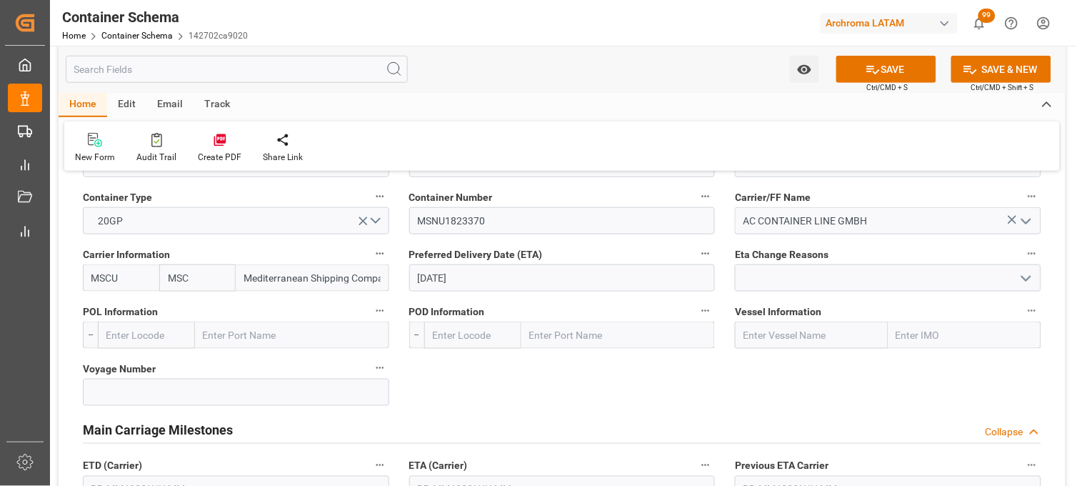
click at [211, 334] on input "text" at bounding box center [292, 335] width 194 height 27
type input "BREMER"
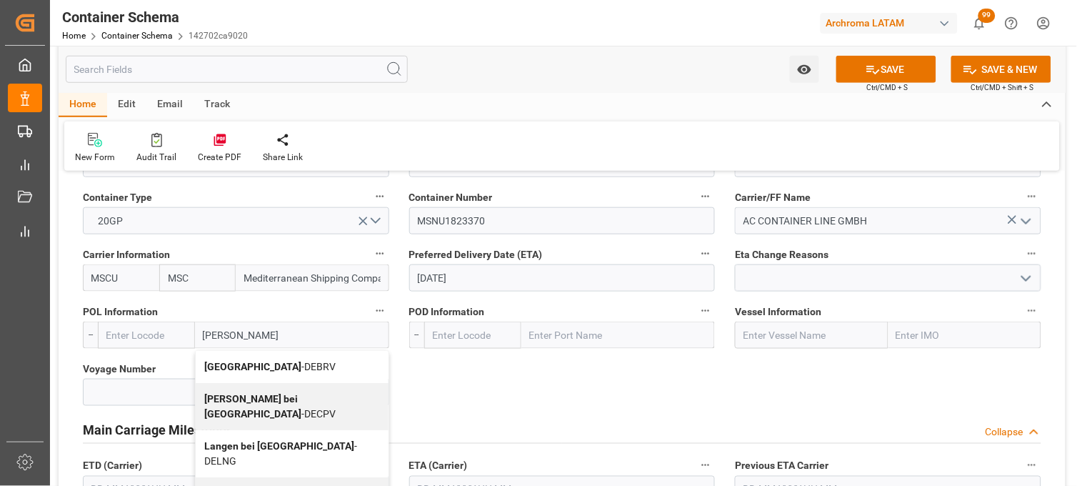
click at [226, 369] on b "[GEOGRAPHIC_DATA]" at bounding box center [252, 366] width 97 height 11
type input "DEBRV"
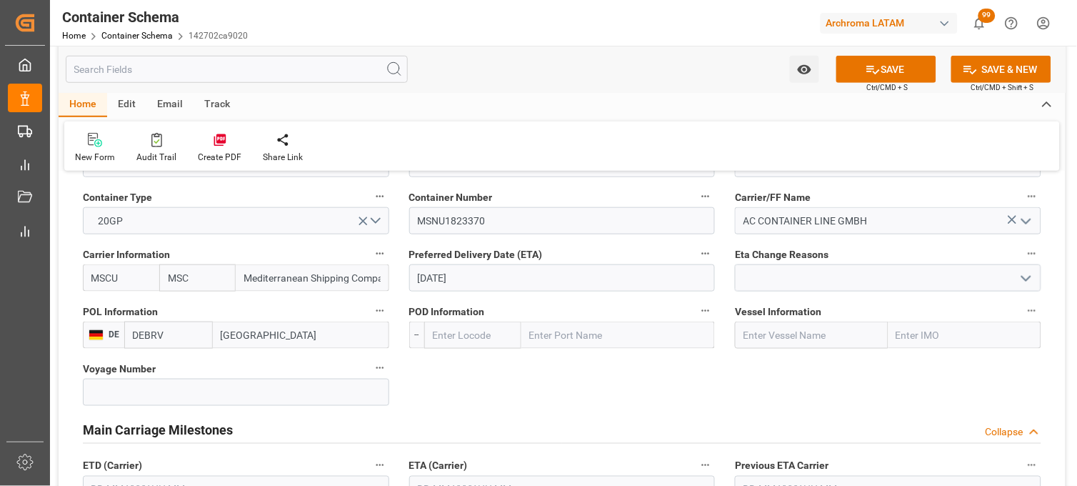
type input "[GEOGRAPHIC_DATA]"
click at [537, 337] on input "text" at bounding box center [619, 335] width 194 height 27
type input "VERACR"
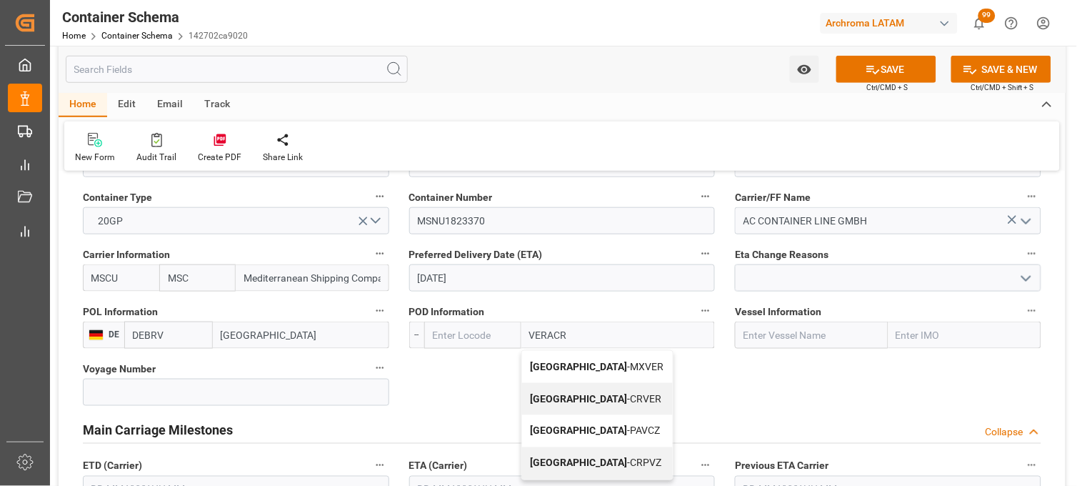
click at [547, 369] on b "Veracruz" at bounding box center [579, 366] width 97 height 11
type input "MXVER"
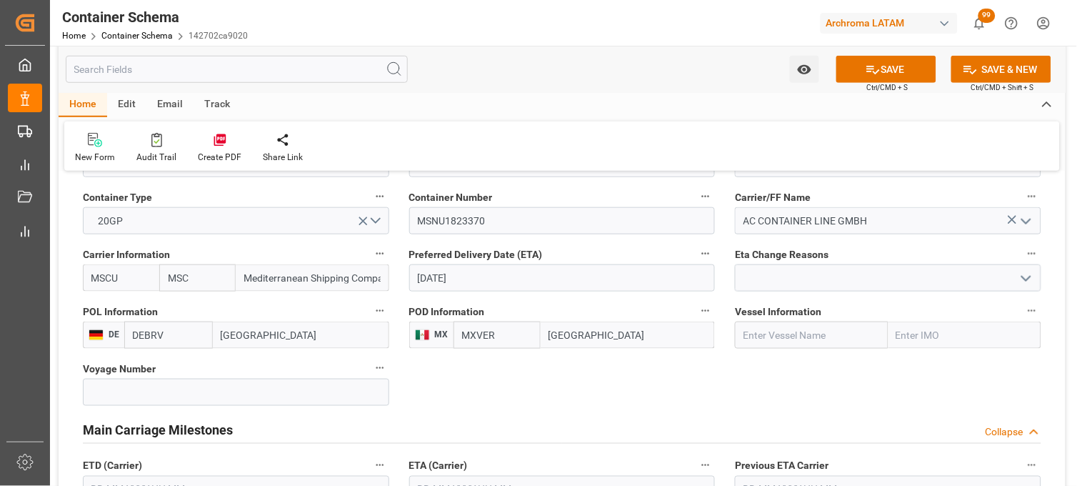
type input "Veracruz"
click at [751, 324] on input "text" at bounding box center [811, 335] width 153 height 27
paste input "MSC SHANGHAI V"
type input "MSC SHANGHAI V"
click at [761, 367] on b "MSC SHANGHAI V" at bounding box center [785, 366] width 83 height 11
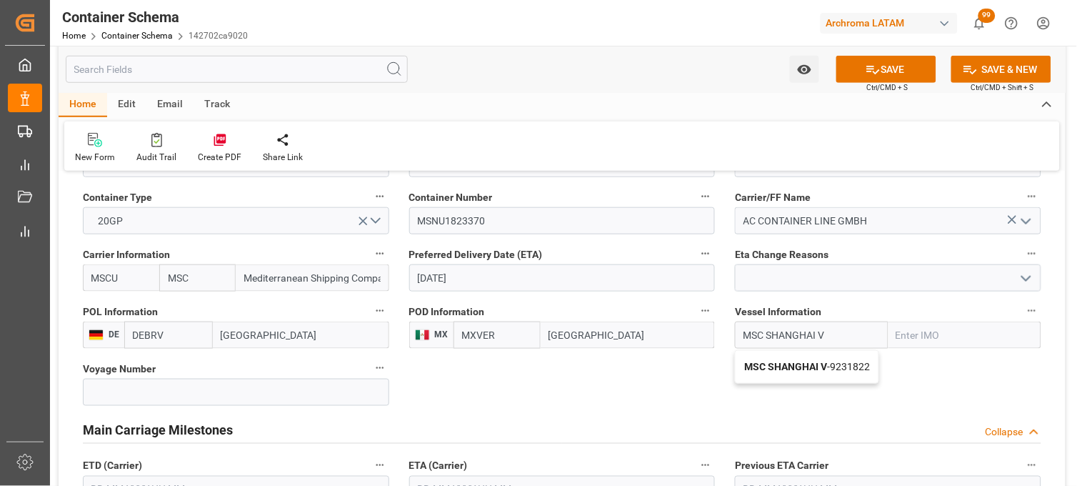
type input "9231822"
type input "MSC SHANGHAI V"
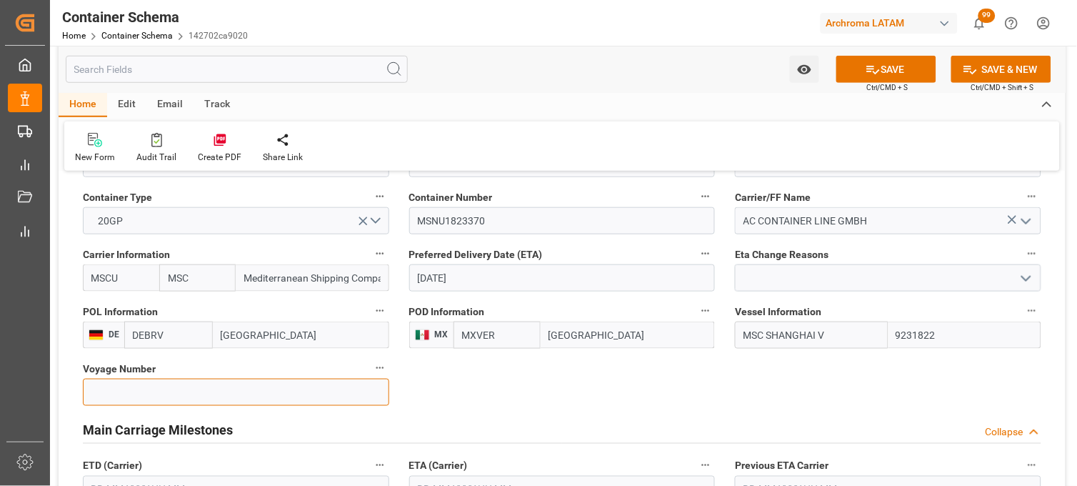
click at [184, 391] on input at bounding box center [236, 392] width 307 height 27
paste input "NH539A"
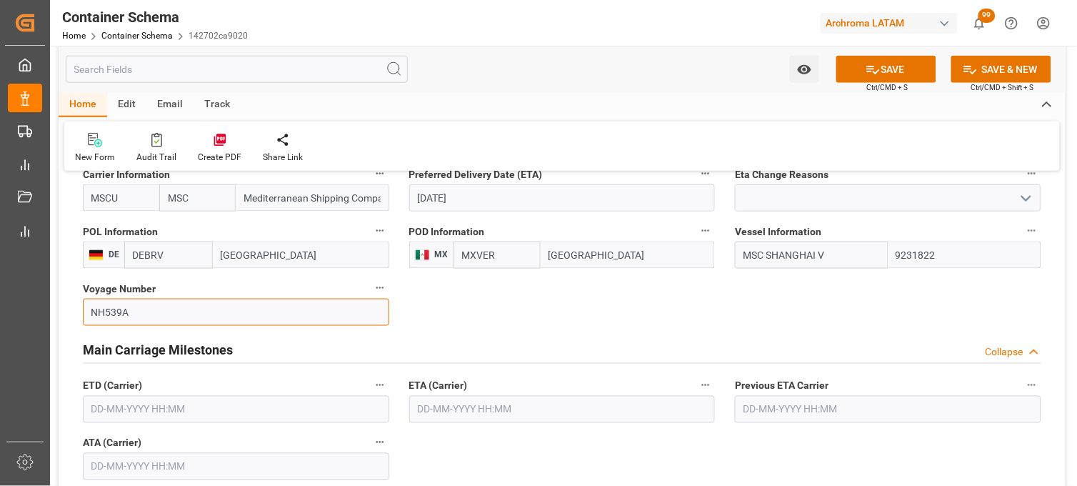
scroll to position [1610, 0]
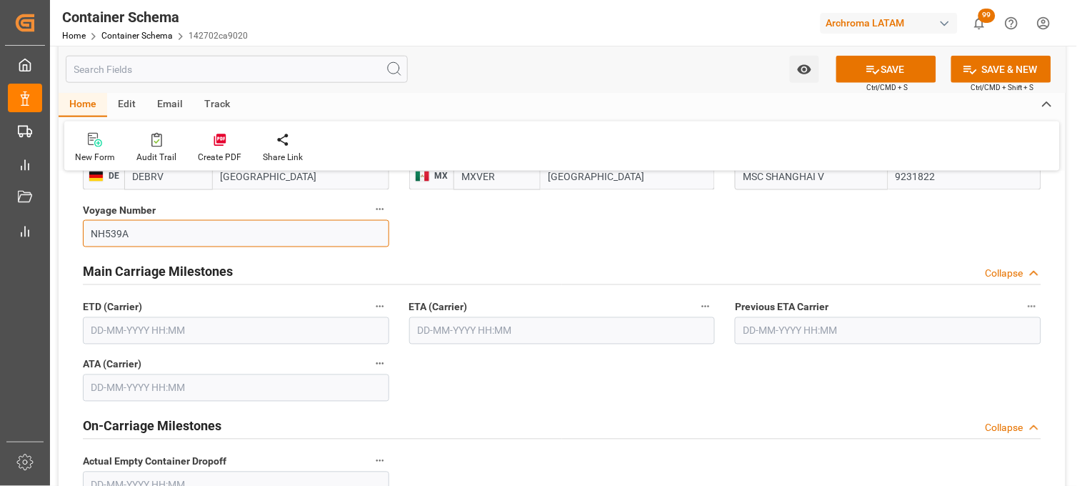
type input "NH539A"
click at [448, 325] on input "text" at bounding box center [562, 330] width 307 height 27
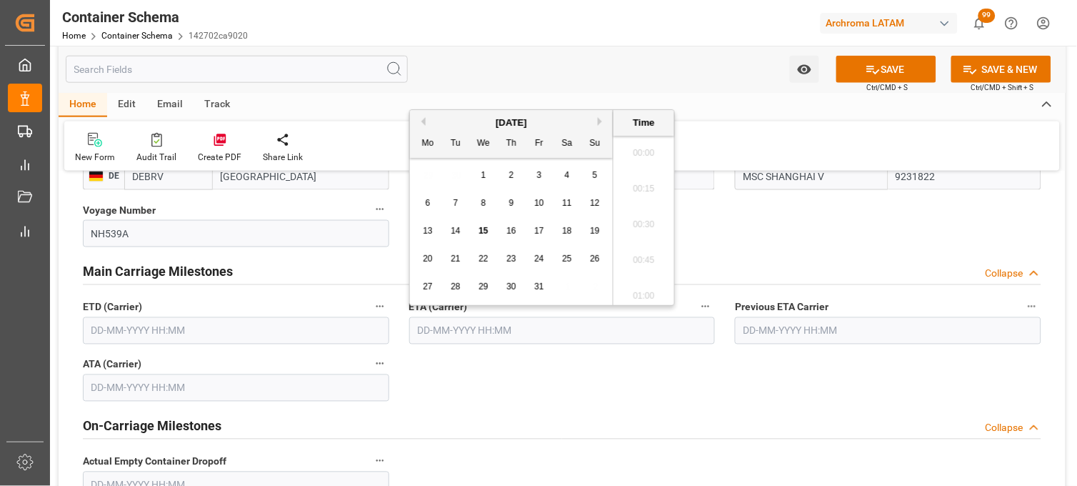
scroll to position [1362, 0]
click at [420, 175] on div "29 30 1 2 3 4 5" at bounding box center [511, 175] width 195 height 28
click at [483, 231] on span "15" at bounding box center [483, 231] width 9 height 10
click at [650, 240] on li "10:15" at bounding box center [644, 257] width 61 height 36
type input "15-10-2025 10:15"
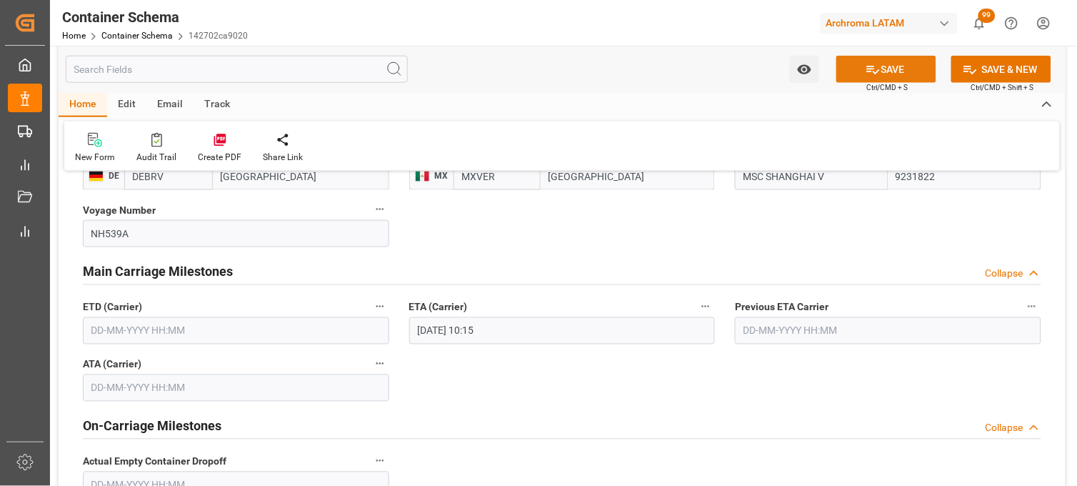
click at [867, 69] on icon at bounding box center [873, 69] width 15 height 15
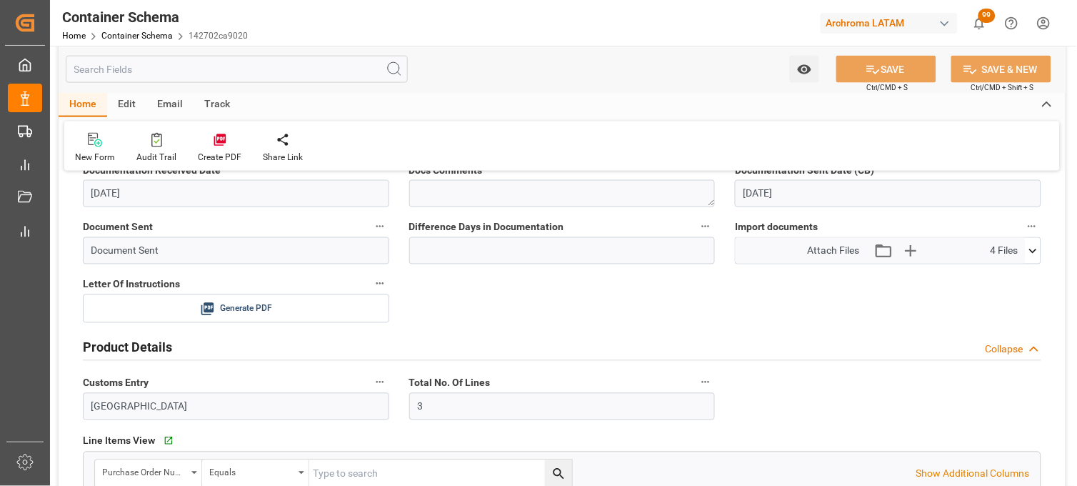
scroll to position [419, 0]
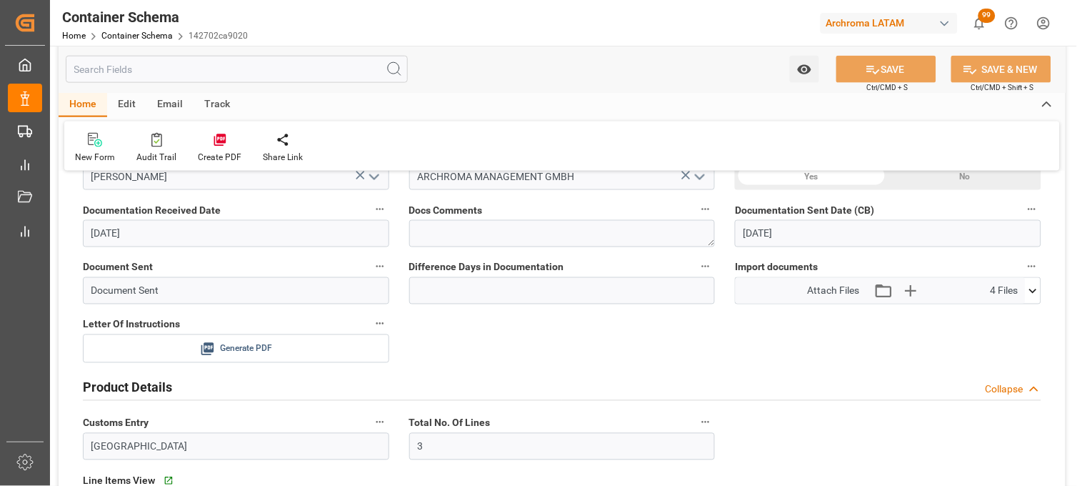
click at [205, 342] on icon at bounding box center [207, 349] width 15 height 15
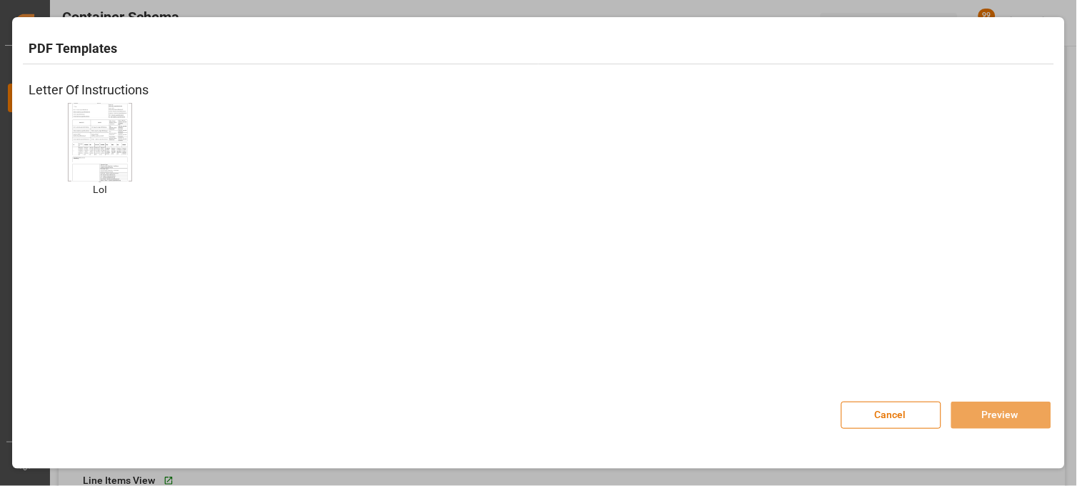
click at [89, 111] on img at bounding box center [99, 141] width 57 height 81
click at [1009, 419] on button "Preview" at bounding box center [1002, 415] width 100 height 27
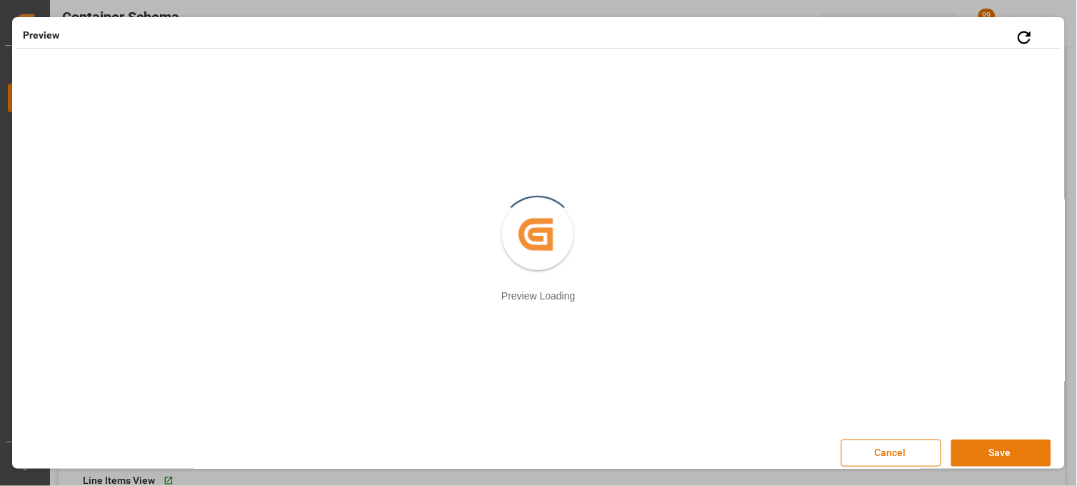
click at [994, 457] on button "Save" at bounding box center [1002, 452] width 100 height 27
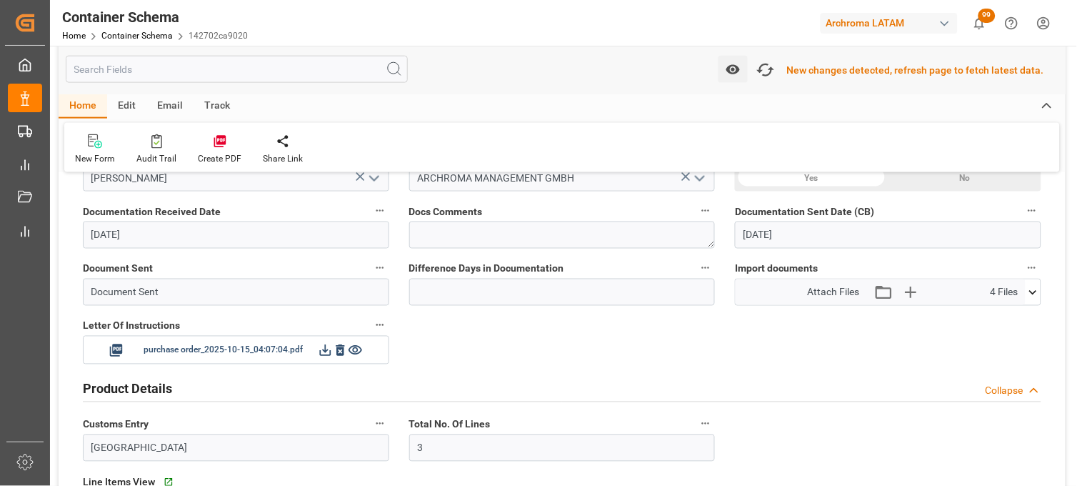
scroll to position [420, 0]
click at [776, 72] on icon "button" at bounding box center [765, 70] width 23 height 23
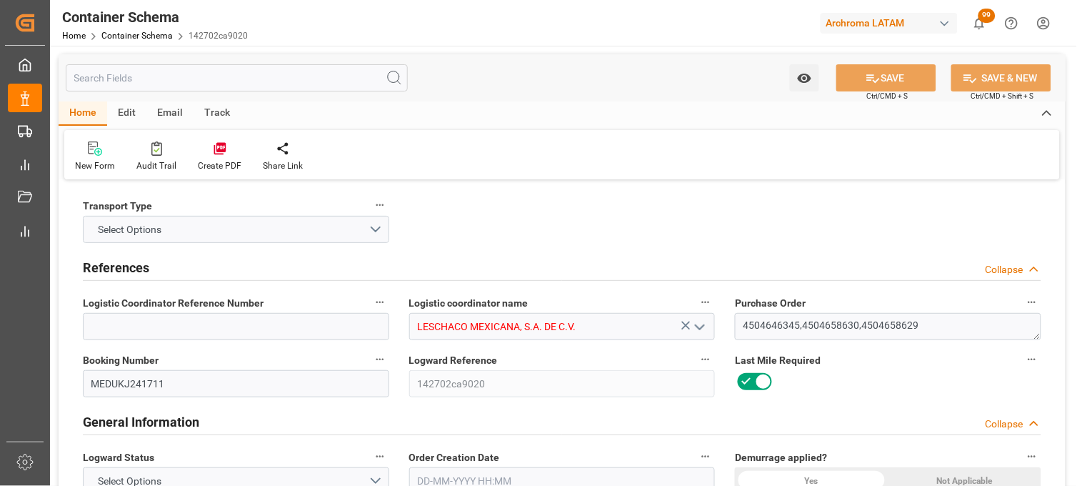
type input "10"
type input "7"
type input "3"
type input "36"
type input "14040"
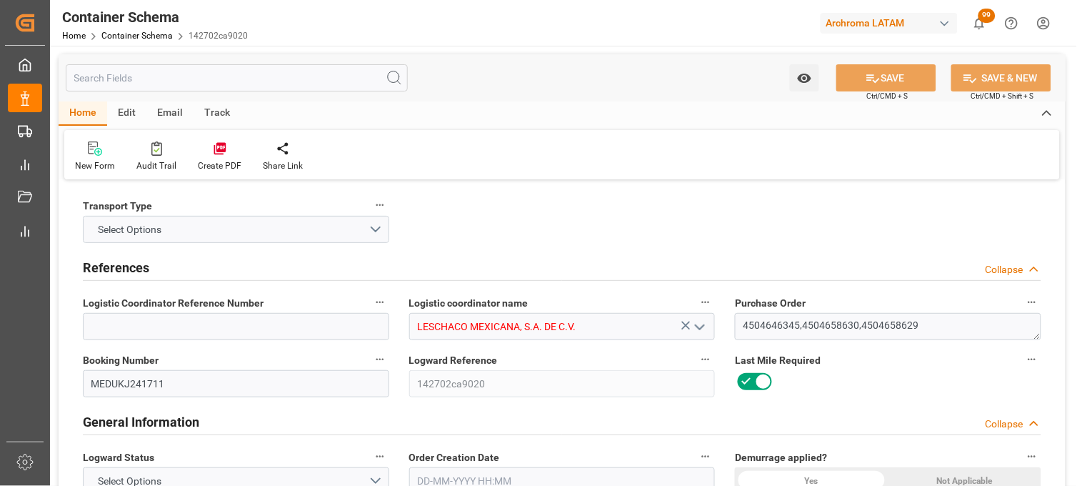
type input "14924.16"
type input "MSC"
type input "Mediterranean Shipping Company"
type input "DEBRV"
type input "MXVER"
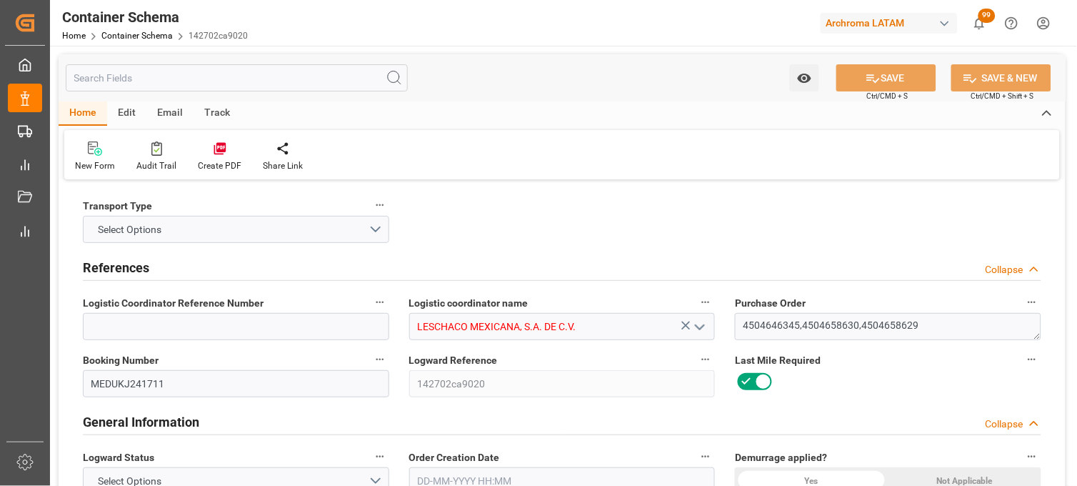
type input "9231822"
type input "[DATE] 10:00"
type input "[DATE]"
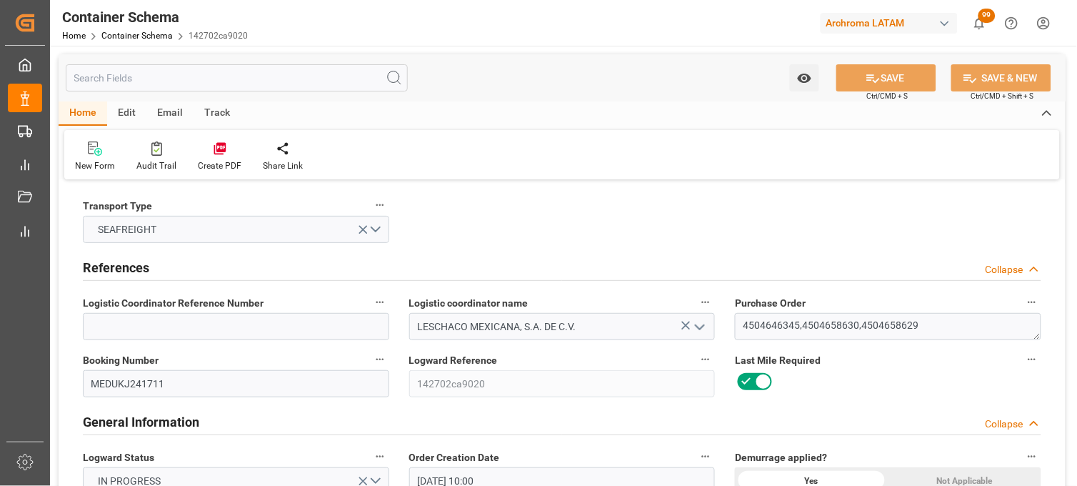
type input "[DATE] 10:15"
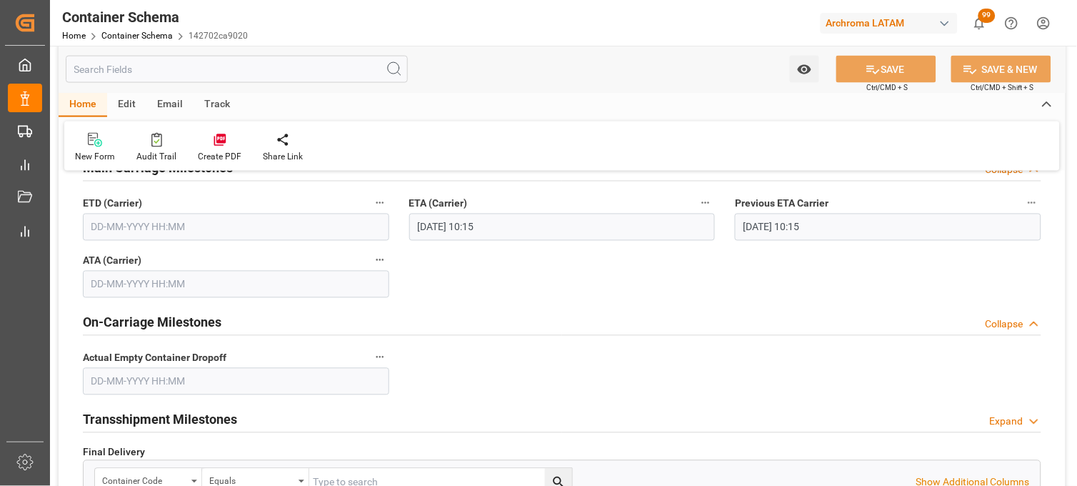
scroll to position [1667, 0]
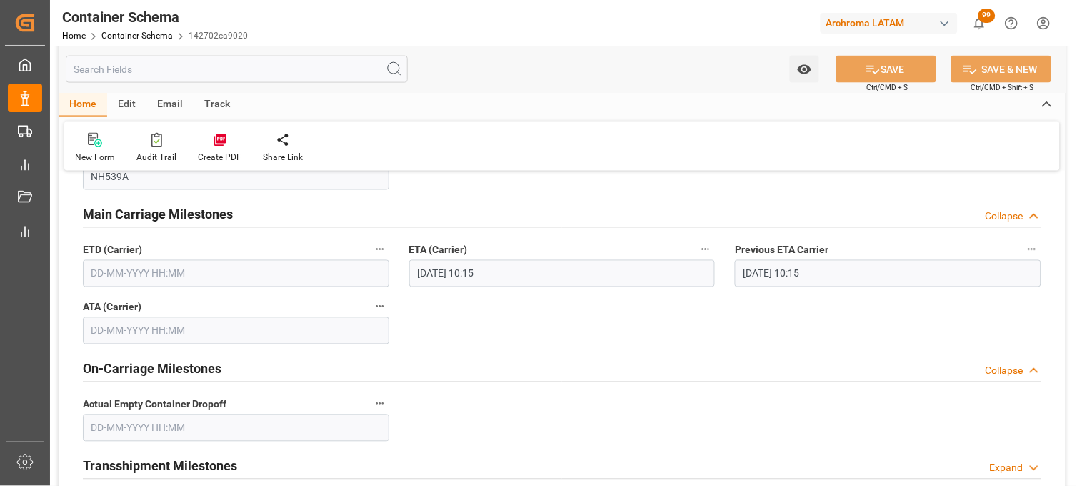
click at [169, 265] on input "text" at bounding box center [236, 273] width 307 height 27
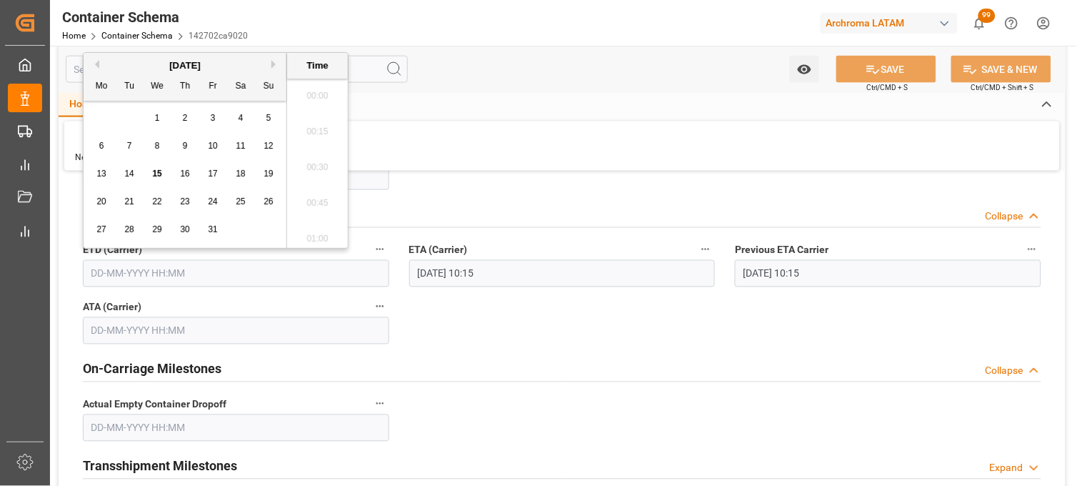
scroll to position [1362, 0]
click at [161, 122] on div "1" at bounding box center [158, 118] width 18 height 17
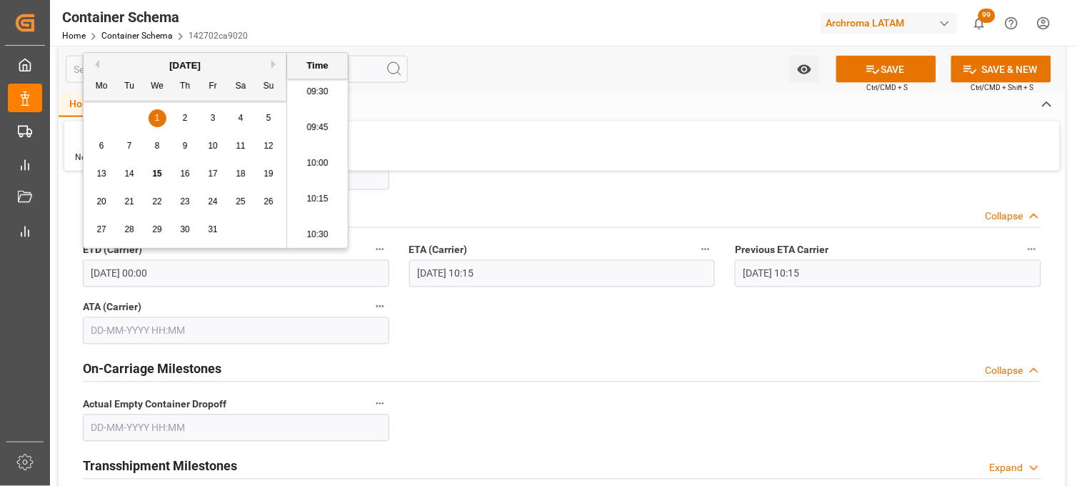
drag, startPoint x: 307, startPoint y: 232, endPoint x: 319, endPoint y: 226, distance: 12.8
click at [311, 231] on li "10:30" at bounding box center [317, 235] width 61 height 36
type input "[DATE] 10:30"
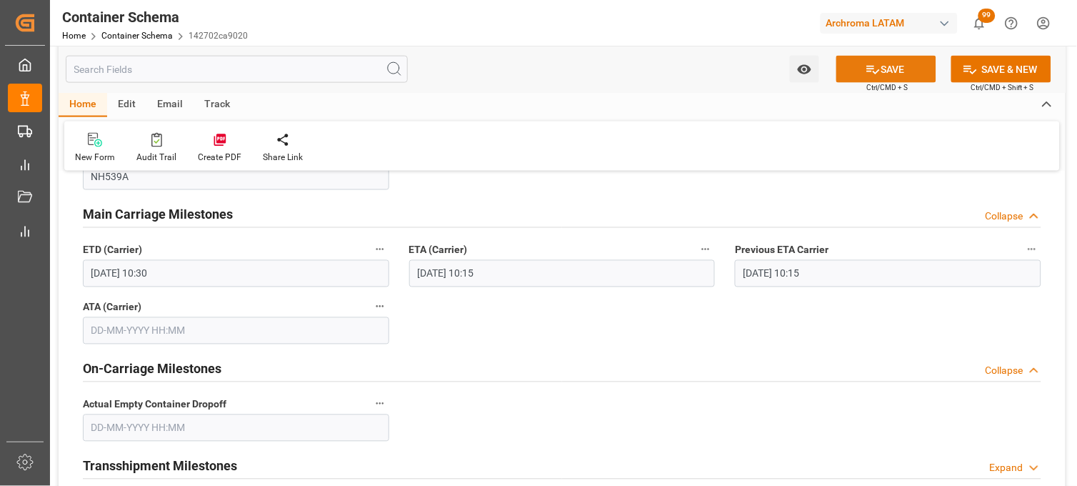
click at [877, 66] on icon at bounding box center [873, 69] width 15 height 15
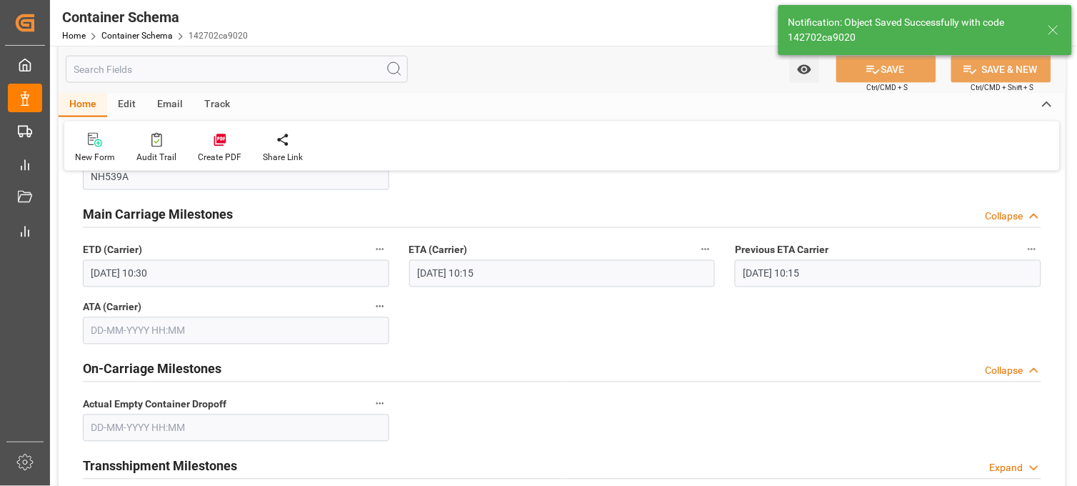
type input "[DATE] 00:00"
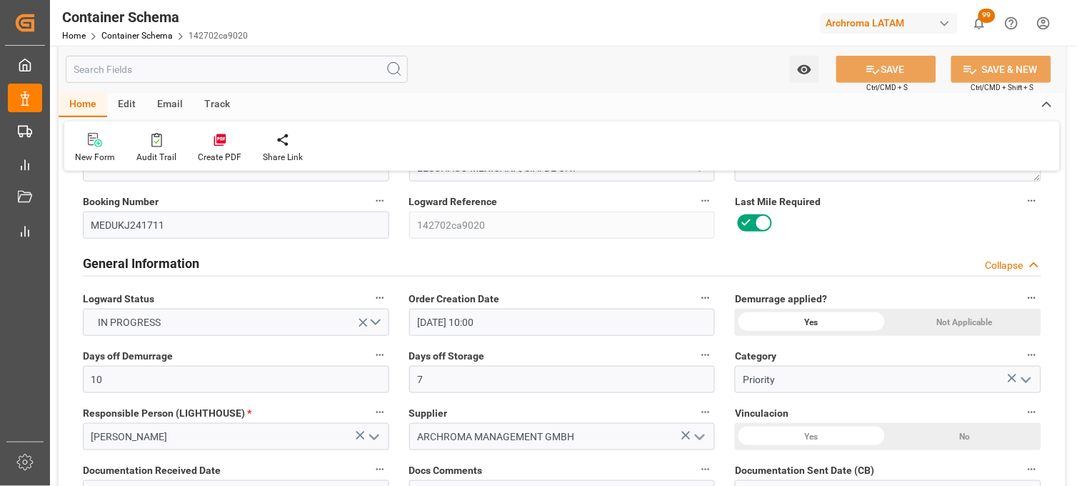
scroll to position [0, 0]
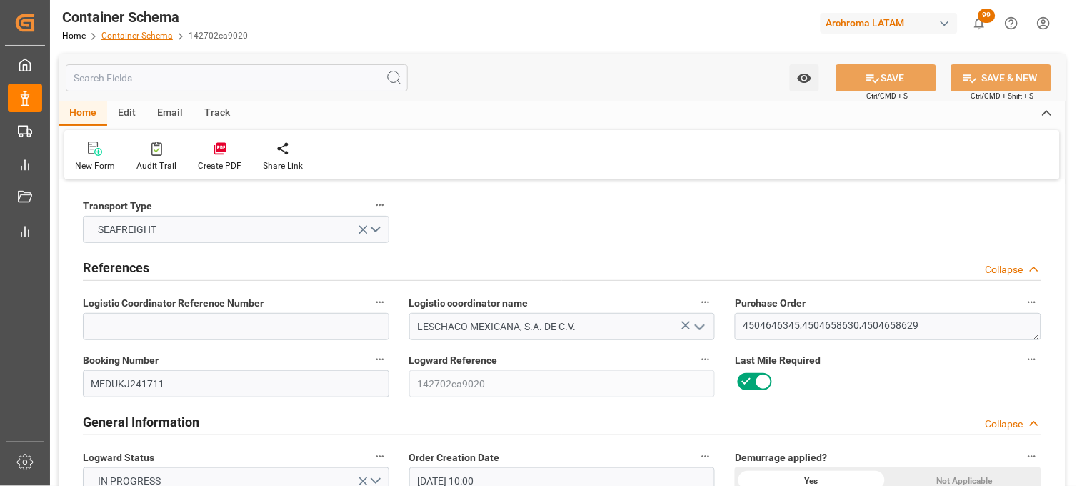
click at [120, 37] on link "Container Schema" at bounding box center [136, 36] width 71 height 10
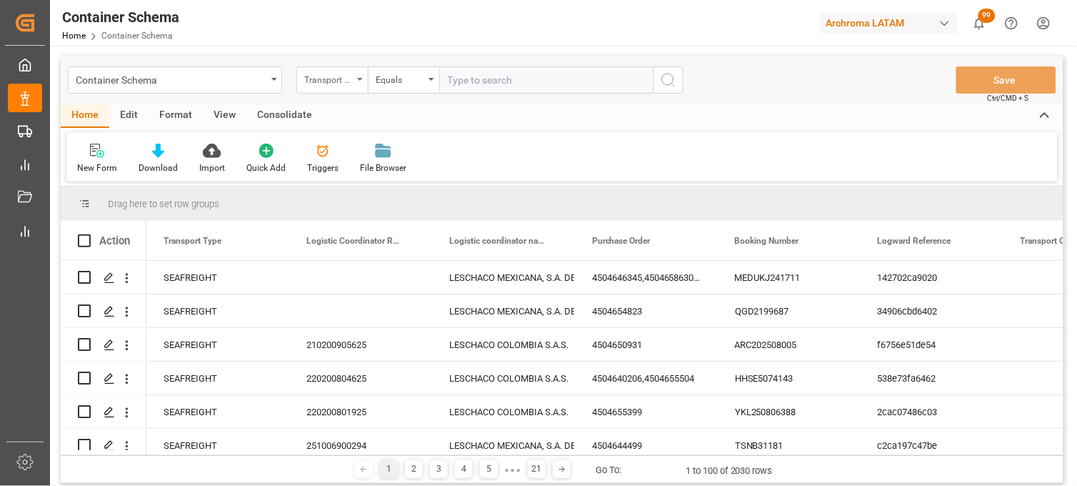
click at [359, 83] on div "Transport Type" at bounding box center [331, 79] width 71 height 27
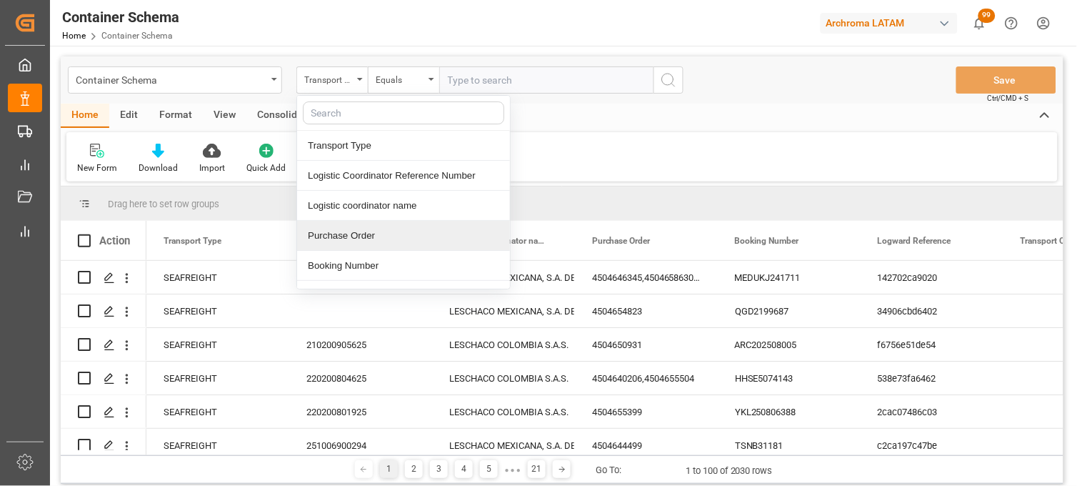
click at [336, 222] on div "Purchase Order" at bounding box center [403, 236] width 213 height 30
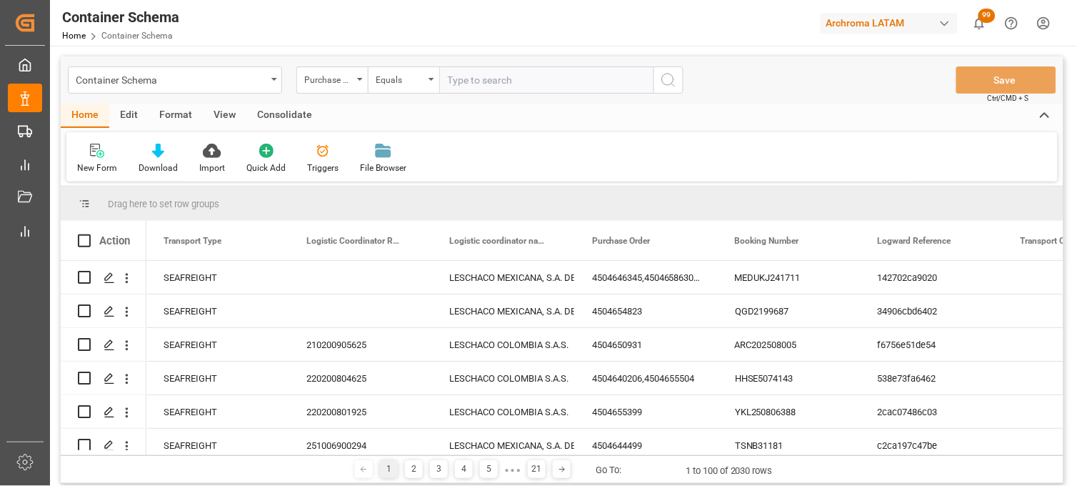
click at [459, 83] on input "text" at bounding box center [546, 79] width 214 height 27
paste input "4504659398"
type input "4504659398"
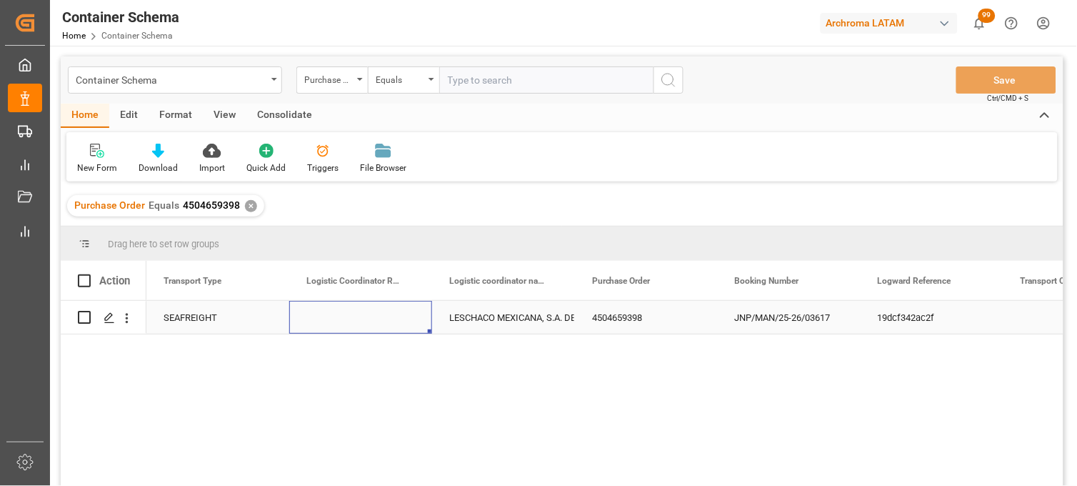
click at [353, 326] on div "Press SPACE to select this row." at bounding box center [360, 317] width 143 height 33
click at [353, 324] on div "Press SPACE to select this row." at bounding box center [360, 317] width 143 height 33
click at [352, 324] on input "Press SPACE to select this row." at bounding box center [361, 325] width 120 height 27
paste input "251215080004"
type input "251215080004"
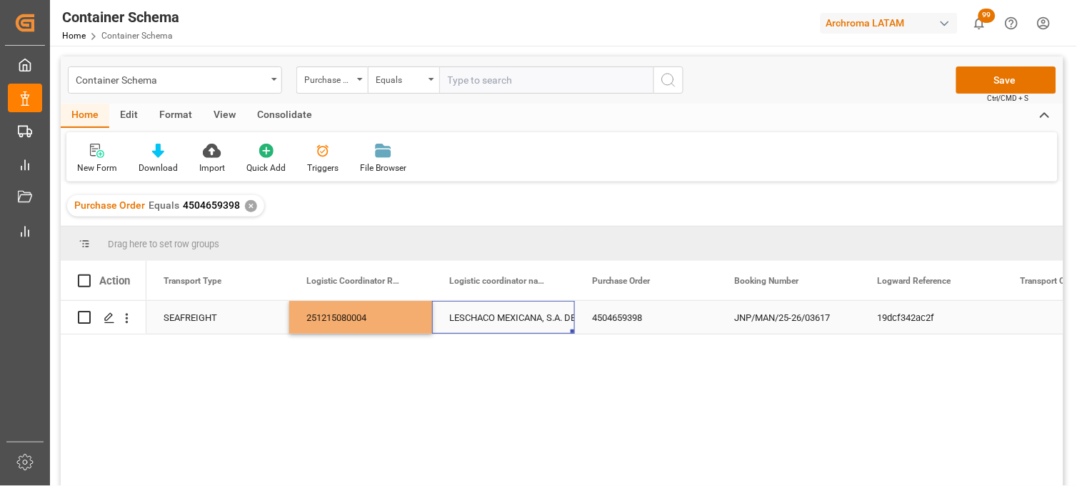
click at [469, 315] on div "LESCHACO MEXICANA, S.A. DE C.V." at bounding box center [503, 318] width 109 height 33
click at [995, 80] on button "Save" at bounding box center [1007, 79] width 100 height 27
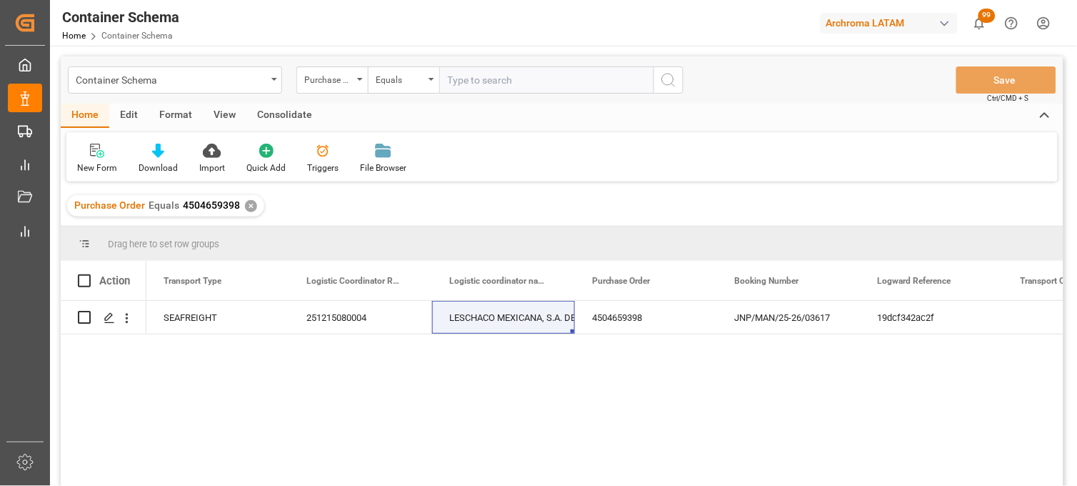
click at [247, 205] on div "✕" at bounding box center [251, 206] width 12 height 12
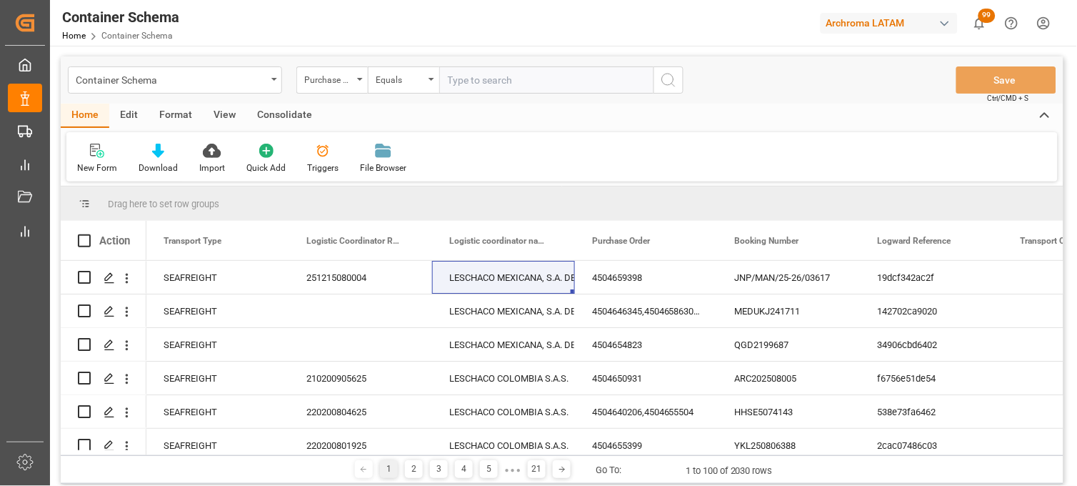
click at [465, 80] on input "text" at bounding box center [546, 79] width 214 height 27
paste input "4504642847"
type input "4504642847"
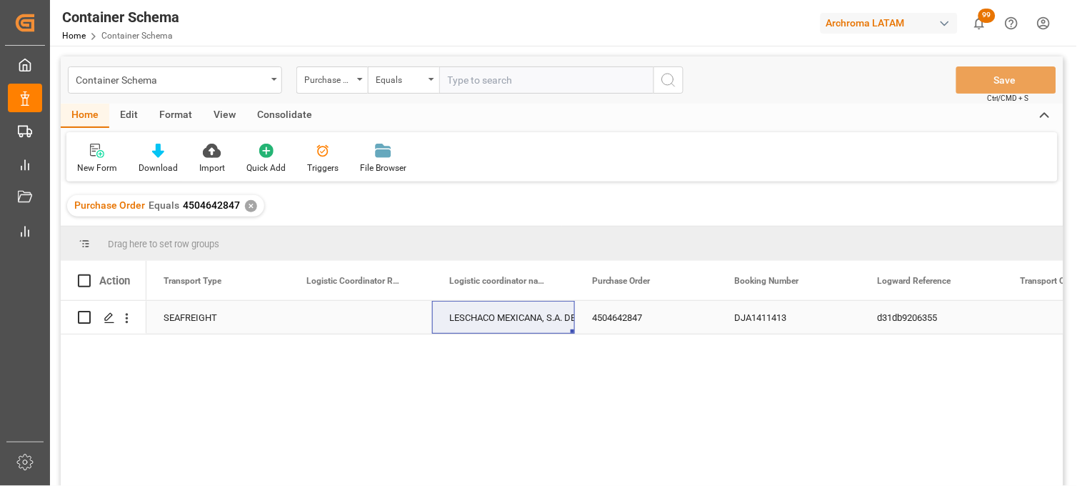
click at [362, 320] on div "Press SPACE to select this row." at bounding box center [360, 317] width 143 height 33
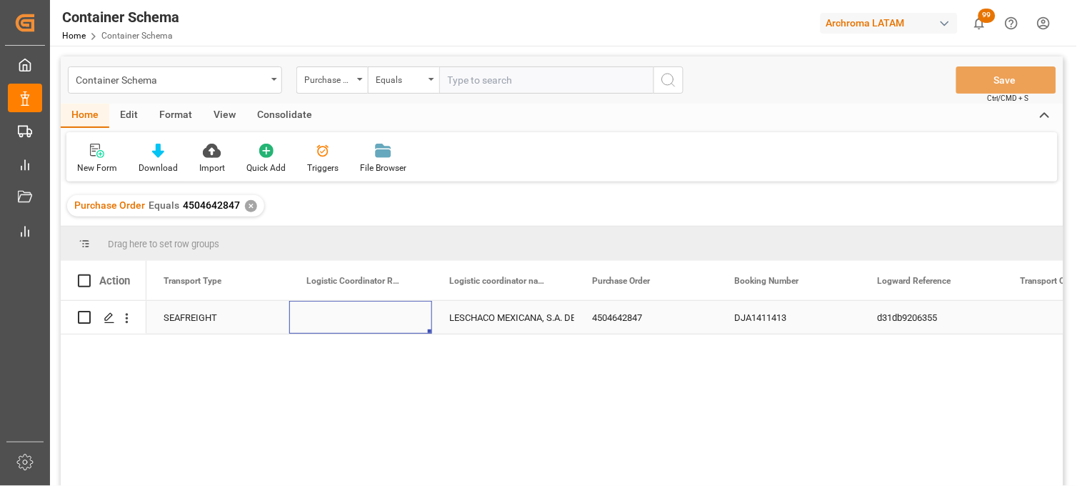
click at [334, 317] on div "Press SPACE to select this row." at bounding box center [360, 317] width 143 height 33
type input "251206900003"
click at [475, 315] on div "LESCHACO MEXICANA, S.A. DE C.V." at bounding box center [503, 318] width 109 height 33
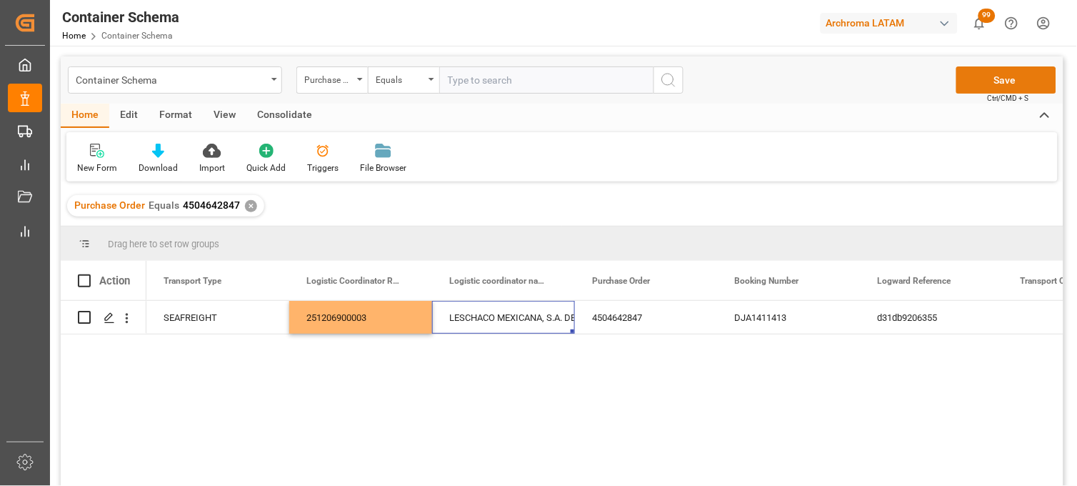
click at [967, 81] on button "Save" at bounding box center [1007, 79] width 100 height 27
